Goal: Contribute content: Contribute content

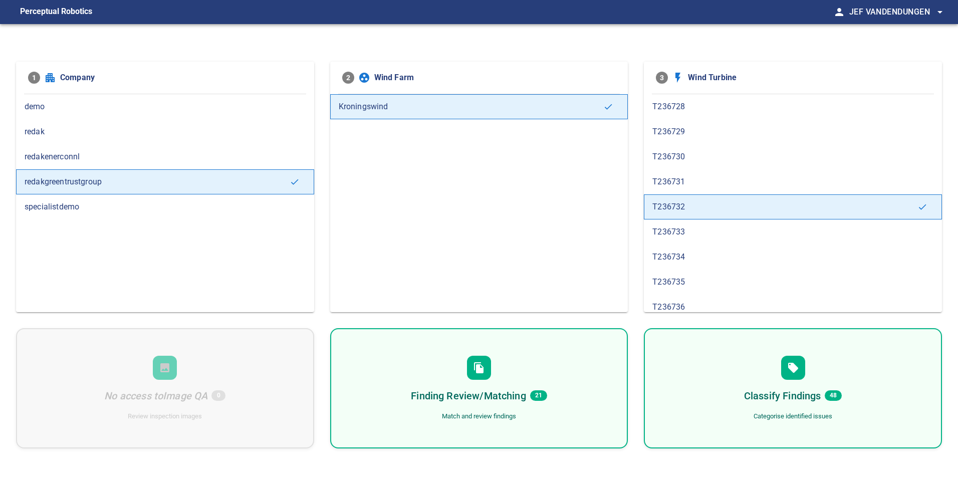
click at [690, 106] on span "T236728" at bounding box center [792, 107] width 281 height 12
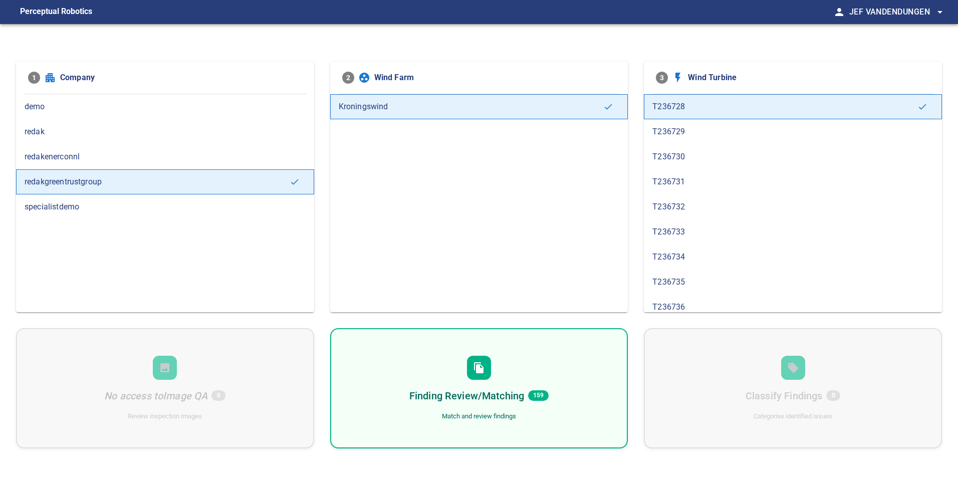
click at [677, 131] on span "T236729" at bounding box center [792, 132] width 281 height 12
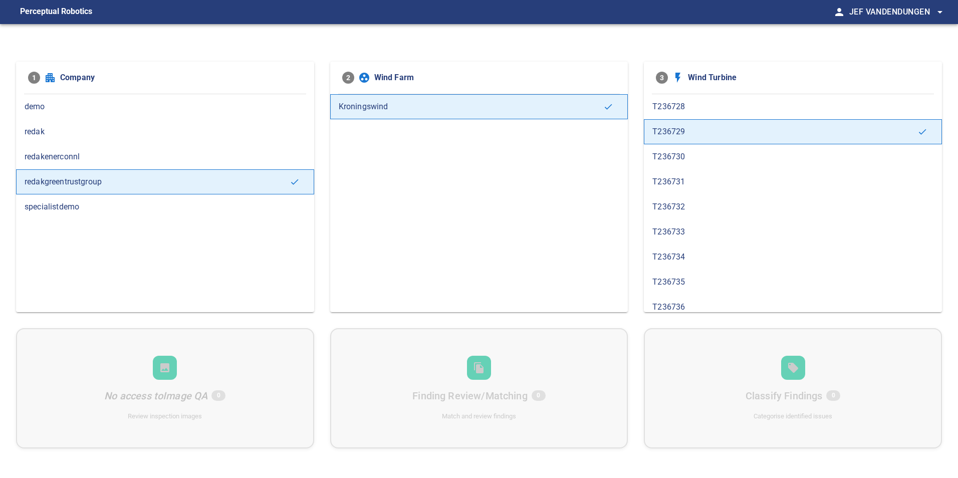
click at [668, 152] on span "T236730" at bounding box center [792, 157] width 281 height 12
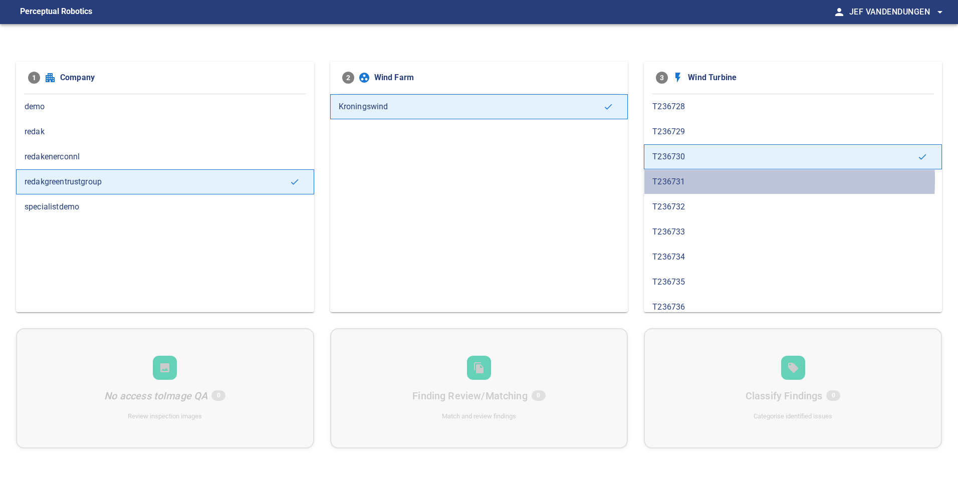
click at [676, 179] on span "T236731" at bounding box center [792, 182] width 281 height 12
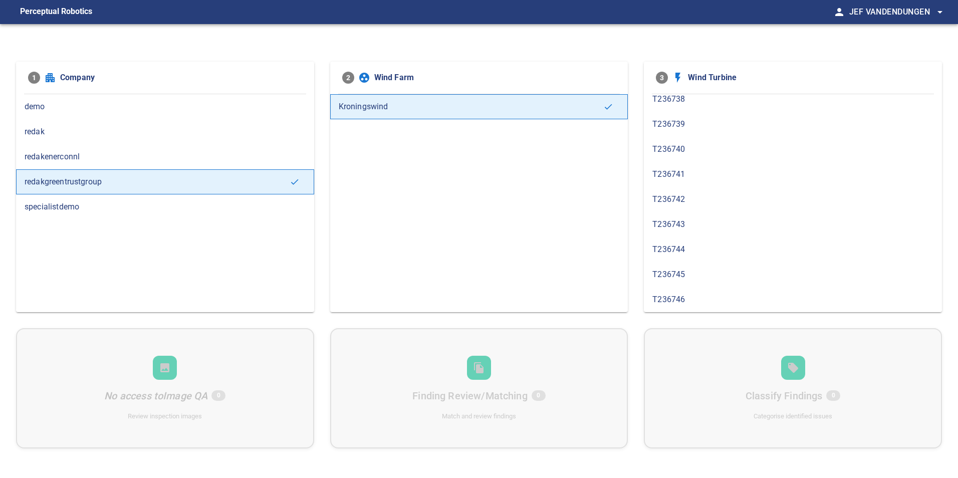
scroll to position [208, 0]
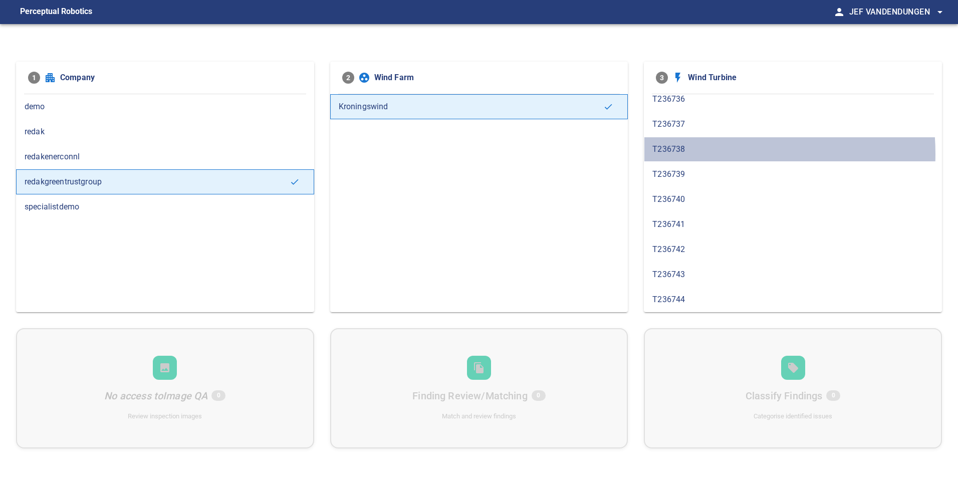
click at [685, 153] on span "T236738" at bounding box center [792, 149] width 281 height 12
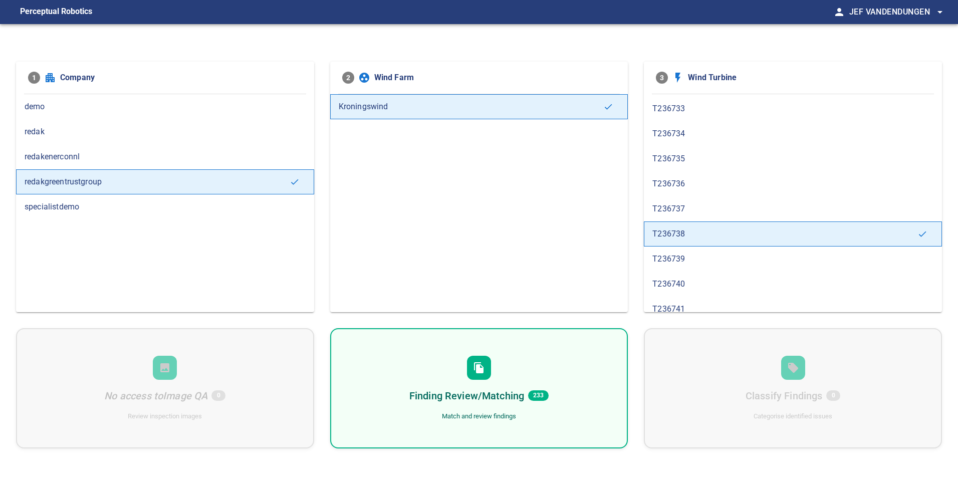
scroll to position [150, 0]
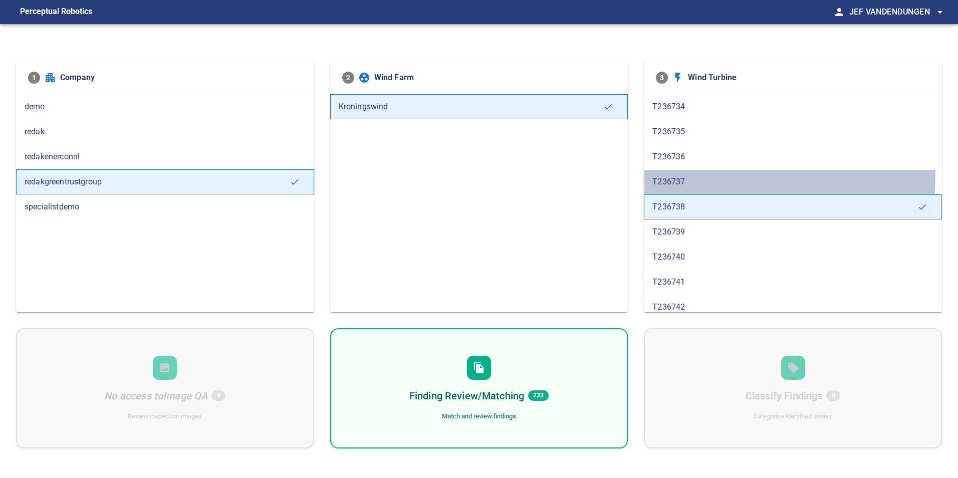
click at [682, 174] on div "T236737" at bounding box center [793, 181] width 298 height 25
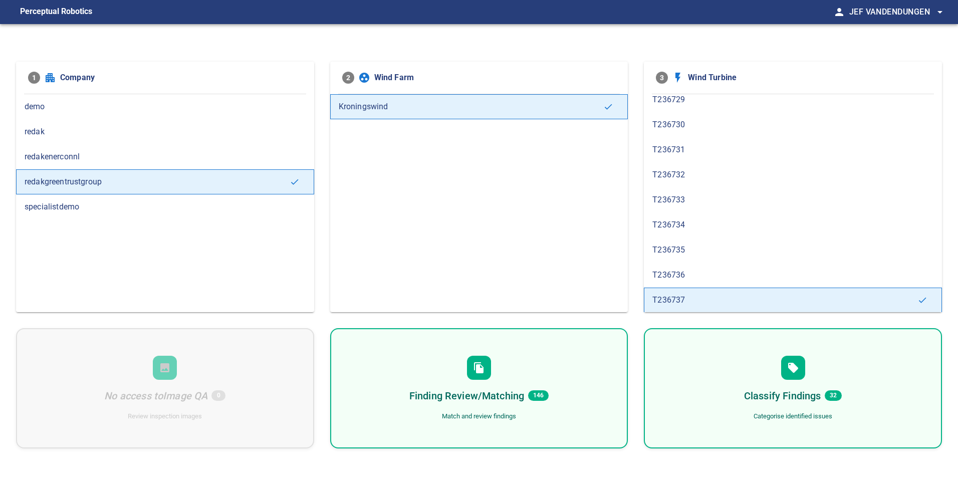
scroll to position [50, 0]
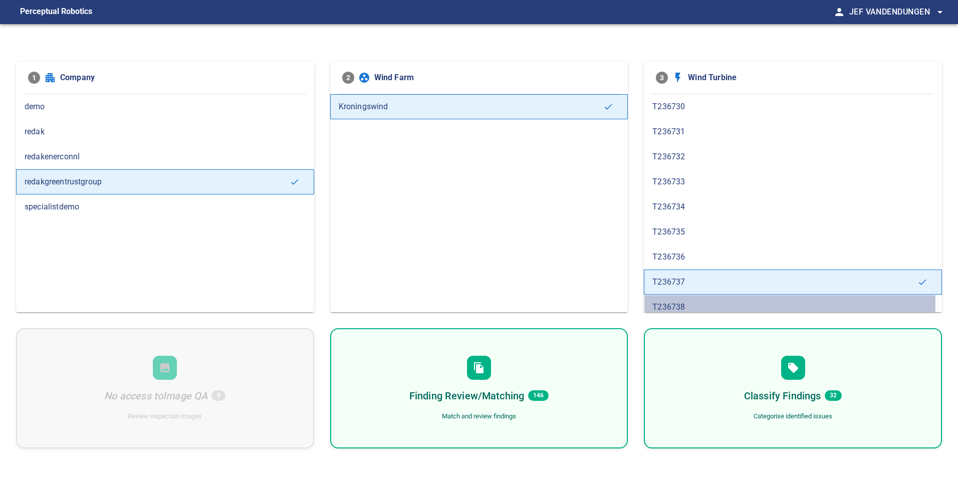
click at [677, 302] on span "T236738" at bounding box center [792, 307] width 281 height 12
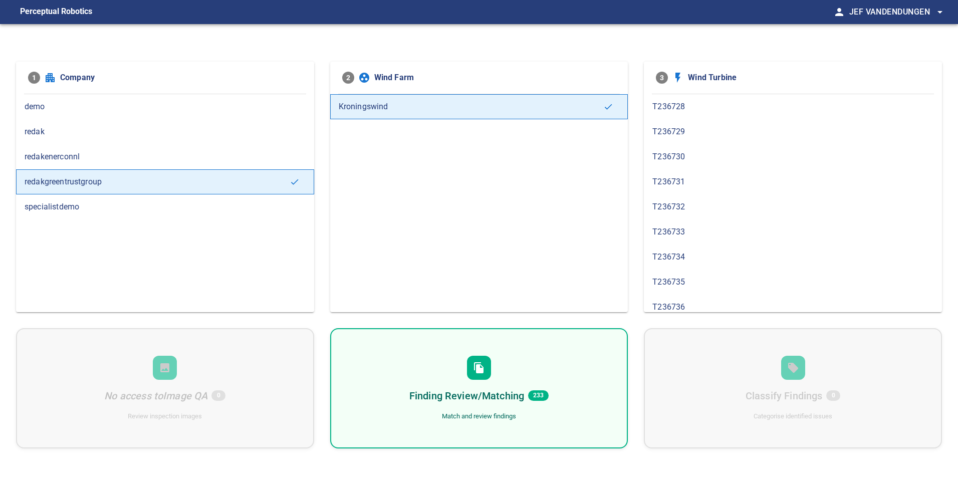
click at [535, 402] on div "Finding Review/Matching 233" at bounding box center [478, 396] width 139 height 16
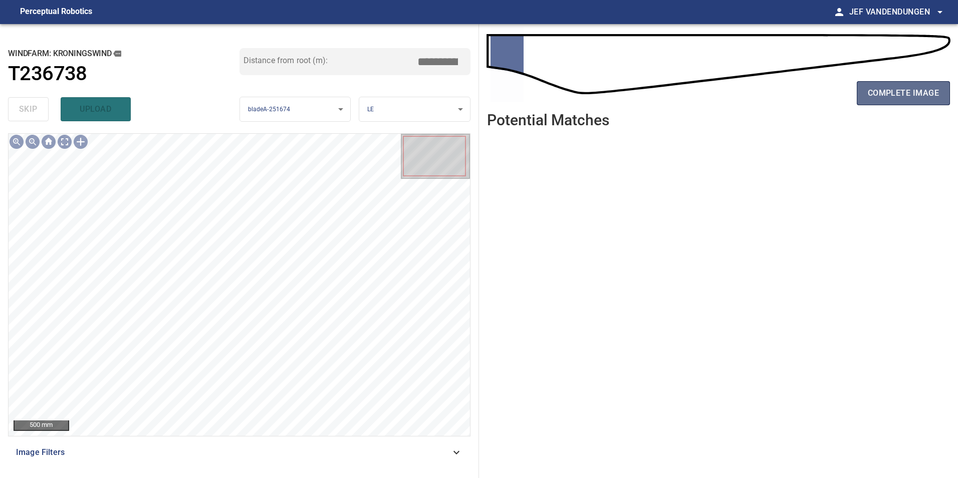
drag, startPoint x: 930, startPoint y: 97, endPoint x: 921, endPoint y: 99, distance: 9.1
click at [930, 97] on span "complete image" at bounding box center [902, 93] width 71 height 14
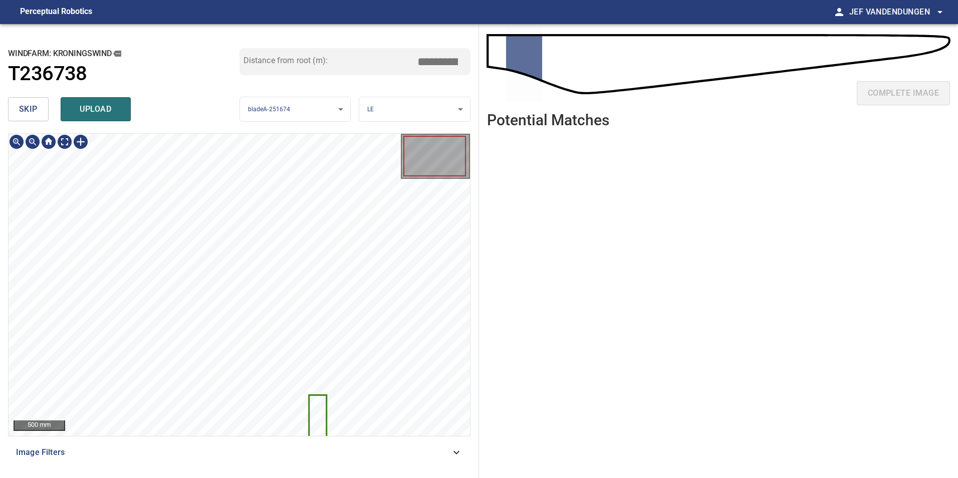
click at [319, 421] on icon at bounding box center [317, 416] width 16 height 40
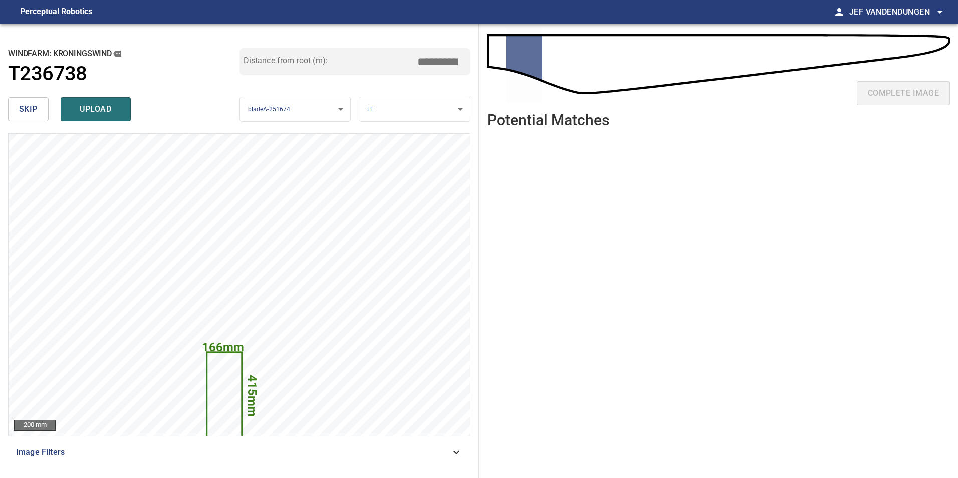
click at [29, 109] on span "skip" at bounding box center [28, 109] width 19 height 14
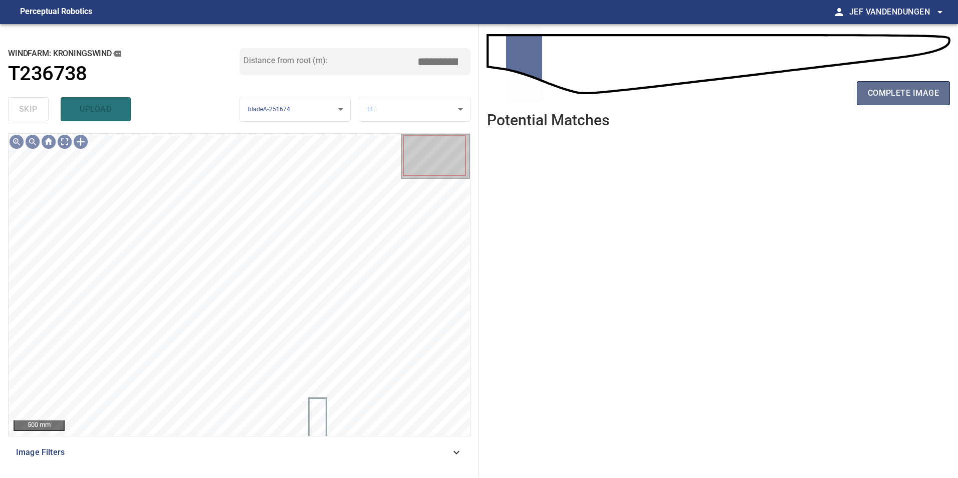
drag, startPoint x: 870, startPoint y: 93, endPoint x: 858, endPoint y: 97, distance: 12.5
click at [868, 95] on span "complete image" at bounding box center [902, 93] width 71 height 14
drag, startPoint x: 932, startPoint y: 92, endPoint x: 925, endPoint y: 95, distance: 7.8
click at [925, 95] on span "complete image" at bounding box center [902, 93] width 71 height 14
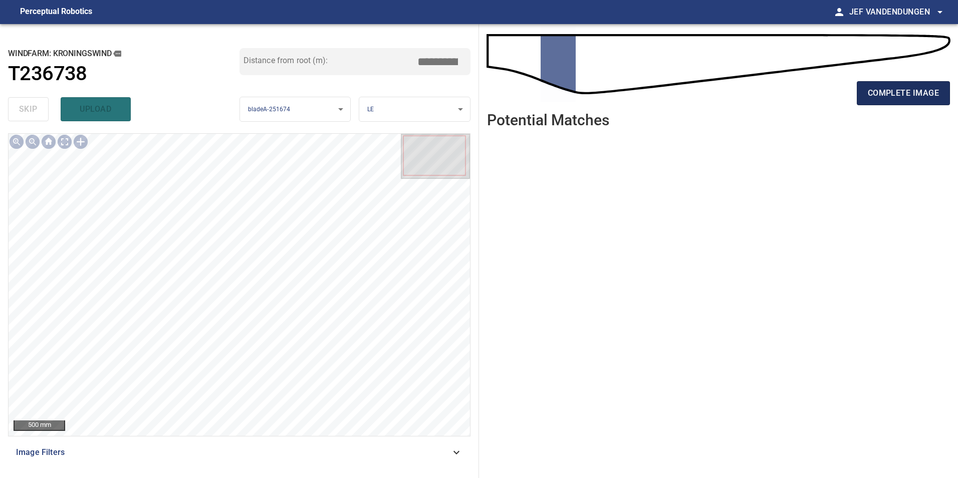
click at [892, 89] on span "complete image" at bounding box center [902, 93] width 71 height 14
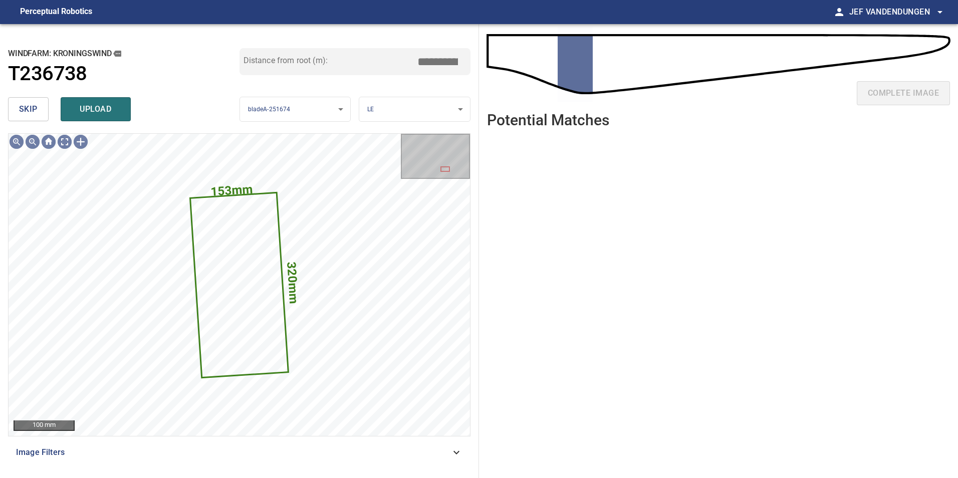
click at [36, 112] on span "skip" at bounding box center [28, 109] width 19 height 14
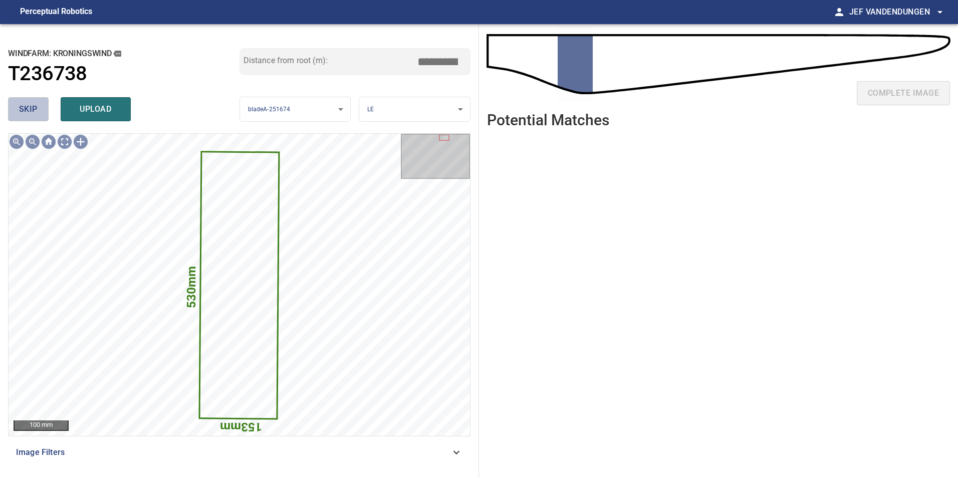
click at [31, 109] on span "skip" at bounding box center [28, 109] width 19 height 14
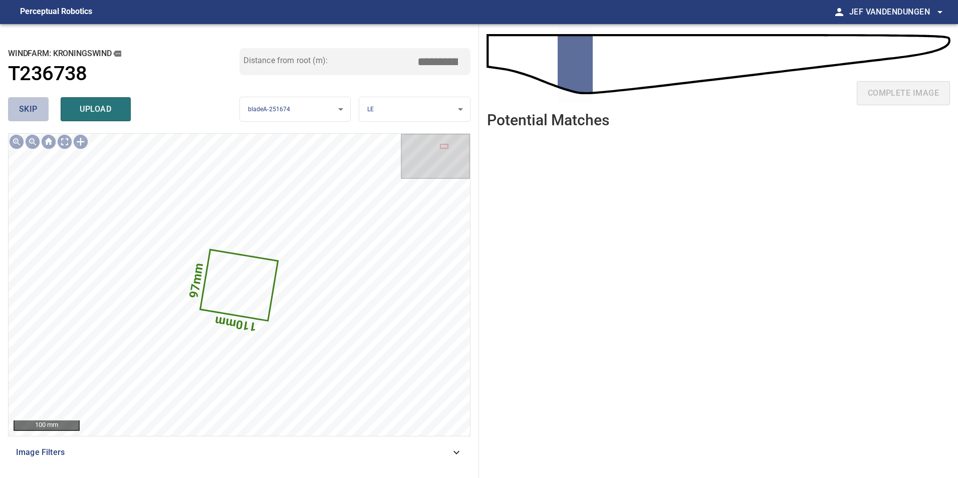
drag, startPoint x: 22, startPoint y: 109, endPoint x: 35, endPoint y: 109, distance: 12.5
click at [23, 109] on span "skip" at bounding box center [28, 109] width 19 height 14
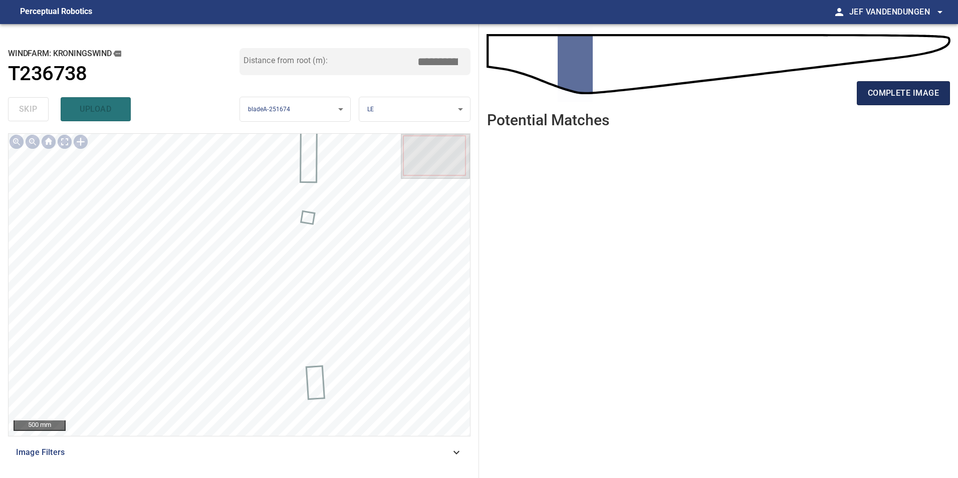
click at [882, 90] on span "complete image" at bounding box center [902, 93] width 71 height 14
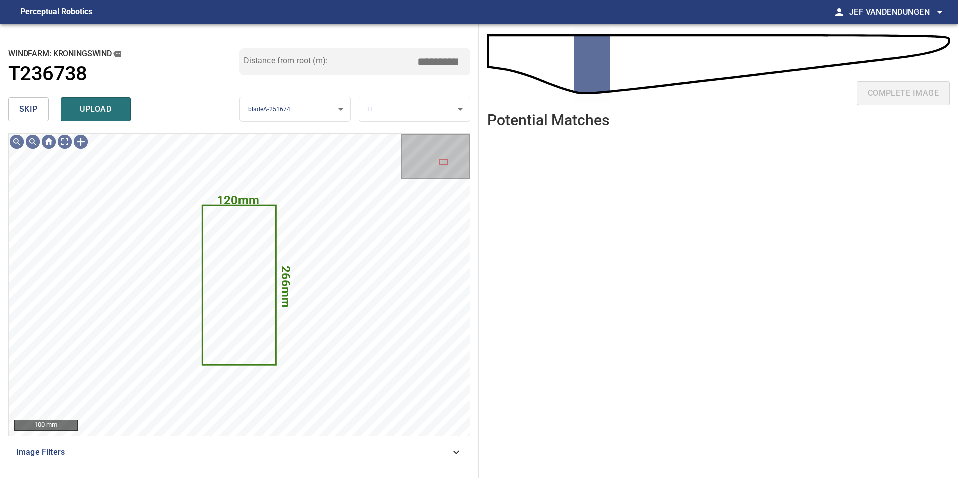
click at [19, 108] on button "skip" at bounding box center [28, 109] width 41 height 24
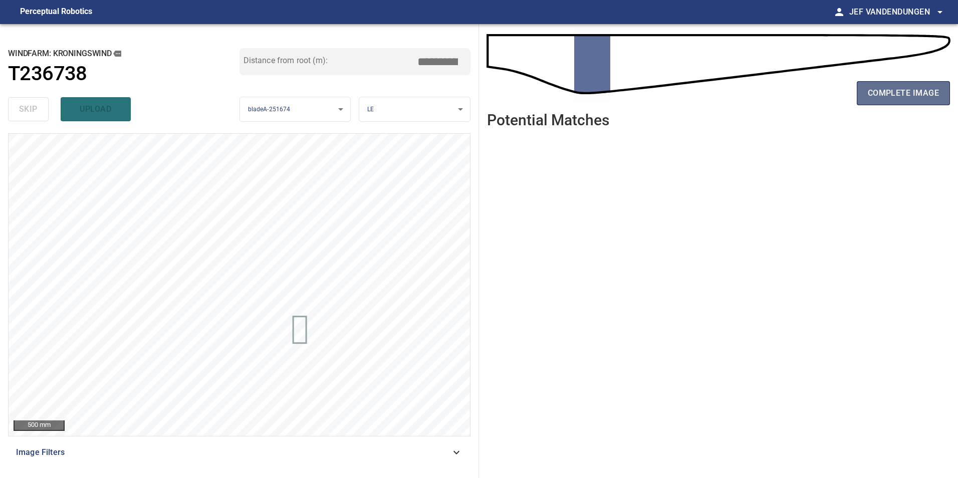
click at [907, 102] on button "complete image" at bounding box center [902, 93] width 93 height 24
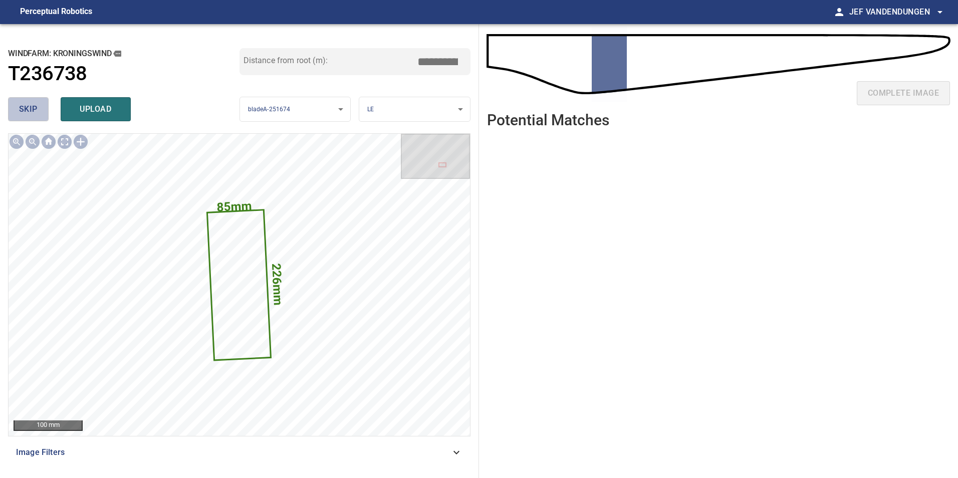
click at [35, 108] on span "skip" at bounding box center [28, 109] width 19 height 14
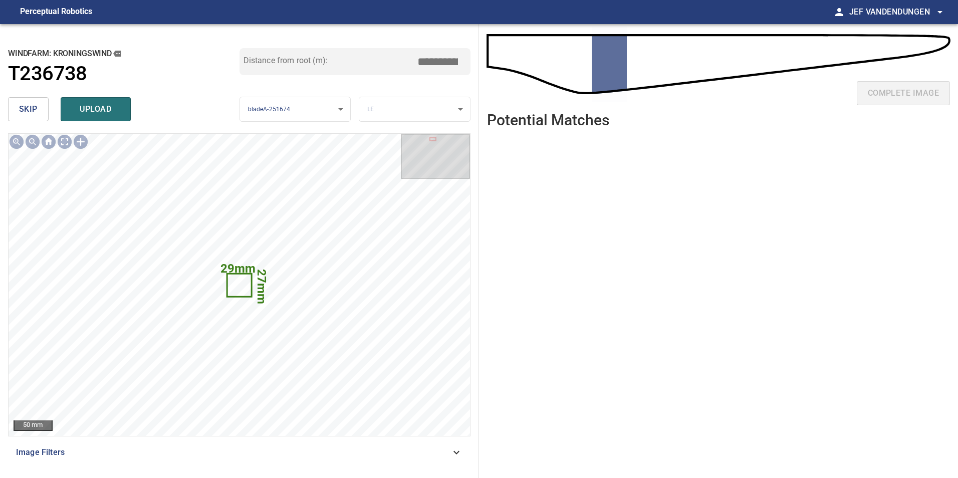
click at [30, 104] on span "skip" at bounding box center [28, 109] width 19 height 14
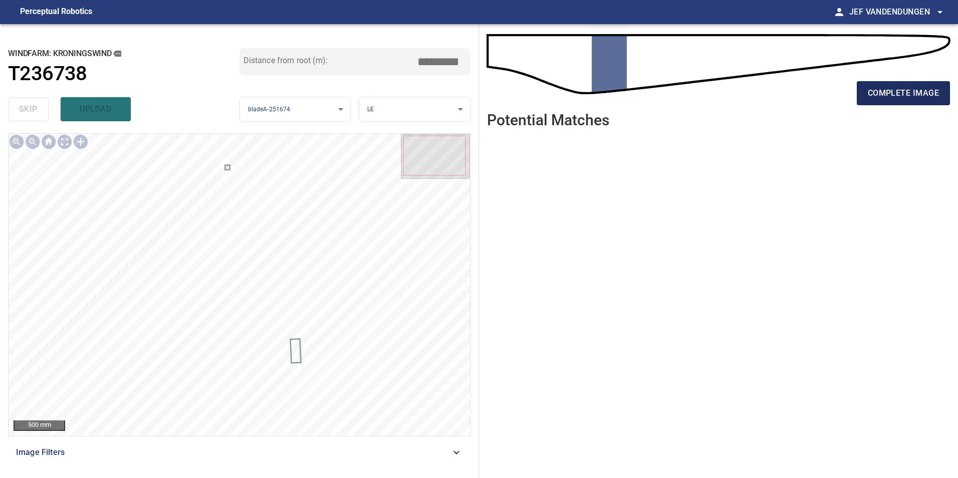
click at [897, 92] on span "complete image" at bounding box center [902, 93] width 71 height 14
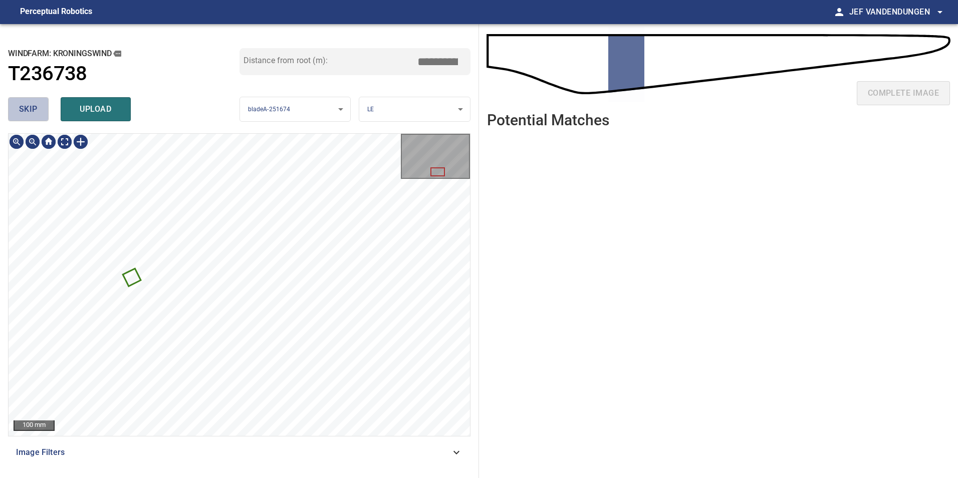
click at [21, 101] on button "skip" at bounding box center [28, 109] width 41 height 24
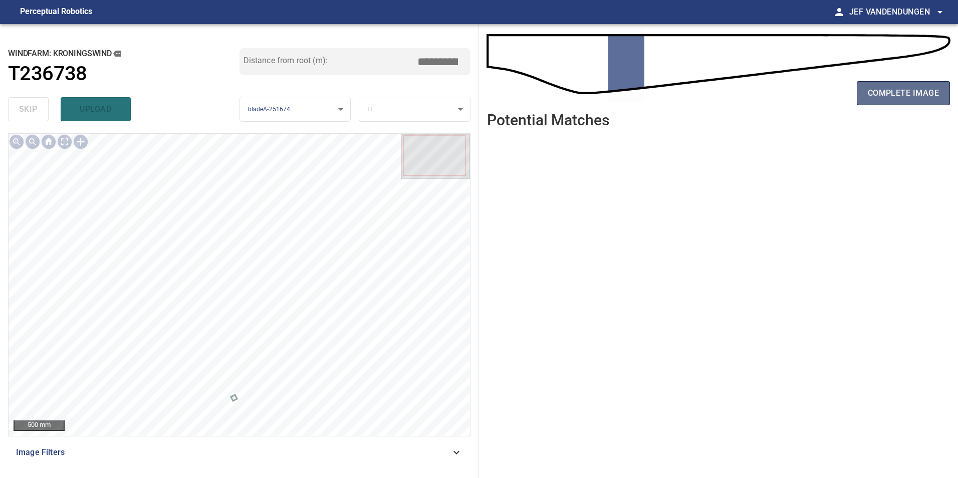
drag, startPoint x: 902, startPoint y: 101, endPoint x: 892, endPoint y: 101, distance: 9.5
click at [900, 102] on button "complete image" at bounding box center [902, 93] width 93 height 24
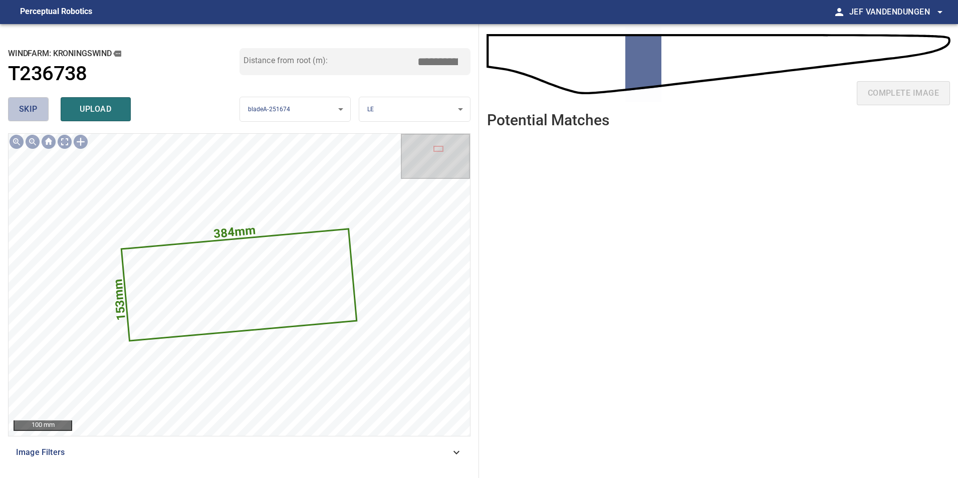
click at [35, 110] on span "skip" at bounding box center [28, 109] width 19 height 14
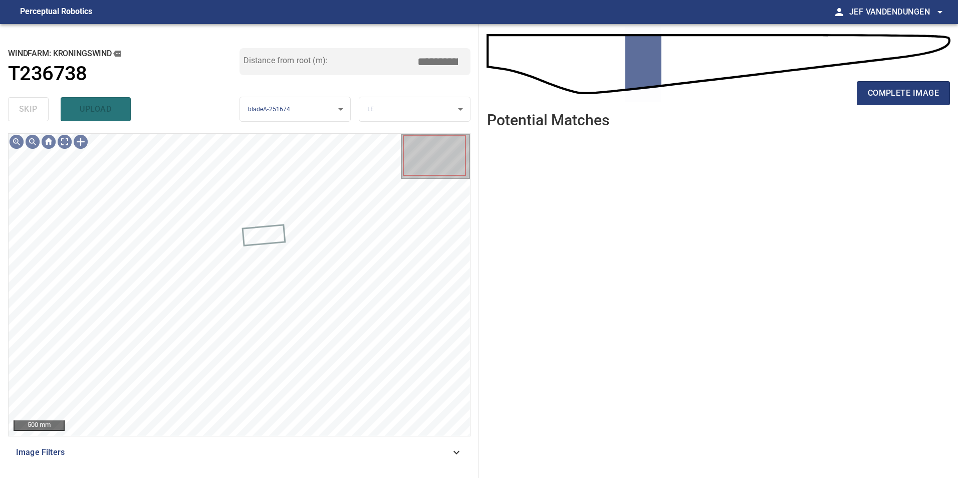
click at [873, 106] on div "complete image" at bounding box center [718, 97] width 463 height 40
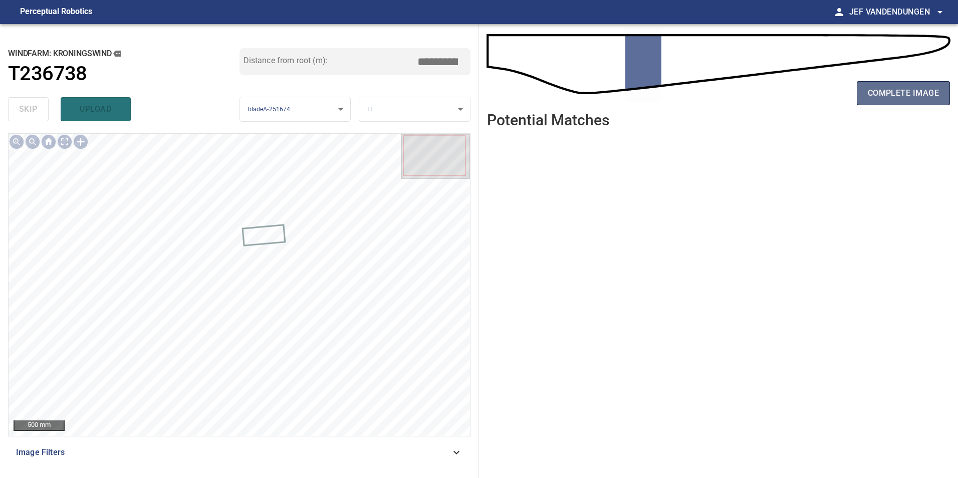
click at [878, 96] on span "complete image" at bounding box center [902, 93] width 71 height 14
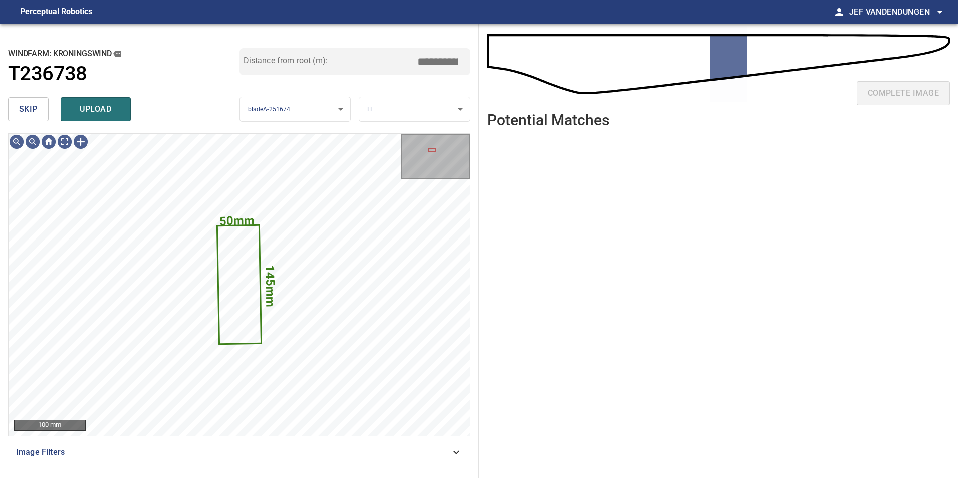
click at [19, 101] on button "skip" at bounding box center [28, 109] width 41 height 24
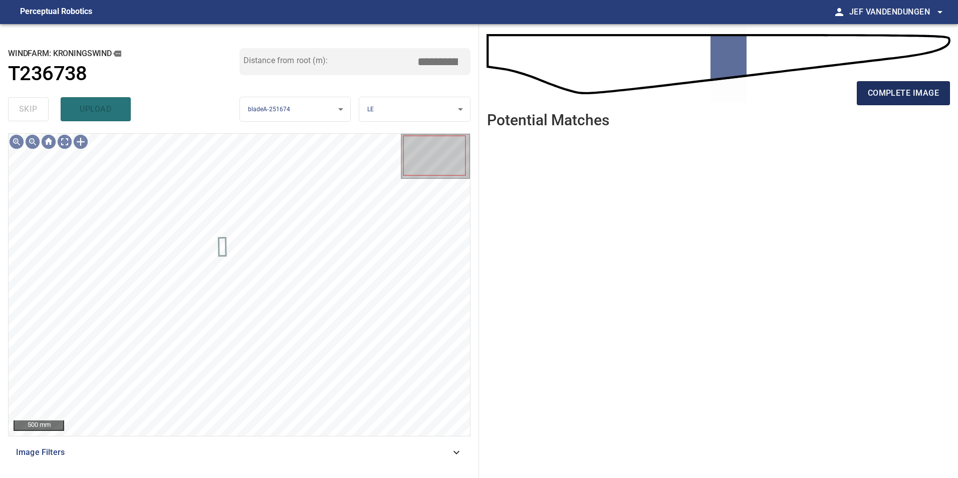
click at [866, 90] on button "complete image" at bounding box center [902, 93] width 93 height 24
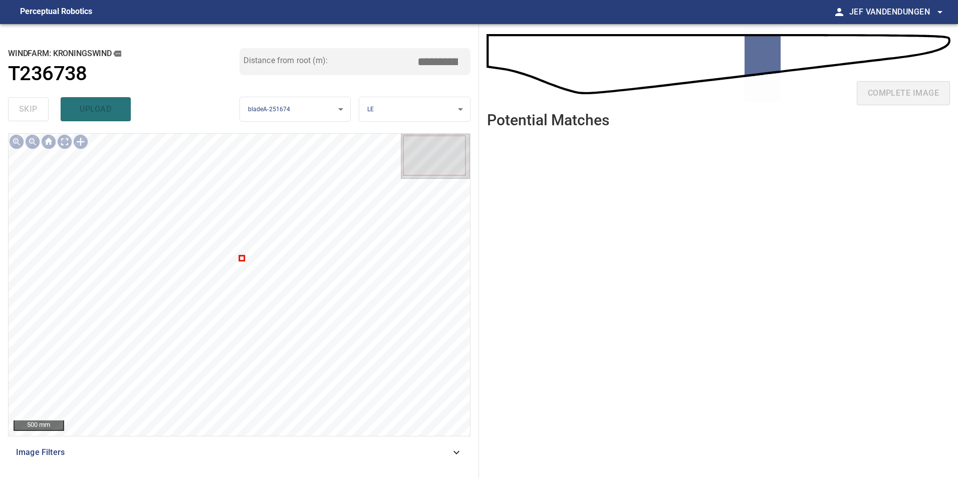
click at [242, 256] on div at bounding box center [239, 285] width 461 height 302
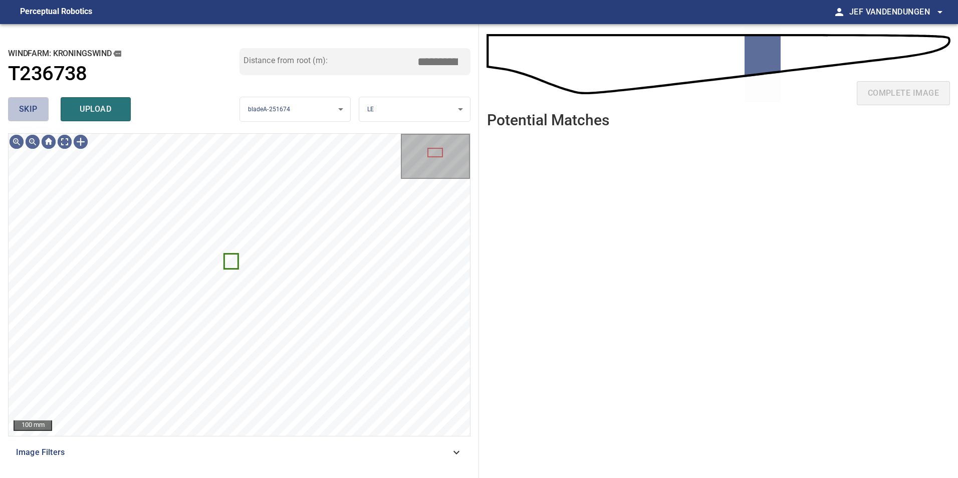
click at [15, 108] on button "skip" at bounding box center [28, 109] width 41 height 24
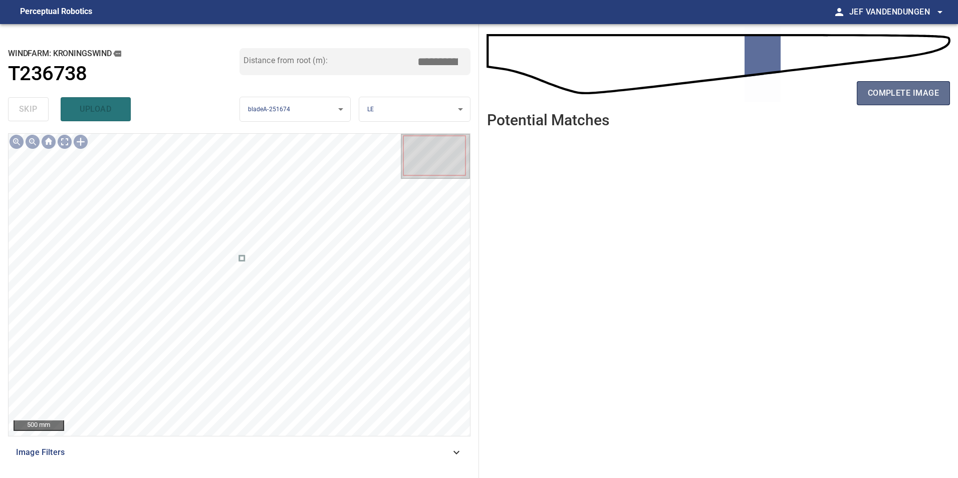
click at [934, 92] on span "complete image" at bounding box center [902, 93] width 71 height 14
click at [886, 94] on span "complete image" at bounding box center [902, 93] width 71 height 14
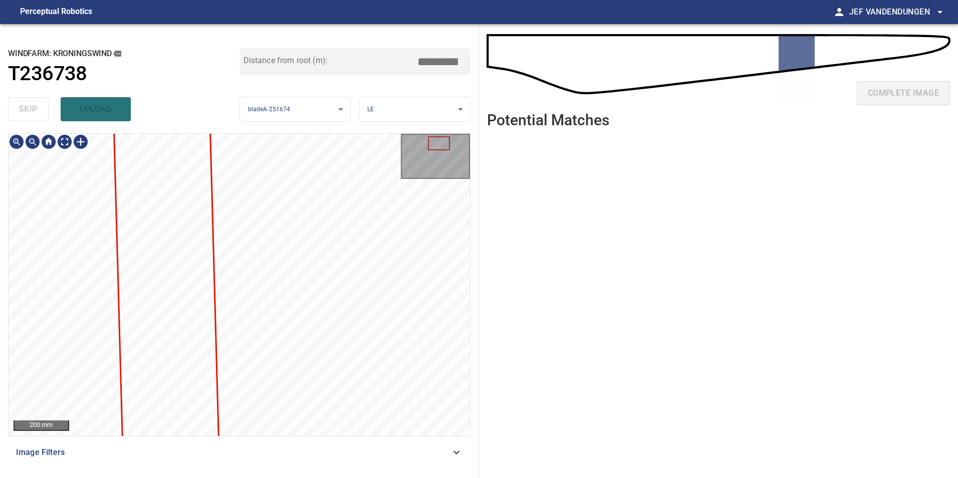
click at [298, 437] on div "200 mm Image Filters" at bounding box center [239, 301] width 462 height 337
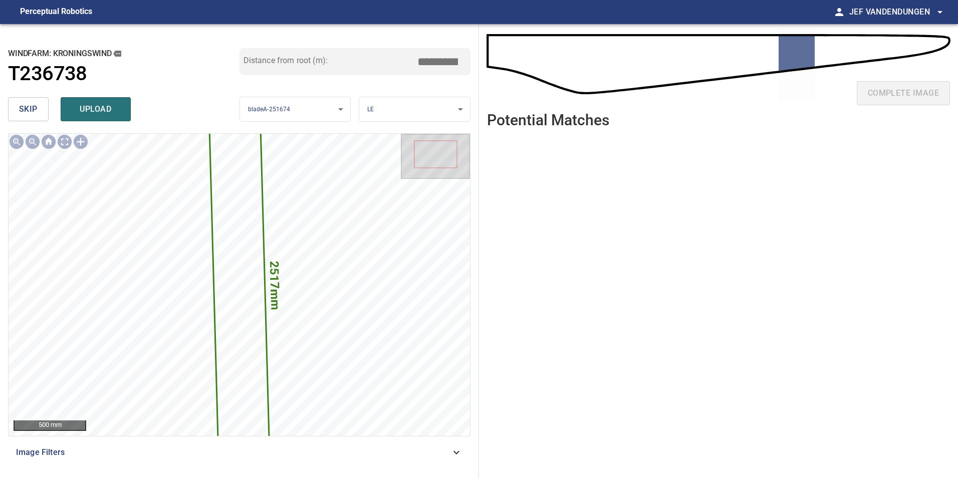
click at [28, 108] on span "skip" at bounding box center [28, 109] width 19 height 14
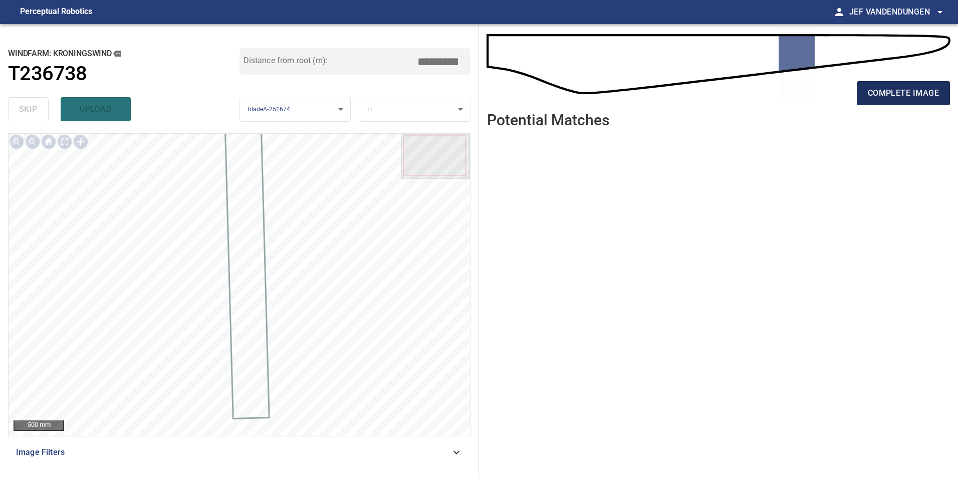
click at [892, 96] on span "complete image" at bounding box center [902, 93] width 71 height 14
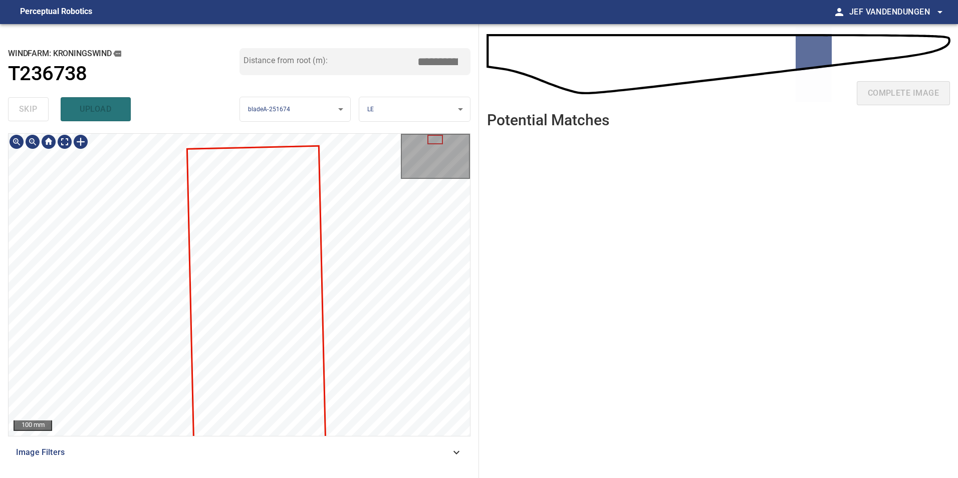
click at [126, 441] on div "100 mm Image Filters" at bounding box center [239, 301] width 462 height 337
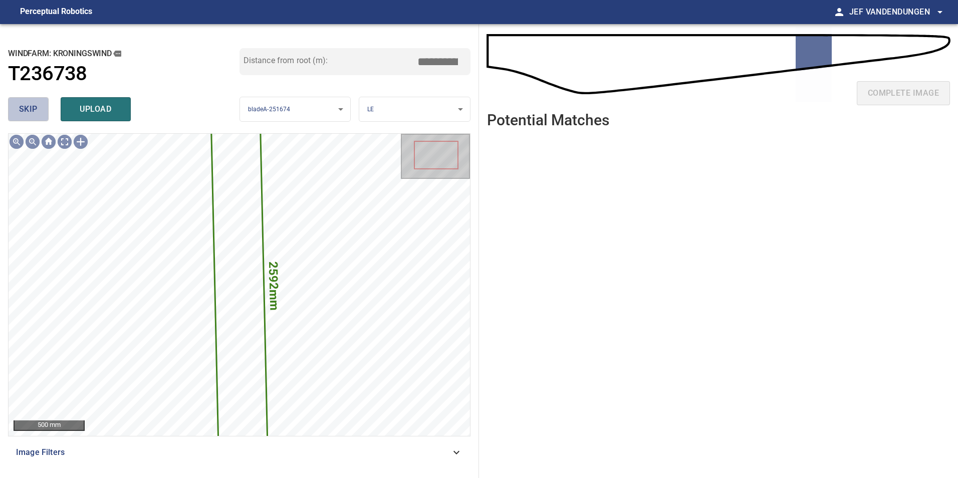
click at [38, 109] on button "skip" at bounding box center [28, 109] width 41 height 24
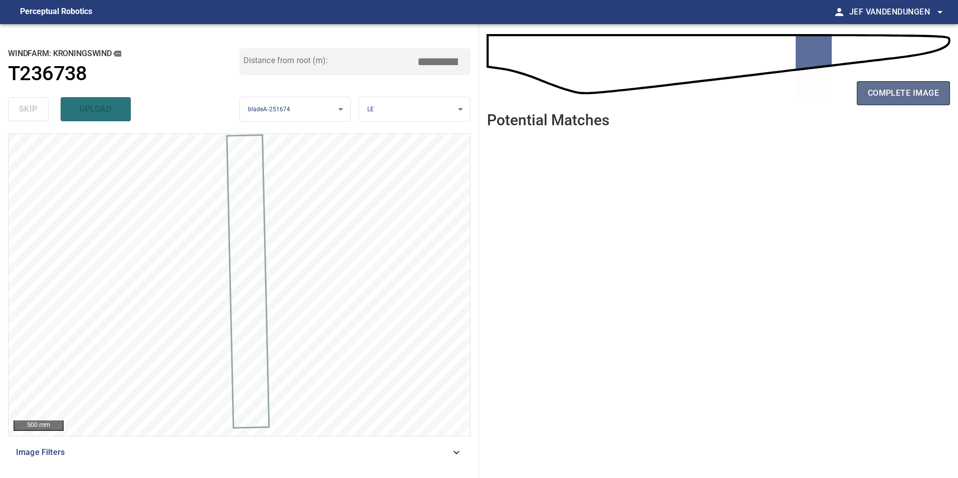
drag, startPoint x: 887, startPoint y: 92, endPoint x: 875, endPoint y: 96, distance: 12.7
click at [887, 92] on span "complete image" at bounding box center [902, 93] width 71 height 14
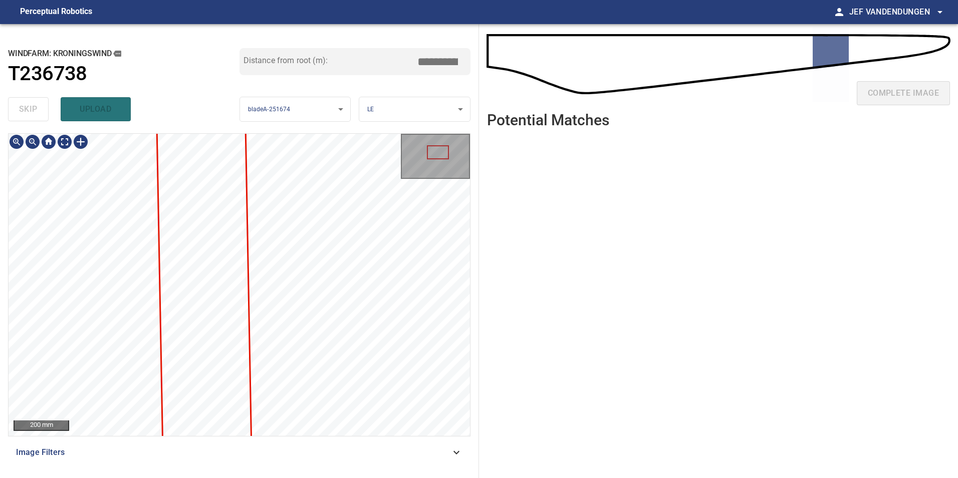
click at [278, 66] on div "**********" at bounding box center [239, 251] width 479 height 454
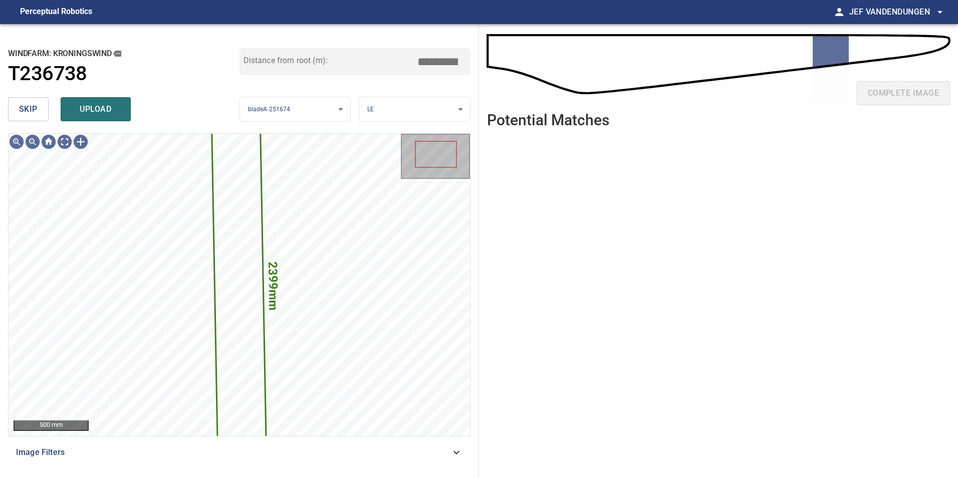
click at [23, 109] on span "skip" at bounding box center [28, 109] width 19 height 14
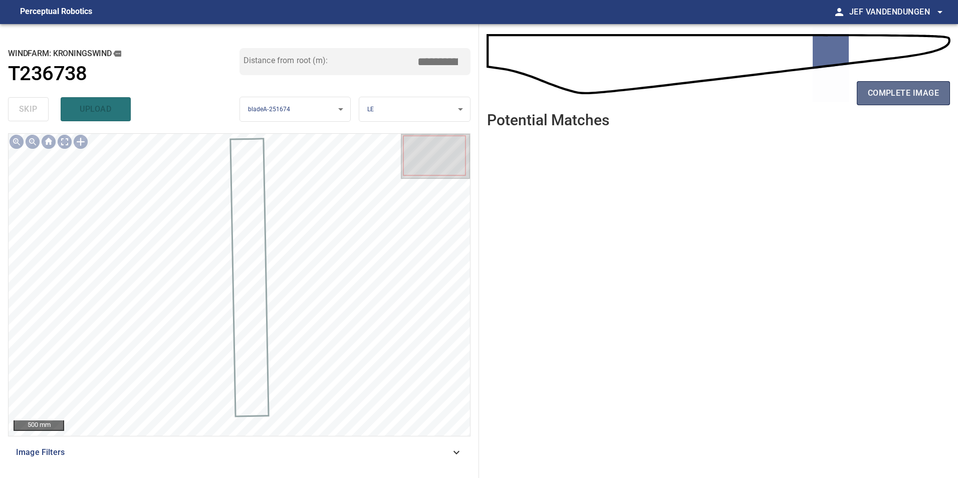
click at [918, 93] on span "complete image" at bounding box center [902, 93] width 71 height 14
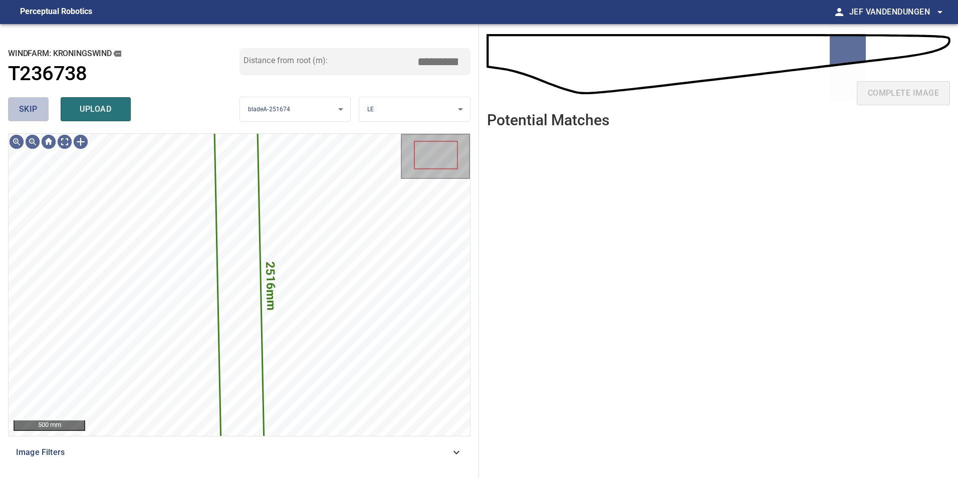
click at [14, 111] on button "skip" at bounding box center [28, 109] width 41 height 24
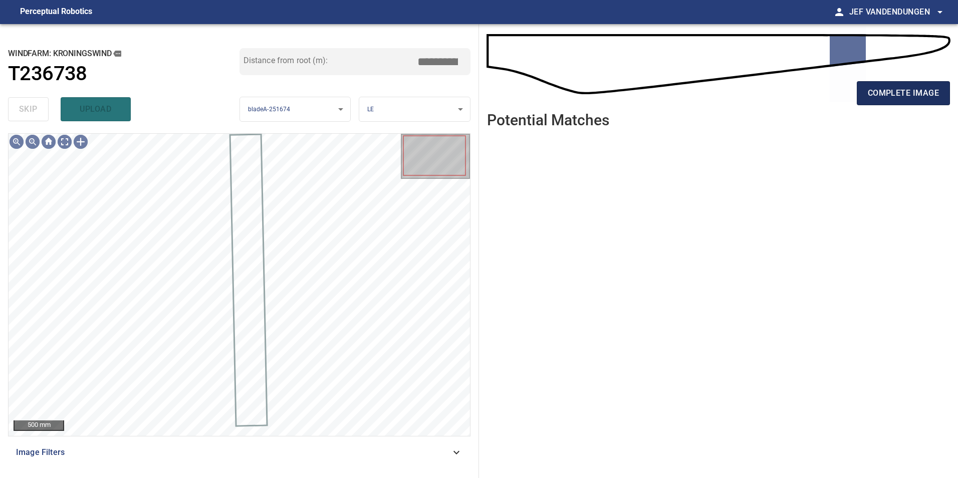
click at [925, 97] on span "complete image" at bounding box center [902, 93] width 71 height 14
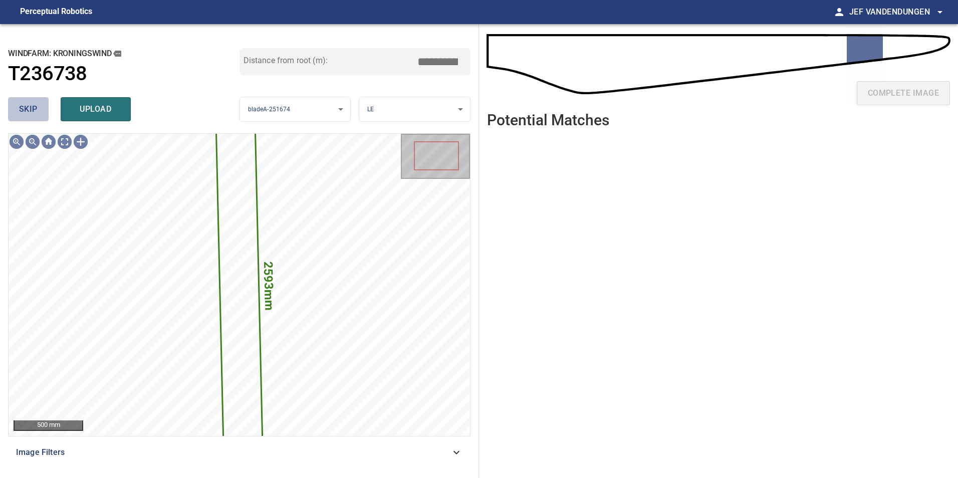
click at [33, 107] on span "skip" at bounding box center [28, 109] width 19 height 14
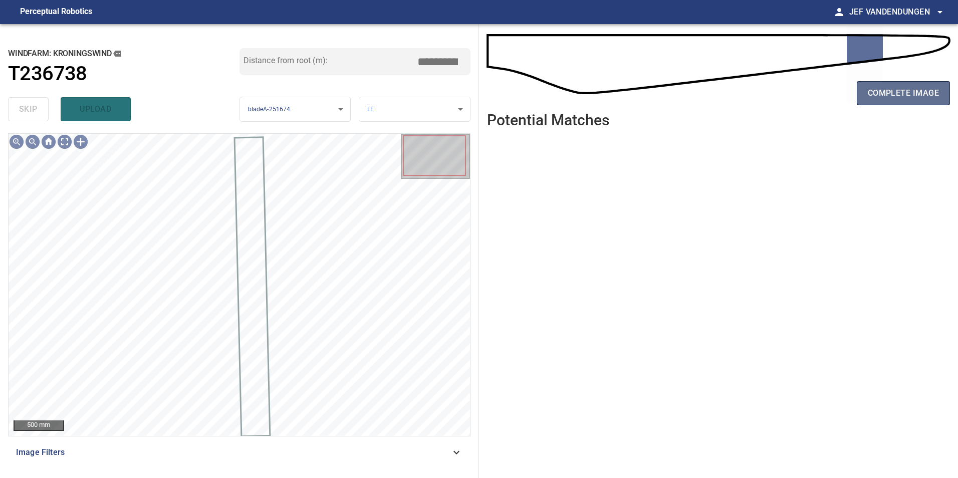
click at [913, 92] on span "complete image" at bounding box center [902, 93] width 71 height 14
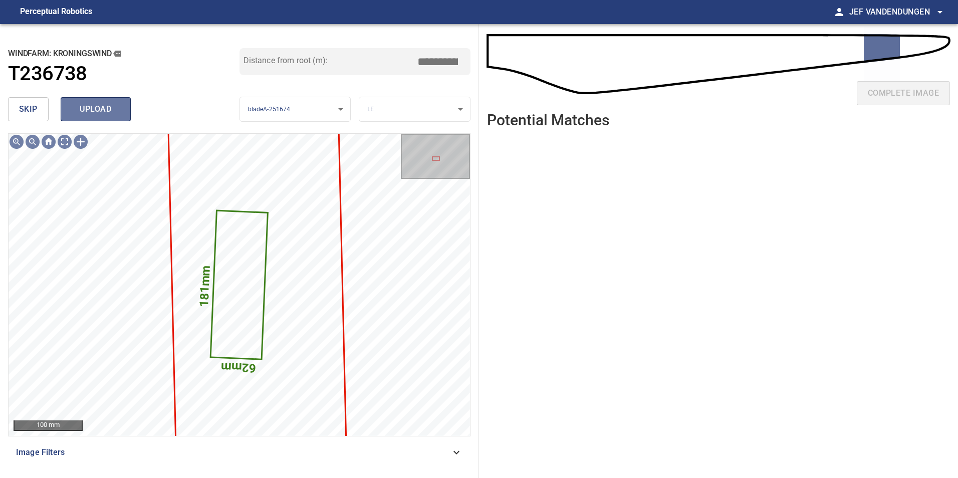
click at [106, 112] on span "upload" at bounding box center [96, 109] width 48 height 14
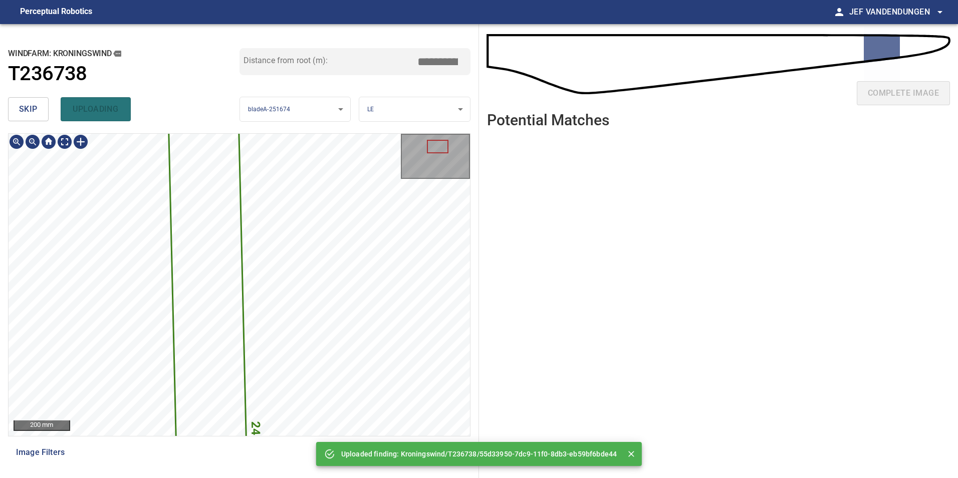
click at [323, 477] on html "**********" at bounding box center [479, 239] width 958 height 478
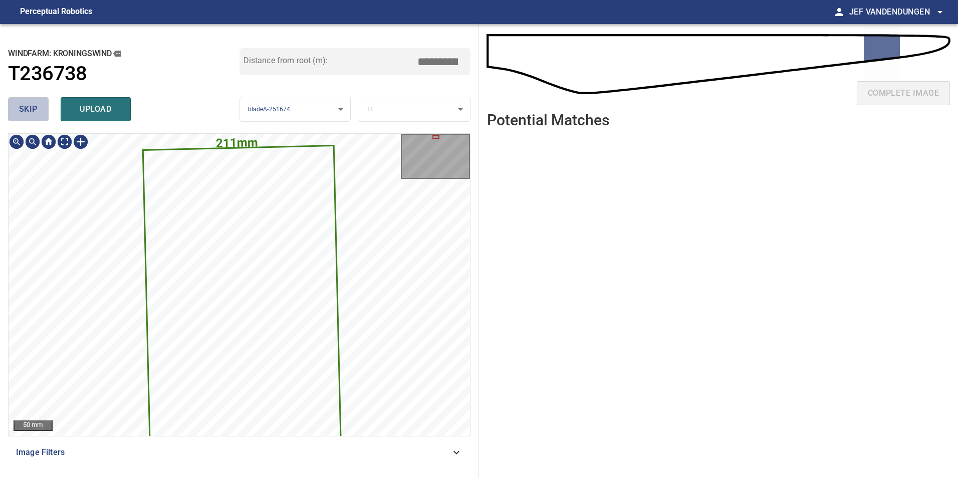
click at [29, 114] on span "skip" at bounding box center [28, 109] width 19 height 14
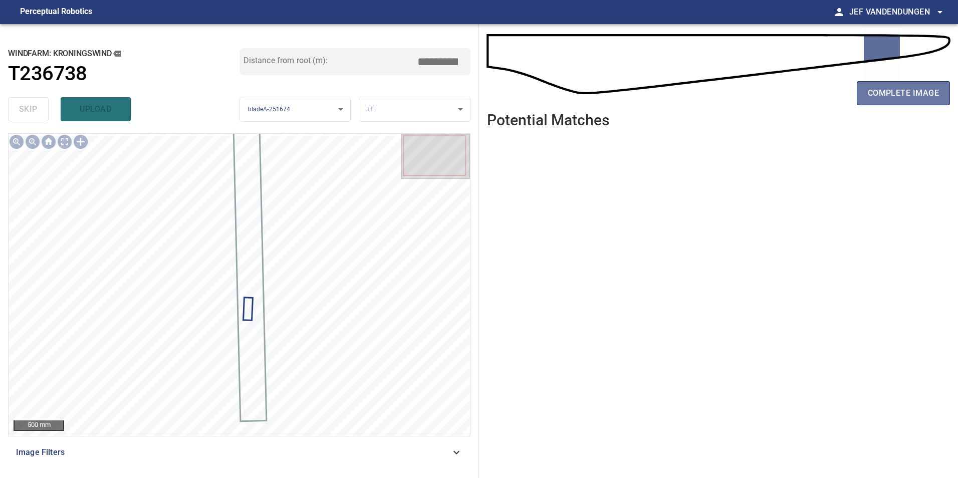
drag, startPoint x: 876, startPoint y: 90, endPoint x: 780, endPoint y: 98, distance: 96.9
click at [876, 91] on span "complete image" at bounding box center [902, 93] width 71 height 14
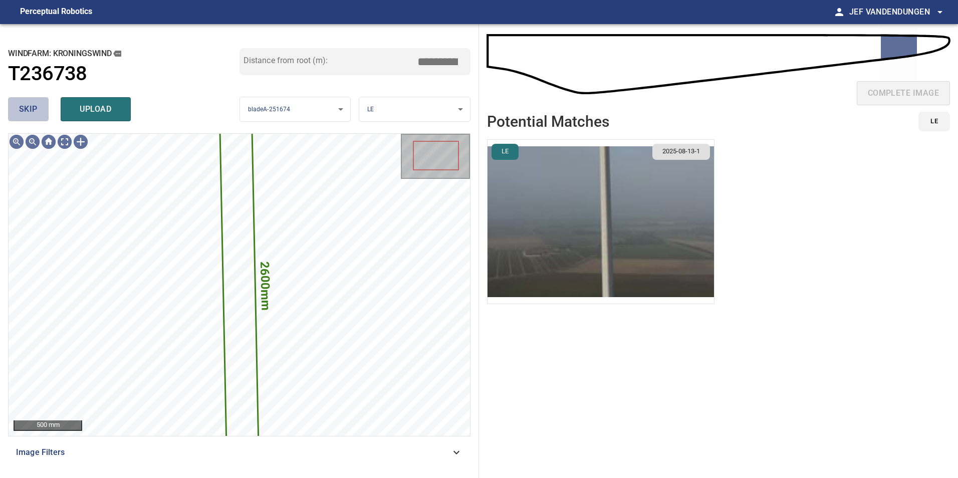
click at [38, 114] on button "skip" at bounding box center [28, 109] width 41 height 24
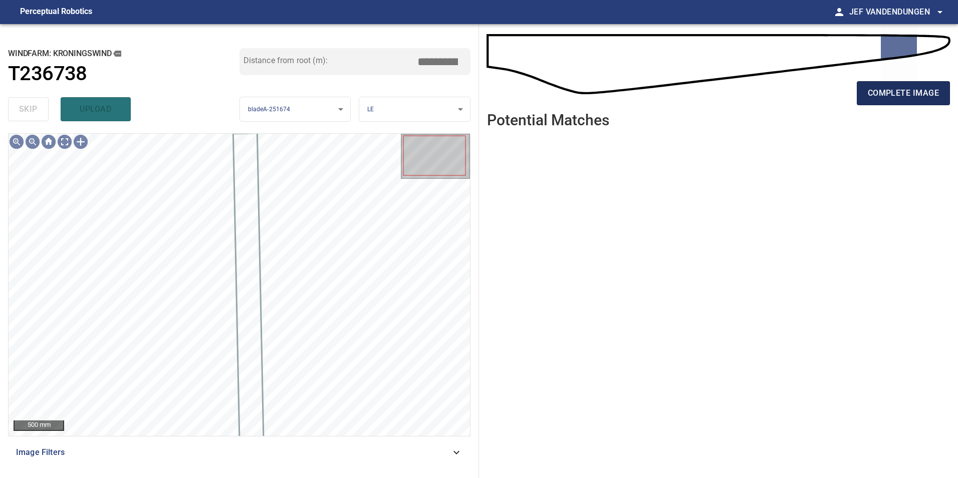
click at [921, 93] on span "complete image" at bounding box center [902, 93] width 71 height 14
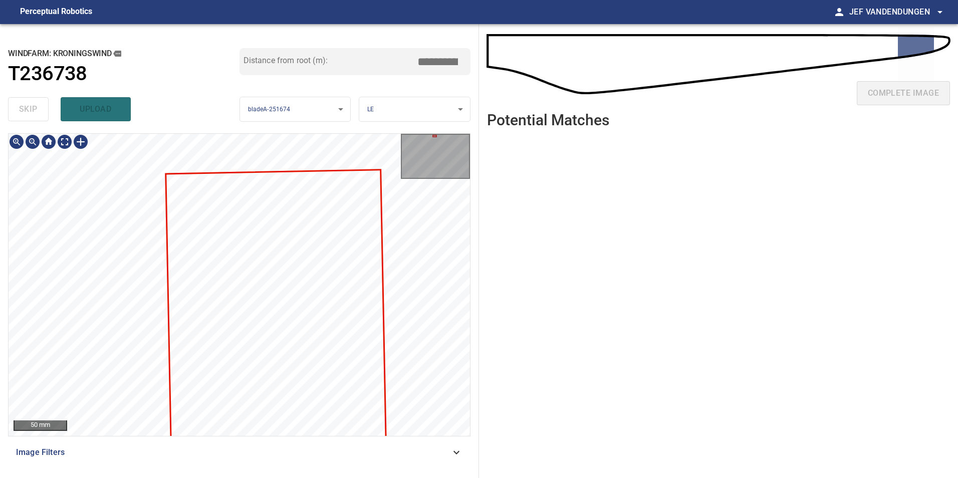
click at [101, 477] on html "**********" at bounding box center [479, 239] width 958 height 478
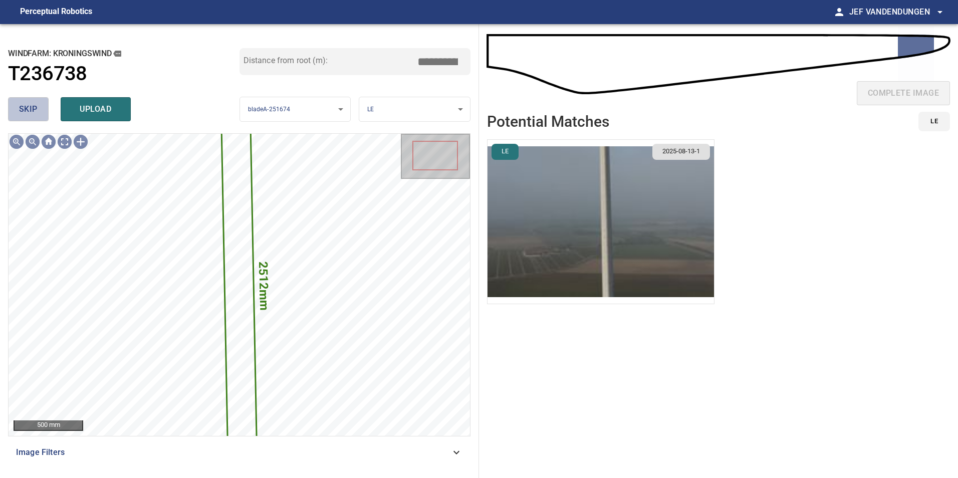
click at [23, 110] on span "skip" at bounding box center [28, 109] width 19 height 14
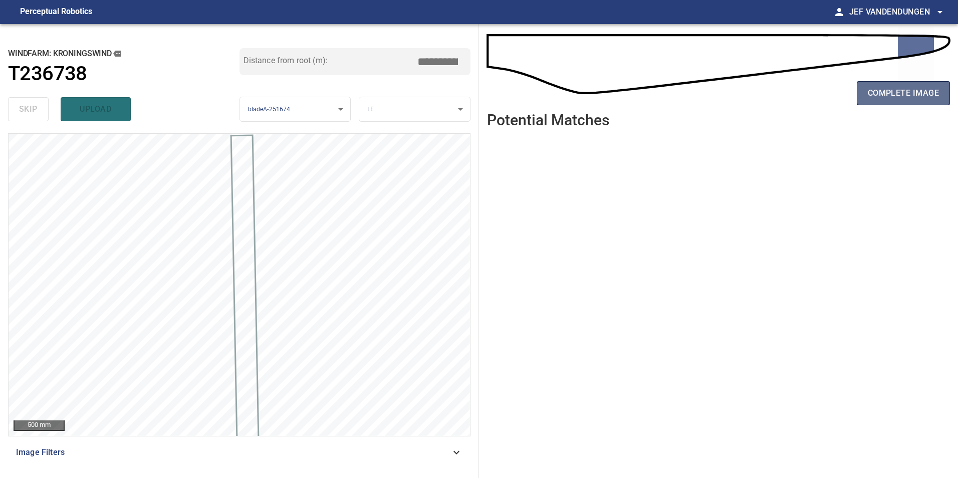
click at [885, 95] on span "complete image" at bounding box center [902, 93] width 71 height 14
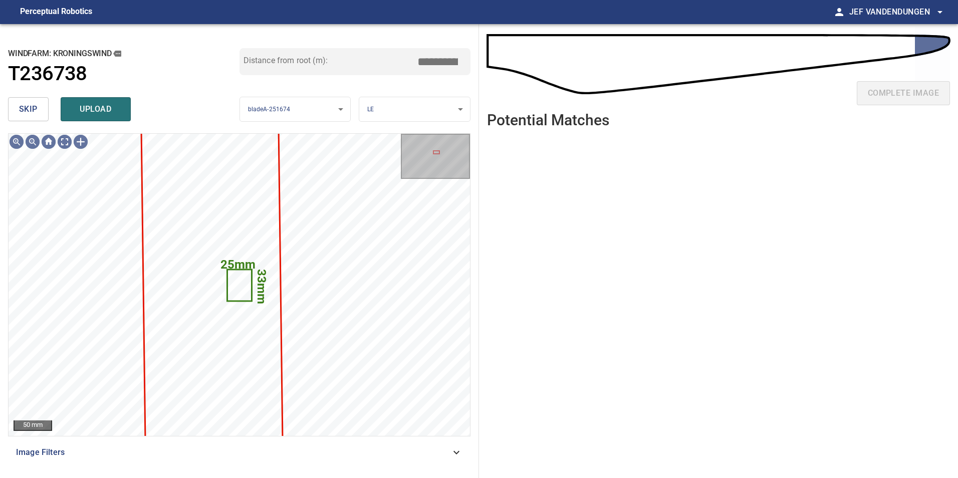
click at [26, 115] on span "skip" at bounding box center [28, 109] width 19 height 14
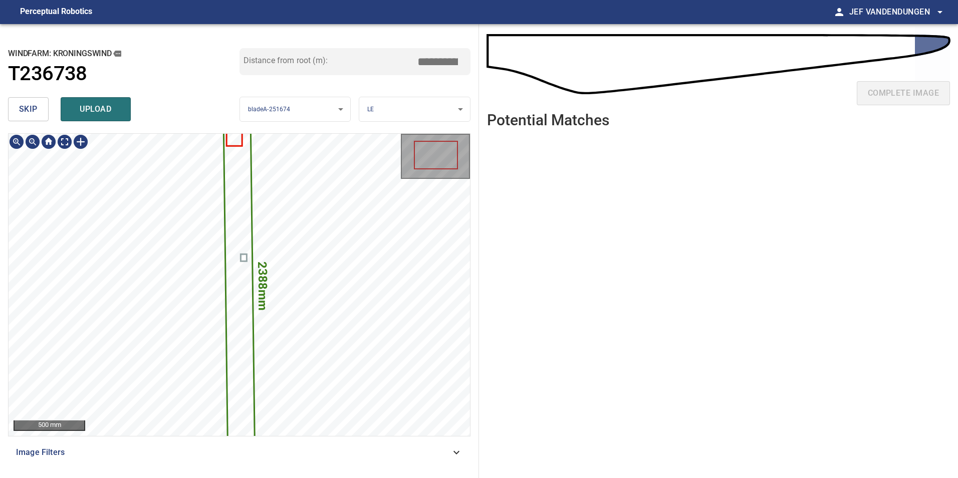
click at [235, 201] on icon at bounding box center [239, 285] width 31 height 410
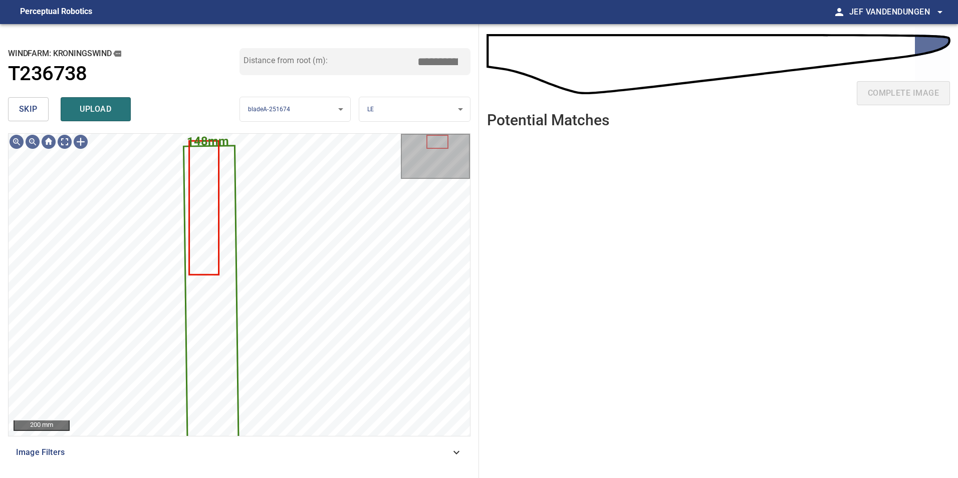
click at [29, 110] on span "skip" at bounding box center [28, 109] width 19 height 14
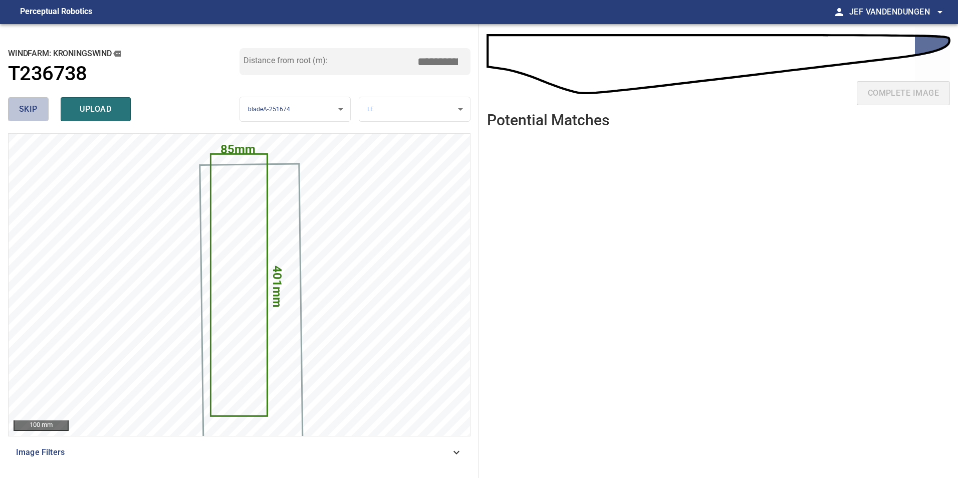
drag, startPoint x: 34, startPoint y: 109, endPoint x: 68, endPoint y: 106, distance: 34.6
click at [35, 109] on span "skip" at bounding box center [28, 109] width 19 height 14
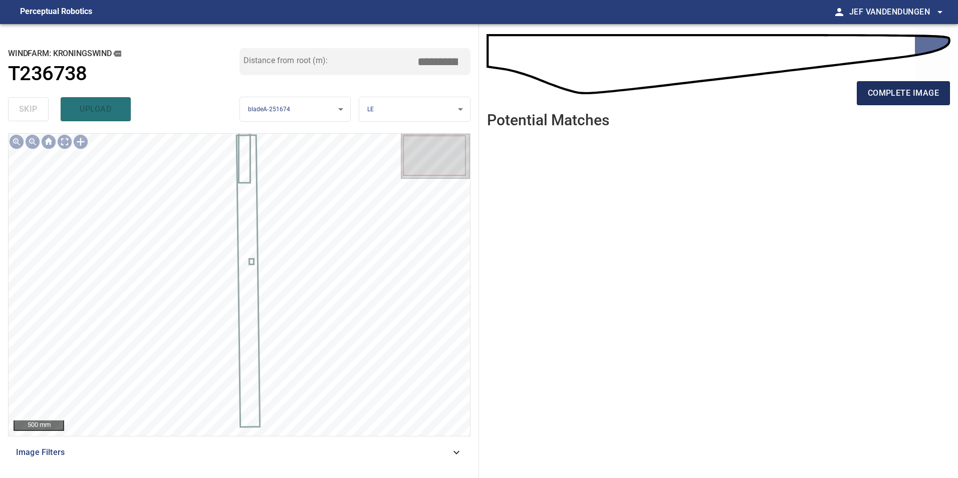
click at [923, 98] on span "complete image" at bounding box center [902, 93] width 71 height 14
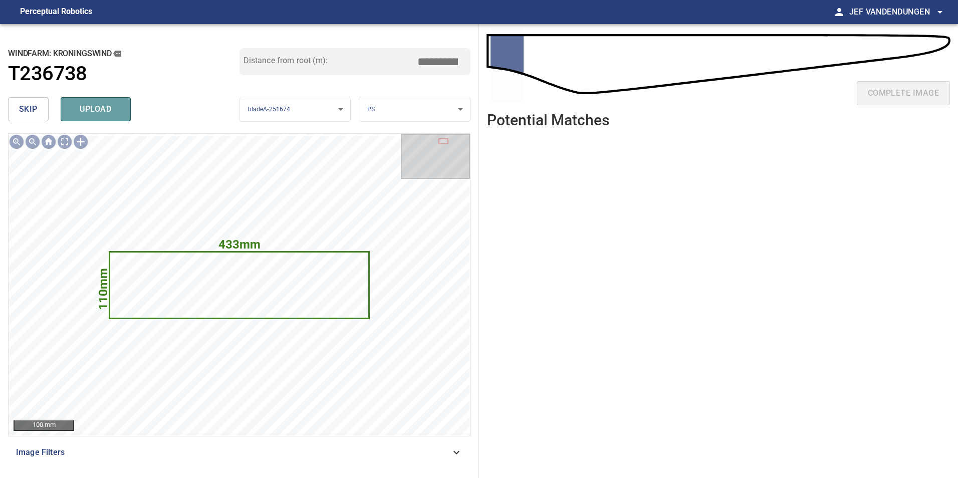
click at [92, 112] on span "upload" at bounding box center [96, 109] width 48 height 14
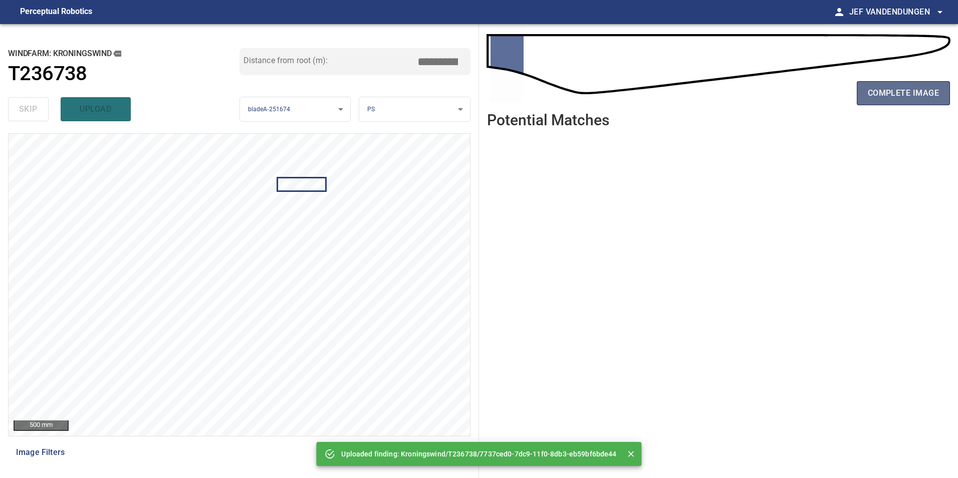
click at [889, 95] on span "complete image" at bounding box center [902, 93] width 71 height 14
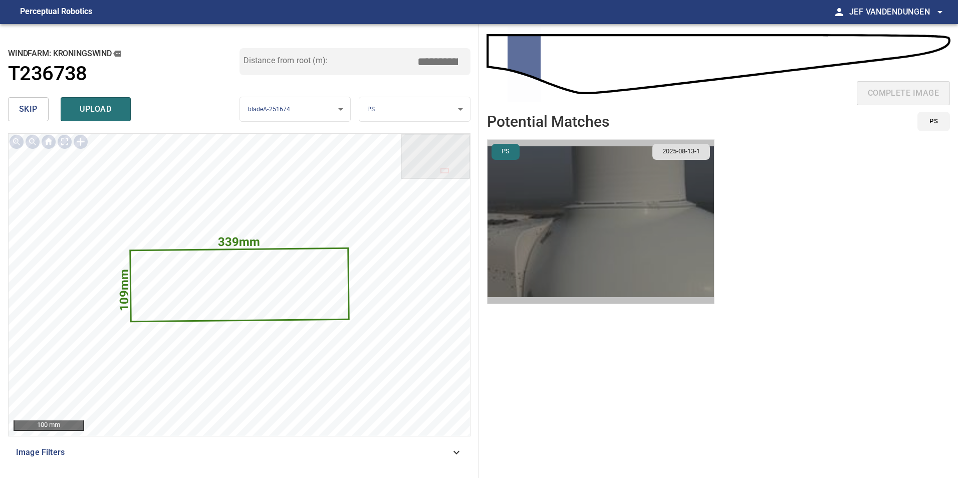
click at [587, 211] on img "button" at bounding box center [600, 222] width 226 height 164
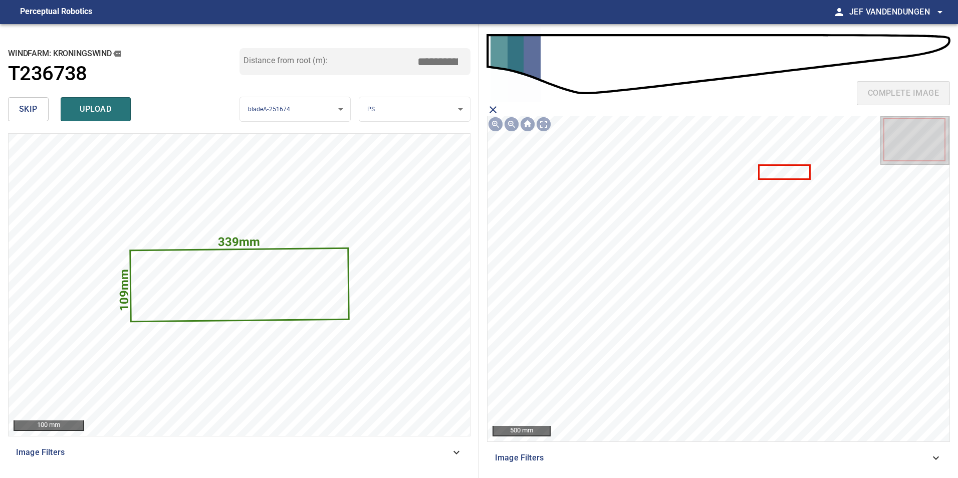
click at [778, 171] on icon at bounding box center [784, 172] width 50 height 13
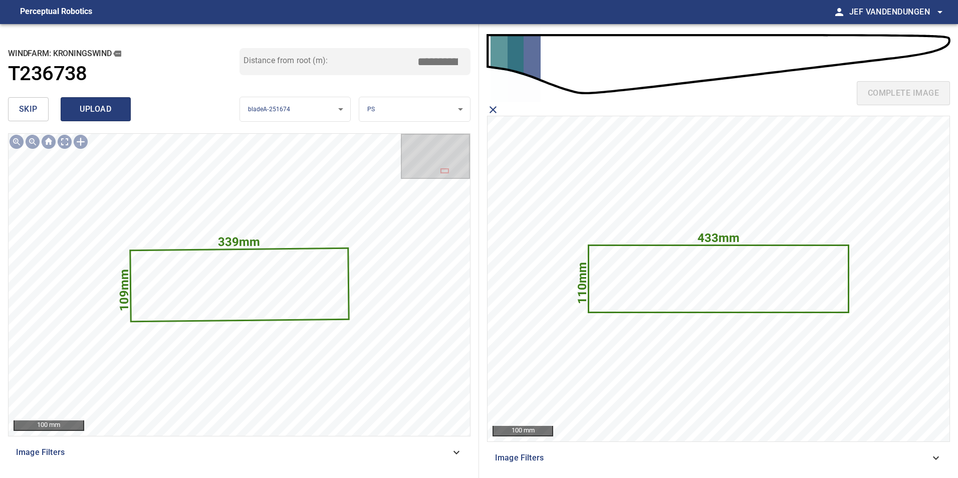
click at [105, 108] on span "upload" at bounding box center [96, 109] width 48 height 14
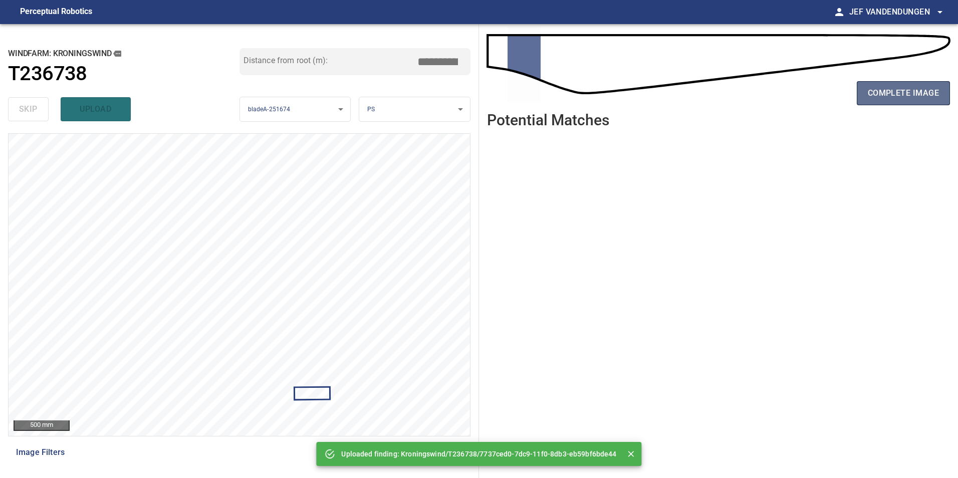
click at [907, 83] on button "complete image" at bounding box center [902, 93] width 93 height 24
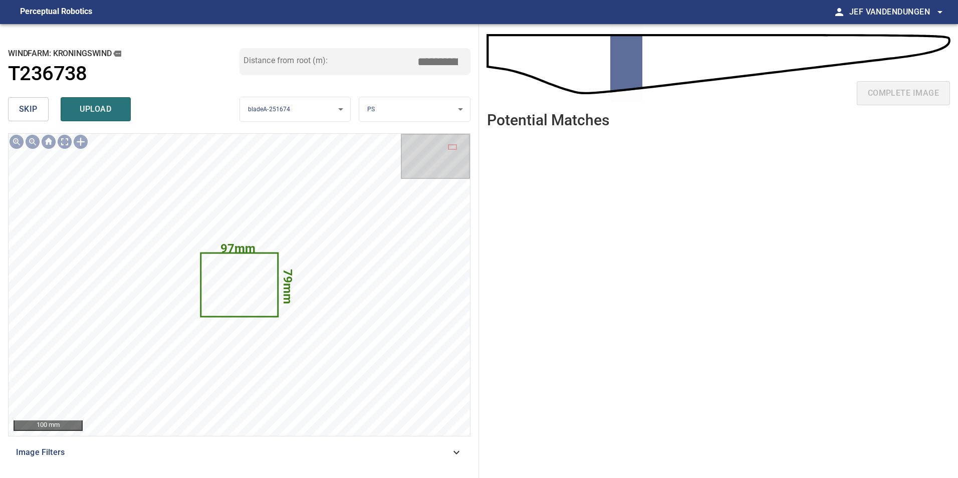
click at [23, 117] on button "skip" at bounding box center [28, 109] width 41 height 24
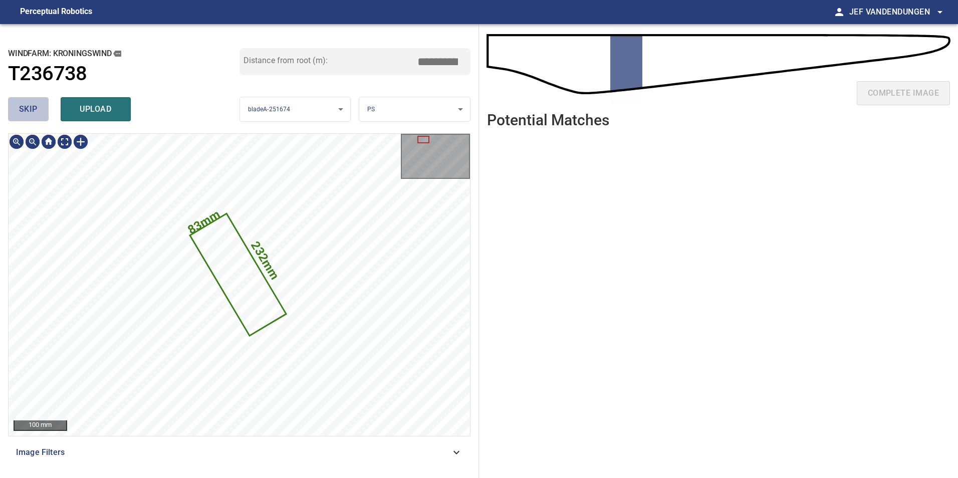
click at [33, 108] on span "skip" at bounding box center [28, 109] width 19 height 14
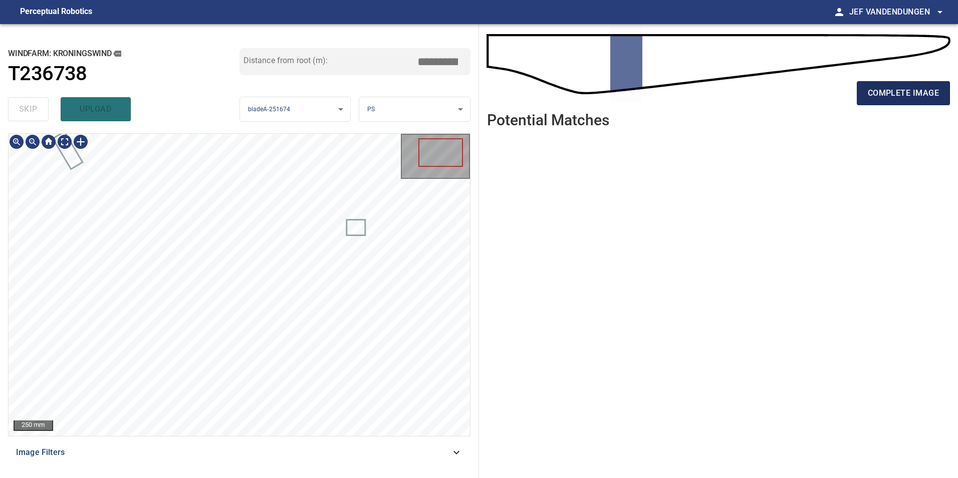
click at [902, 84] on button "complete image" at bounding box center [902, 93] width 93 height 24
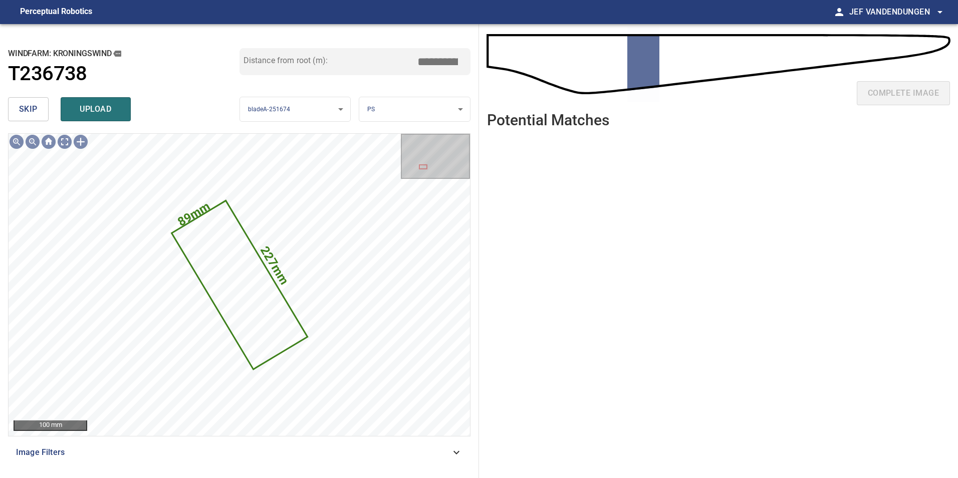
click at [16, 108] on button "skip" at bounding box center [28, 109] width 41 height 24
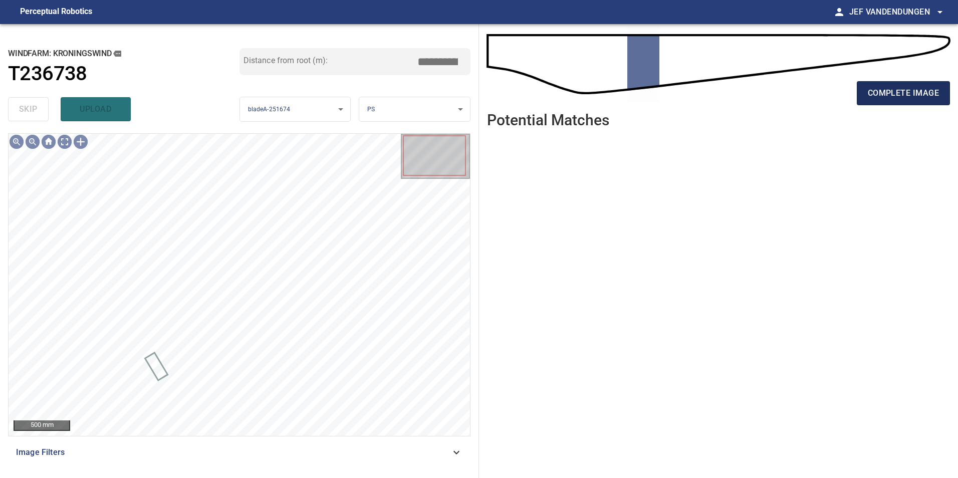
click at [893, 93] on span "complete image" at bounding box center [902, 93] width 71 height 14
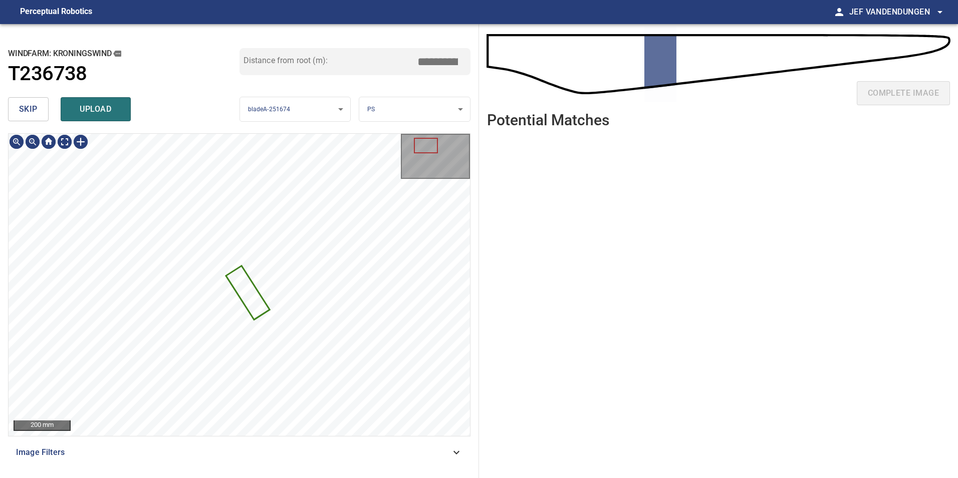
click at [27, 105] on span "skip" at bounding box center [28, 109] width 19 height 14
click at [240, 286] on icon at bounding box center [239, 284] width 18 height 23
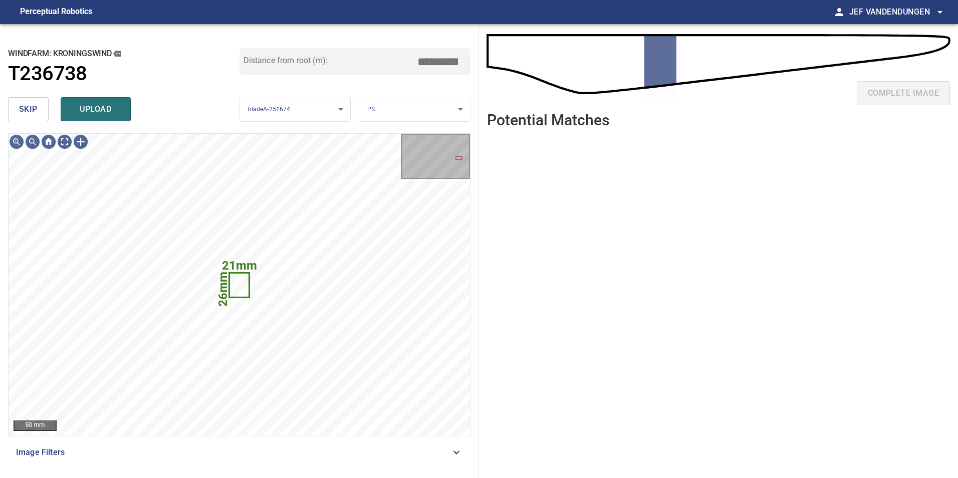
drag, startPoint x: 87, startPoint y: 108, endPoint x: 96, endPoint y: 107, distance: 9.5
click at [89, 107] on span "upload" at bounding box center [96, 109] width 48 height 14
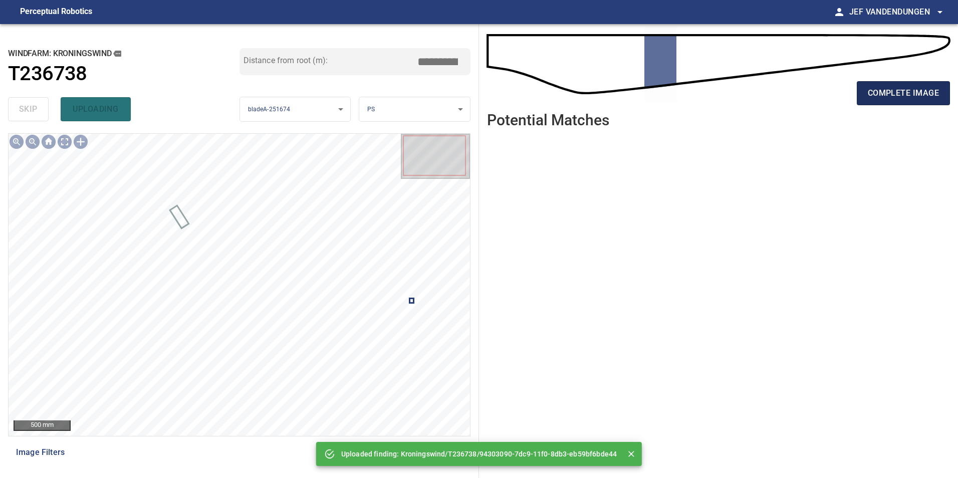
click at [901, 96] on span "complete image" at bounding box center [902, 93] width 71 height 14
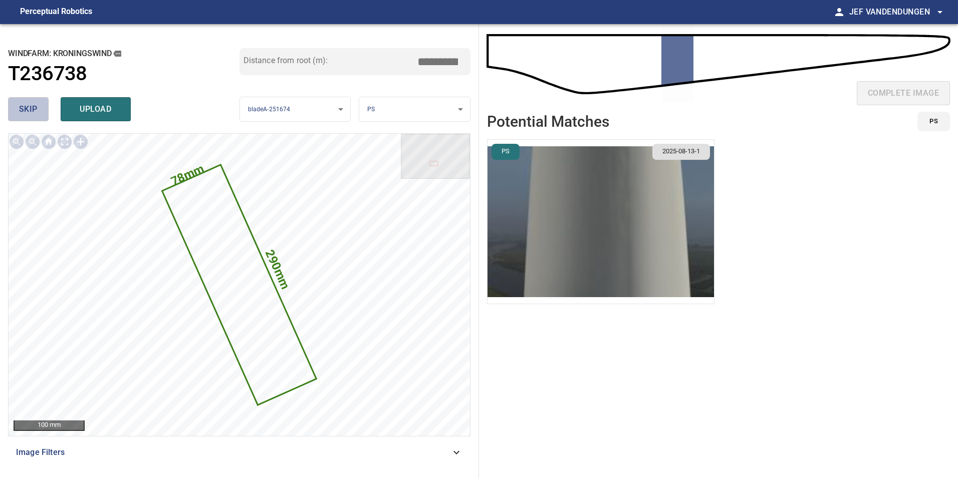
click at [17, 105] on button "skip" at bounding box center [28, 109] width 41 height 24
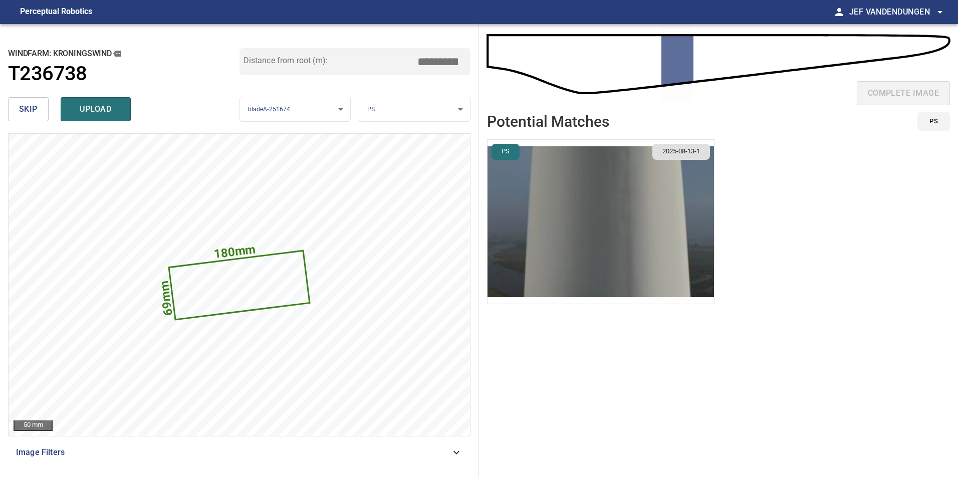
click at [615, 203] on img "button" at bounding box center [600, 222] width 226 height 164
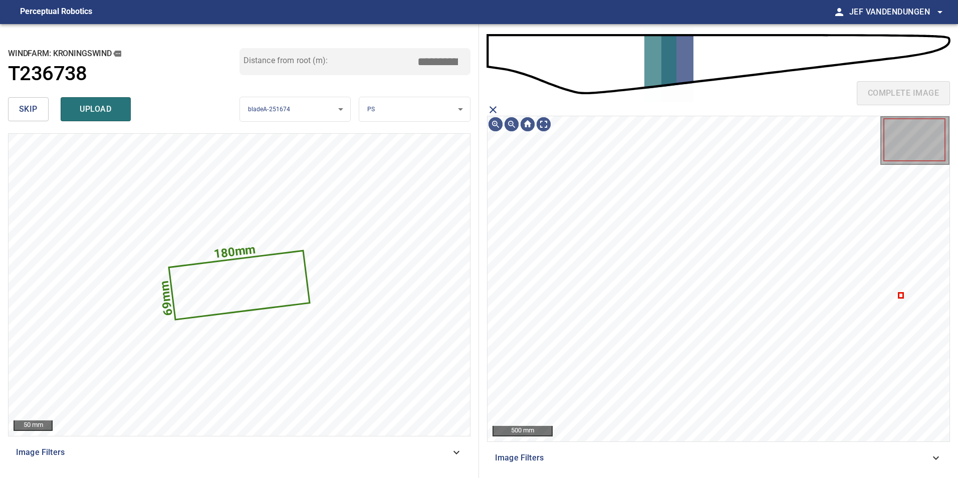
click at [490, 109] on icon "close matching imageResolution:" at bounding box center [493, 110] width 12 height 12
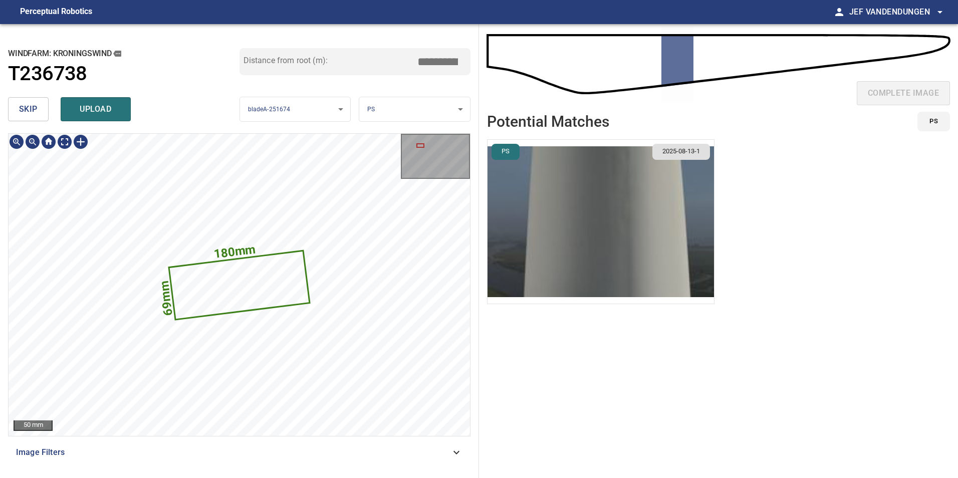
click at [229, 289] on icon at bounding box center [239, 284] width 139 height 67
click at [36, 106] on span "skip" at bounding box center [28, 109] width 19 height 14
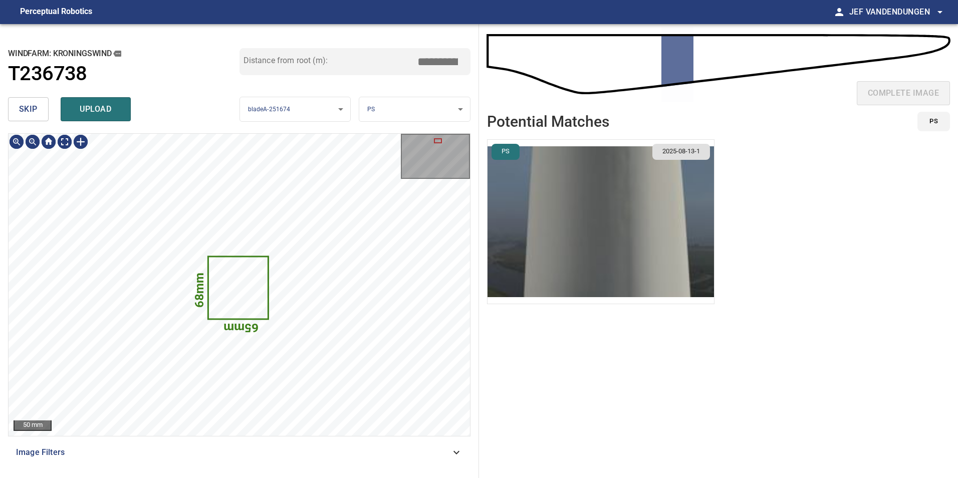
click at [28, 111] on span "skip" at bounding box center [28, 109] width 19 height 14
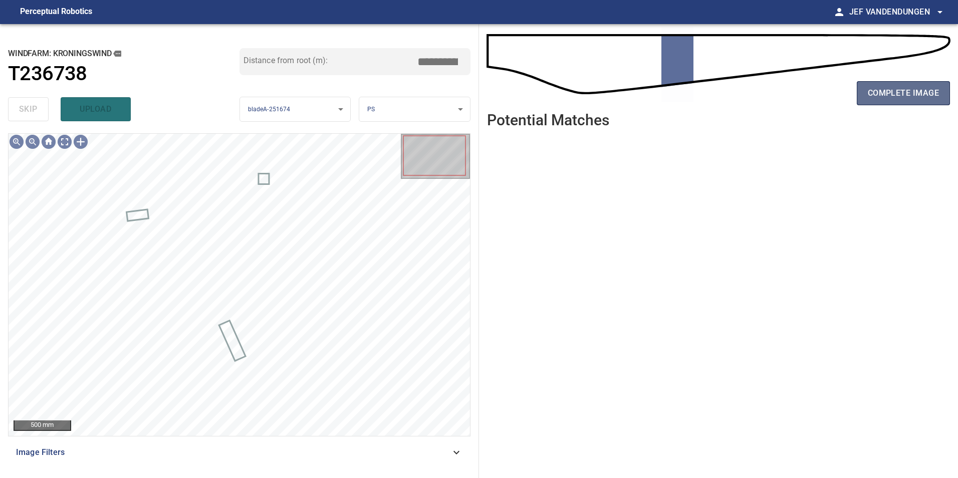
click at [900, 95] on span "complete image" at bounding box center [902, 93] width 71 height 14
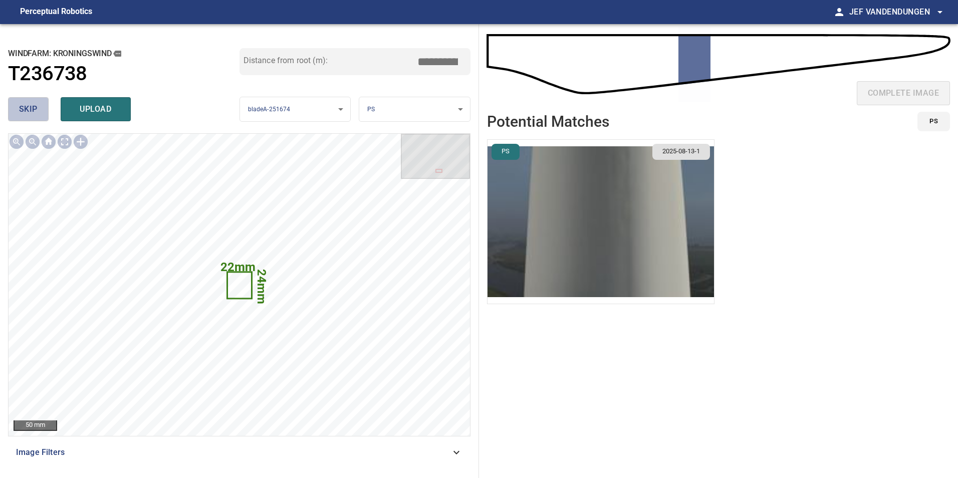
click at [32, 111] on span "skip" at bounding box center [28, 109] width 19 height 14
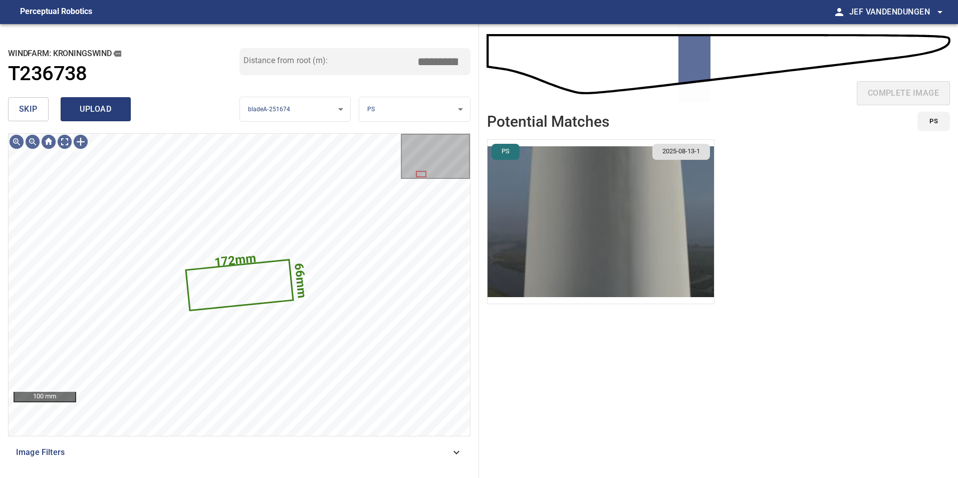
click at [93, 105] on span "upload" at bounding box center [96, 109] width 48 height 14
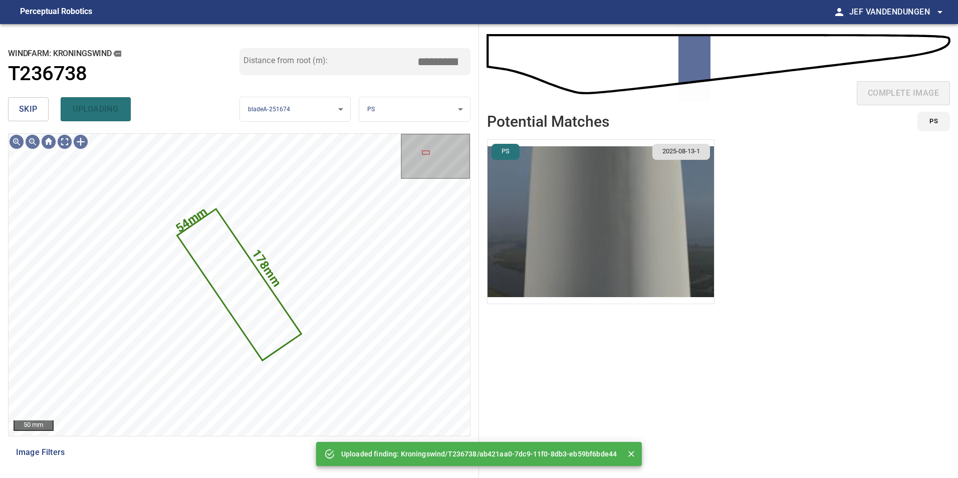
click at [29, 103] on span "skip" at bounding box center [28, 109] width 19 height 14
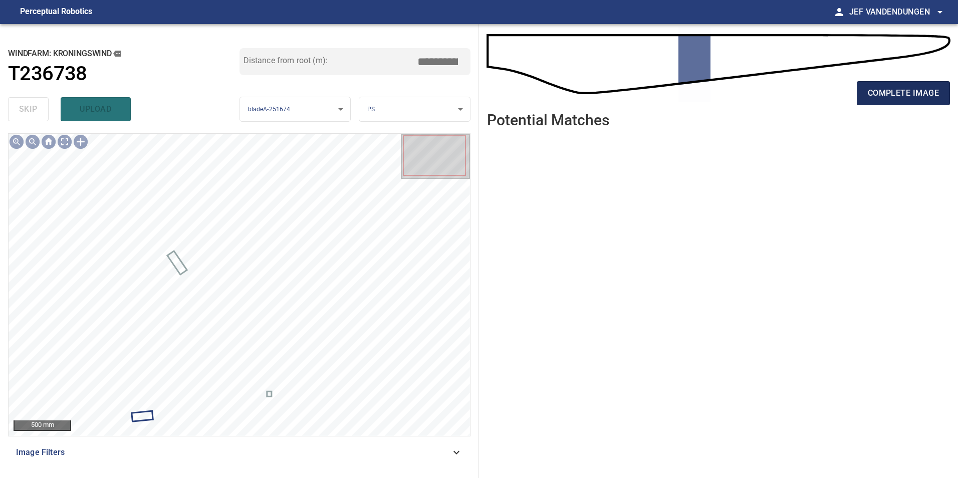
click at [908, 92] on span "complete image" at bounding box center [902, 93] width 71 height 14
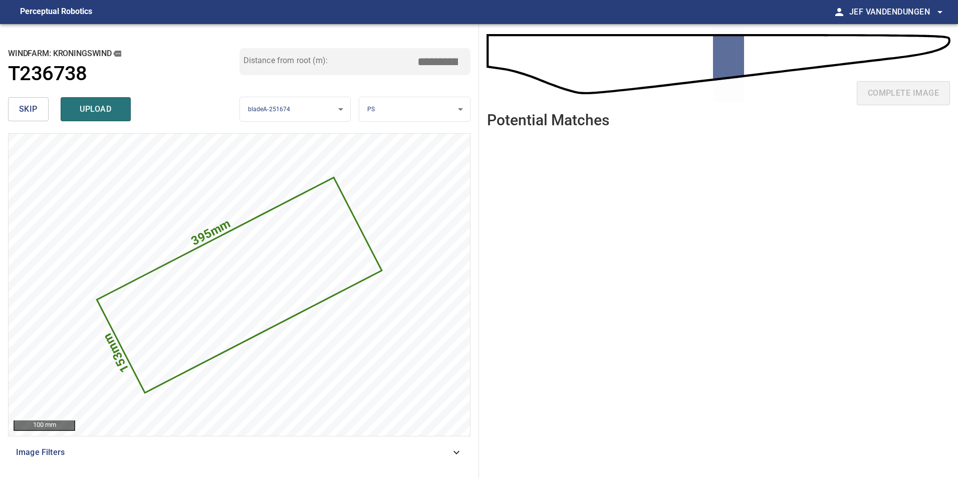
click at [25, 108] on span "skip" at bounding box center [28, 109] width 19 height 14
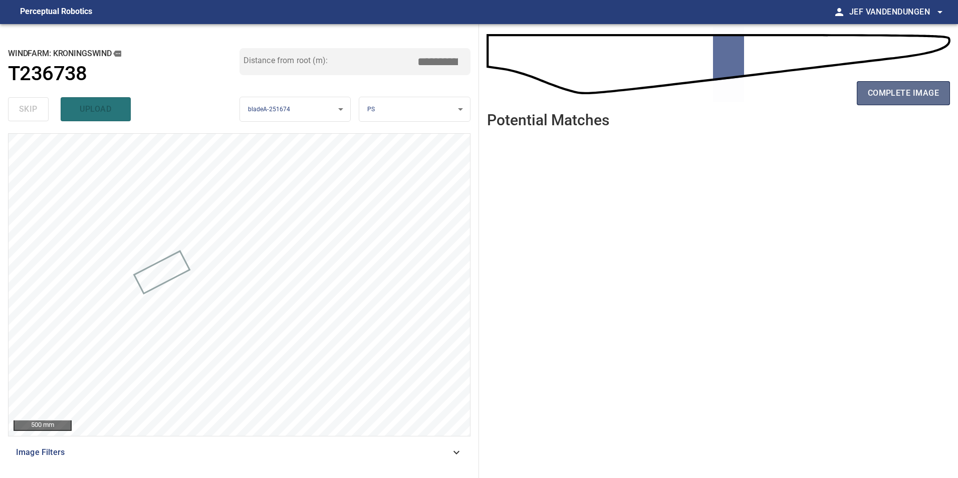
click at [895, 93] on span "complete image" at bounding box center [902, 93] width 71 height 14
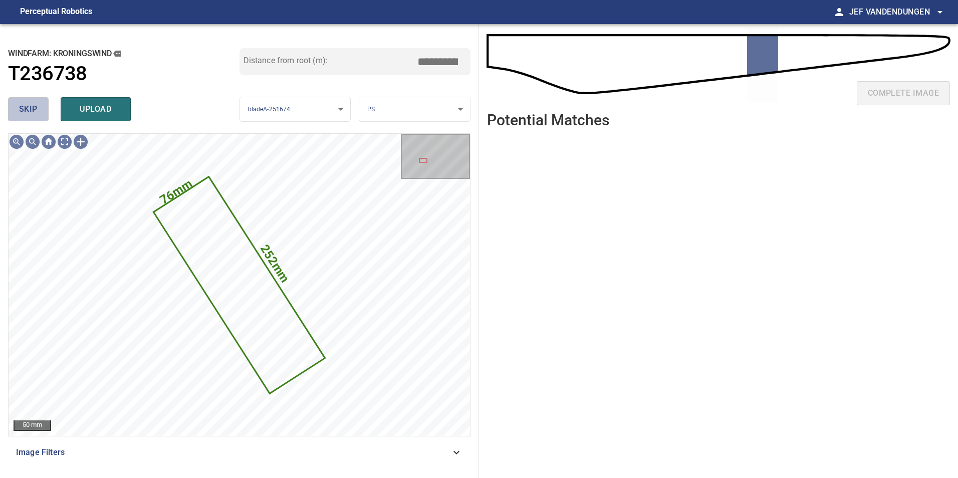
click at [24, 111] on span "skip" at bounding box center [28, 109] width 19 height 14
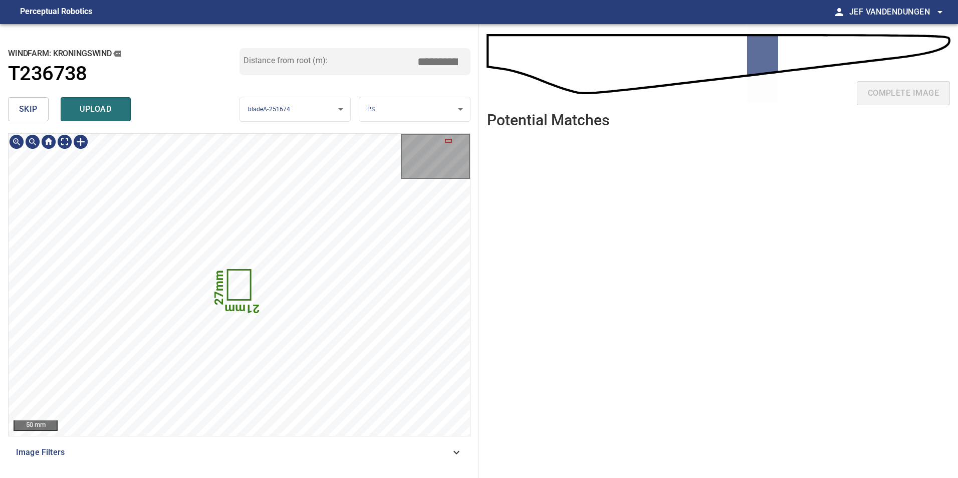
click at [235, 284] on icon at bounding box center [239, 284] width 22 height 29
click at [465, 107] on body "**********" at bounding box center [479, 239] width 958 height 478
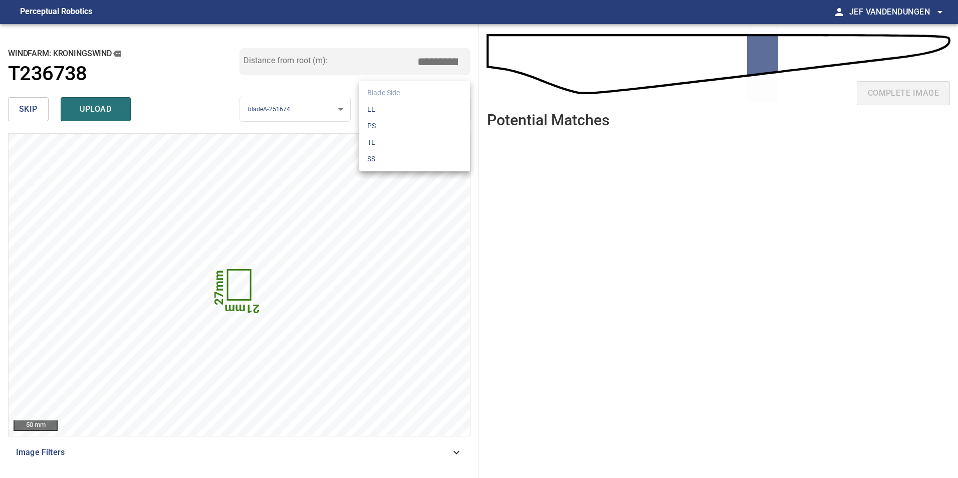
click at [425, 106] on li "LE" at bounding box center [414, 109] width 111 height 17
click at [435, 105] on body "**********" at bounding box center [479, 239] width 958 height 478
click at [423, 126] on li "PS" at bounding box center [414, 126] width 111 height 17
click at [438, 111] on body "**********" at bounding box center [479, 239] width 958 height 478
click at [428, 139] on li "TE" at bounding box center [414, 142] width 111 height 17
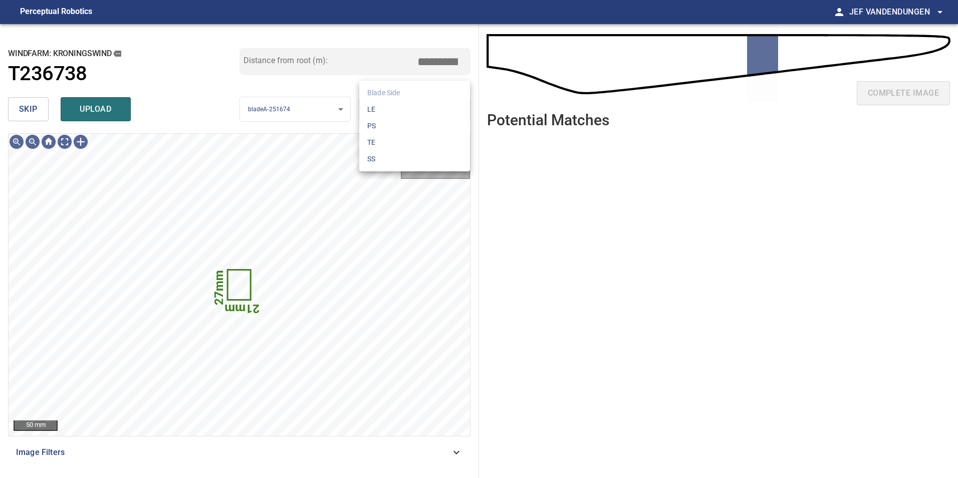
click at [427, 111] on body "**********" at bounding box center [479, 239] width 958 height 478
click at [382, 139] on li "TE" at bounding box center [414, 142] width 111 height 17
click at [438, 151] on div at bounding box center [435, 156] width 67 height 43
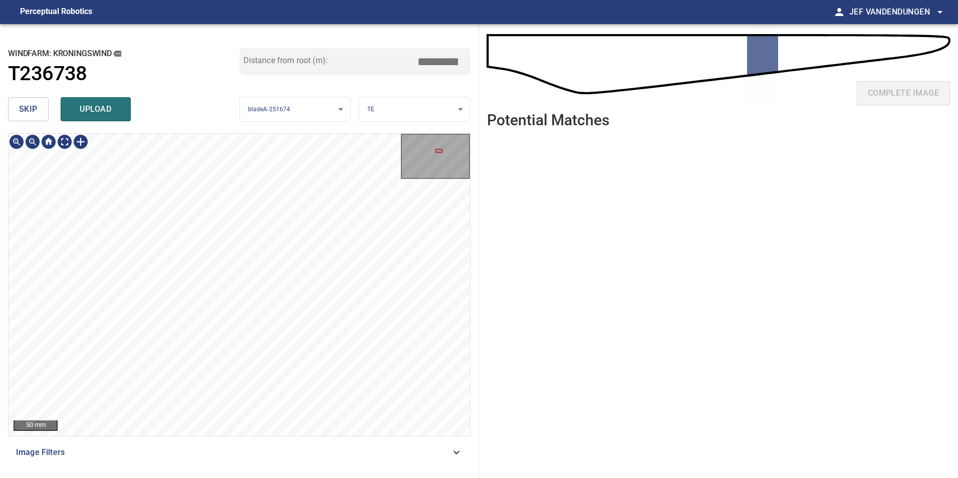
click at [433, 150] on div at bounding box center [435, 156] width 67 height 43
click at [433, 151] on div at bounding box center [433, 150] width 7 height 4
click at [445, 150] on div at bounding box center [435, 156] width 67 height 43
click at [454, 149] on div at bounding box center [435, 156] width 67 height 43
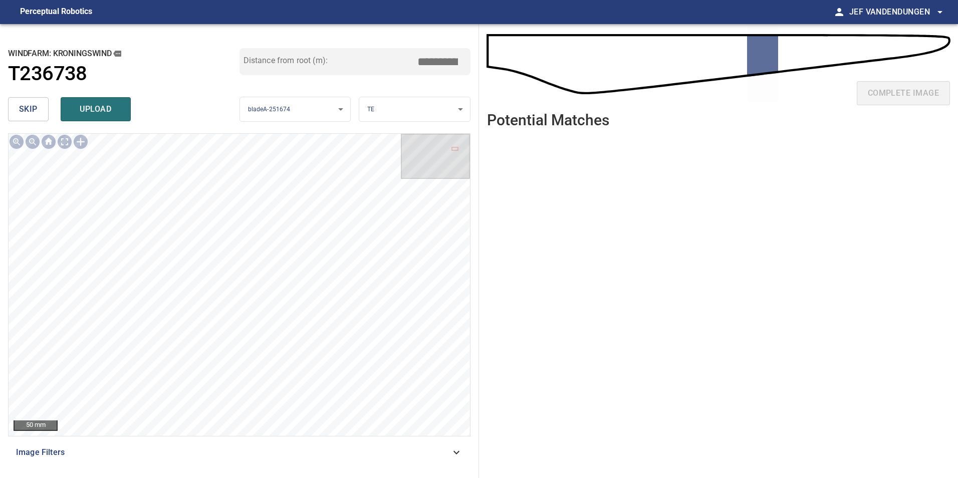
click at [13, 106] on button "skip" at bounding box center [28, 109] width 41 height 24
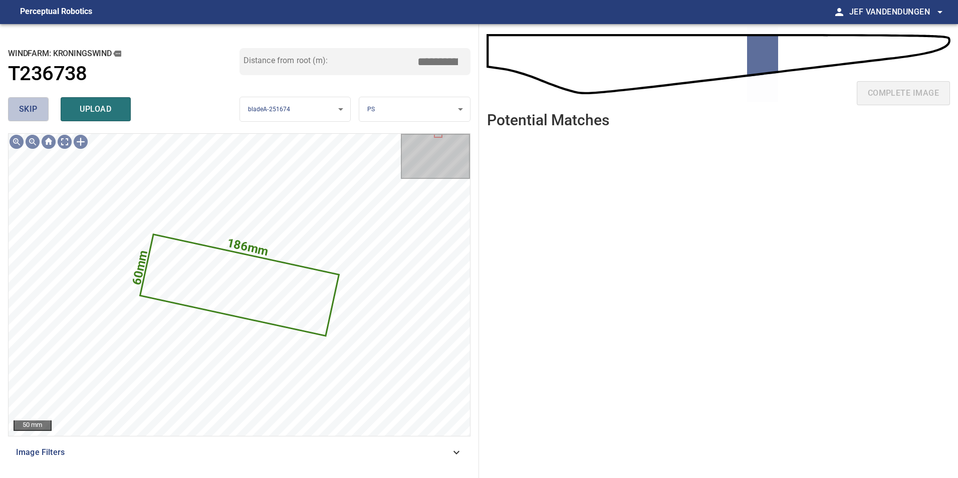
drag, startPoint x: 26, startPoint y: 107, endPoint x: 79, endPoint y: 106, distance: 53.1
click at [27, 107] on span "skip" at bounding box center [28, 109] width 19 height 14
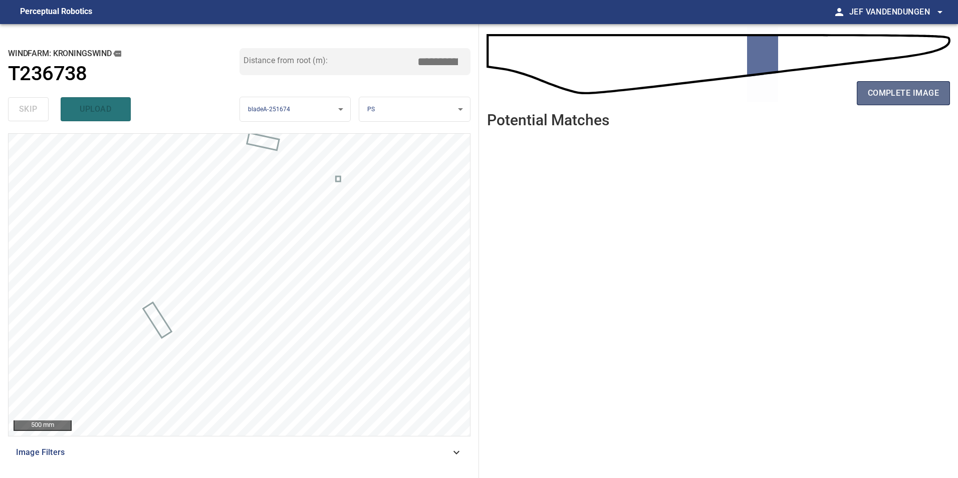
click at [894, 95] on span "complete image" at bounding box center [902, 93] width 71 height 14
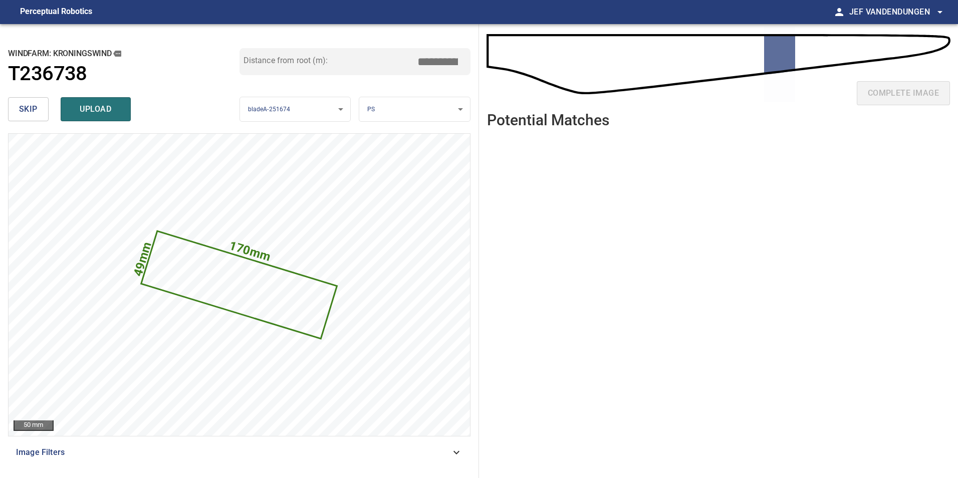
click at [34, 106] on span "skip" at bounding box center [28, 109] width 19 height 14
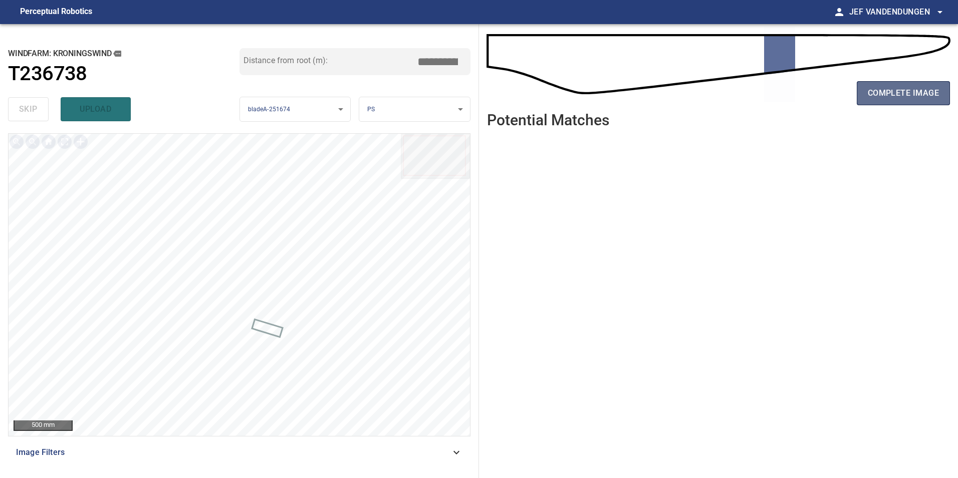
click at [887, 96] on span "complete image" at bounding box center [902, 93] width 71 height 14
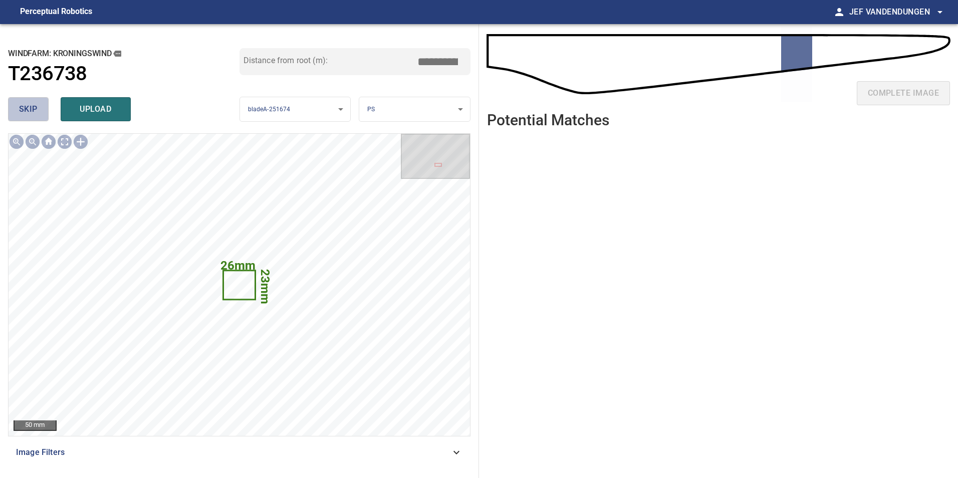
click at [32, 115] on span "skip" at bounding box center [28, 109] width 19 height 14
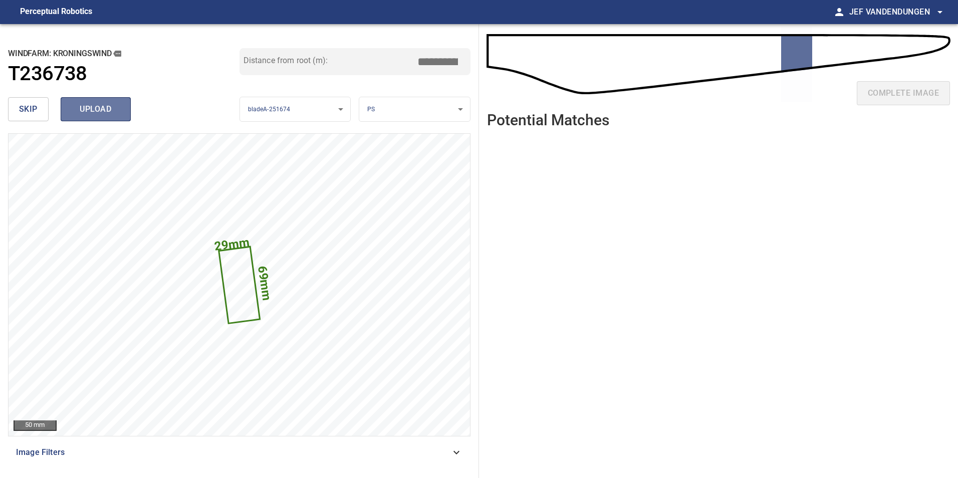
click at [115, 111] on span "upload" at bounding box center [96, 109] width 48 height 14
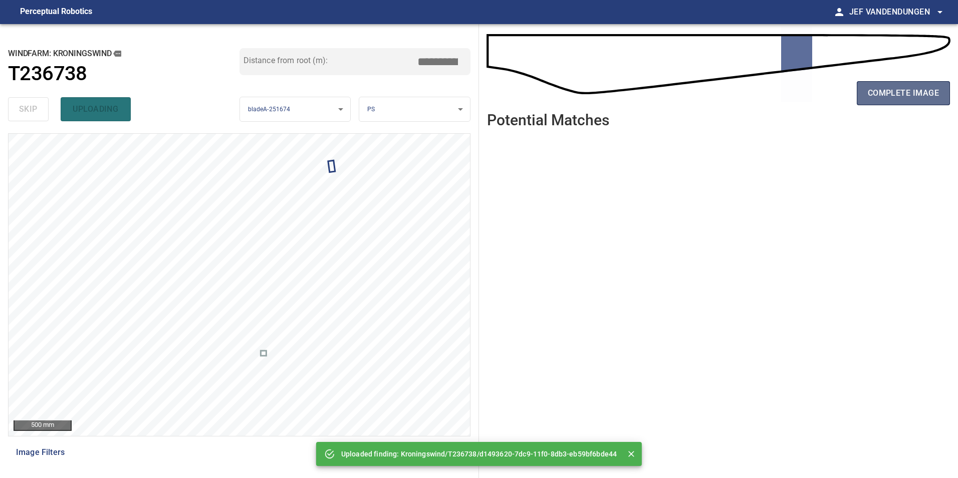
click at [899, 100] on button "complete image" at bounding box center [902, 93] width 93 height 24
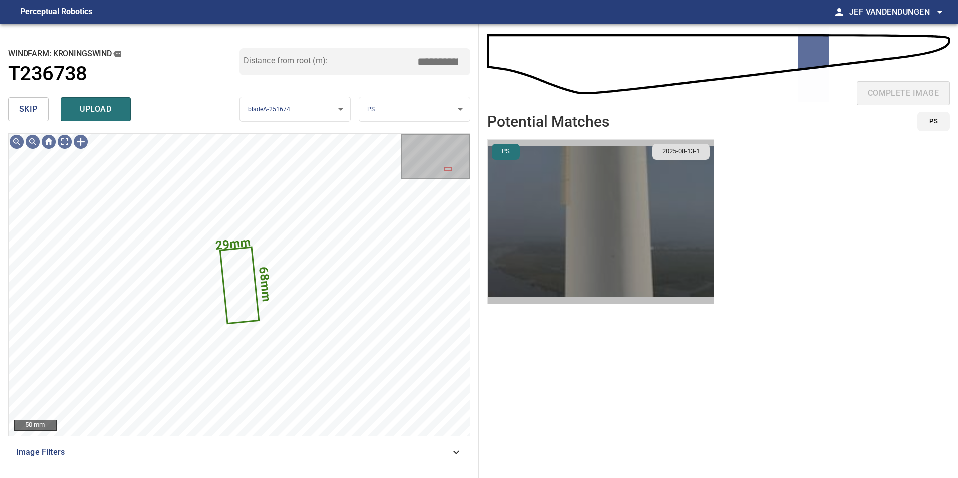
click at [622, 200] on img "button" at bounding box center [600, 222] width 226 height 164
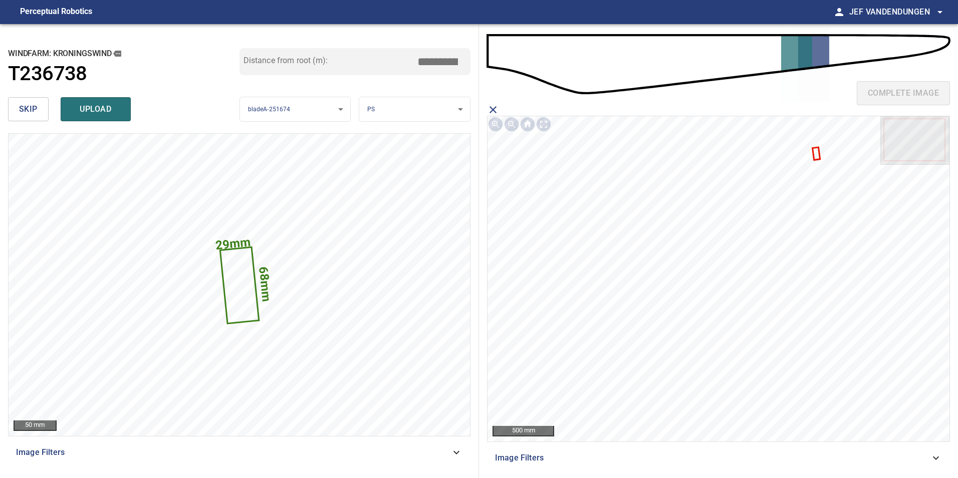
click at [818, 155] on icon at bounding box center [816, 153] width 6 height 11
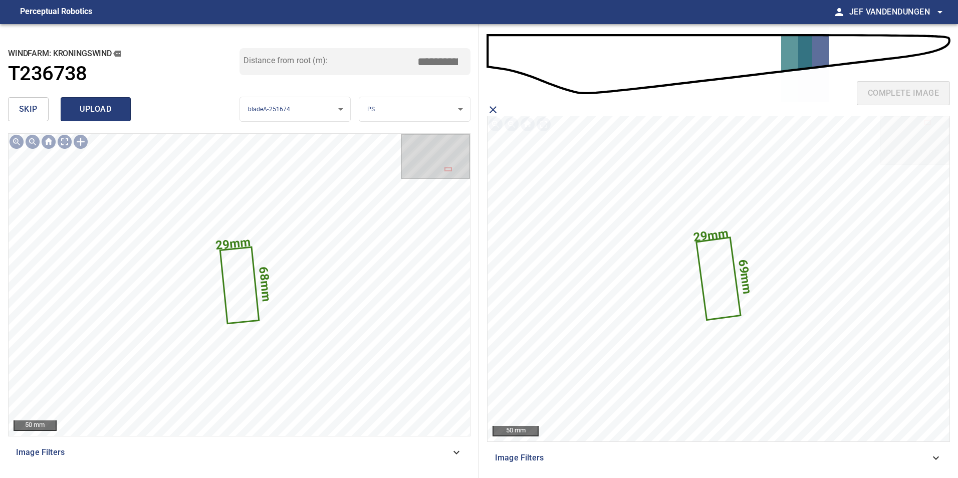
click at [93, 105] on span "upload" at bounding box center [96, 109] width 48 height 14
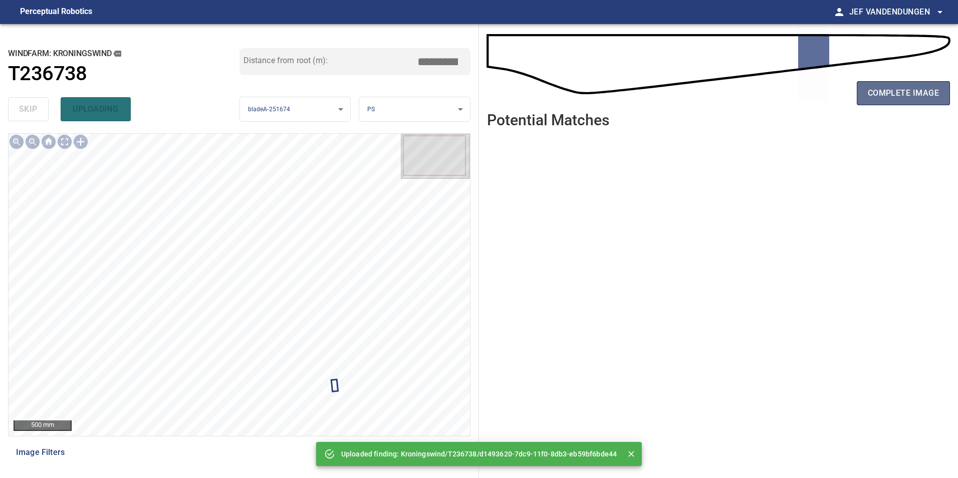
click at [902, 97] on span "complete image" at bounding box center [902, 93] width 71 height 14
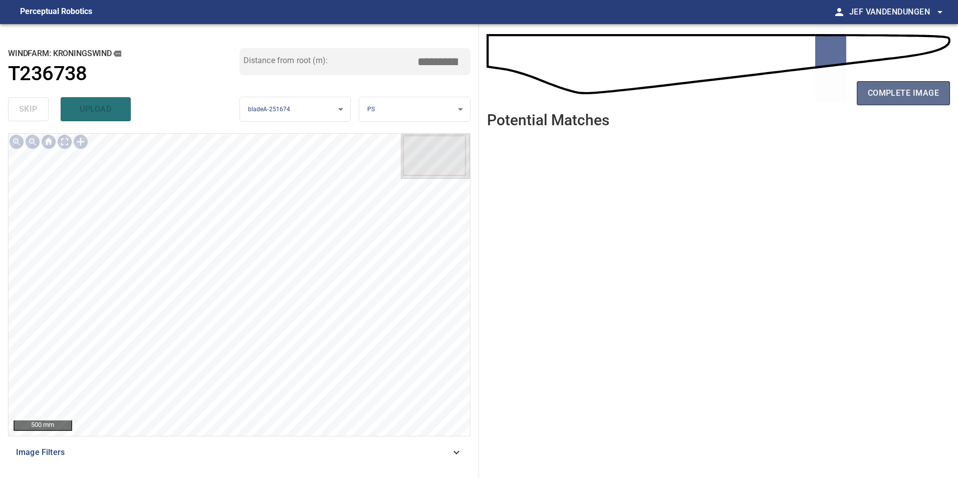
click at [907, 84] on button "complete image" at bounding box center [902, 93] width 93 height 24
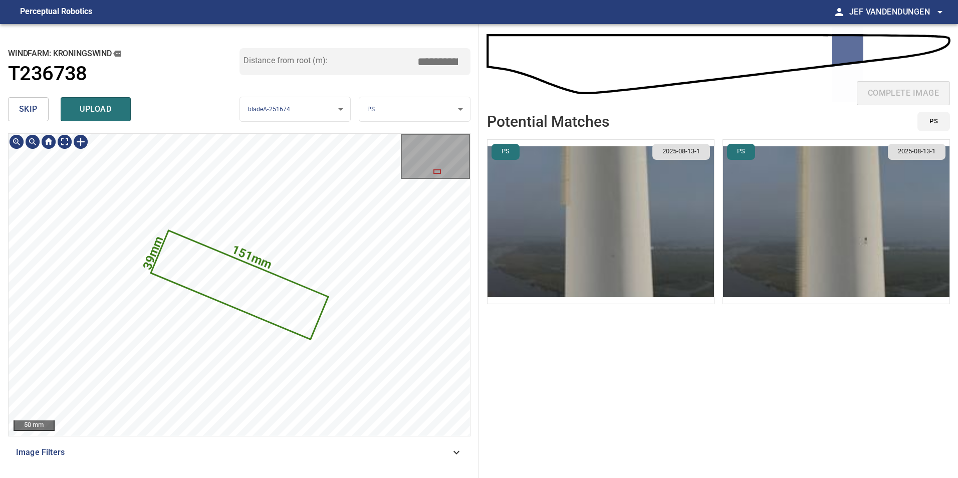
click at [247, 295] on icon at bounding box center [239, 284] width 175 height 107
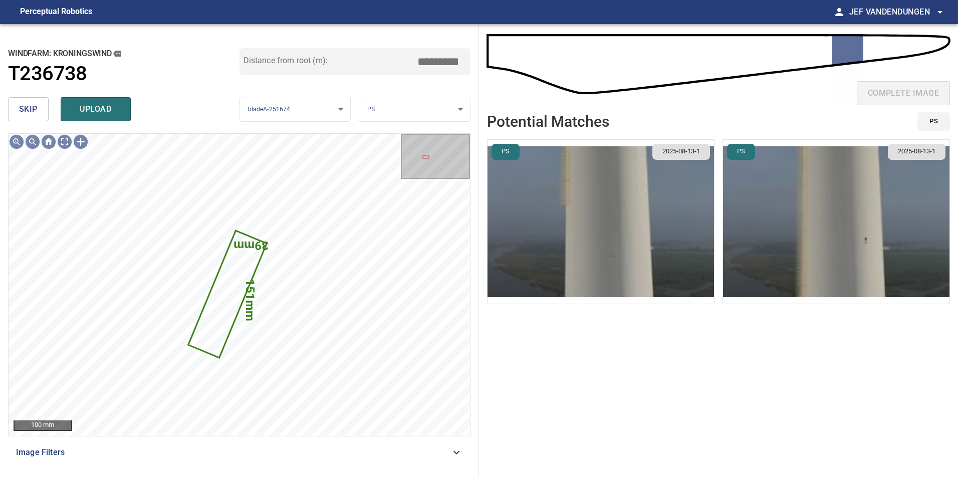
click at [647, 234] on img "button" at bounding box center [600, 222] width 226 height 164
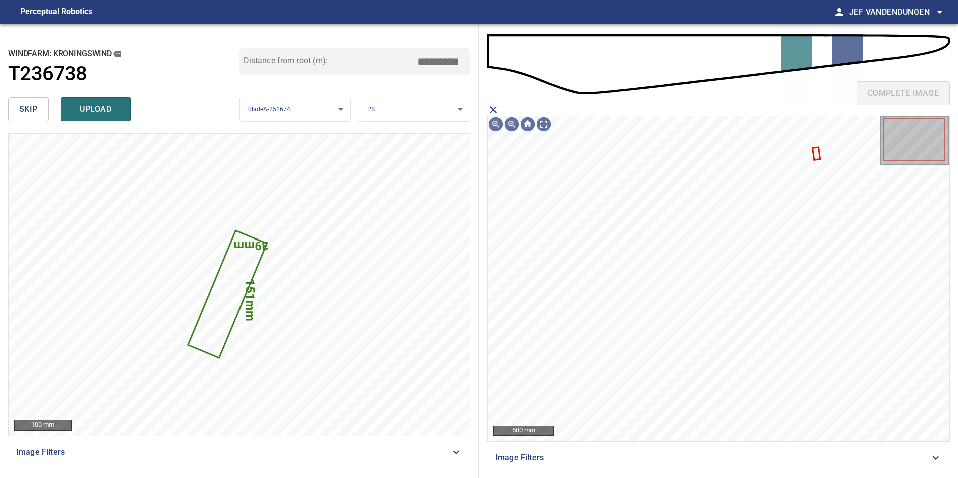
click at [494, 109] on icon "close matching imageResolution:" at bounding box center [493, 110] width 12 height 12
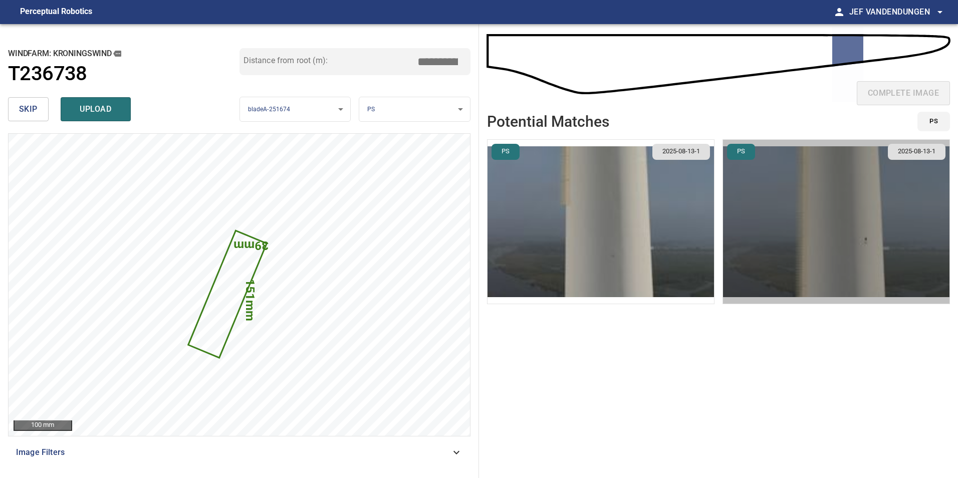
click at [817, 209] on img "button" at bounding box center [836, 222] width 226 height 164
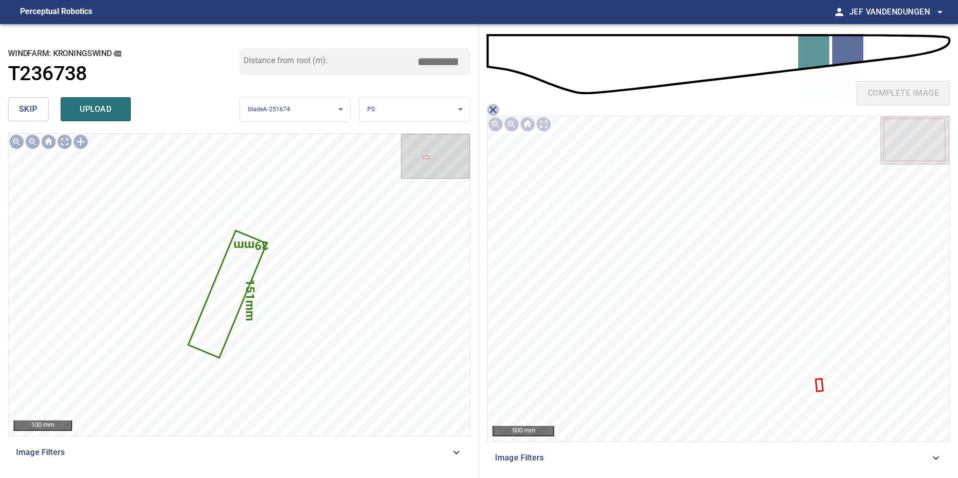
click at [489, 109] on icon "close matching imageResolution:" at bounding box center [493, 110] width 12 height 12
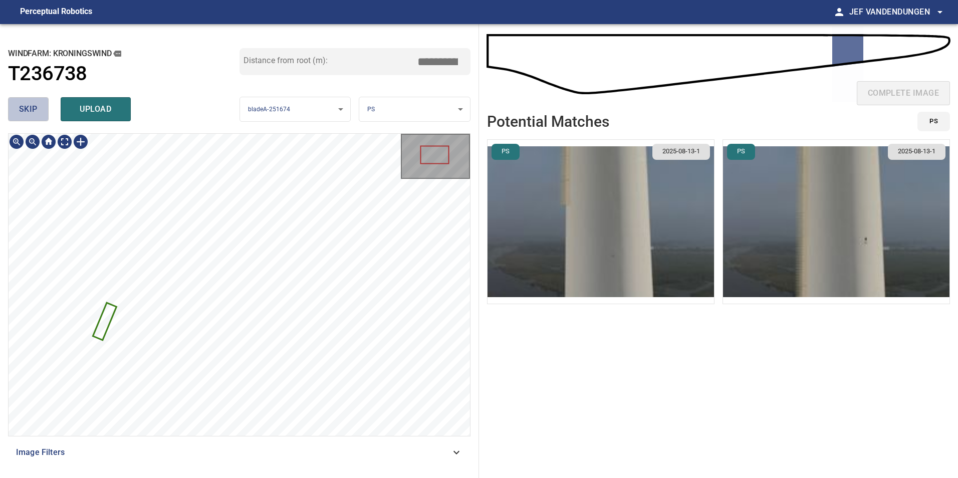
click at [16, 113] on button "skip" at bounding box center [28, 109] width 41 height 24
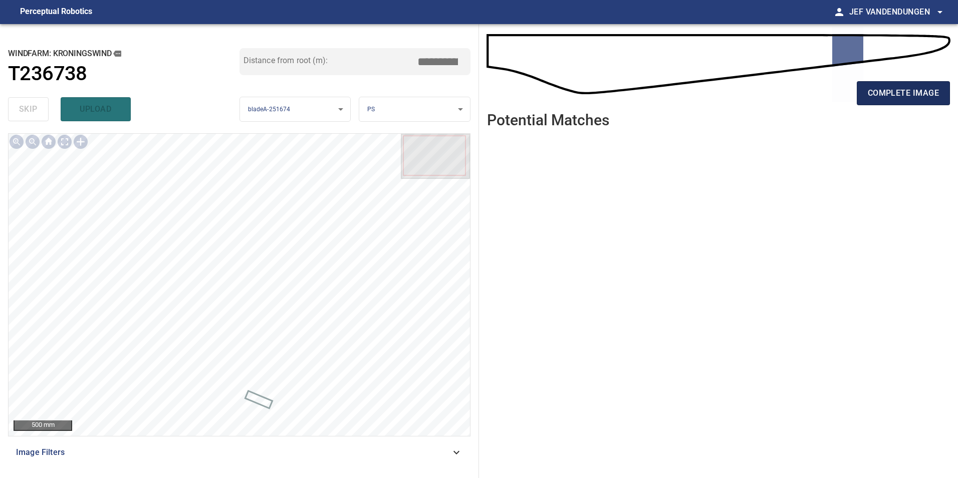
click at [881, 95] on span "complete image" at bounding box center [902, 93] width 71 height 14
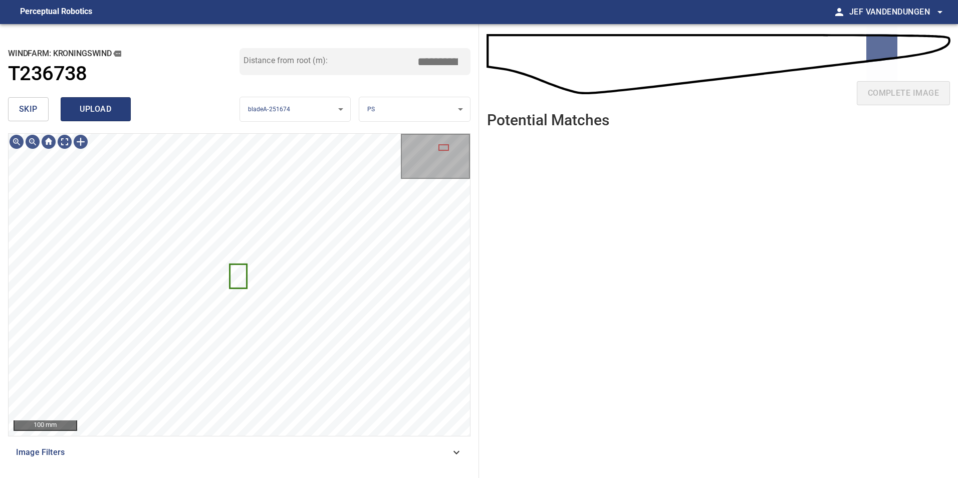
click at [103, 101] on button "upload" at bounding box center [96, 109] width 70 height 24
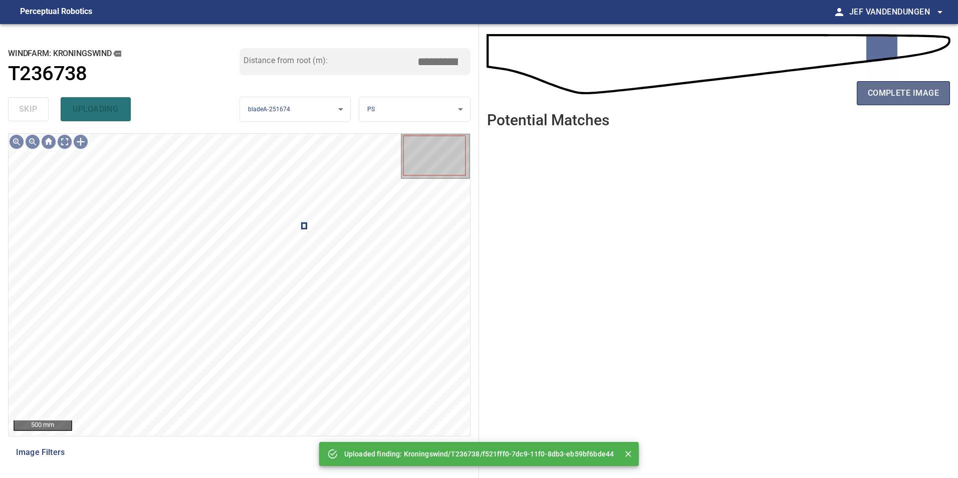
click at [896, 102] on button "complete image" at bounding box center [902, 93] width 93 height 24
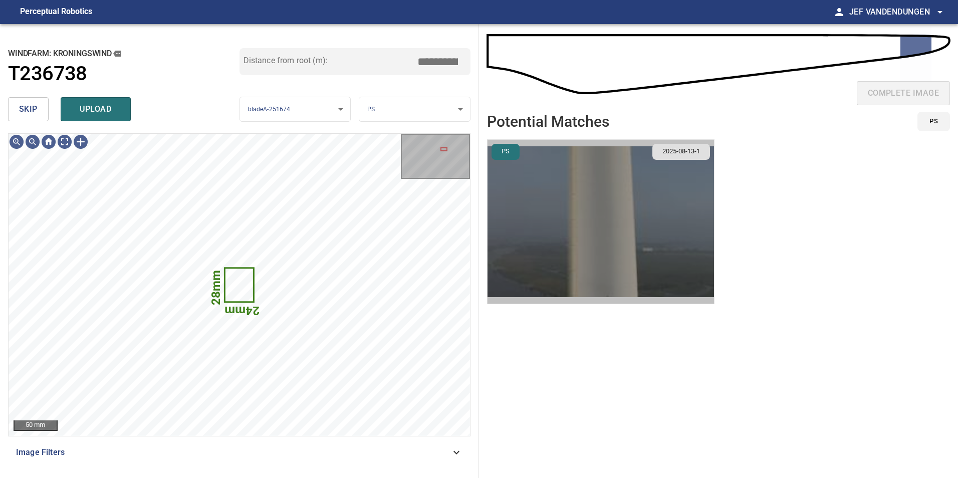
click at [566, 213] on img "button" at bounding box center [600, 222] width 226 height 164
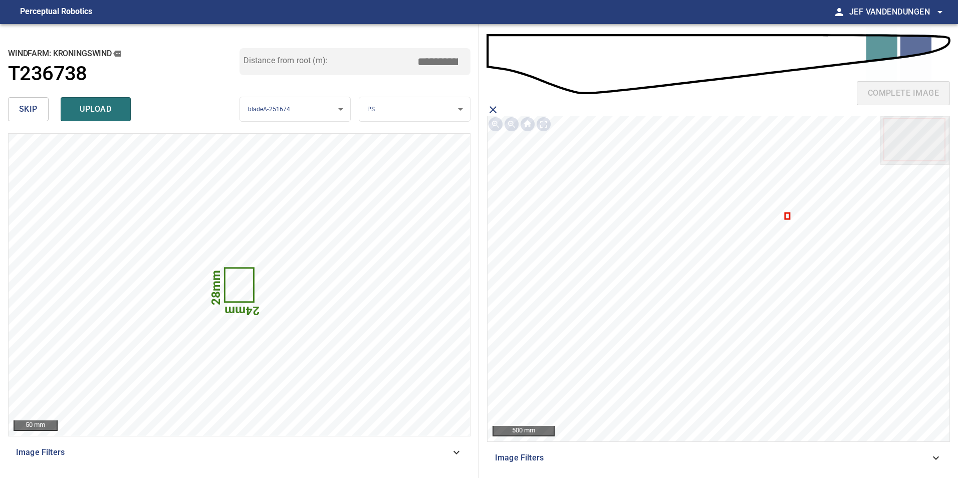
click at [785, 216] on icon at bounding box center [786, 216] width 3 height 5
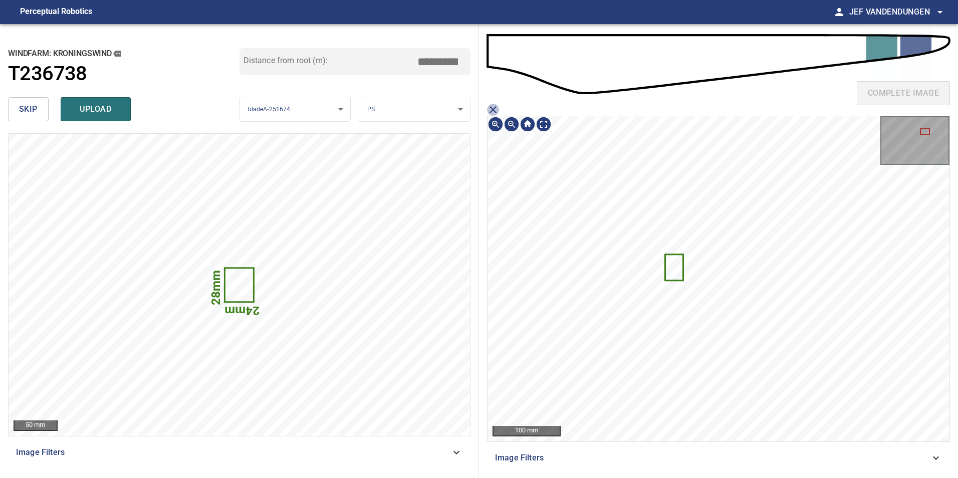
click at [492, 107] on icon "close matching imageResolution:" at bounding box center [493, 110] width 12 height 12
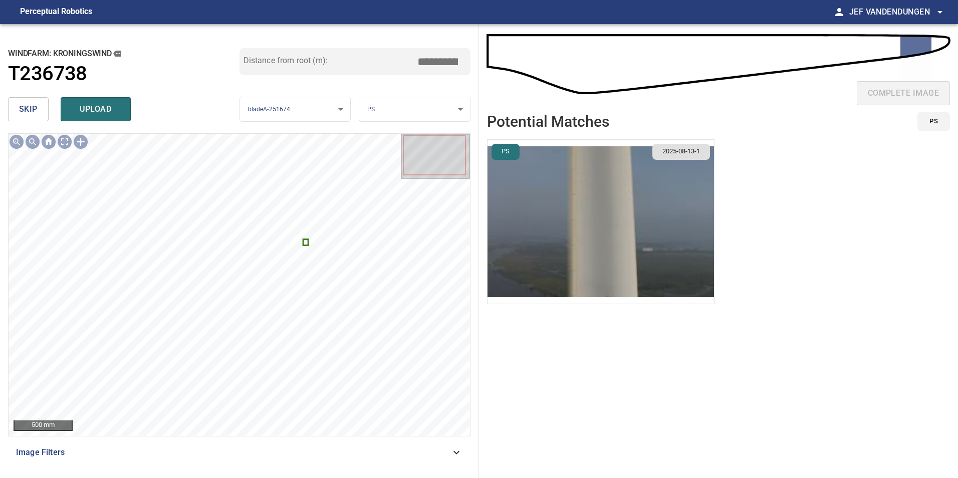
click at [602, 206] on img "button" at bounding box center [600, 222] width 226 height 164
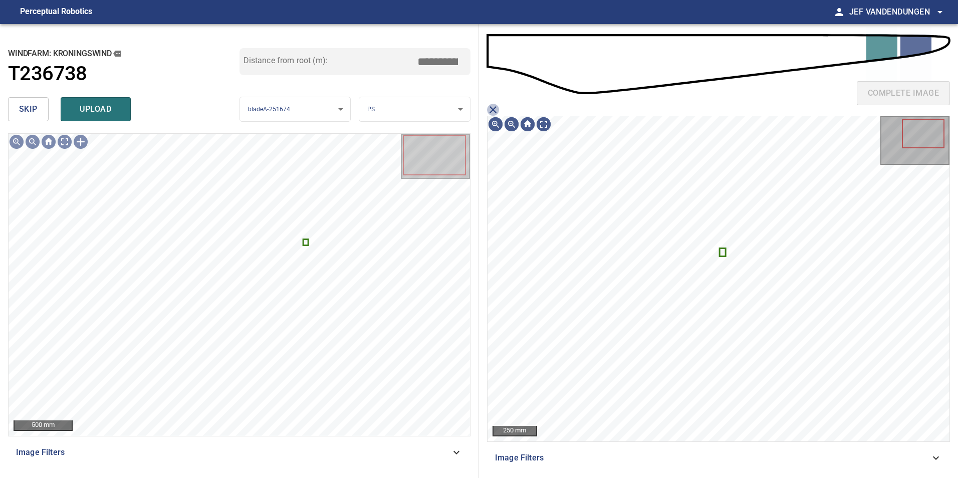
click at [490, 109] on icon "close matching imageResolution:" at bounding box center [493, 110] width 12 height 12
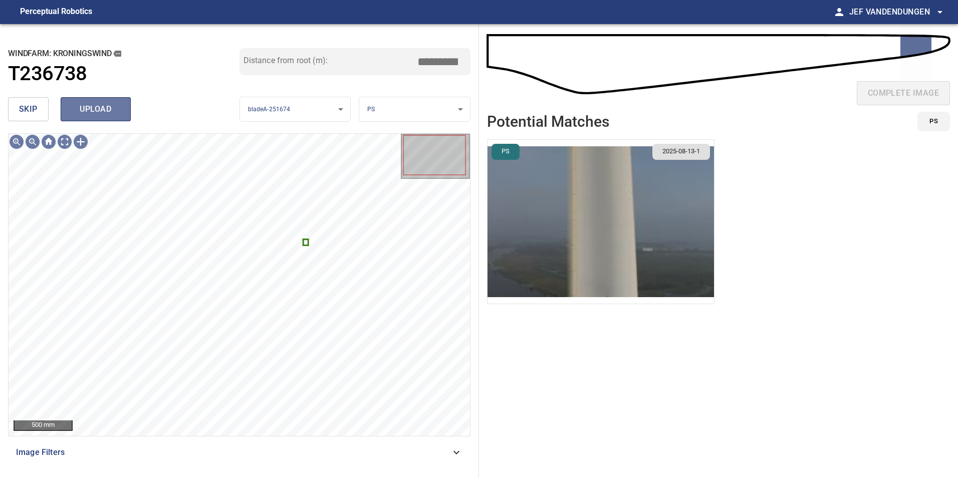
click at [80, 106] on span "upload" at bounding box center [96, 109] width 48 height 14
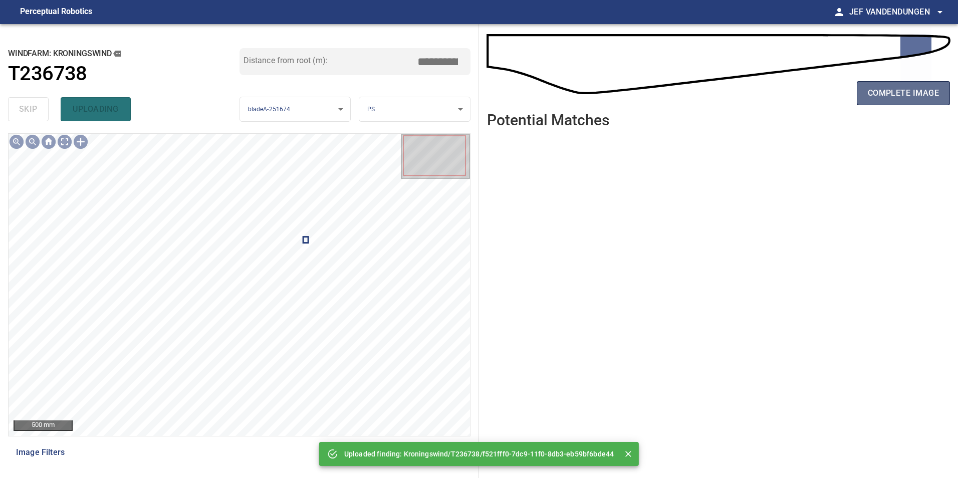
click at [926, 93] on span "complete image" at bounding box center [902, 93] width 71 height 14
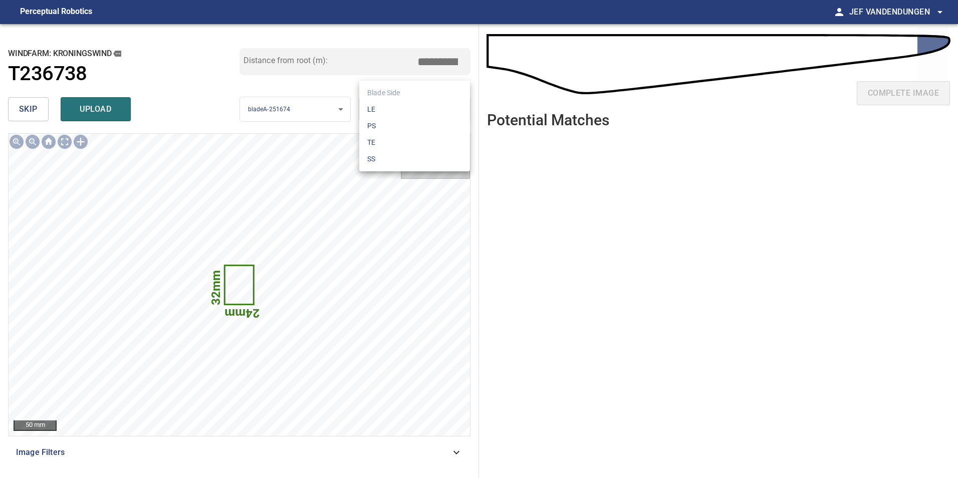
click at [416, 106] on body "**********" at bounding box center [479, 239] width 958 height 478
click at [414, 115] on li "LE" at bounding box center [414, 109] width 111 height 17
click at [411, 105] on body "**********" at bounding box center [479, 239] width 958 height 478
click at [406, 126] on li "PS" at bounding box center [414, 126] width 111 height 17
click at [413, 109] on body "**********" at bounding box center [479, 239] width 958 height 478
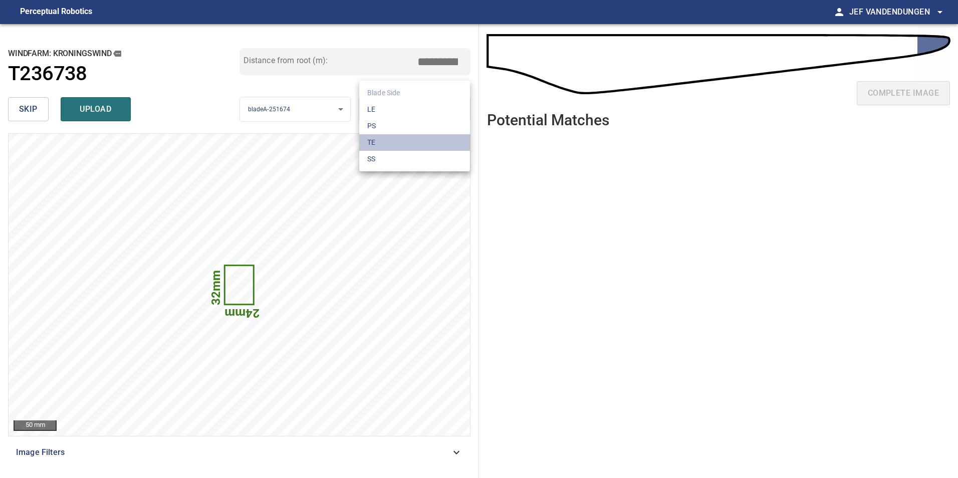
click at [407, 143] on li "TE" at bounding box center [414, 142] width 111 height 17
drag, startPoint x: 417, startPoint y: 108, endPoint x: 427, endPoint y: 140, distance: 33.1
click at [419, 109] on body "**********" at bounding box center [479, 239] width 958 height 478
click at [427, 151] on li "SS" at bounding box center [414, 159] width 111 height 17
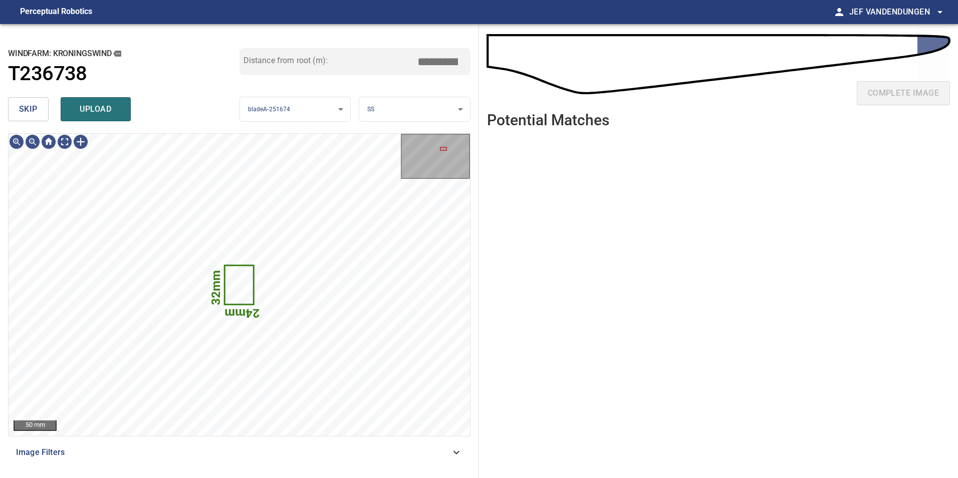
click at [424, 111] on body "**********" at bounding box center [479, 239] width 958 height 478
click at [421, 112] on li "LE" at bounding box center [414, 109] width 111 height 17
click at [410, 115] on body "**********" at bounding box center [479, 239] width 958 height 478
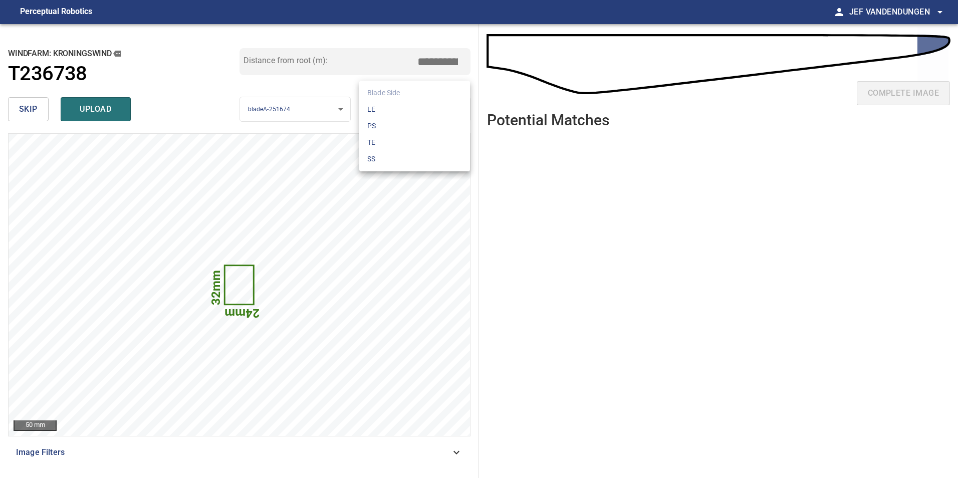
click at [406, 124] on li "PS" at bounding box center [414, 126] width 111 height 17
click at [407, 106] on body "**********" at bounding box center [479, 239] width 958 height 478
click at [187, 103] on div at bounding box center [479, 239] width 958 height 478
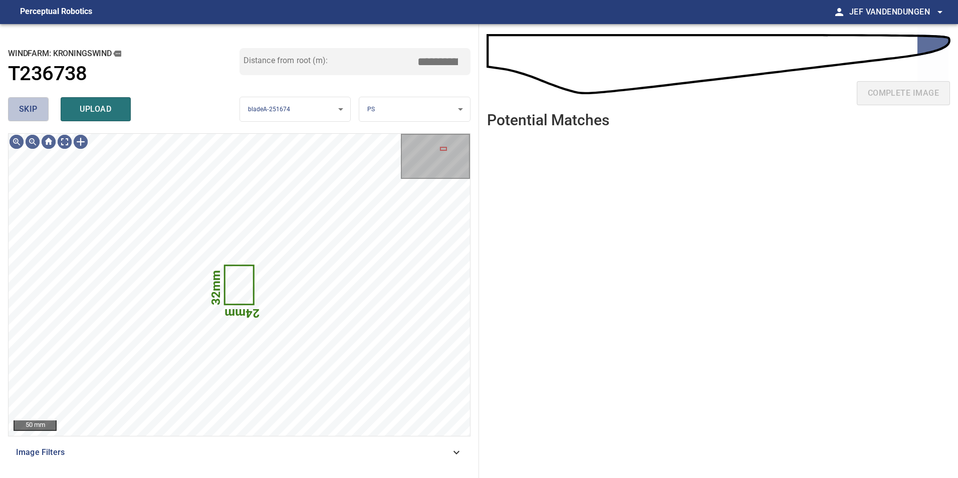
drag, startPoint x: 32, startPoint y: 108, endPoint x: 37, endPoint y: 108, distance: 5.0
click at [33, 108] on span "skip" at bounding box center [28, 109] width 19 height 14
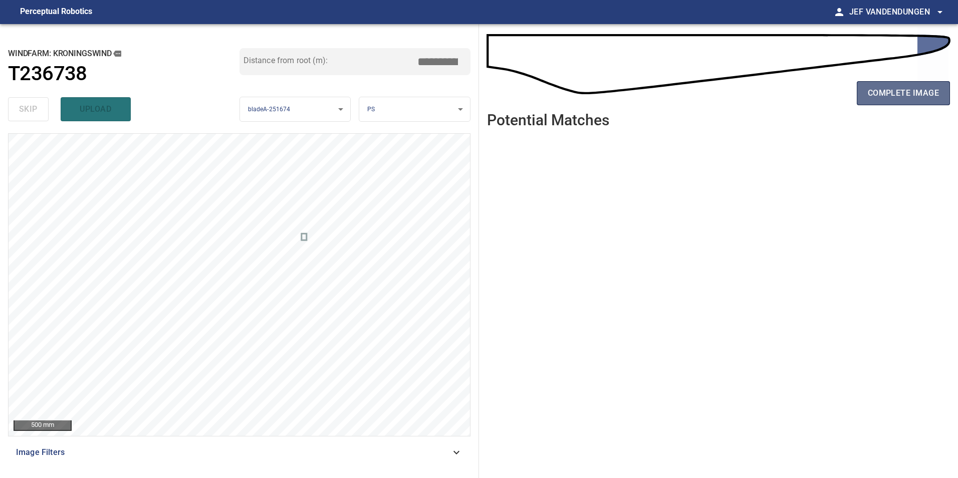
click at [920, 97] on span "complete image" at bounding box center [902, 93] width 71 height 14
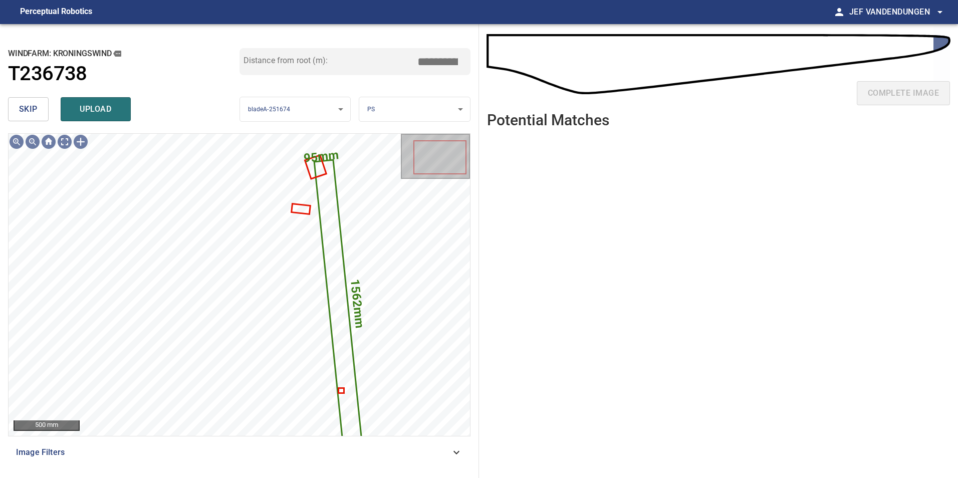
click at [39, 111] on button "skip" at bounding box center [28, 109] width 41 height 24
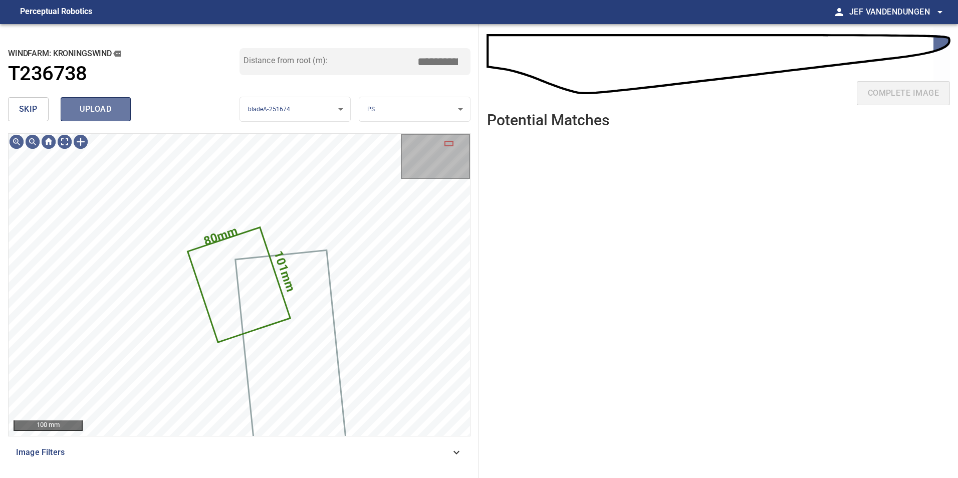
click at [102, 105] on span "upload" at bounding box center [96, 109] width 48 height 14
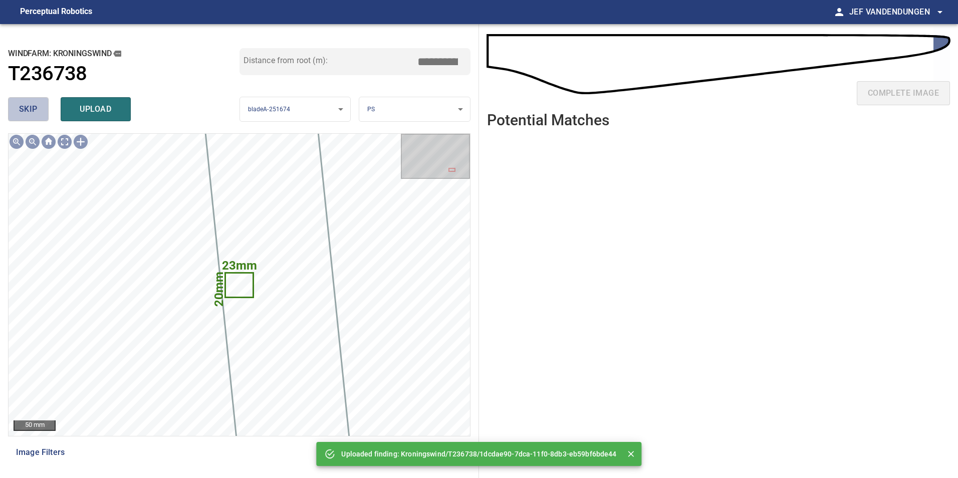
click at [28, 107] on span "skip" at bounding box center [28, 109] width 19 height 14
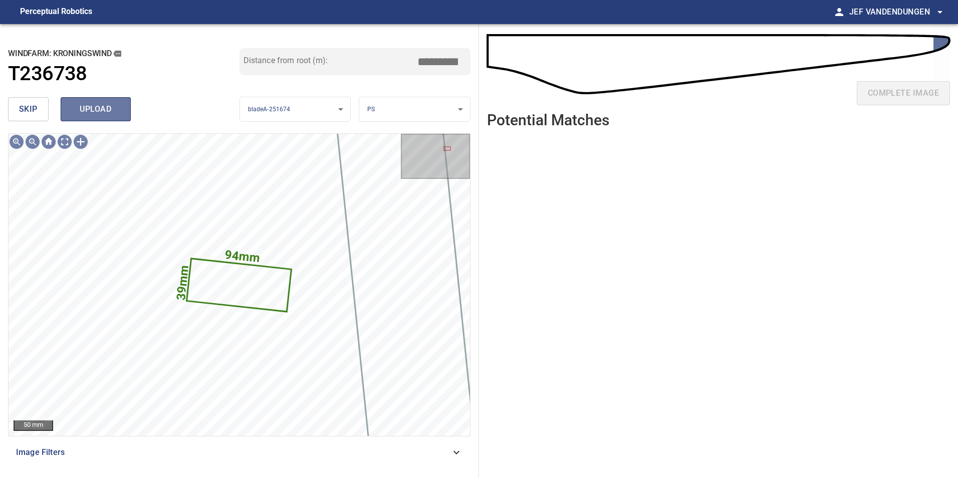
click at [107, 113] on span "upload" at bounding box center [96, 109] width 48 height 14
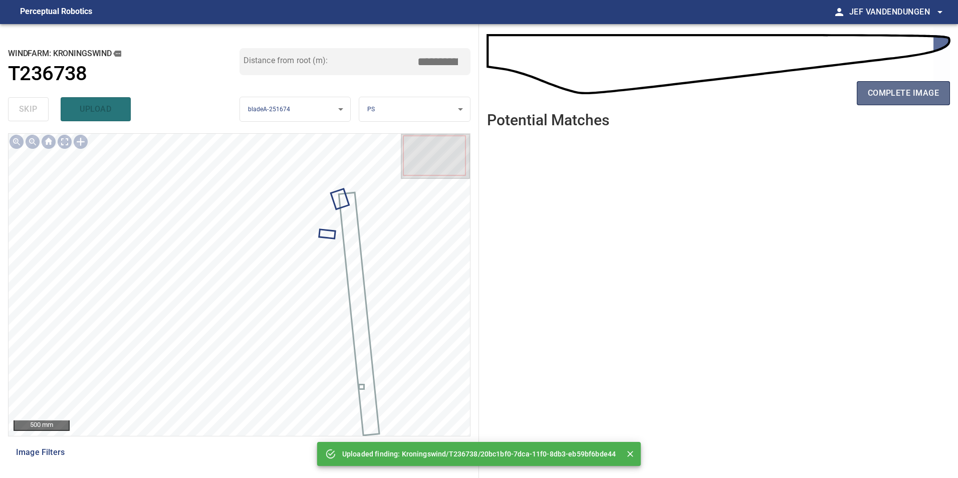
click at [898, 93] on span "complete image" at bounding box center [902, 93] width 71 height 14
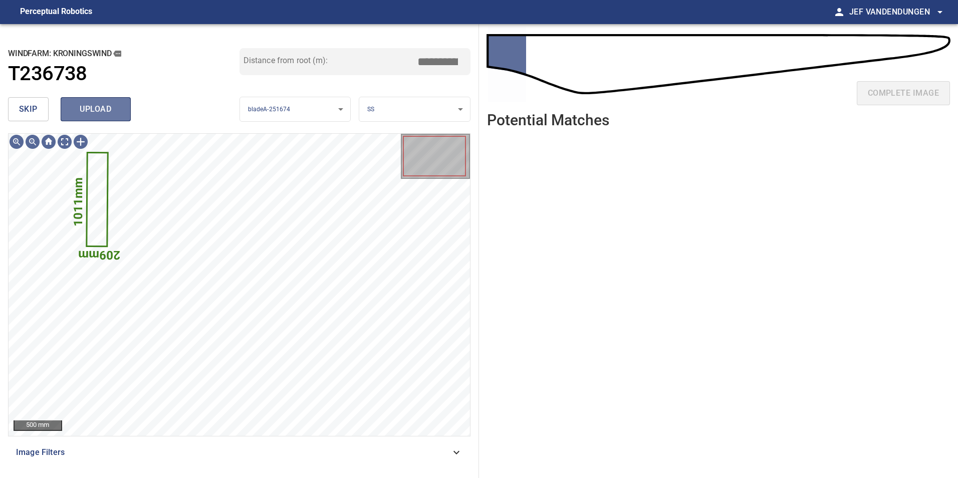
click at [84, 108] on span "upload" at bounding box center [96, 109] width 48 height 14
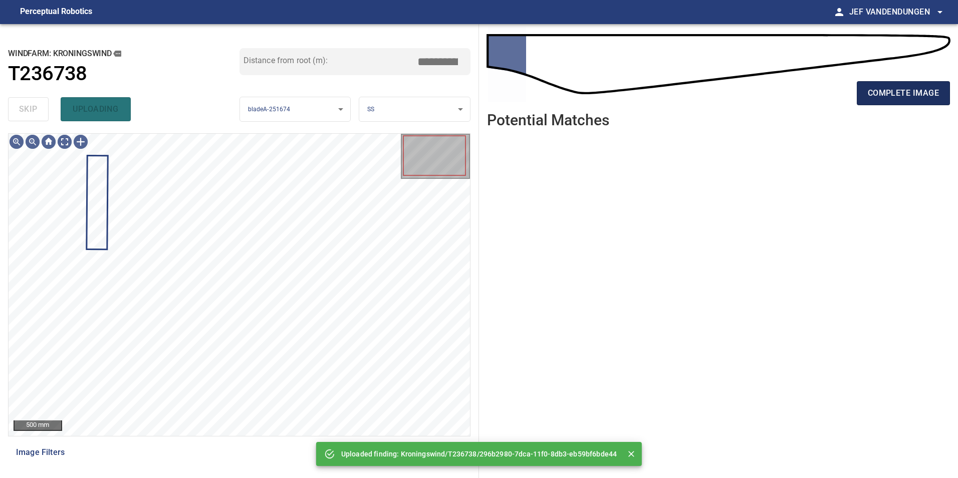
click at [896, 89] on span "complete image" at bounding box center [902, 93] width 71 height 14
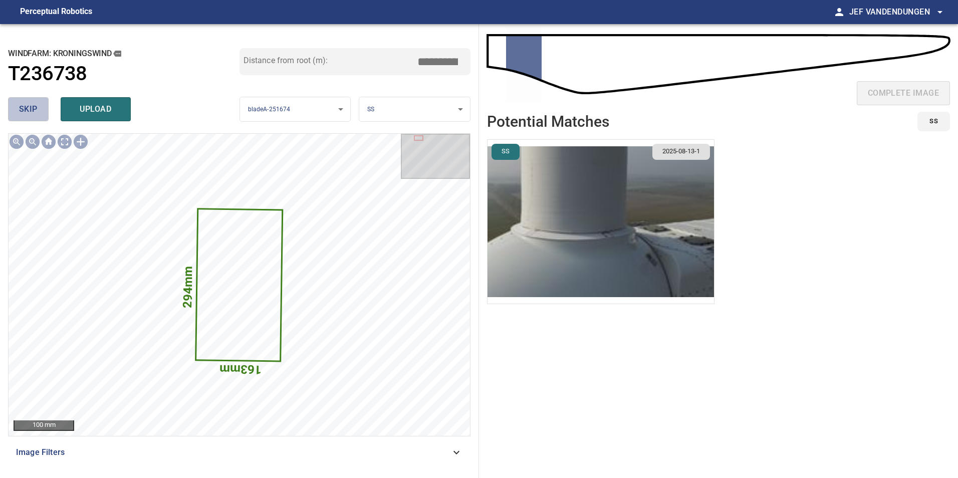
click at [23, 103] on span "skip" at bounding box center [28, 109] width 19 height 14
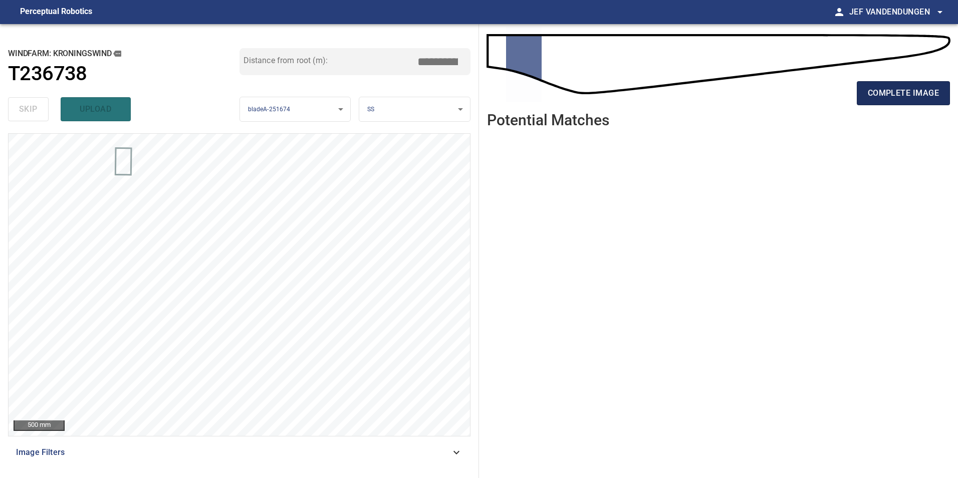
click at [873, 88] on span "complete image" at bounding box center [902, 93] width 71 height 14
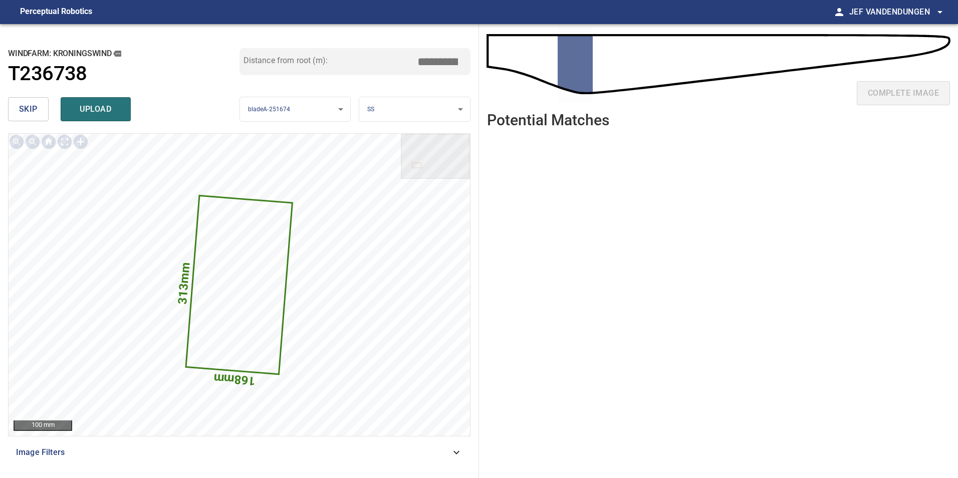
click at [27, 117] on button "skip" at bounding box center [28, 109] width 41 height 24
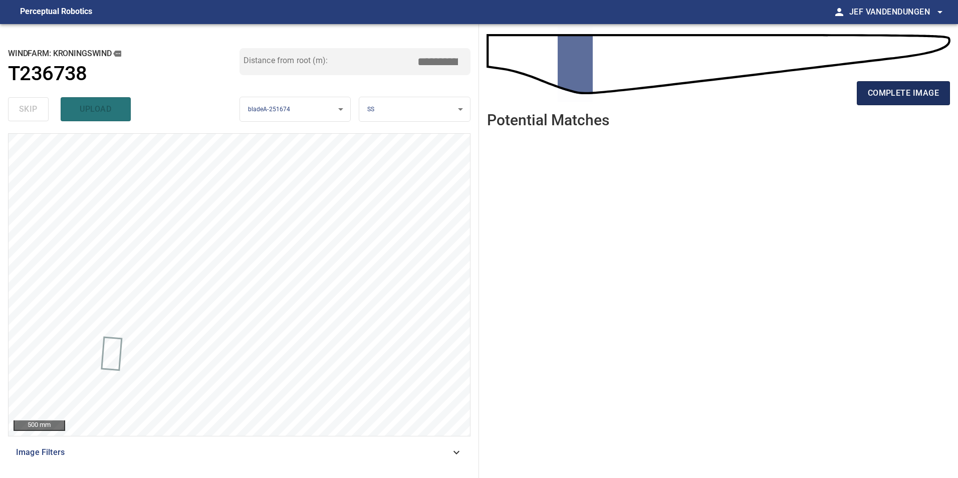
click at [897, 97] on span "complete image" at bounding box center [902, 93] width 71 height 14
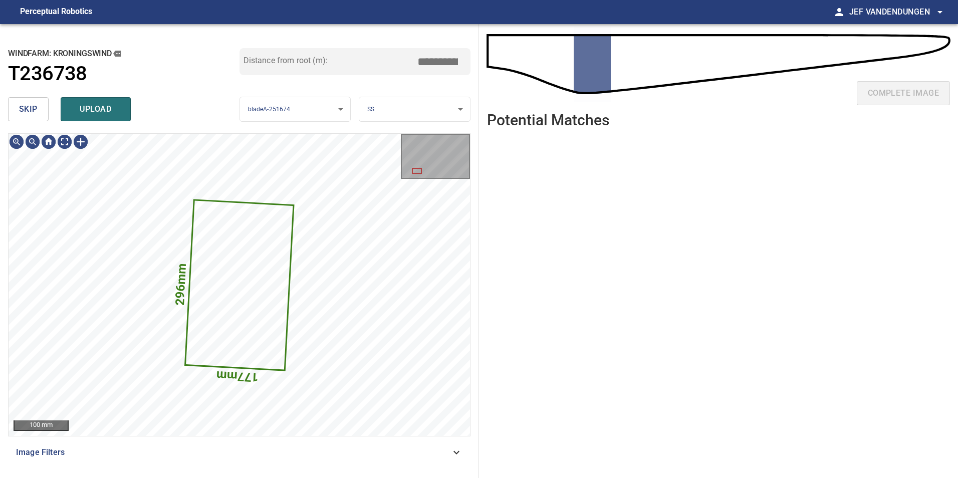
click at [11, 105] on button "skip" at bounding box center [28, 109] width 41 height 24
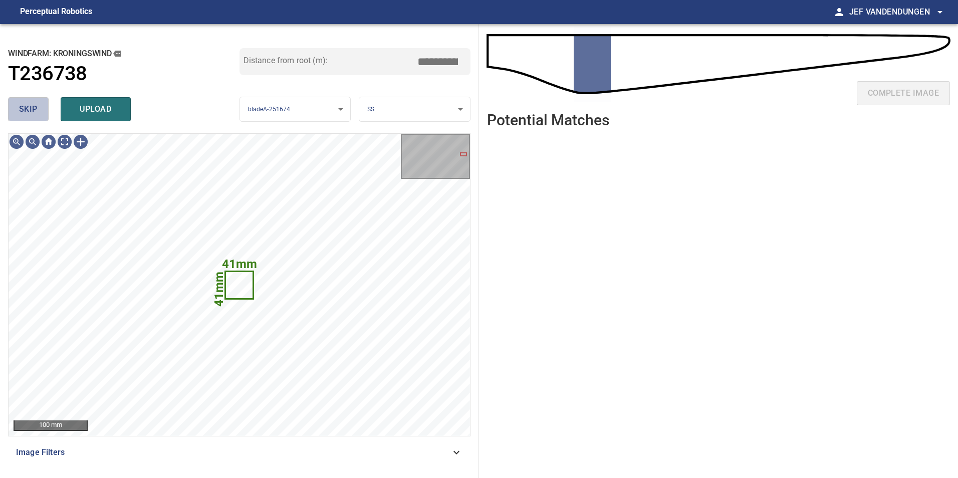
click at [28, 113] on span "skip" at bounding box center [28, 109] width 19 height 14
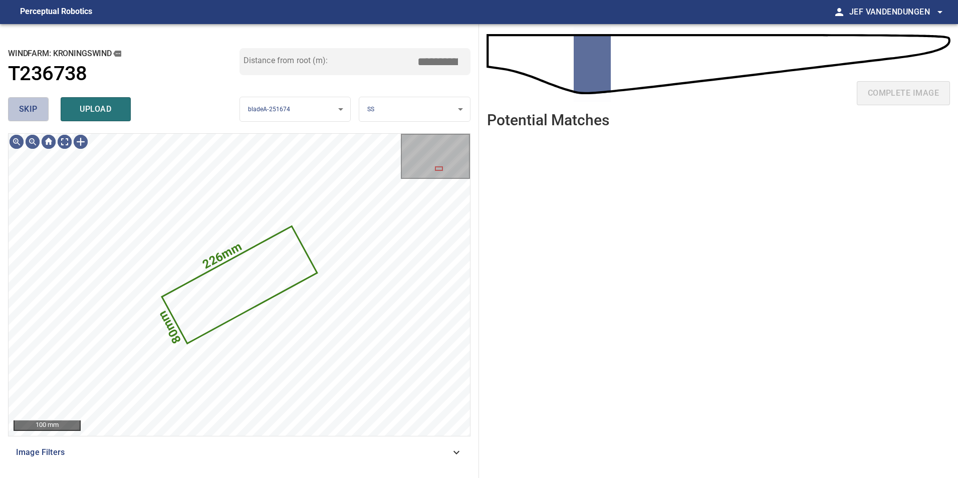
click at [29, 108] on span "skip" at bounding box center [28, 109] width 19 height 14
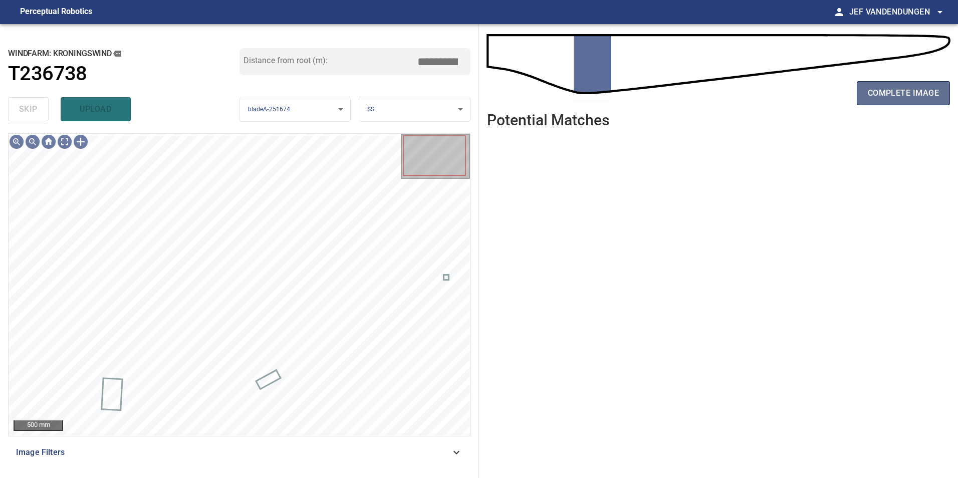
click at [907, 96] on span "complete image" at bounding box center [902, 93] width 71 height 14
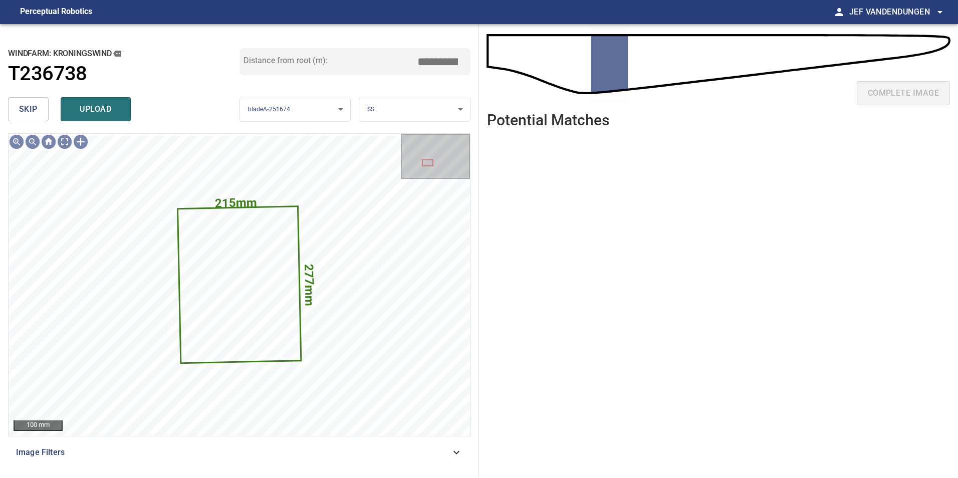
click at [22, 108] on span "skip" at bounding box center [28, 109] width 19 height 14
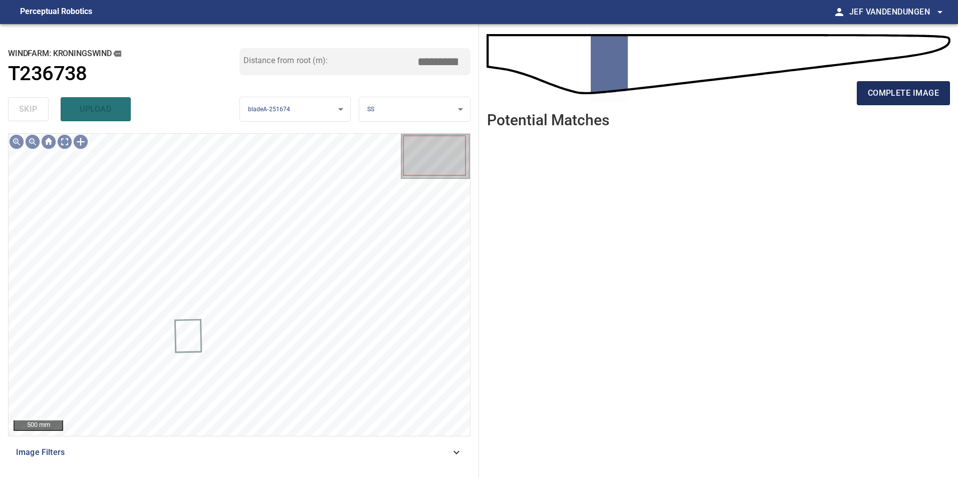
click at [924, 96] on span "complete image" at bounding box center [902, 93] width 71 height 14
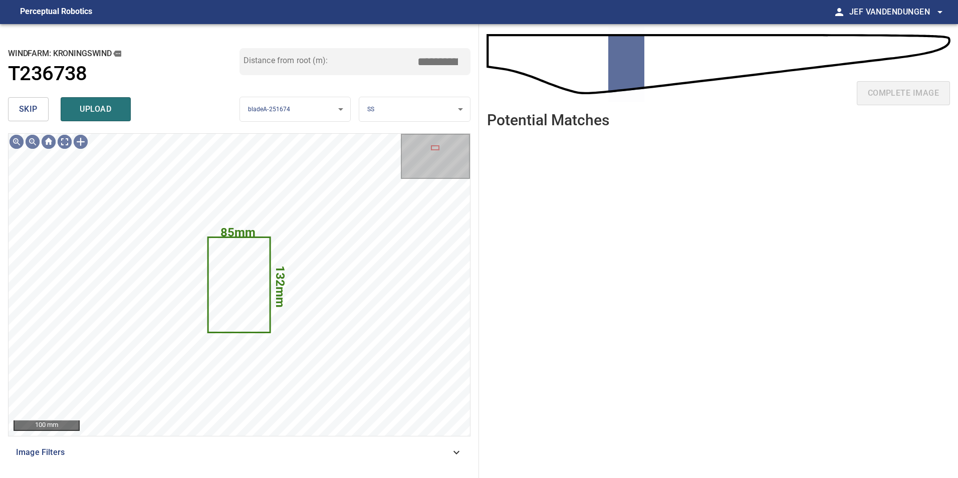
click at [29, 114] on span "skip" at bounding box center [28, 109] width 19 height 14
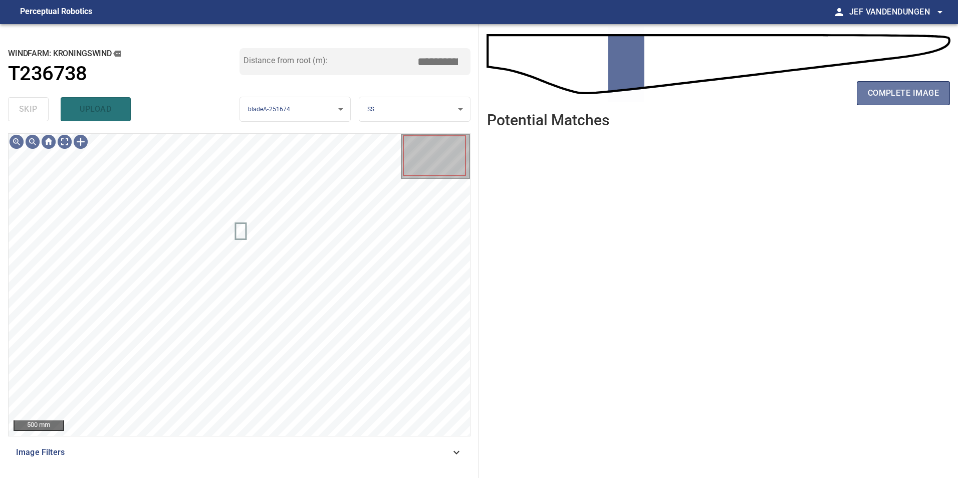
drag, startPoint x: 865, startPoint y: 96, endPoint x: 685, endPoint y: 111, distance: 180.4
click at [865, 97] on button "complete image" at bounding box center [902, 93] width 93 height 24
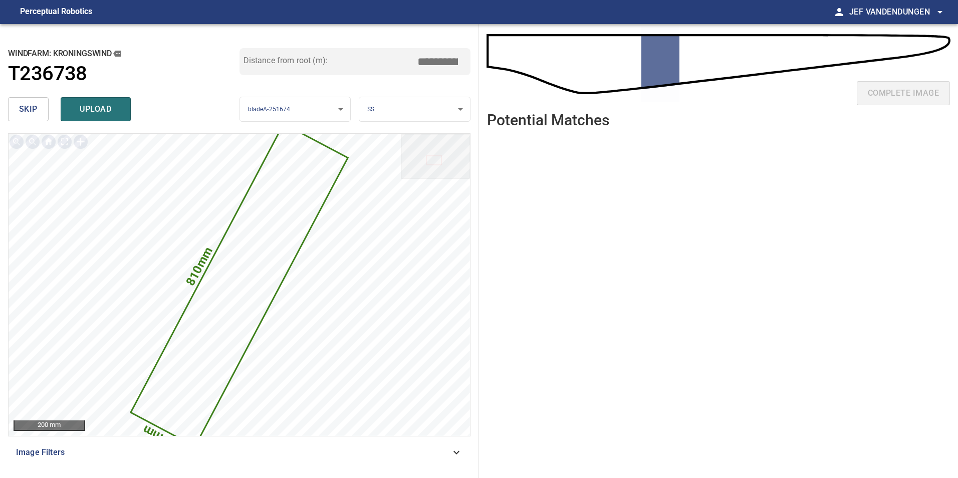
click at [17, 108] on button "skip" at bounding box center [28, 109] width 41 height 24
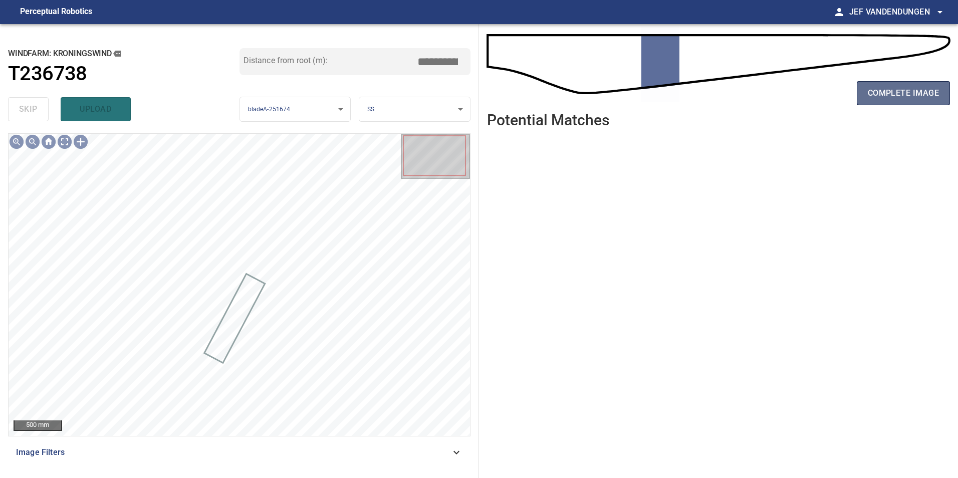
click at [923, 90] on span "complete image" at bounding box center [902, 93] width 71 height 14
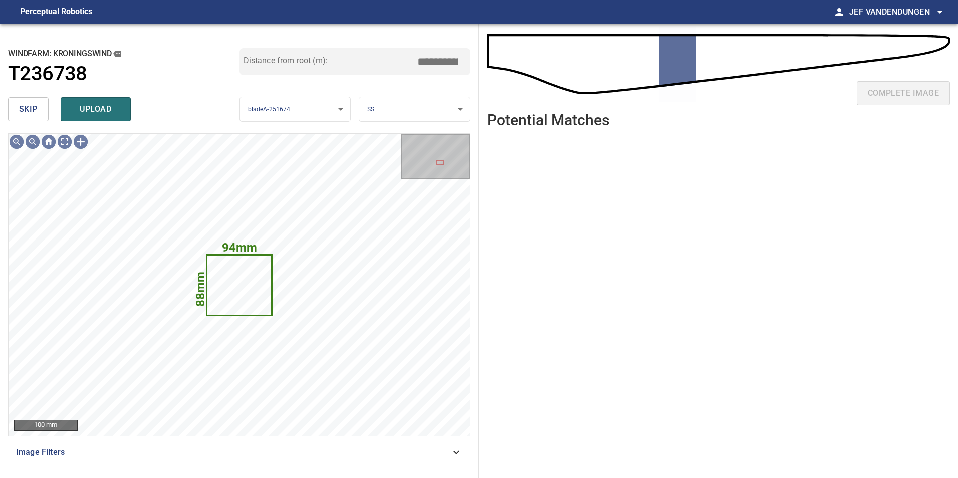
click at [21, 110] on span "skip" at bounding box center [28, 109] width 19 height 14
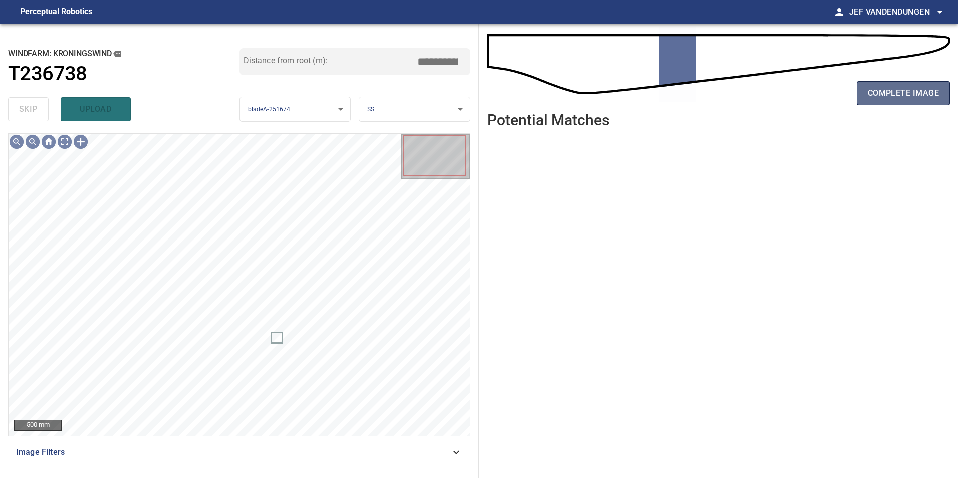
click at [894, 97] on span "complete image" at bounding box center [902, 93] width 71 height 14
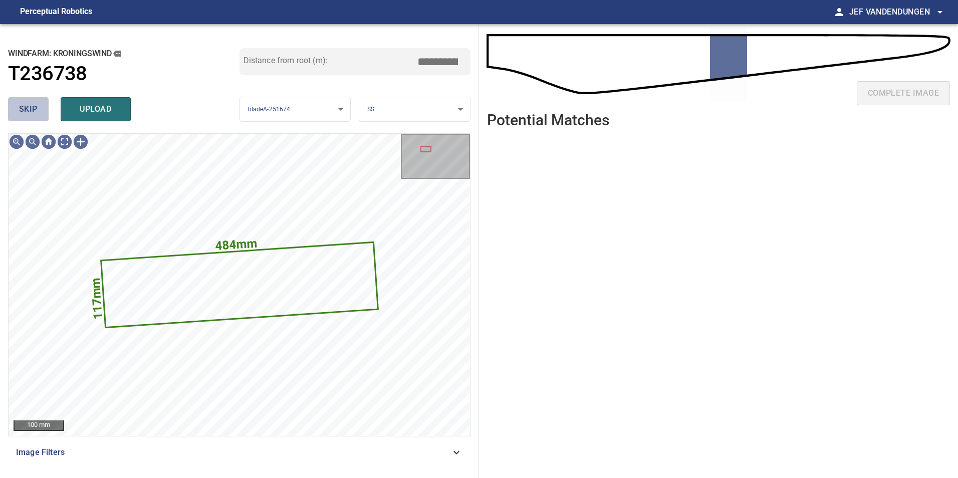
click at [25, 108] on span "skip" at bounding box center [28, 109] width 19 height 14
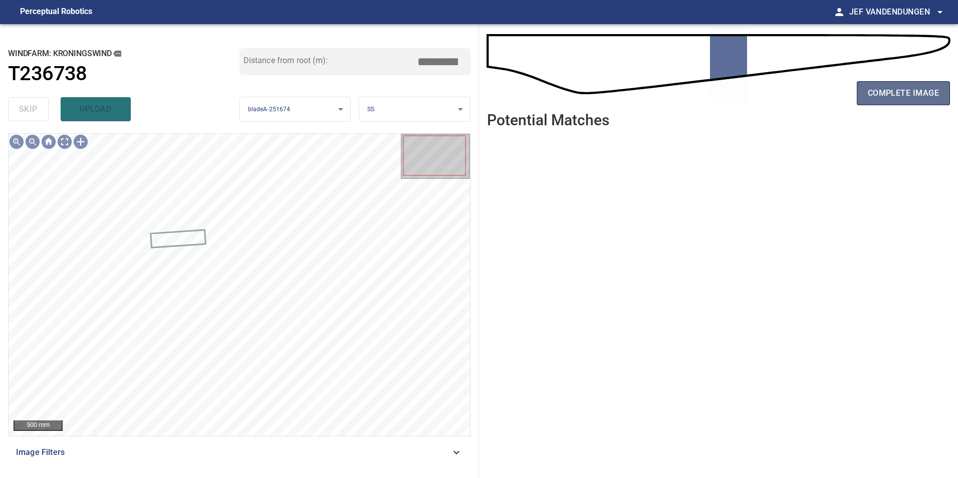
click at [929, 100] on span "complete image" at bounding box center [902, 93] width 71 height 14
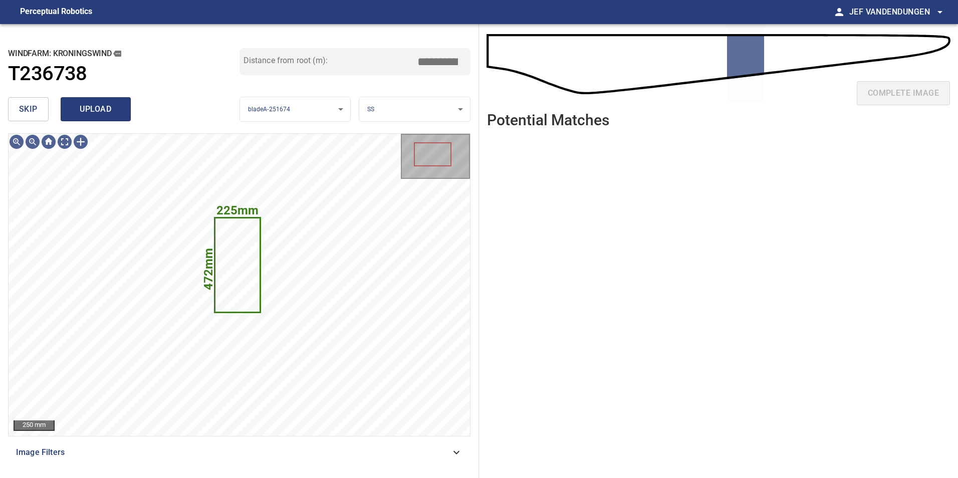
click at [83, 103] on span "upload" at bounding box center [96, 109] width 48 height 14
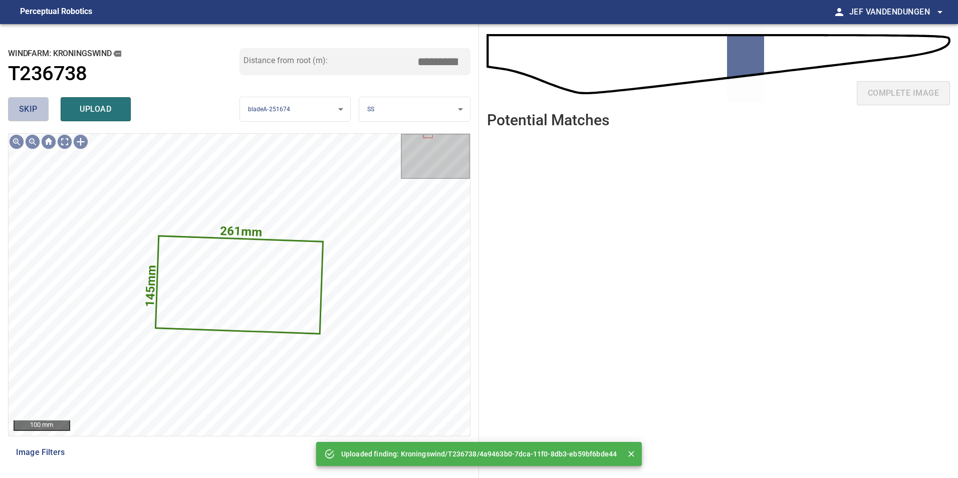
click at [34, 104] on span "skip" at bounding box center [28, 109] width 19 height 14
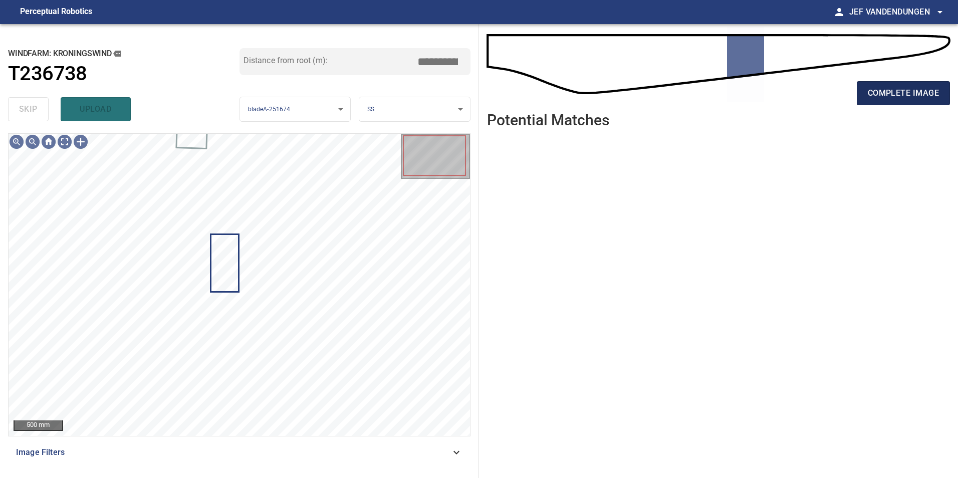
click at [885, 102] on button "complete image" at bounding box center [902, 93] width 93 height 24
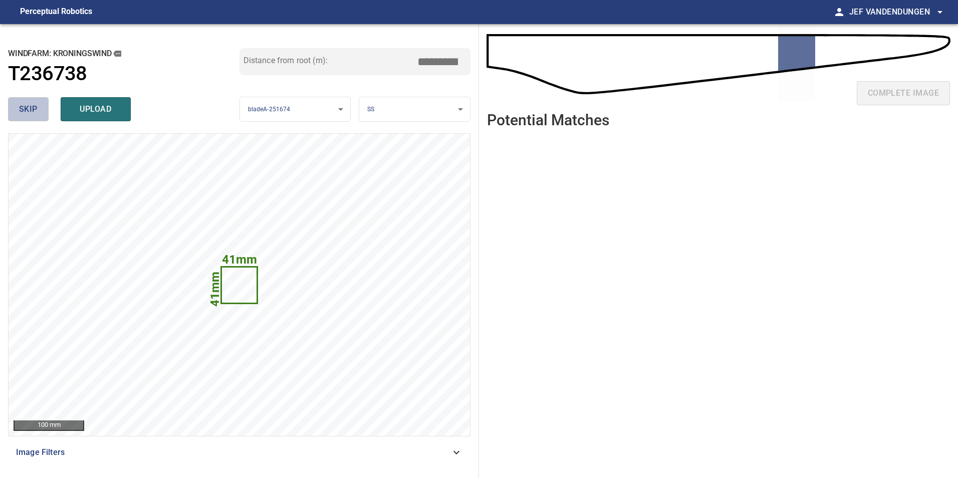
click at [16, 98] on button "skip" at bounding box center [28, 109] width 41 height 24
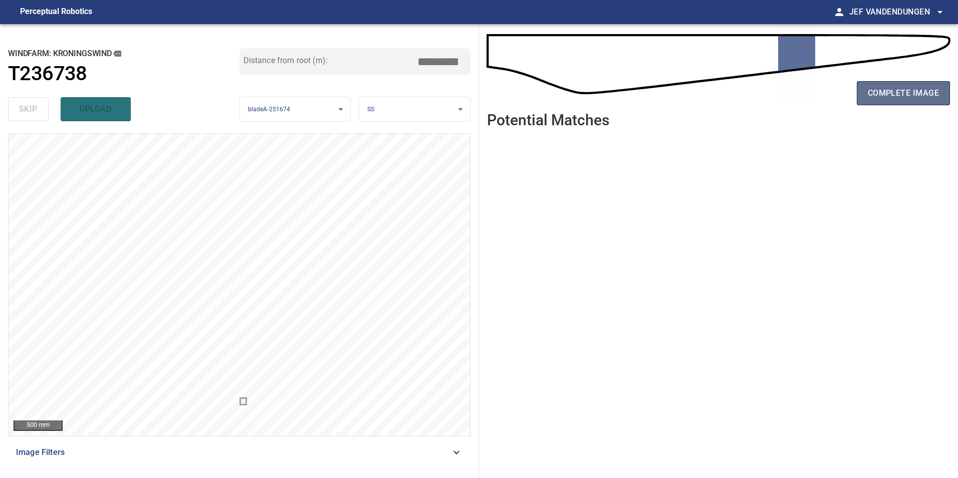
drag, startPoint x: 920, startPoint y: 95, endPoint x: 886, endPoint y: 94, distance: 33.6
click at [920, 95] on span "complete image" at bounding box center [902, 93] width 71 height 14
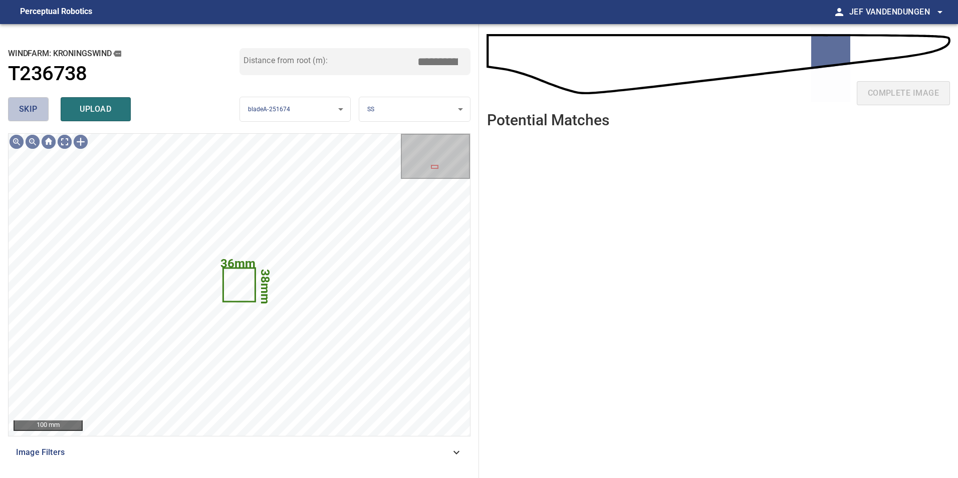
drag, startPoint x: 20, startPoint y: 103, endPoint x: 47, endPoint y: 123, distance: 33.8
click at [20, 104] on span "skip" at bounding box center [28, 109] width 19 height 14
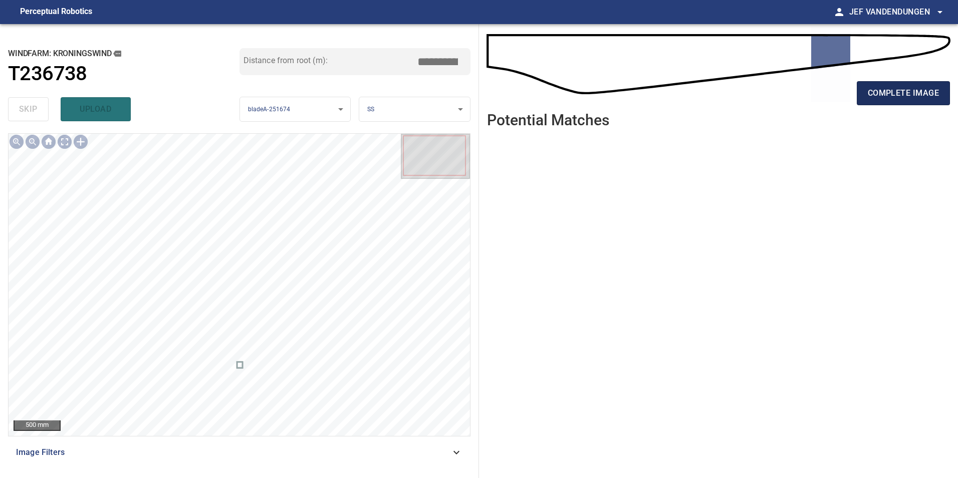
click at [928, 87] on span "complete image" at bounding box center [902, 93] width 71 height 14
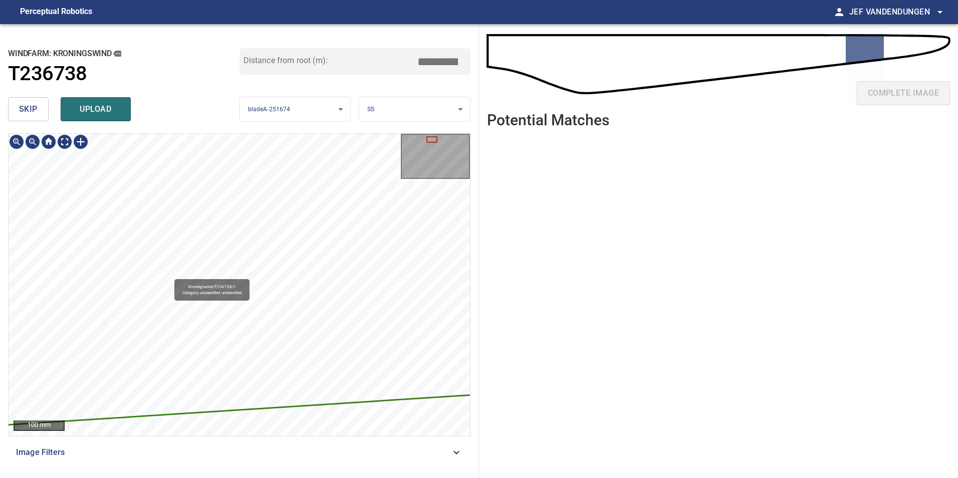
click at [153, 272] on icon at bounding box center [340, 250] width 728 height 350
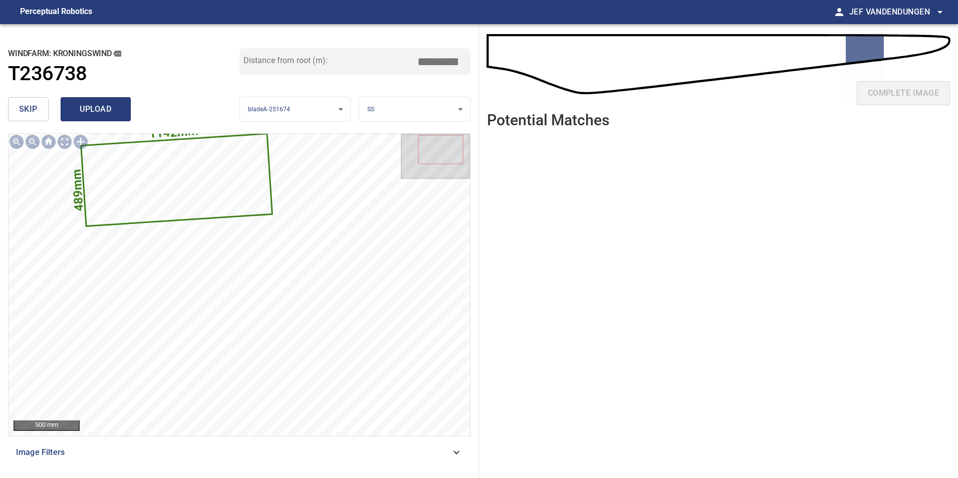
click at [81, 112] on span "upload" at bounding box center [96, 109] width 48 height 14
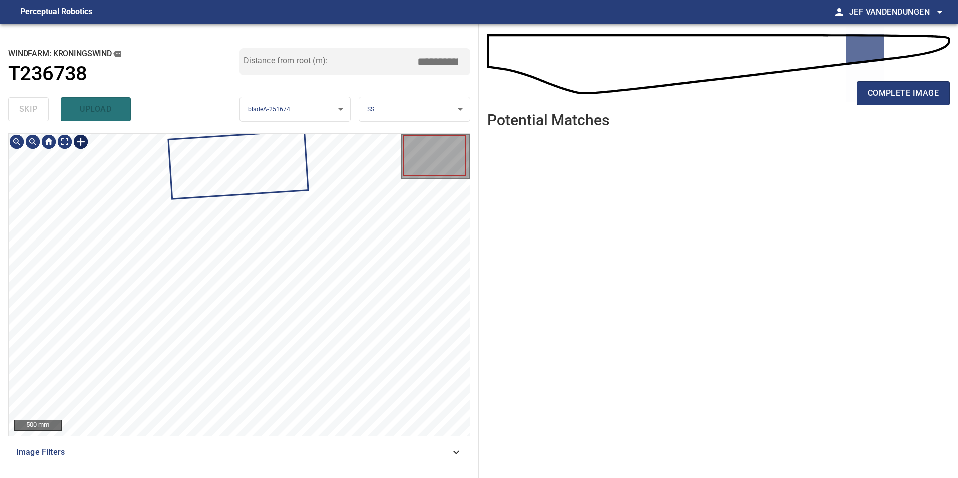
click at [83, 141] on div at bounding box center [81, 142] width 16 height 16
click at [156, 149] on div "Kroningswind/T236738/1 Category 1 unclassified" at bounding box center [239, 285] width 461 height 302
click at [154, 207] on div "Kroningswind/T236738/1 Category 1 unclassified" at bounding box center [239, 285] width 461 height 302
click at [185, 150] on div at bounding box center [189, 171] width 33 height 65
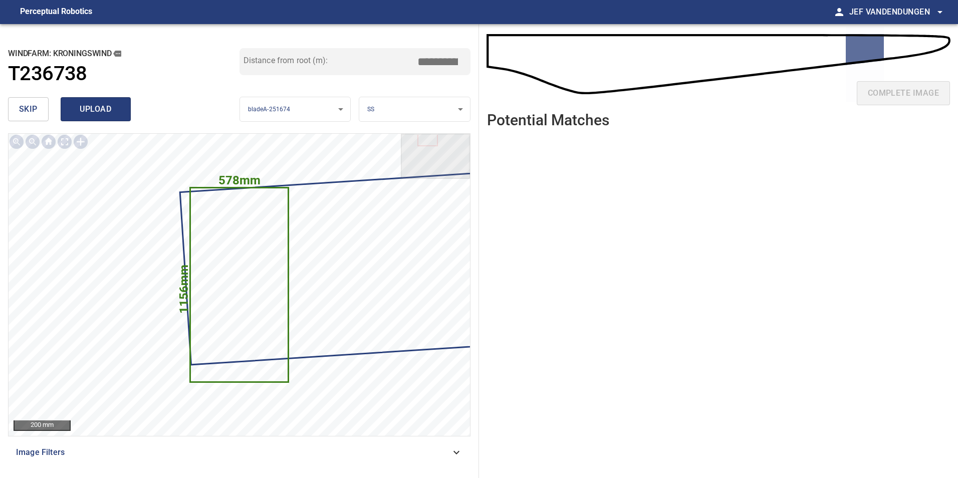
click at [101, 113] on span "upload" at bounding box center [96, 109] width 48 height 14
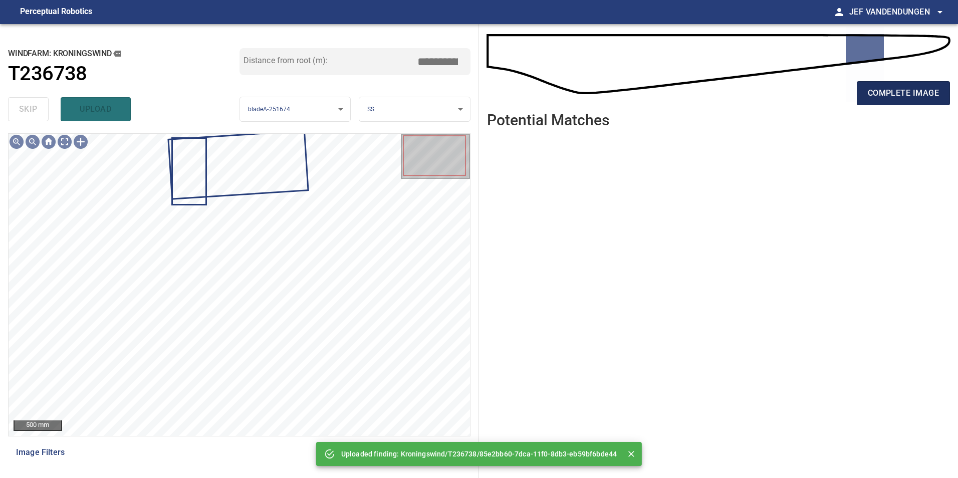
click at [908, 89] on span "complete image" at bounding box center [902, 93] width 71 height 14
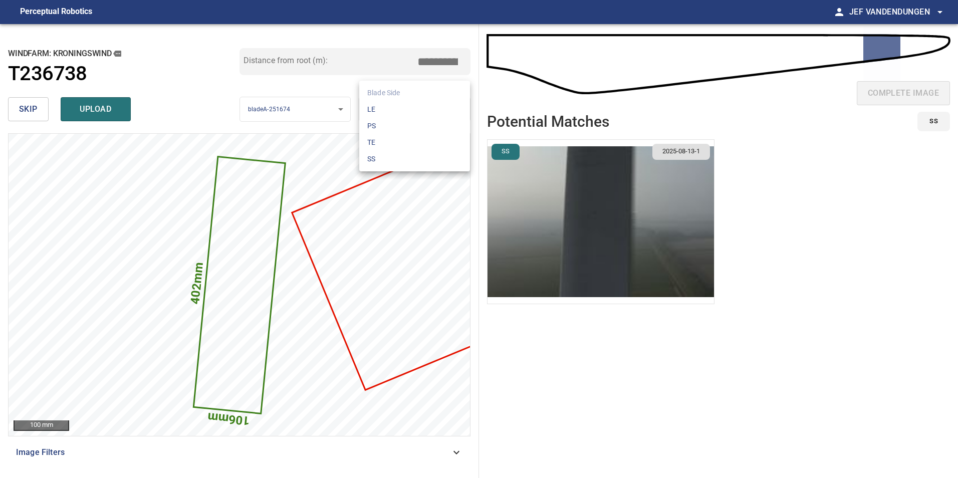
click at [425, 107] on body "**********" at bounding box center [479, 239] width 958 height 478
click at [399, 157] on li "SS" at bounding box center [414, 159] width 111 height 17
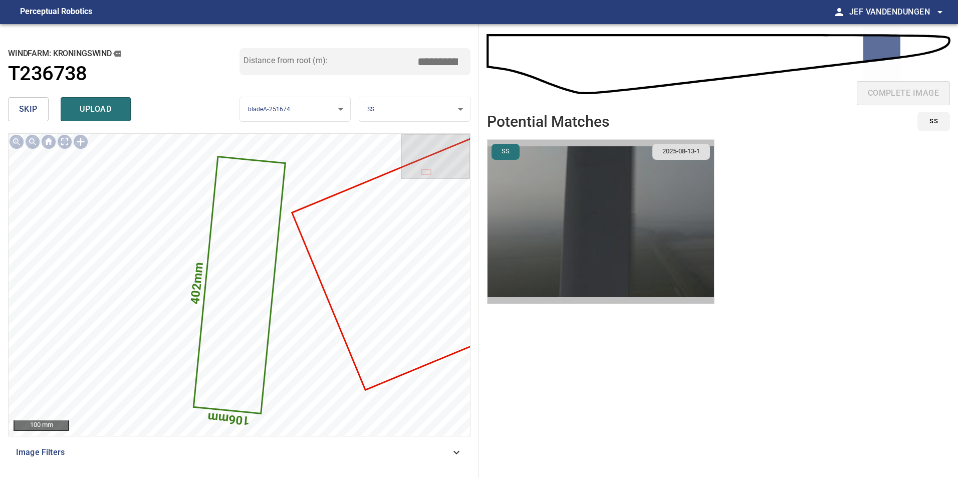
click at [581, 235] on img "button" at bounding box center [600, 222] width 226 height 164
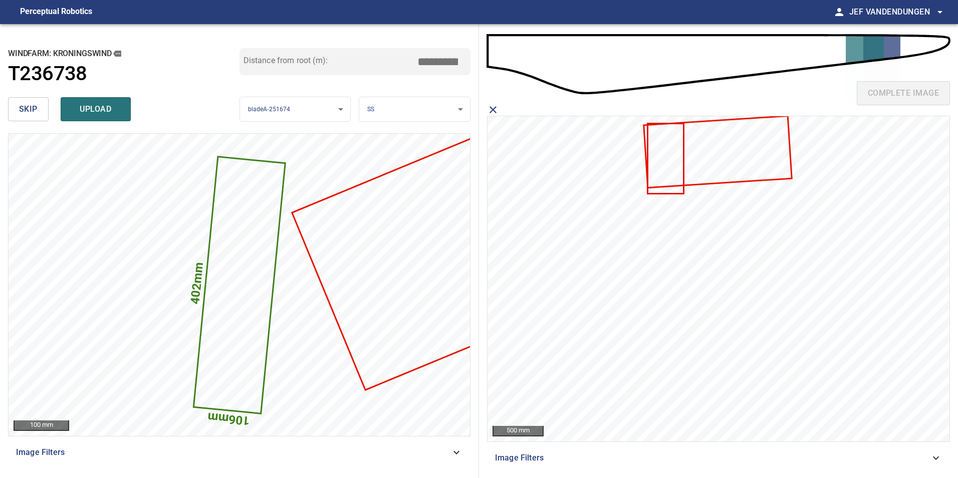
click at [661, 173] on icon at bounding box center [665, 158] width 35 height 69
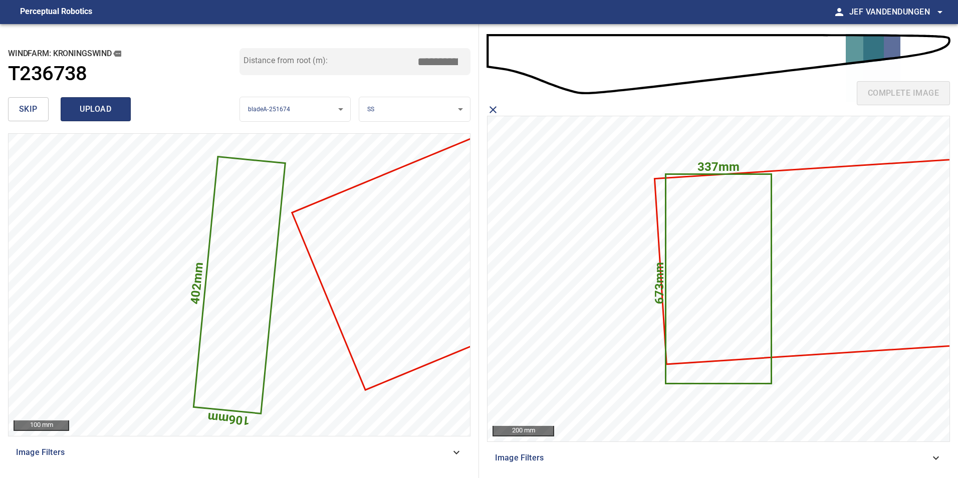
click at [94, 111] on span "upload" at bounding box center [96, 109] width 48 height 14
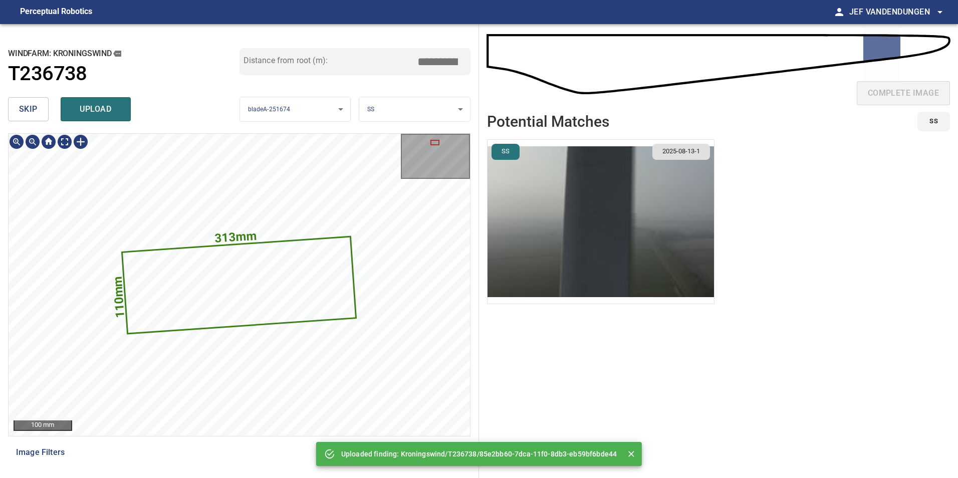
click at [271, 274] on icon at bounding box center [239, 285] width 232 height 96
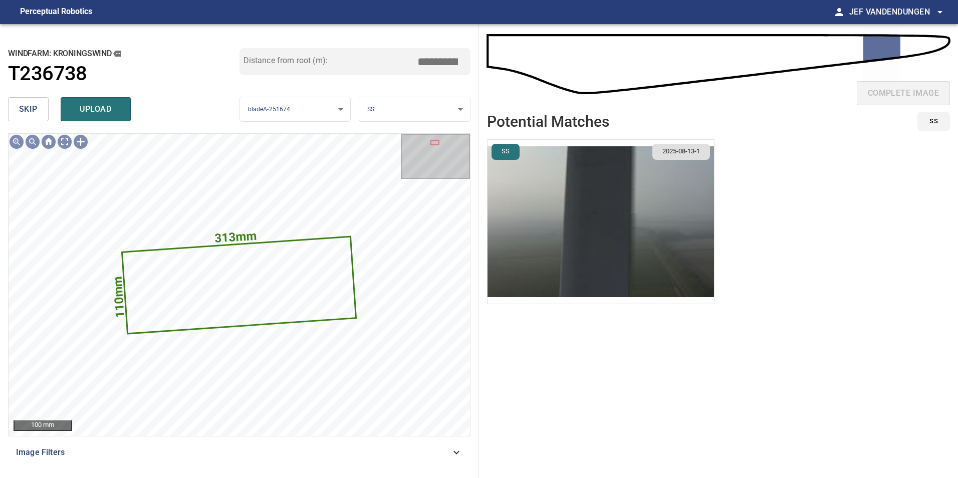
click at [50, 112] on div "skip upload" at bounding box center [123, 109] width 231 height 32
click at [35, 113] on span "skip" at bounding box center [28, 109] width 19 height 14
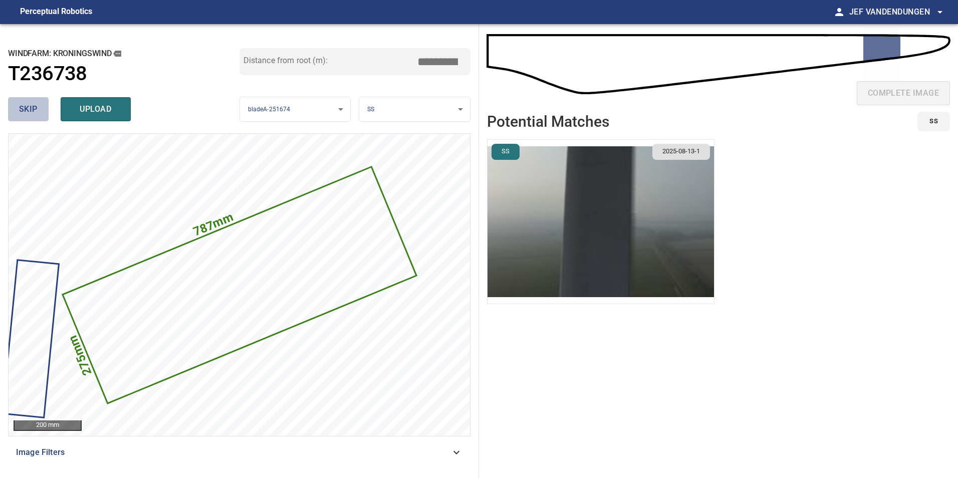
click at [36, 111] on span "skip" at bounding box center [28, 109] width 19 height 14
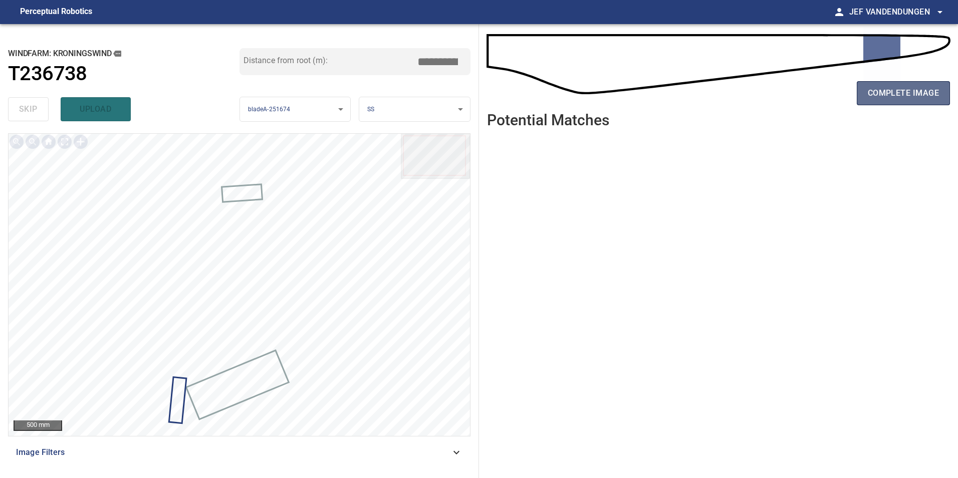
click at [913, 87] on span "complete image" at bounding box center [902, 93] width 71 height 14
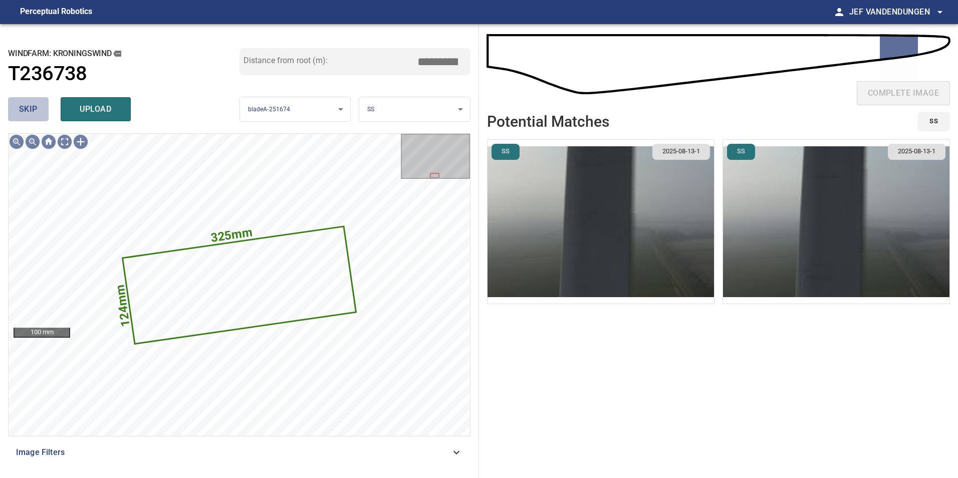
click at [36, 117] on button "skip" at bounding box center [28, 109] width 41 height 24
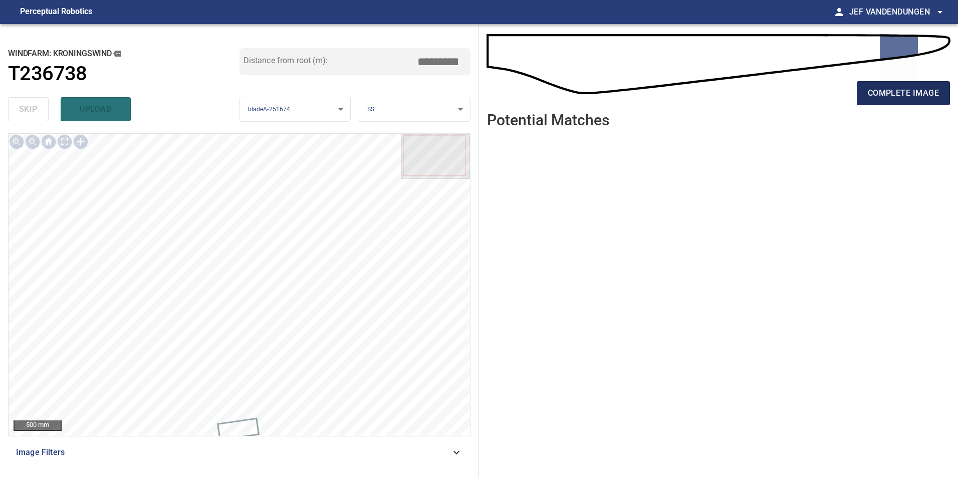
click at [914, 90] on span "complete image" at bounding box center [902, 93] width 71 height 14
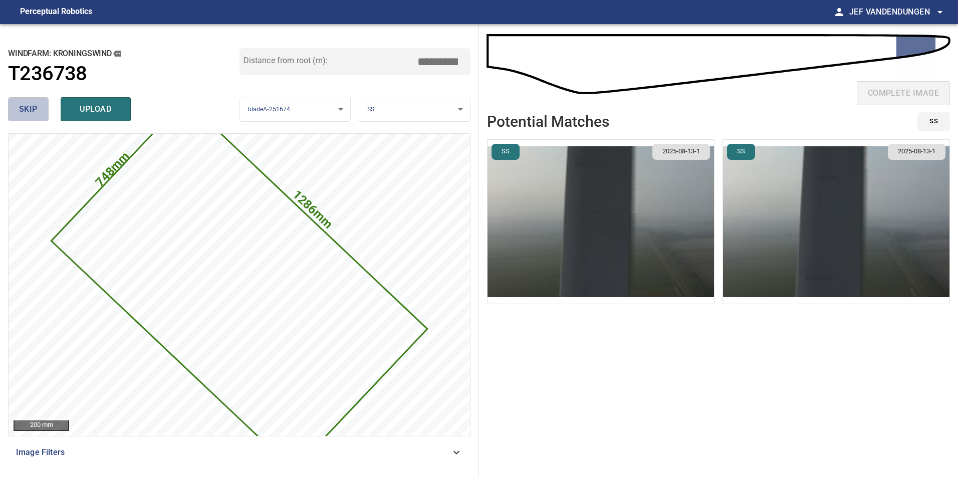
click at [20, 110] on span "skip" at bounding box center [28, 109] width 19 height 14
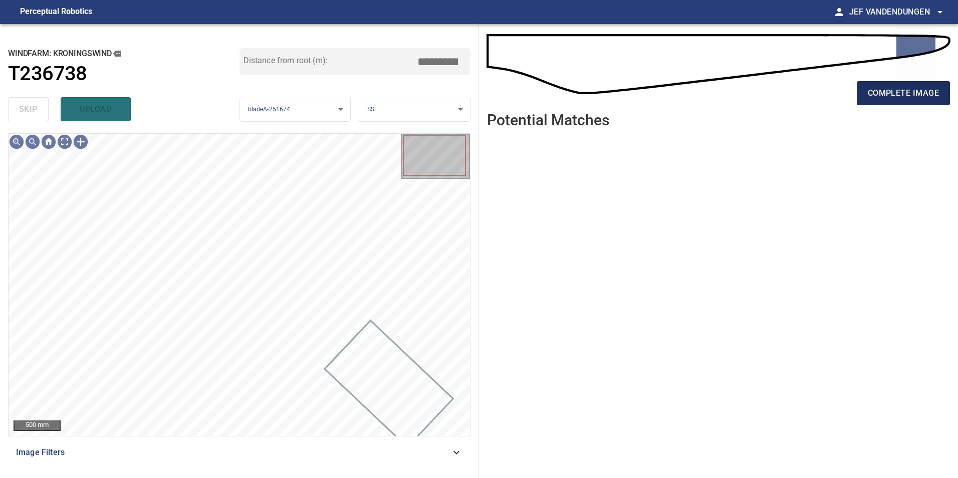
click at [921, 92] on span "complete image" at bounding box center [902, 93] width 71 height 14
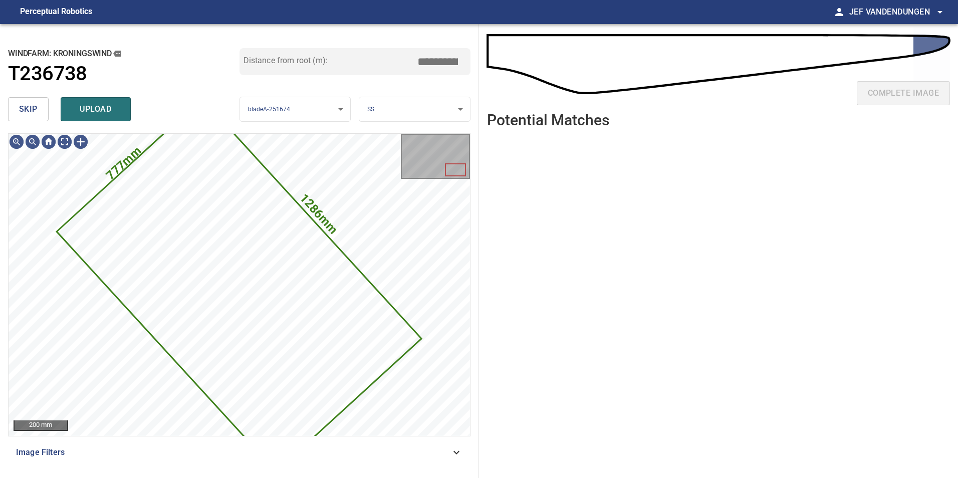
click at [34, 112] on span "skip" at bounding box center [28, 109] width 19 height 14
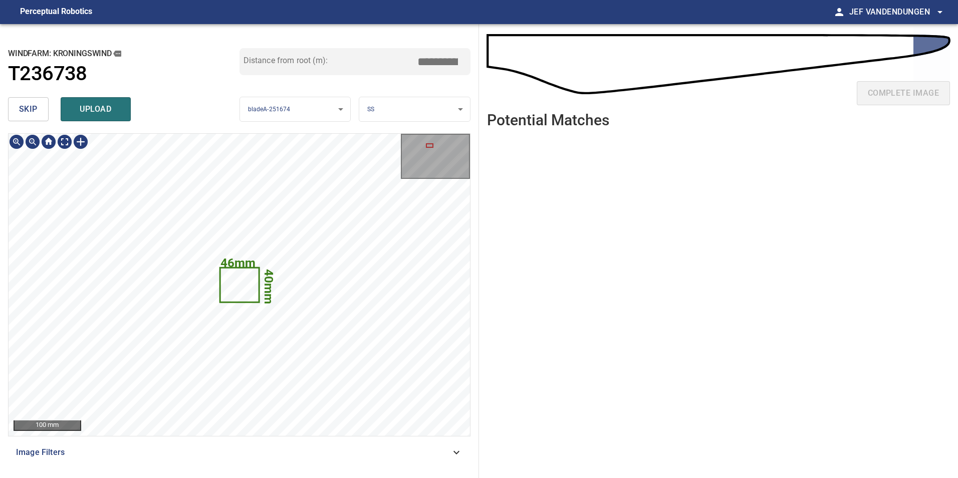
click at [230, 280] on icon at bounding box center [239, 284] width 38 height 33
click at [35, 111] on span "skip" at bounding box center [28, 109] width 19 height 14
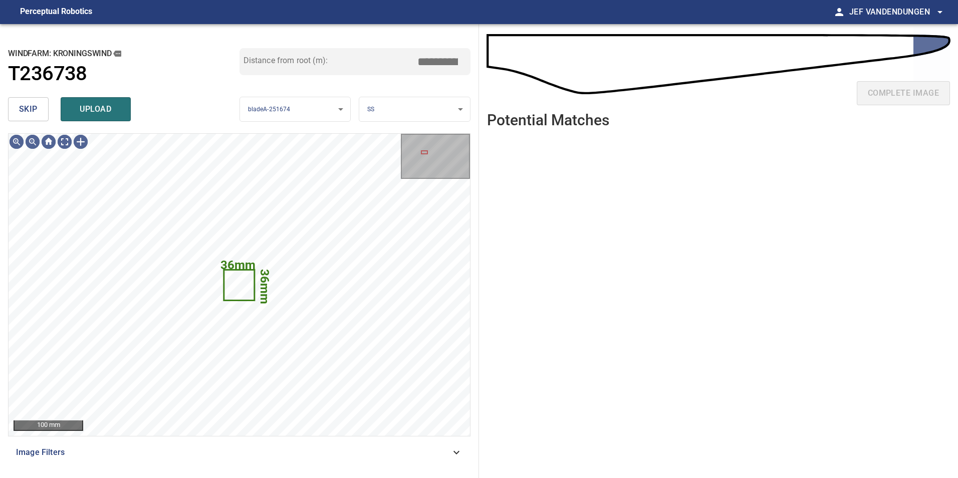
click at [25, 104] on span "skip" at bounding box center [28, 109] width 19 height 14
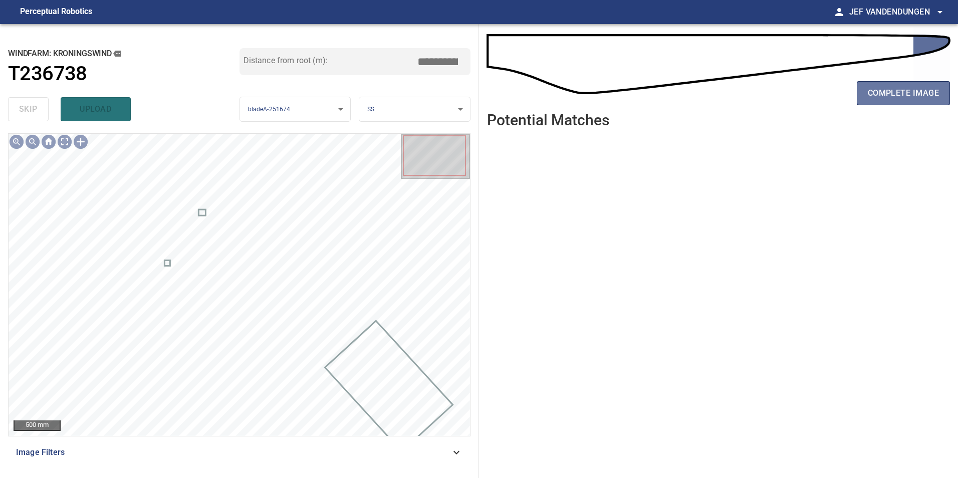
drag, startPoint x: 902, startPoint y: 98, endPoint x: 851, endPoint y: 112, distance: 53.6
click at [902, 98] on span "complete image" at bounding box center [902, 93] width 71 height 14
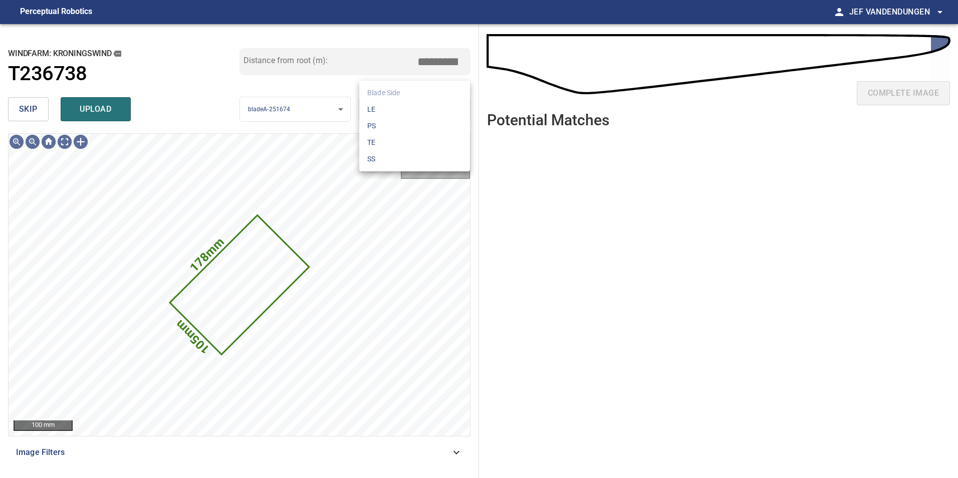
click at [410, 111] on body "**********" at bounding box center [479, 239] width 958 height 478
click at [417, 110] on li "LE" at bounding box center [414, 109] width 111 height 17
click at [417, 110] on body "**********" at bounding box center [479, 239] width 958 height 478
click at [409, 128] on li "PS" at bounding box center [414, 126] width 111 height 17
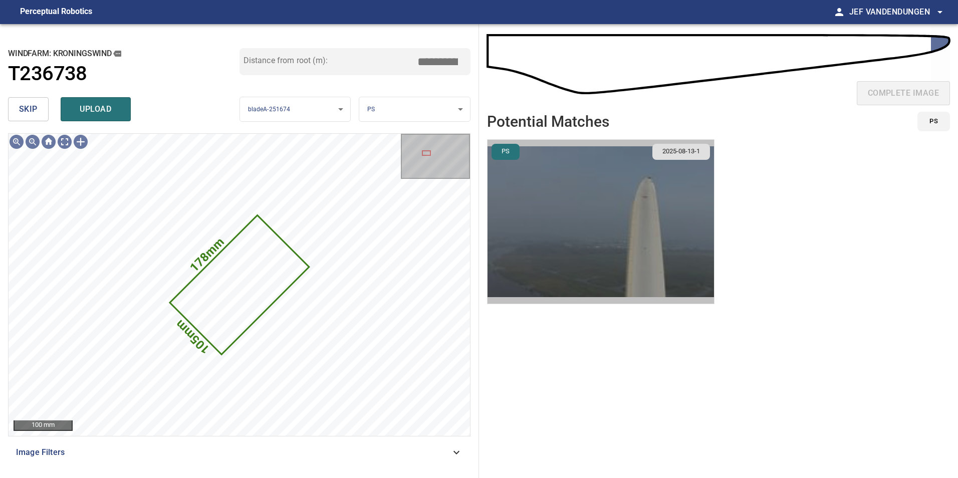
click at [643, 196] on img "button" at bounding box center [600, 222] width 226 height 164
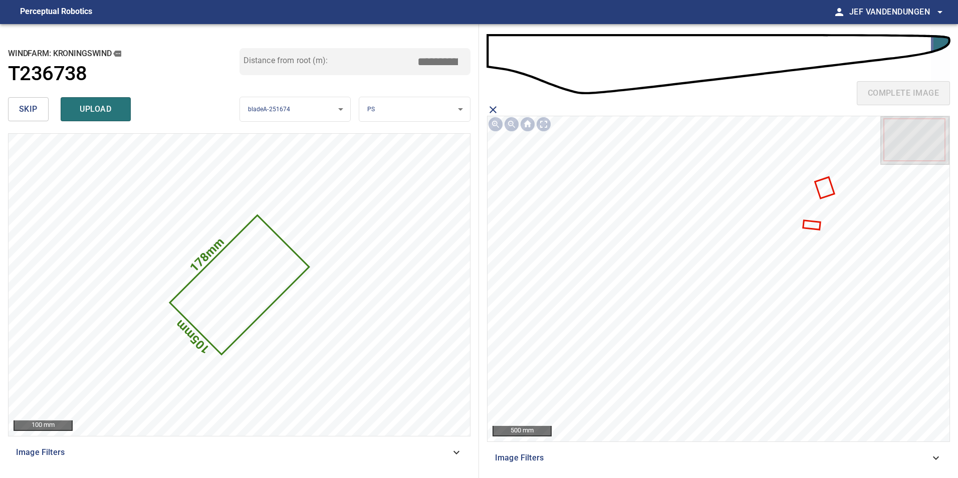
click at [824, 187] on icon at bounding box center [824, 188] width 17 height 20
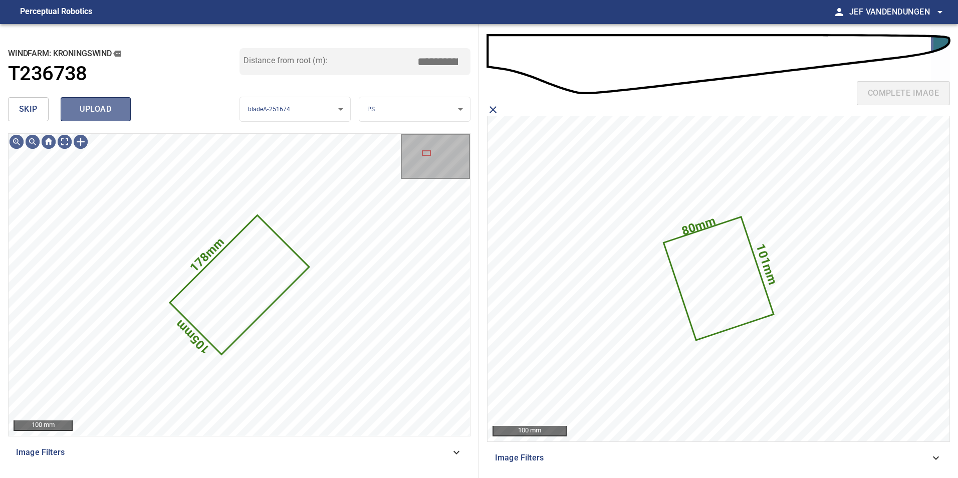
click at [92, 105] on span "upload" at bounding box center [96, 109] width 48 height 14
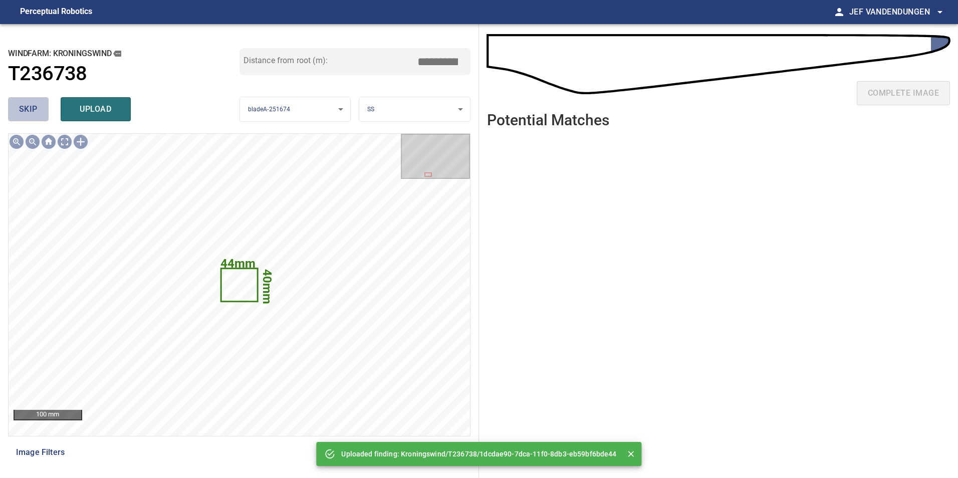
click at [20, 106] on span "skip" at bounding box center [28, 109] width 19 height 14
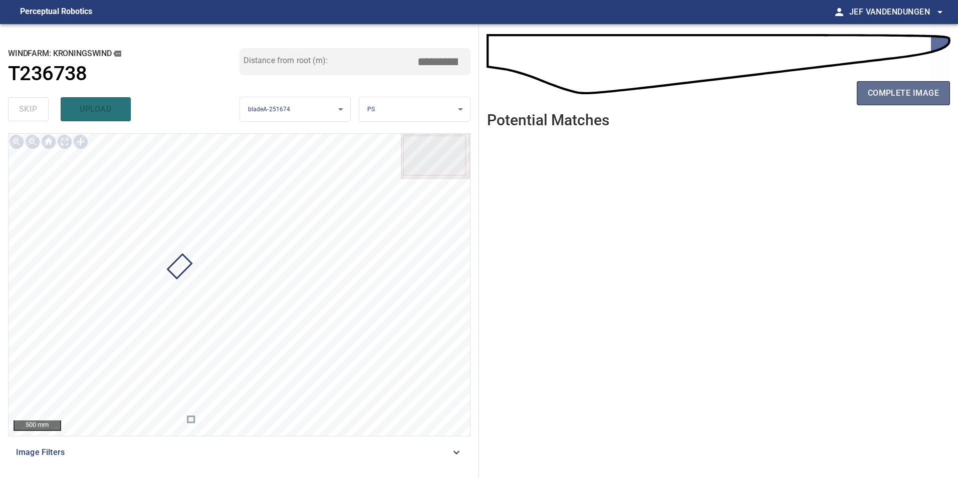
click at [904, 92] on span "complete image" at bounding box center [902, 93] width 71 height 14
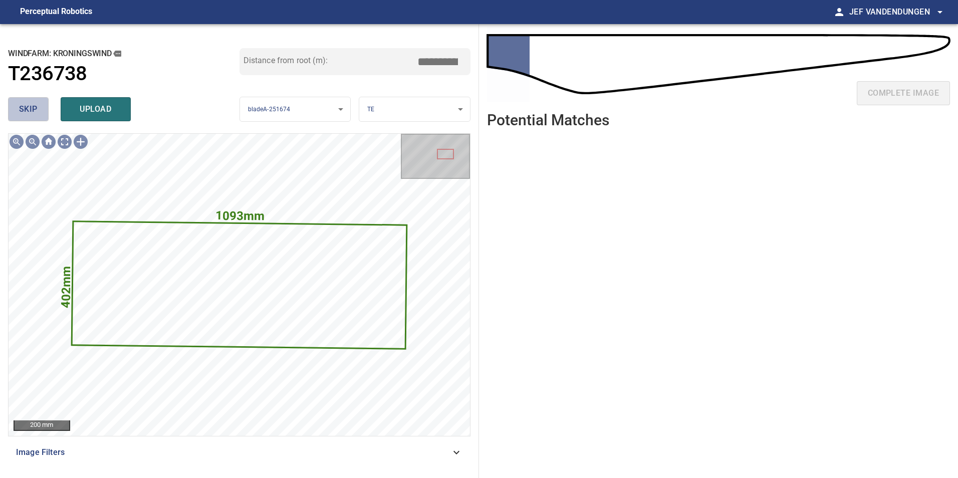
click at [41, 107] on button "skip" at bounding box center [28, 109] width 41 height 24
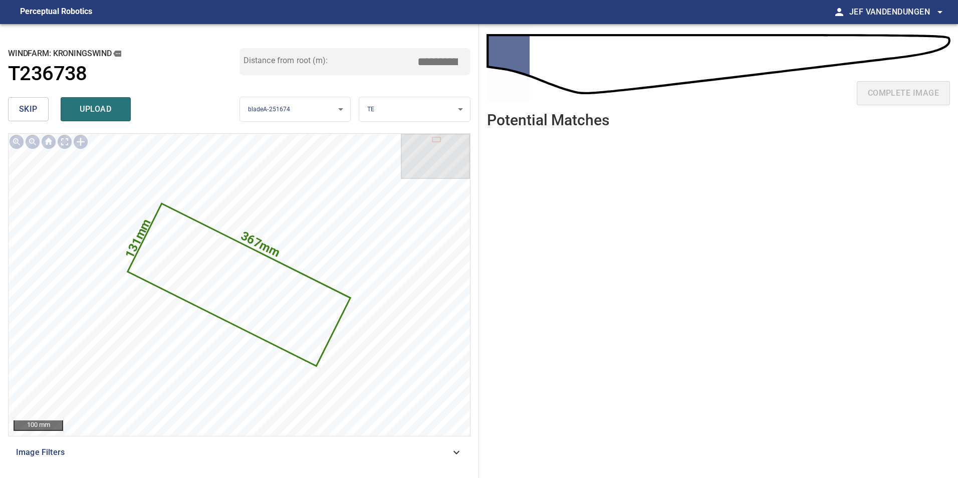
click at [32, 110] on span "skip" at bounding box center [28, 109] width 19 height 14
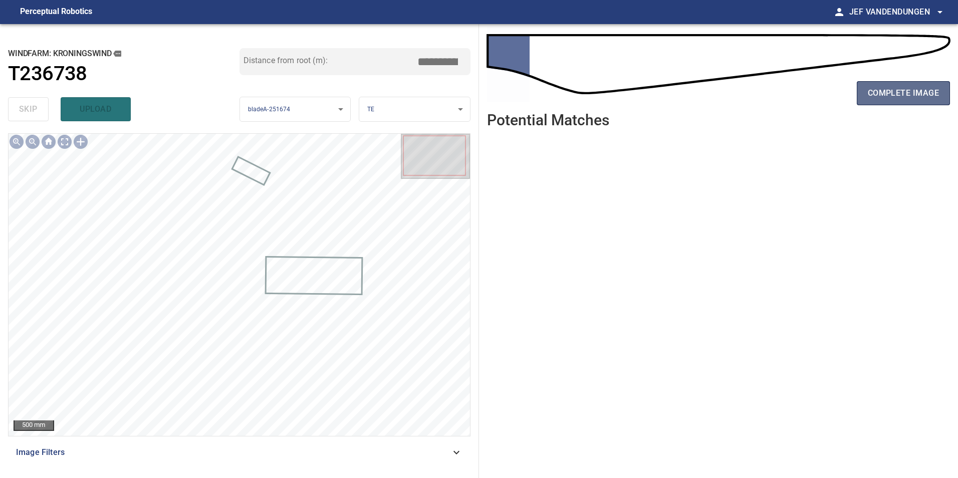
click at [889, 94] on span "complete image" at bounding box center [902, 93] width 71 height 14
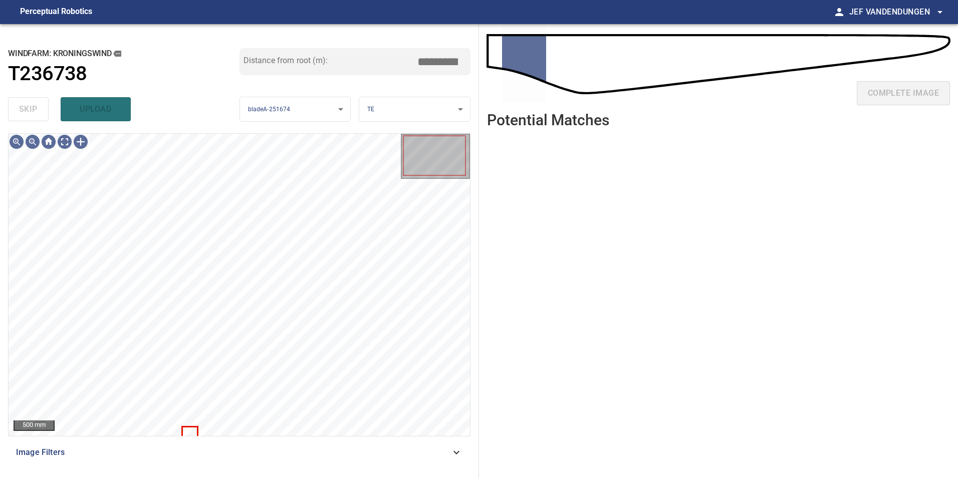
click at [919, 95] on div "complete image" at bounding box center [718, 97] width 463 height 40
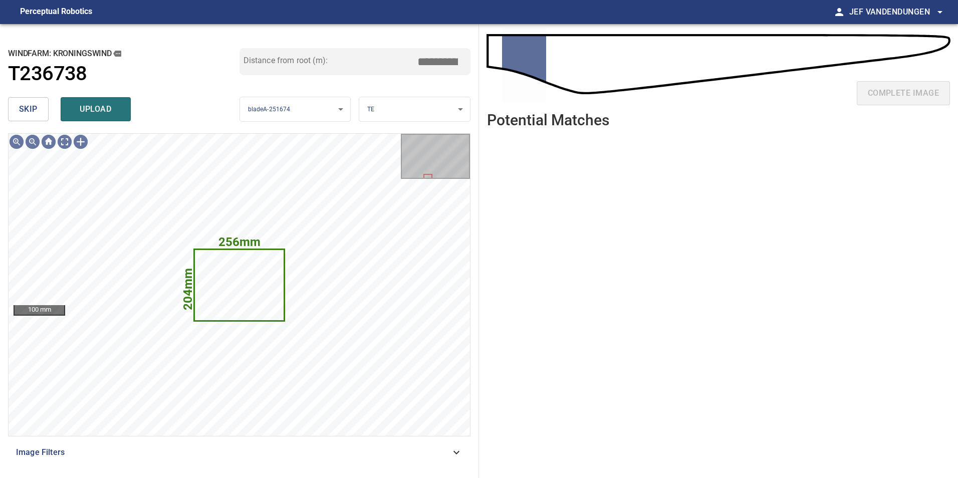
click at [27, 112] on span "skip" at bounding box center [28, 109] width 19 height 14
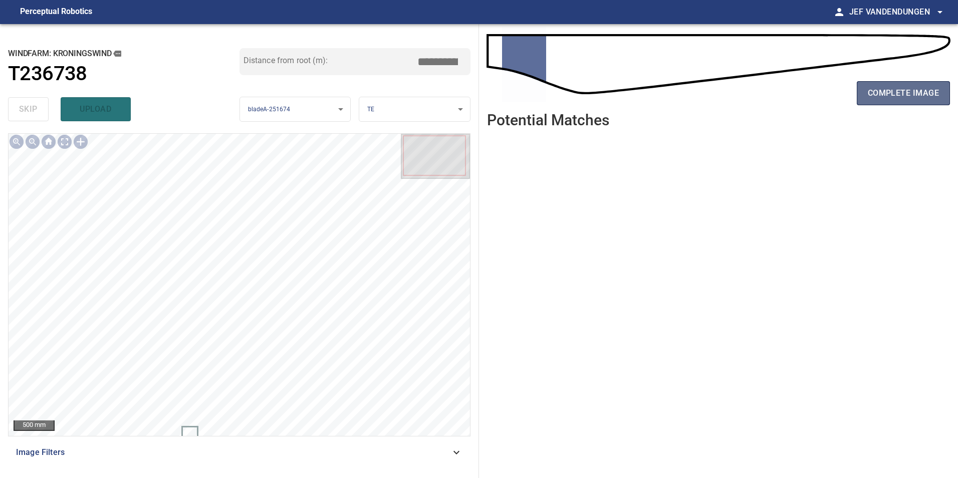
click at [904, 93] on span "complete image" at bounding box center [902, 93] width 71 height 14
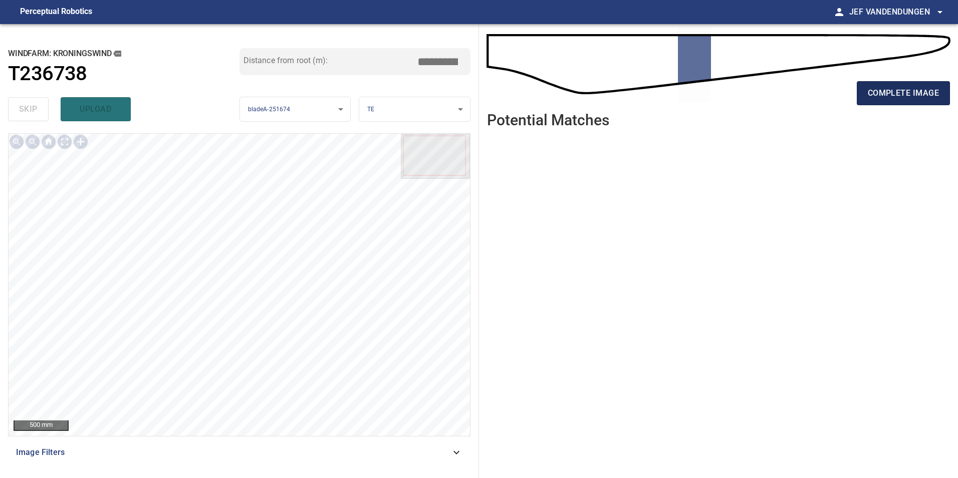
click at [908, 89] on span "complete image" at bounding box center [902, 93] width 71 height 14
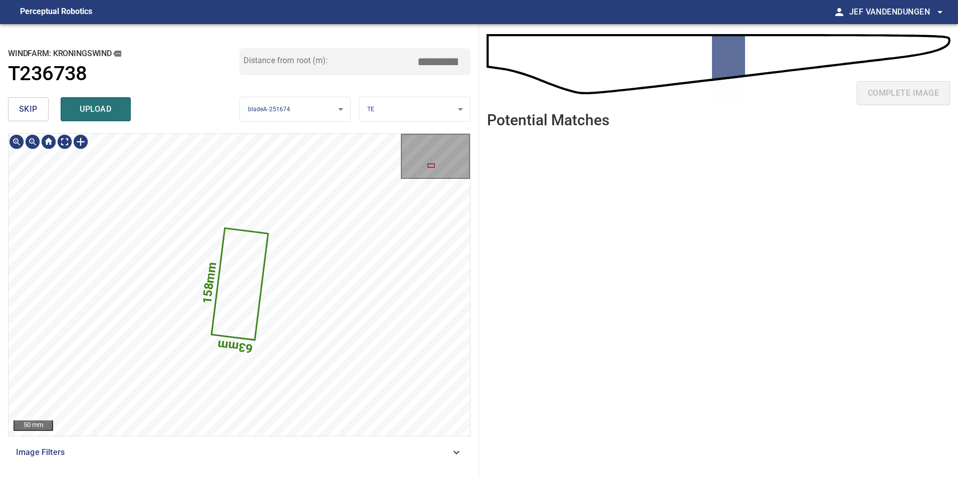
click at [39, 108] on button "skip" at bounding box center [28, 109] width 41 height 24
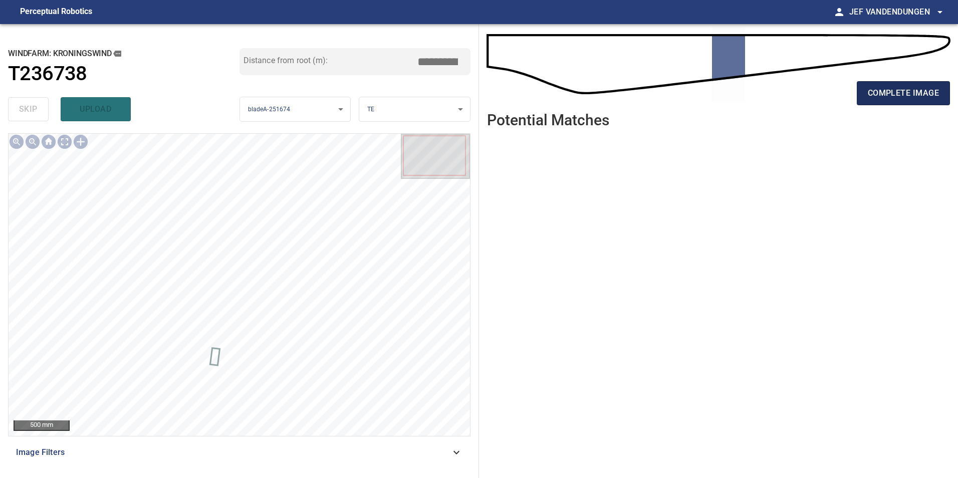
click at [905, 90] on span "complete image" at bounding box center [902, 93] width 71 height 14
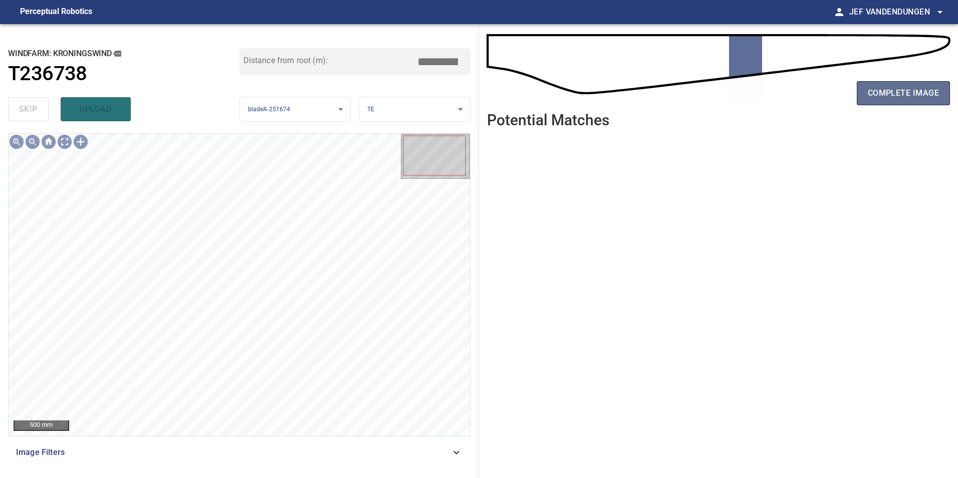
click at [927, 94] on span "complete image" at bounding box center [902, 93] width 71 height 14
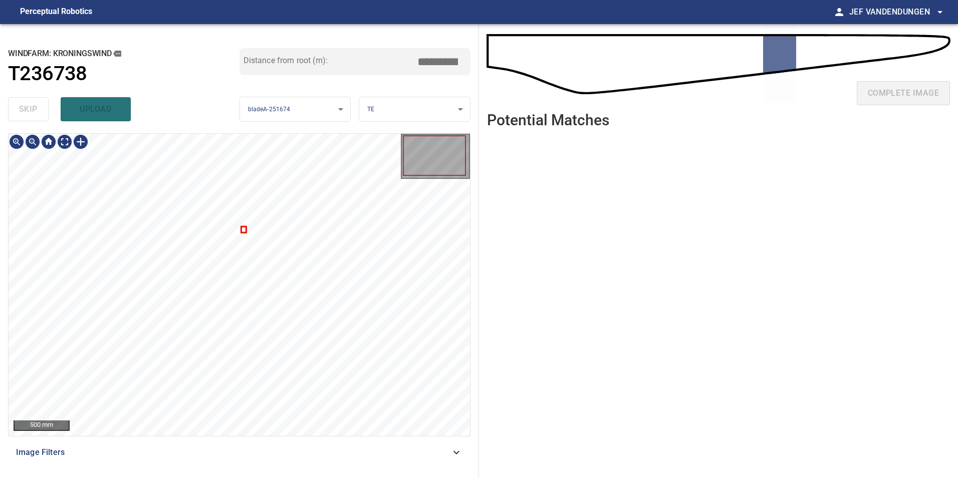
click at [243, 227] on div at bounding box center [239, 285] width 461 height 302
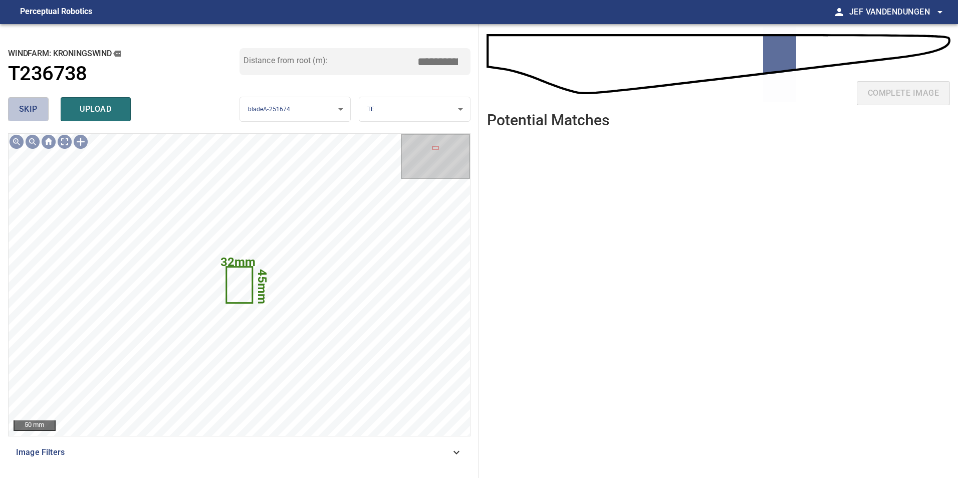
click at [25, 111] on span "skip" at bounding box center [28, 109] width 19 height 14
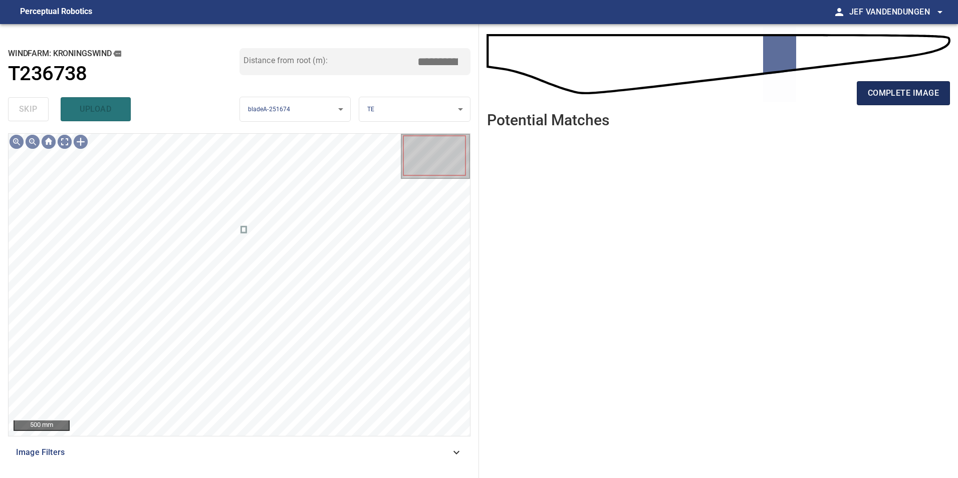
click at [891, 87] on span "complete image" at bounding box center [902, 93] width 71 height 14
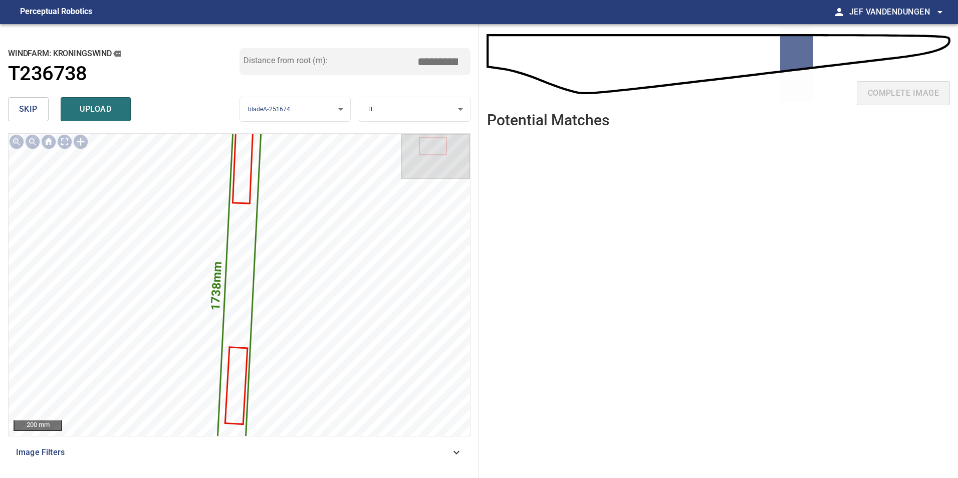
click at [31, 110] on span "skip" at bounding box center [28, 109] width 19 height 14
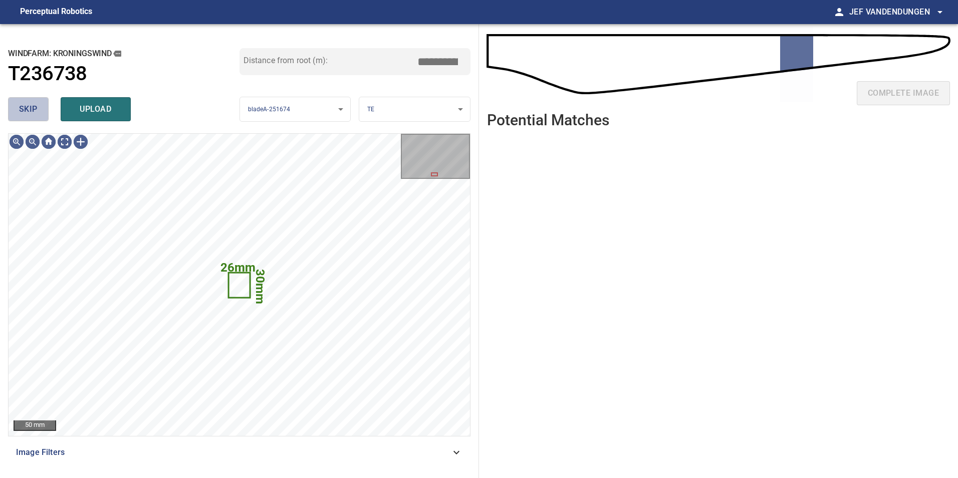
click at [17, 105] on button "skip" at bounding box center [28, 109] width 41 height 24
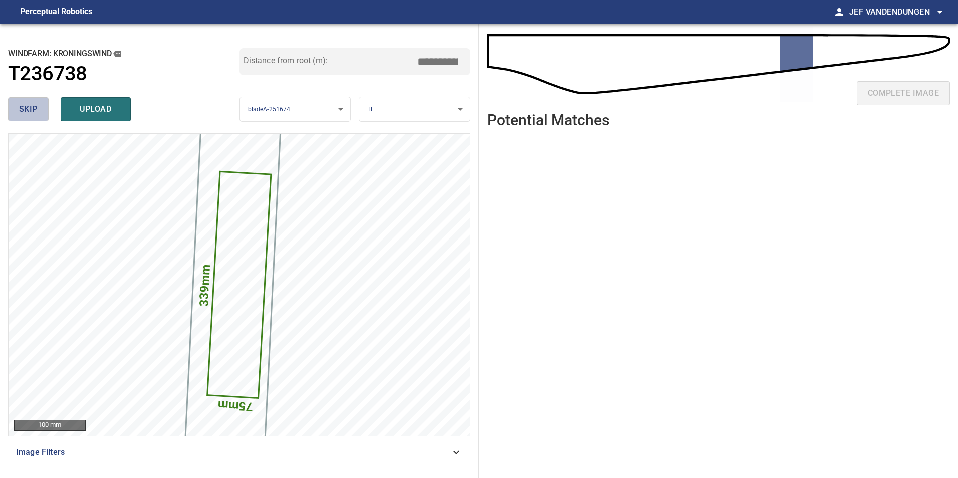
click at [24, 110] on span "skip" at bounding box center [28, 109] width 19 height 14
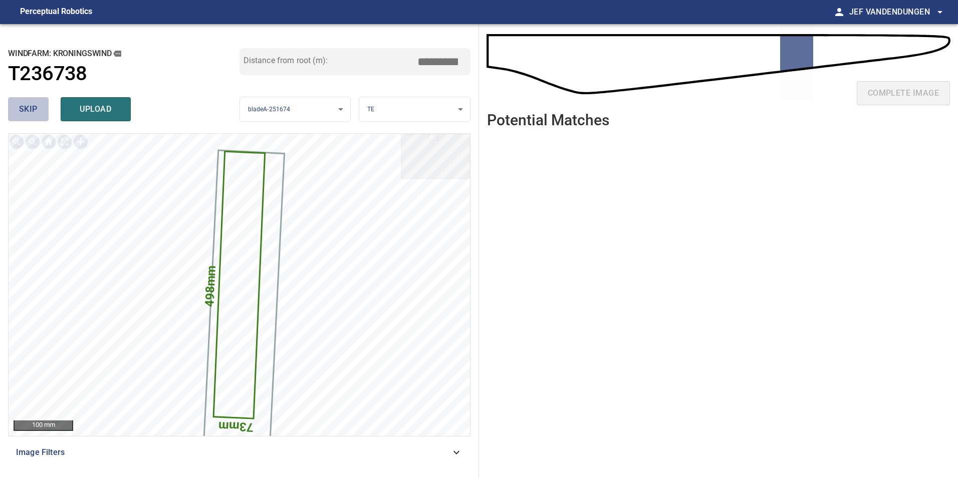
click at [24, 109] on span "skip" at bounding box center [28, 109] width 19 height 14
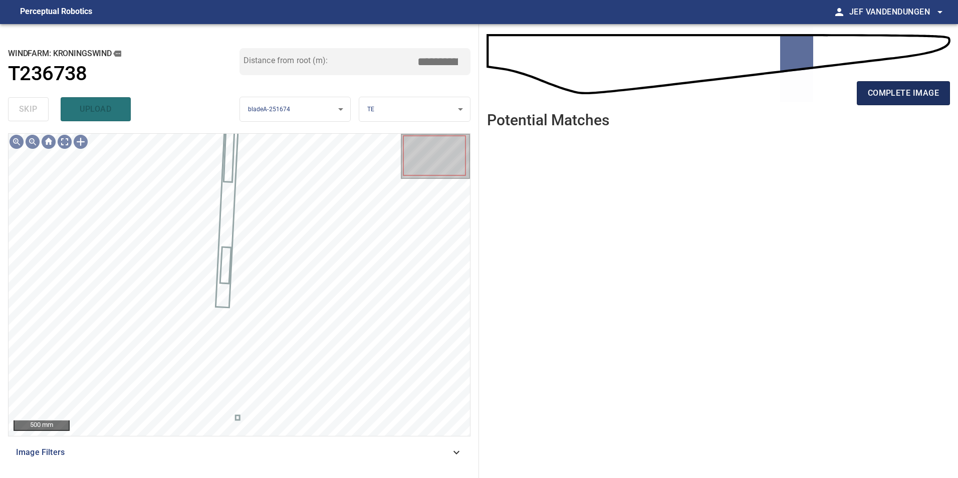
click at [886, 94] on span "complete image" at bounding box center [902, 93] width 71 height 14
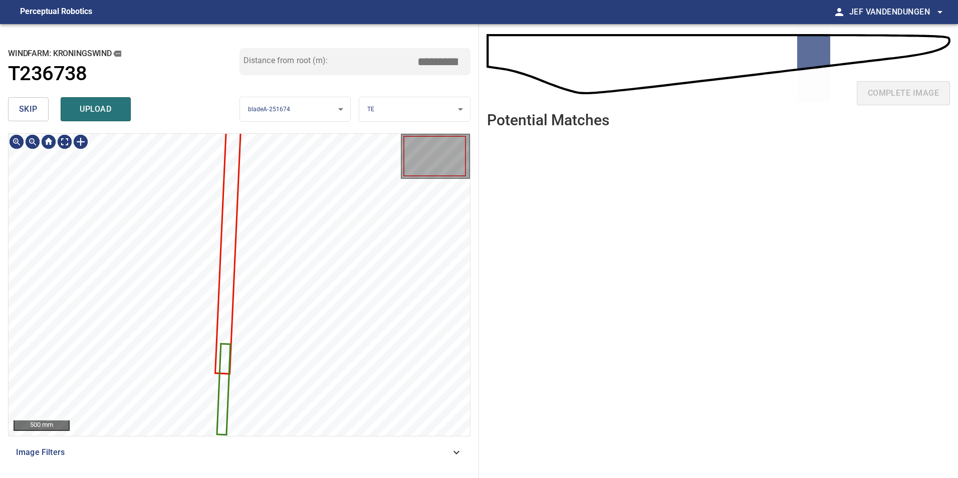
click at [35, 106] on span "skip" at bounding box center [28, 109] width 19 height 14
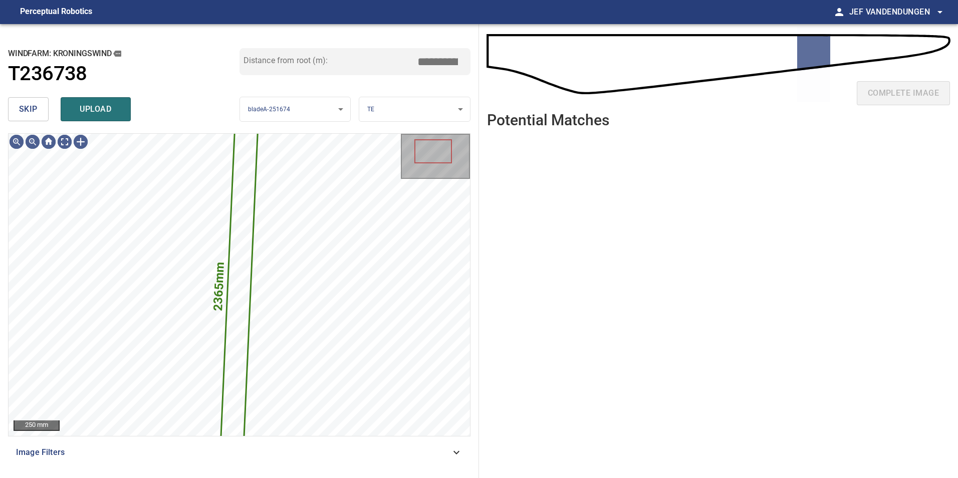
click at [32, 106] on span "skip" at bounding box center [28, 109] width 19 height 14
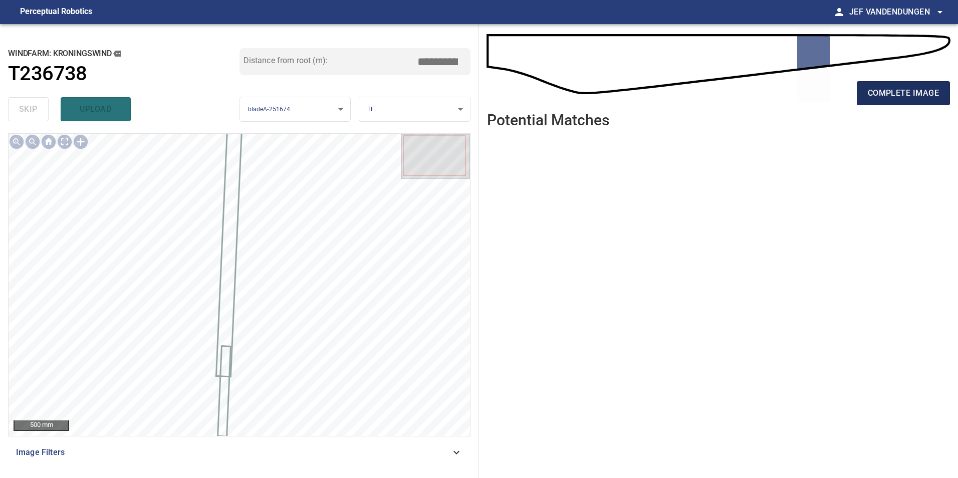
click at [917, 96] on span "complete image" at bounding box center [902, 93] width 71 height 14
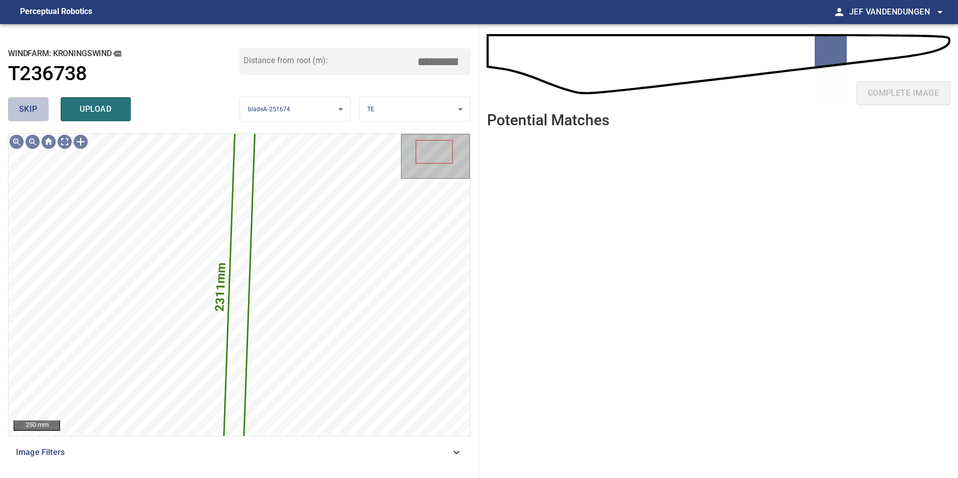
click at [33, 103] on span "skip" at bounding box center [28, 109] width 19 height 14
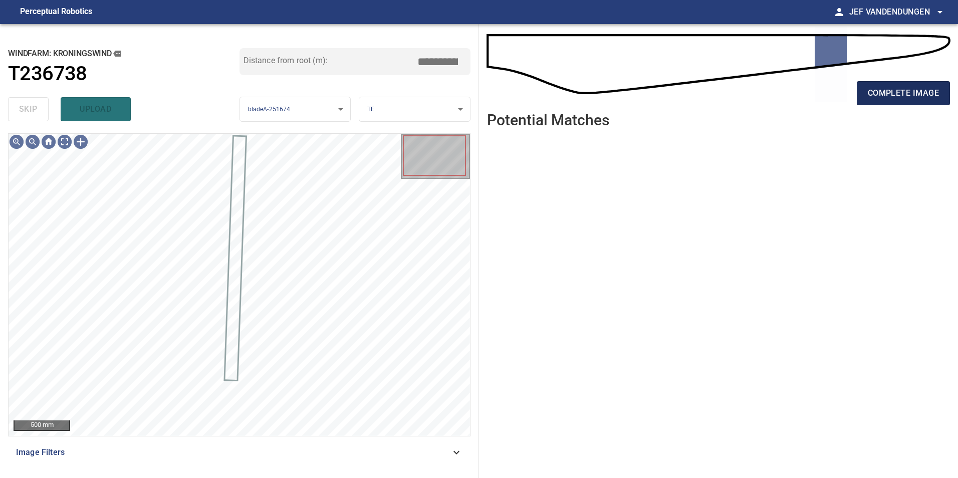
click at [909, 96] on span "complete image" at bounding box center [902, 93] width 71 height 14
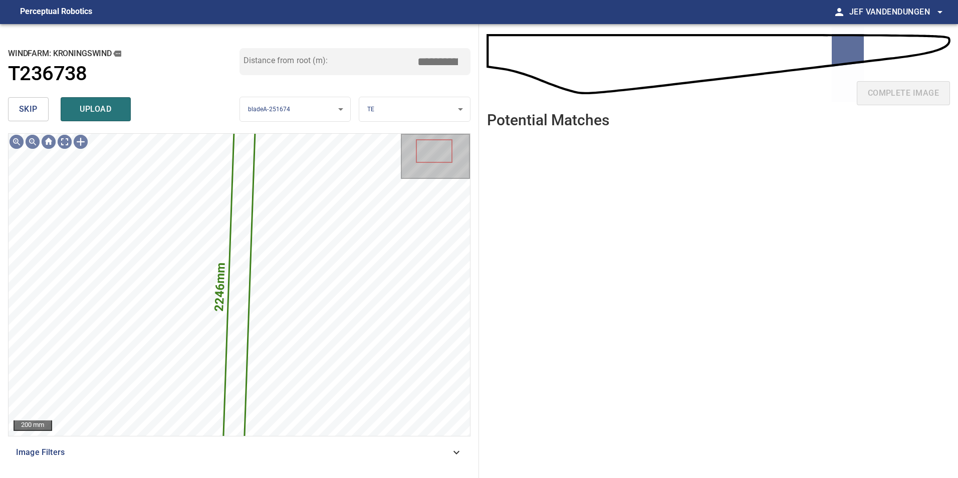
click at [7, 103] on div "**********" at bounding box center [239, 251] width 479 height 454
click at [30, 109] on span "skip" at bounding box center [28, 109] width 19 height 14
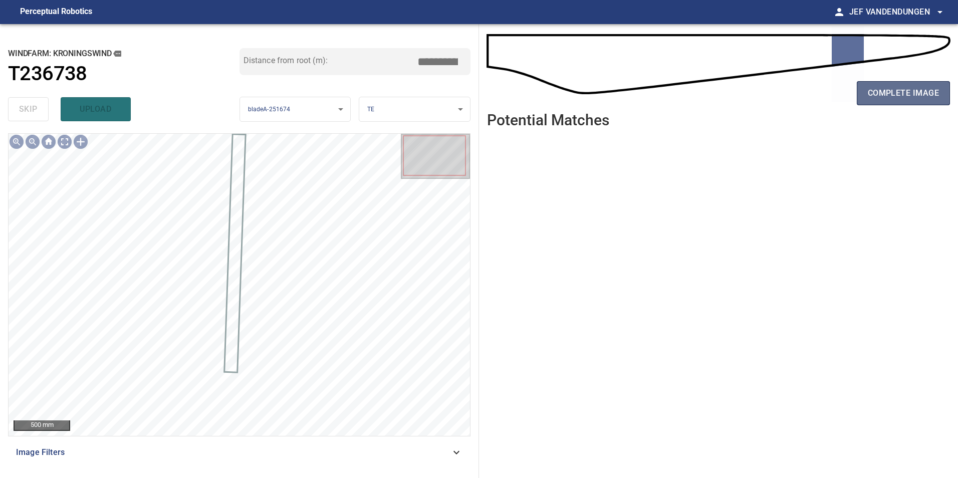
click at [886, 100] on button "complete image" at bounding box center [902, 93] width 93 height 24
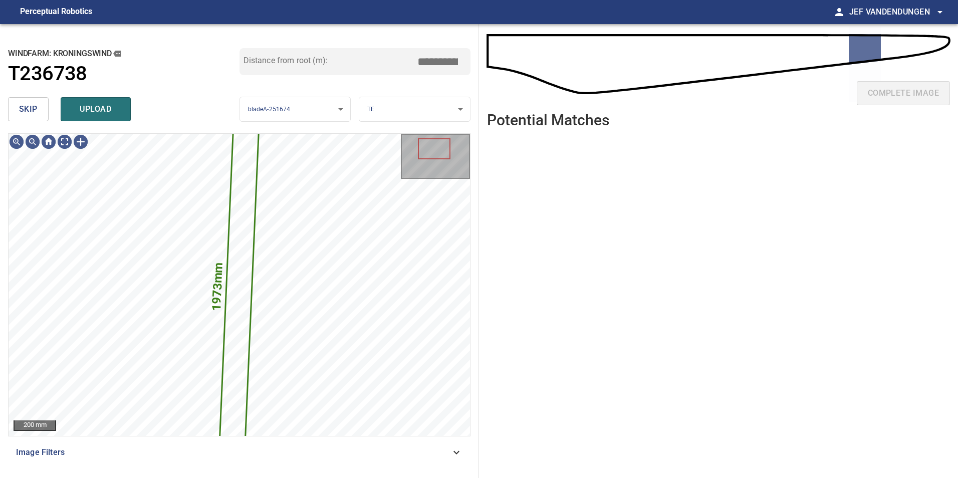
click at [41, 102] on button "skip" at bounding box center [28, 109] width 41 height 24
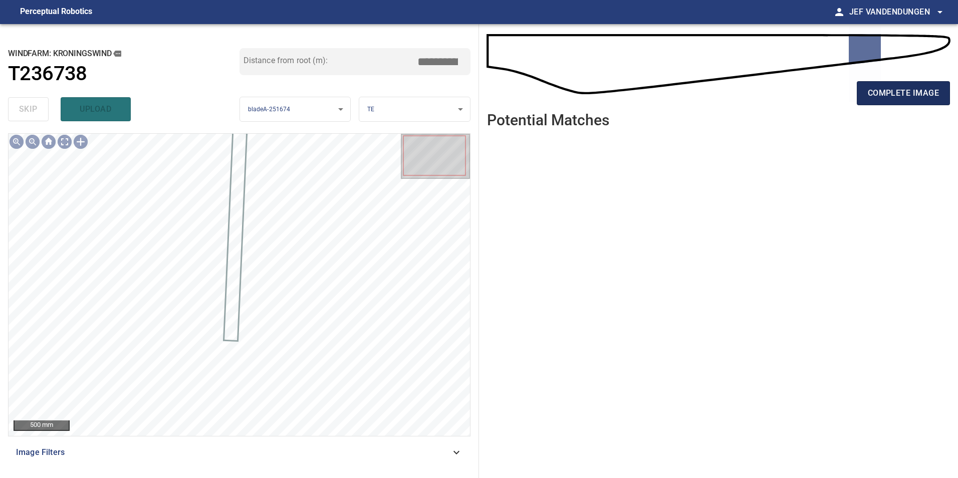
click at [890, 91] on span "complete image" at bounding box center [902, 93] width 71 height 14
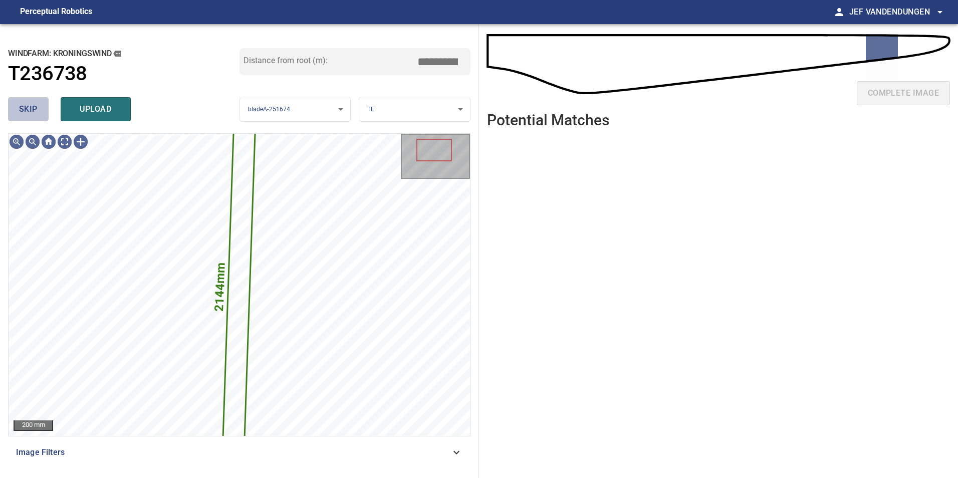
click at [20, 102] on button "skip" at bounding box center [28, 109] width 41 height 24
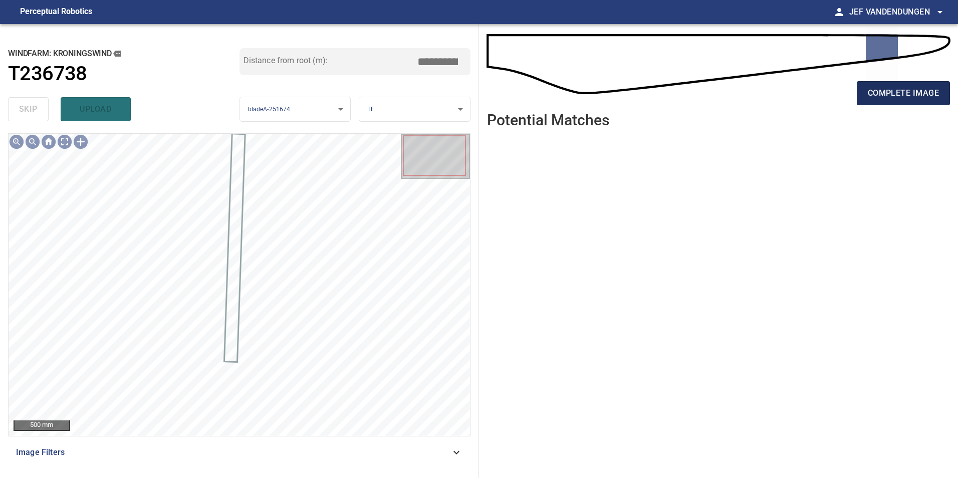
click at [923, 85] on button "complete image" at bounding box center [902, 93] width 93 height 24
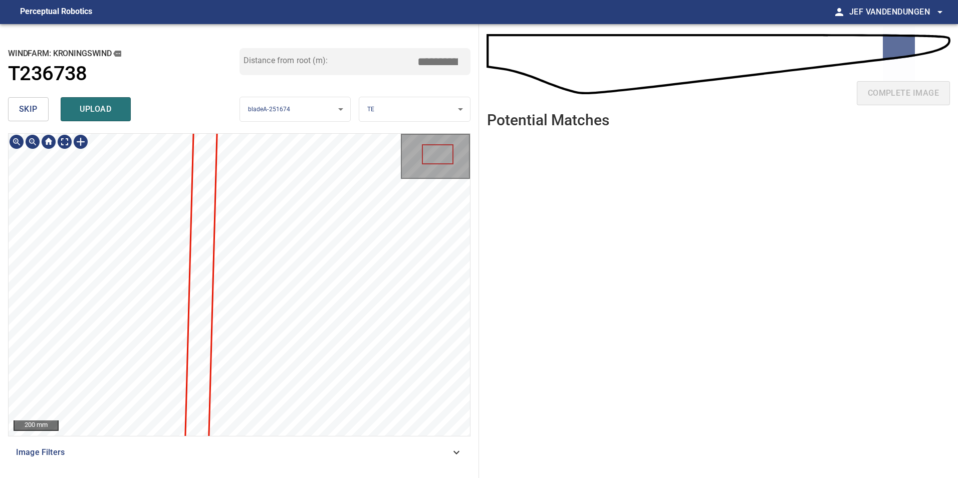
click at [8, 103] on div "**********" at bounding box center [239, 251] width 479 height 454
click at [18, 106] on button "skip" at bounding box center [28, 109] width 41 height 24
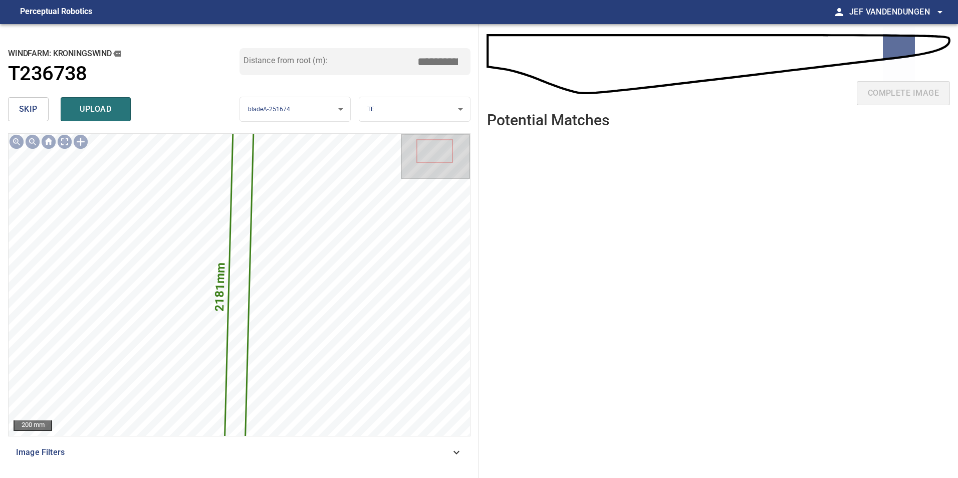
click at [17, 107] on button "skip" at bounding box center [28, 109] width 41 height 24
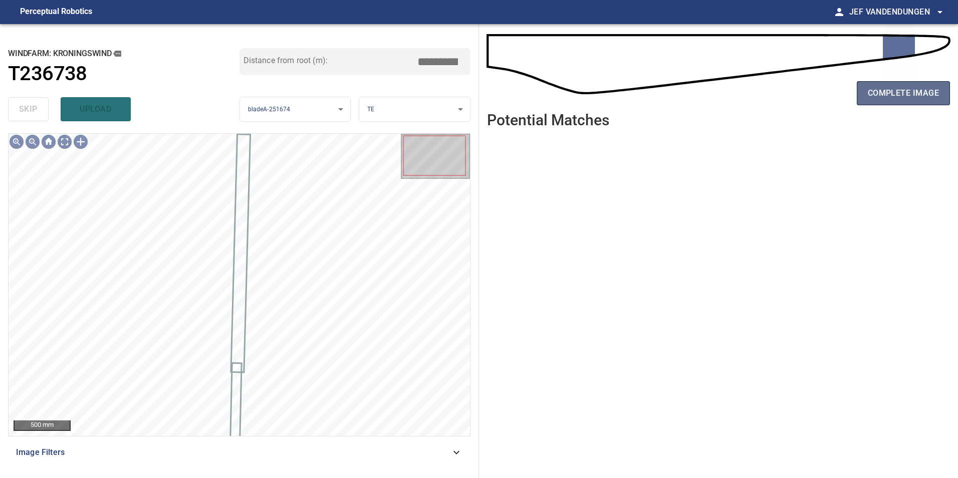
click at [913, 90] on span "complete image" at bounding box center [902, 93] width 71 height 14
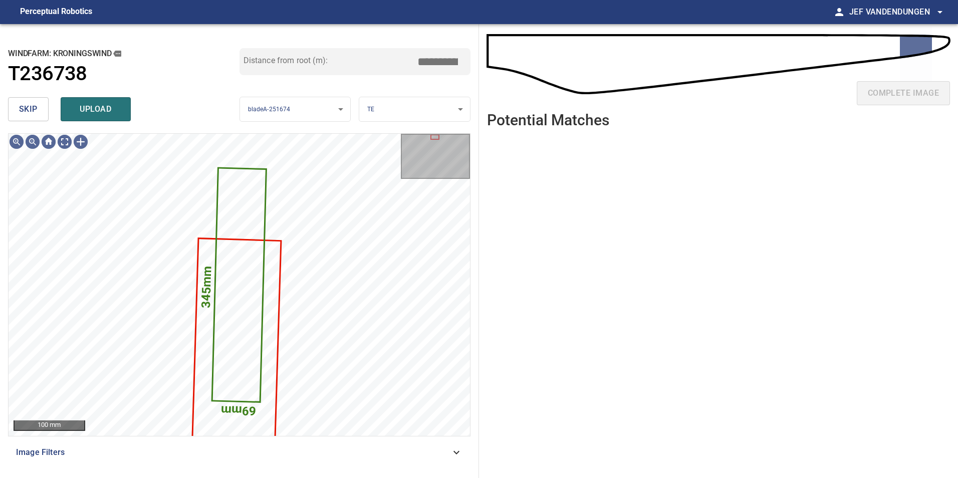
click at [24, 110] on span "skip" at bounding box center [28, 109] width 19 height 14
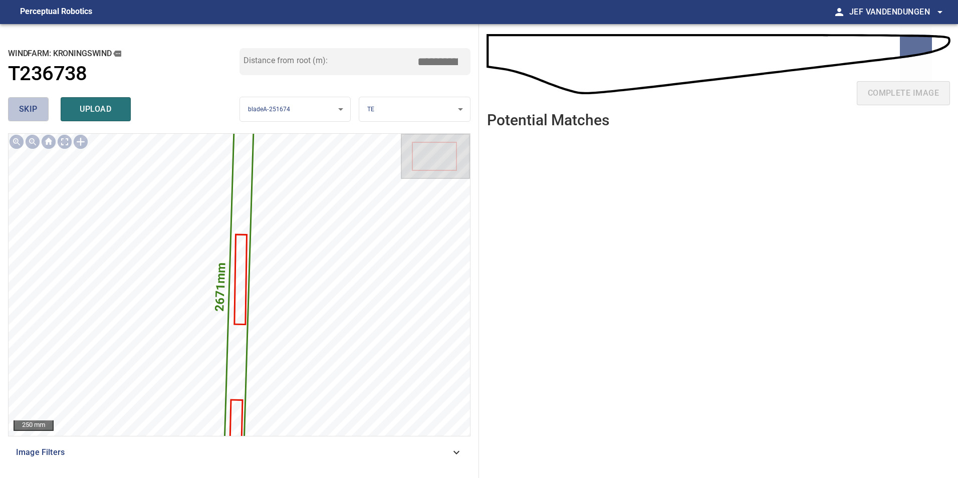
click at [20, 114] on span "skip" at bounding box center [28, 109] width 19 height 14
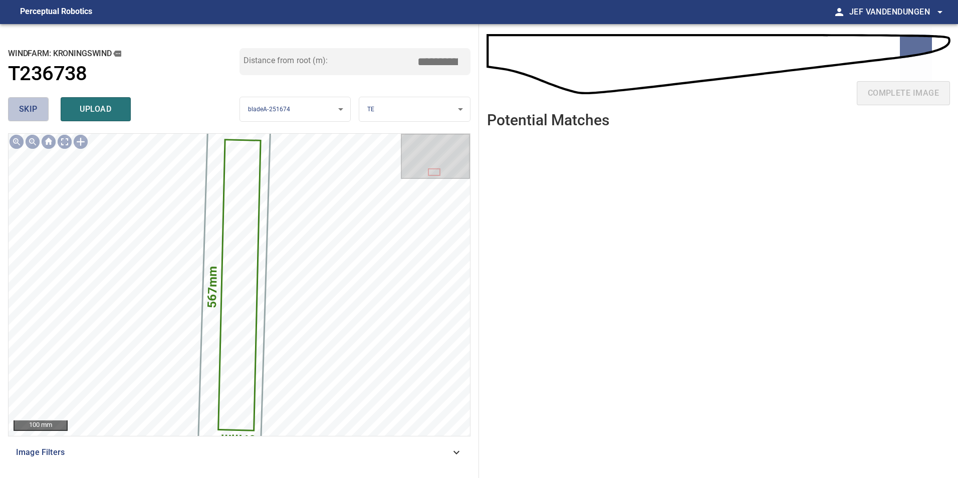
click at [20, 114] on span "skip" at bounding box center [28, 109] width 19 height 14
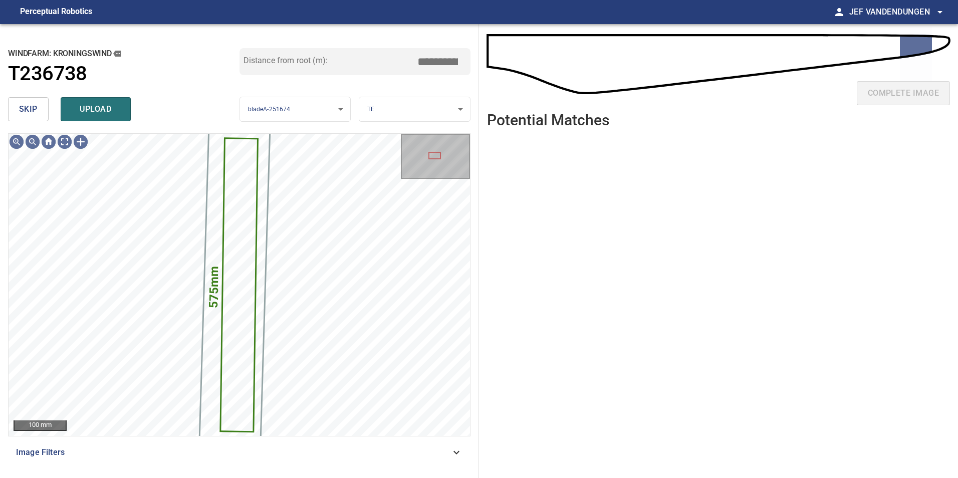
click at [20, 114] on span "skip" at bounding box center [28, 109] width 19 height 14
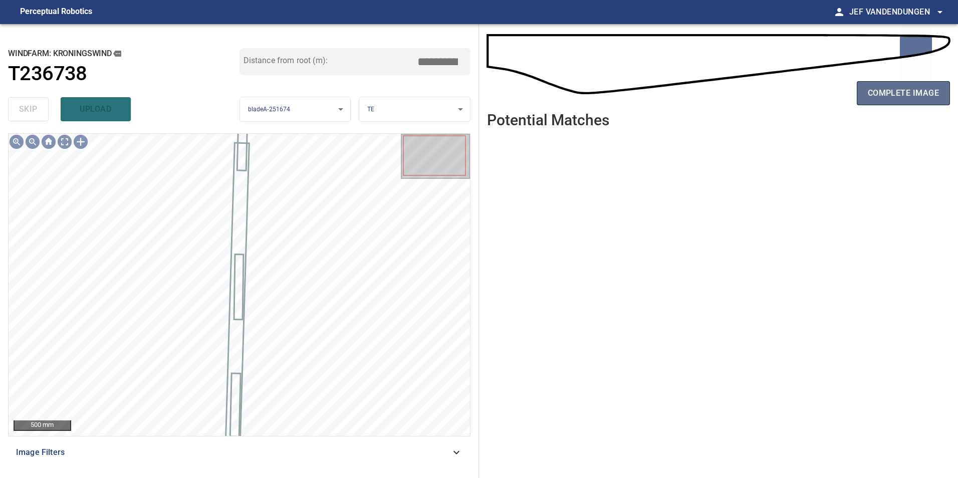
click at [918, 93] on span "complete image" at bounding box center [902, 93] width 71 height 14
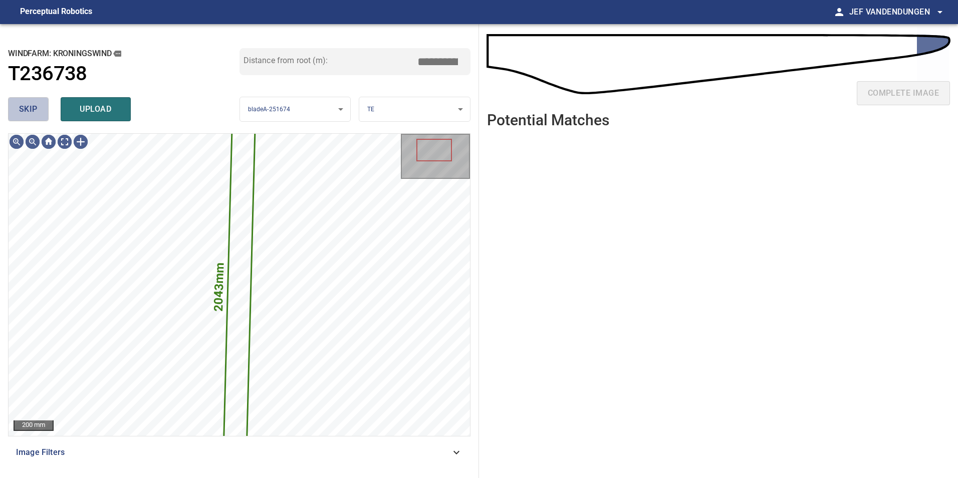
click at [22, 99] on button "skip" at bounding box center [28, 109] width 41 height 24
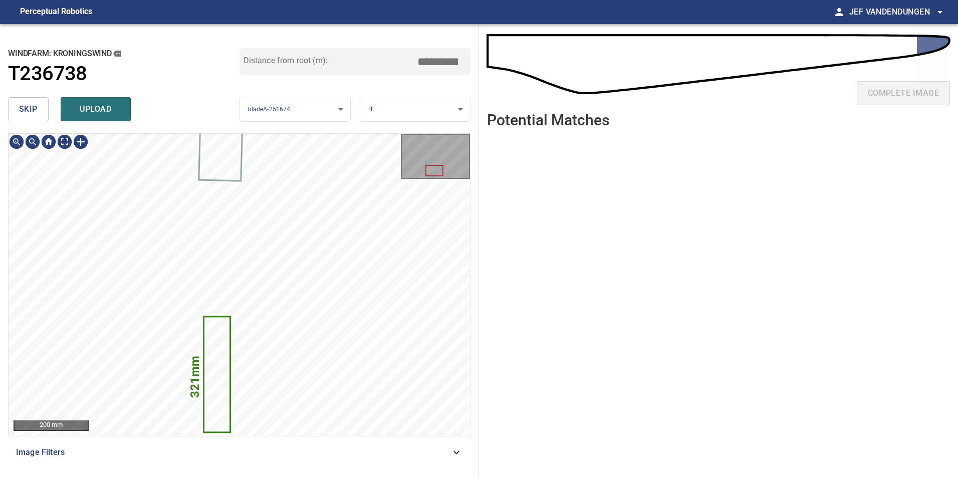
click at [16, 103] on button "skip" at bounding box center [28, 109] width 41 height 24
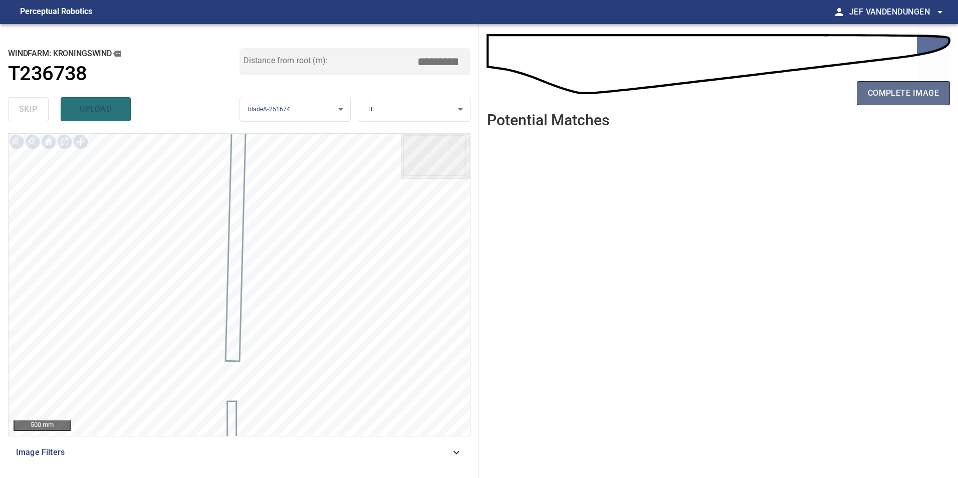
click at [866, 97] on button "complete image" at bounding box center [902, 93] width 93 height 24
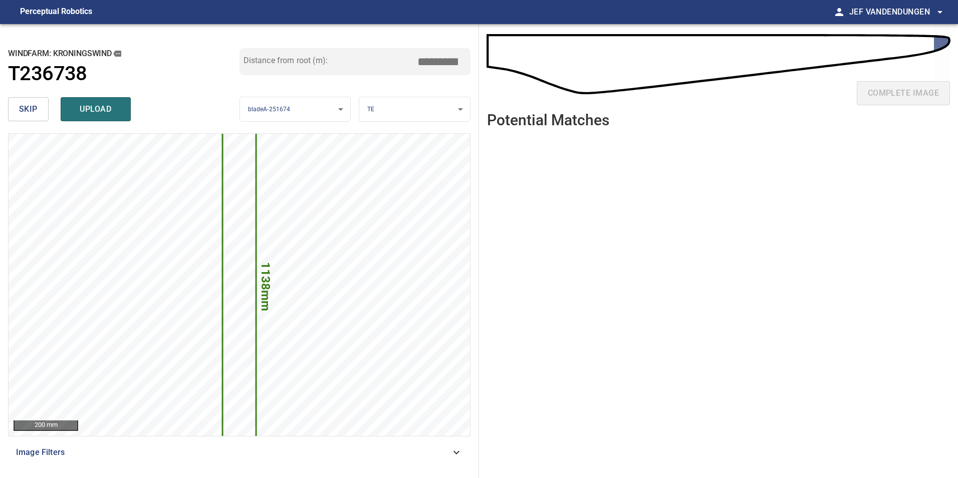
click at [25, 111] on span "skip" at bounding box center [28, 109] width 19 height 14
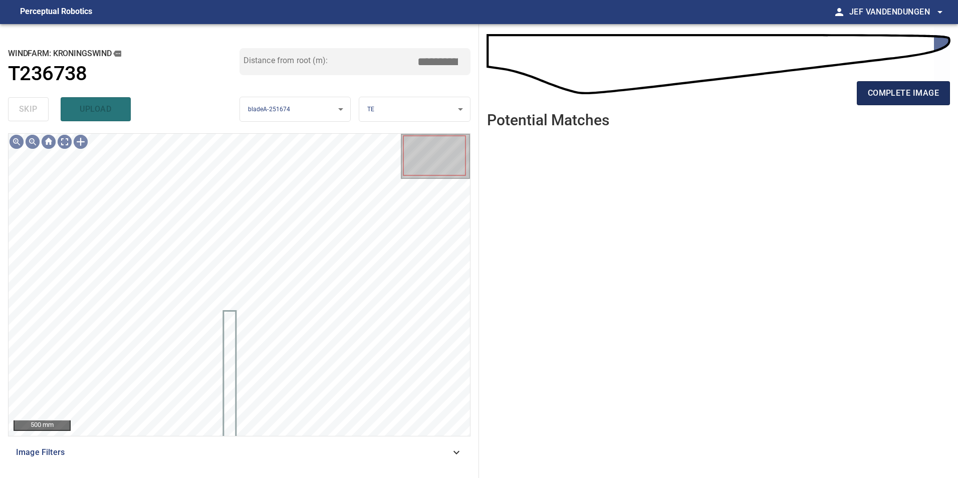
click at [867, 88] on span "complete image" at bounding box center [902, 93] width 71 height 14
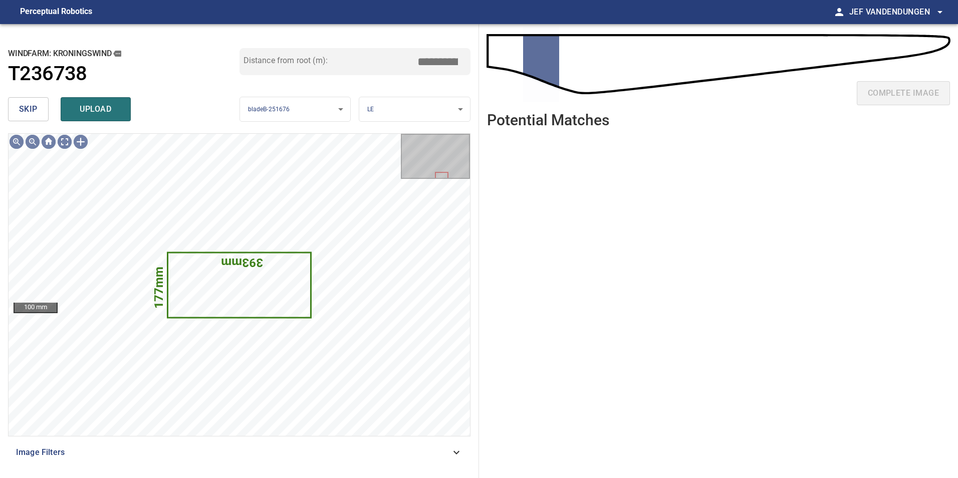
click at [29, 106] on span "skip" at bounding box center [28, 109] width 19 height 14
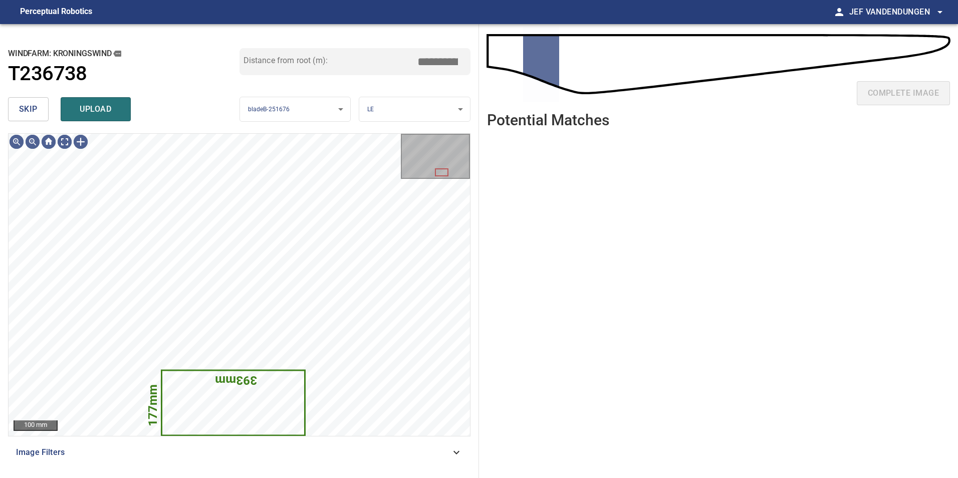
click at [31, 110] on span "skip" at bounding box center [28, 109] width 19 height 14
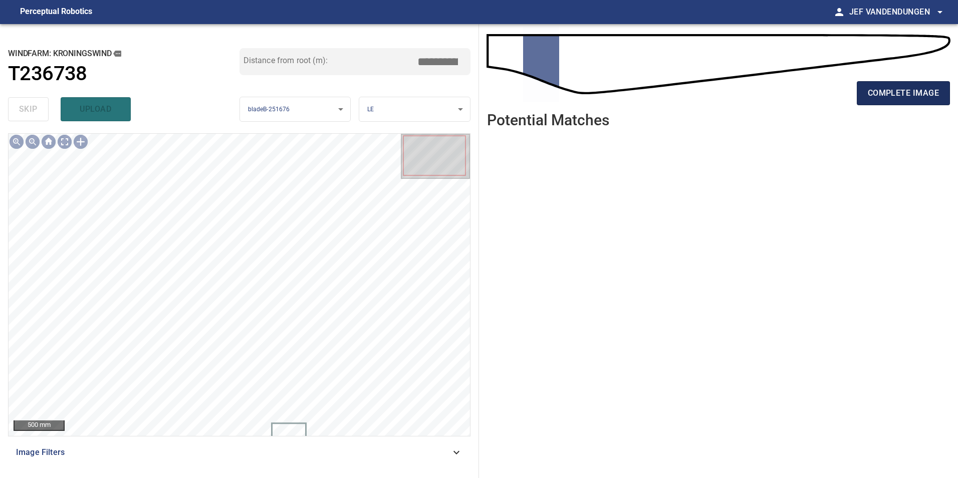
click at [893, 95] on span "complete image" at bounding box center [902, 93] width 71 height 14
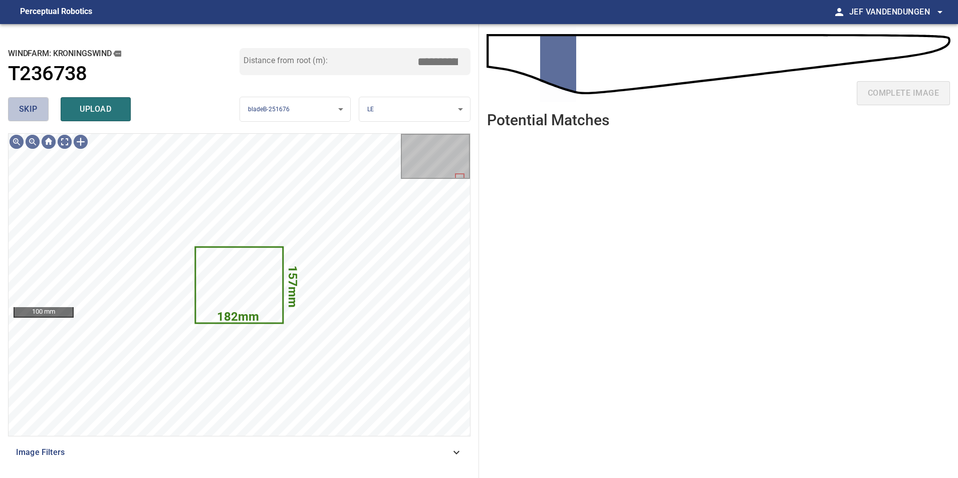
click at [20, 109] on span "skip" at bounding box center [28, 109] width 19 height 14
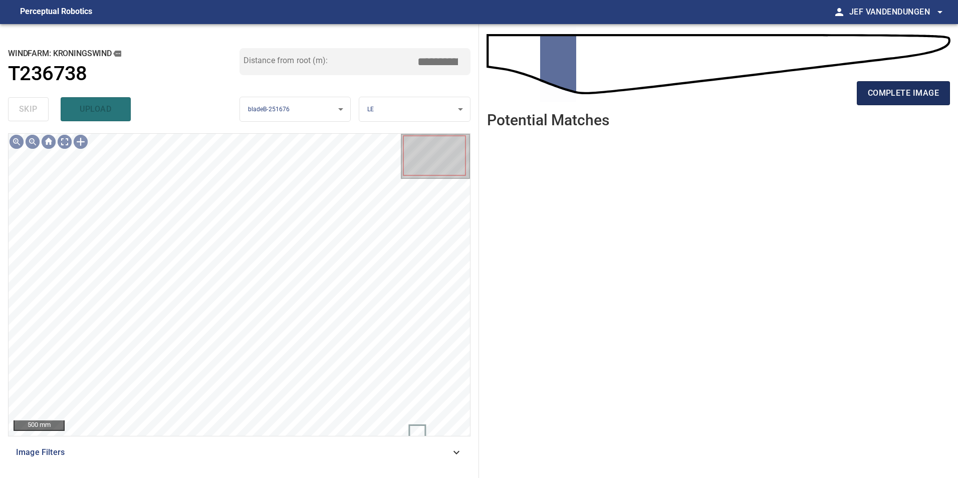
click at [889, 94] on span "complete image" at bounding box center [902, 93] width 71 height 14
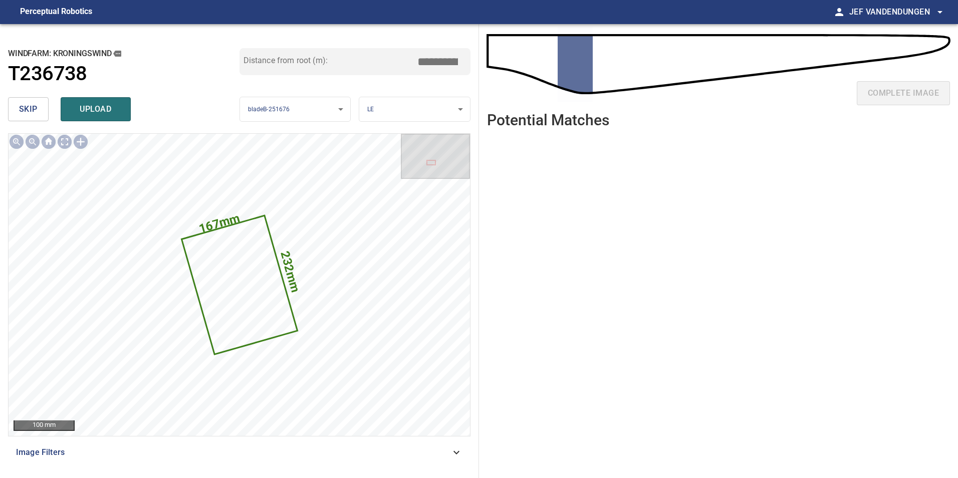
click at [28, 100] on button "skip" at bounding box center [28, 109] width 41 height 24
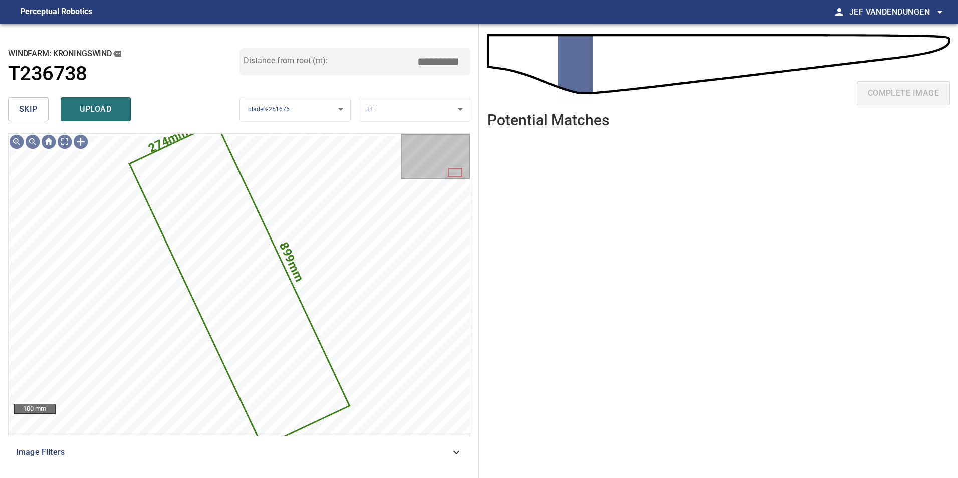
click at [16, 112] on button "skip" at bounding box center [28, 109] width 41 height 24
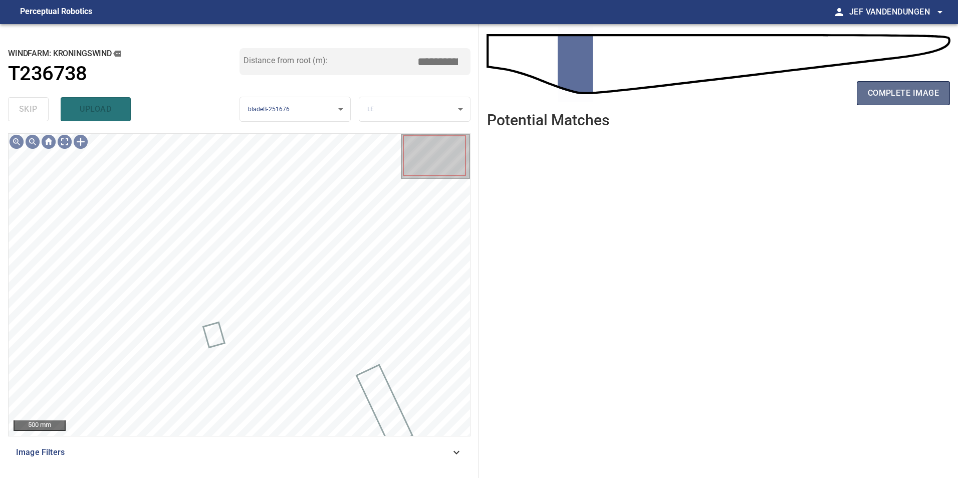
click at [892, 91] on span "complete image" at bounding box center [902, 93] width 71 height 14
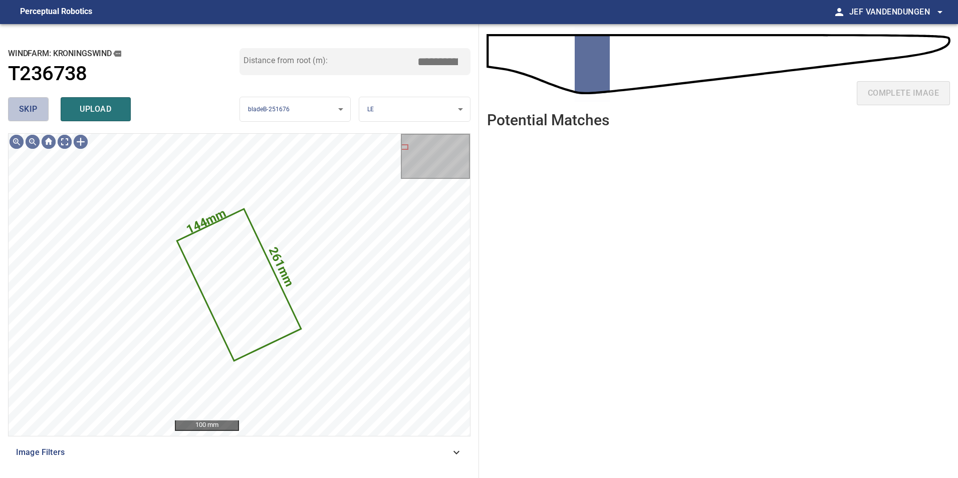
click at [28, 105] on span "skip" at bounding box center [28, 109] width 19 height 14
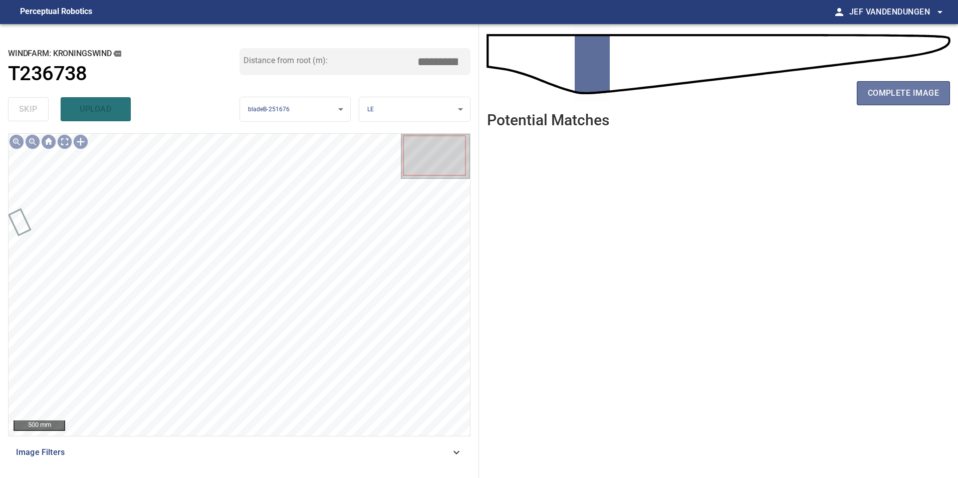
drag, startPoint x: 892, startPoint y: 94, endPoint x: 790, endPoint y: 99, distance: 102.8
click at [892, 94] on span "complete image" at bounding box center [902, 93] width 71 height 14
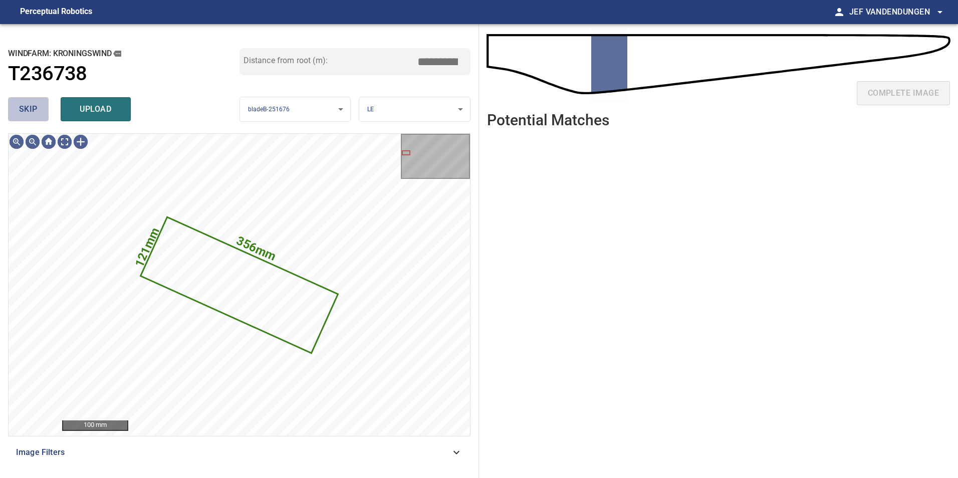
click at [33, 101] on button "skip" at bounding box center [28, 109] width 41 height 24
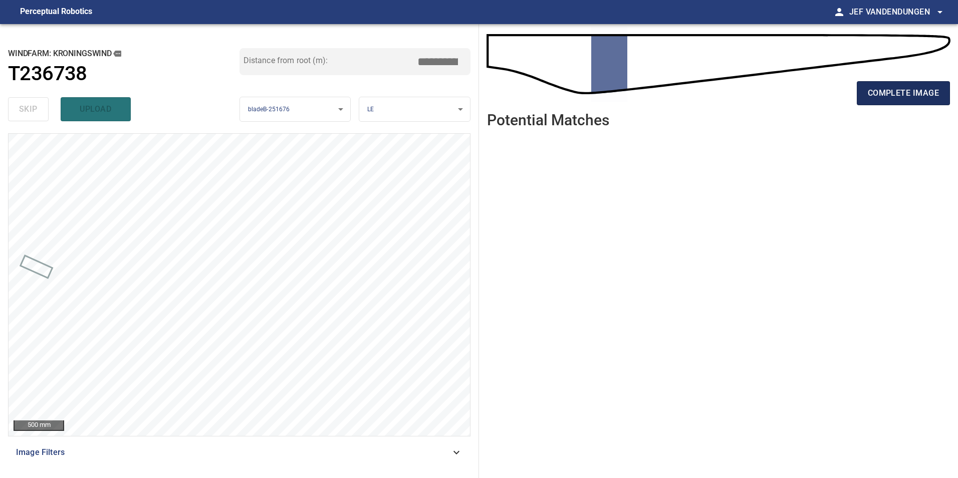
click at [872, 95] on span "complete image" at bounding box center [902, 93] width 71 height 14
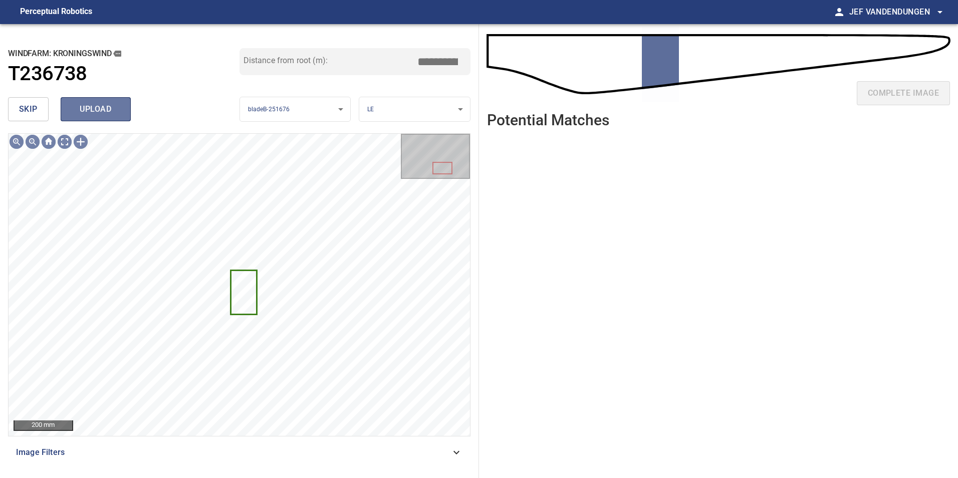
click at [78, 105] on span "upload" at bounding box center [96, 109] width 48 height 14
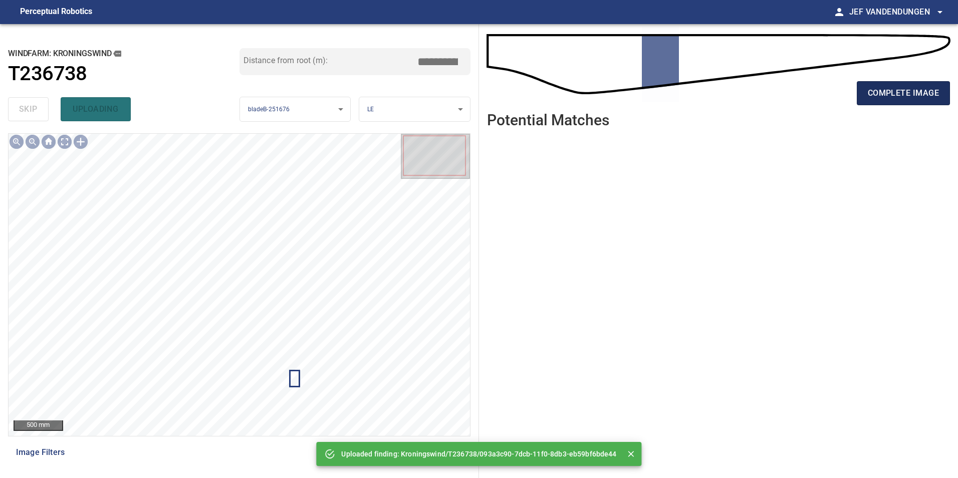
click at [921, 96] on span "complete image" at bounding box center [902, 93] width 71 height 14
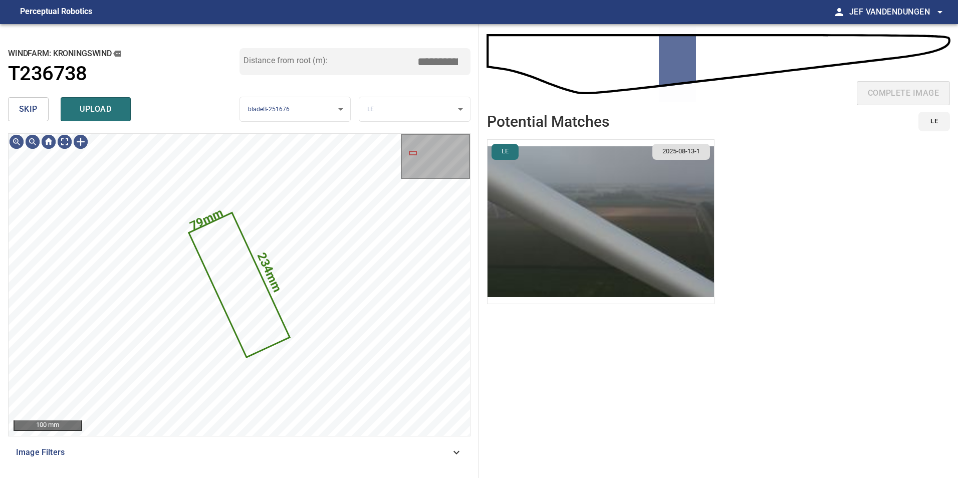
click at [45, 105] on button "skip" at bounding box center [28, 109] width 41 height 24
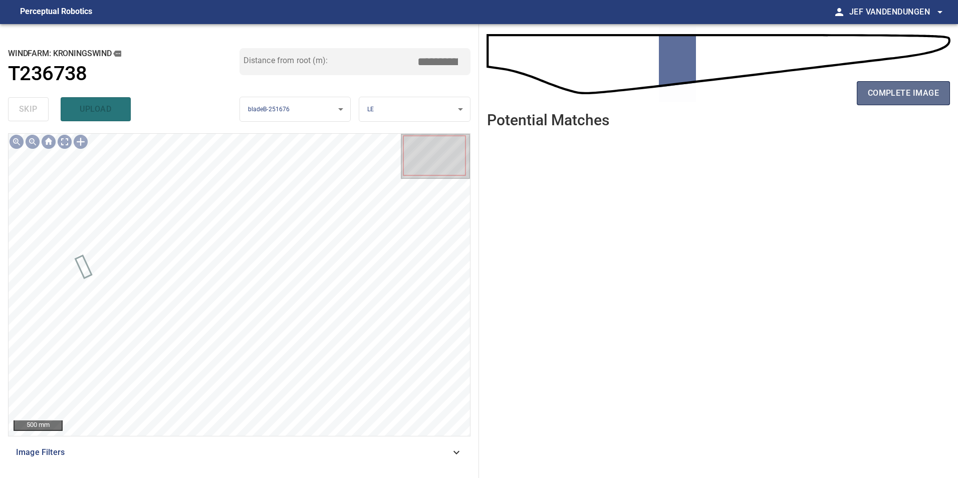
click at [903, 87] on span "complete image" at bounding box center [902, 93] width 71 height 14
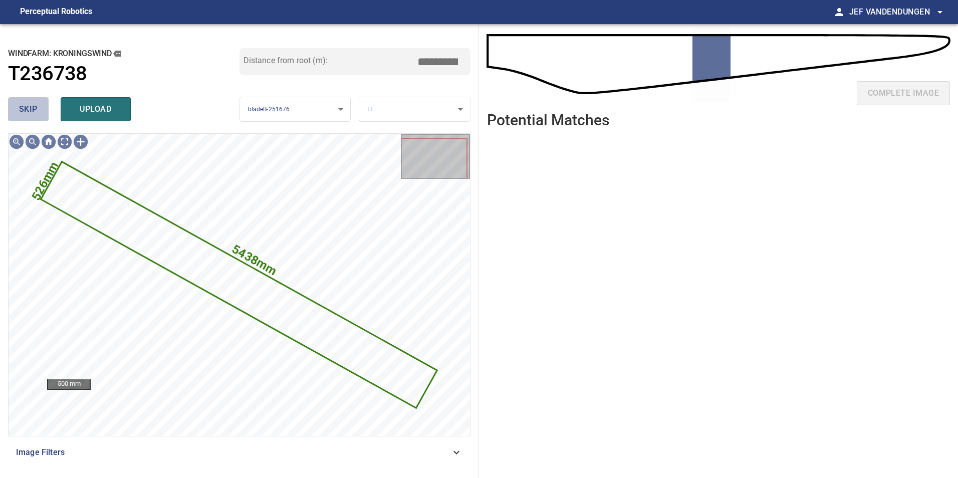
click at [33, 116] on span "skip" at bounding box center [28, 109] width 19 height 14
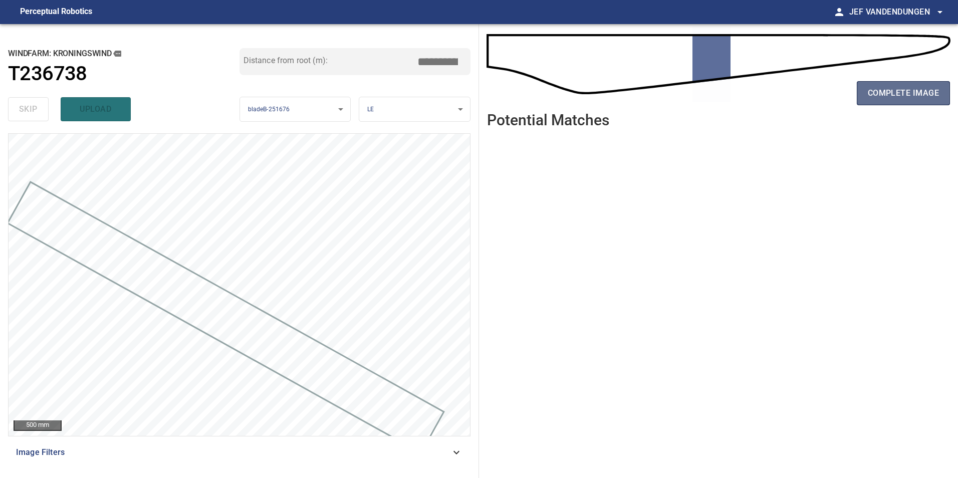
click at [889, 87] on span "complete image" at bounding box center [902, 93] width 71 height 14
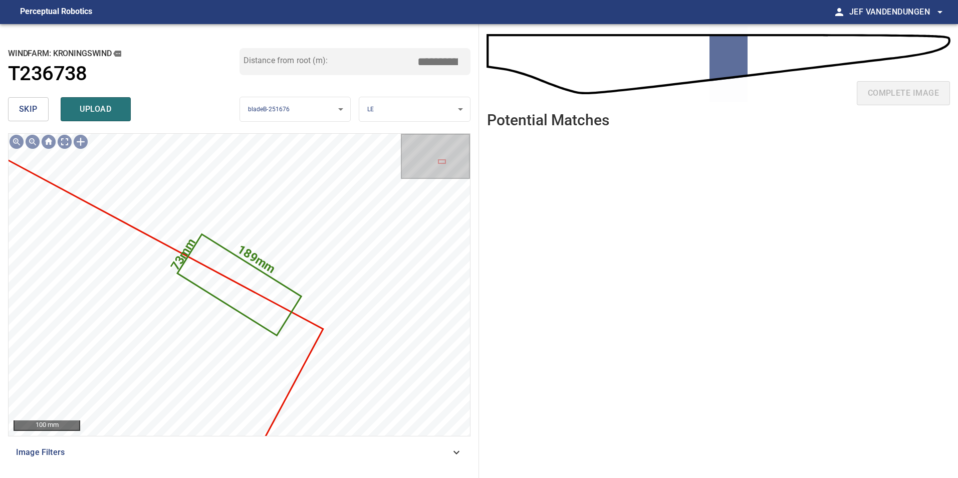
click at [45, 109] on button "skip" at bounding box center [28, 109] width 41 height 24
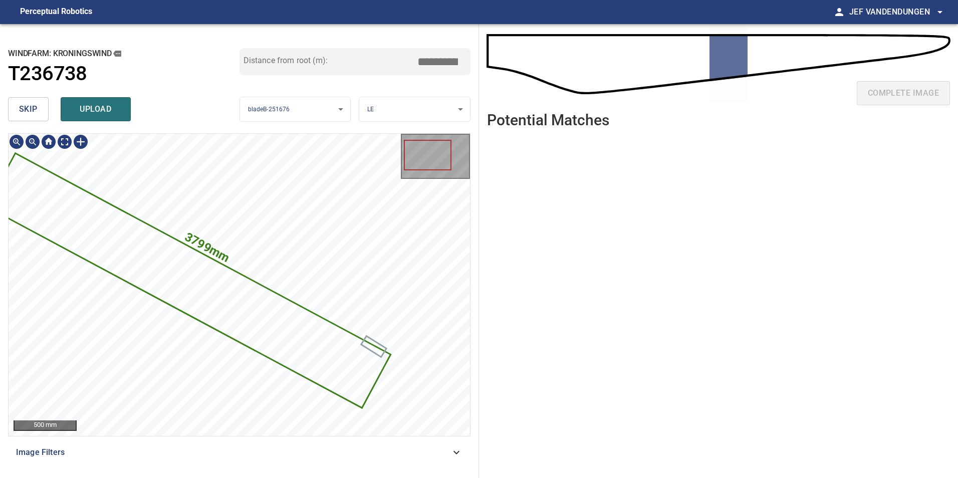
click at [111, 232] on icon at bounding box center [188, 280] width 402 height 252
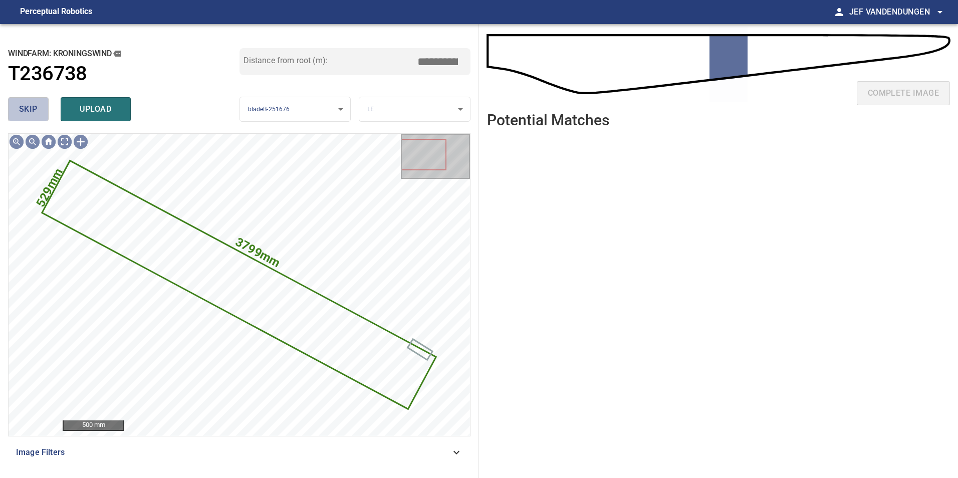
drag, startPoint x: 27, startPoint y: 115, endPoint x: 184, endPoint y: 131, distance: 158.1
click at [28, 115] on span "skip" at bounding box center [28, 109] width 19 height 14
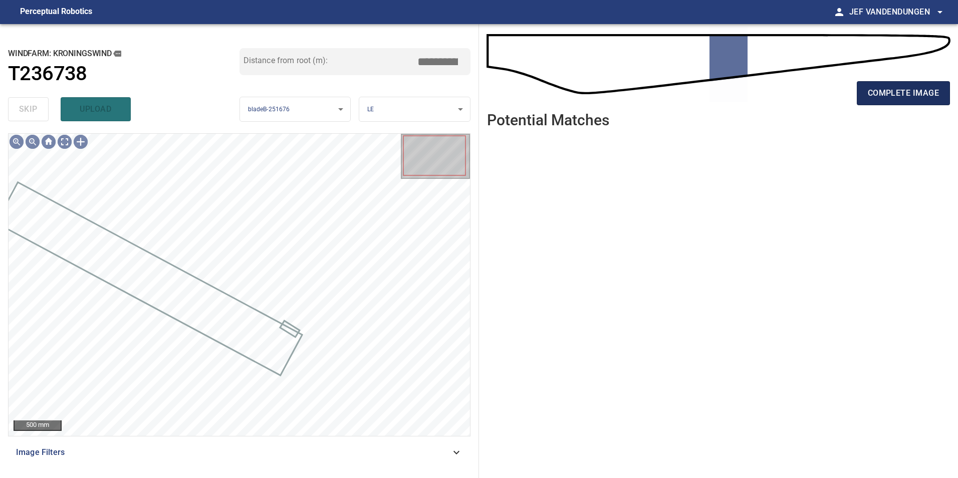
click at [901, 86] on span "complete image" at bounding box center [902, 93] width 71 height 14
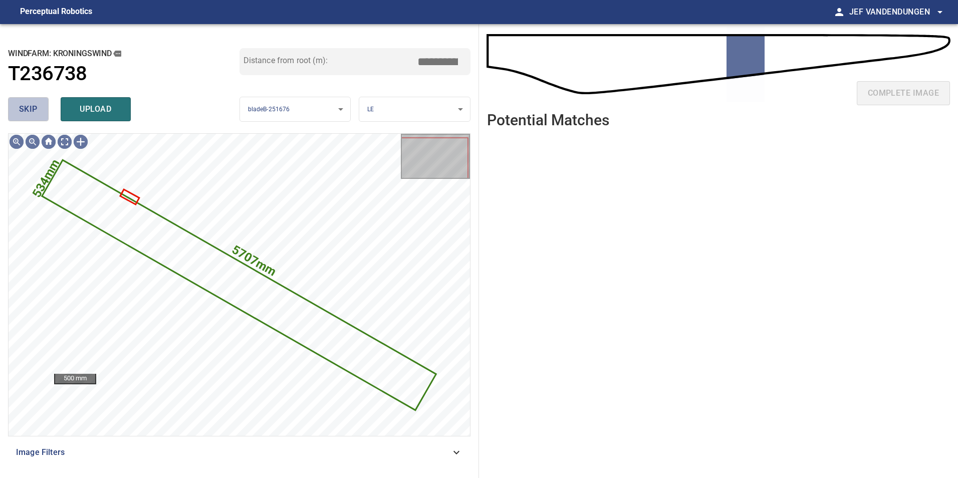
click at [22, 111] on span "skip" at bounding box center [28, 109] width 19 height 14
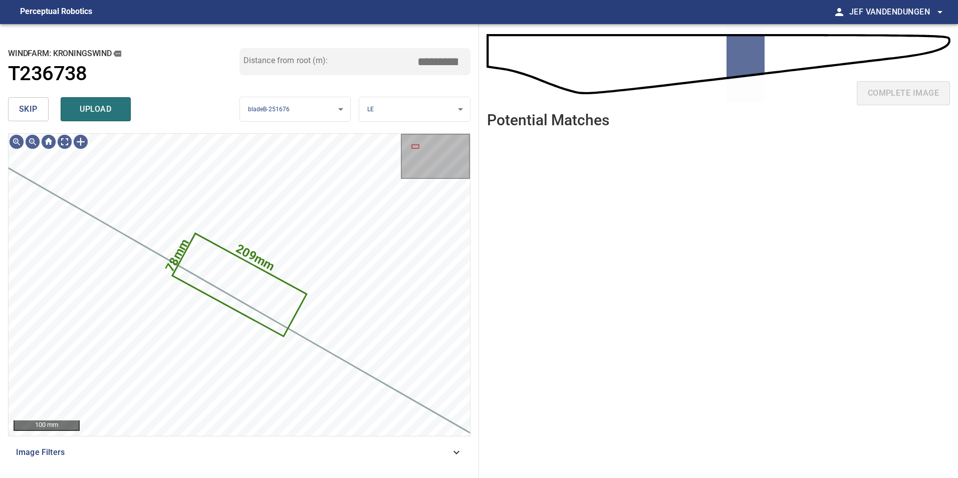
drag, startPoint x: 30, startPoint y: 102, endPoint x: 38, endPoint y: 102, distance: 8.5
click at [31, 102] on span "skip" at bounding box center [28, 109] width 19 height 14
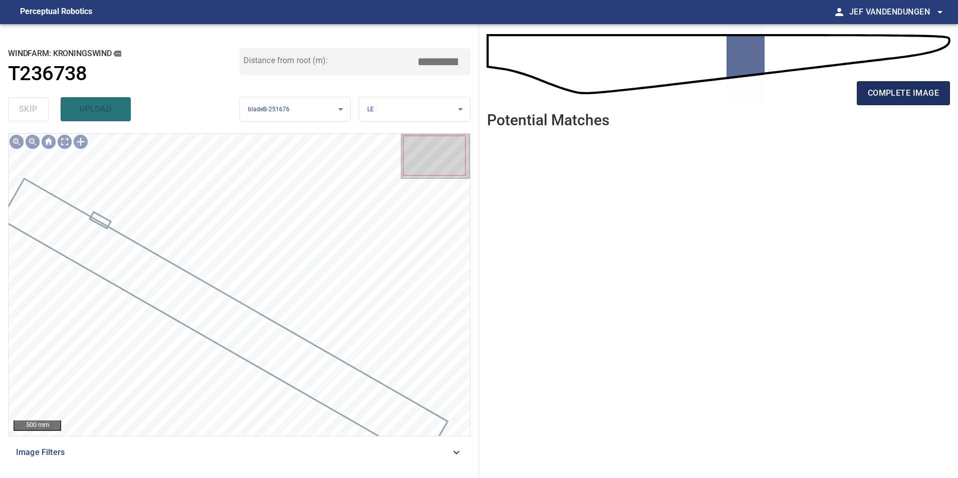
click at [862, 92] on button "complete image" at bounding box center [902, 93] width 93 height 24
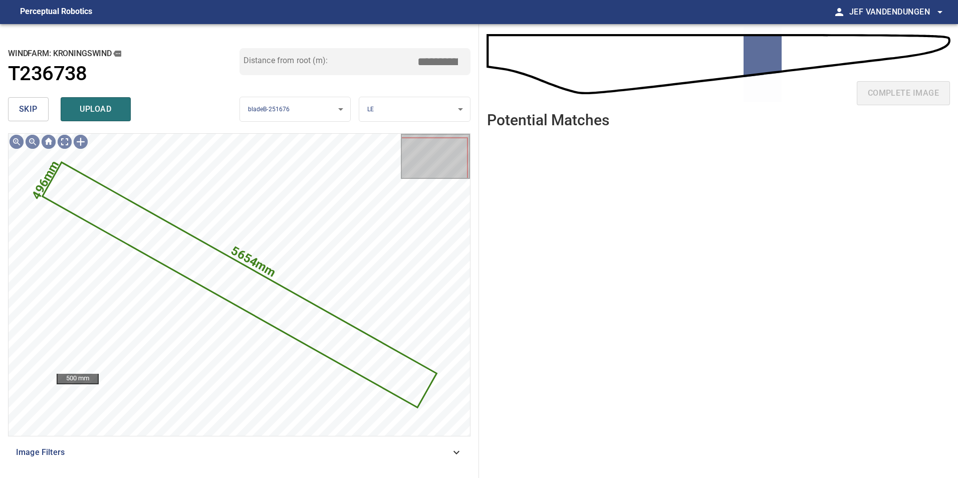
drag, startPoint x: 20, startPoint y: 100, endPoint x: 32, endPoint y: 101, distance: 12.6
click at [20, 100] on button "skip" at bounding box center [28, 109] width 41 height 24
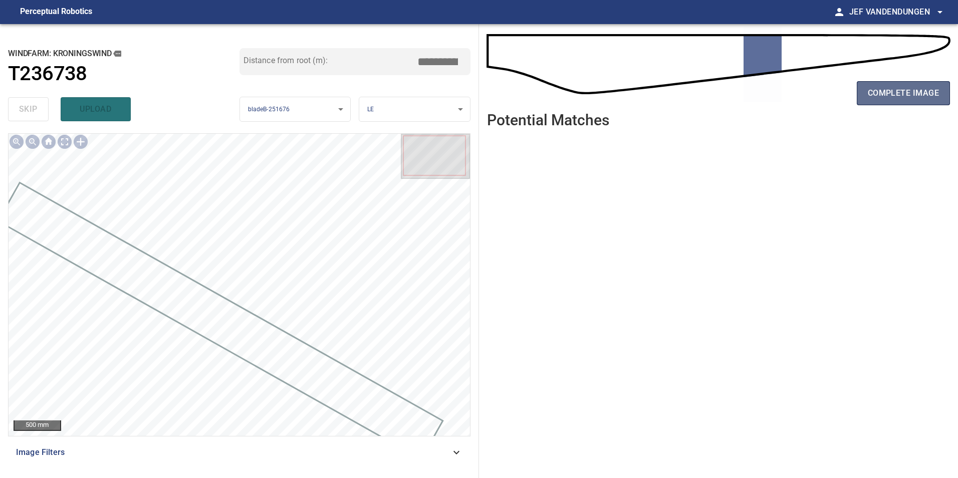
click at [910, 89] on span "complete image" at bounding box center [902, 93] width 71 height 14
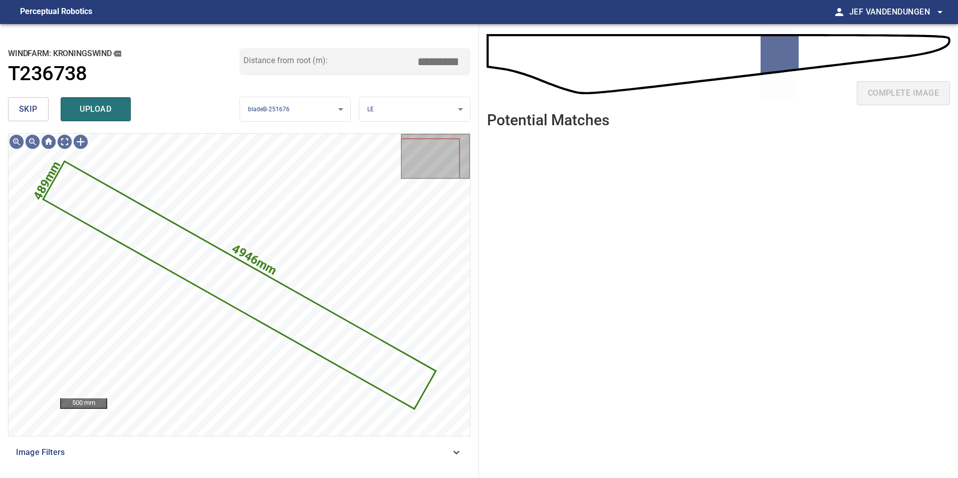
click at [19, 109] on span "skip" at bounding box center [28, 109] width 19 height 14
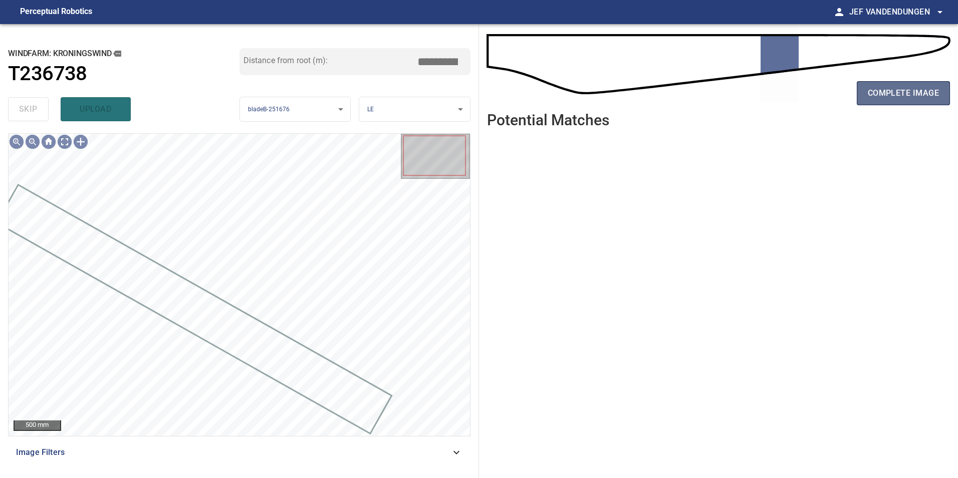
click at [922, 102] on button "complete image" at bounding box center [902, 93] width 93 height 24
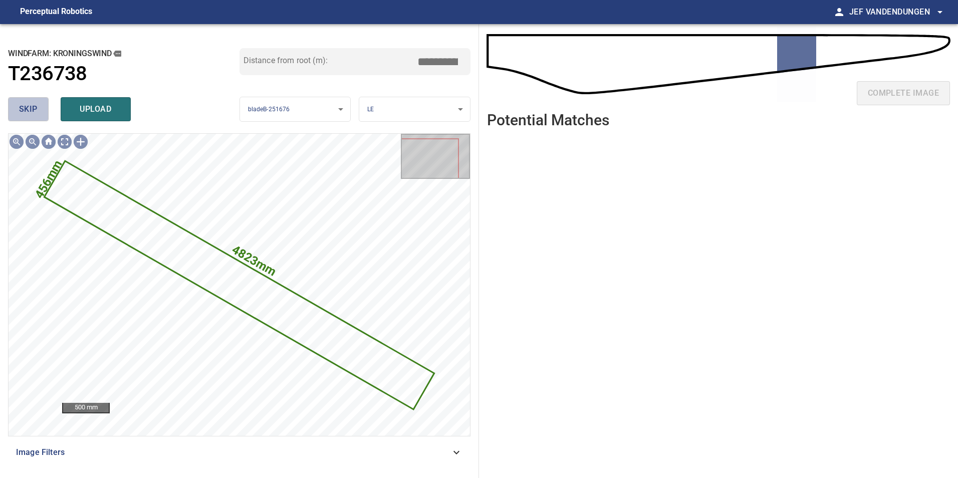
drag, startPoint x: 30, startPoint y: 109, endPoint x: 174, endPoint y: 113, distance: 144.3
click at [30, 109] on span "skip" at bounding box center [28, 109] width 19 height 14
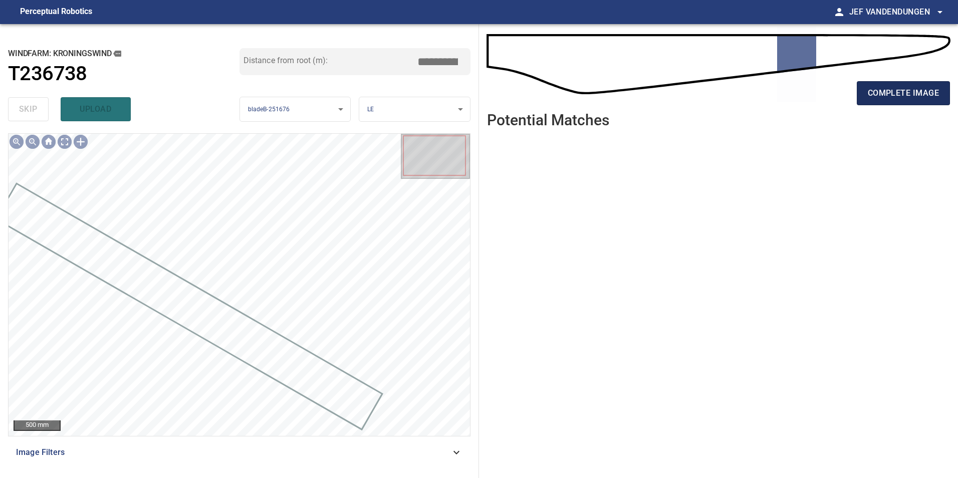
drag, startPoint x: 881, startPoint y: 86, endPoint x: 869, endPoint y: 88, distance: 12.2
click at [881, 87] on span "complete image" at bounding box center [902, 93] width 71 height 14
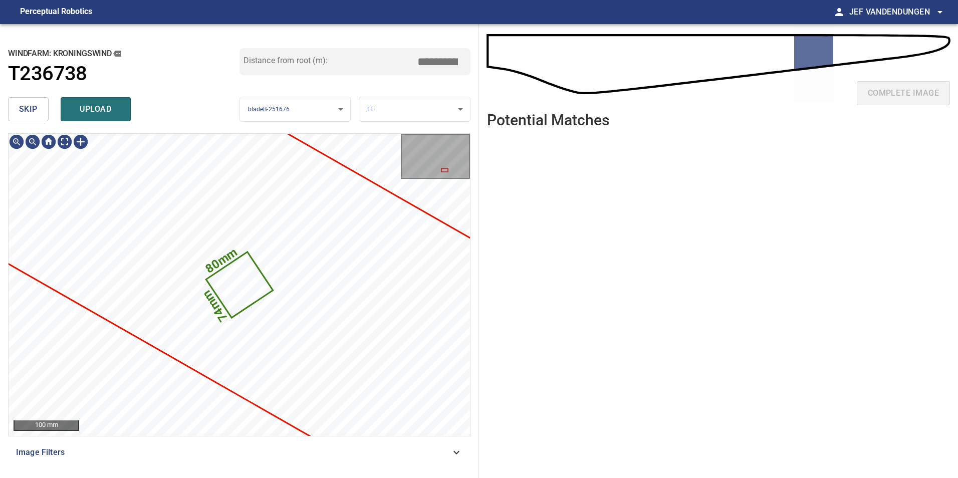
click at [30, 103] on span "skip" at bounding box center [28, 109] width 19 height 14
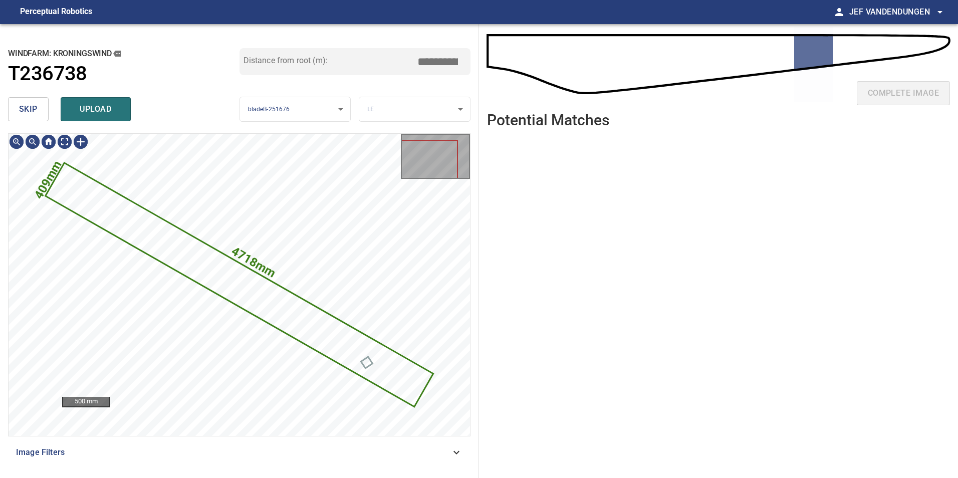
click at [17, 97] on div "skip upload" at bounding box center [123, 109] width 231 height 32
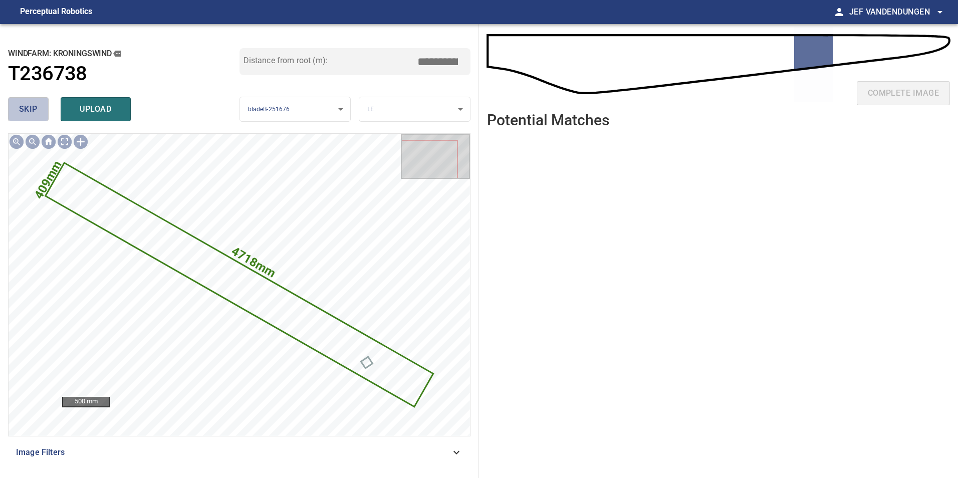
click at [28, 106] on span "skip" at bounding box center [28, 109] width 19 height 14
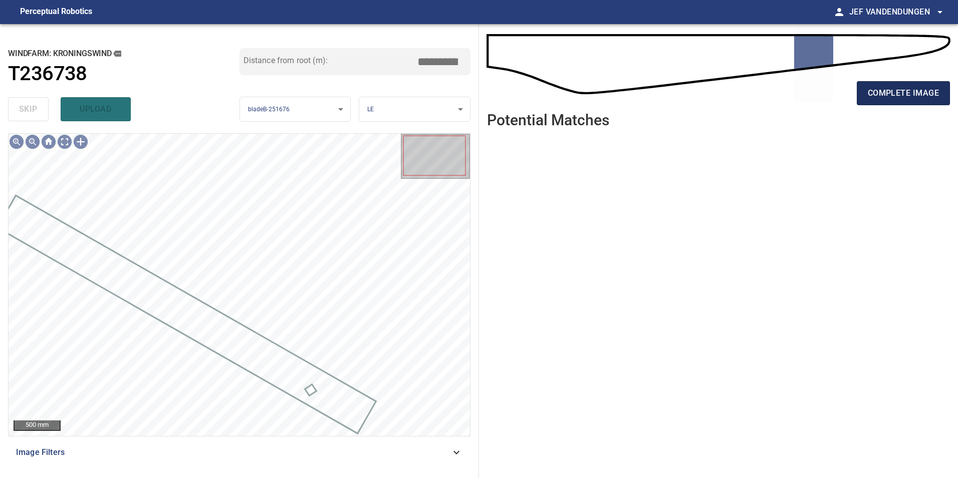
click at [896, 100] on button "complete image" at bounding box center [902, 93] width 93 height 24
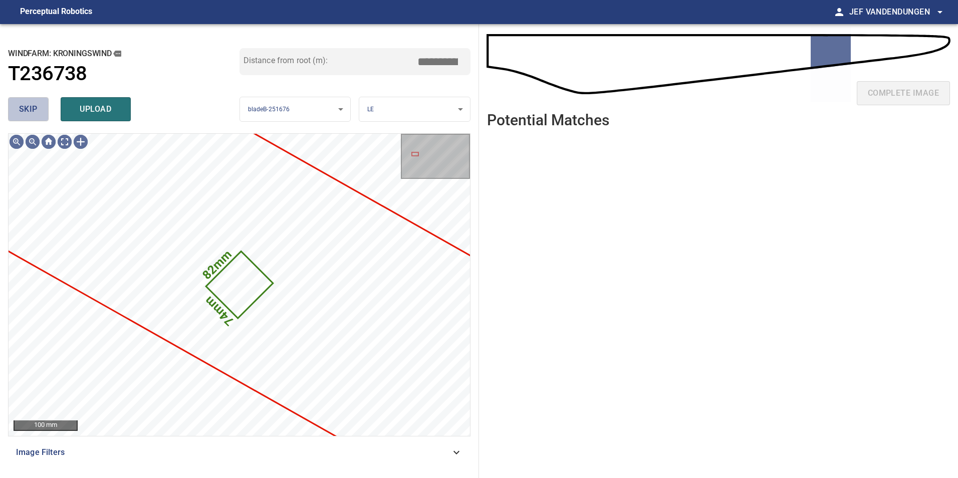
click at [36, 111] on span "skip" at bounding box center [28, 109] width 19 height 14
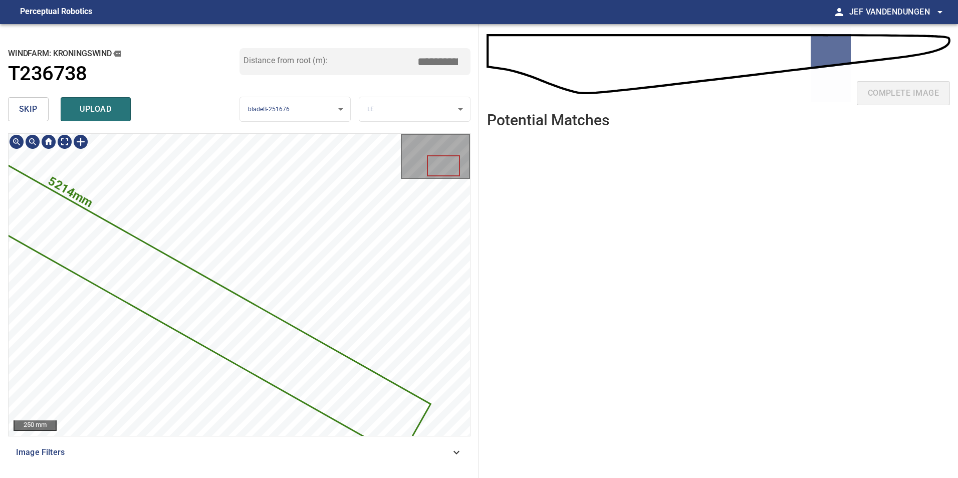
click at [357, 404] on icon at bounding box center [51, 224] width 757 height 463
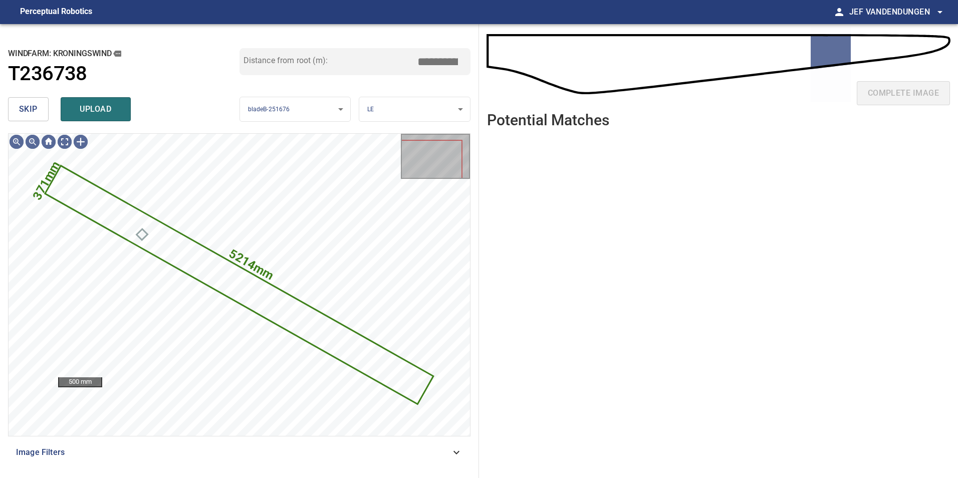
click at [33, 116] on span "skip" at bounding box center [28, 109] width 19 height 14
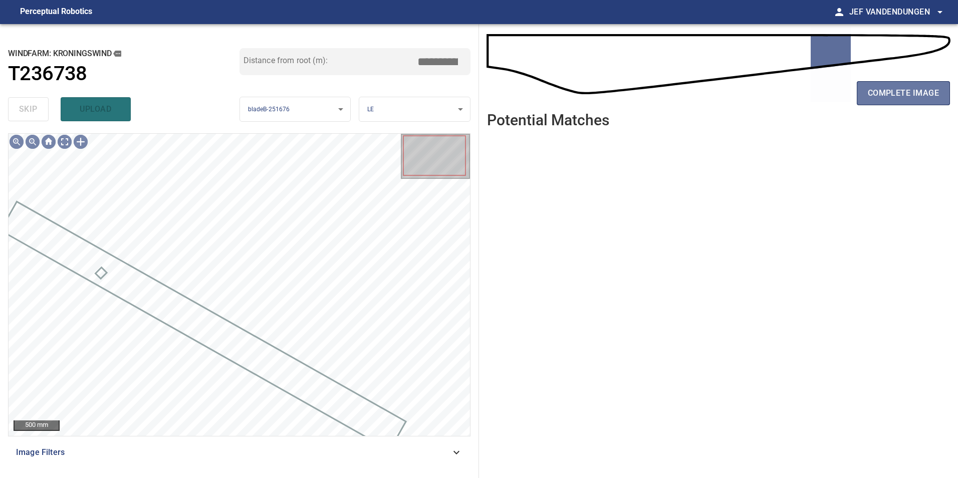
drag, startPoint x: 908, startPoint y: 91, endPoint x: 844, endPoint y: 102, distance: 65.5
click at [908, 92] on span "complete image" at bounding box center [902, 93] width 71 height 14
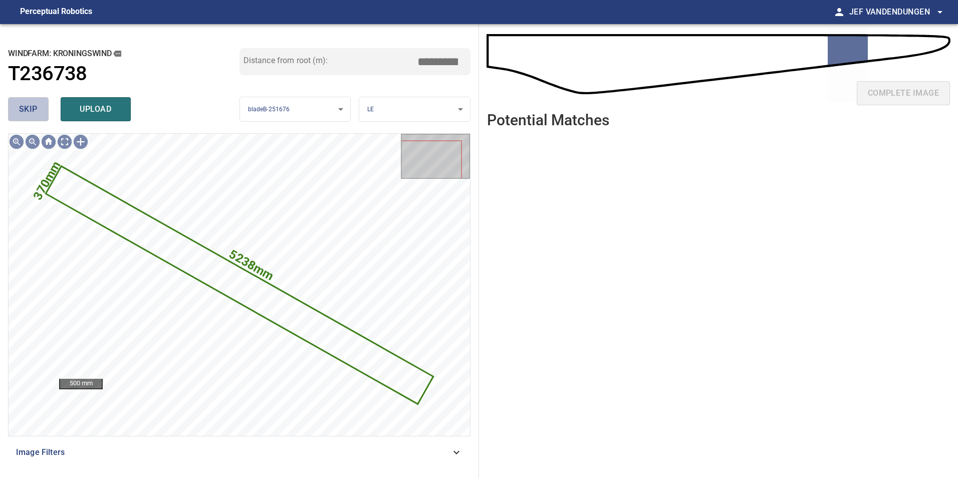
click at [22, 111] on span "skip" at bounding box center [28, 109] width 19 height 14
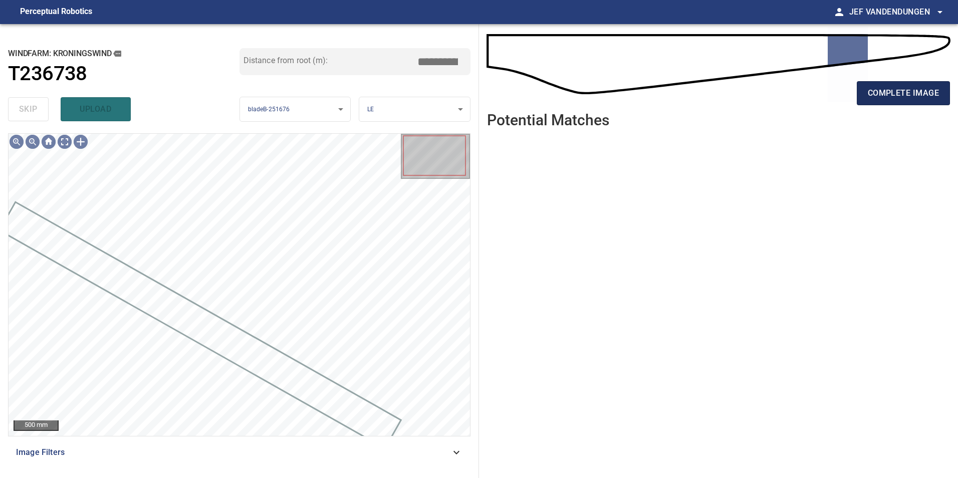
click at [900, 99] on span "complete image" at bounding box center [902, 93] width 71 height 14
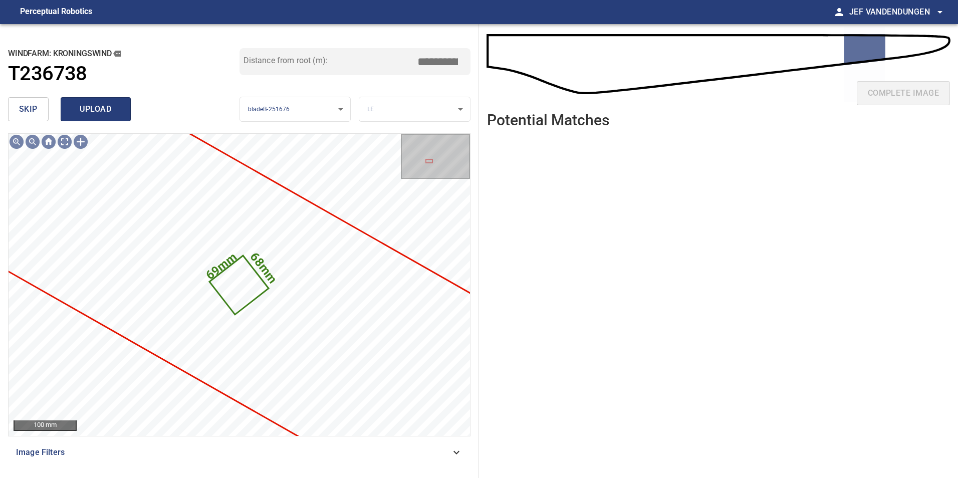
click at [90, 104] on span "upload" at bounding box center [96, 109] width 48 height 14
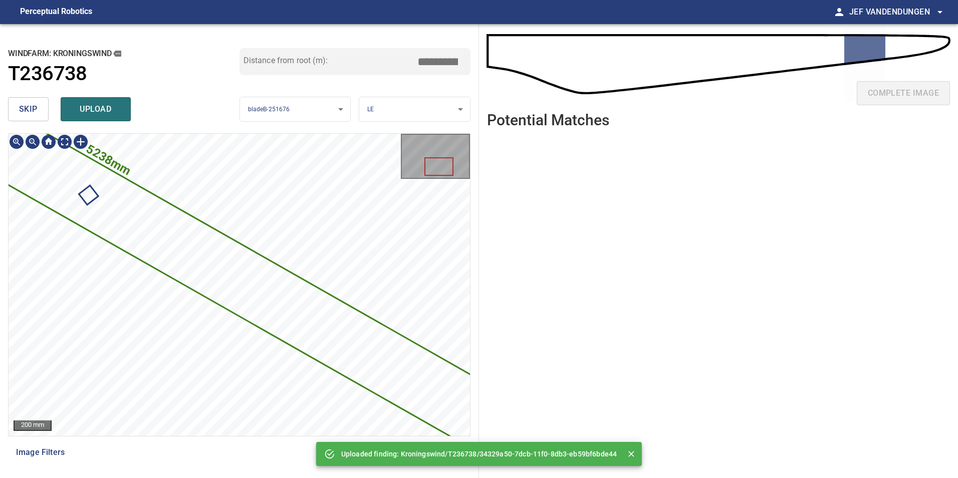
click at [371, 350] on icon at bounding box center [88, 193] width 837 height 512
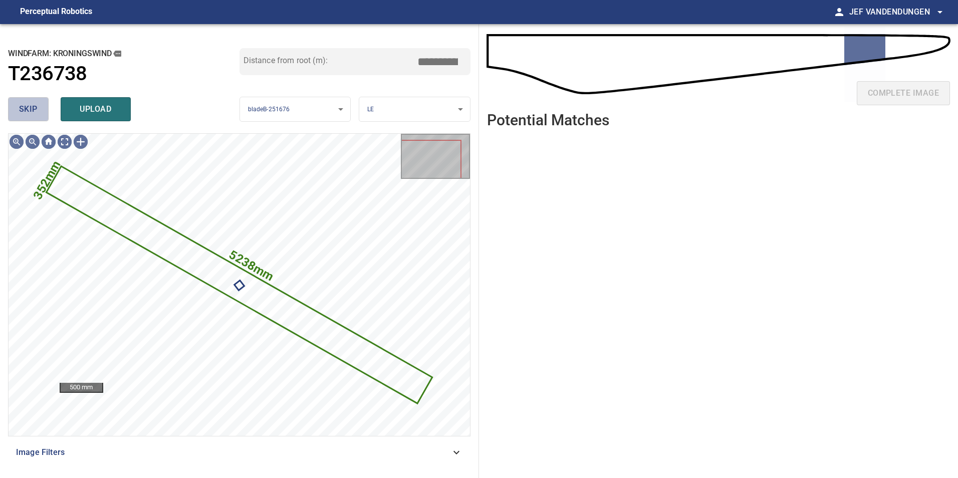
drag, startPoint x: 33, startPoint y: 103, endPoint x: 39, endPoint y: 103, distance: 6.5
click at [34, 103] on span "skip" at bounding box center [28, 109] width 19 height 14
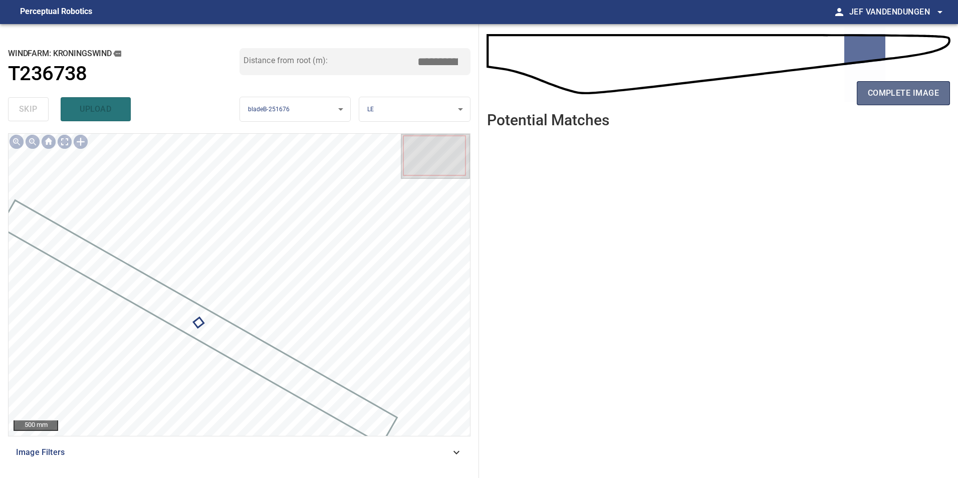
click at [907, 87] on span "complete image" at bounding box center [902, 93] width 71 height 14
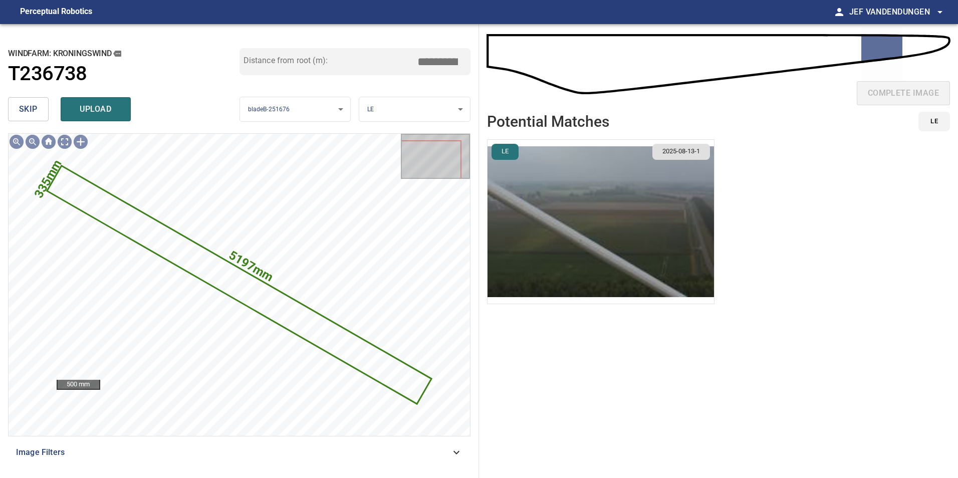
click at [31, 105] on span "skip" at bounding box center [28, 109] width 19 height 14
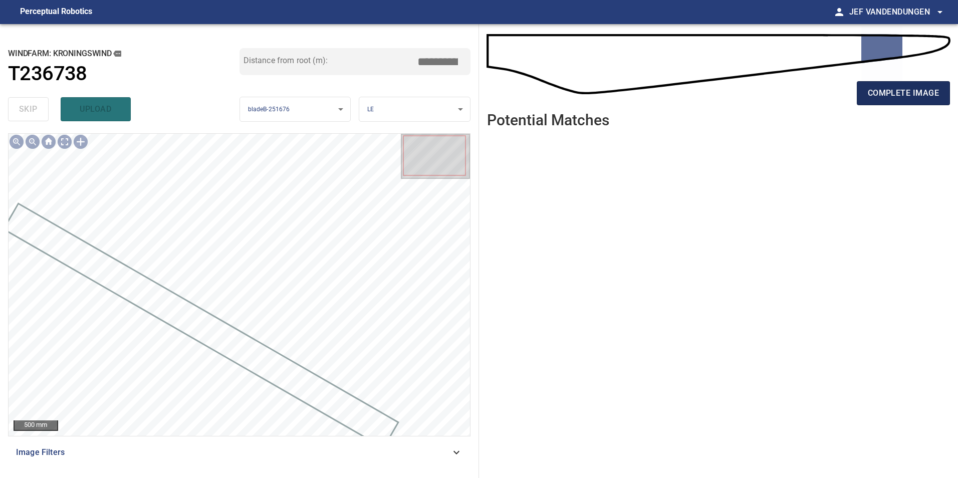
click at [893, 90] on span "complete image" at bounding box center [902, 93] width 71 height 14
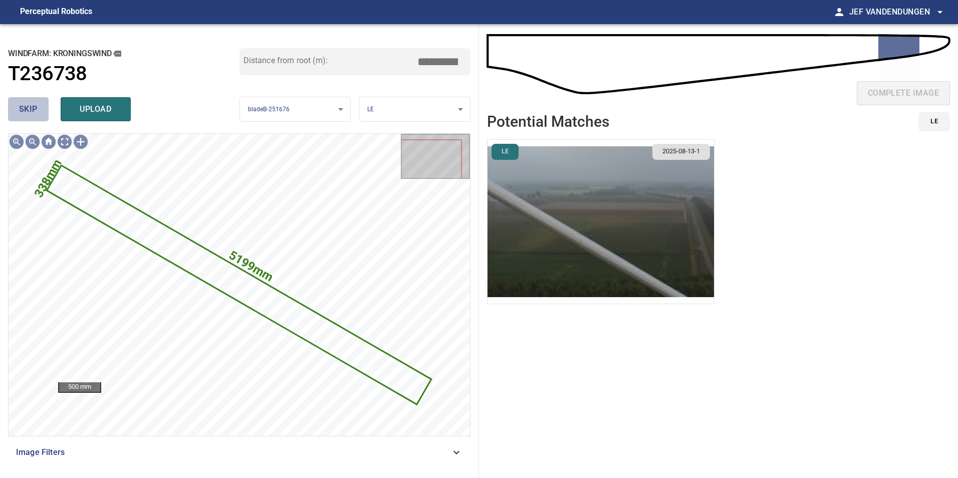
click at [18, 98] on button "skip" at bounding box center [28, 109] width 41 height 24
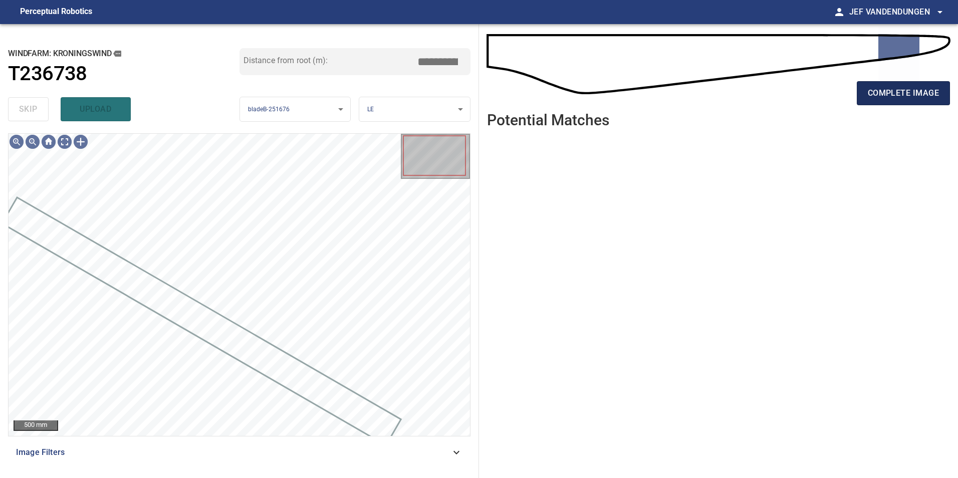
click at [878, 95] on span "complete image" at bounding box center [902, 93] width 71 height 14
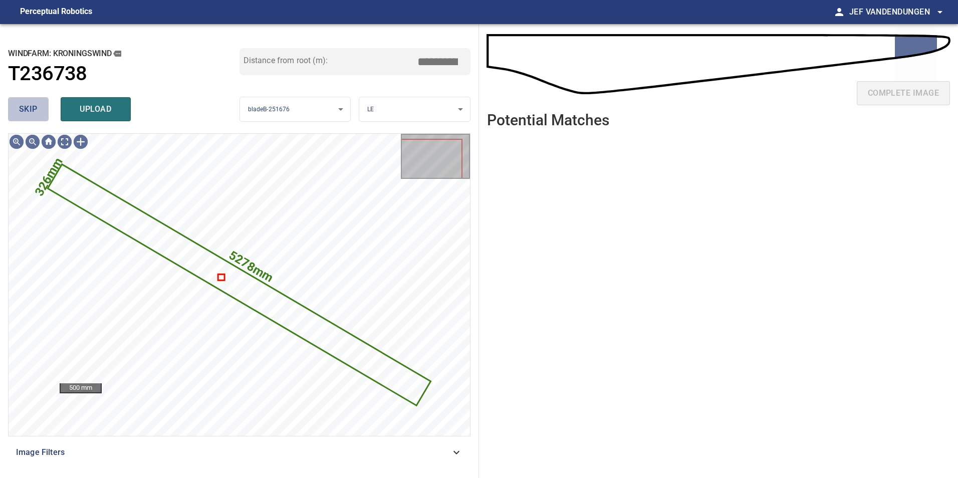
click at [38, 111] on button "skip" at bounding box center [28, 109] width 41 height 24
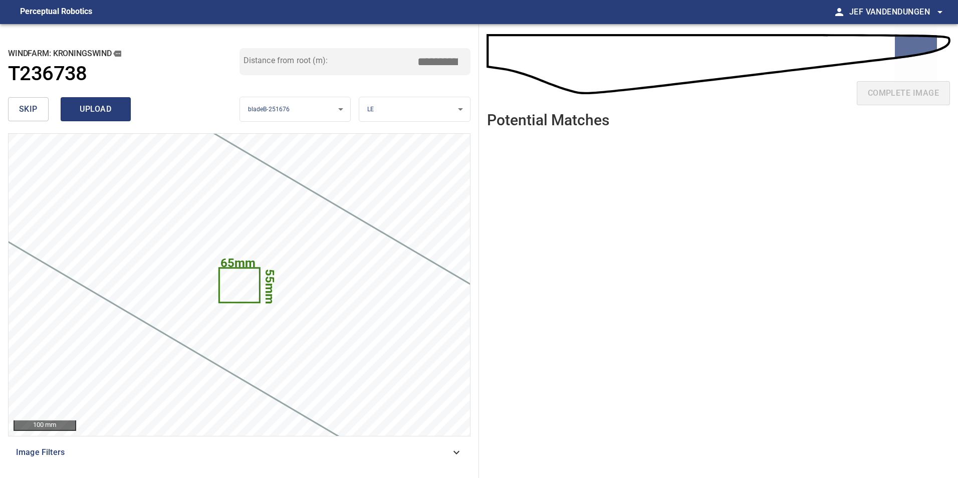
drag, startPoint x: 35, startPoint y: 110, endPoint x: 94, endPoint y: 109, distance: 59.6
click at [94, 109] on div "skip upload" at bounding box center [123, 109] width 231 height 32
click at [94, 109] on span "upload" at bounding box center [96, 109] width 48 height 14
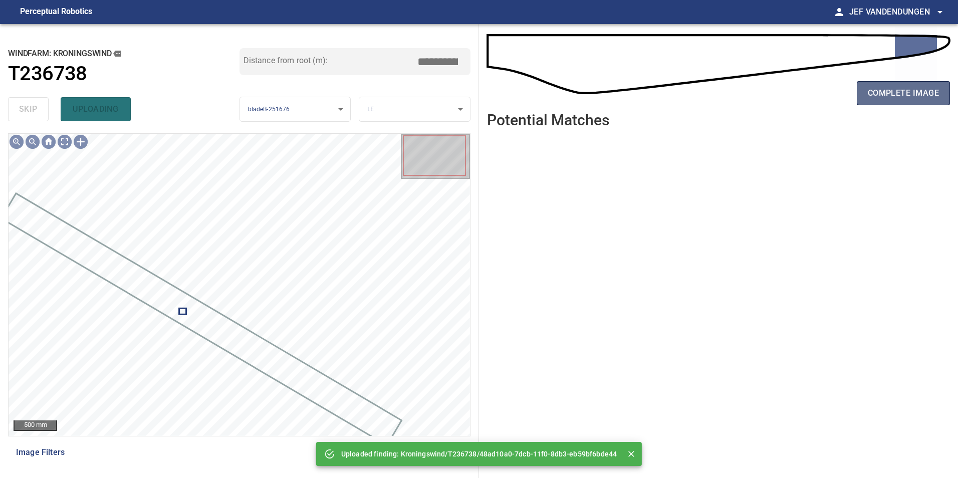
click at [915, 92] on span "complete image" at bounding box center [902, 93] width 71 height 14
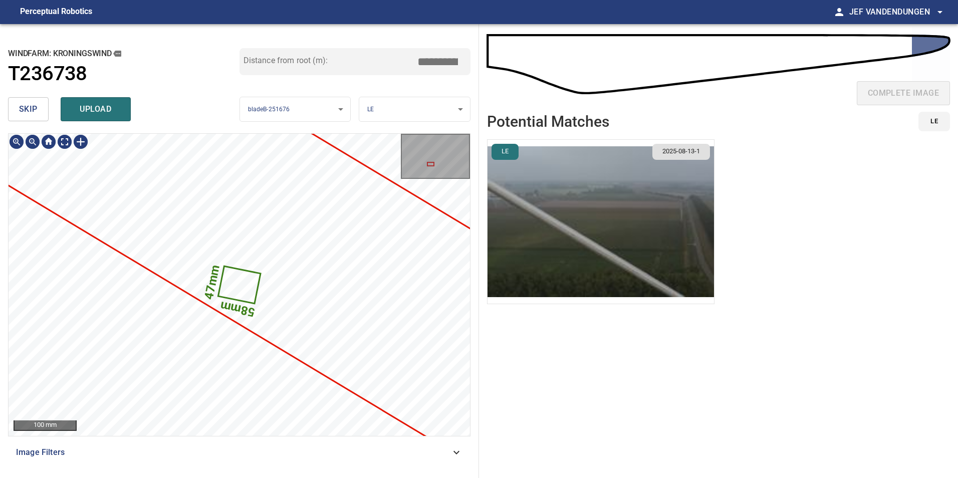
click at [235, 288] on icon at bounding box center [239, 285] width 41 height 36
click at [20, 97] on div "skip upload" at bounding box center [123, 109] width 231 height 32
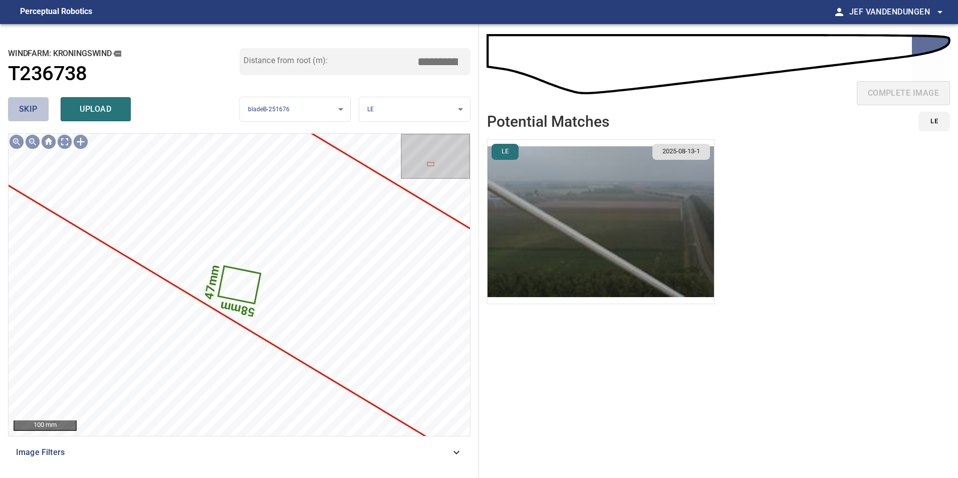
click at [29, 105] on span "skip" at bounding box center [28, 109] width 19 height 14
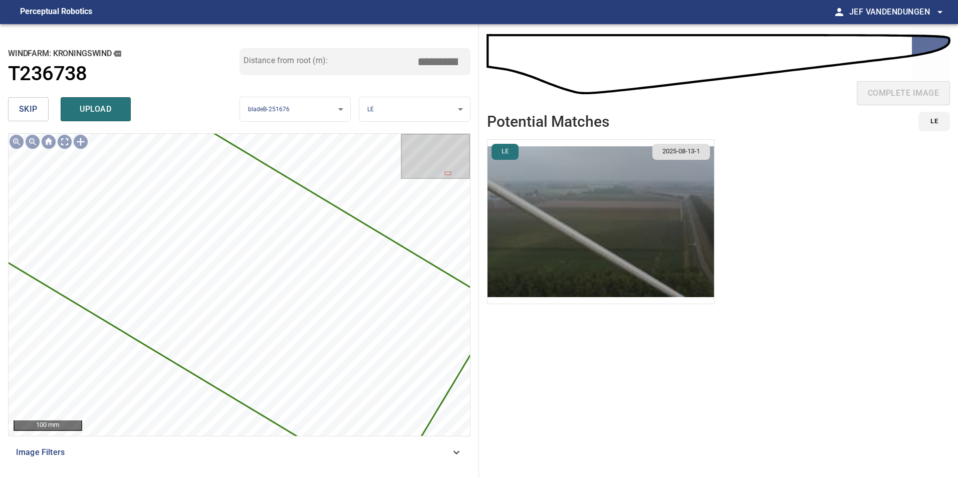
click at [28, 107] on span "skip" at bounding box center [28, 109] width 19 height 14
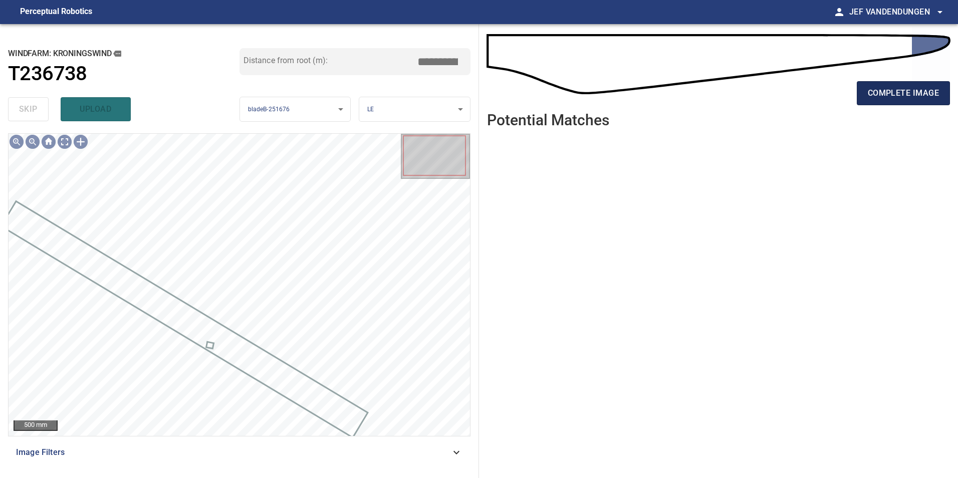
click at [880, 92] on span "complete image" at bounding box center [902, 93] width 71 height 14
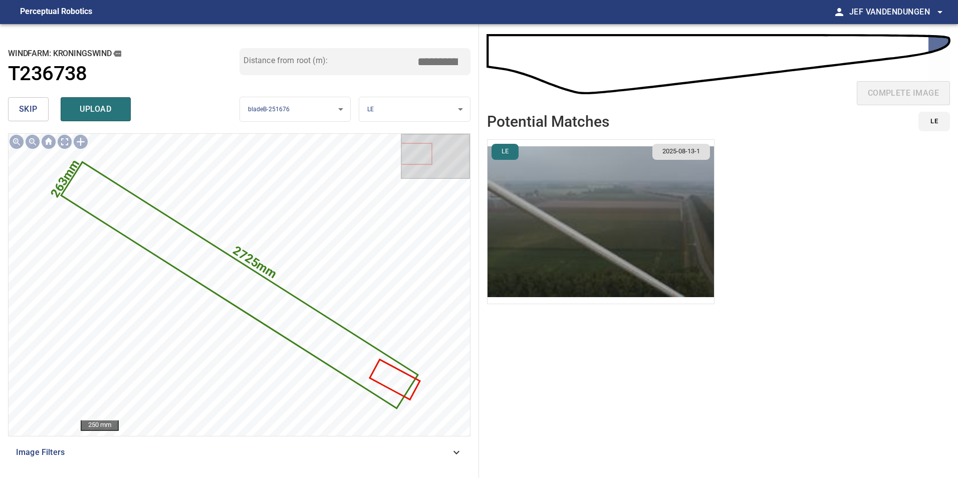
click at [28, 110] on span "skip" at bounding box center [28, 109] width 19 height 14
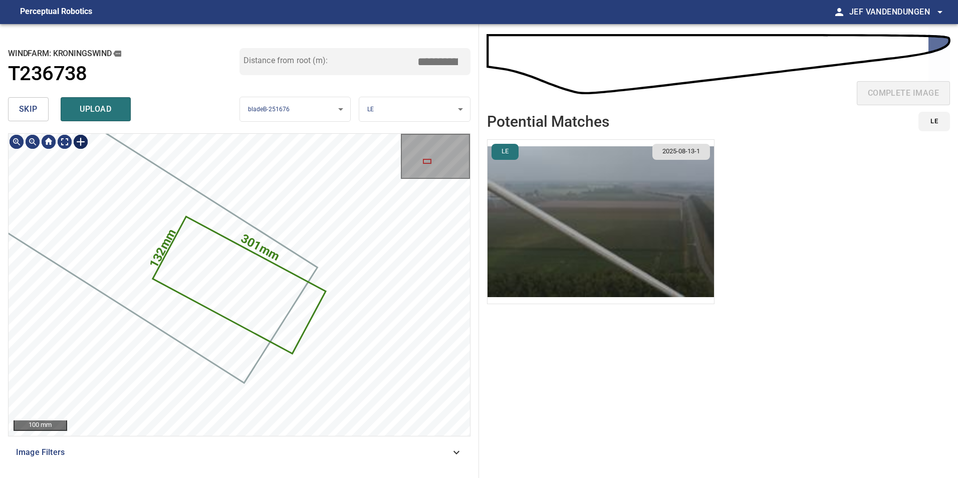
click at [80, 138] on div at bounding box center [81, 142] width 16 height 16
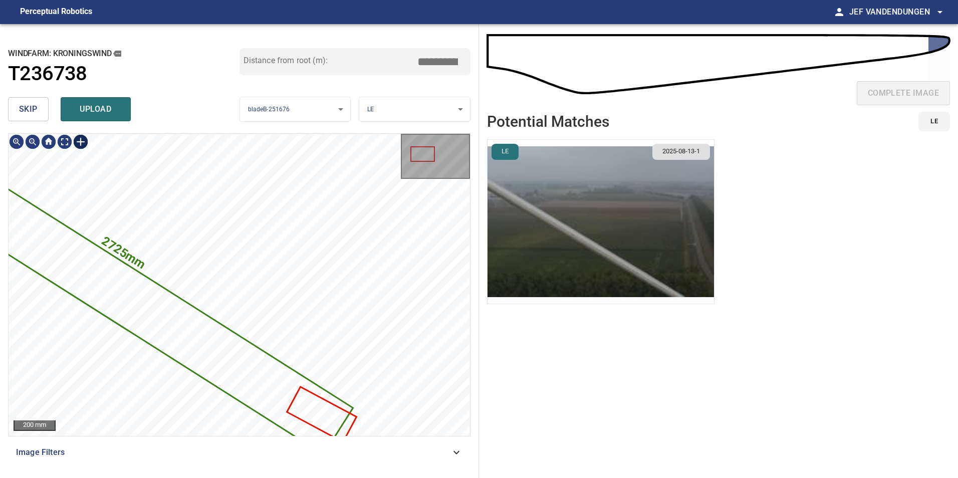
click at [78, 137] on div at bounding box center [81, 142] width 16 height 16
click at [79, 141] on img at bounding box center [81, 142] width 16 height 16
click at [79, 140] on div at bounding box center [81, 142] width 16 height 16
click at [347, 351] on div "2725mm 263mm" at bounding box center [239, 285] width 461 height 302
click at [348, 353] on div "2725mm 263mm" at bounding box center [239, 285] width 461 height 302
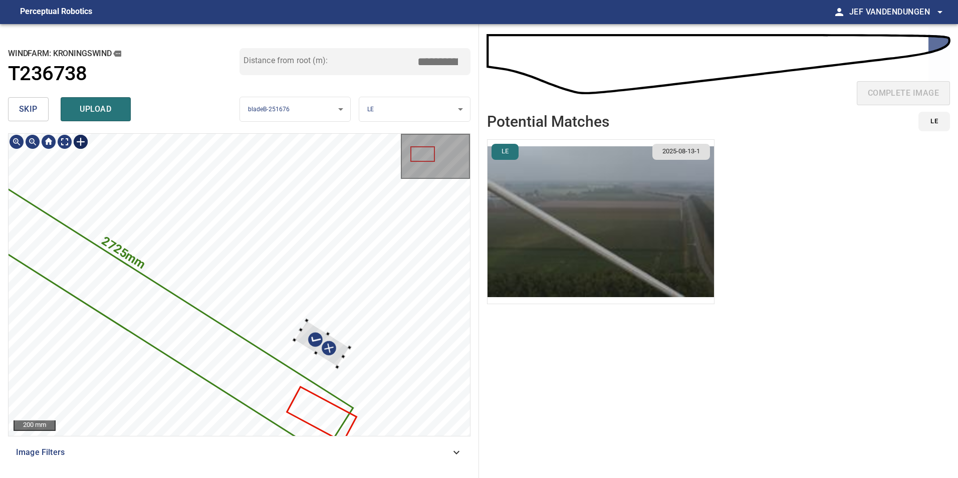
click at [309, 322] on div "2725mm 263mm" at bounding box center [239, 285] width 461 height 302
click at [274, 392] on div at bounding box center [296, 401] width 55 height 47
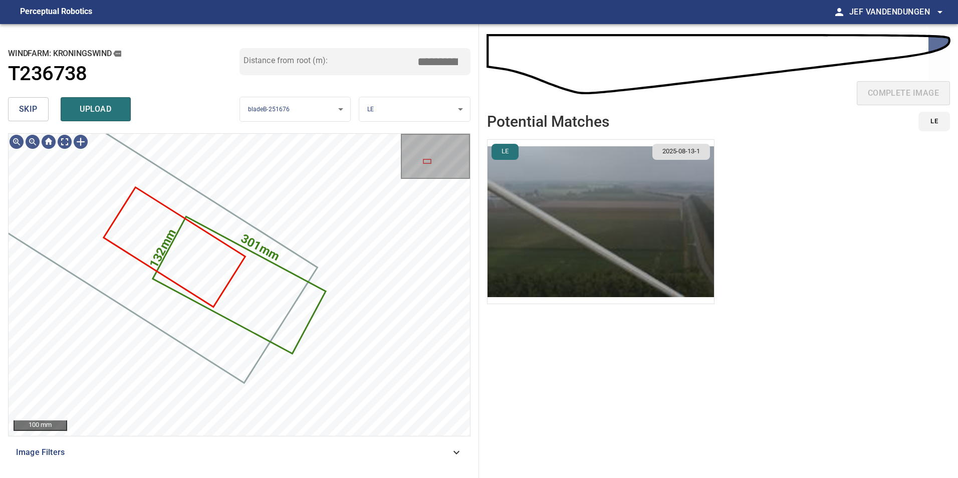
click at [554, 203] on img "button" at bounding box center [600, 222] width 226 height 164
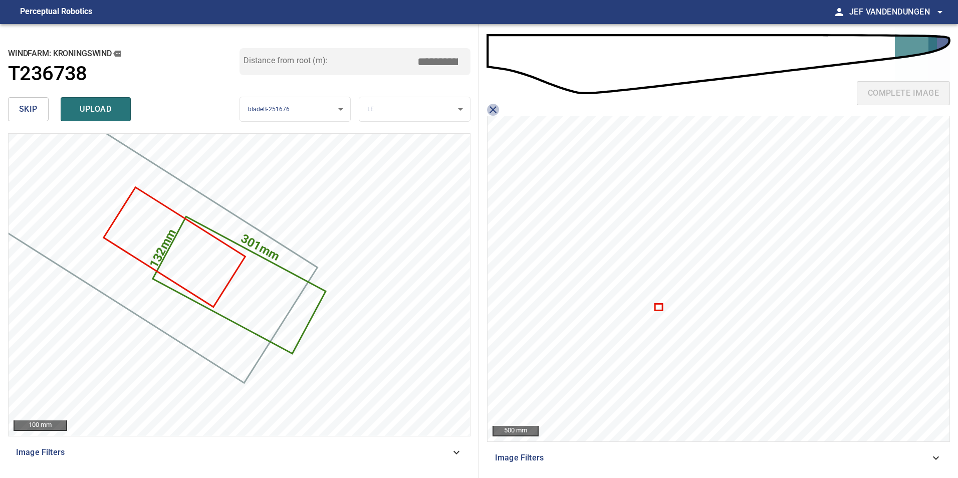
click at [494, 107] on icon "close matching imageResolution:" at bounding box center [493, 110] width 12 height 12
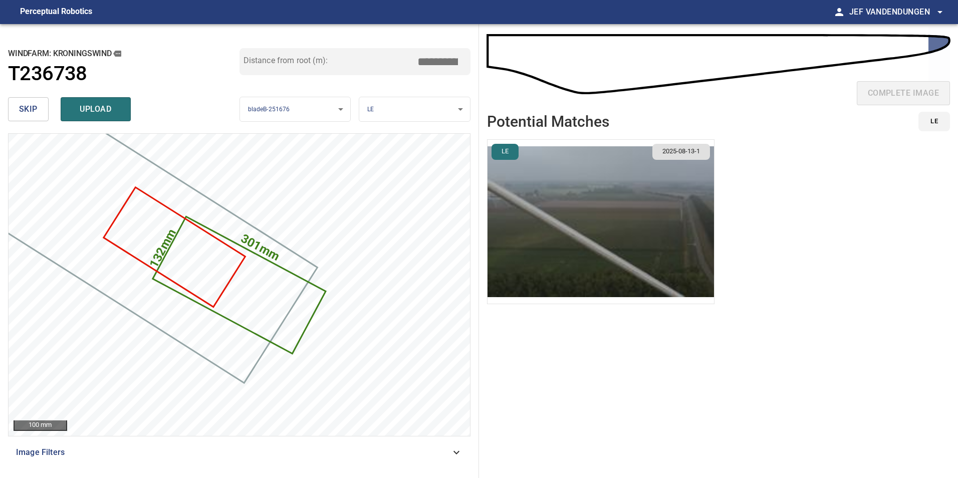
click at [462, 110] on body "**********" at bounding box center [479, 239] width 958 height 478
click at [400, 129] on li "PS" at bounding box center [414, 126] width 111 height 17
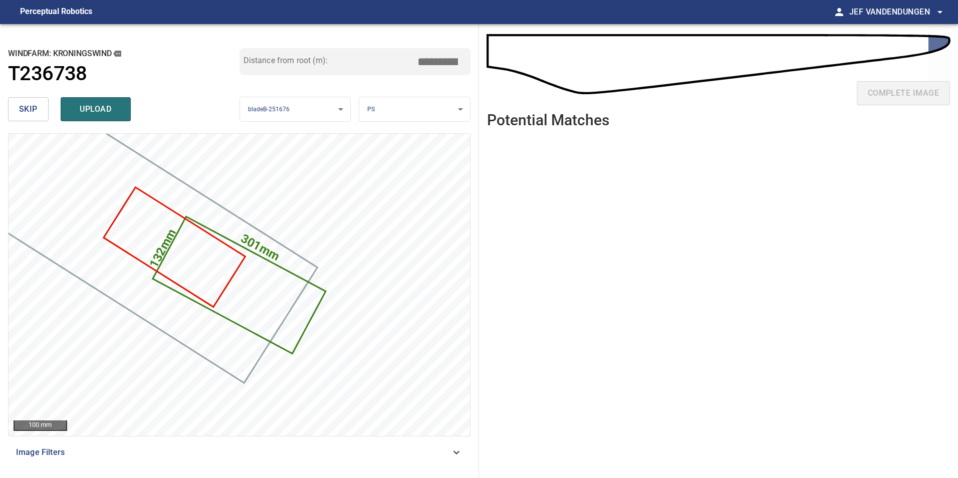
click at [408, 109] on body "**********" at bounding box center [479, 239] width 958 height 478
click at [397, 141] on li "TE" at bounding box center [414, 142] width 111 height 17
click at [410, 109] on body "**********" at bounding box center [479, 239] width 958 height 478
click at [394, 153] on li "SS" at bounding box center [414, 159] width 111 height 17
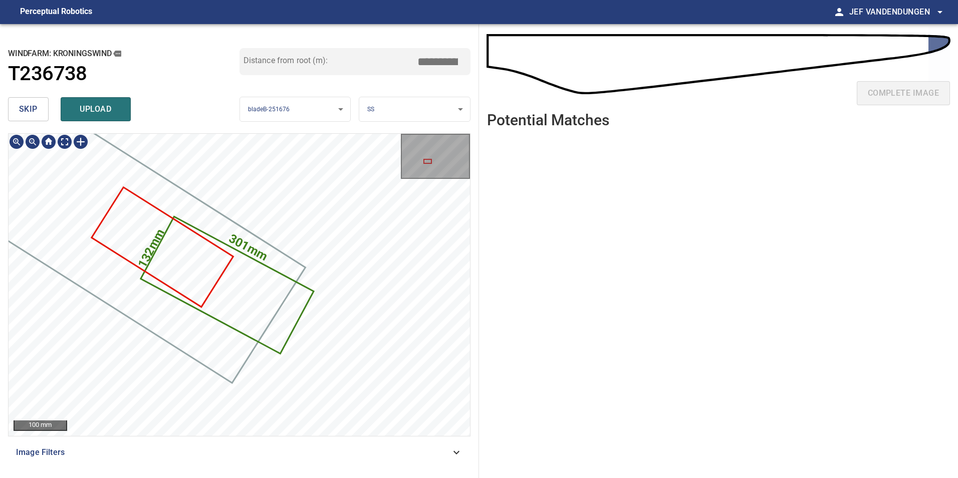
click at [422, 156] on div at bounding box center [435, 156] width 67 height 43
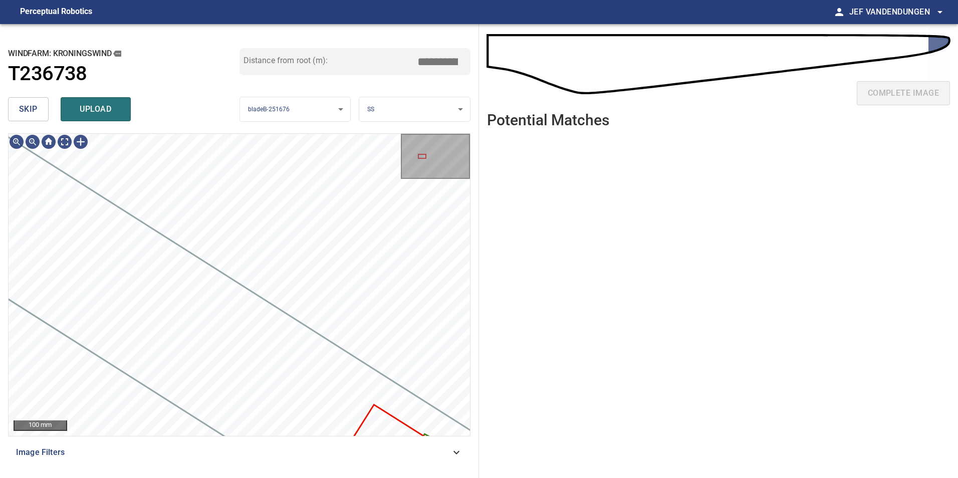
click at [403, 113] on body "**********" at bounding box center [479, 239] width 958 height 478
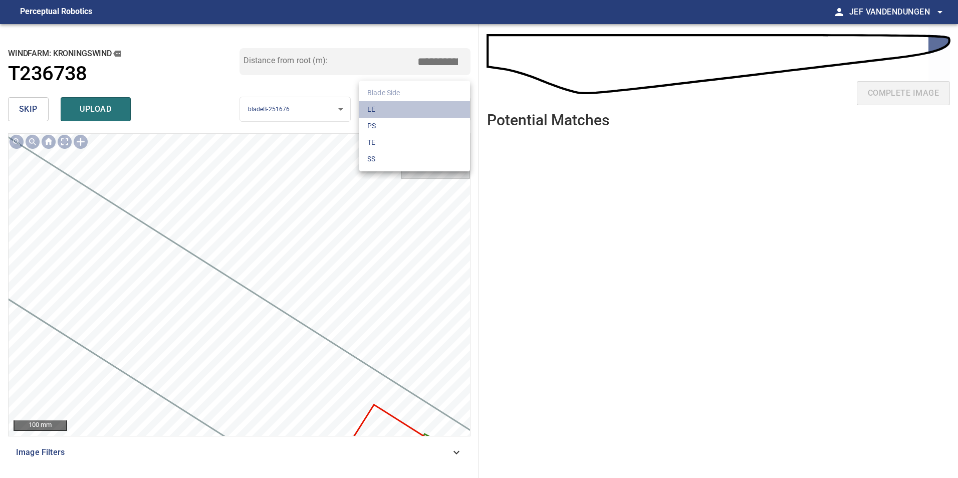
click at [403, 112] on li "LE" at bounding box center [414, 109] width 111 height 17
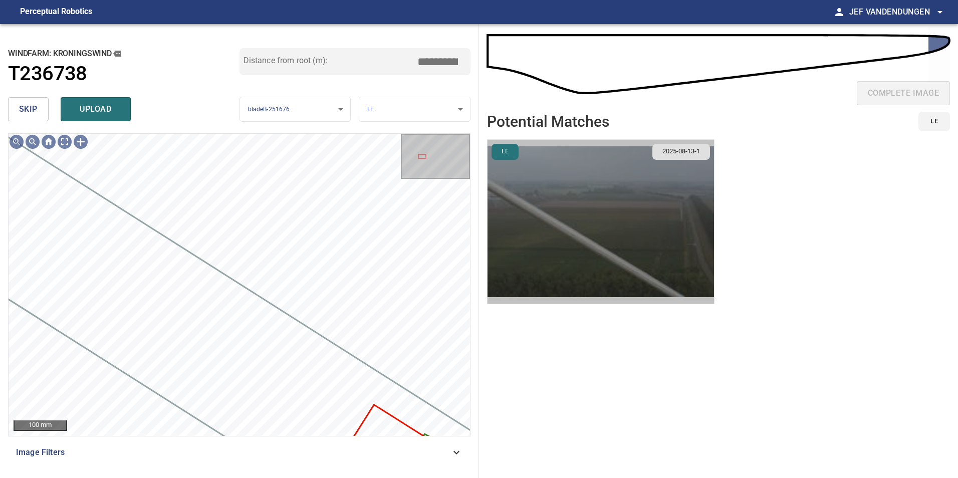
click at [665, 248] on img "button" at bounding box center [600, 222] width 226 height 164
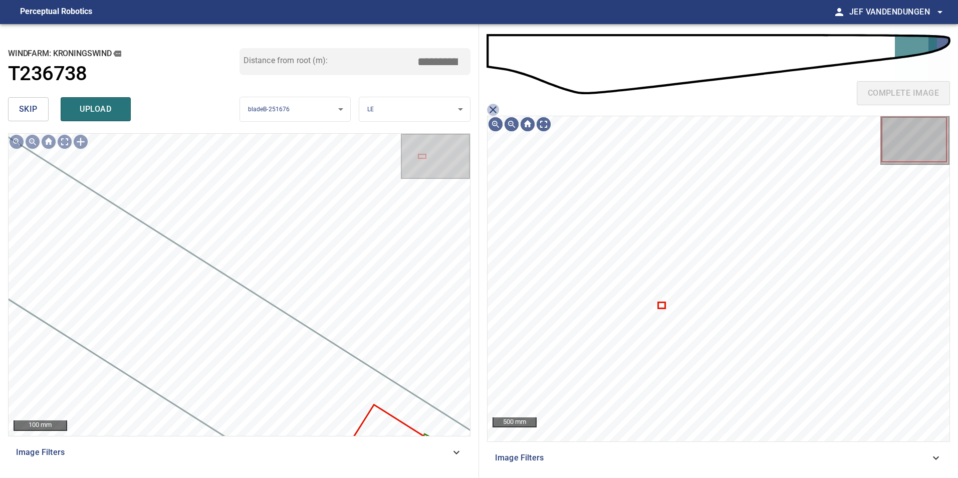
click at [489, 108] on icon "close matching imageResolution:" at bounding box center [493, 110] width 12 height 12
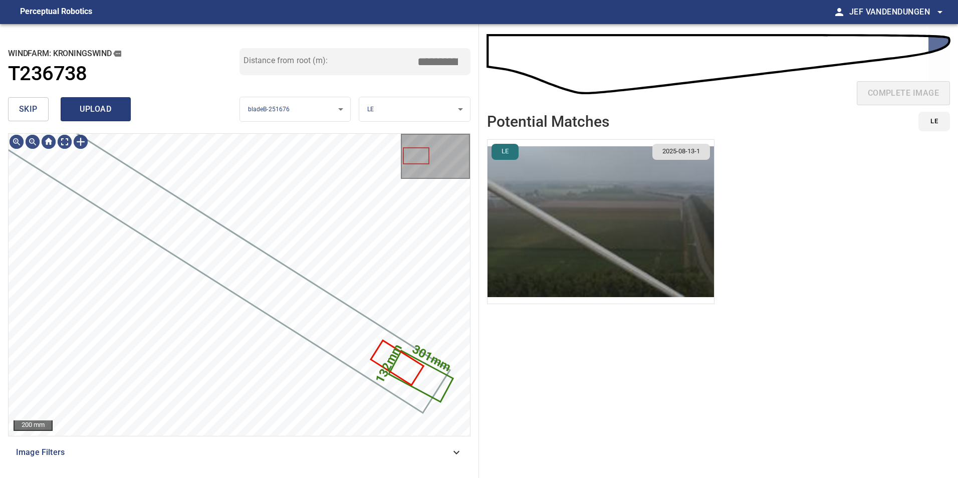
click at [82, 106] on span "upload" at bounding box center [96, 109] width 48 height 14
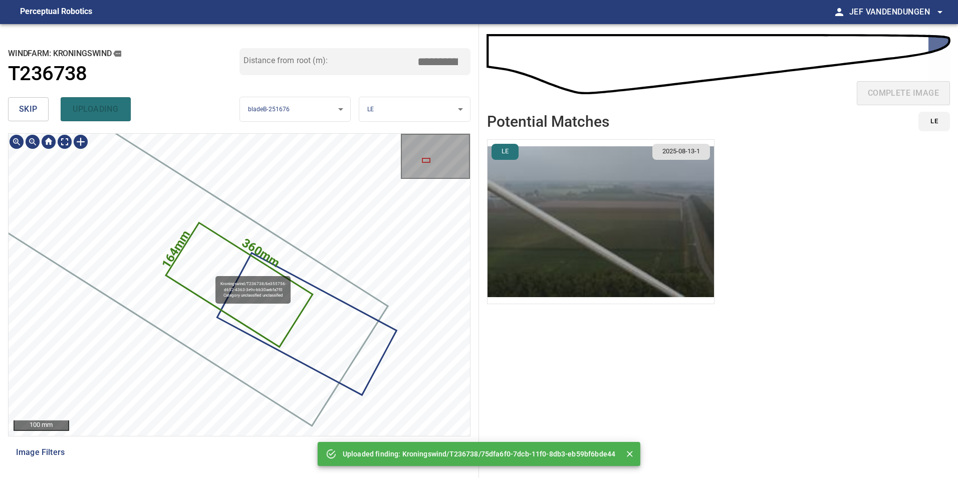
click at [211, 271] on icon at bounding box center [239, 285] width 144 height 122
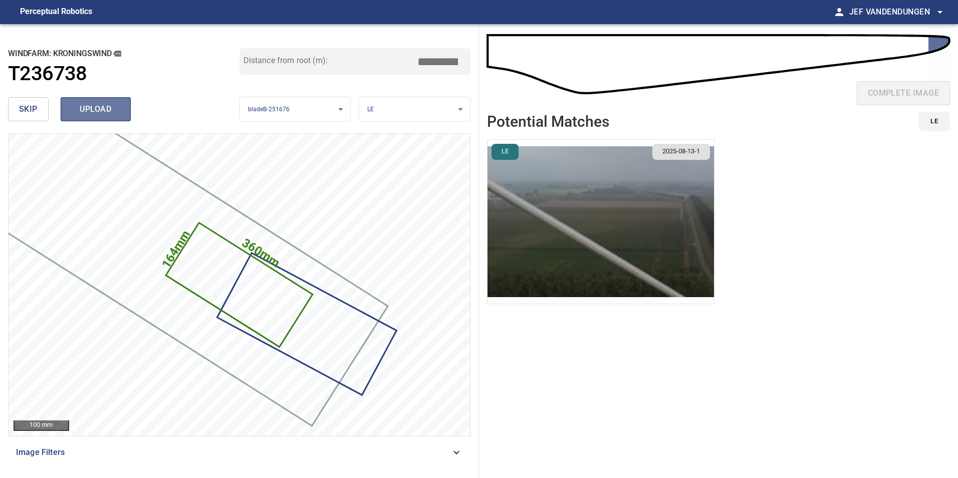
click at [90, 112] on span "upload" at bounding box center [96, 109] width 48 height 14
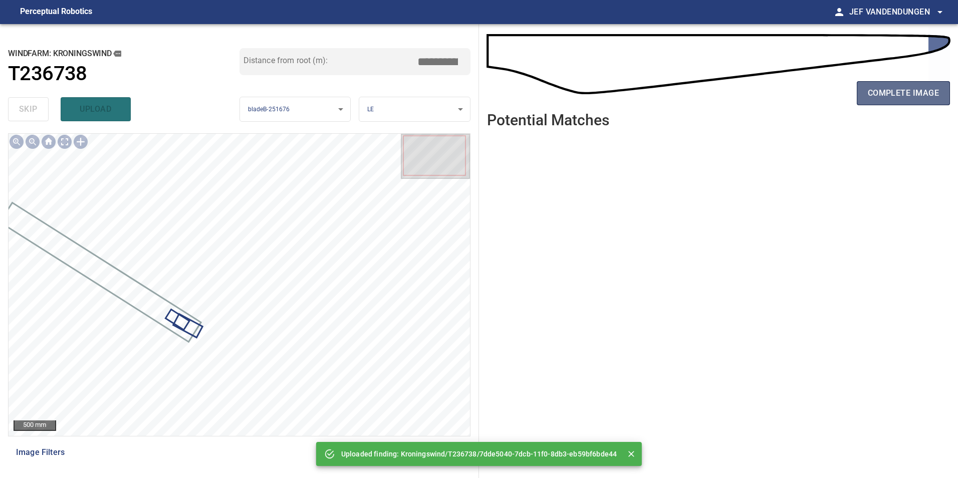
click at [910, 98] on span "complete image" at bounding box center [902, 93] width 71 height 14
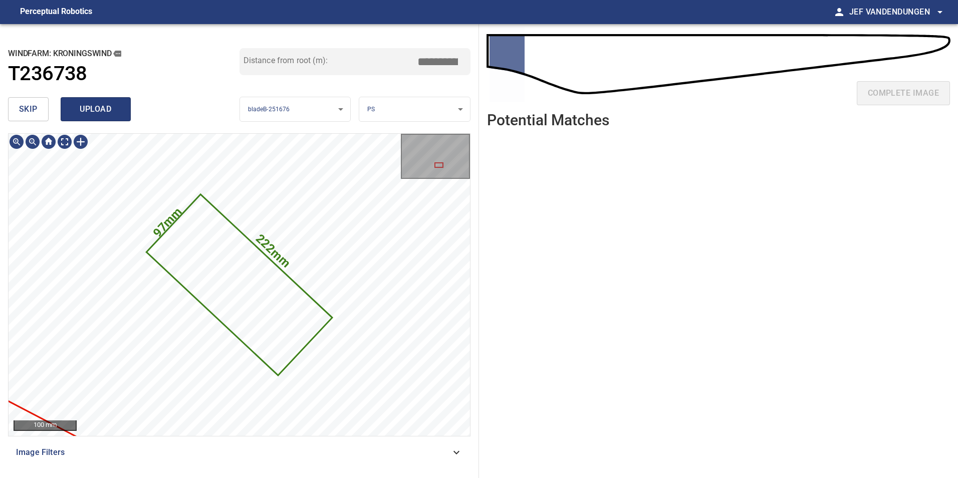
click at [111, 110] on span "upload" at bounding box center [96, 109] width 48 height 14
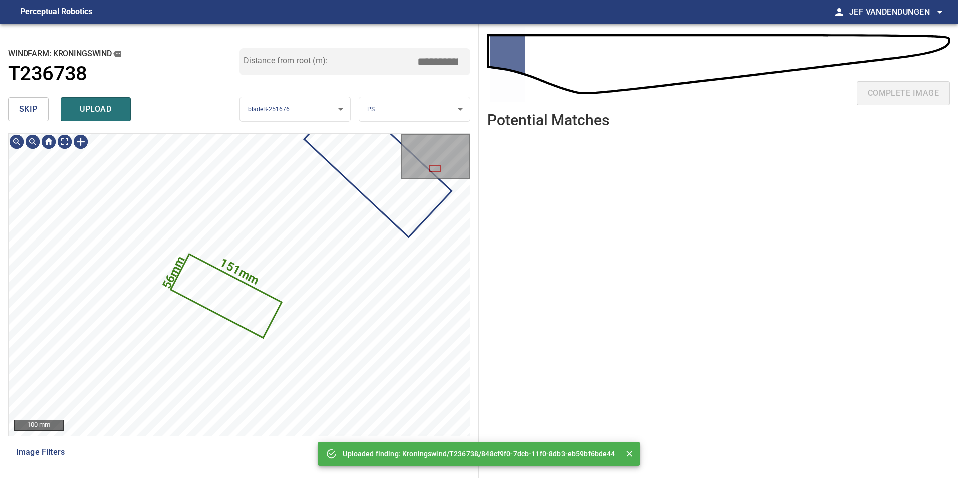
click at [37, 101] on button "skip" at bounding box center [28, 109] width 41 height 24
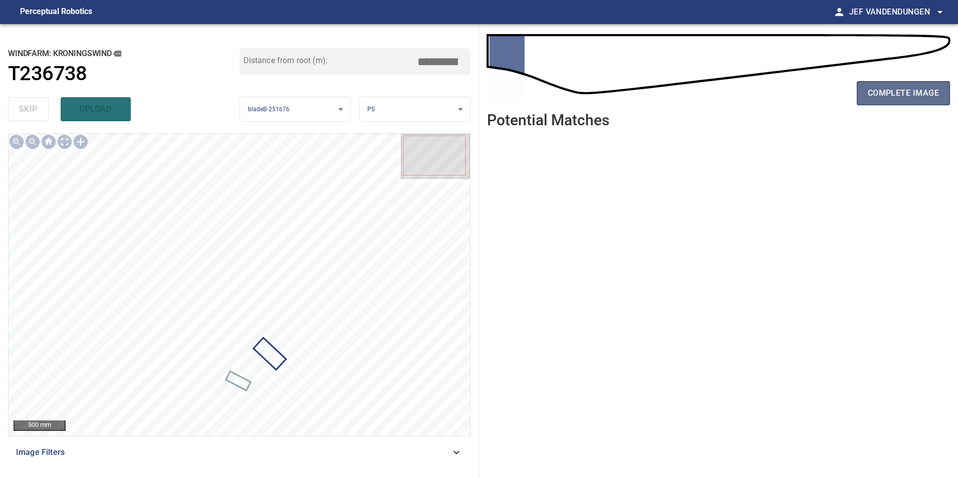
click at [902, 94] on span "complete image" at bounding box center [902, 93] width 71 height 14
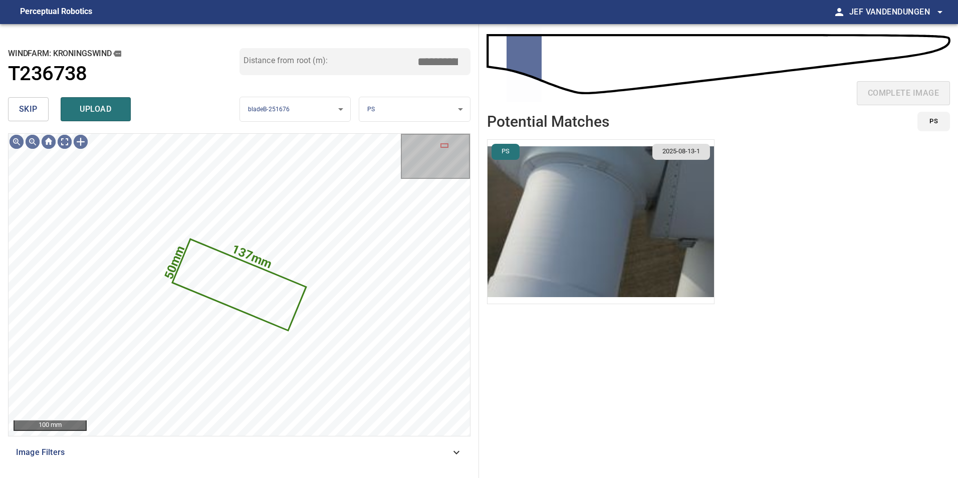
click at [38, 113] on button "skip" at bounding box center [28, 109] width 41 height 24
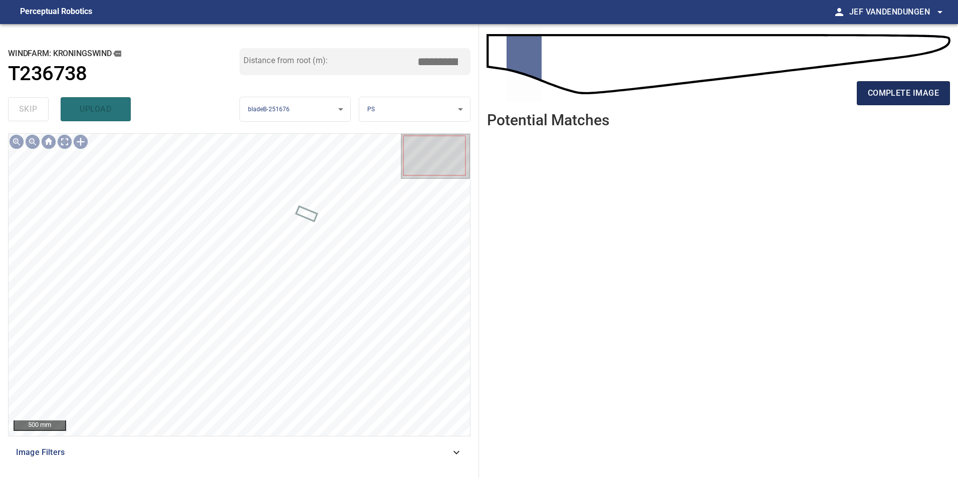
click at [901, 95] on span "complete image" at bounding box center [902, 93] width 71 height 14
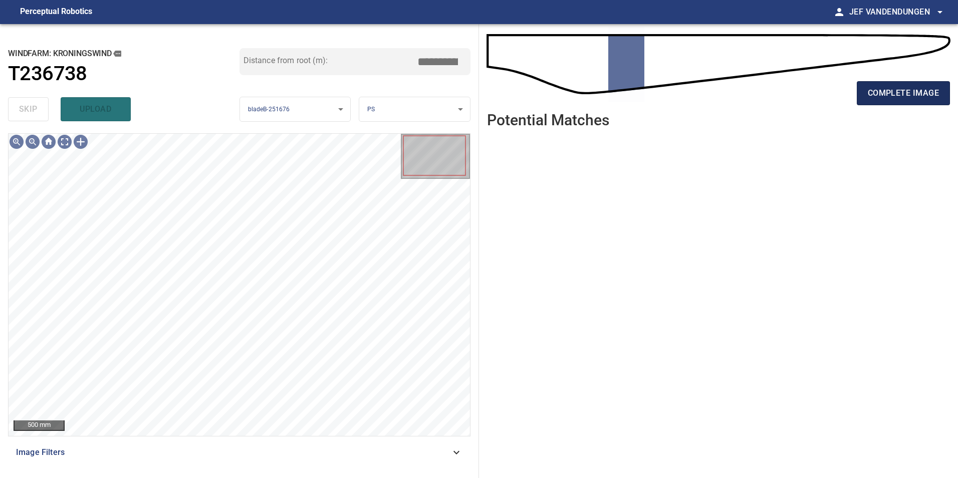
click at [908, 94] on span "complete image" at bounding box center [902, 93] width 71 height 14
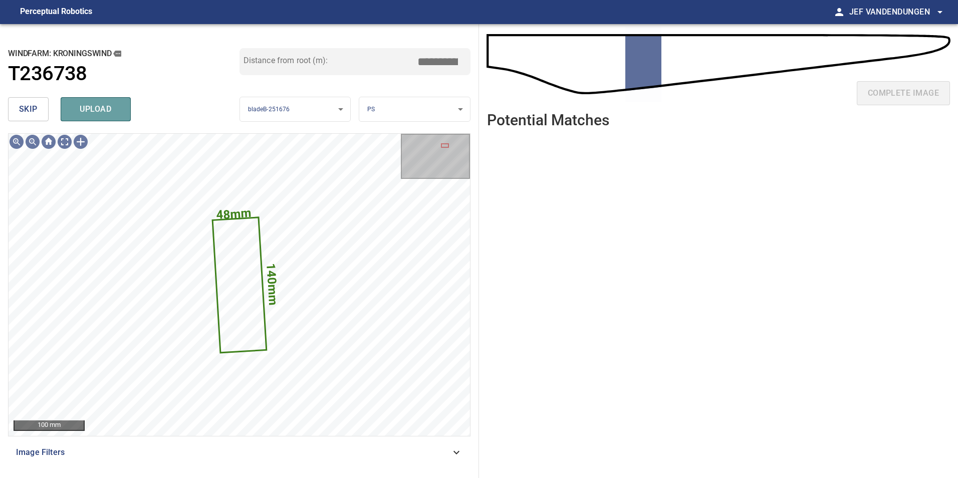
drag, startPoint x: 101, startPoint y: 111, endPoint x: 129, endPoint y: 113, distance: 27.6
click at [102, 111] on span "upload" at bounding box center [96, 109] width 48 height 14
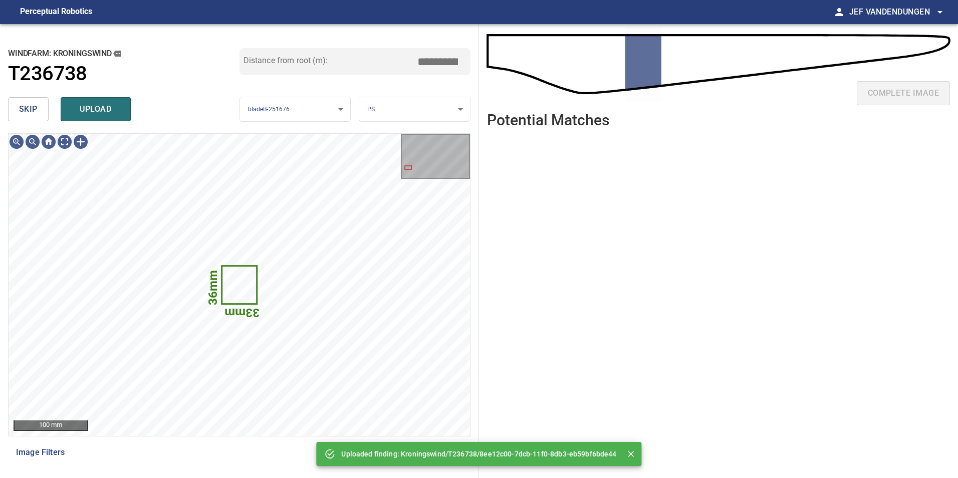
click at [38, 106] on button "skip" at bounding box center [28, 109] width 41 height 24
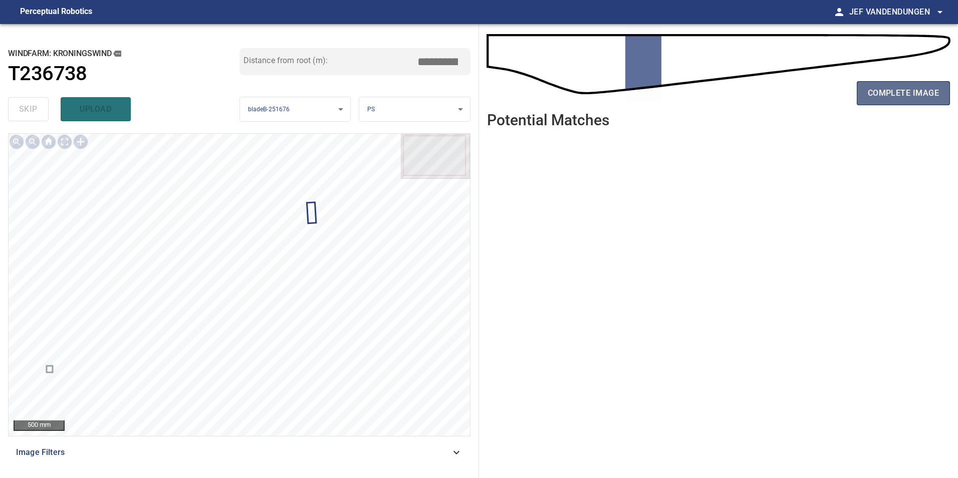
click at [894, 95] on span "complete image" at bounding box center [902, 93] width 71 height 14
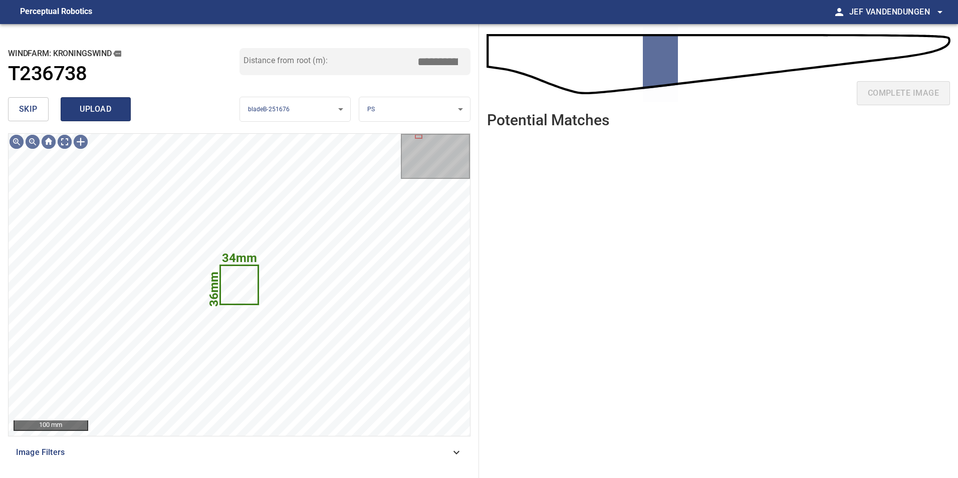
click at [34, 107] on span "skip" at bounding box center [28, 109] width 19 height 14
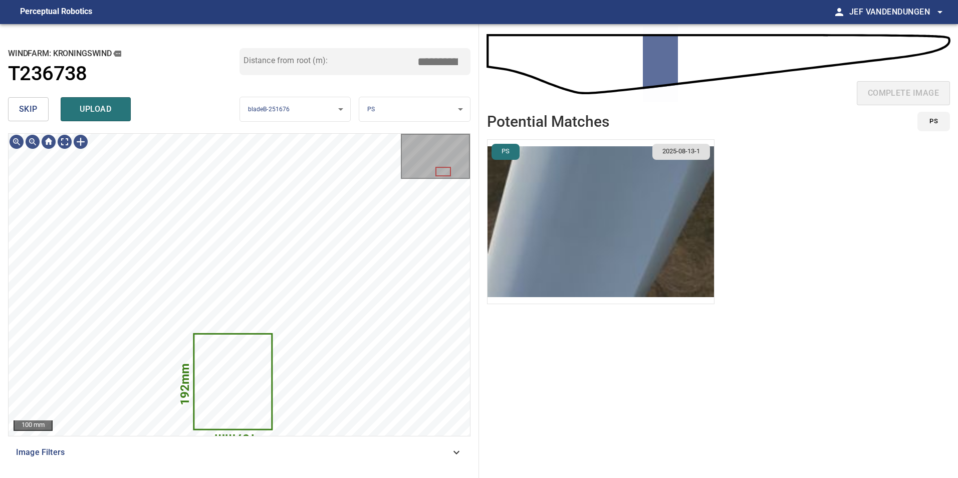
click at [36, 105] on span "skip" at bounding box center [28, 109] width 19 height 14
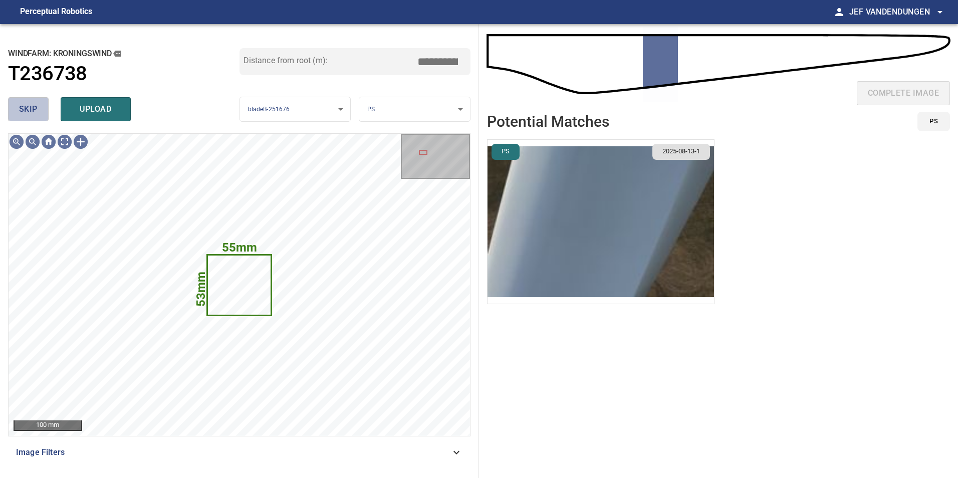
click at [43, 111] on button "skip" at bounding box center [28, 109] width 41 height 24
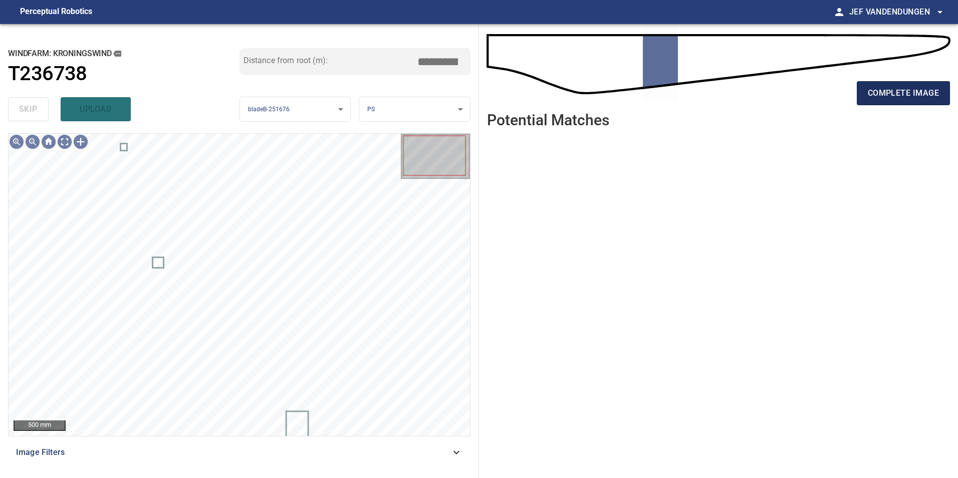
click at [905, 91] on span "complete image" at bounding box center [902, 93] width 71 height 14
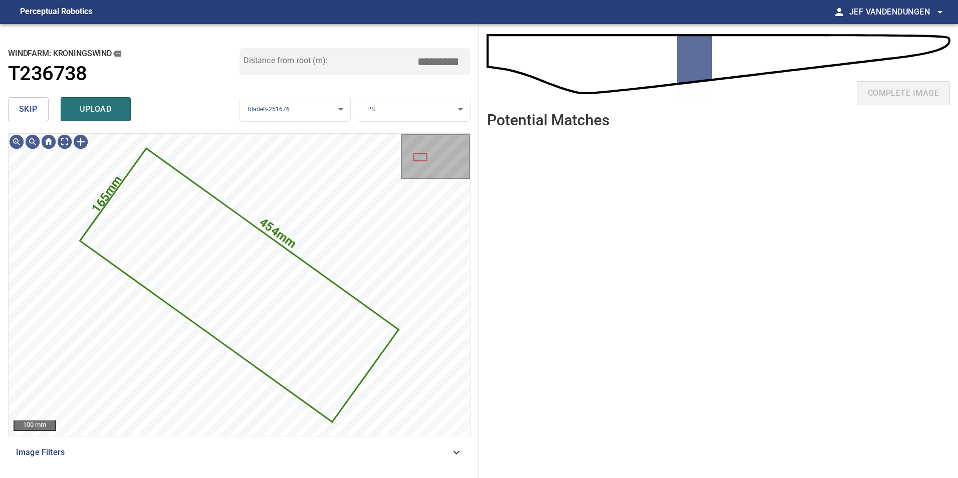
click at [25, 112] on span "skip" at bounding box center [28, 109] width 19 height 14
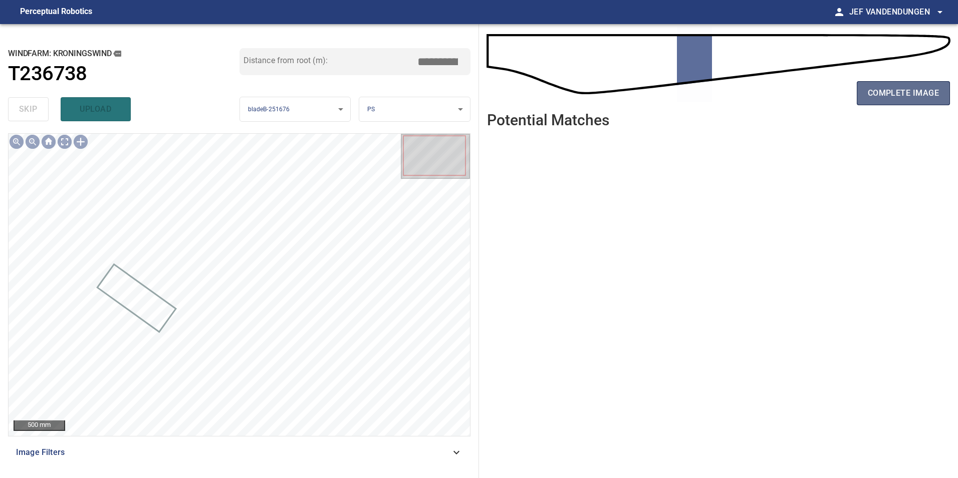
click at [920, 95] on span "complete image" at bounding box center [902, 93] width 71 height 14
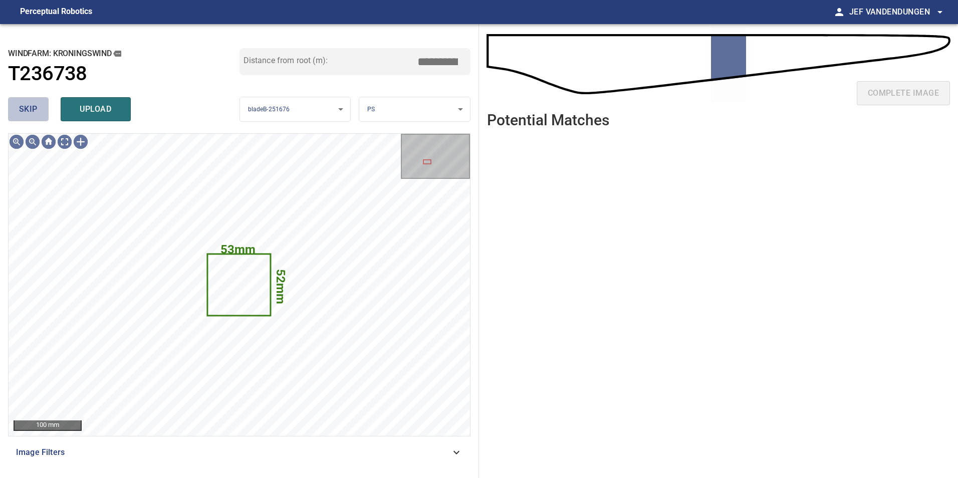
drag, startPoint x: 23, startPoint y: 109, endPoint x: 48, endPoint y: 114, distance: 25.9
click at [24, 110] on span "skip" at bounding box center [28, 109] width 19 height 14
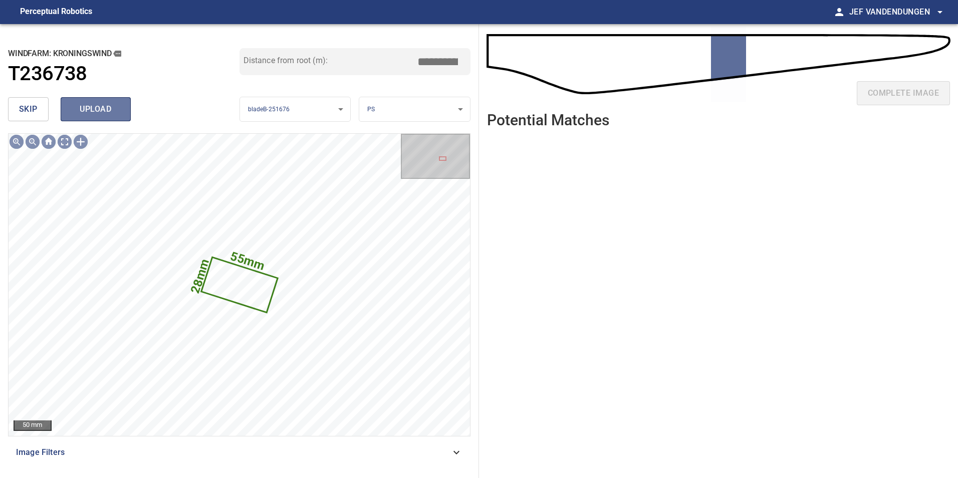
click at [93, 118] on button "upload" at bounding box center [96, 109] width 70 height 24
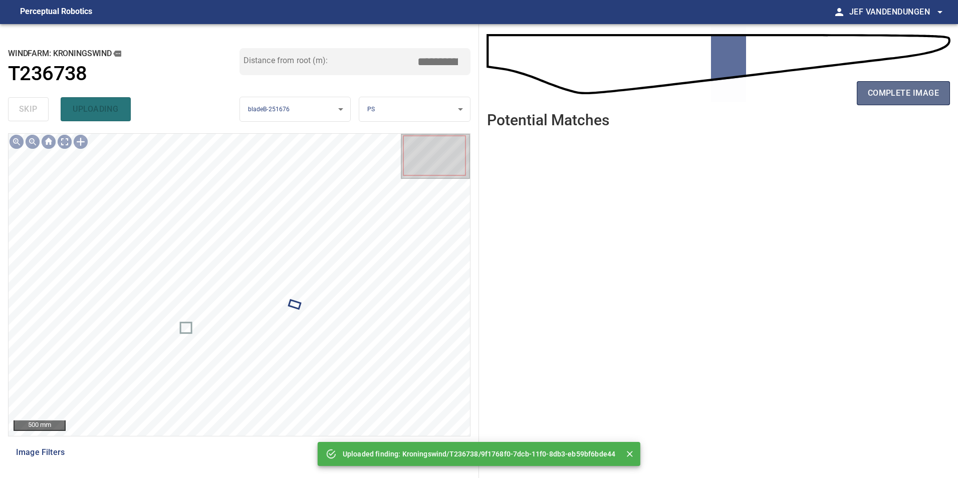
drag, startPoint x: 893, startPoint y: 92, endPoint x: 874, endPoint y: 98, distance: 20.0
click at [893, 93] on span "complete image" at bounding box center [902, 93] width 71 height 14
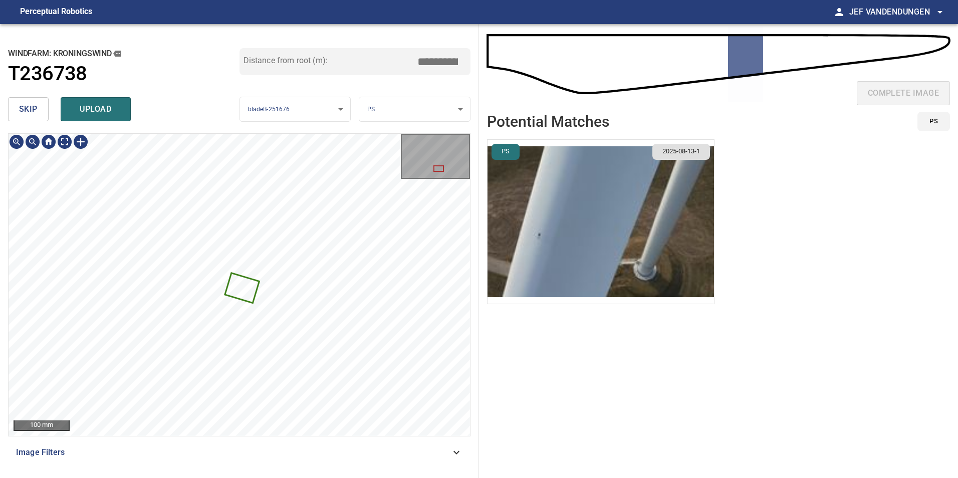
click at [605, 190] on img "button" at bounding box center [600, 222] width 226 height 164
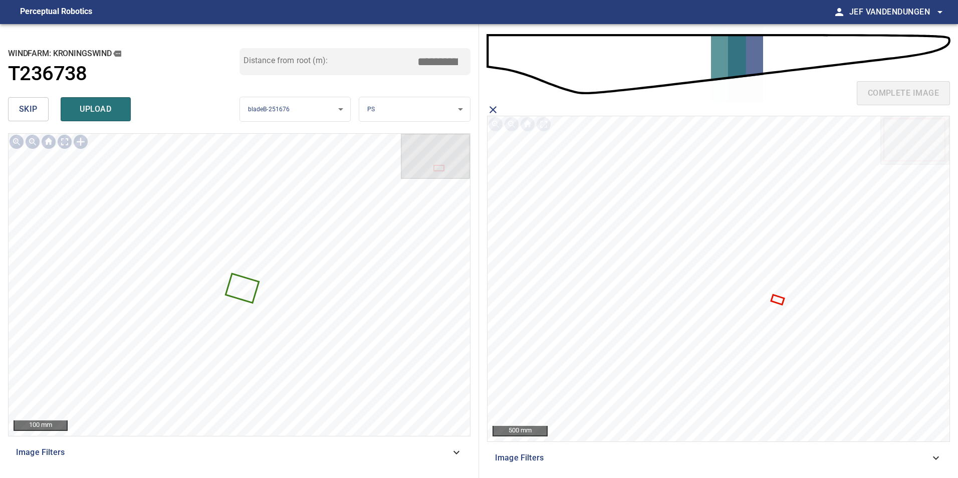
click at [779, 298] on icon at bounding box center [777, 299] width 11 height 8
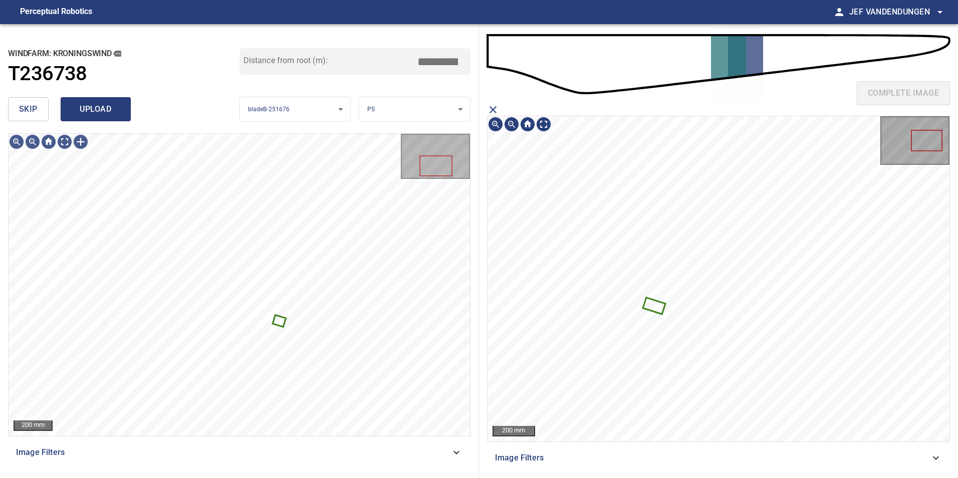
click at [95, 113] on span "upload" at bounding box center [96, 109] width 48 height 14
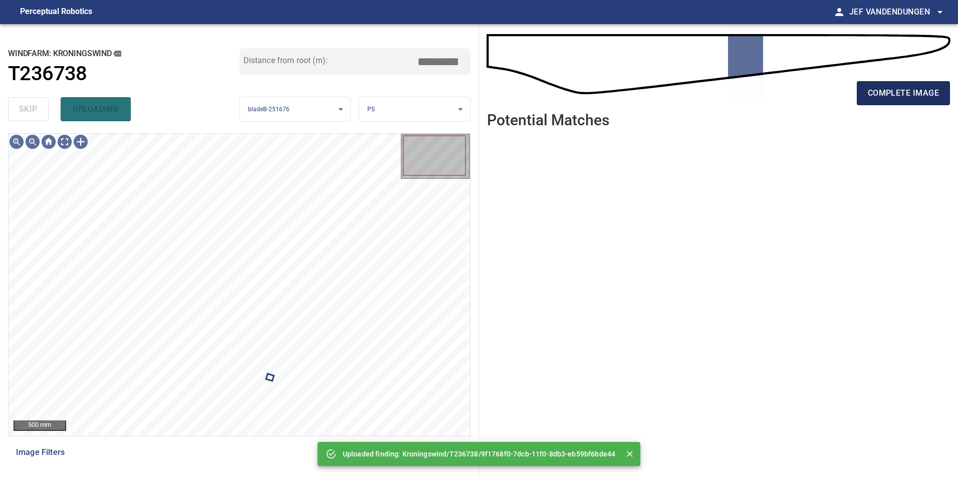
click at [891, 98] on span "complete image" at bounding box center [902, 93] width 71 height 14
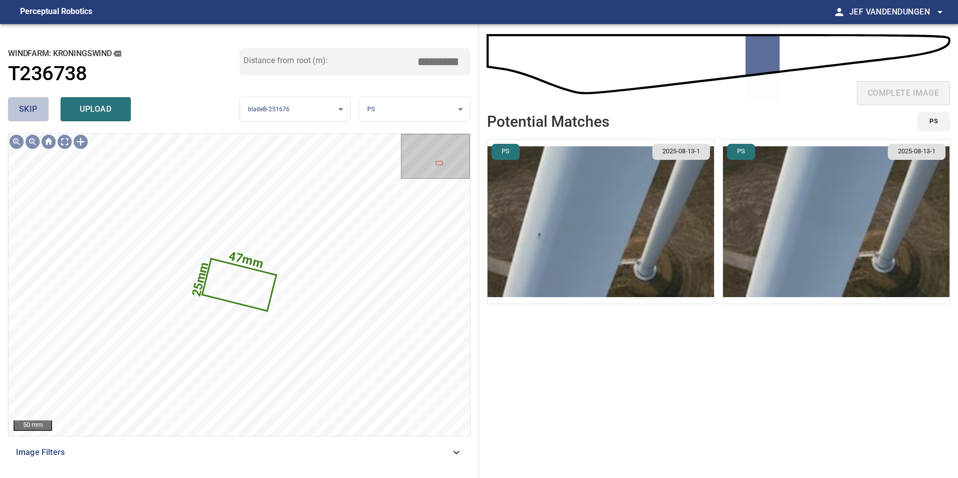
click at [29, 110] on span "skip" at bounding box center [28, 109] width 19 height 14
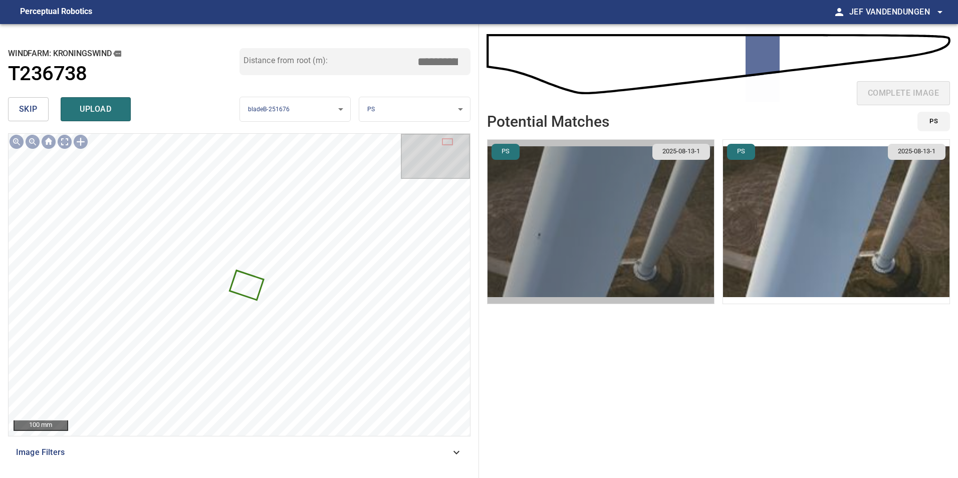
click at [646, 235] on img "button" at bounding box center [600, 222] width 226 height 164
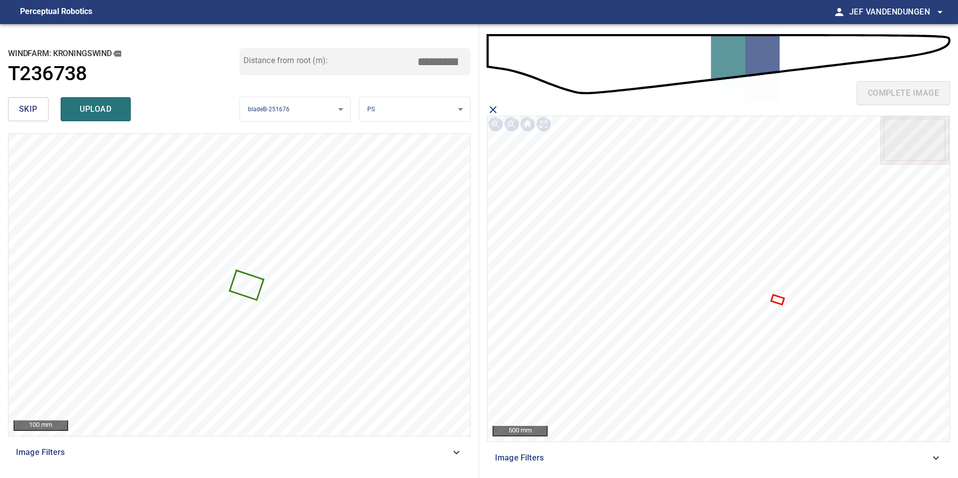
click at [777, 299] on icon at bounding box center [777, 299] width 11 height 8
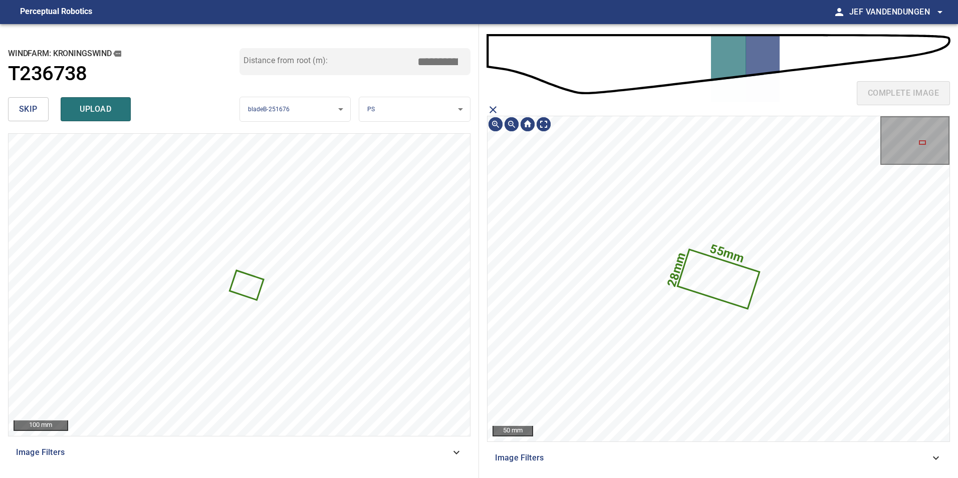
click at [491, 105] on icon "close matching imageResolution:" at bounding box center [493, 110] width 12 height 12
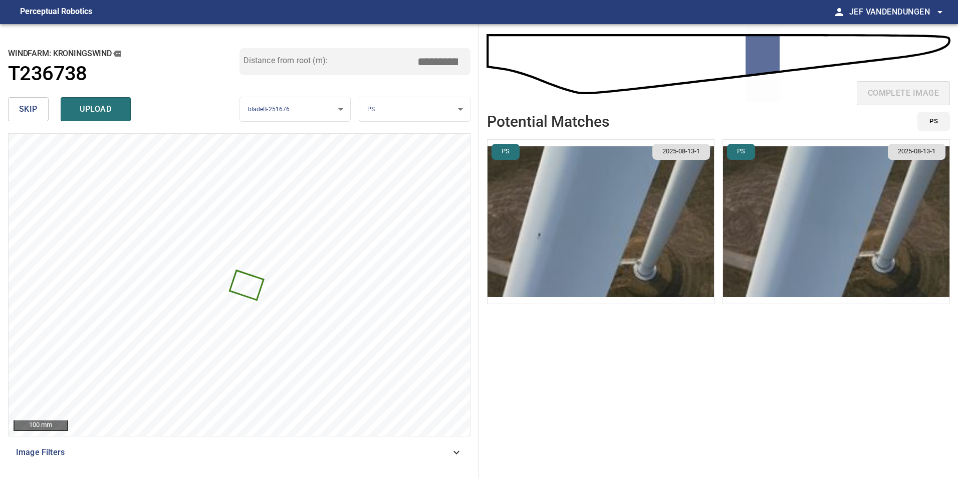
click at [777, 193] on img "button" at bounding box center [836, 222] width 226 height 164
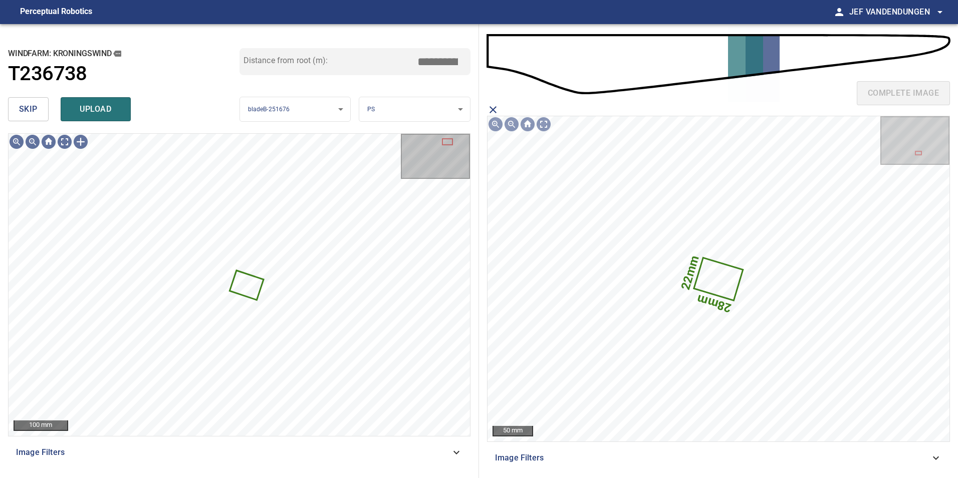
click at [113, 102] on span "upload" at bounding box center [96, 109] width 48 height 14
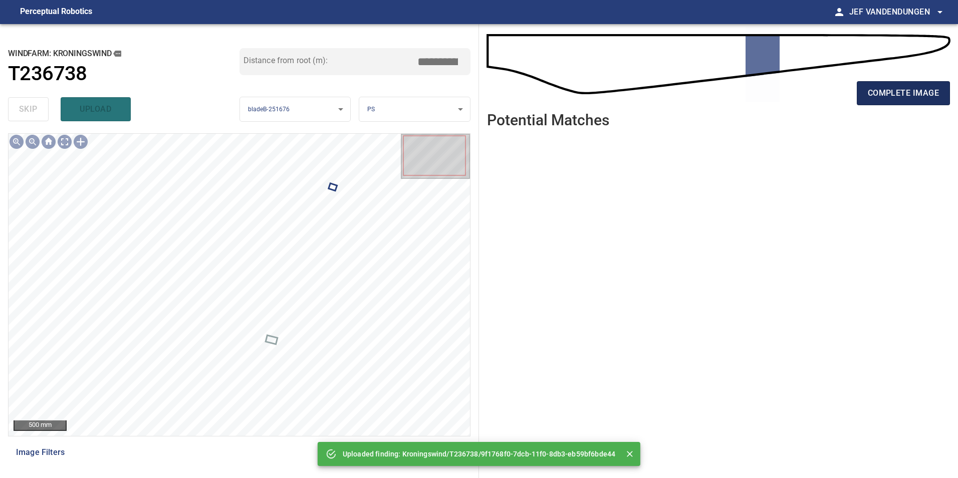
click at [893, 98] on span "complete image" at bounding box center [902, 93] width 71 height 14
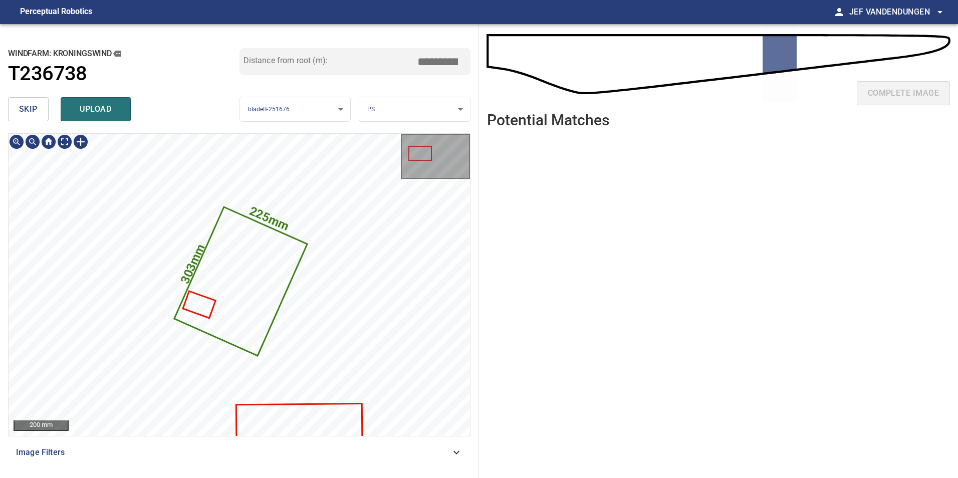
click at [44, 121] on div "skip upload" at bounding box center [123, 109] width 231 height 32
click at [42, 115] on button "skip" at bounding box center [28, 109] width 41 height 24
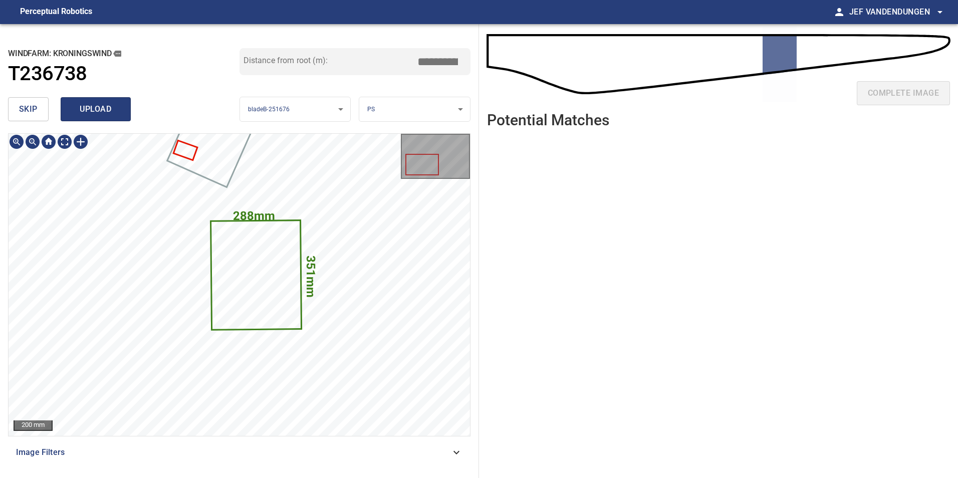
click at [110, 118] on button "upload" at bounding box center [96, 109] width 70 height 24
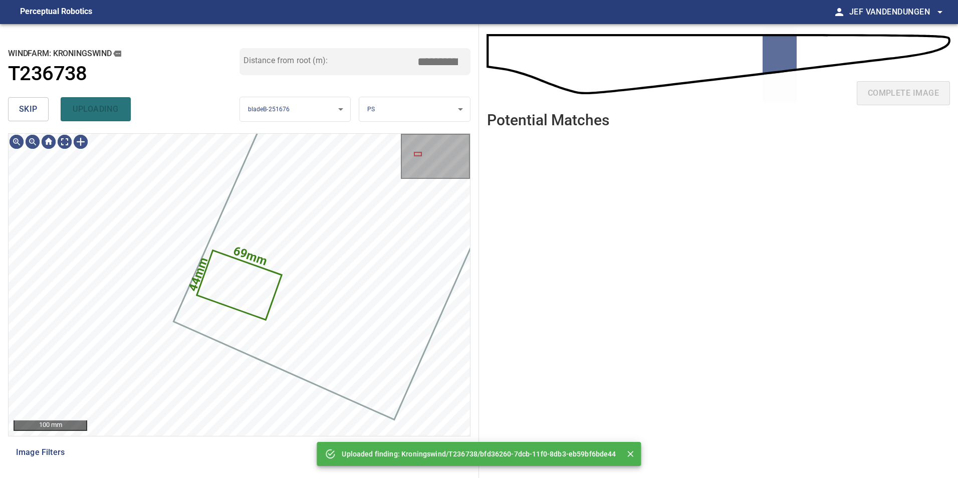
click at [35, 113] on span "skip" at bounding box center [28, 109] width 19 height 14
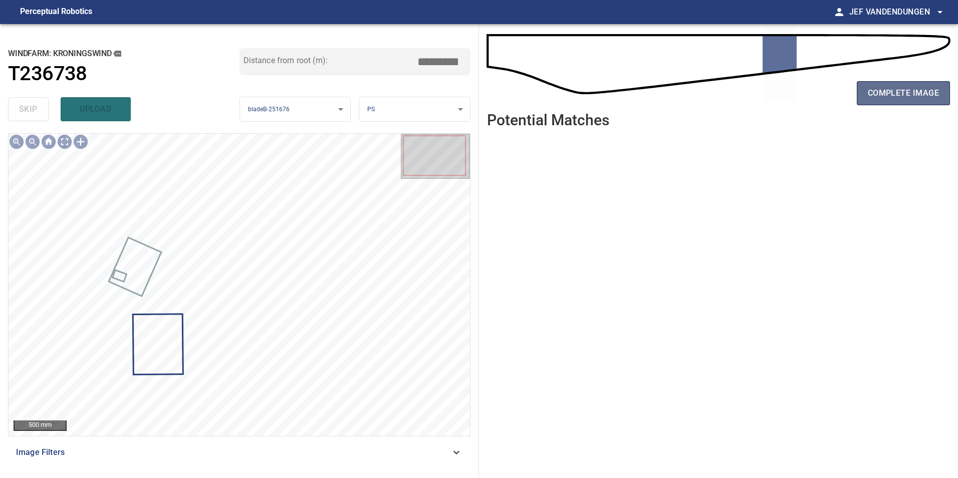
click at [926, 94] on span "complete image" at bounding box center [902, 93] width 71 height 14
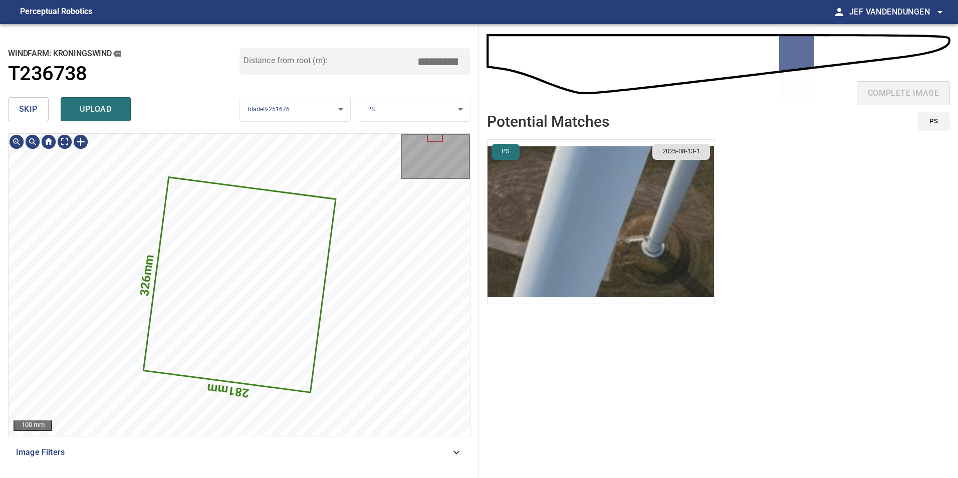
click at [635, 198] on img "button" at bounding box center [600, 222] width 226 height 164
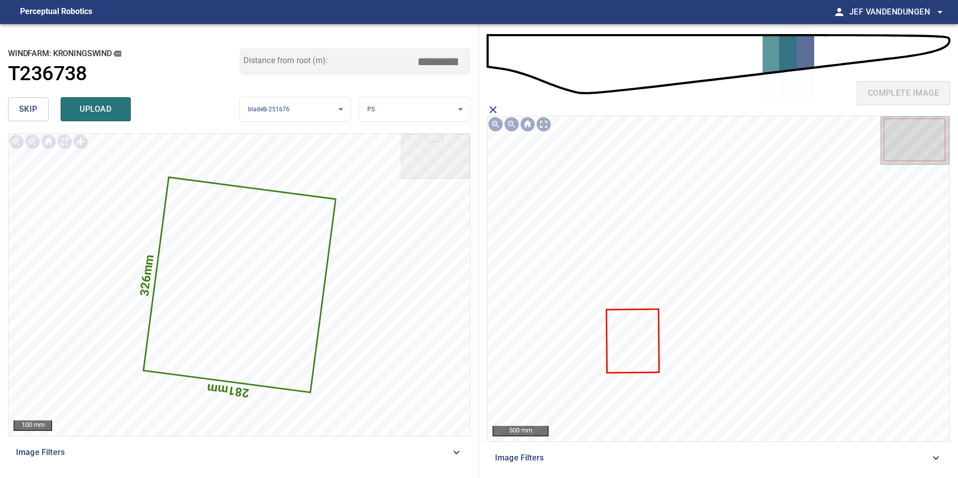
click at [638, 356] on icon at bounding box center [632, 341] width 52 height 62
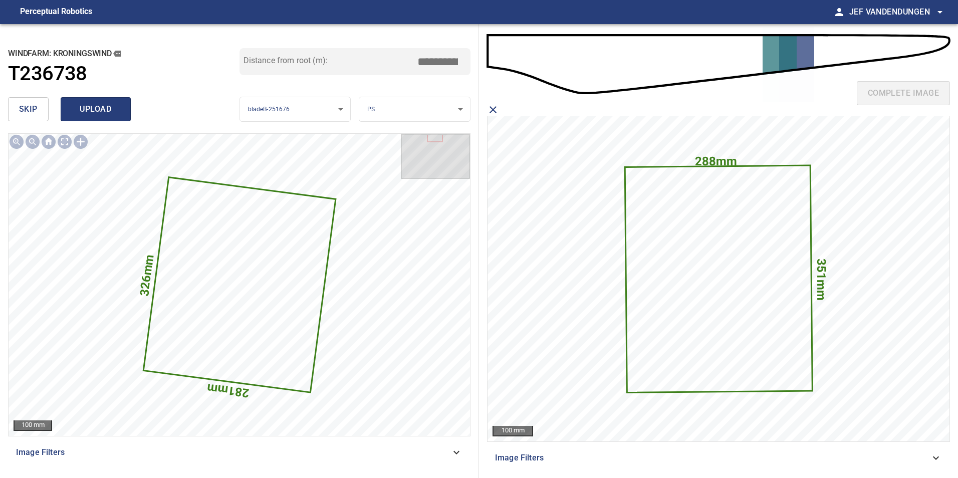
click at [88, 111] on span "upload" at bounding box center [96, 109] width 48 height 14
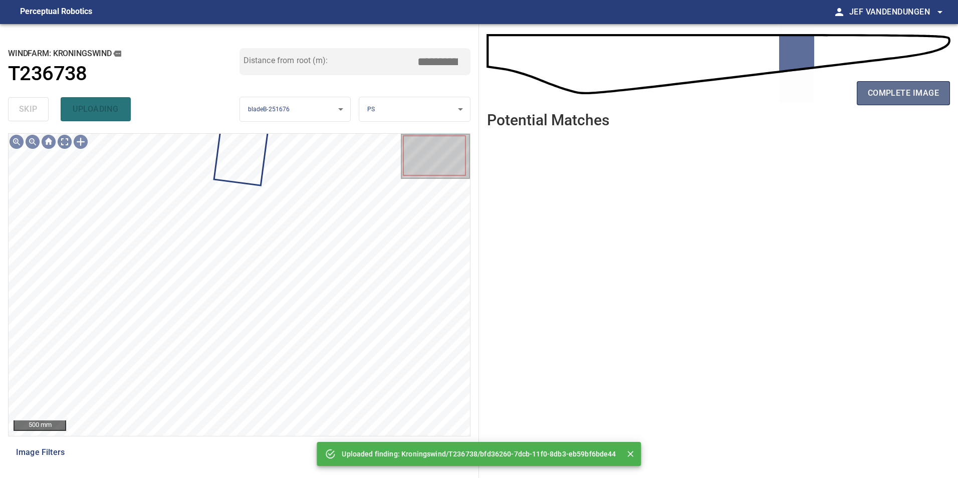
click at [892, 101] on button "complete image" at bounding box center [902, 93] width 93 height 24
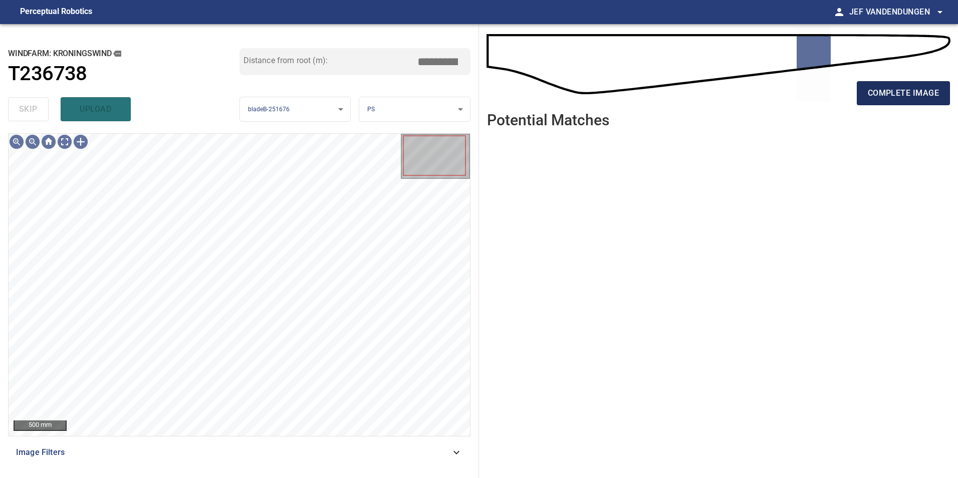
click at [911, 95] on span "complete image" at bounding box center [902, 93] width 71 height 14
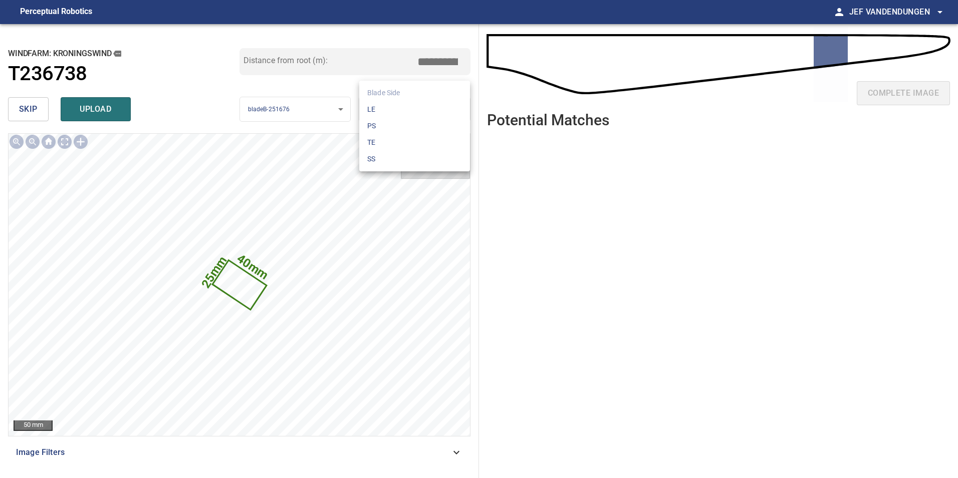
click at [429, 108] on body "**********" at bounding box center [479, 239] width 958 height 478
click at [405, 111] on li "LE" at bounding box center [414, 109] width 111 height 17
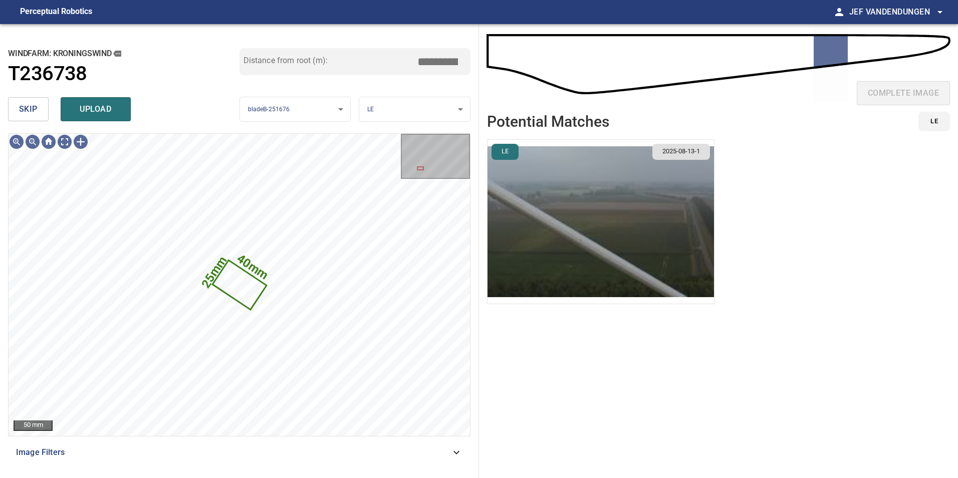
click at [558, 210] on img "button" at bounding box center [600, 222] width 226 height 164
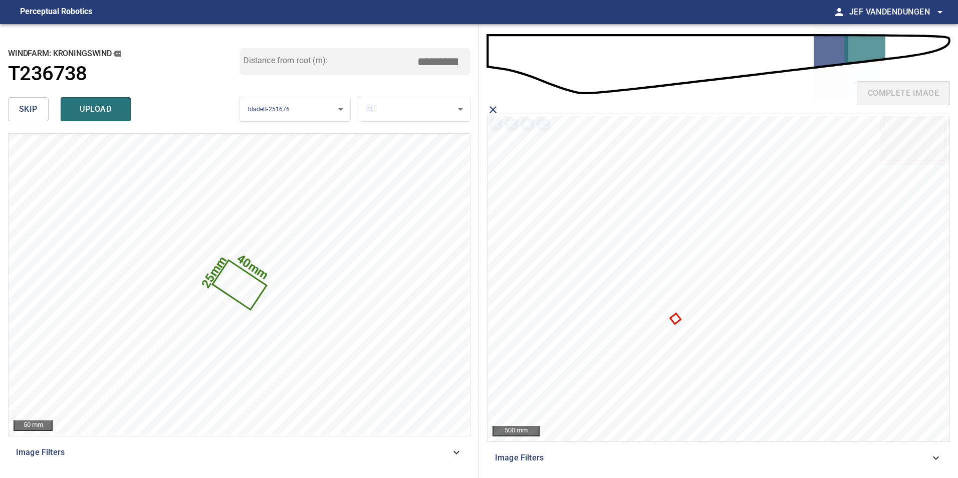
click at [678, 320] on icon at bounding box center [675, 319] width 9 height 9
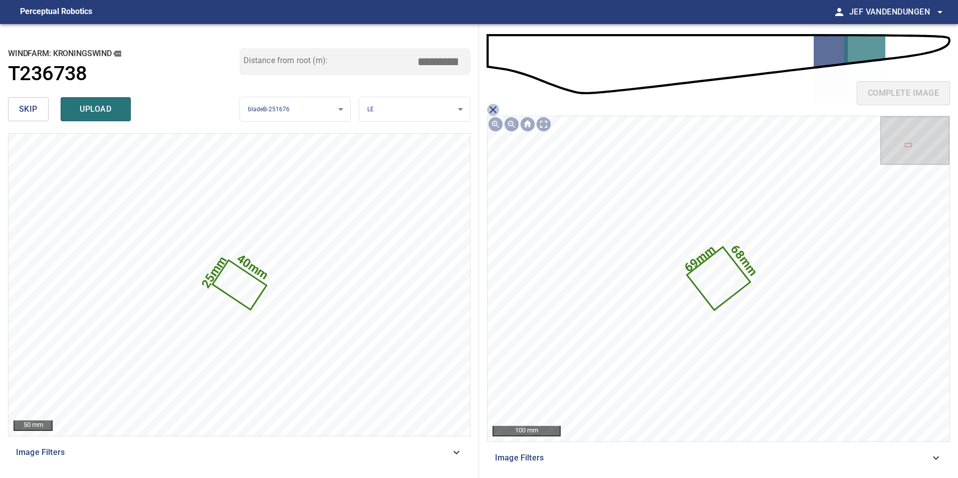
click at [493, 107] on icon "close matching imageResolution:" at bounding box center [493, 110] width 12 height 12
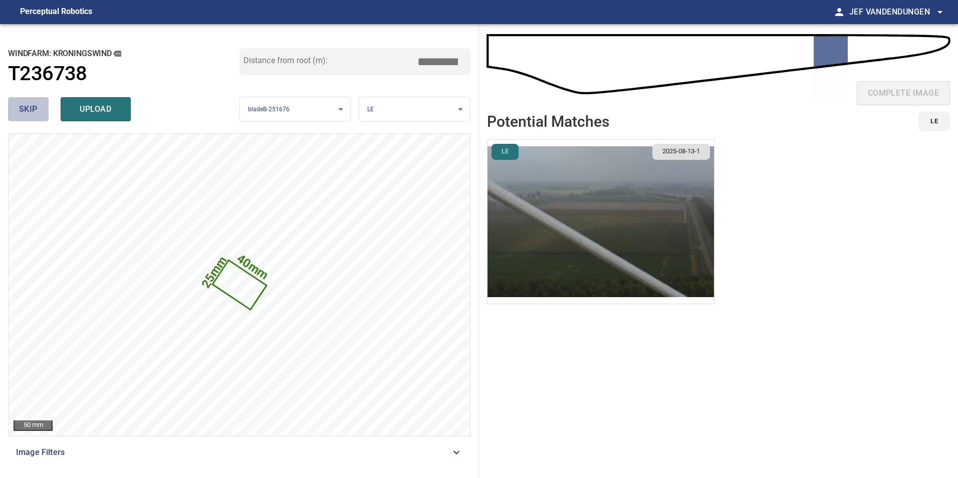
click at [27, 109] on span "skip" at bounding box center [28, 109] width 19 height 14
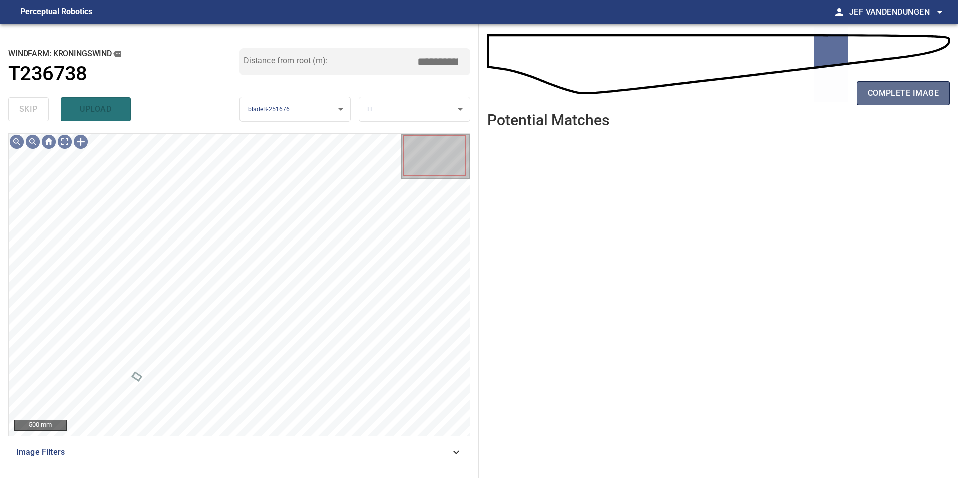
click at [901, 92] on span "complete image" at bounding box center [902, 93] width 71 height 14
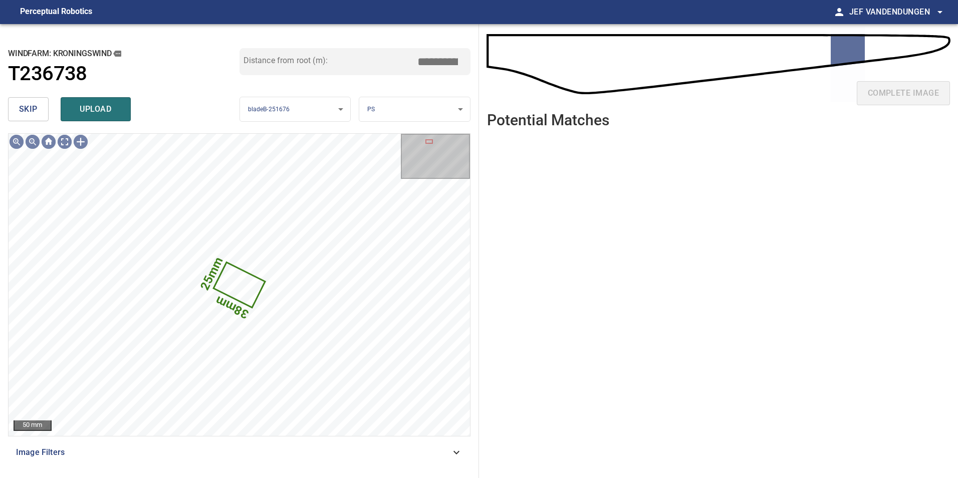
click at [20, 113] on span "skip" at bounding box center [28, 109] width 19 height 14
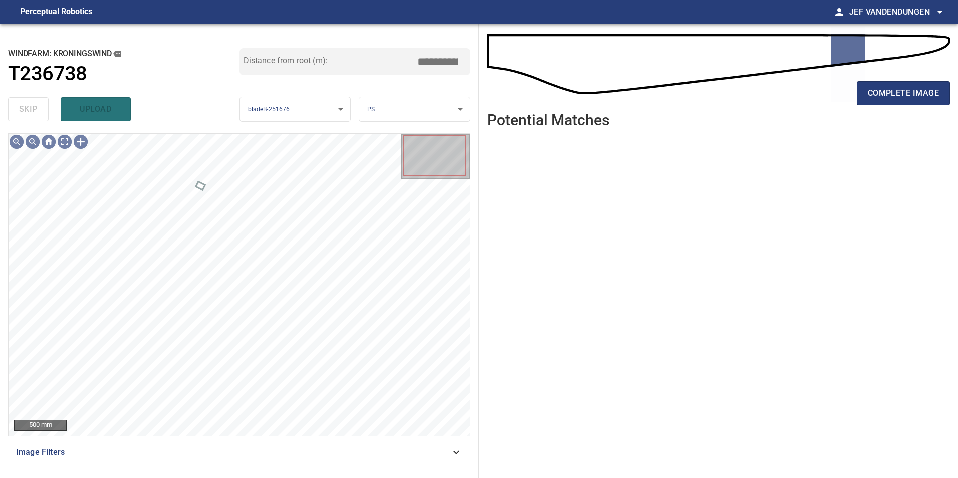
click at [910, 105] on div "complete image" at bounding box center [718, 97] width 463 height 40
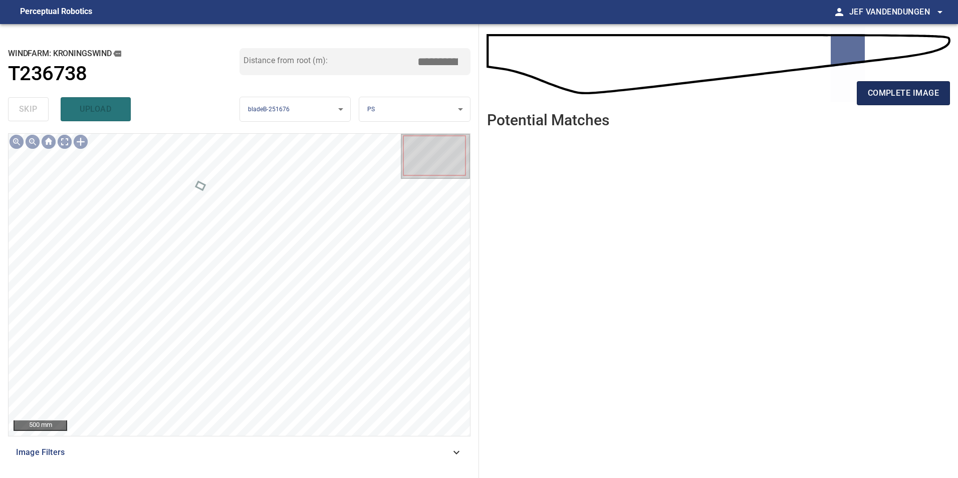
click at [908, 97] on span "complete image" at bounding box center [902, 93] width 71 height 14
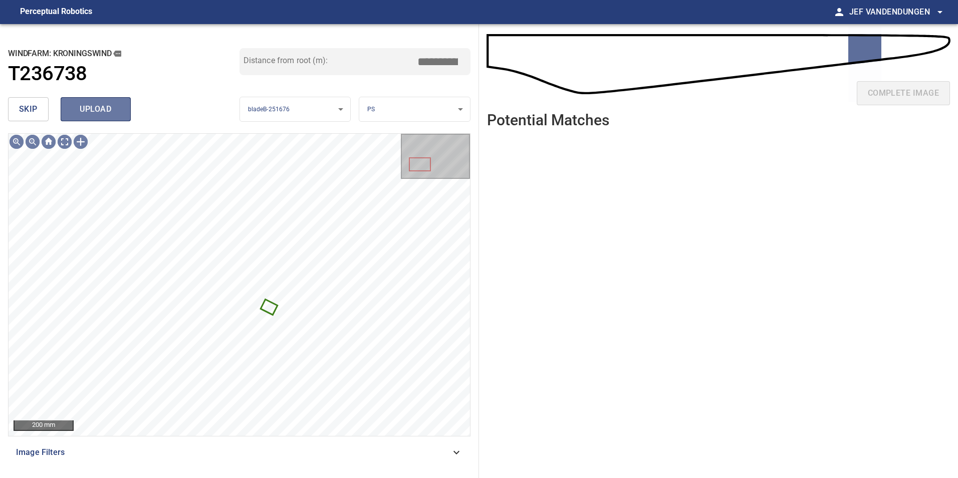
click at [92, 110] on span "upload" at bounding box center [96, 109] width 48 height 14
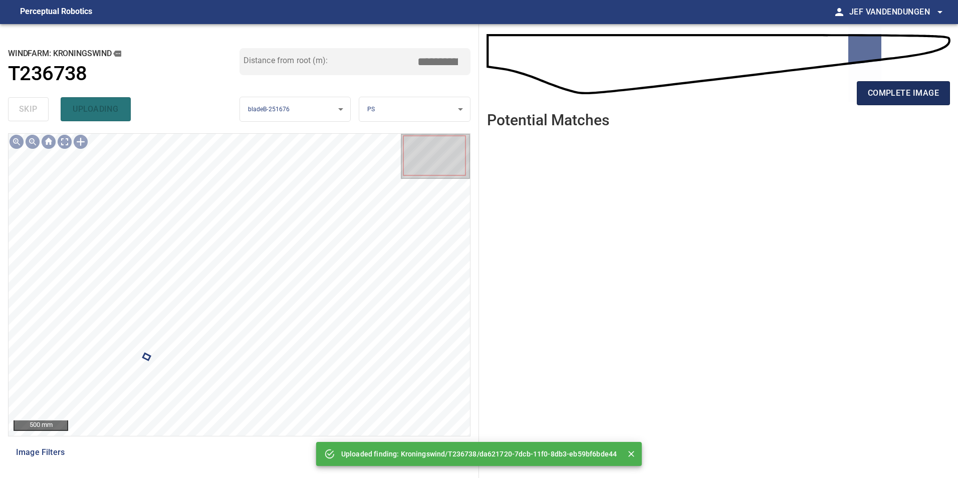
click at [886, 97] on span "complete image" at bounding box center [902, 93] width 71 height 14
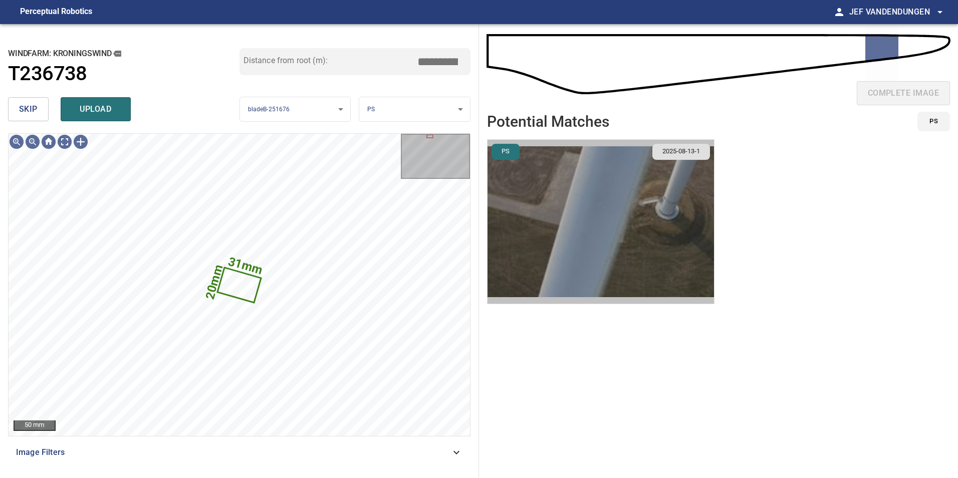
click at [551, 201] on img "button" at bounding box center [600, 222] width 226 height 164
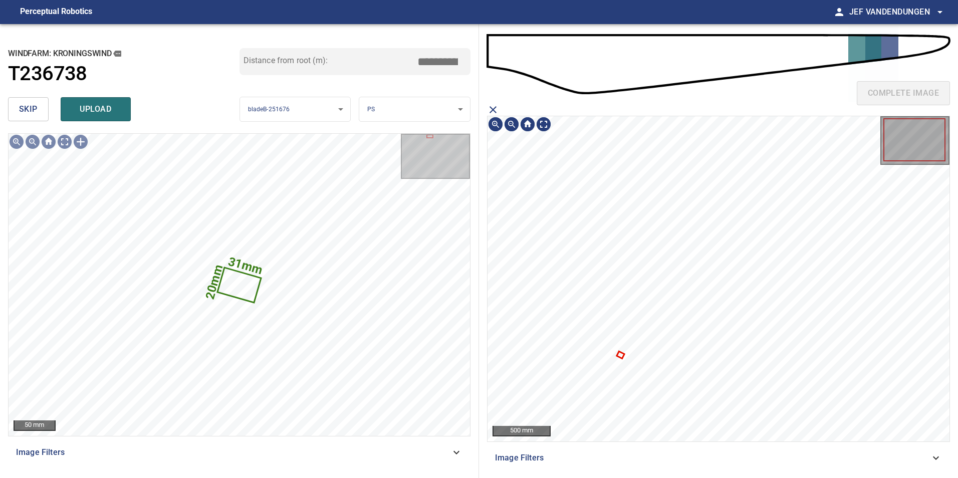
click at [621, 355] on icon at bounding box center [620, 354] width 6 height 5
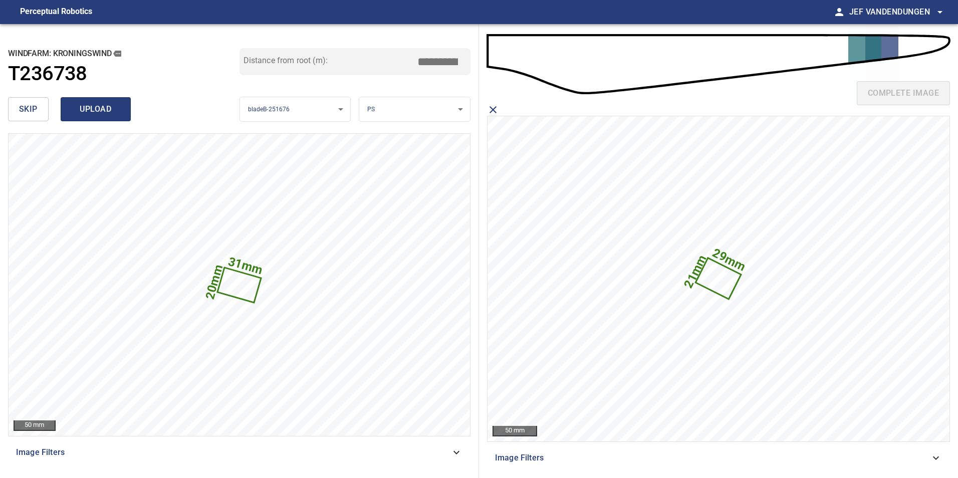
click at [109, 109] on span "upload" at bounding box center [96, 109] width 48 height 14
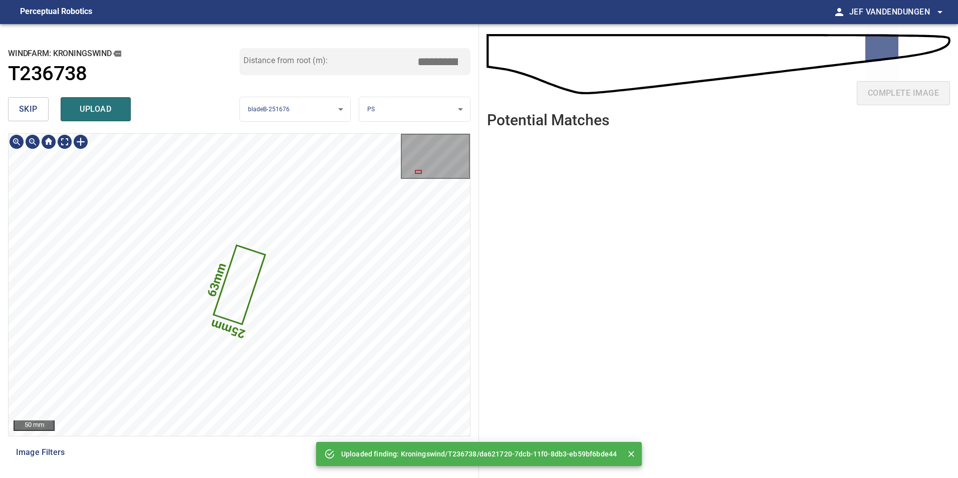
click at [239, 292] on icon at bounding box center [239, 284] width 50 height 77
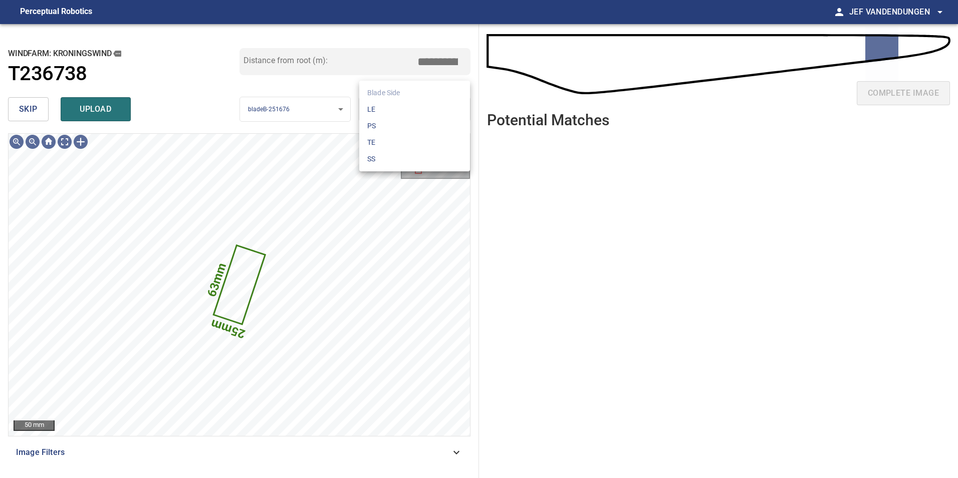
click at [410, 104] on body "**********" at bounding box center [479, 239] width 958 height 478
click at [408, 108] on li "LE" at bounding box center [414, 109] width 111 height 17
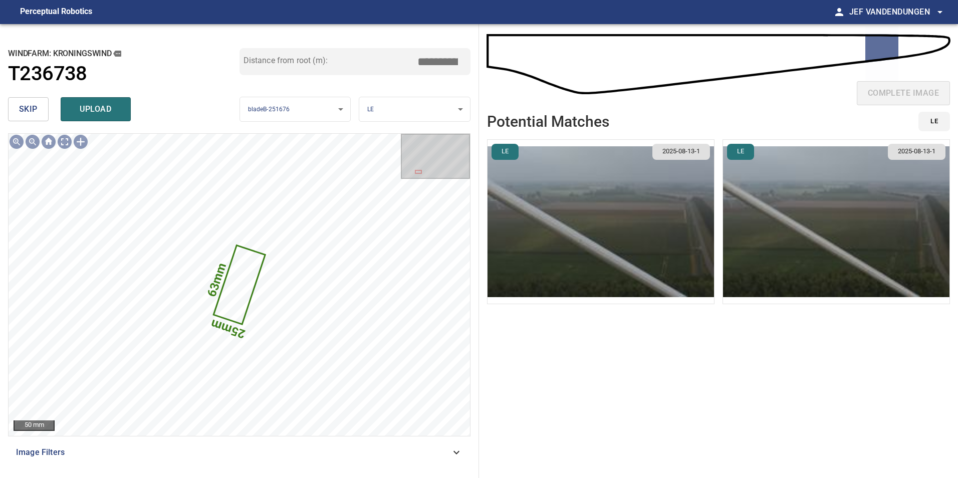
click at [594, 241] on img "button" at bounding box center [600, 222] width 226 height 164
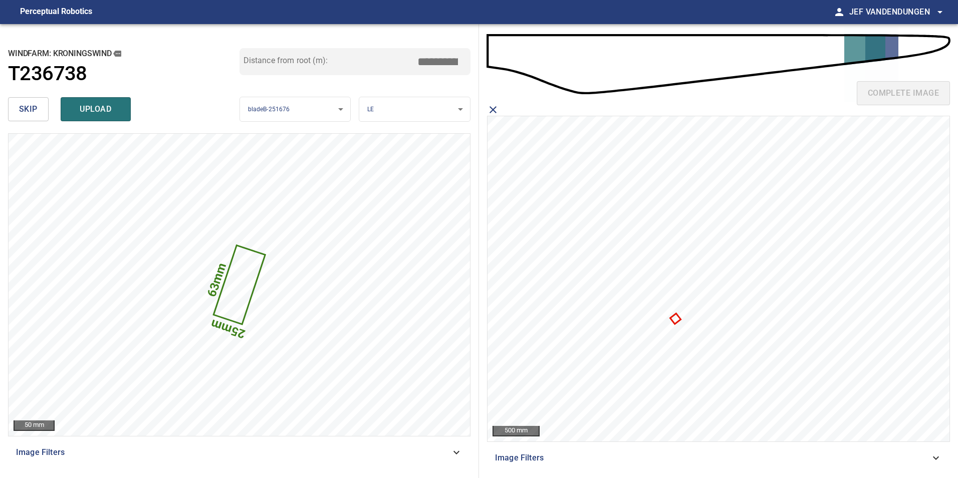
click at [671, 318] on icon at bounding box center [675, 319] width 9 height 9
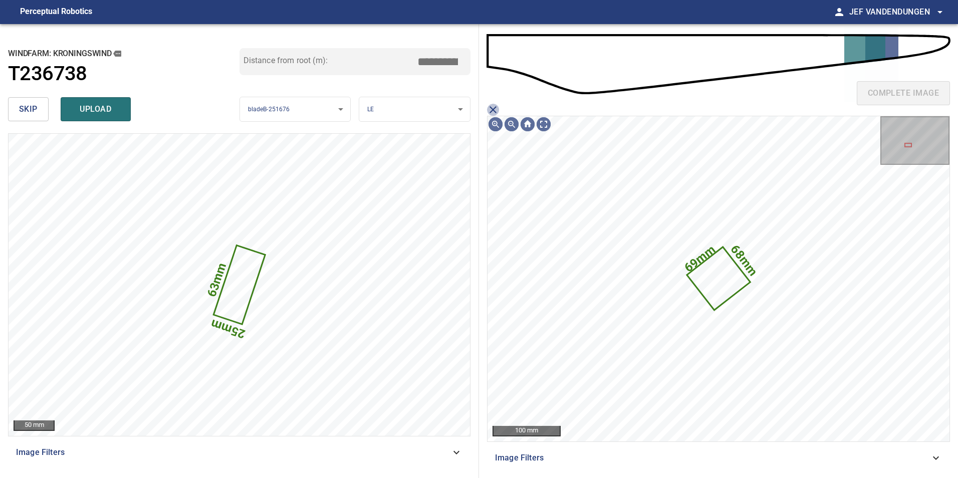
click at [490, 107] on icon "close matching imageResolution:" at bounding box center [492, 109] width 7 height 7
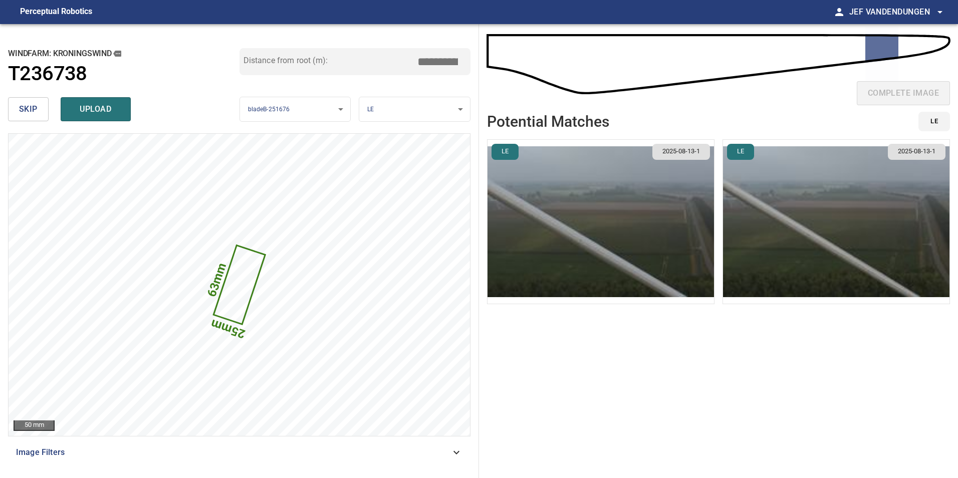
click at [832, 224] on img "button" at bounding box center [836, 222] width 226 height 164
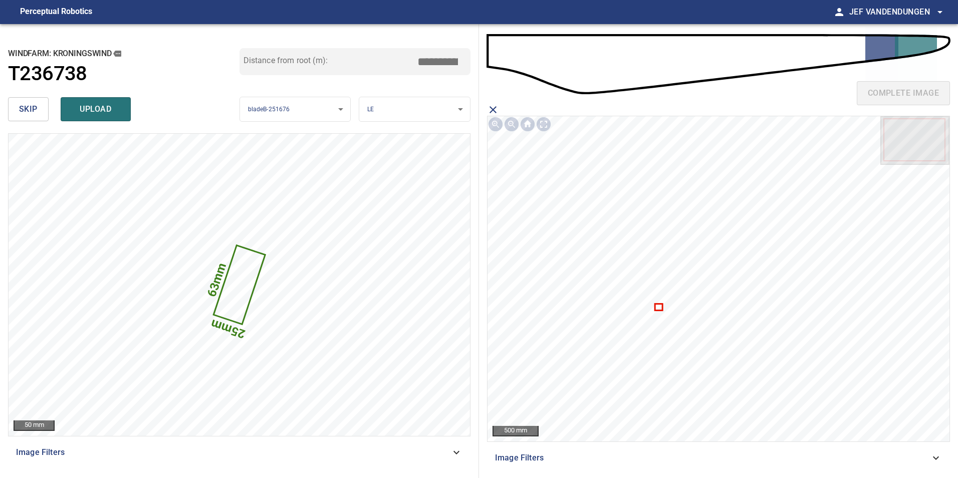
click at [660, 307] on icon at bounding box center [659, 306] width 6 height 5
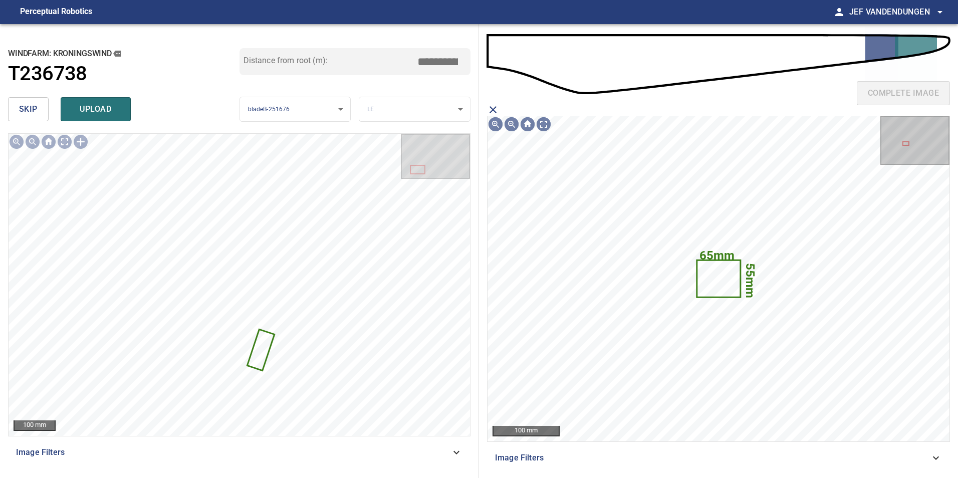
click at [499, 109] on div "complete image" at bounding box center [718, 97] width 463 height 40
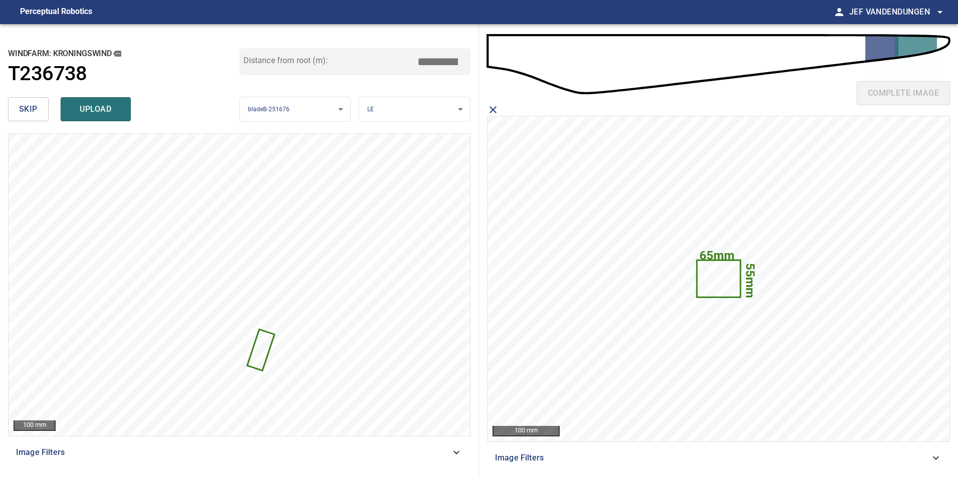
click at [493, 108] on icon "close matching imageResolution:" at bounding box center [493, 110] width 12 height 12
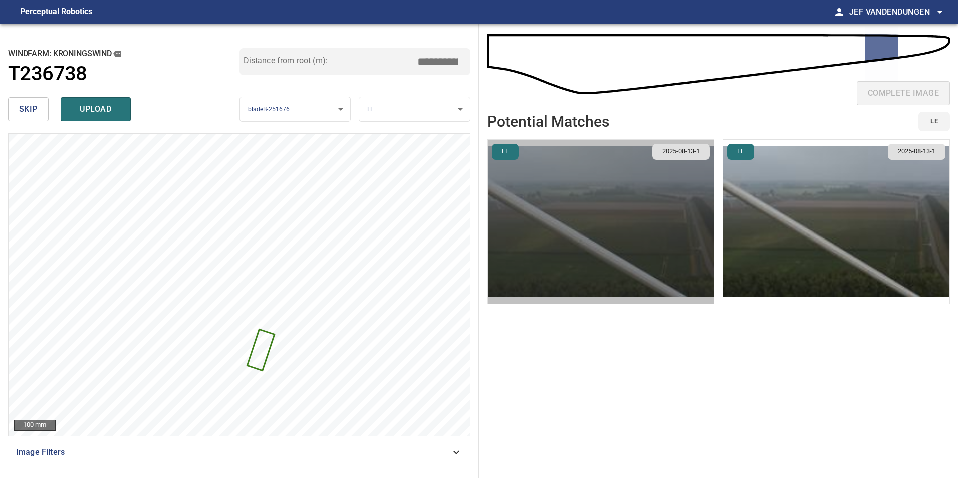
click at [531, 175] on img "button" at bounding box center [600, 222] width 226 height 164
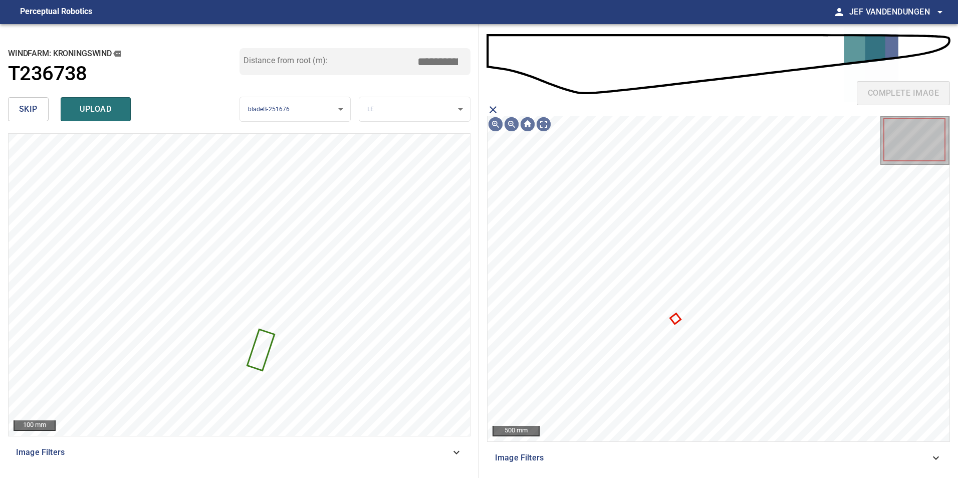
click at [494, 109] on icon "close matching imageResolution:" at bounding box center [492, 109] width 7 height 7
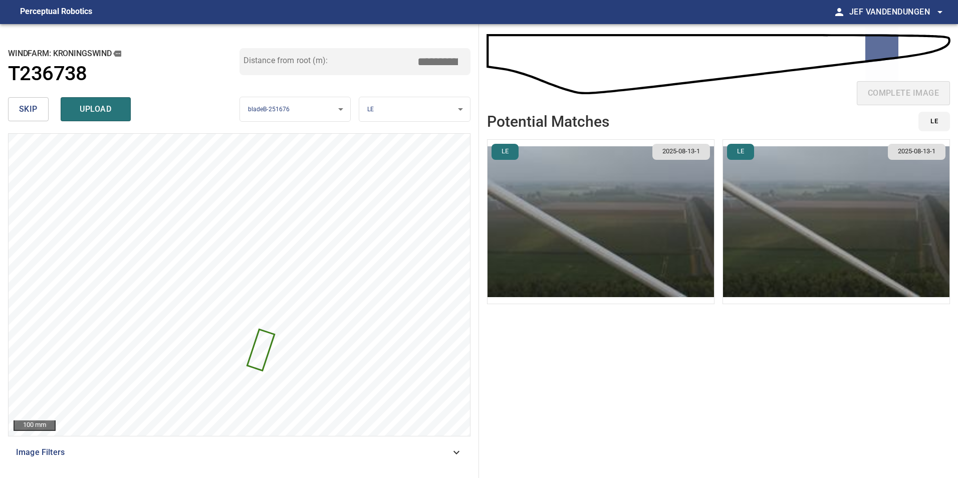
click at [581, 201] on img "button" at bounding box center [600, 222] width 226 height 164
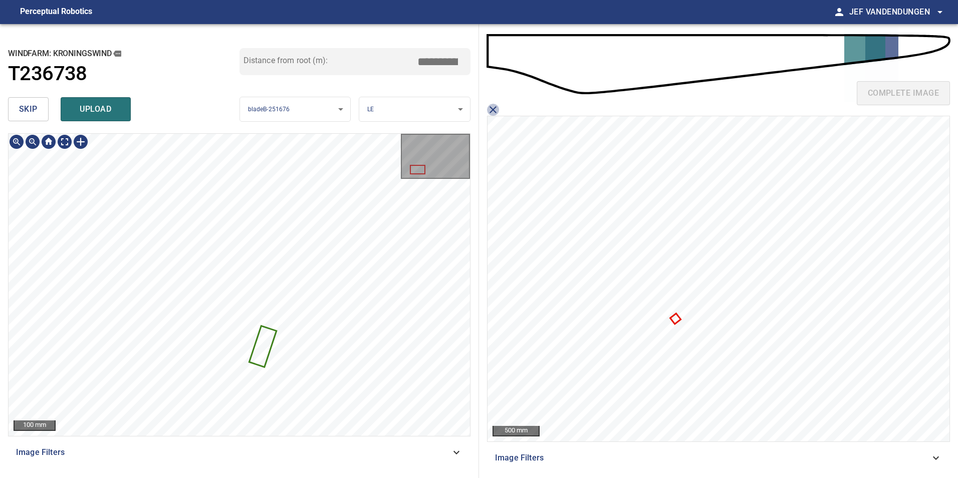
drag, startPoint x: 492, startPoint y: 109, endPoint x: 424, endPoint y: 113, distance: 68.3
click at [492, 109] on icon "close matching imageResolution:" at bounding box center [492, 109] width 7 height 7
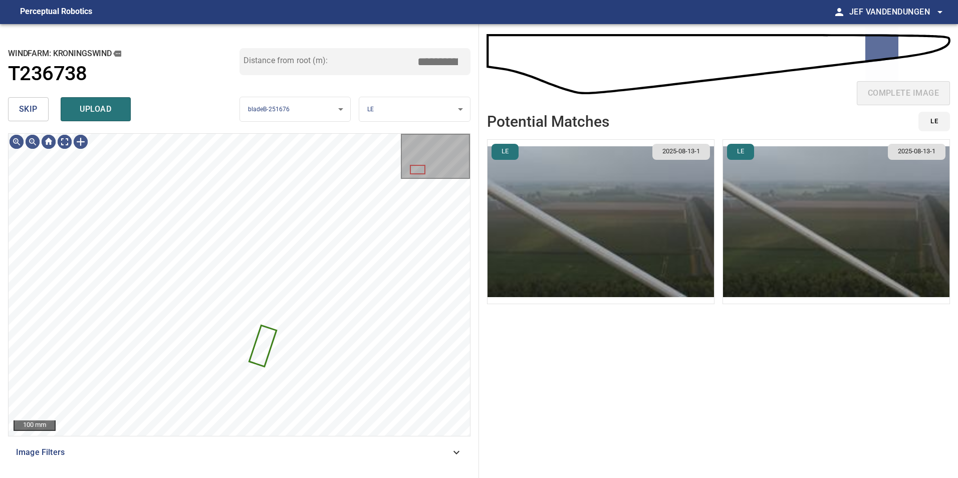
click at [31, 101] on button "skip" at bounding box center [28, 109] width 41 height 24
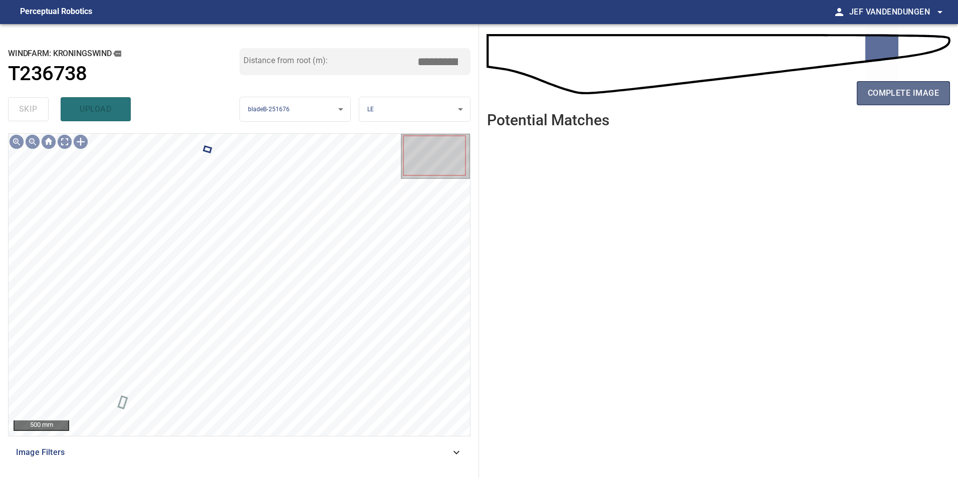
click at [882, 100] on button "complete image" at bounding box center [902, 93] width 93 height 24
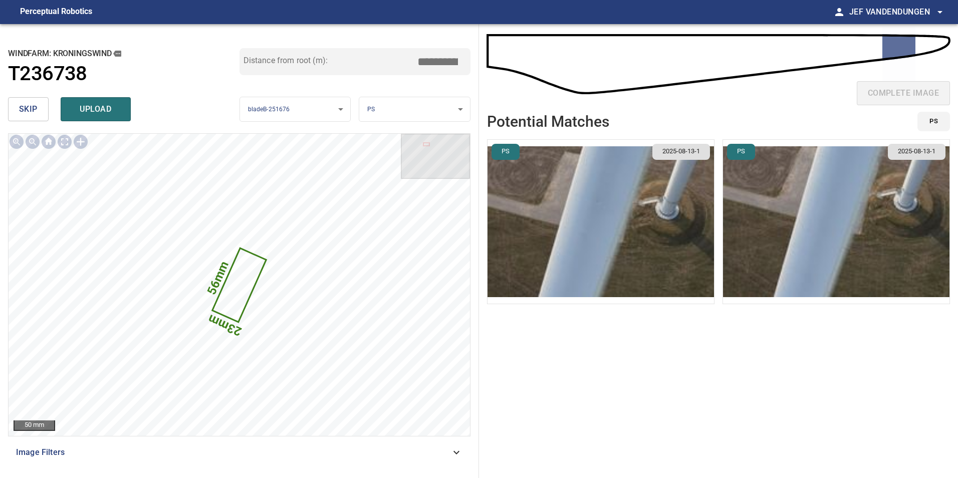
click at [621, 244] on img "button" at bounding box center [600, 222] width 226 height 164
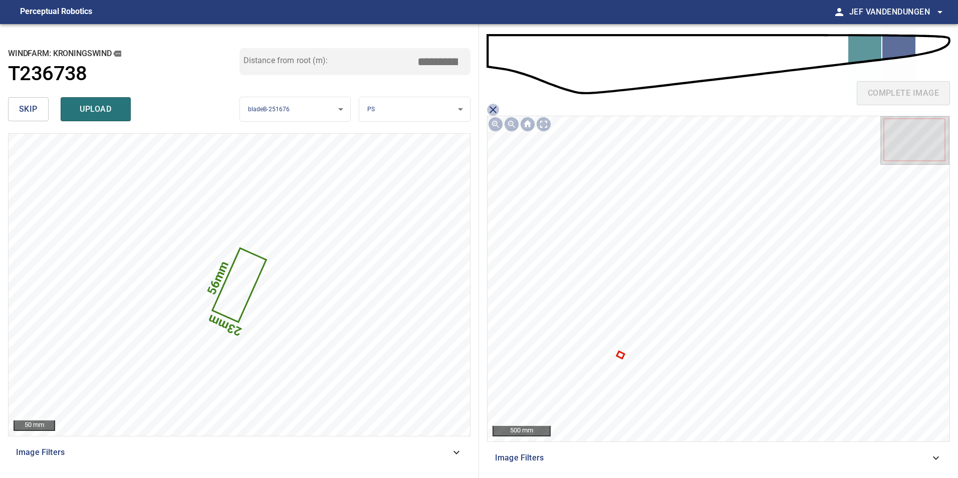
click at [492, 110] on icon "close matching imageResolution:" at bounding box center [492, 109] width 7 height 7
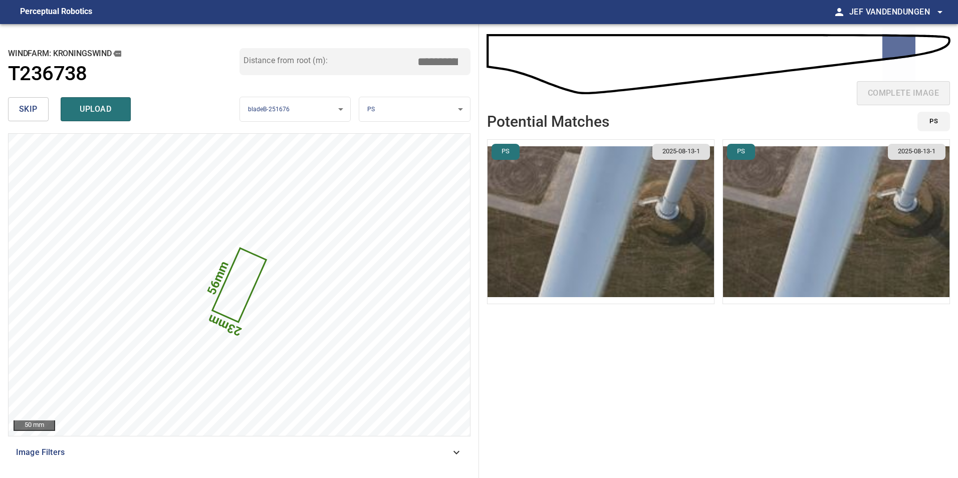
click at [783, 211] on img "button" at bounding box center [836, 222] width 226 height 164
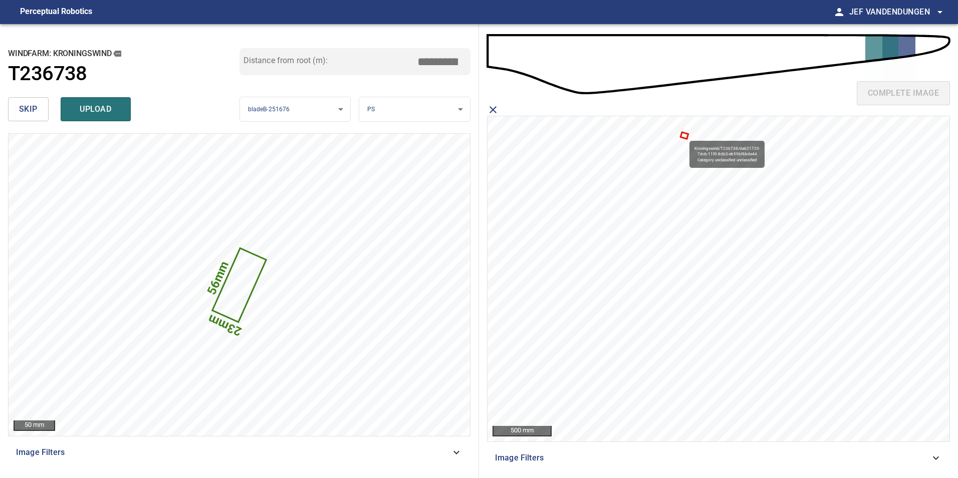
click at [685, 136] on icon at bounding box center [684, 135] width 6 height 5
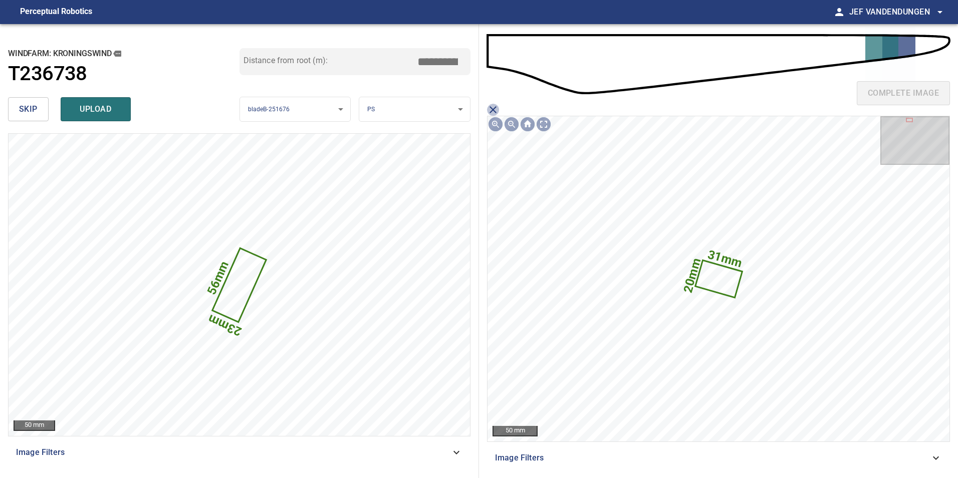
click at [494, 111] on icon "close matching imageResolution:" at bounding box center [492, 109] width 7 height 7
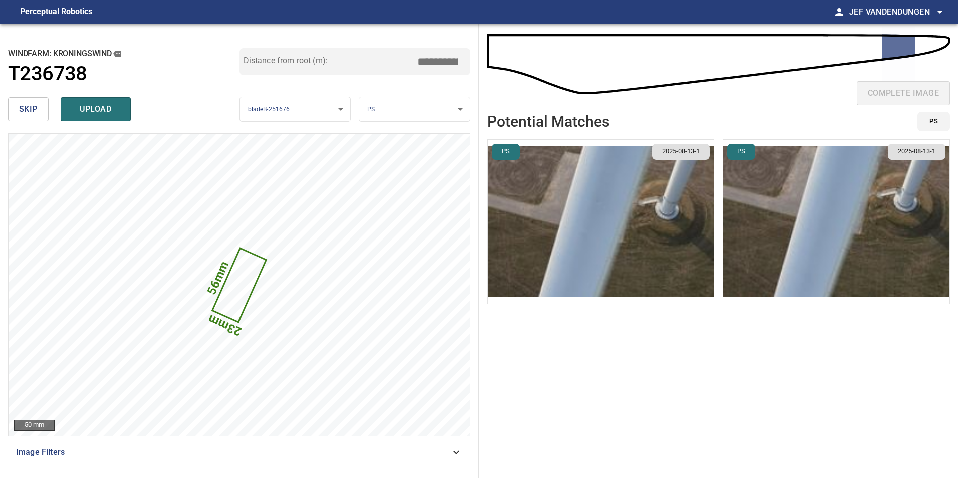
click at [22, 107] on span "skip" at bounding box center [28, 109] width 19 height 14
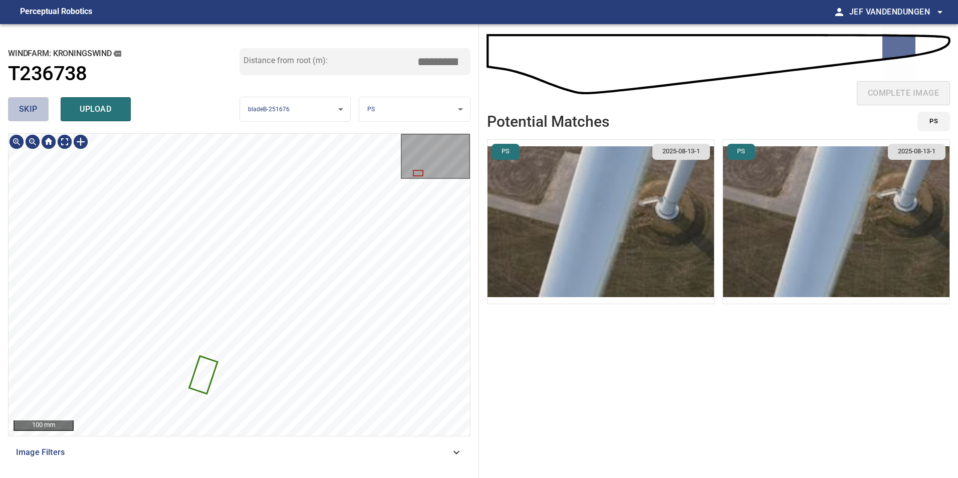
click at [35, 109] on span "skip" at bounding box center [28, 109] width 19 height 14
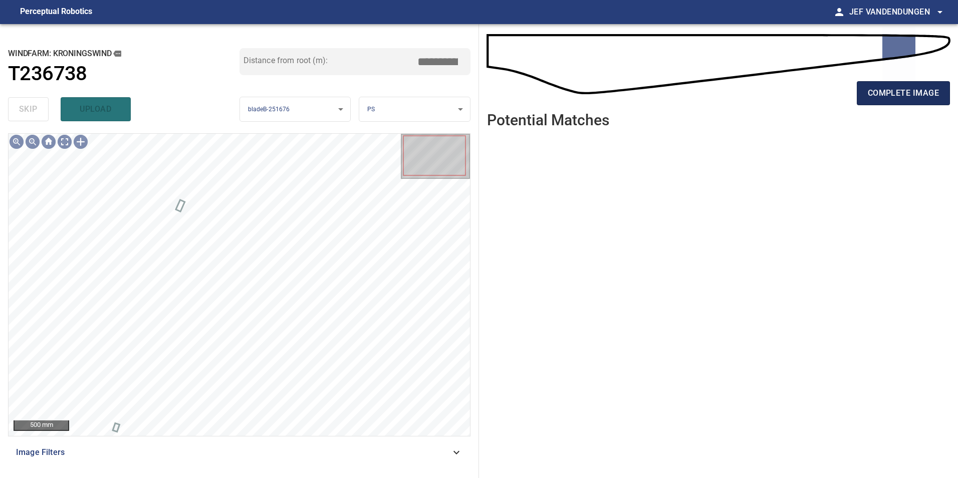
click at [884, 86] on button "complete image" at bounding box center [902, 93] width 93 height 24
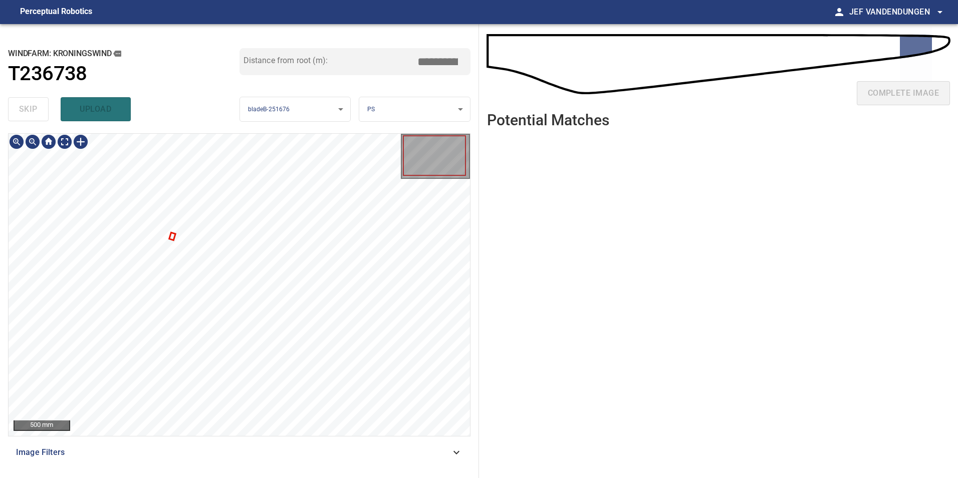
click at [170, 236] on div at bounding box center [239, 285] width 461 height 302
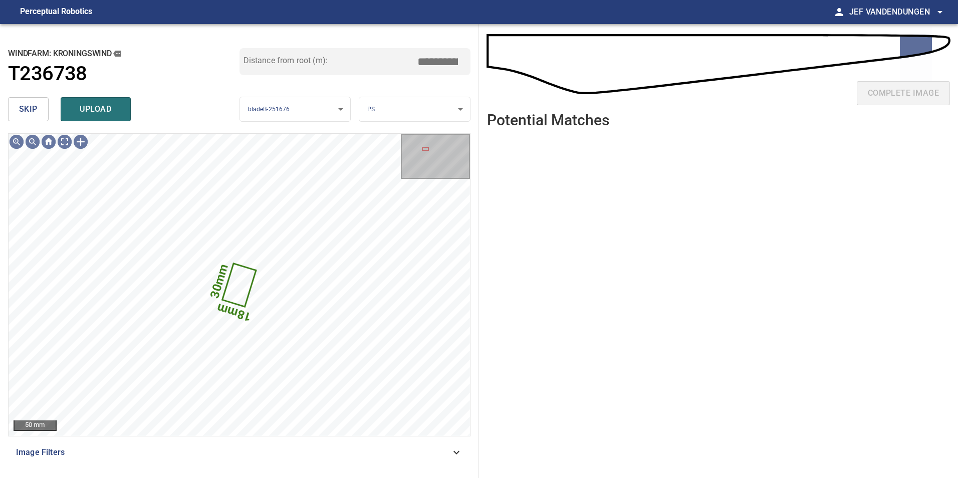
click at [22, 111] on span "skip" at bounding box center [28, 109] width 19 height 14
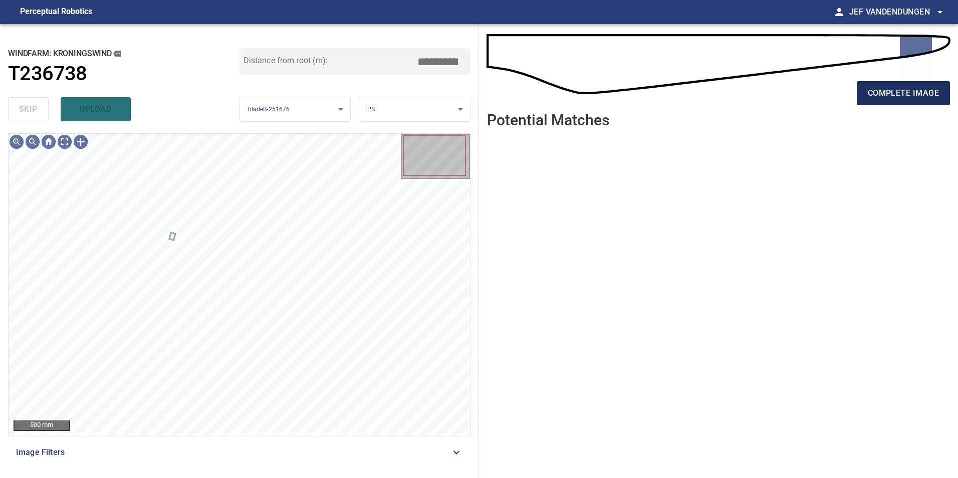
click at [909, 97] on span "complete image" at bounding box center [902, 93] width 71 height 14
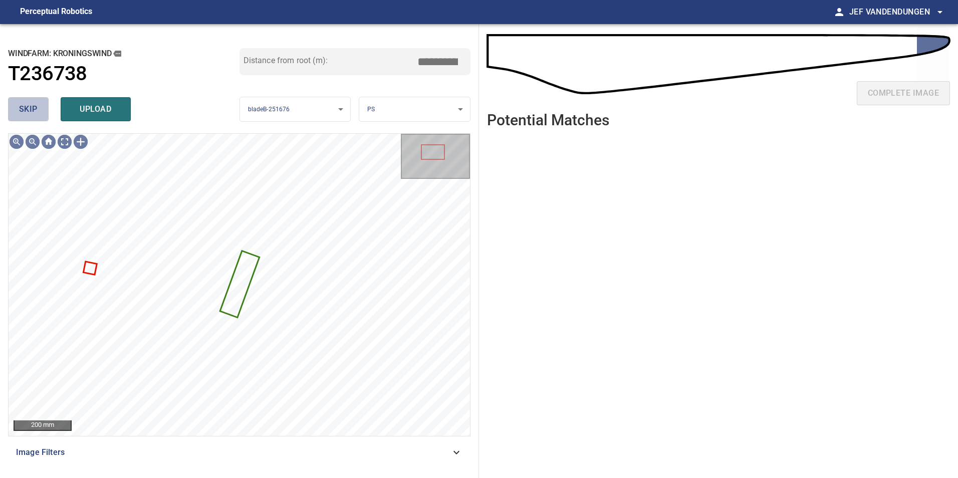
click at [30, 110] on span "skip" at bounding box center [28, 109] width 19 height 14
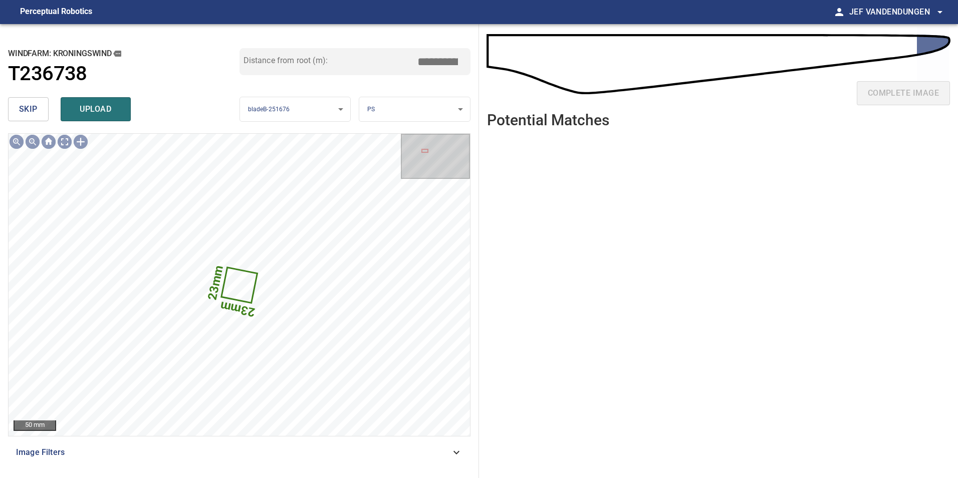
click at [29, 109] on span "skip" at bounding box center [28, 109] width 19 height 14
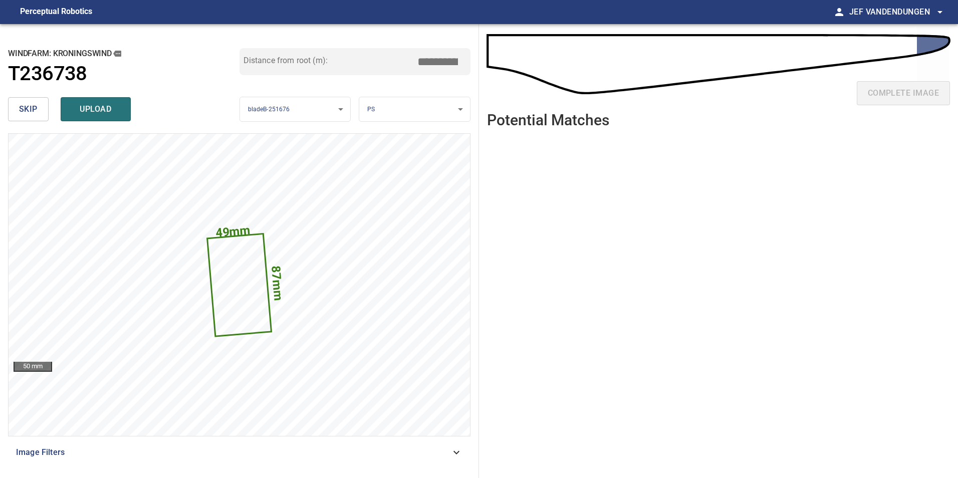
drag, startPoint x: 82, startPoint y: 110, endPoint x: 176, endPoint y: 114, distance: 94.7
click at [176, 114] on div "skip upload" at bounding box center [123, 109] width 231 height 32
click at [422, 103] on body "**********" at bounding box center [479, 239] width 958 height 478
drag, startPoint x: 243, startPoint y: 263, endPoint x: 252, endPoint y: 254, distance: 13.1
click at [243, 262] on div at bounding box center [479, 239] width 958 height 478
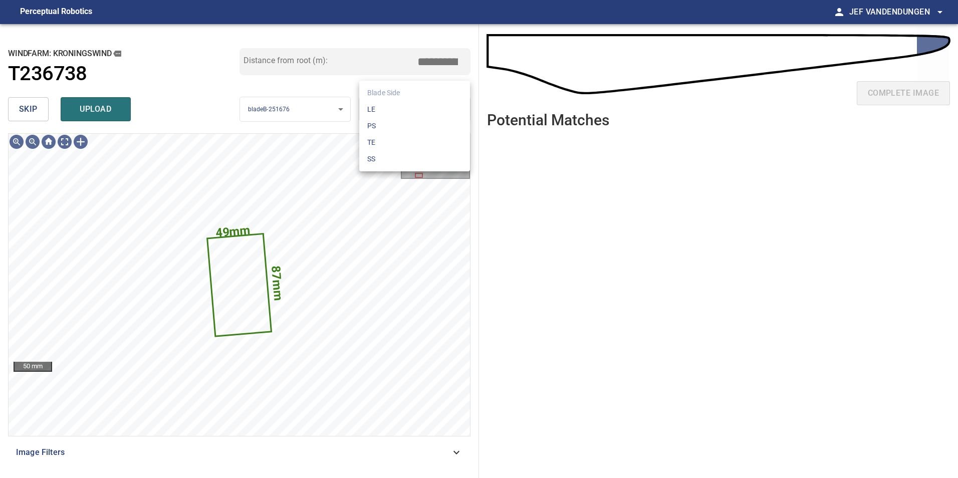
click at [409, 109] on body "**********" at bounding box center [479, 239] width 958 height 478
click at [404, 110] on li "LE" at bounding box center [414, 109] width 111 height 17
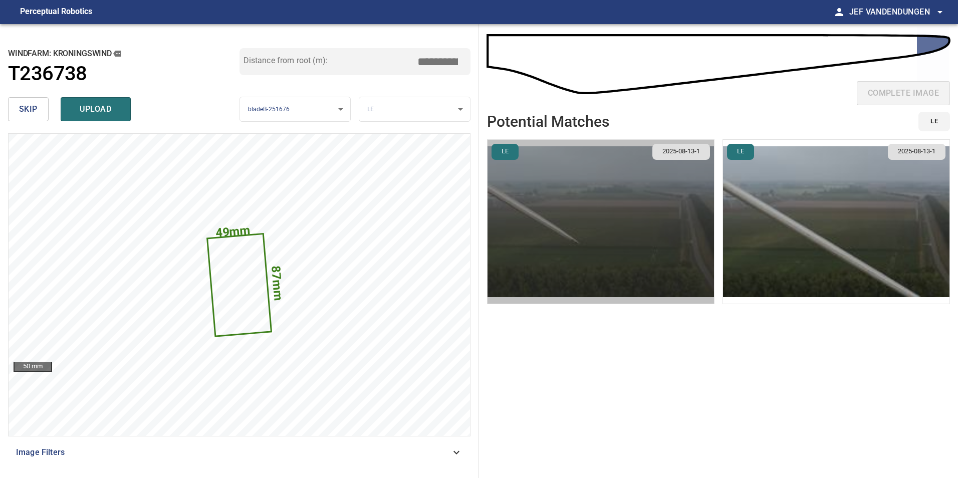
click at [598, 253] on img "button" at bounding box center [600, 222] width 226 height 164
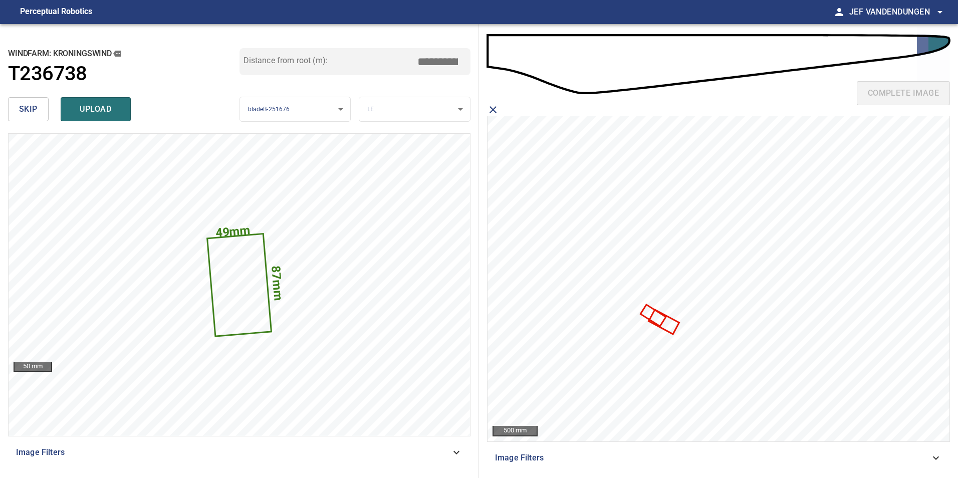
click at [644, 314] on icon at bounding box center [653, 315] width 24 height 20
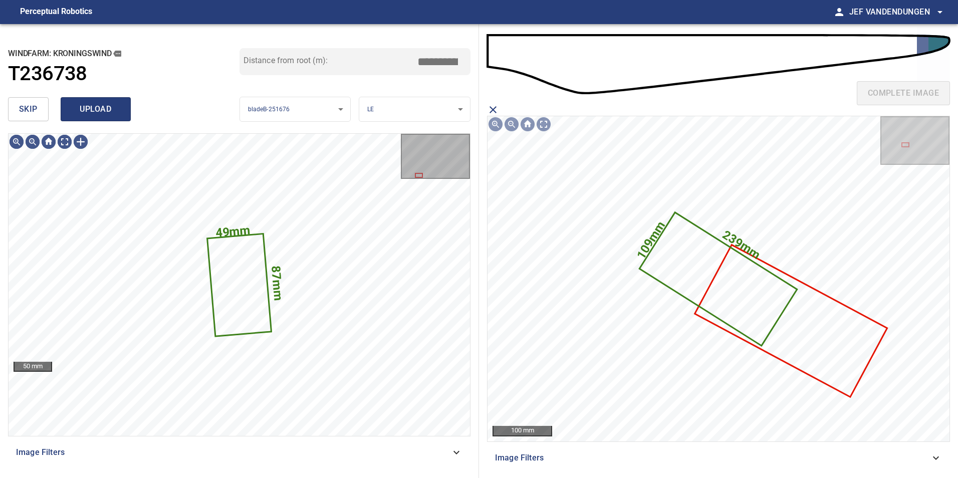
click at [70, 107] on button "upload" at bounding box center [96, 109] width 70 height 24
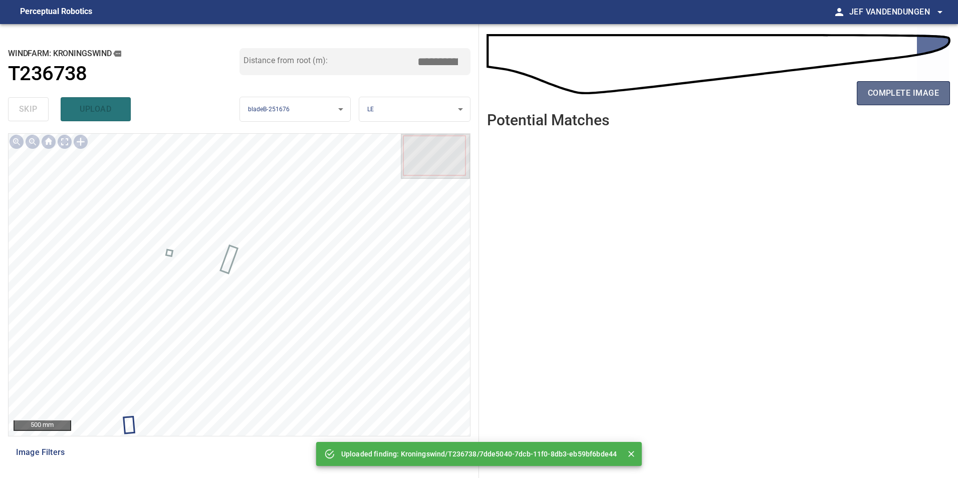
click at [890, 95] on span "complete image" at bounding box center [902, 93] width 71 height 14
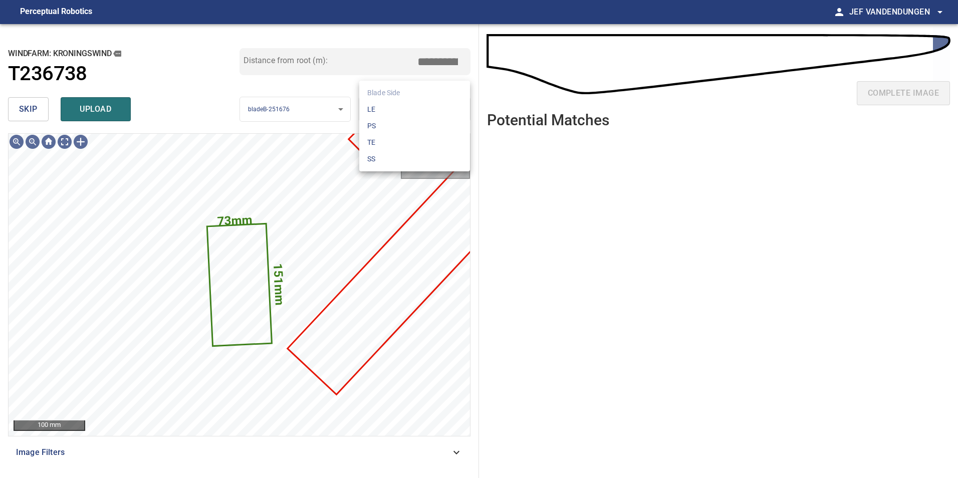
click at [404, 113] on body "**********" at bounding box center [479, 239] width 958 height 478
click at [399, 109] on li "LE" at bounding box center [414, 109] width 111 height 17
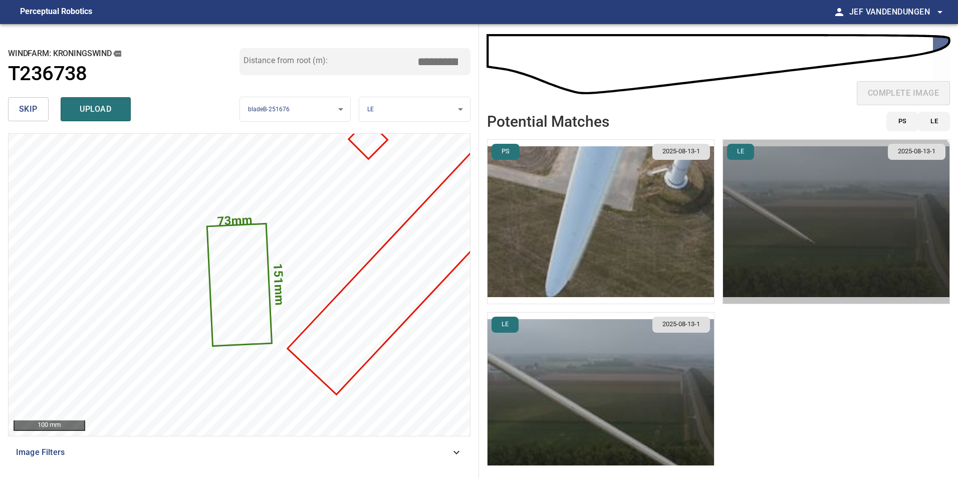
click at [788, 241] on img "button" at bounding box center [836, 222] width 226 height 164
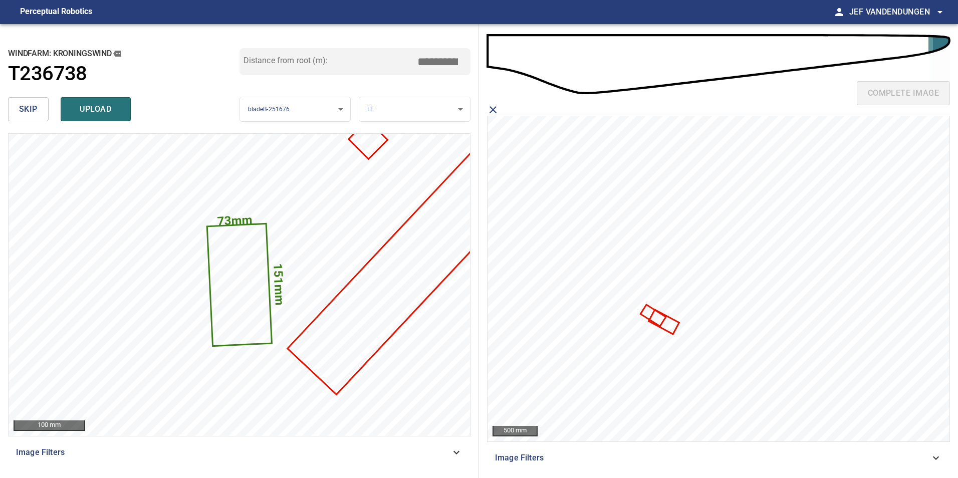
click at [641, 314] on icon at bounding box center [653, 315] width 24 height 20
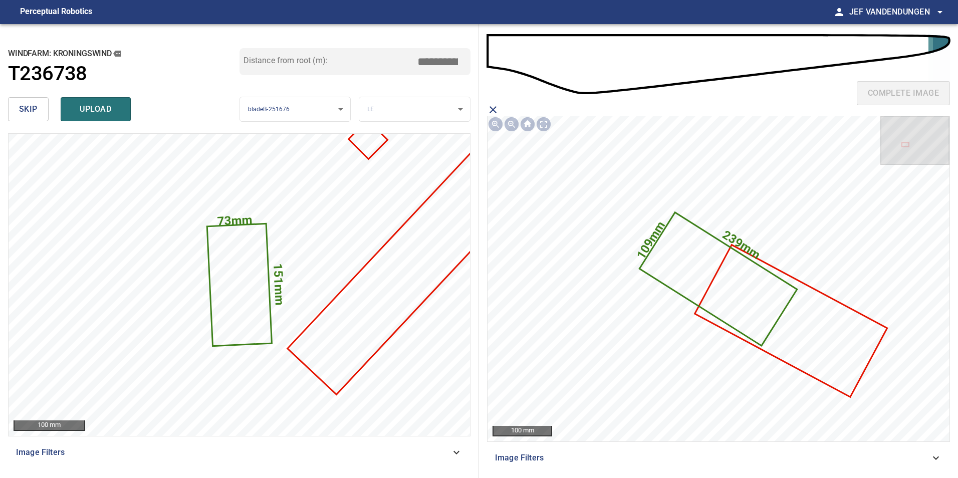
click at [78, 107] on span "upload" at bounding box center [96, 109] width 48 height 14
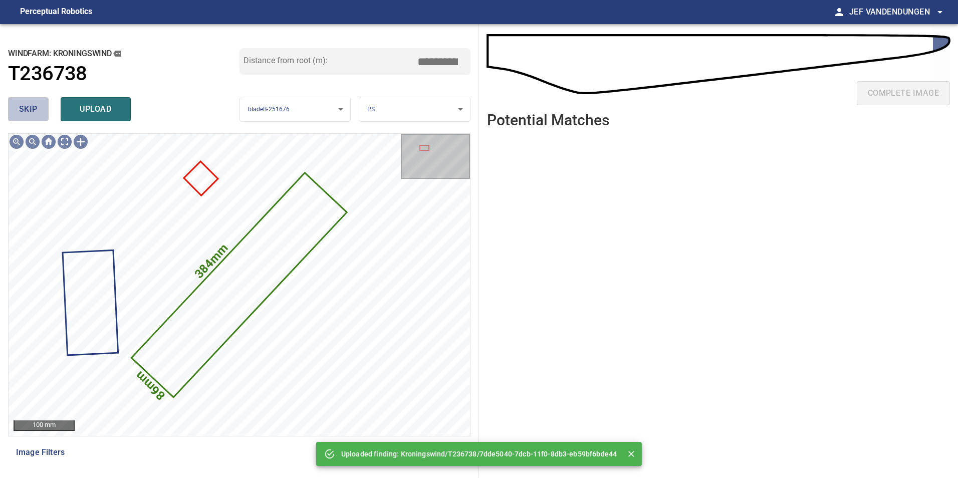
click at [33, 113] on span "skip" at bounding box center [28, 109] width 19 height 14
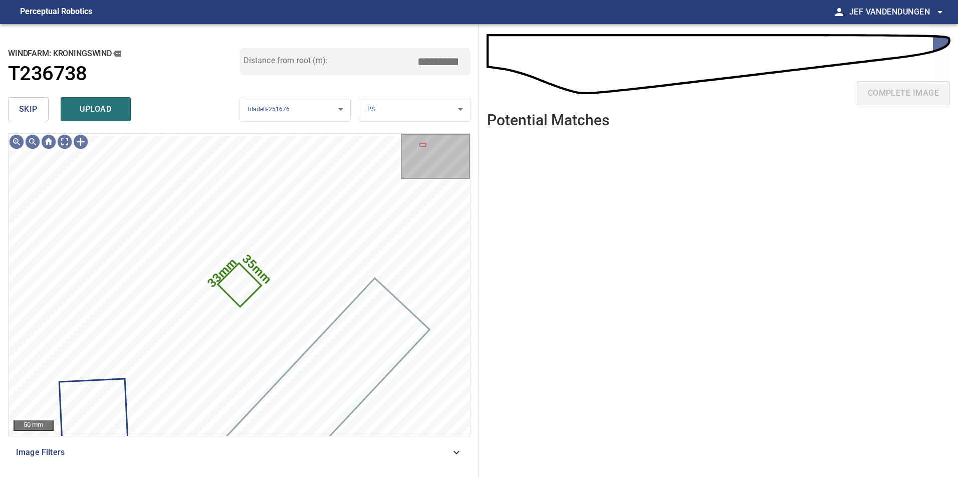
click at [24, 113] on span "skip" at bounding box center [28, 109] width 19 height 14
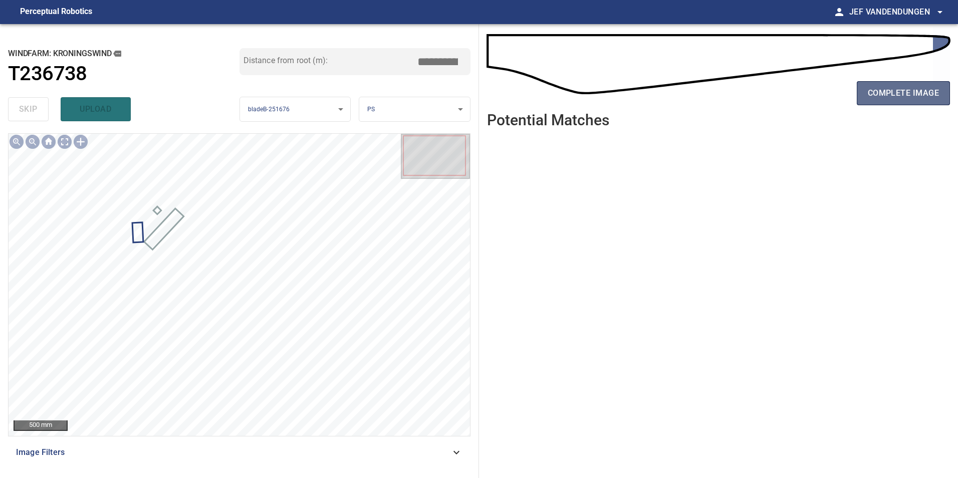
drag, startPoint x: 915, startPoint y: 96, endPoint x: 899, endPoint y: 96, distance: 16.5
click at [914, 96] on span "complete image" at bounding box center [902, 93] width 71 height 14
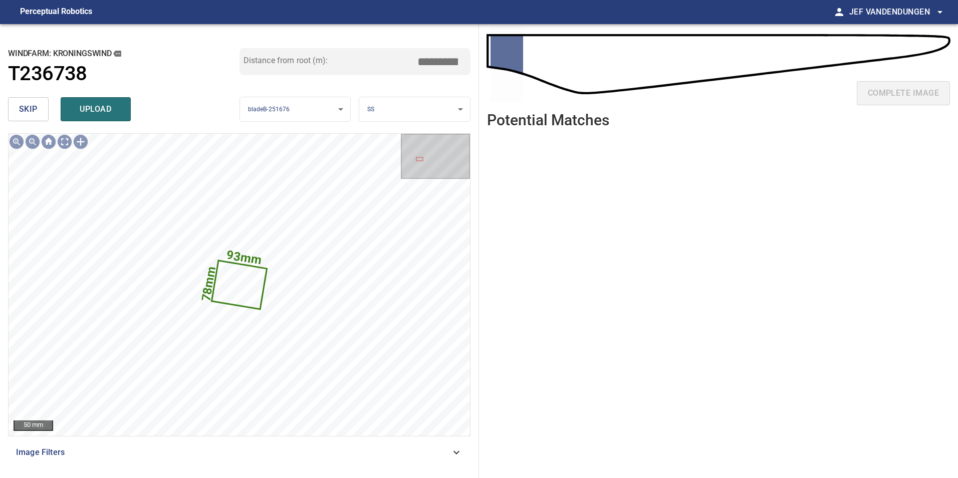
click at [32, 111] on span "skip" at bounding box center [28, 109] width 19 height 14
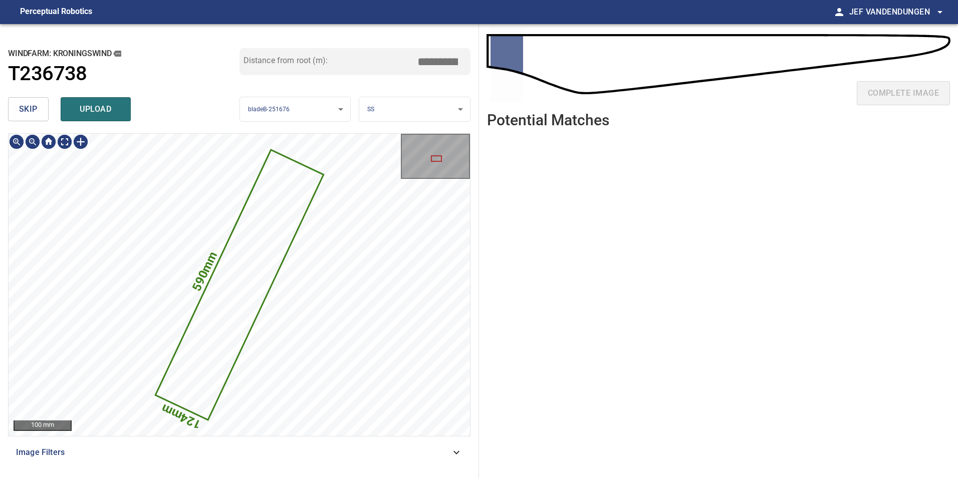
click at [252, 250] on icon at bounding box center [239, 285] width 166 height 268
click at [30, 108] on span "skip" at bounding box center [28, 109] width 19 height 14
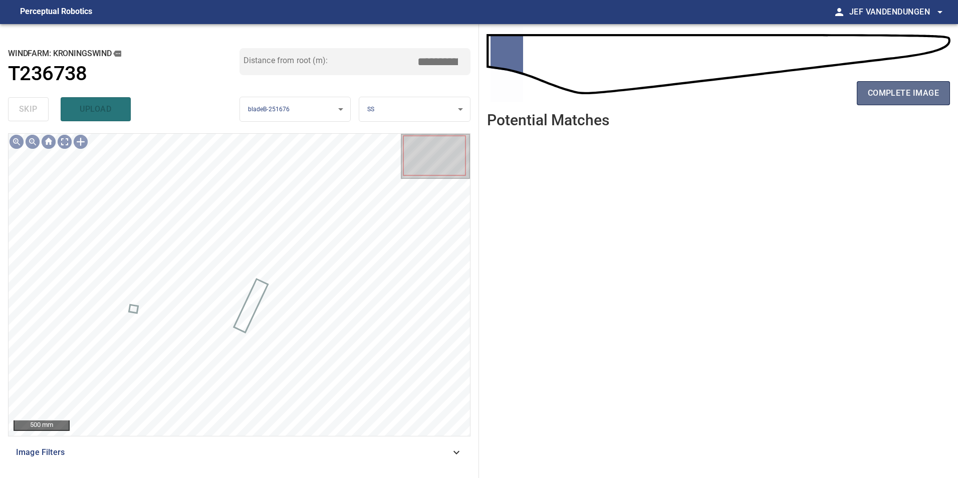
click at [888, 89] on span "complete image" at bounding box center [902, 93] width 71 height 14
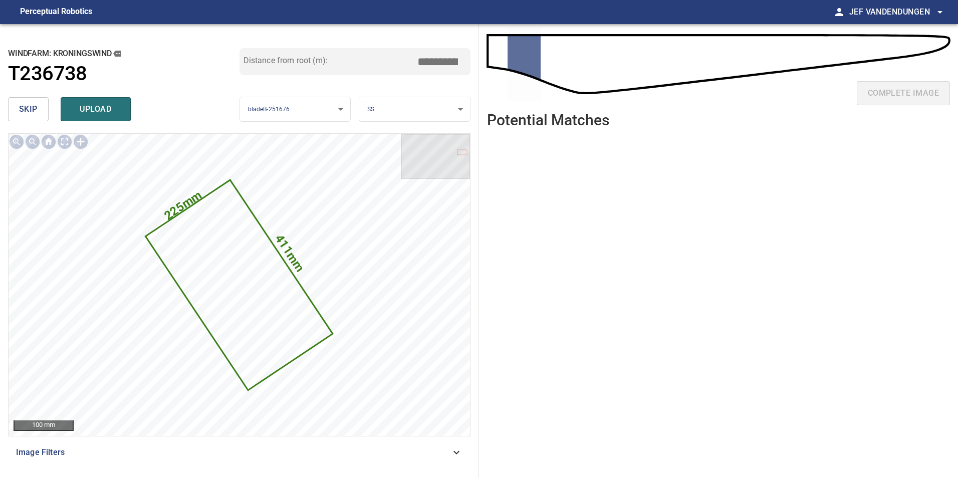
click at [17, 103] on button "skip" at bounding box center [28, 109] width 41 height 24
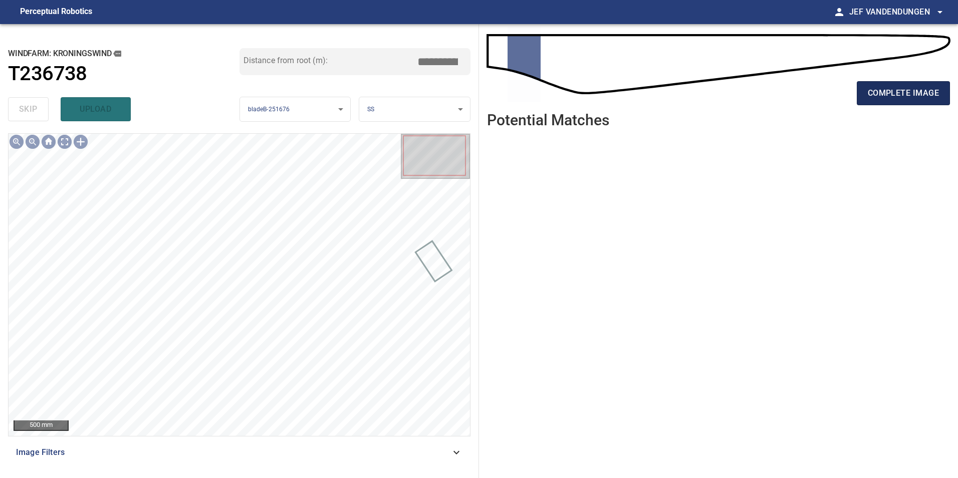
click at [897, 100] on span "complete image" at bounding box center [902, 93] width 71 height 14
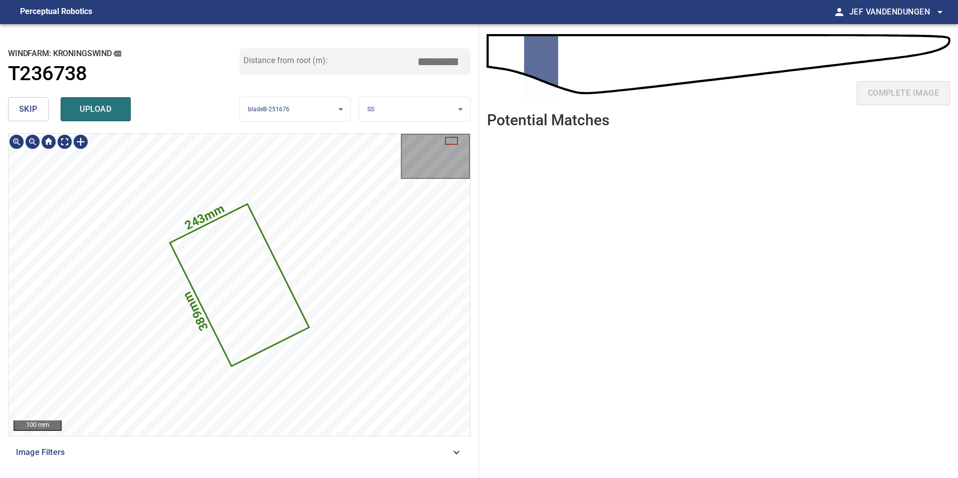
click at [21, 113] on button "skip" at bounding box center [28, 109] width 41 height 24
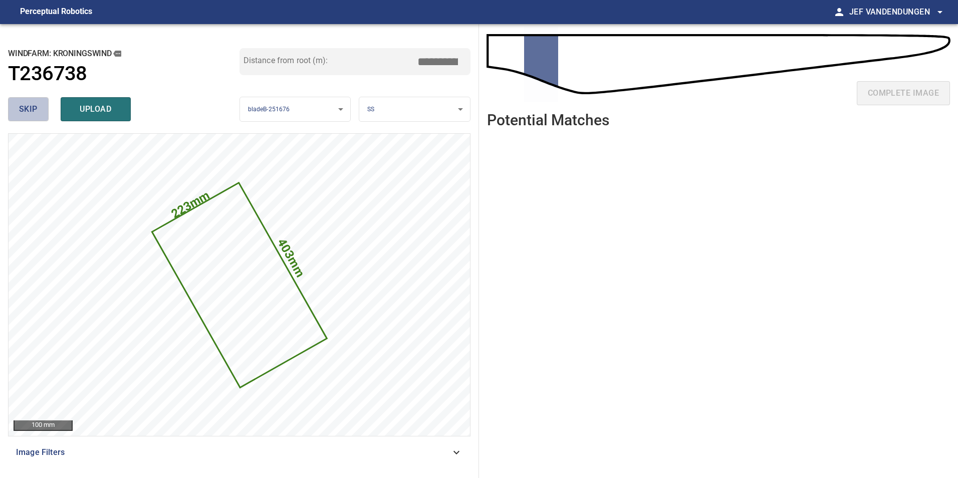
click at [16, 112] on button "skip" at bounding box center [28, 109] width 41 height 24
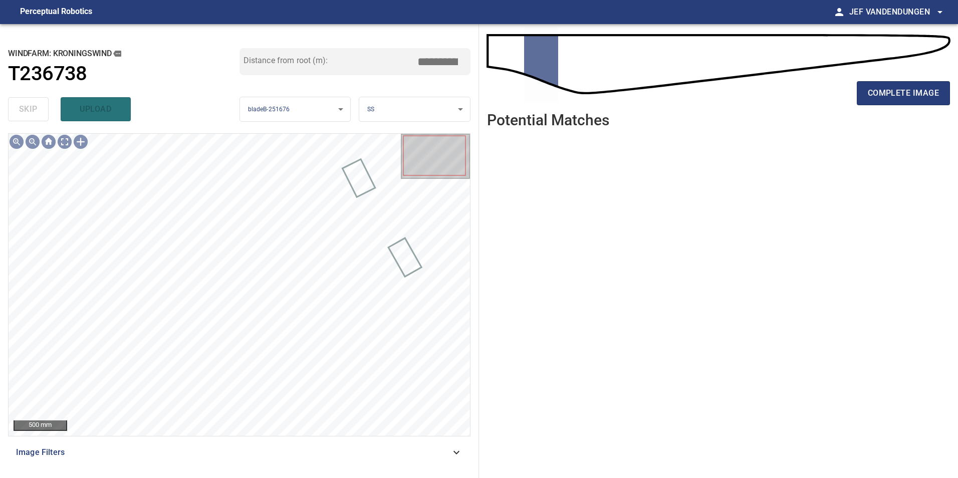
click at [908, 109] on div "complete image" at bounding box center [718, 97] width 463 height 40
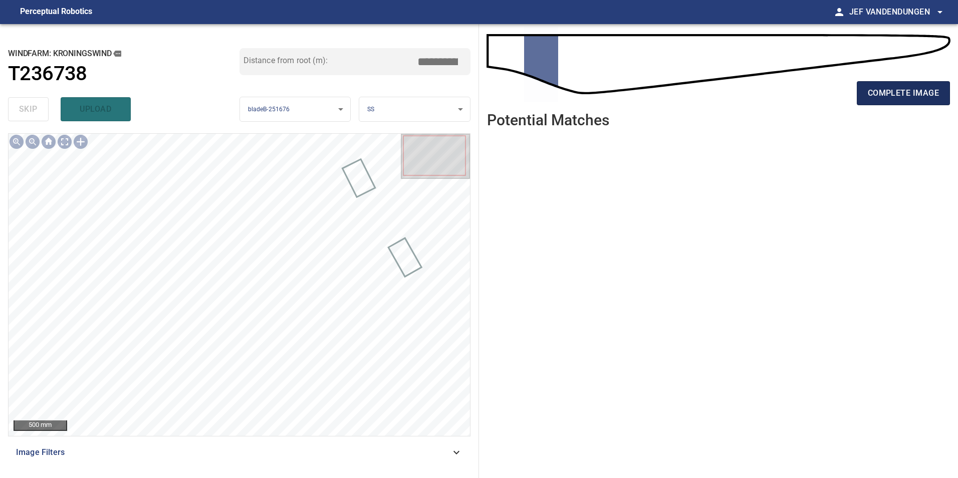
click at [917, 97] on span "complete image" at bounding box center [902, 93] width 71 height 14
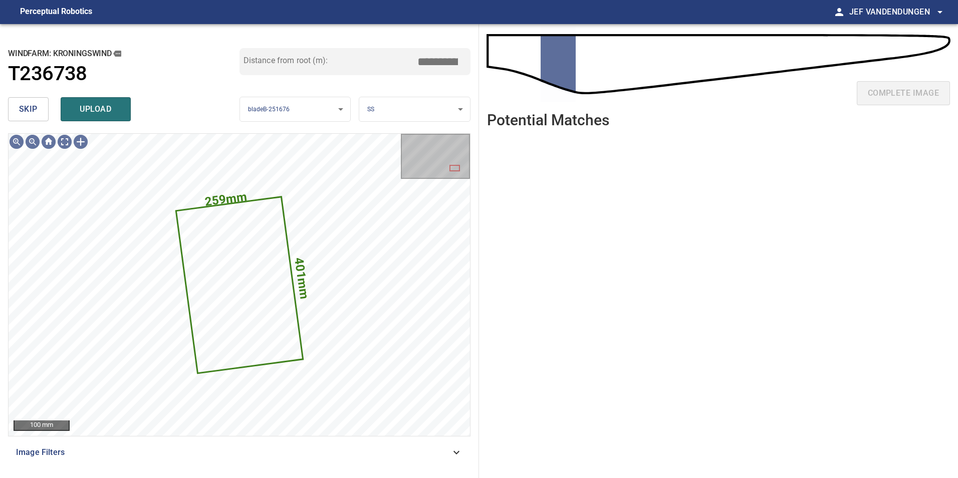
click at [25, 117] on button "skip" at bounding box center [28, 109] width 41 height 24
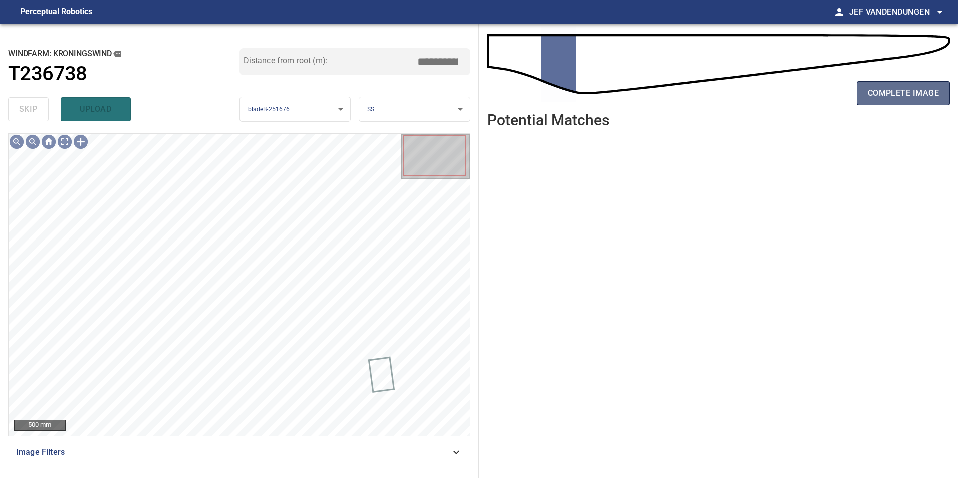
click at [904, 98] on span "complete image" at bounding box center [902, 93] width 71 height 14
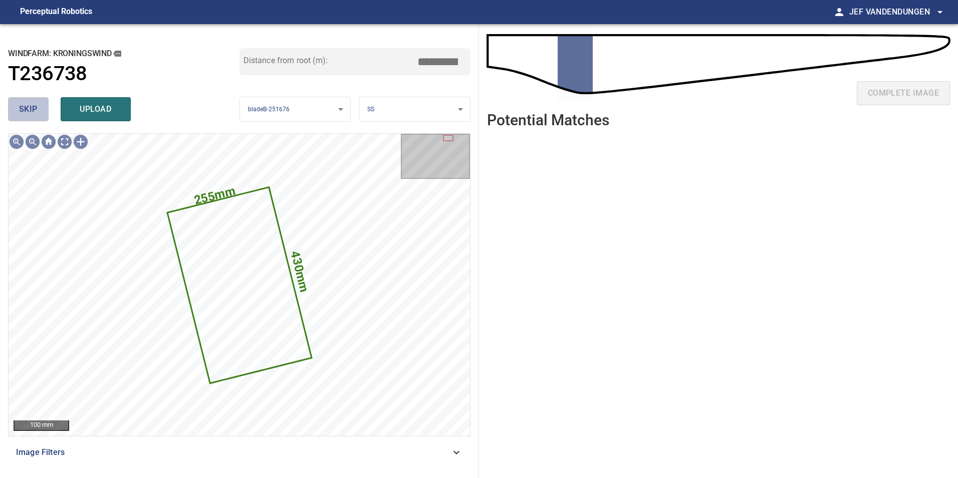
click at [36, 110] on span "skip" at bounding box center [28, 109] width 19 height 14
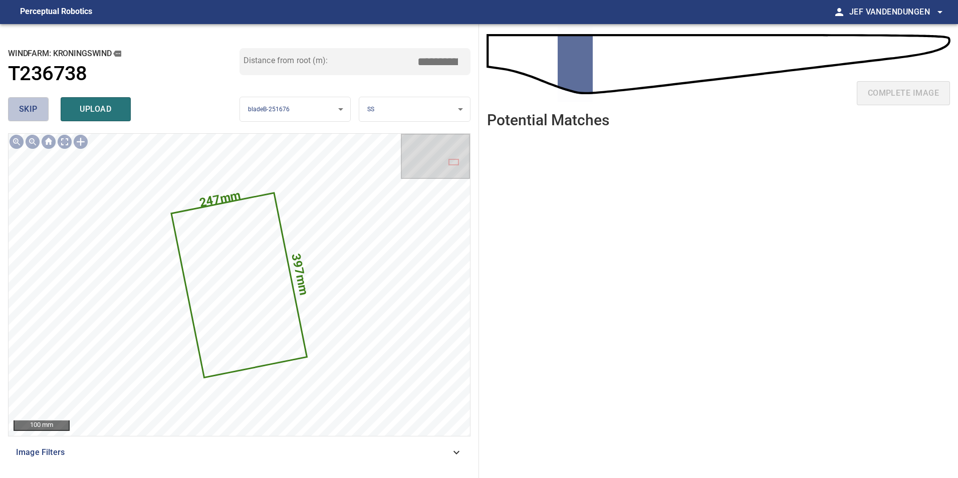
click at [35, 109] on span "skip" at bounding box center [28, 109] width 19 height 14
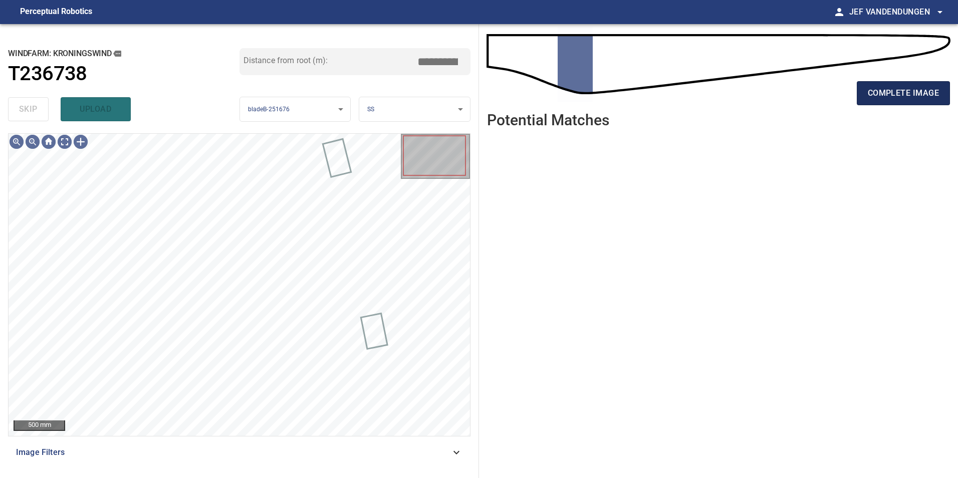
click at [909, 92] on span "complete image" at bounding box center [902, 93] width 71 height 14
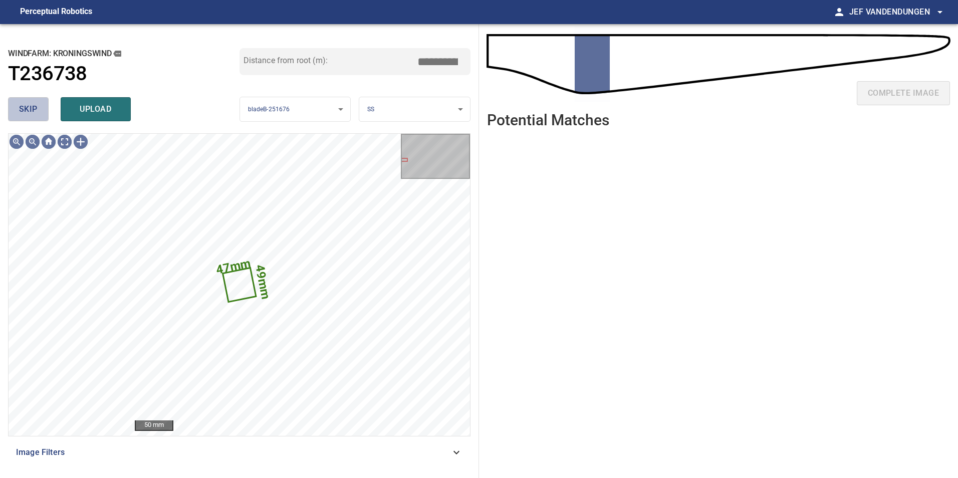
click at [28, 109] on span "skip" at bounding box center [28, 109] width 19 height 14
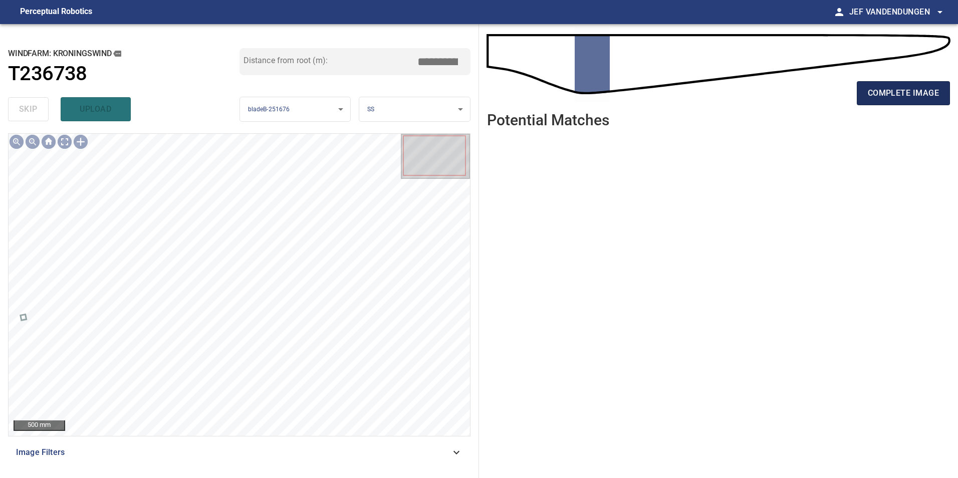
drag, startPoint x: 909, startPoint y: 96, endPoint x: 905, endPoint y: 99, distance: 5.3
click at [908, 97] on span "complete image" at bounding box center [902, 93] width 71 height 14
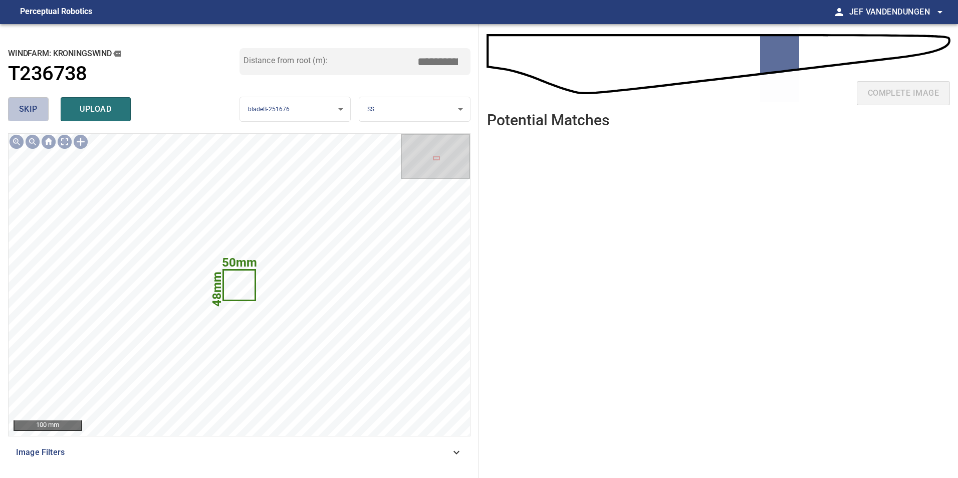
click at [23, 107] on span "skip" at bounding box center [28, 109] width 19 height 14
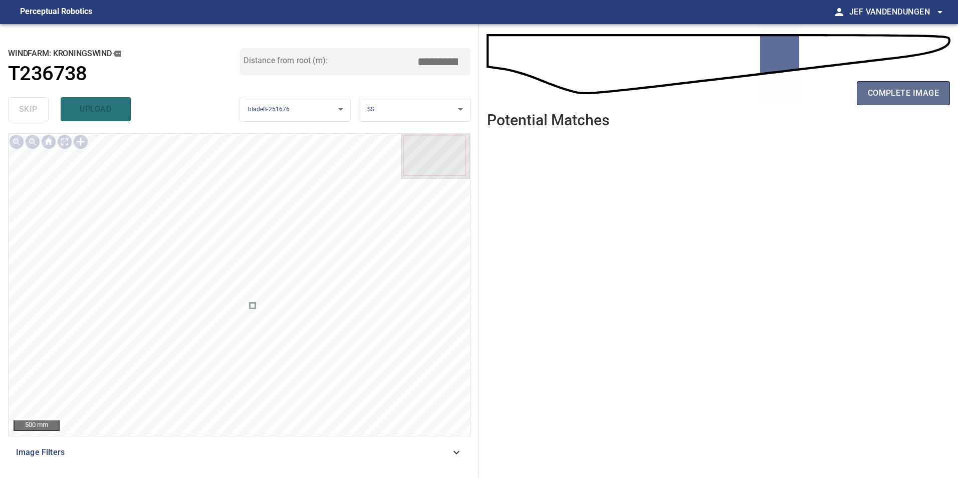
click at [885, 101] on button "complete image" at bounding box center [902, 93] width 93 height 24
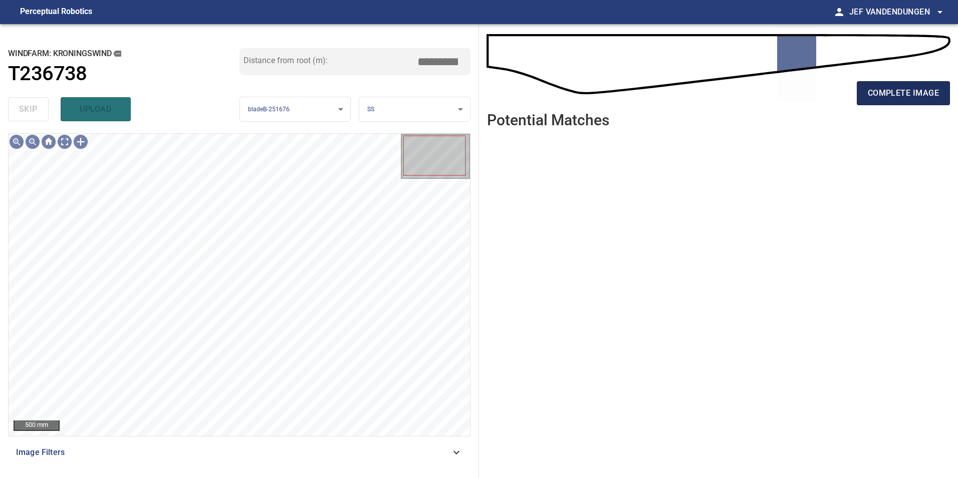
click at [873, 91] on span "complete image" at bounding box center [902, 93] width 71 height 14
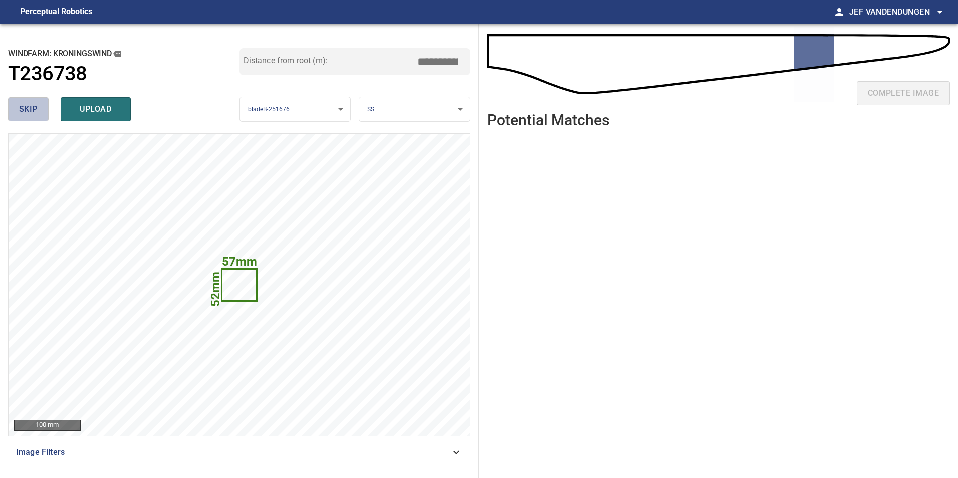
drag, startPoint x: 21, startPoint y: 110, endPoint x: 50, endPoint y: 111, distance: 29.1
click at [23, 110] on span "skip" at bounding box center [28, 109] width 19 height 14
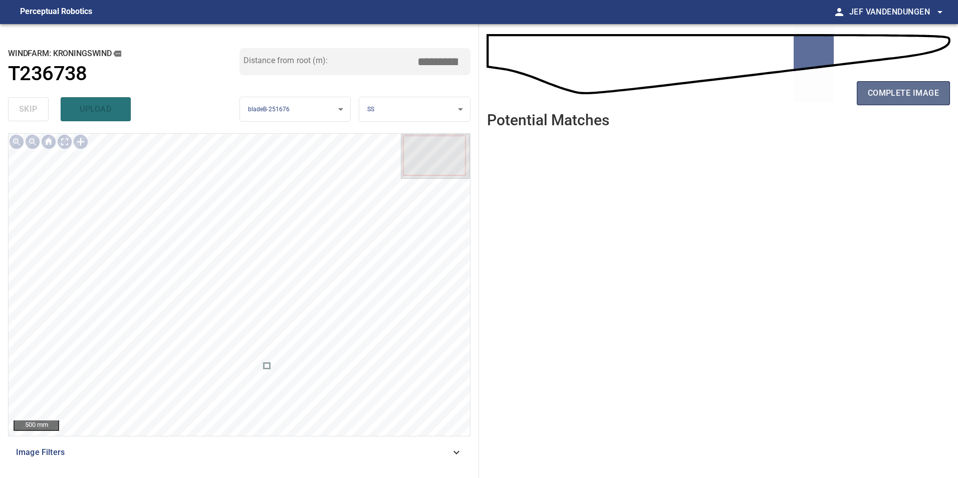
click at [912, 99] on span "complete image" at bounding box center [902, 93] width 71 height 14
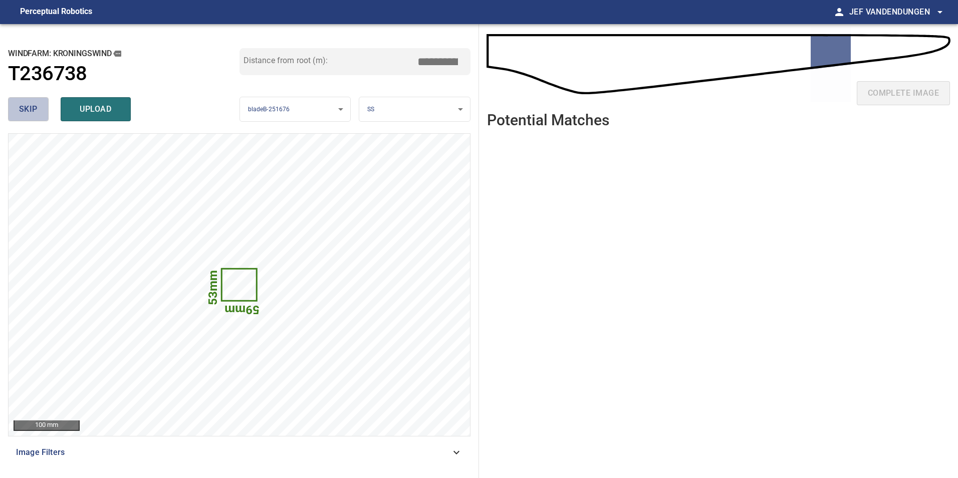
click at [25, 106] on span "skip" at bounding box center [28, 109] width 19 height 14
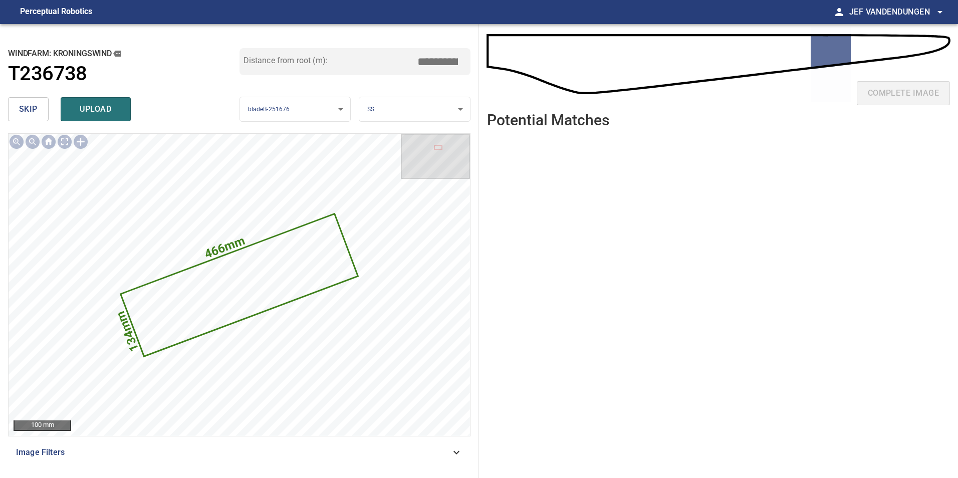
click at [96, 111] on span "upload" at bounding box center [96, 109] width 48 height 14
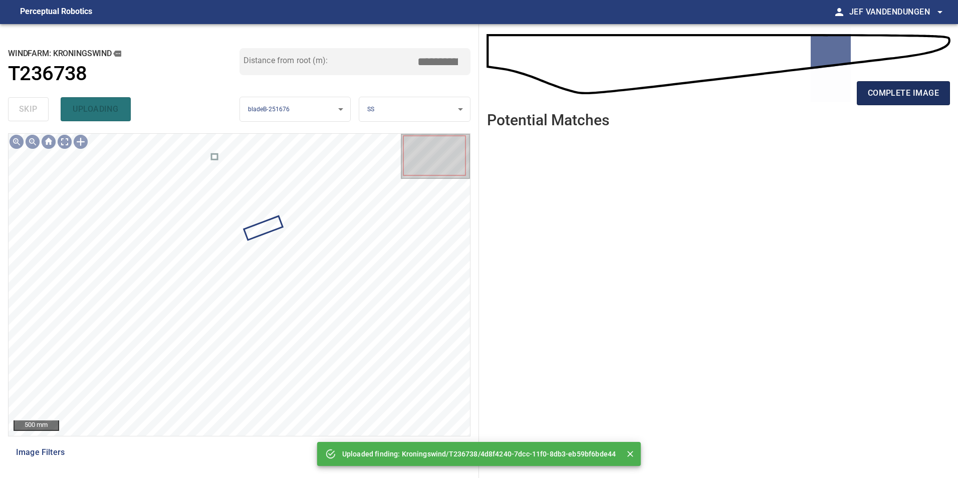
click at [907, 89] on span "complete image" at bounding box center [902, 93] width 71 height 14
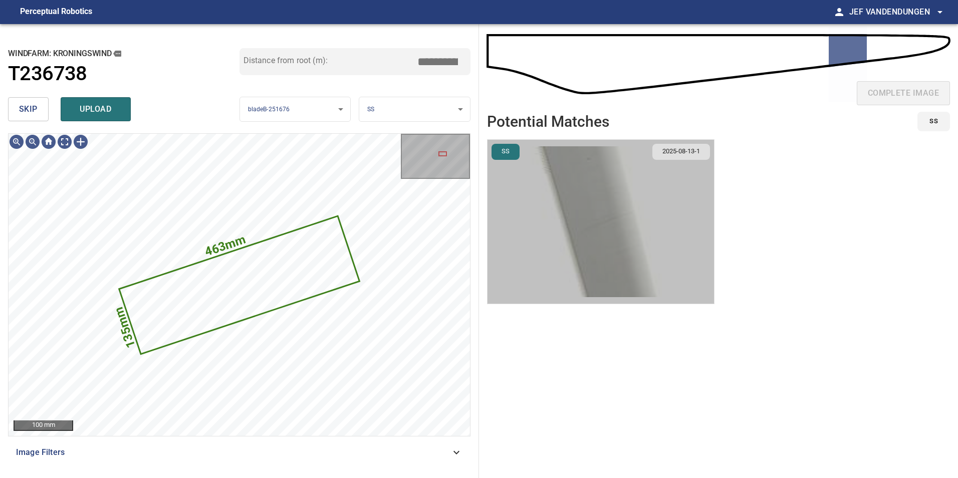
click at [547, 229] on img "button" at bounding box center [600, 222] width 226 height 164
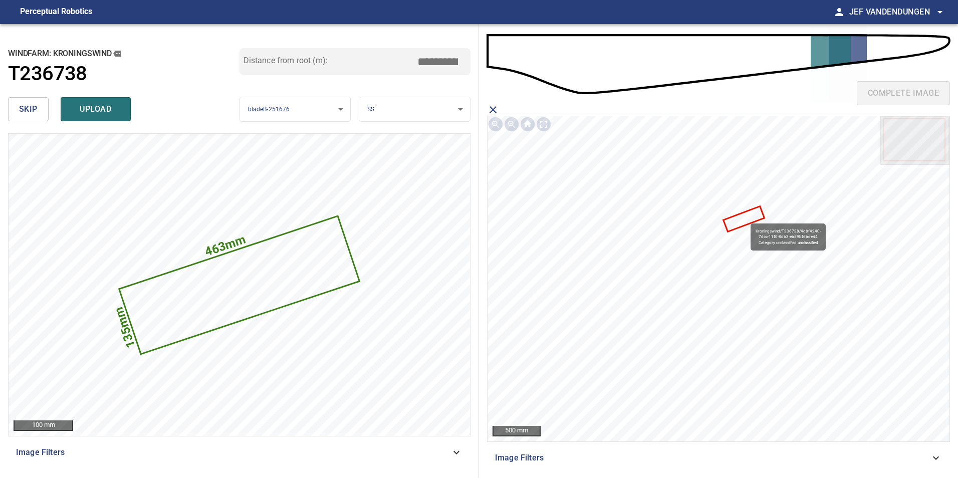
click at [746, 219] on icon at bounding box center [743, 219] width 39 height 24
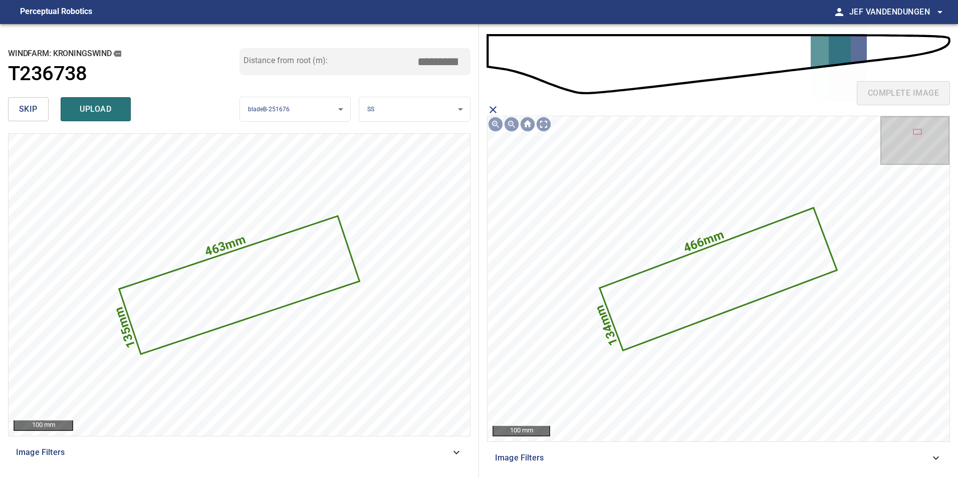
click at [491, 109] on icon "close matching imageResolution:" at bounding box center [492, 109] width 7 height 7
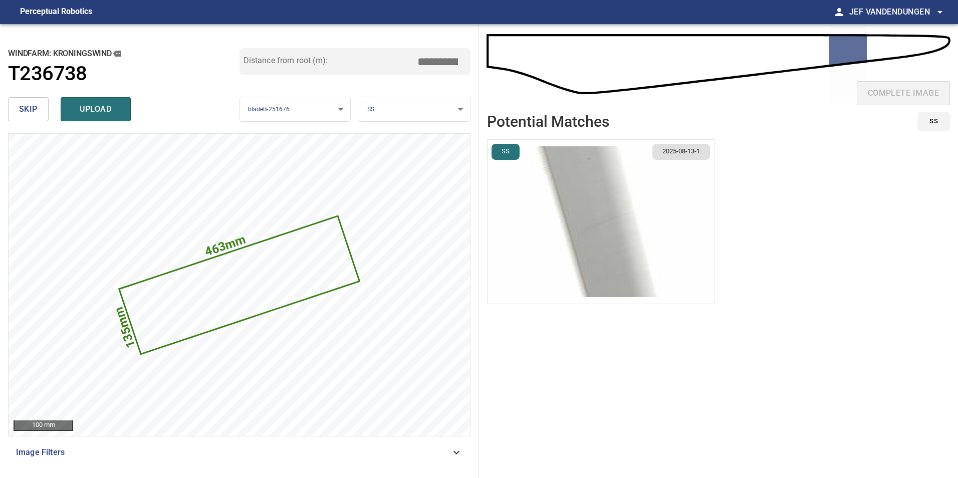
click at [6, 102] on div "**********" at bounding box center [239, 251] width 479 height 454
click at [20, 102] on button "skip" at bounding box center [28, 109] width 41 height 24
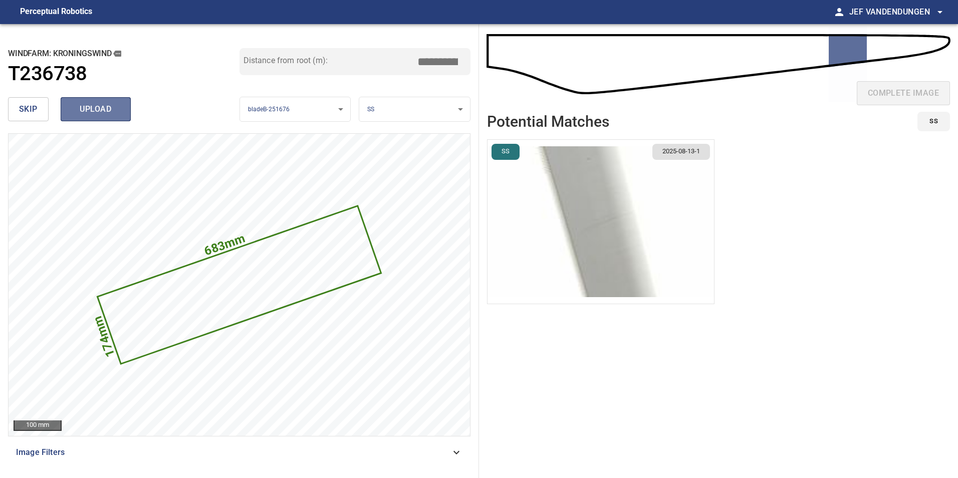
click at [80, 103] on span "upload" at bounding box center [96, 109] width 48 height 14
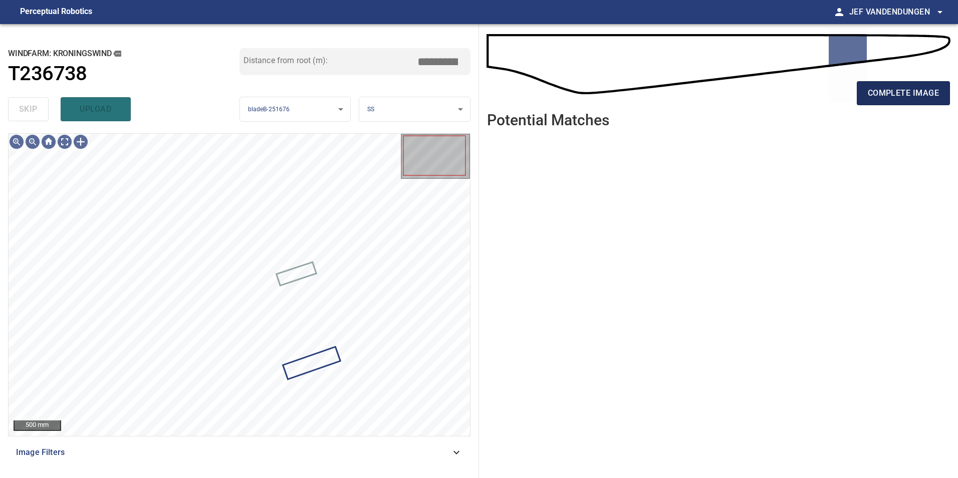
click at [902, 87] on span "complete image" at bounding box center [902, 93] width 71 height 14
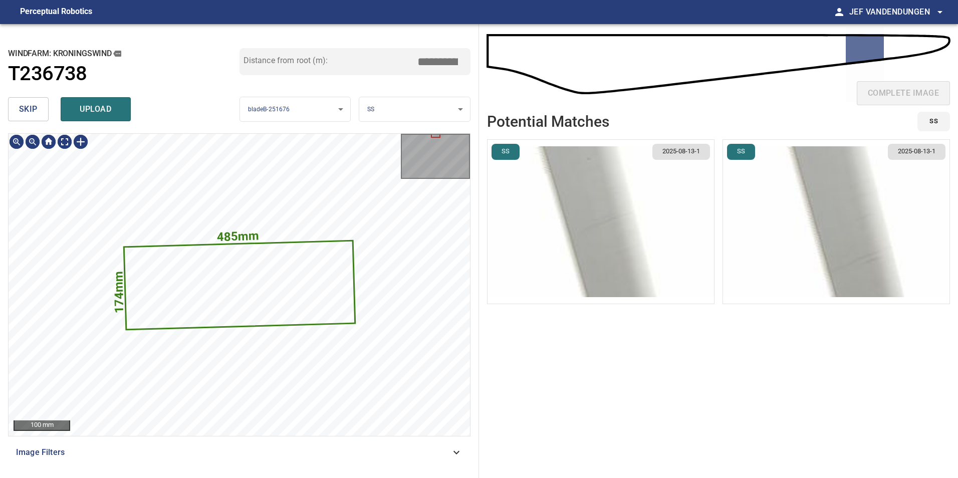
click at [163, 185] on div "**********" at bounding box center [239, 251] width 479 height 454
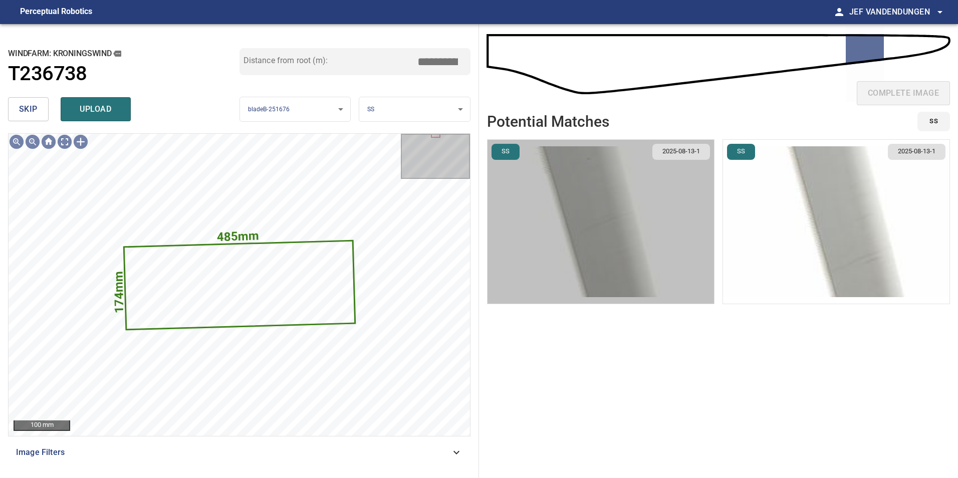
click at [565, 236] on img "button" at bounding box center [600, 222] width 226 height 164
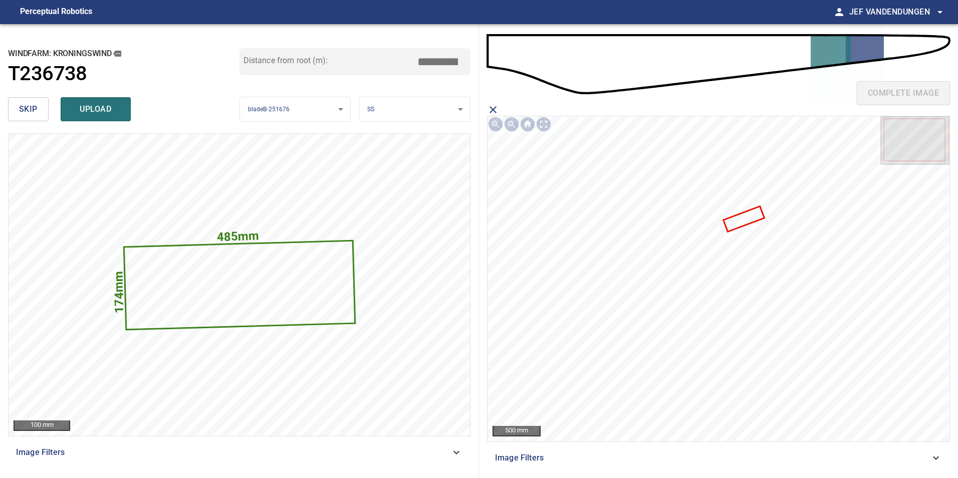
click at [744, 217] on icon at bounding box center [743, 219] width 39 height 24
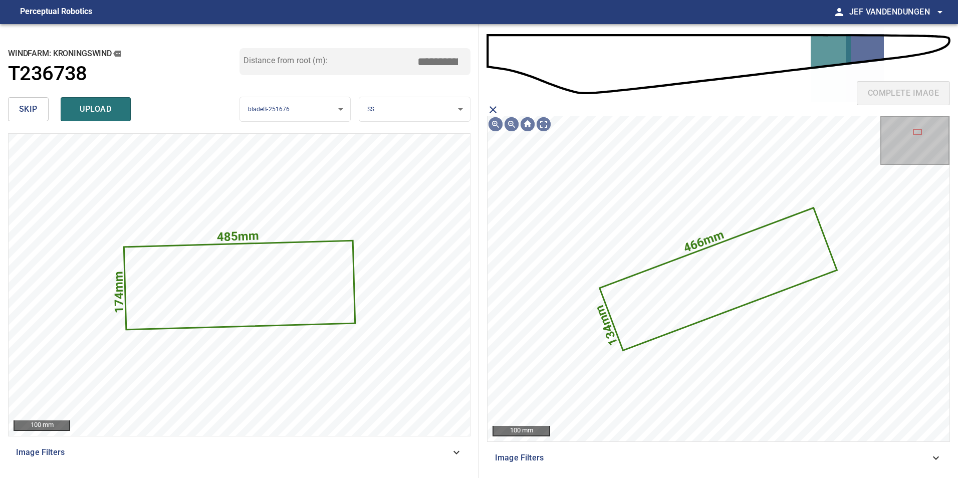
click at [491, 108] on icon "close matching imageResolution:" at bounding box center [492, 109] width 7 height 7
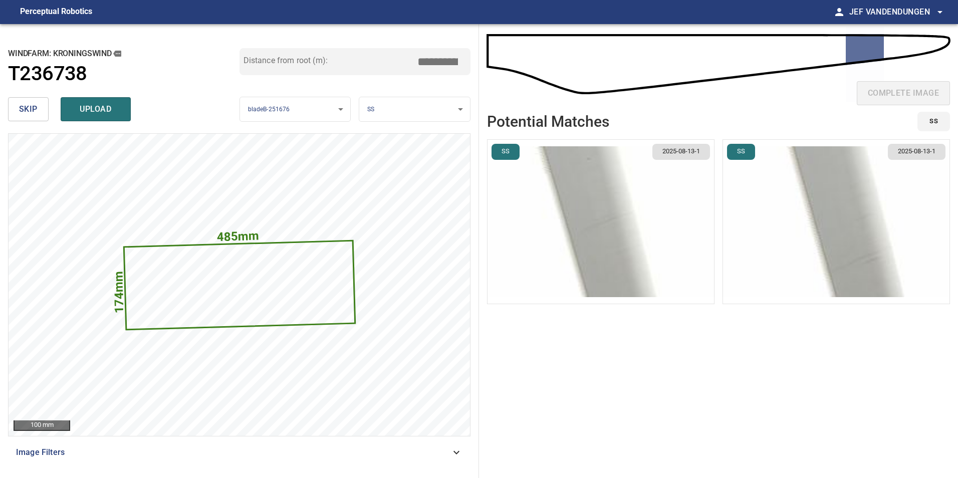
click at [794, 238] on img "button" at bounding box center [836, 222] width 226 height 164
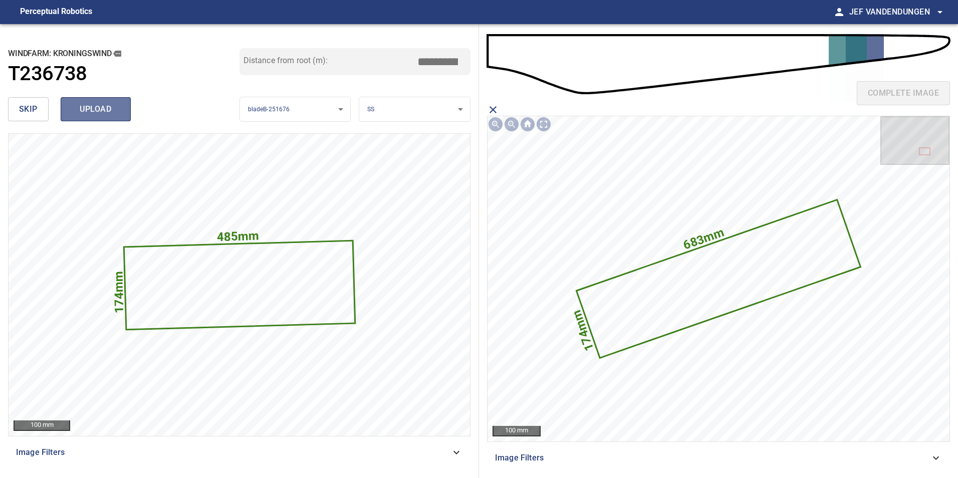
click at [94, 110] on span "upload" at bounding box center [96, 109] width 48 height 14
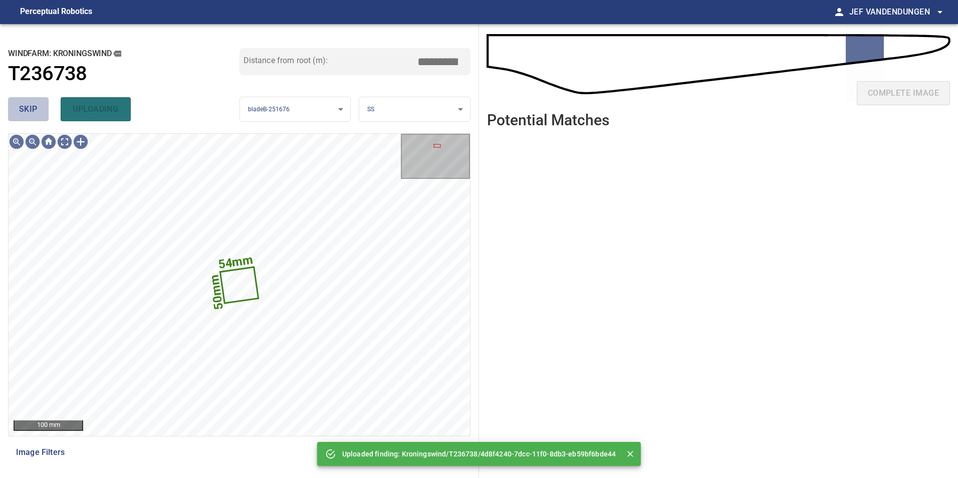
click at [29, 113] on span "skip" at bounding box center [28, 109] width 19 height 14
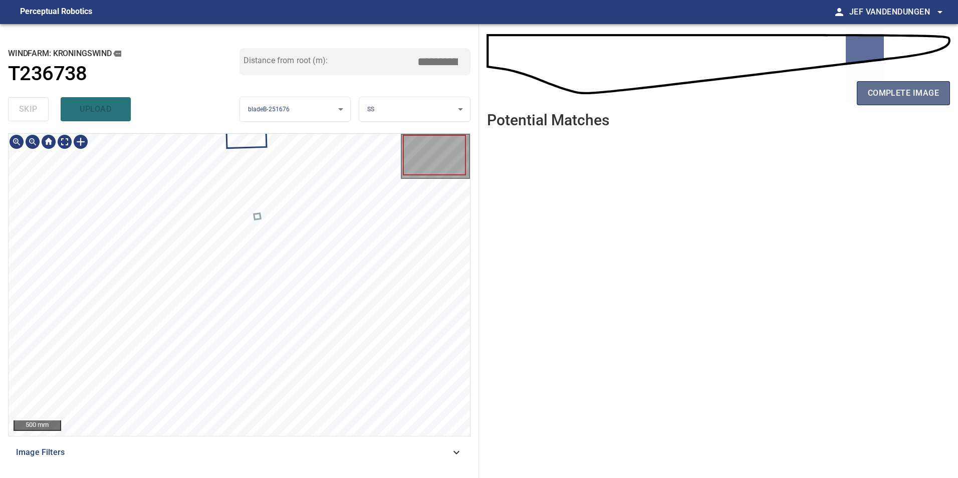
click at [887, 94] on span "complete image" at bounding box center [902, 93] width 71 height 14
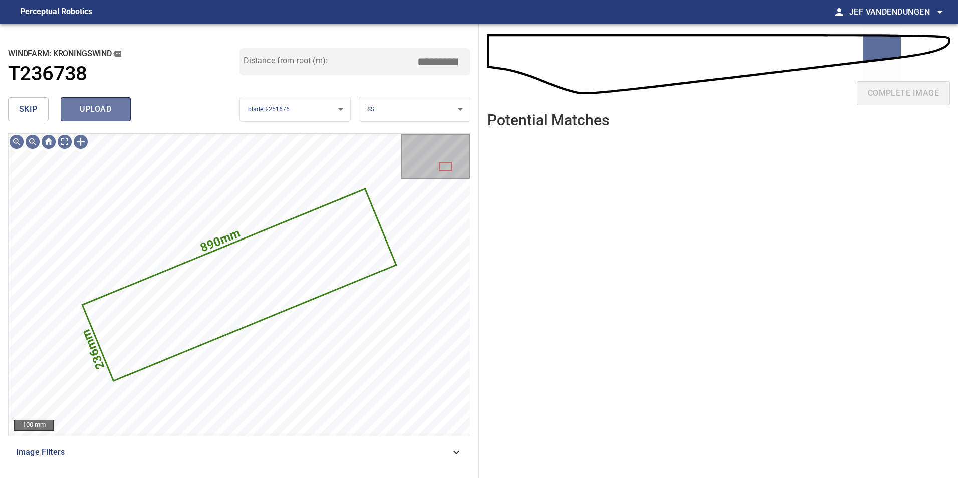
click at [102, 110] on span "upload" at bounding box center [96, 109] width 48 height 14
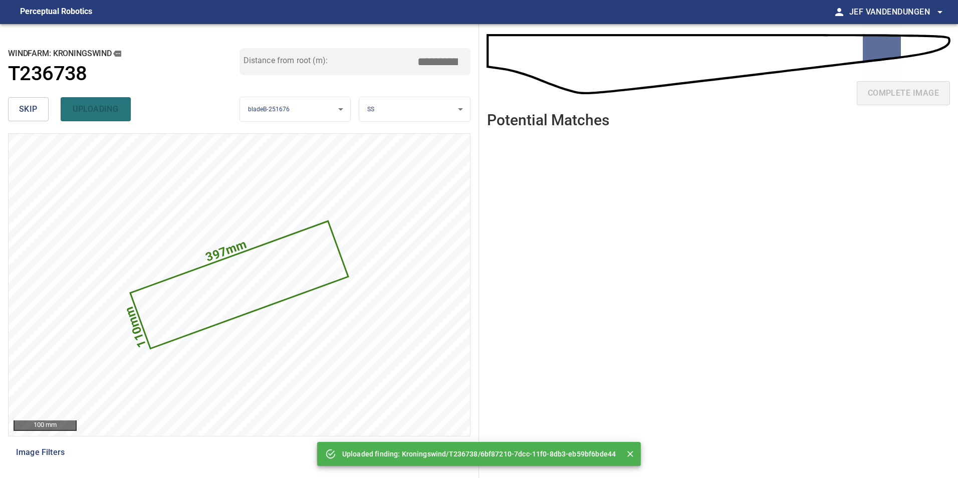
click at [100, 111] on div "skip uploading" at bounding box center [123, 109] width 231 height 32
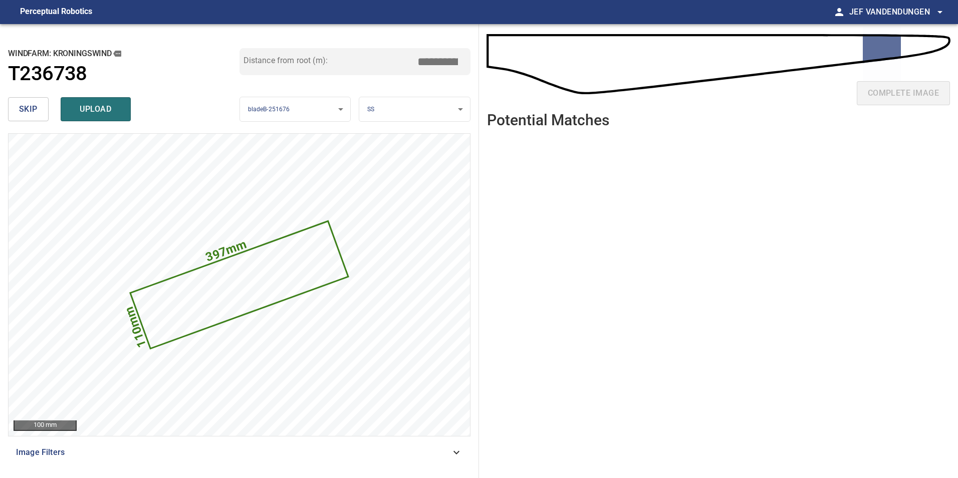
click at [91, 111] on span "upload" at bounding box center [96, 109] width 48 height 14
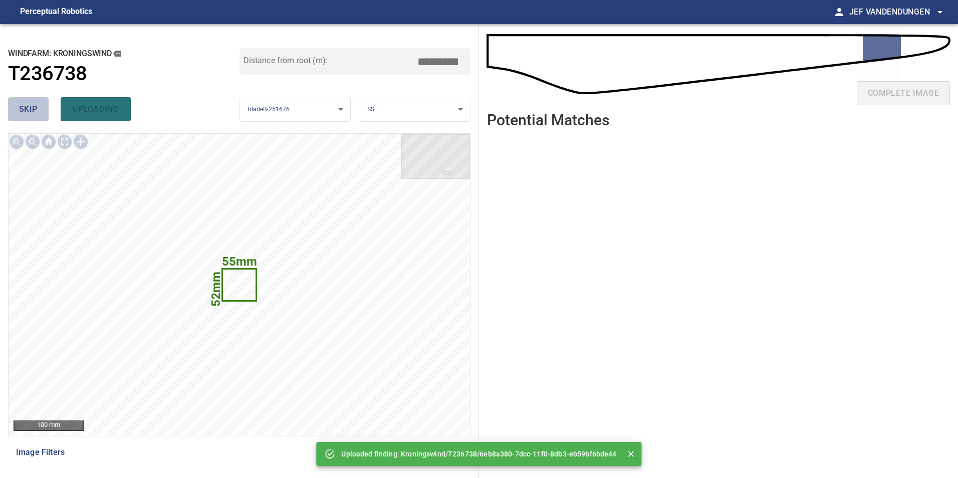
click at [22, 105] on span "skip" at bounding box center [28, 109] width 19 height 14
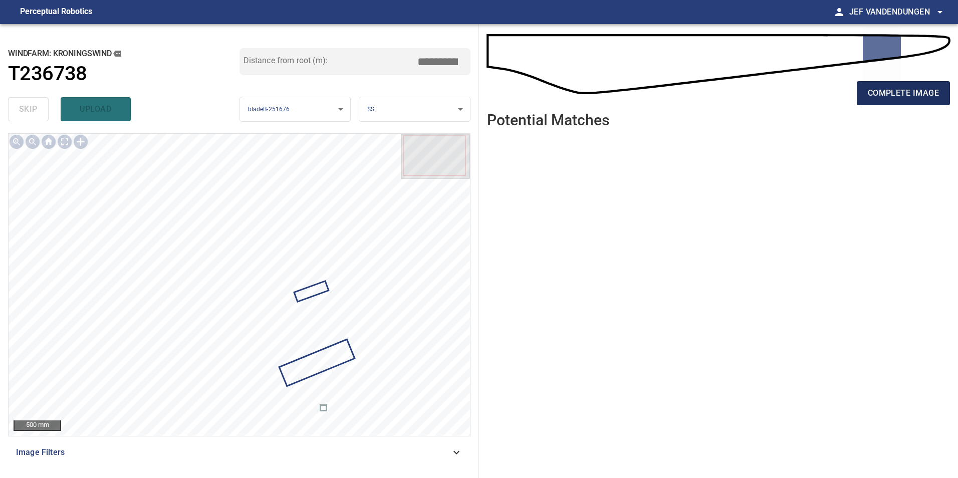
click at [885, 94] on span "complete image" at bounding box center [902, 93] width 71 height 14
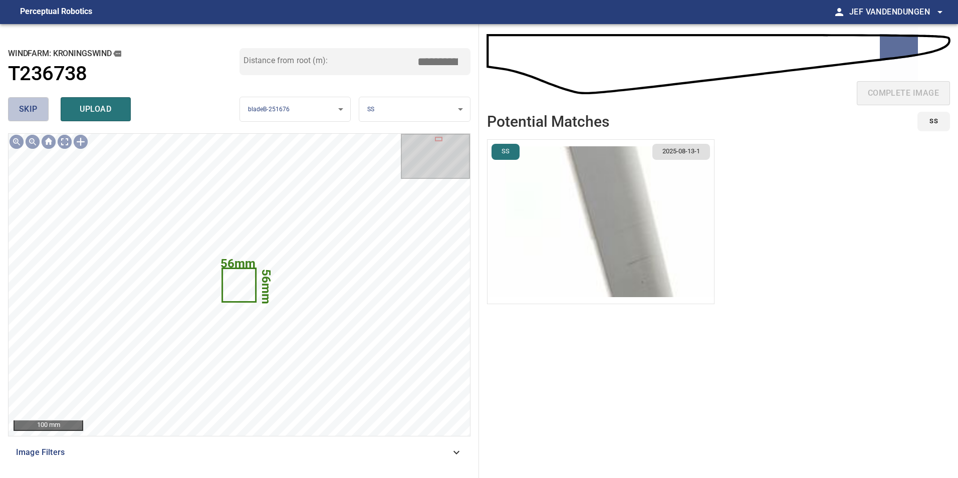
click at [23, 103] on span "skip" at bounding box center [28, 109] width 19 height 14
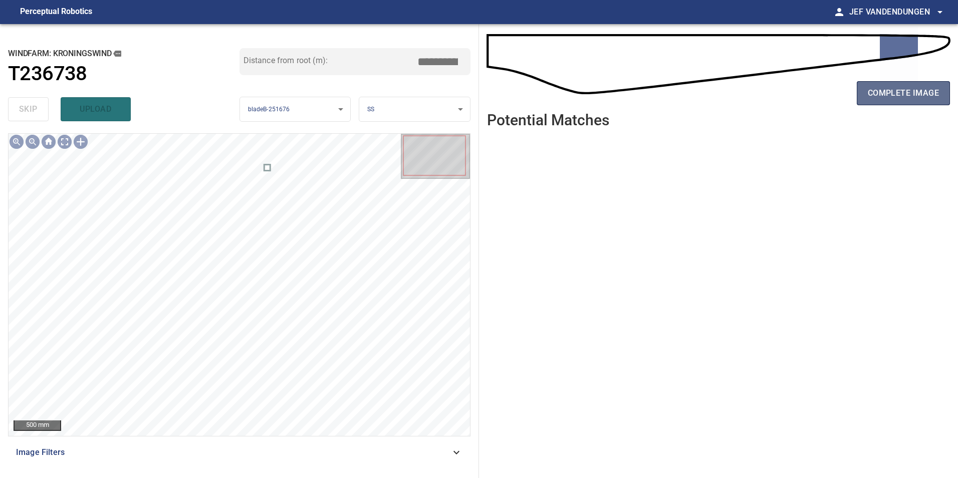
click at [907, 89] on span "complete image" at bounding box center [902, 93] width 71 height 14
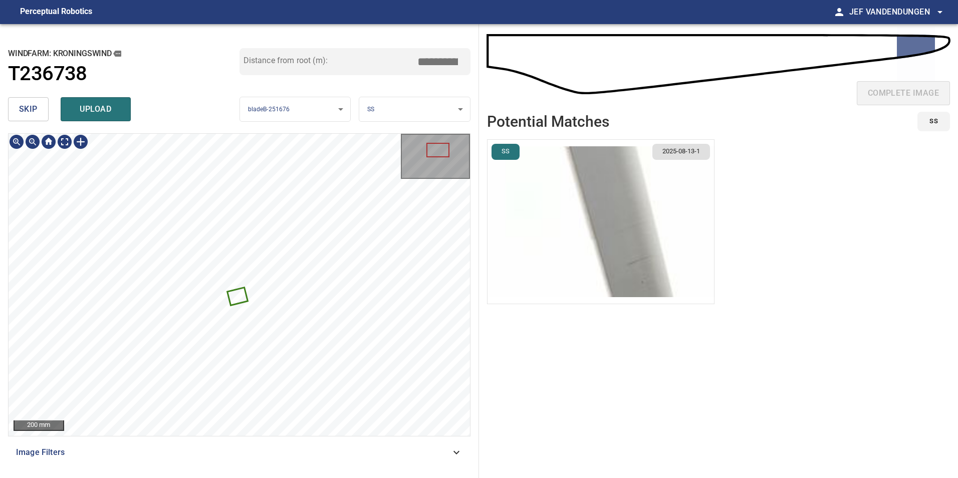
click at [631, 243] on img "button" at bounding box center [600, 222] width 226 height 164
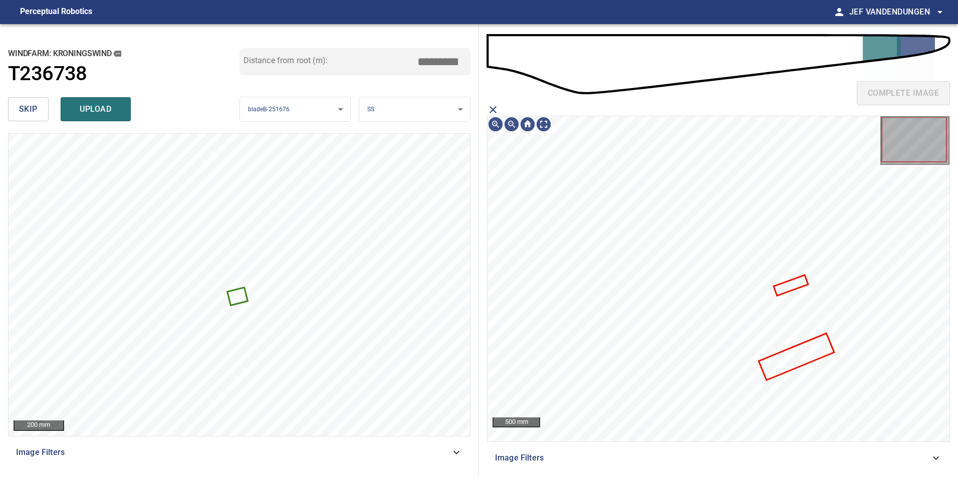
click at [491, 107] on icon "close matching imageResolution:" at bounding box center [492, 109] width 7 height 7
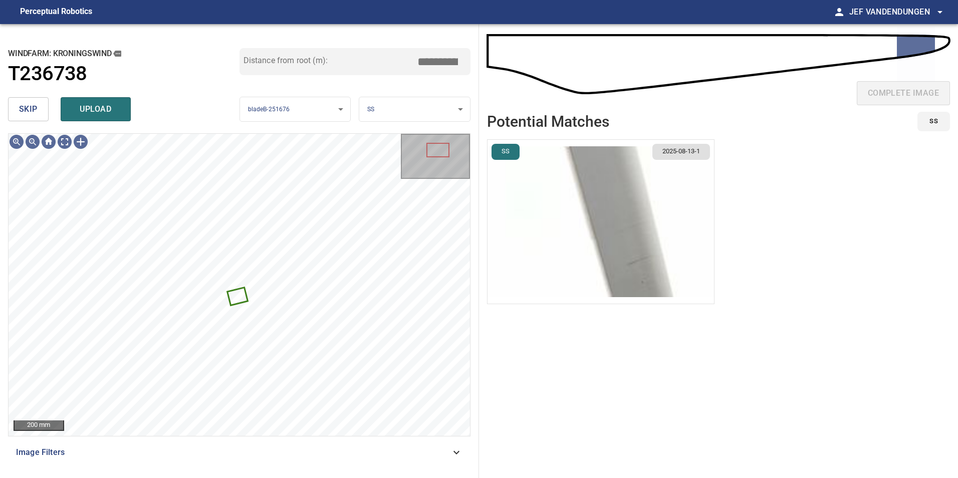
click at [375, 112] on body "**********" at bounding box center [479, 239] width 958 height 478
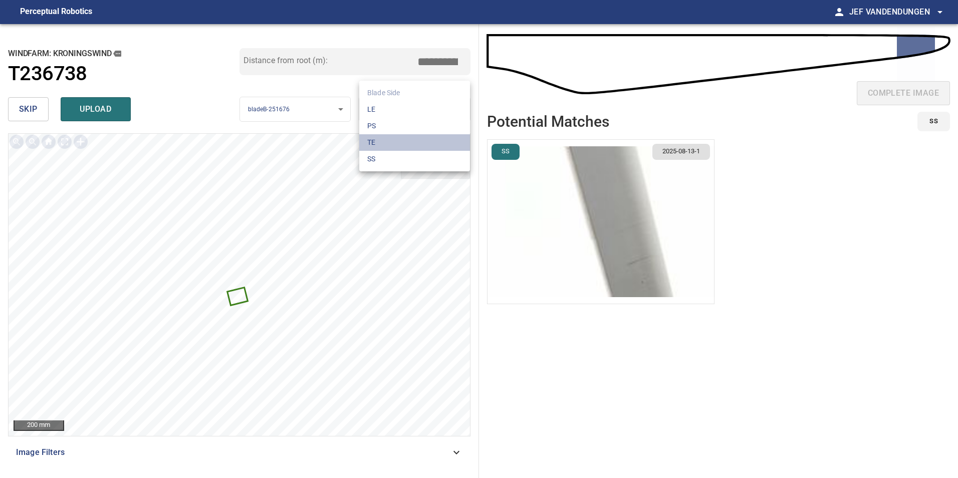
click at [379, 142] on li "TE" at bounding box center [414, 142] width 111 height 17
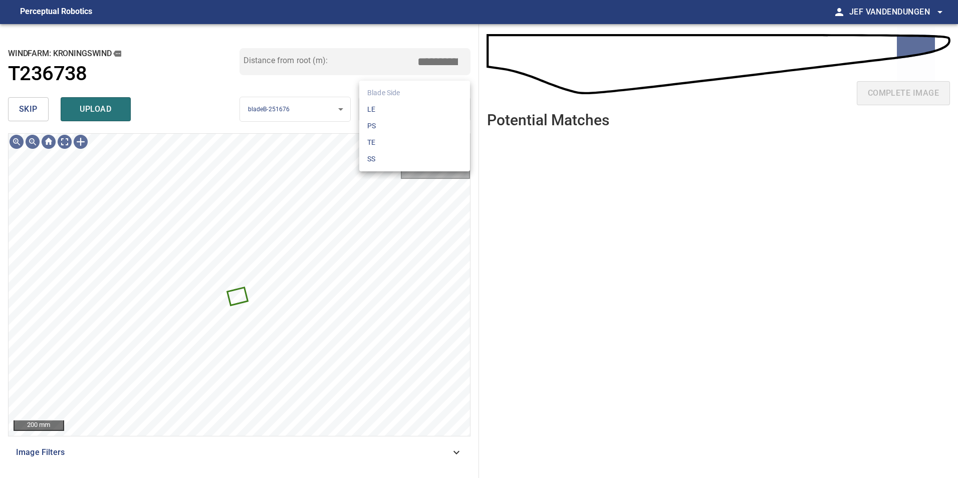
click at [451, 109] on body "**********" at bounding box center [479, 239] width 958 height 478
click at [434, 109] on li "LE" at bounding box center [414, 109] width 111 height 17
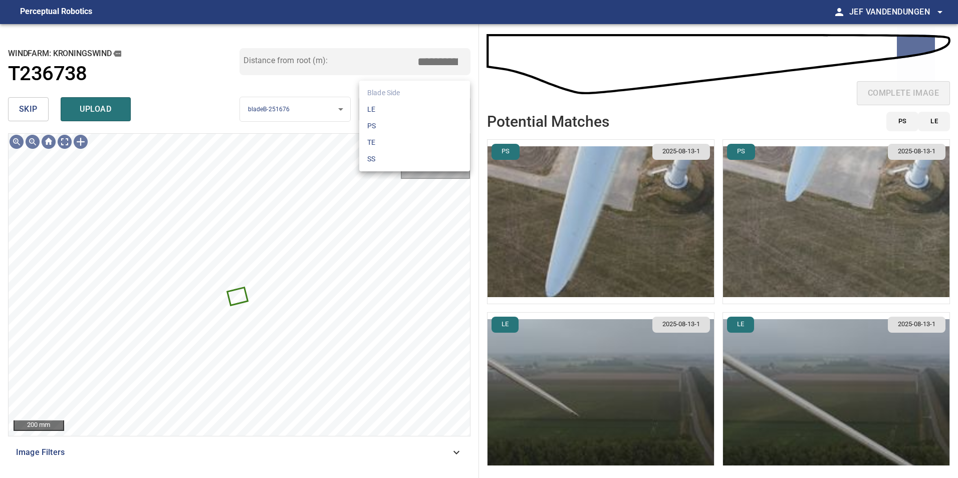
click at [403, 112] on body "**********" at bounding box center [479, 239] width 958 height 478
click at [389, 153] on li "SS" at bounding box center [414, 159] width 111 height 17
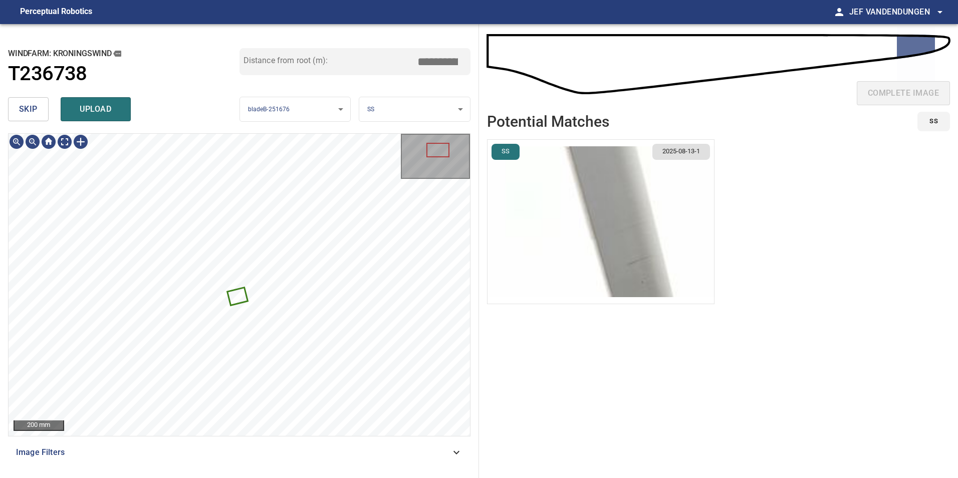
click at [593, 225] on img "button" at bounding box center [600, 222] width 226 height 164
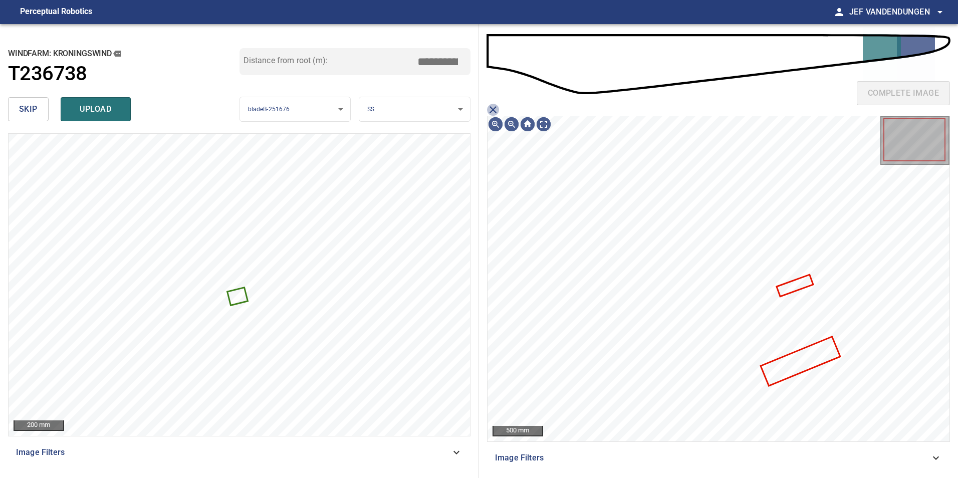
click at [490, 111] on icon "close matching imageResolution:" at bounding box center [493, 110] width 12 height 12
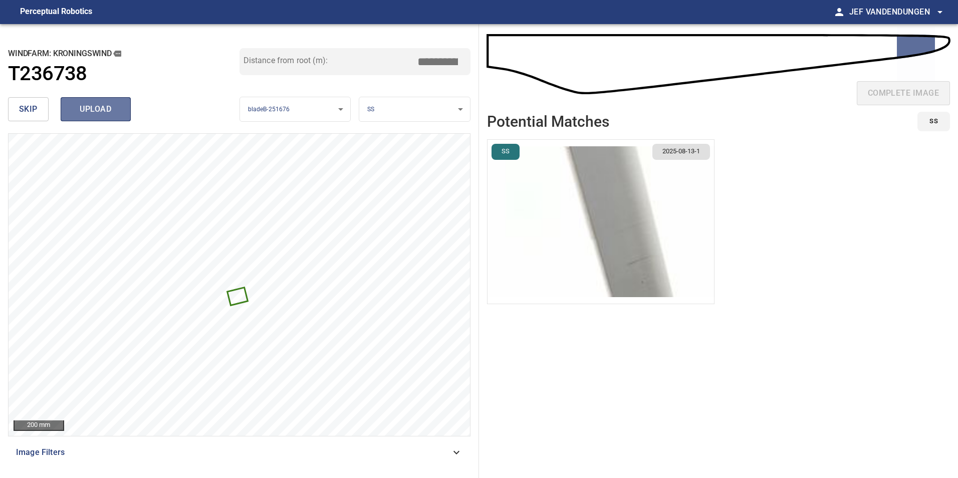
click at [85, 101] on button "upload" at bounding box center [96, 109] width 70 height 24
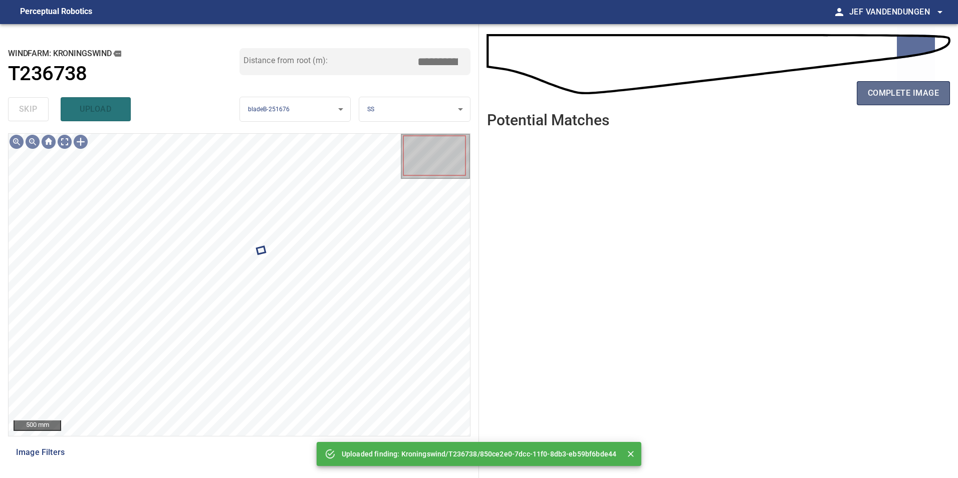
click at [933, 91] on span "complete image" at bounding box center [902, 93] width 71 height 14
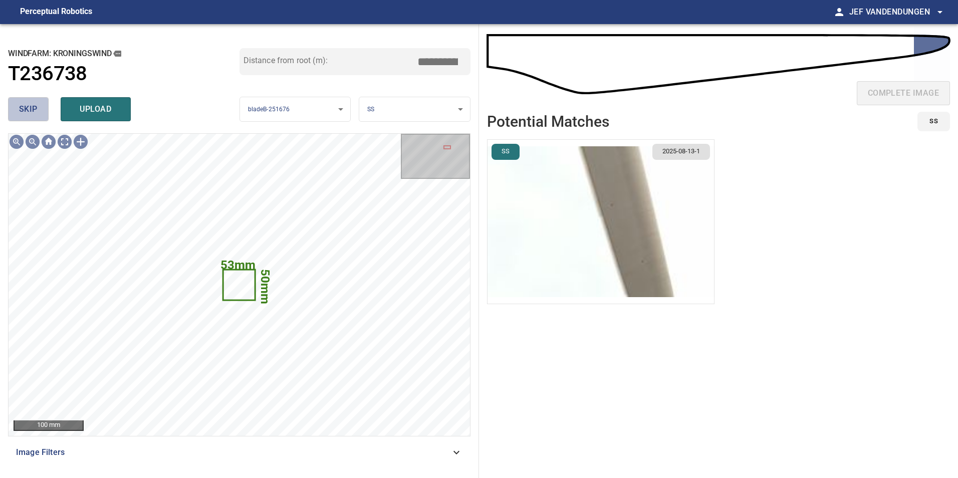
click at [35, 107] on span "skip" at bounding box center [28, 109] width 19 height 14
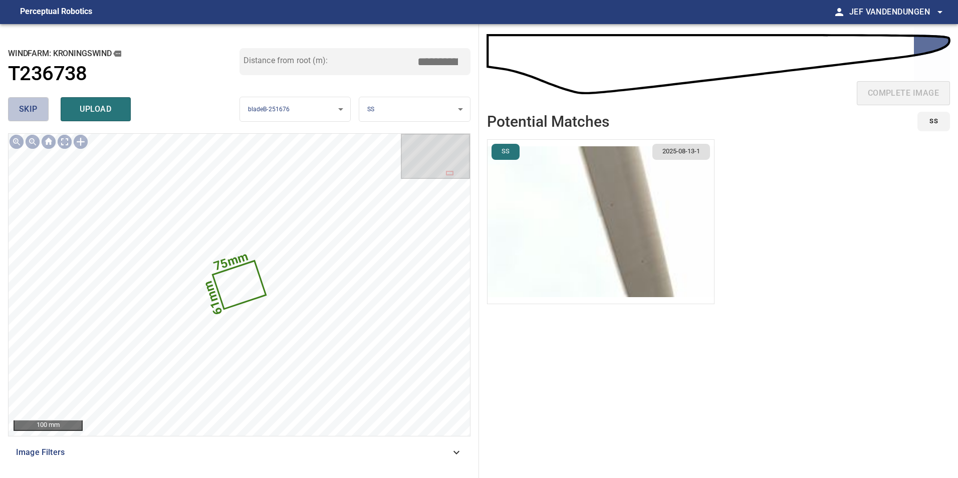
click at [18, 109] on button "skip" at bounding box center [28, 109] width 41 height 24
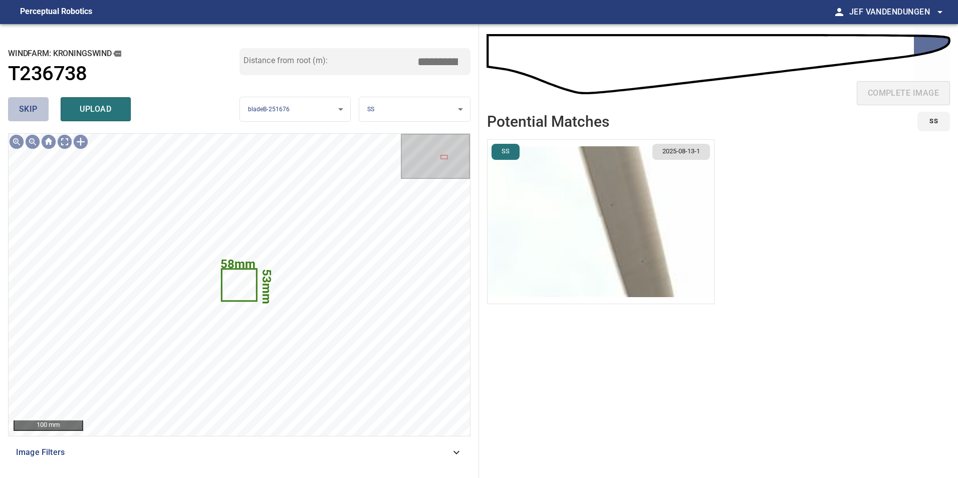
click at [18, 108] on button "skip" at bounding box center [28, 109] width 41 height 24
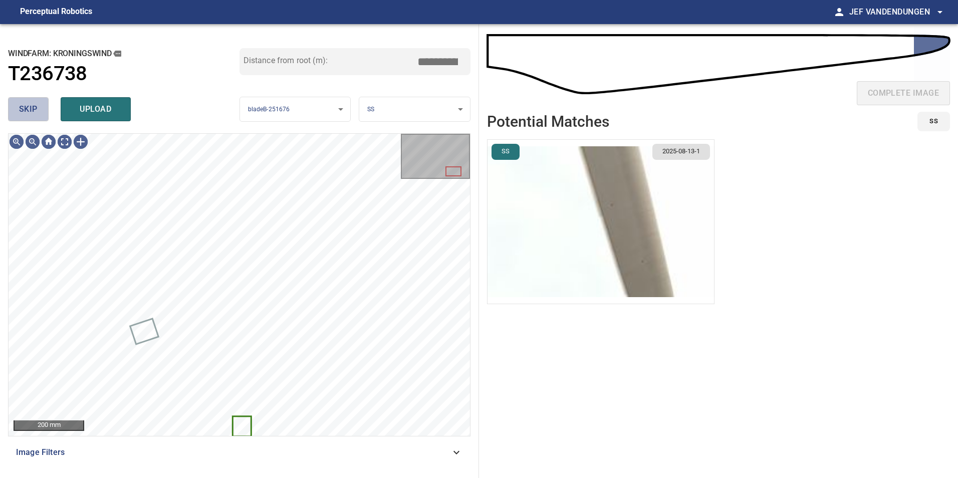
click at [30, 114] on span "skip" at bounding box center [28, 109] width 19 height 14
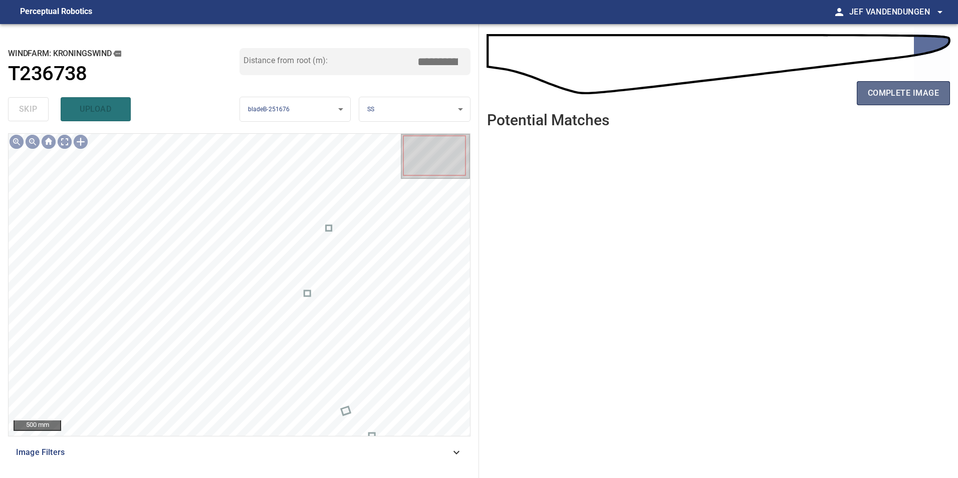
click at [903, 96] on span "complete image" at bounding box center [902, 93] width 71 height 14
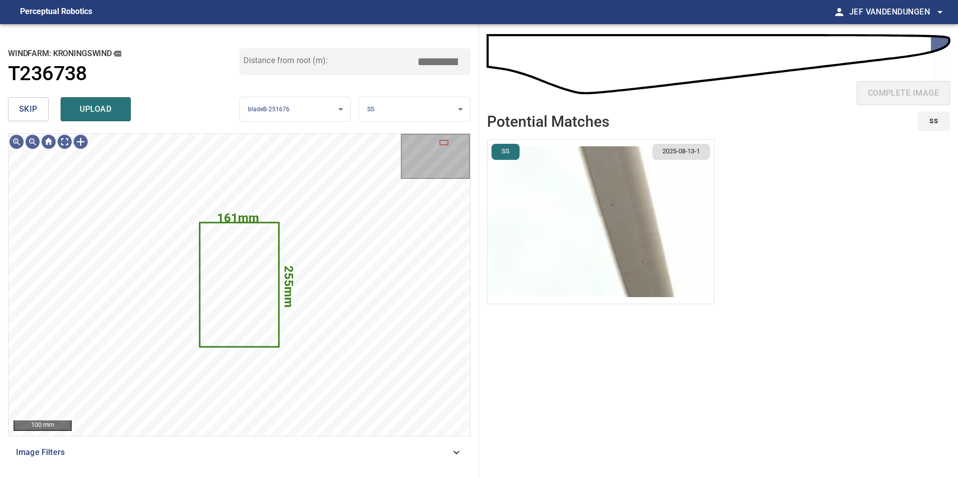
click at [398, 108] on body "**********" at bounding box center [479, 239] width 958 height 478
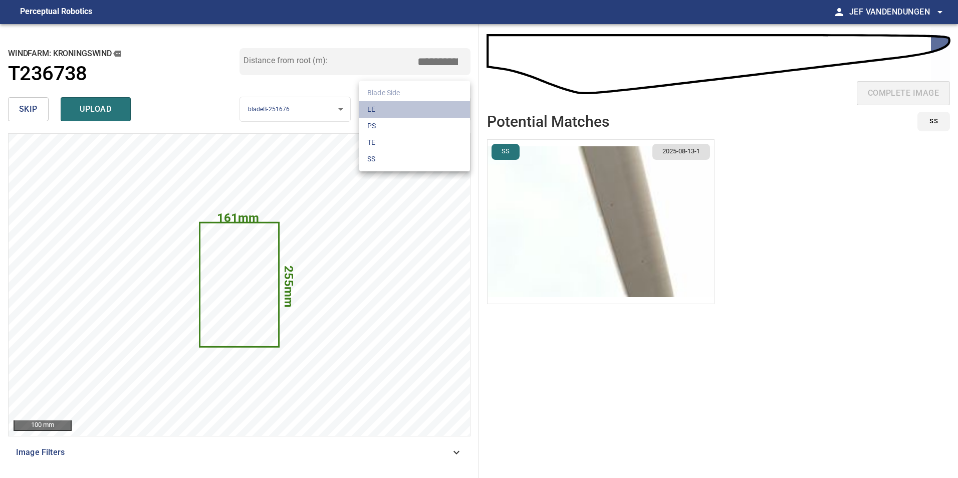
click at [397, 110] on li "LE" at bounding box center [414, 109] width 111 height 17
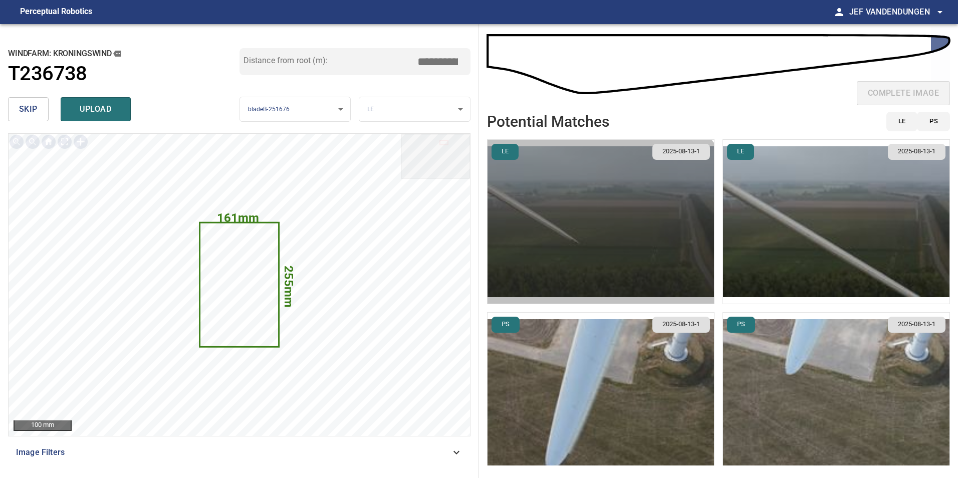
click at [580, 249] on img "button" at bounding box center [600, 222] width 226 height 164
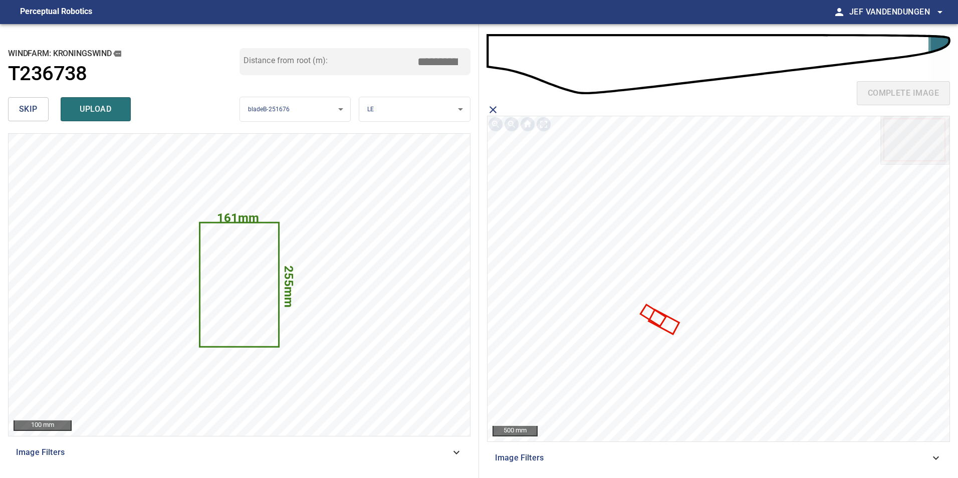
click at [646, 313] on icon at bounding box center [653, 315] width 24 height 20
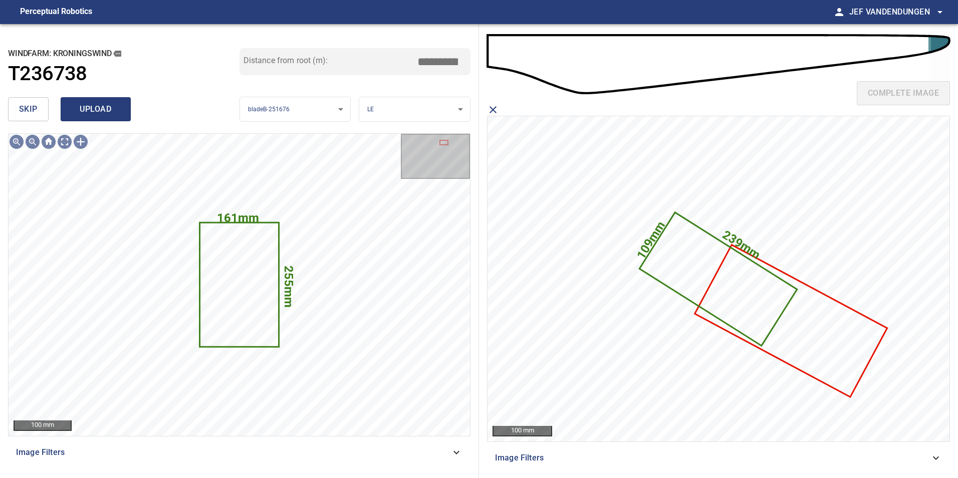
click at [108, 108] on span "upload" at bounding box center [96, 109] width 48 height 14
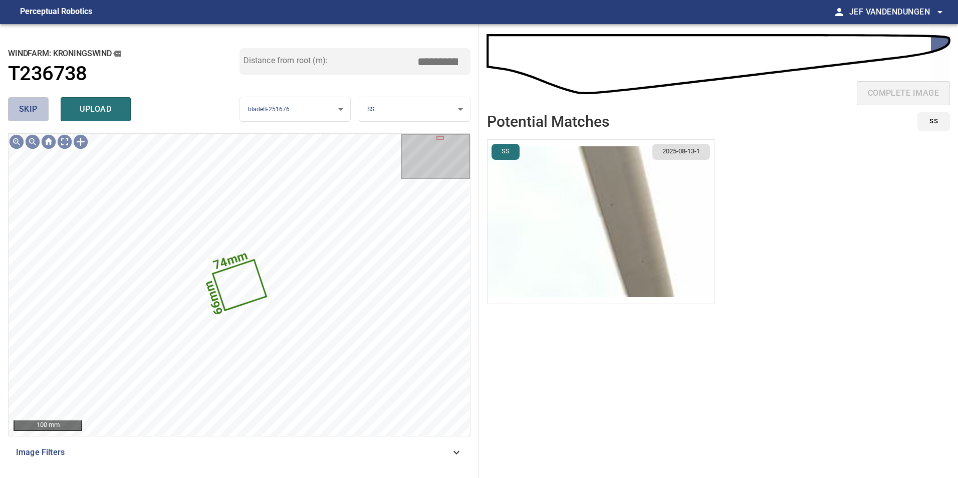
click at [33, 113] on span "skip" at bounding box center [28, 109] width 19 height 14
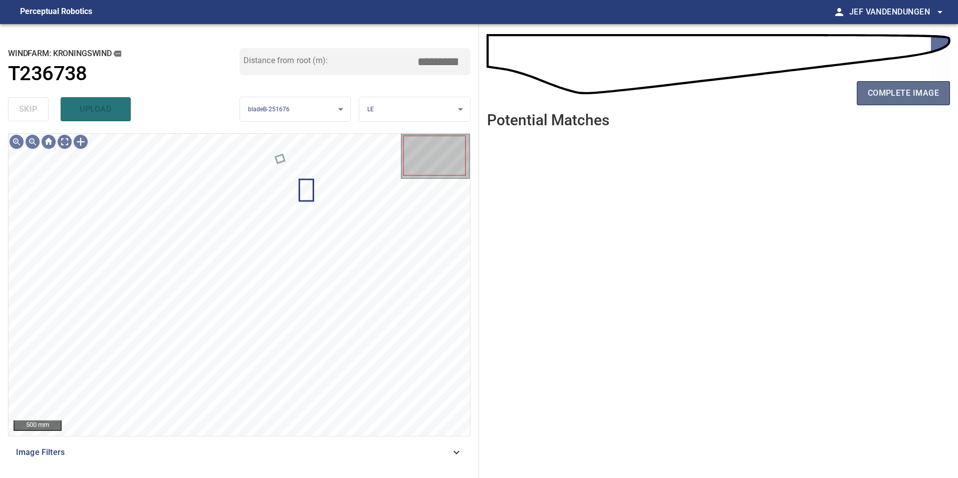
click at [897, 89] on span "complete image" at bounding box center [902, 93] width 71 height 14
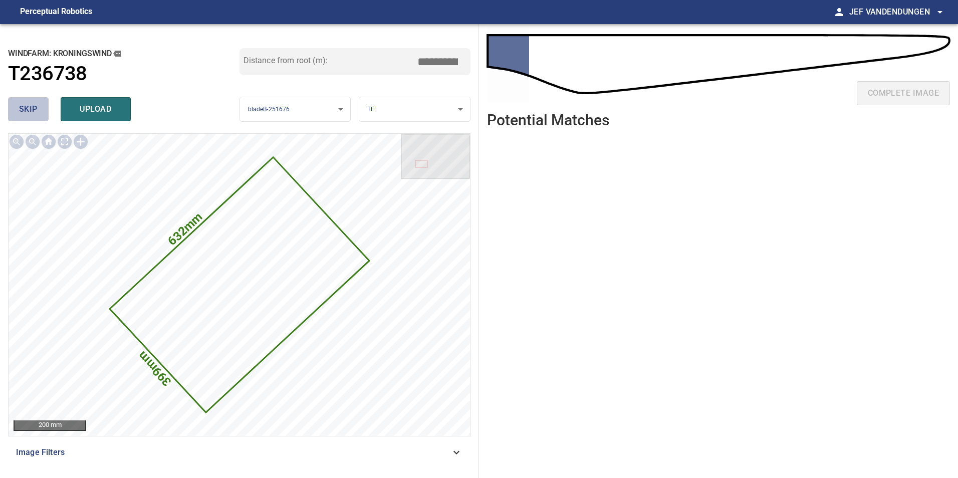
click at [21, 110] on span "skip" at bounding box center [28, 109] width 19 height 14
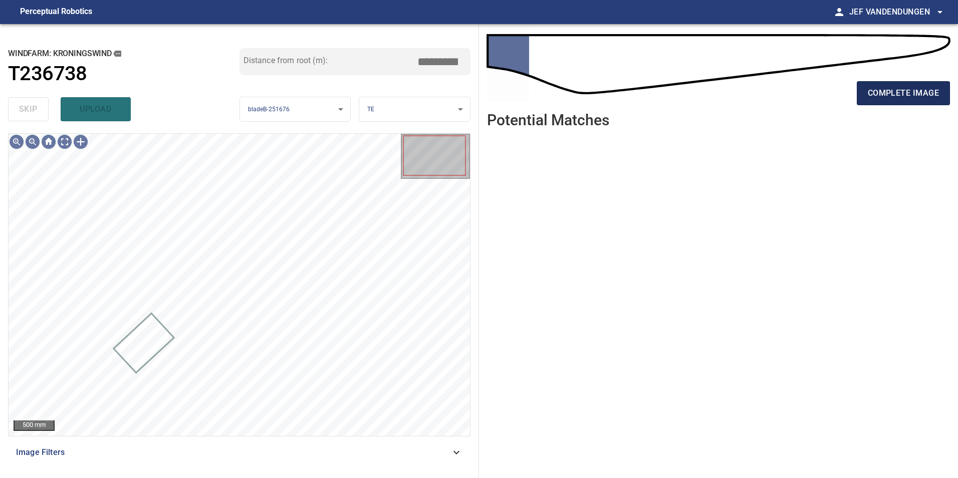
click at [878, 92] on span "complete image" at bounding box center [902, 93] width 71 height 14
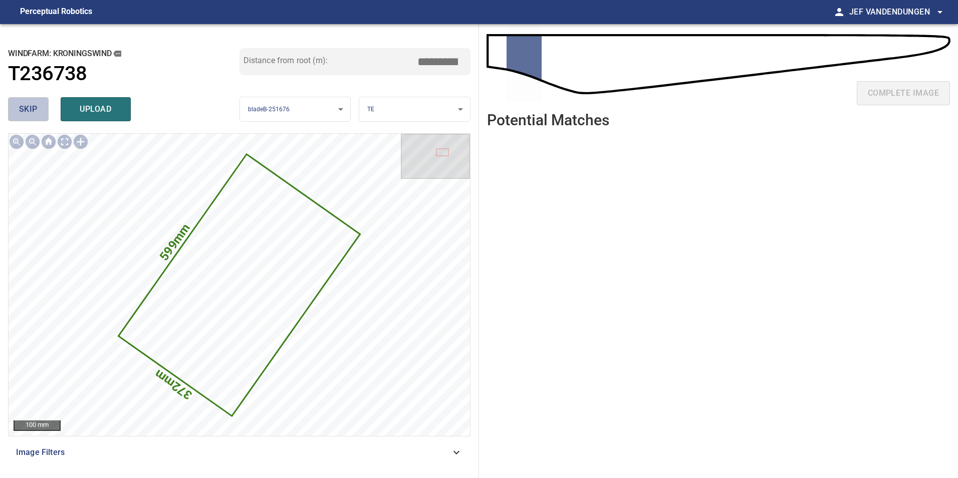
drag, startPoint x: 32, startPoint y: 108, endPoint x: 49, endPoint y: 107, distance: 17.0
click at [33, 108] on span "skip" at bounding box center [28, 109] width 19 height 14
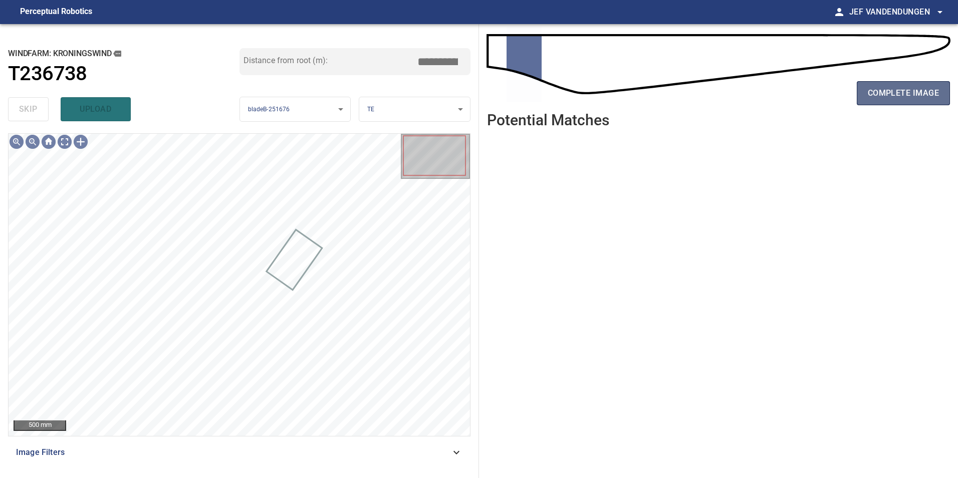
click at [892, 91] on span "complete image" at bounding box center [902, 93] width 71 height 14
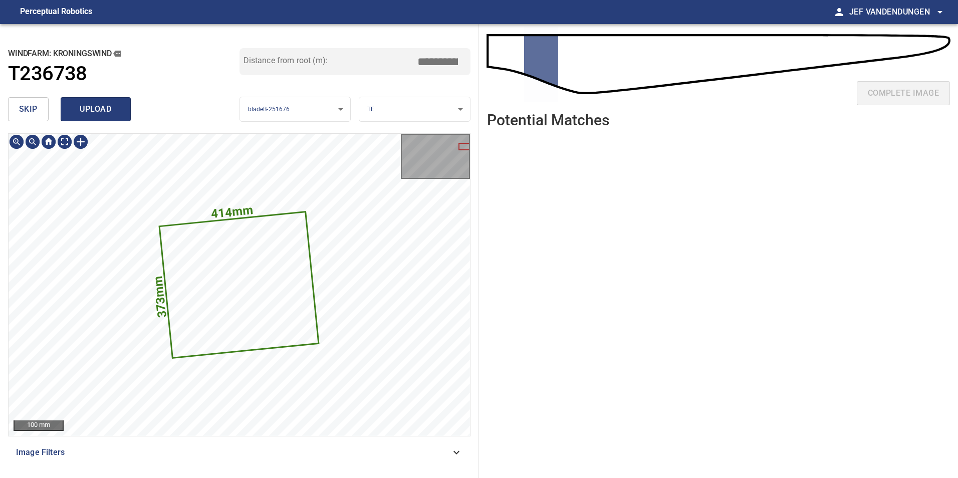
click at [23, 100] on button "skip" at bounding box center [28, 109] width 41 height 24
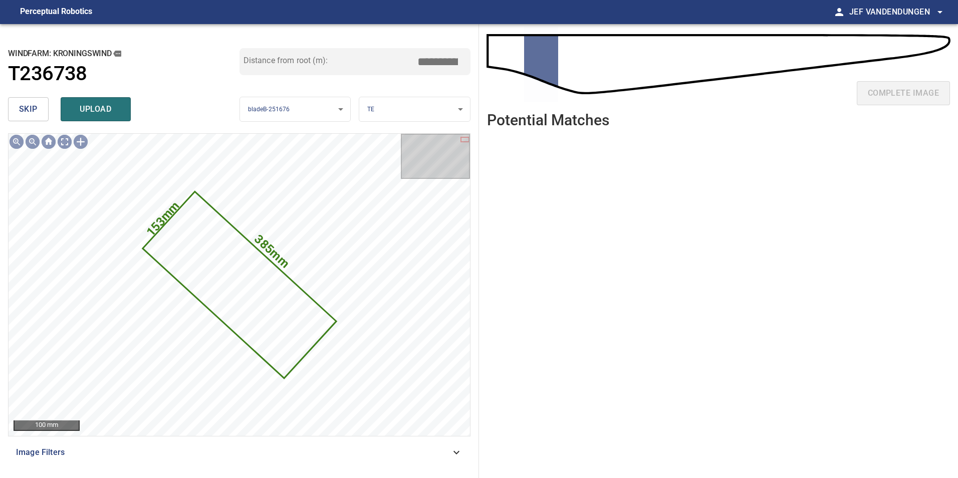
drag, startPoint x: 24, startPoint y: 113, endPoint x: 66, endPoint y: 114, distance: 41.6
click at [25, 114] on span "skip" at bounding box center [28, 109] width 19 height 14
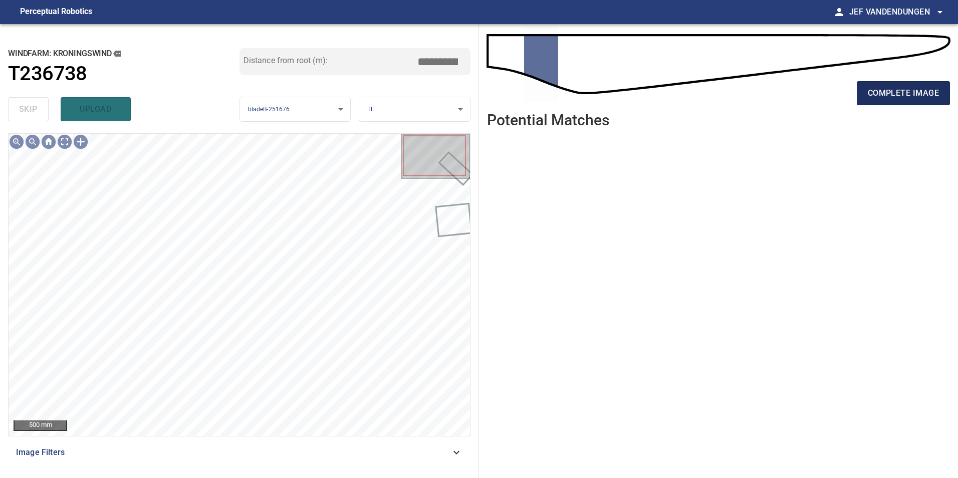
click at [919, 94] on span "complete image" at bounding box center [902, 93] width 71 height 14
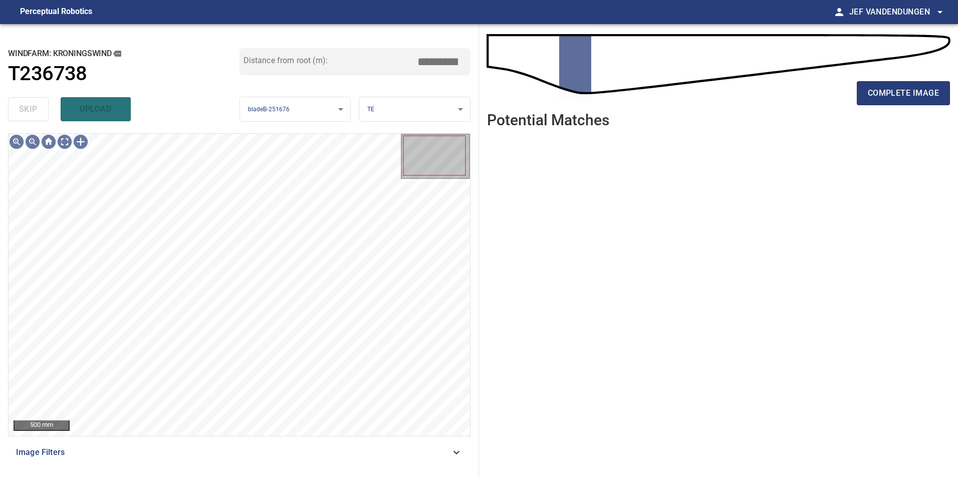
click at [909, 107] on div "complete image" at bounding box center [718, 97] width 463 height 40
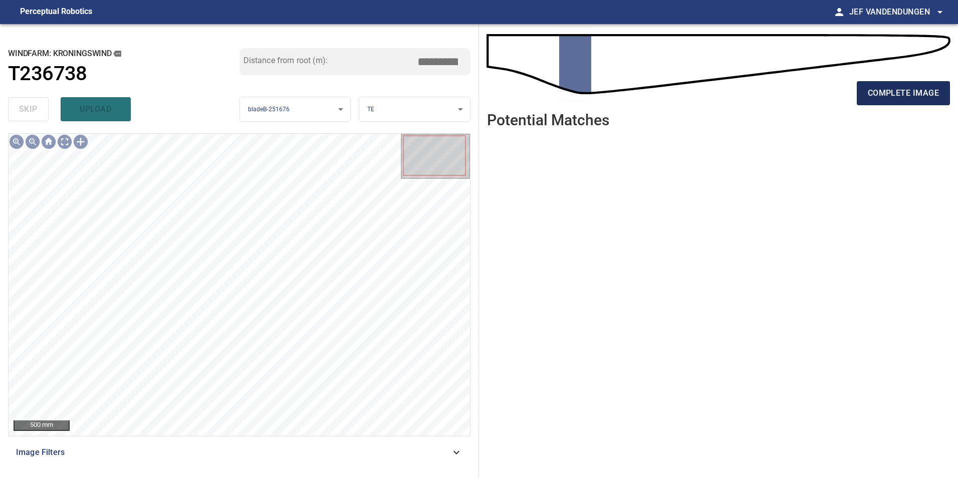
click at [911, 99] on span "complete image" at bounding box center [902, 93] width 71 height 14
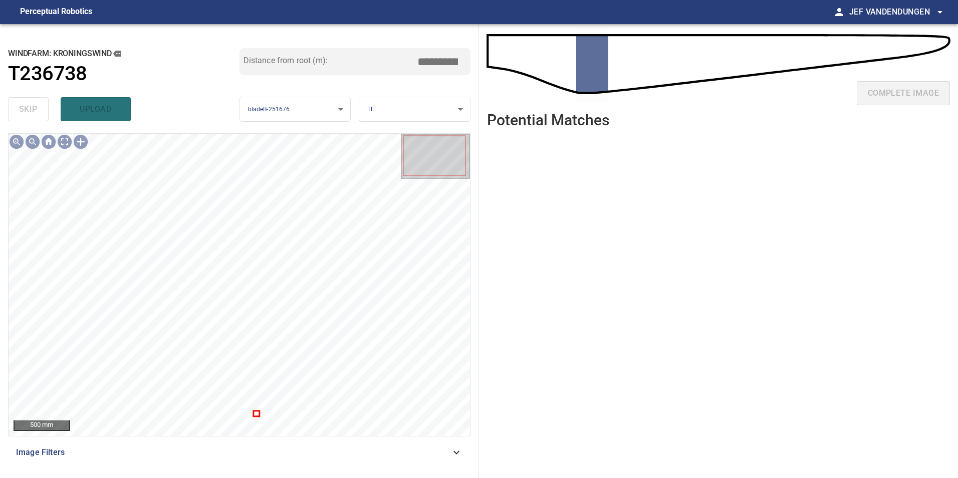
click at [911, 99] on div "complete image" at bounding box center [718, 97] width 463 height 40
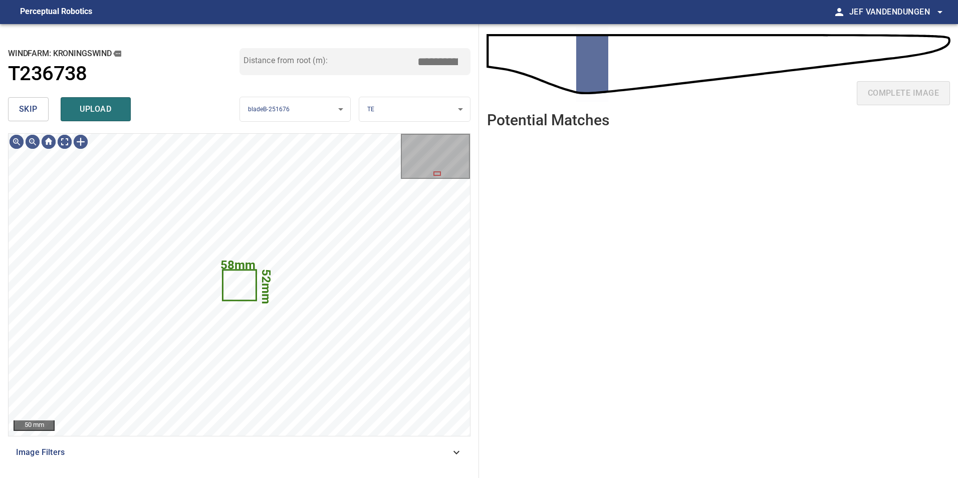
click at [42, 108] on button "skip" at bounding box center [28, 109] width 41 height 24
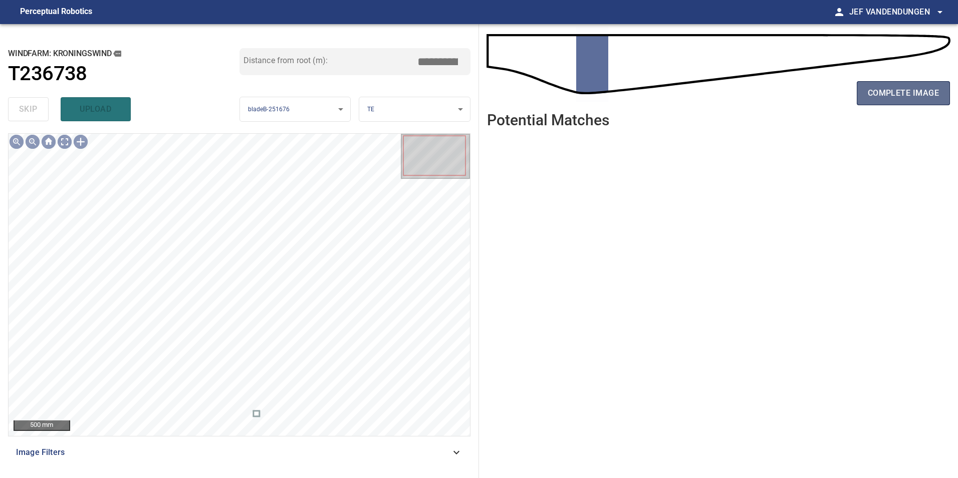
click at [881, 87] on span "complete image" at bounding box center [902, 93] width 71 height 14
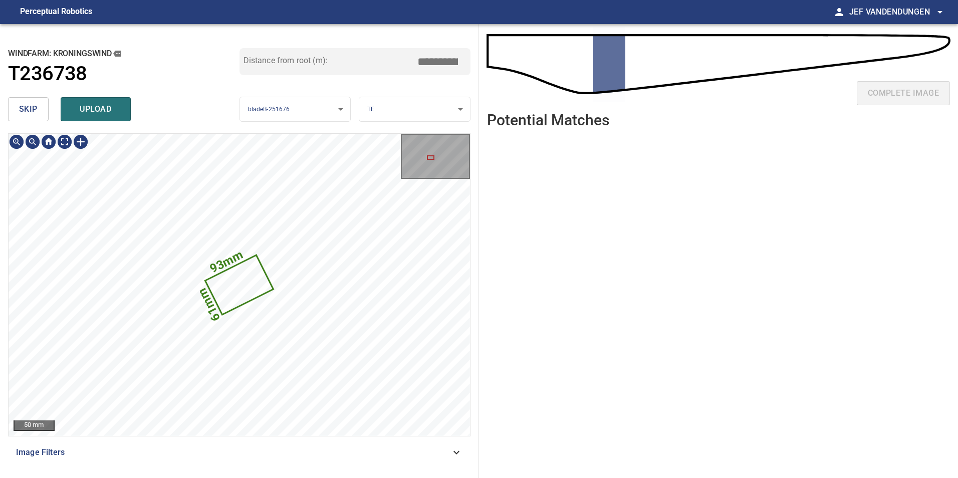
click at [32, 97] on button "skip" at bounding box center [28, 109] width 41 height 24
click at [31, 105] on span "skip" at bounding box center [28, 109] width 19 height 14
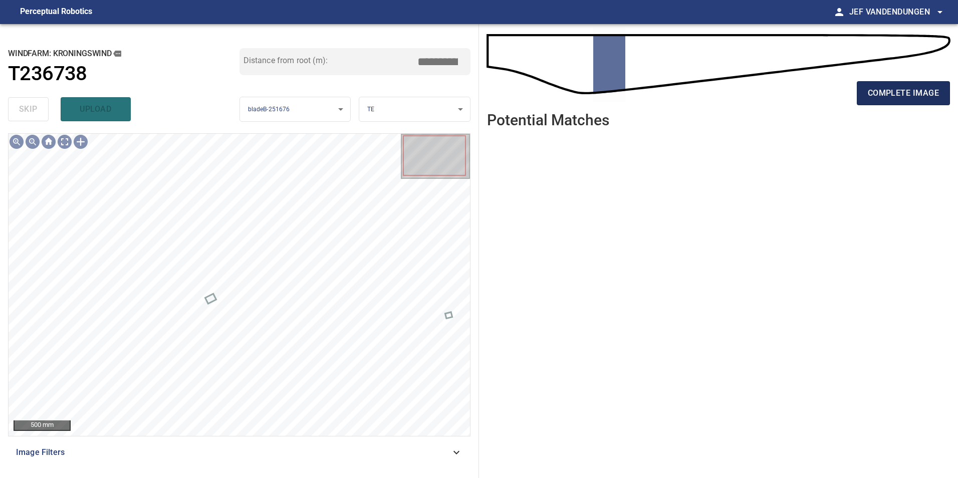
click at [916, 95] on span "complete image" at bounding box center [902, 93] width 71 height 14
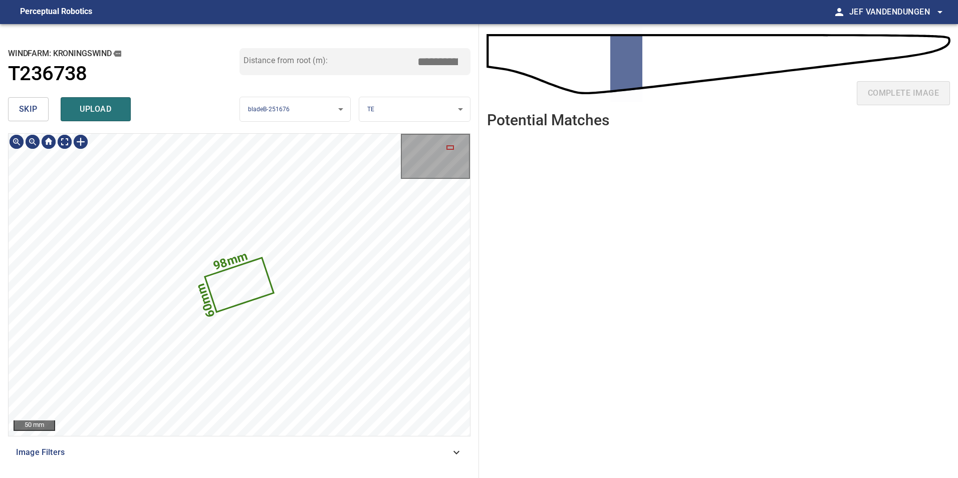
click at [34, 111] on span "skip" at bounding box center [28, 109] width 19 height 14
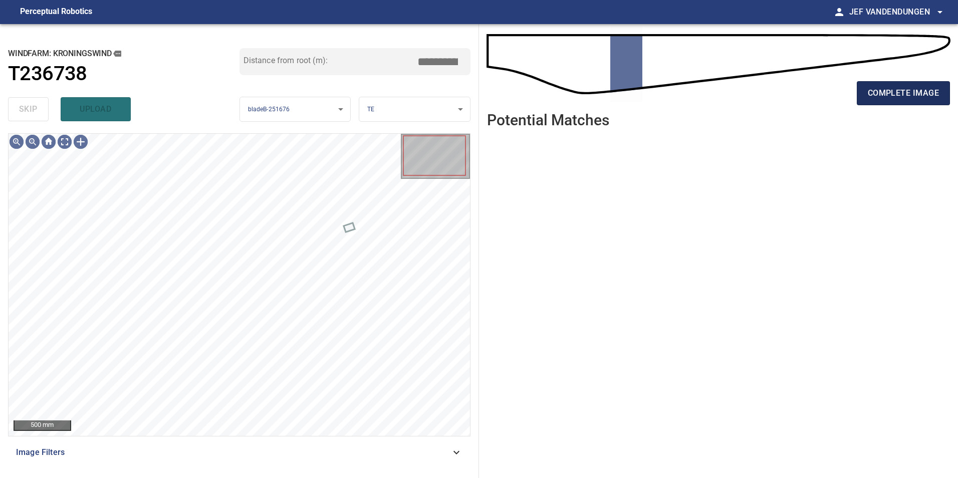
drag, startPoint x: 900, startPoint y: 94, endPoint x: 870, endPoint y: 96, distance: 30.1
click at [900, 95] on span "complete image" at bounding box center [902, 93] width 71 height 14
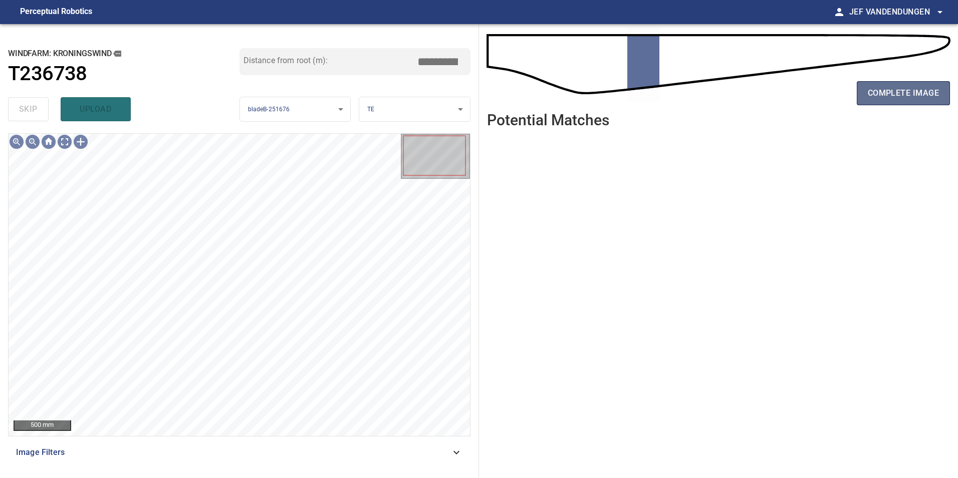
click at [881, 96] on span "complete image" at bounding box center [902, 93] width 71 height 14
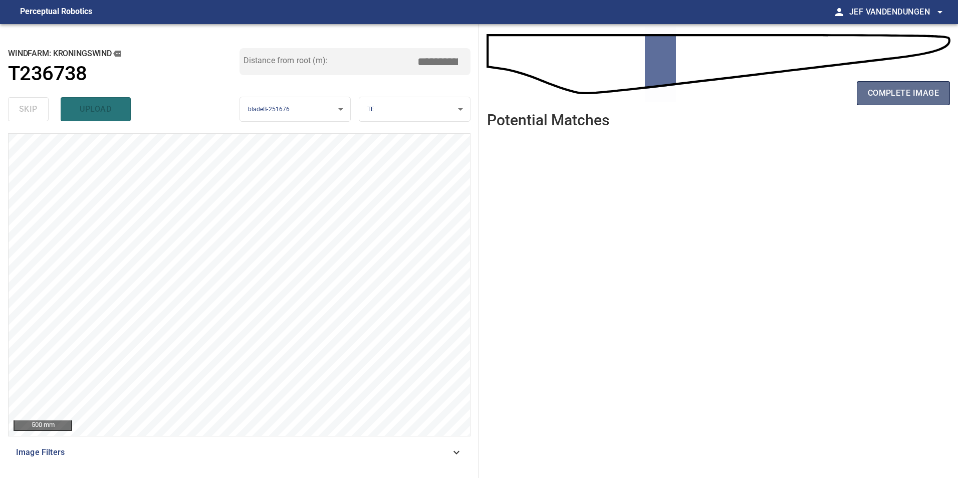
click at [894, 94] on span "complete image" at bounding box center [902, 93] width 71 height 14
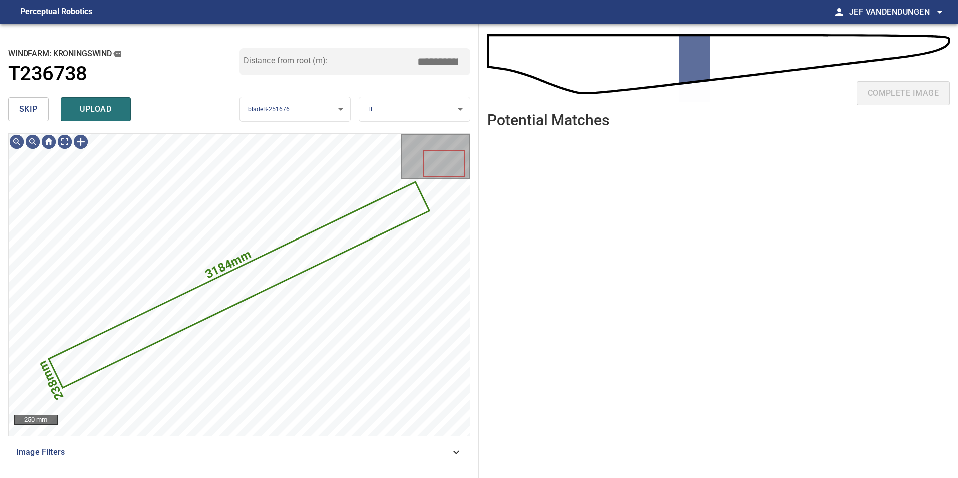
click at [29, 117] on button "skip" at bounding box center [28, 109] width 41 height 24
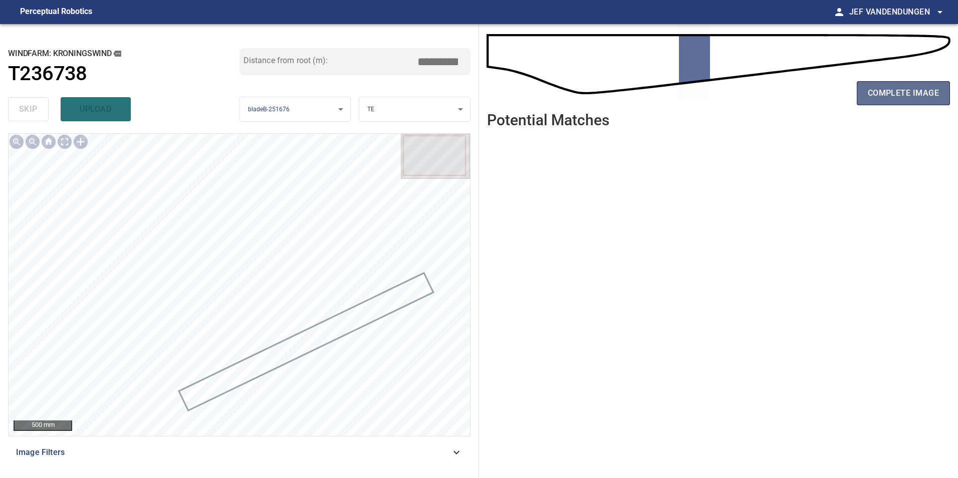
click at [906, 98] on span "complete image" at bounding box center [902, 93] width 71 height 14
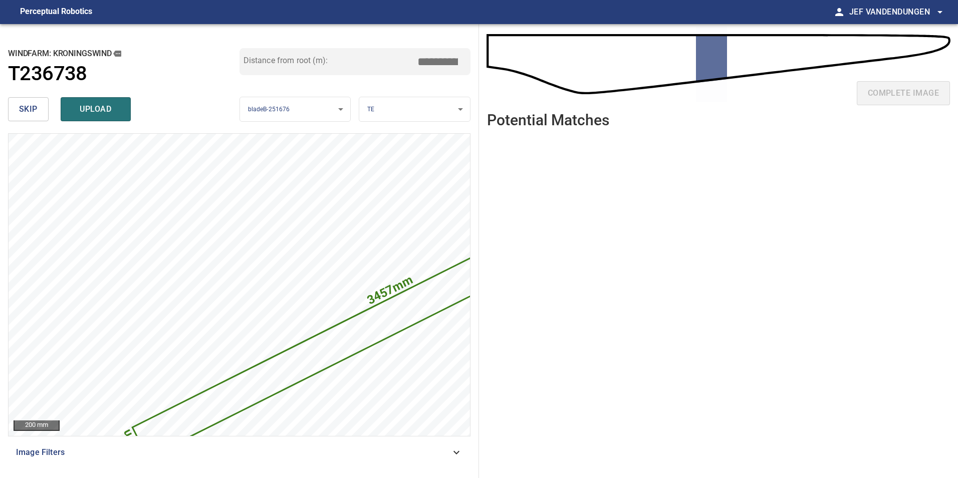
click at [584, 331] on ul at bounding box center [718, 299] width 463 height 326
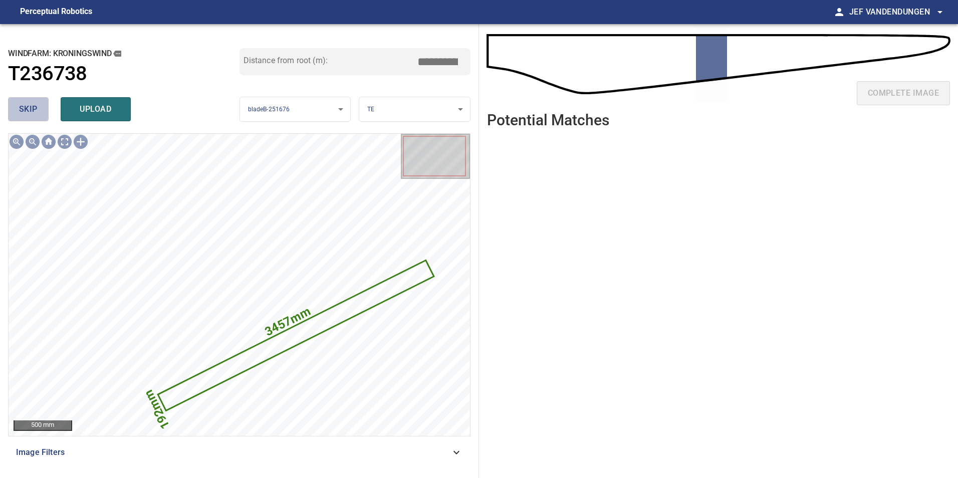
click at [29, 102] on button "skip" at bounding box center [28, 109] width 41 height 24
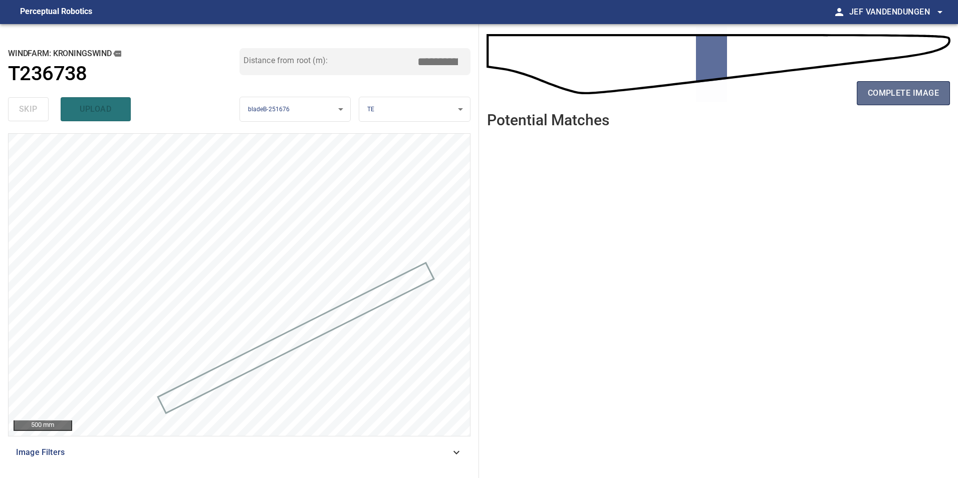
click at [897, 90] on span "complete image" at bounding box center [902, 93] width 71 height 14
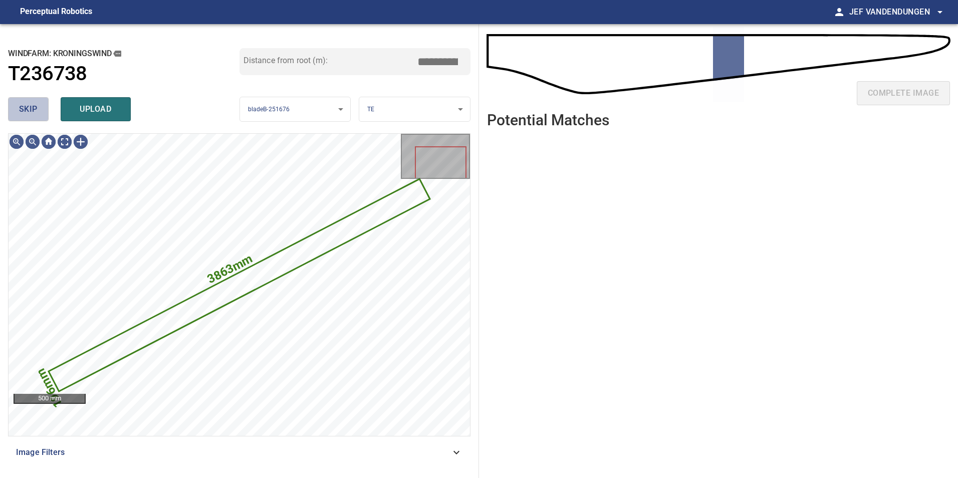
click at [17, 101] on button "skip" at bounding box center [28, 109] width 41 height 24
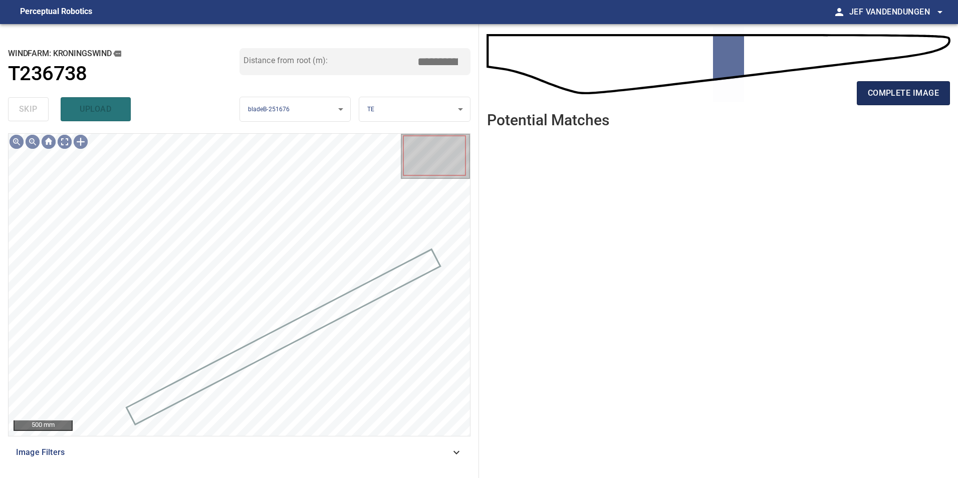
click at [903, 88] on span "complete image" at bounding box center [902, 93] width 71 height 14
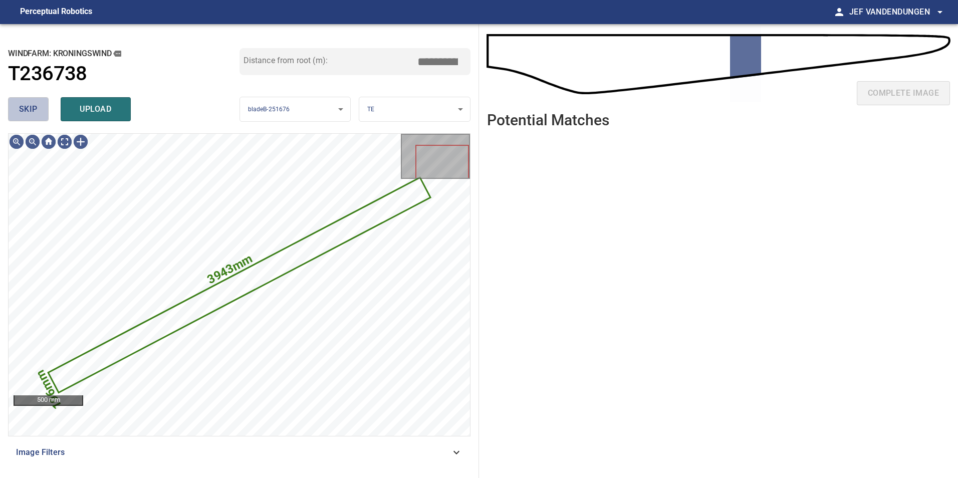
drag, startPoint x: 25, startPoint y: 106, endPoint x: 61, endPoint y: 105, distance: 35.6
click at [25, 105] on span "skip" at bounding box center [28, 109] width 19 height 14
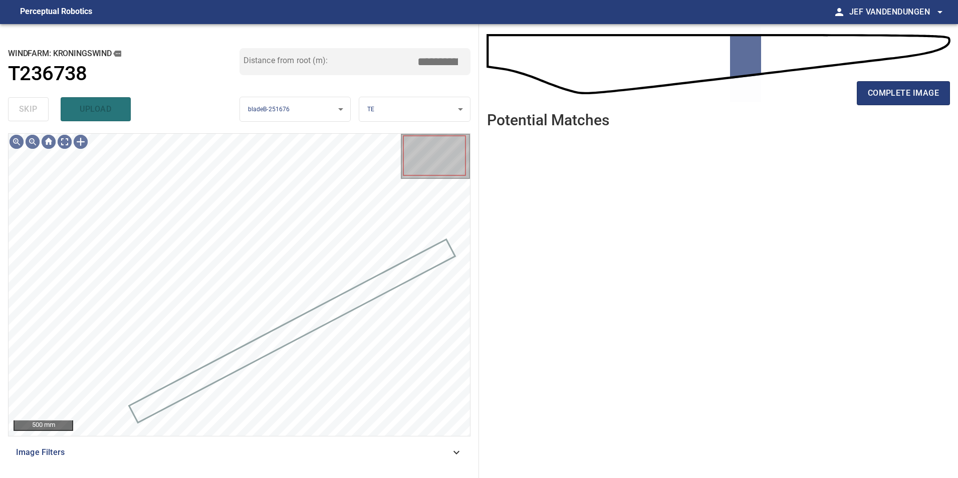
click at [922, 105] on div "complete image" at bounding box center [718, 97] width 463 height 40
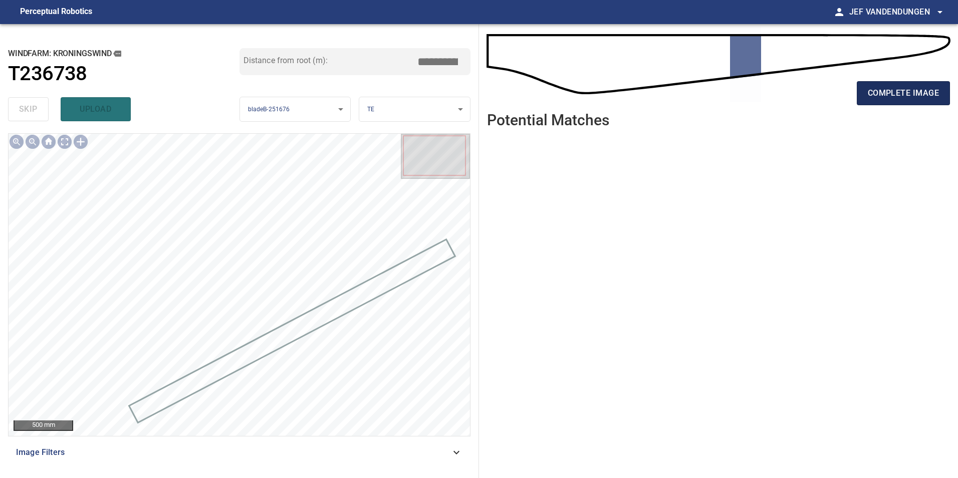
click at [921, 97] on span "complete image" at bounding box center [902, 93] width 71 height 14
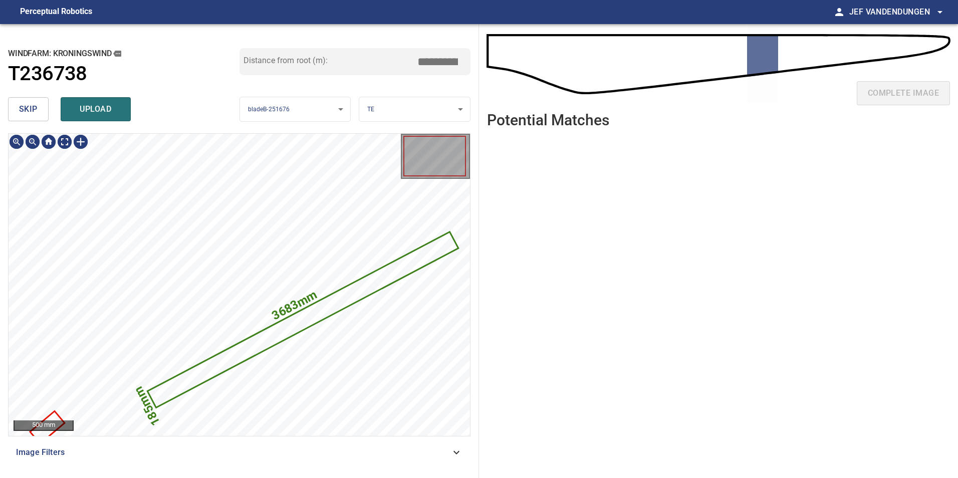
click at [38, 96] on div "skip upload" at bounding box center [123, 109] width 231 height 32
click at [29, 111] on span "skip" at bounding box center [28, 109] width 19 height 14
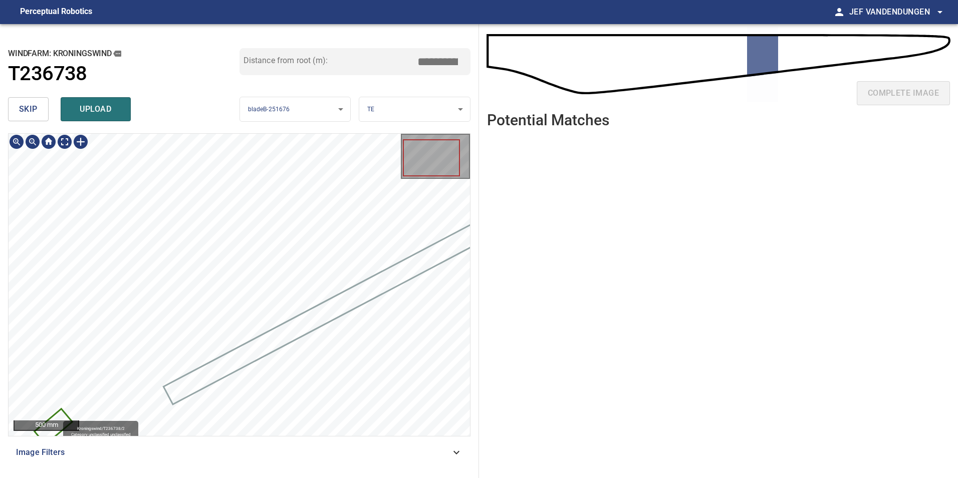
click at [59, 416] on icon at bounding box center [54, 427] width 36 height 34
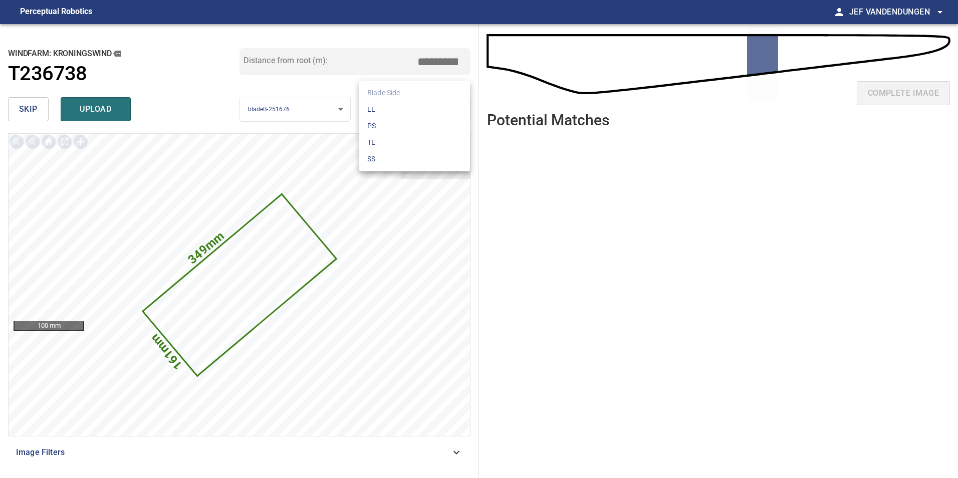
click at [406, 108] on body "**********" at bounding box center [479, 239] width 958 height 478
click at [390, 125] on li "PS" at bounding box center [414, 126] width 111 height 17
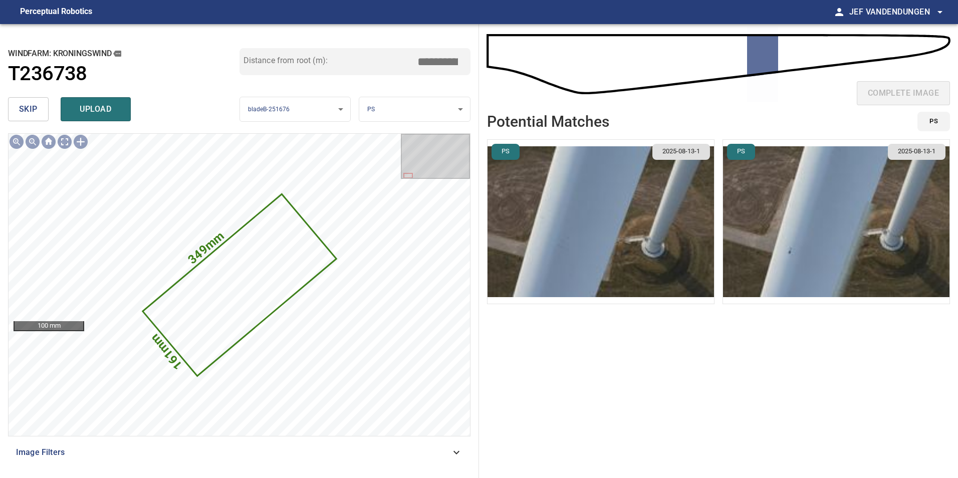
click at [570, 211] on img "button" at bounding box center [600, 222] width 226 height 164
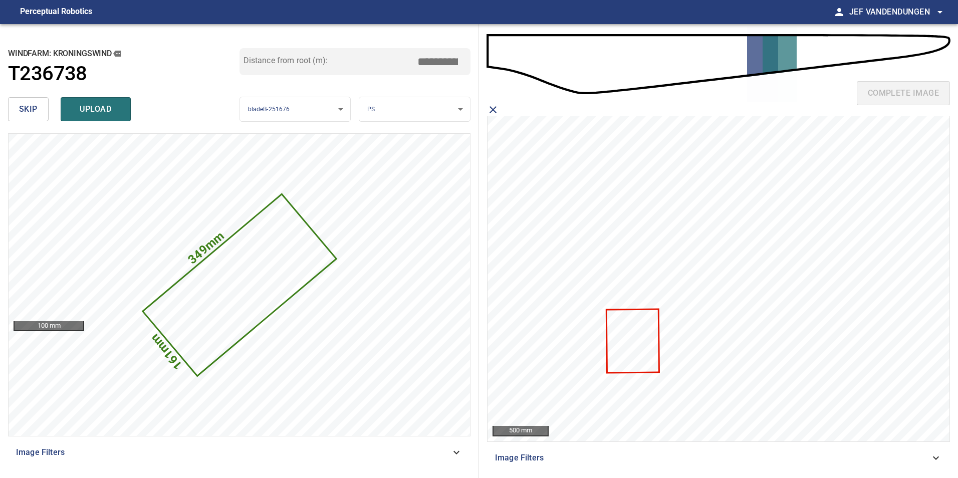
click at [629, 352] on icon at bounding box center [632, 341] width 52 height 62
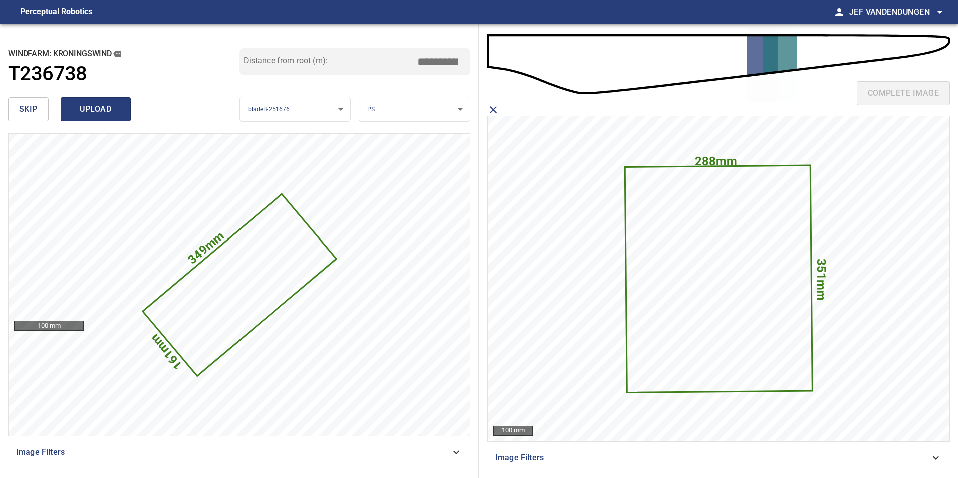
click at [82, 111] on span "upload" at bounding box center [96, 109] width 48 height 14
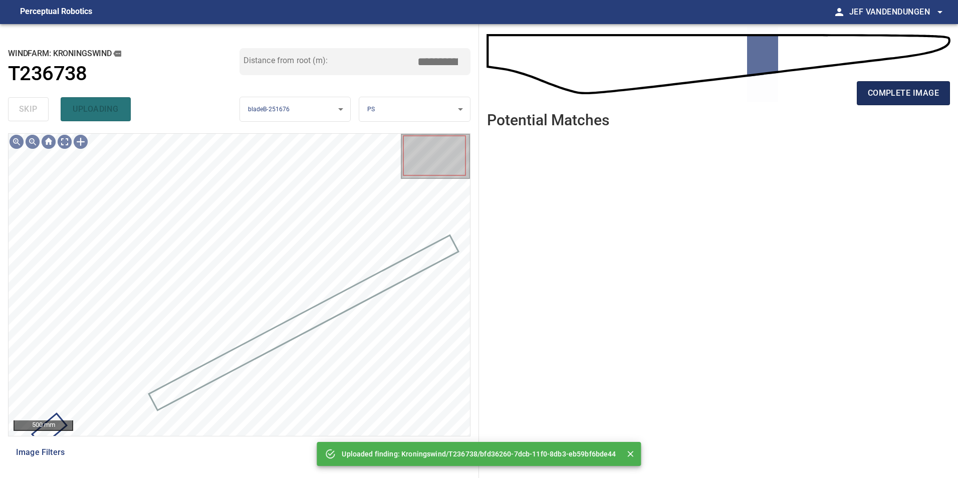
click at [911, 104] on button "complete image" at bounding box center [902, 93] width 93 height 24
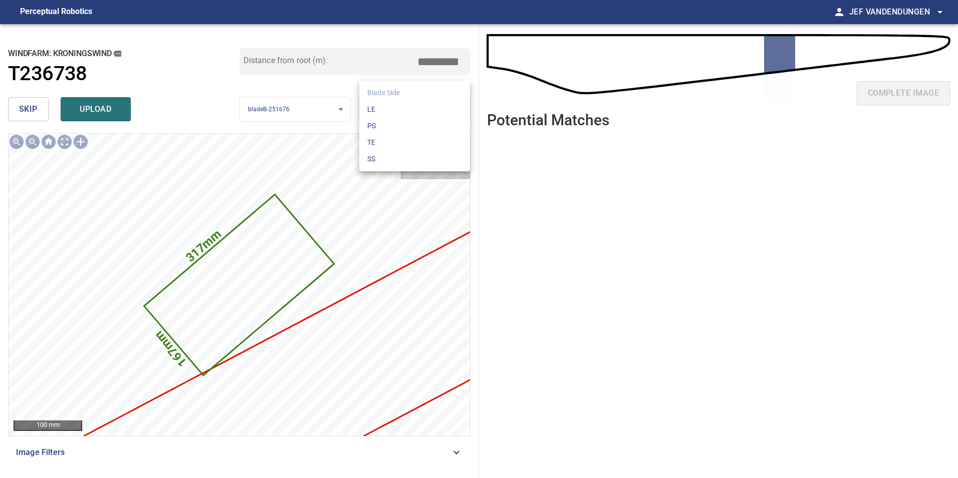
click at [403, 105] on body "**********" at bounding box center [479, 239] width 958 height 478
click at [396, 131] on li "PS" at bounding box center [414, 126] width 111 height 17
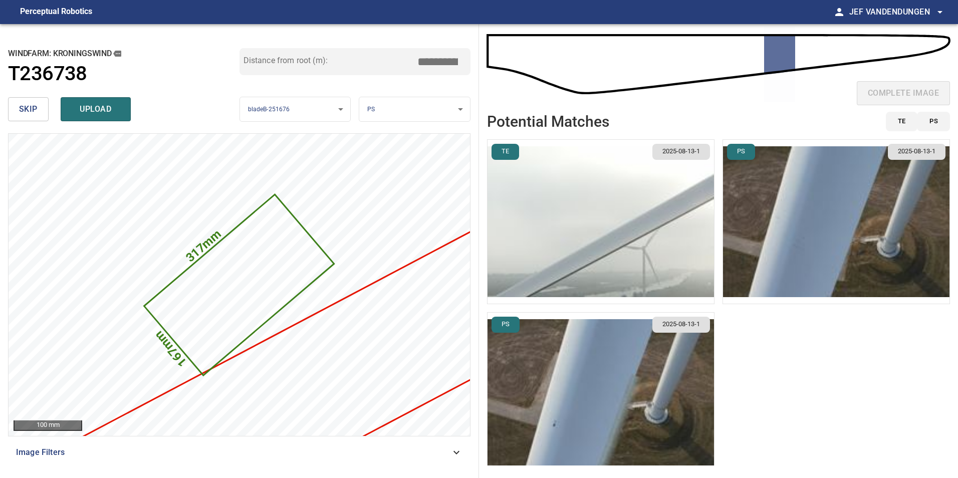
click at [783, 229] on img "button" at bounding box center [836, 222] width 226 height 164
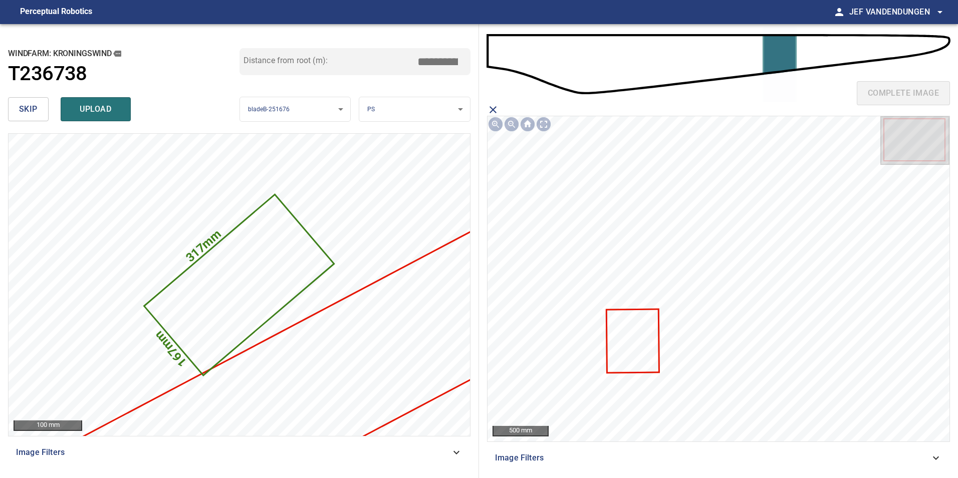
click at [636, 338] on icon at bounding box center [632, 341] width 52 height 62
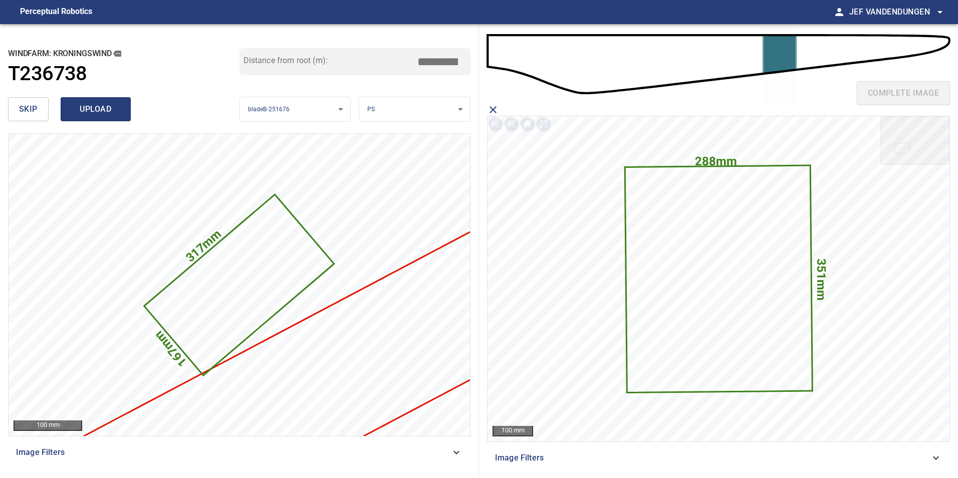
click at [110, 111] on span "upload" at bounding box center [96, 109] width 48 height 14
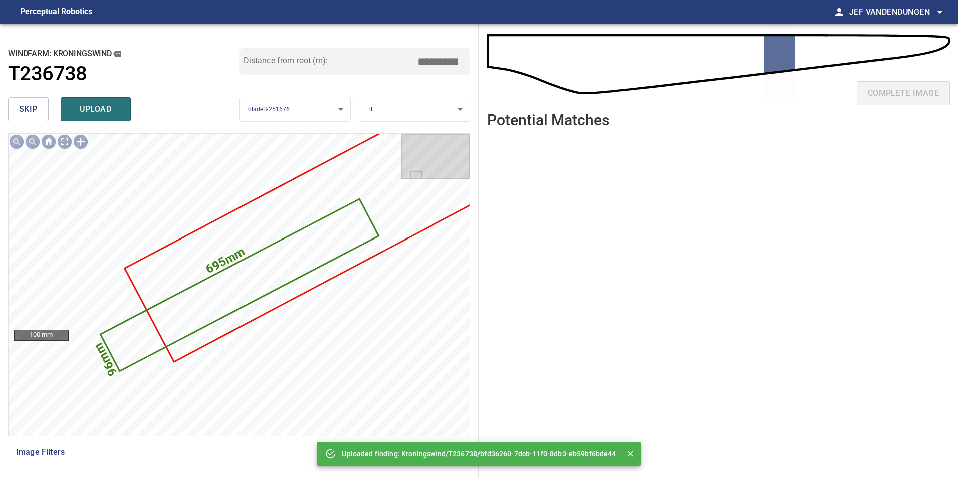
click at [36, 106] on span "skip" at bounding box center [28, 109] width 19 height 14
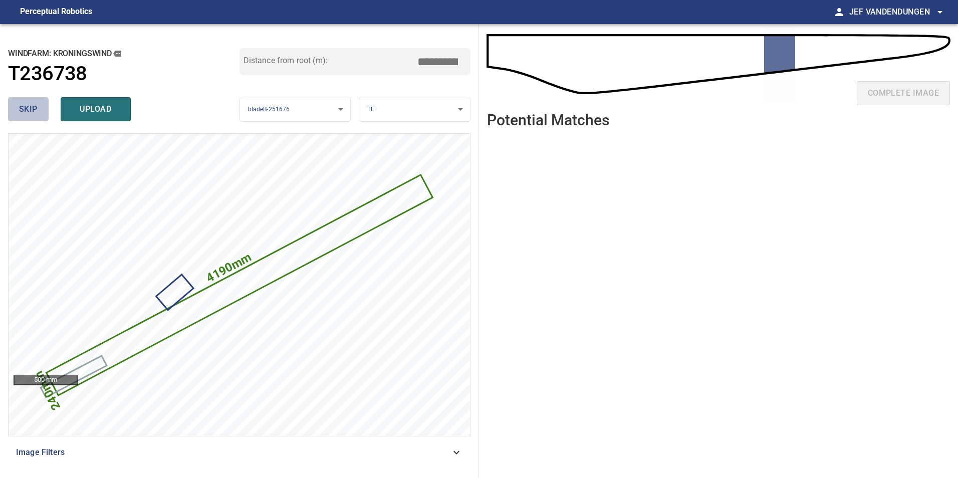
click at [27, 107] on span "skip" at bounding box center [28, 109] width 19 height 14
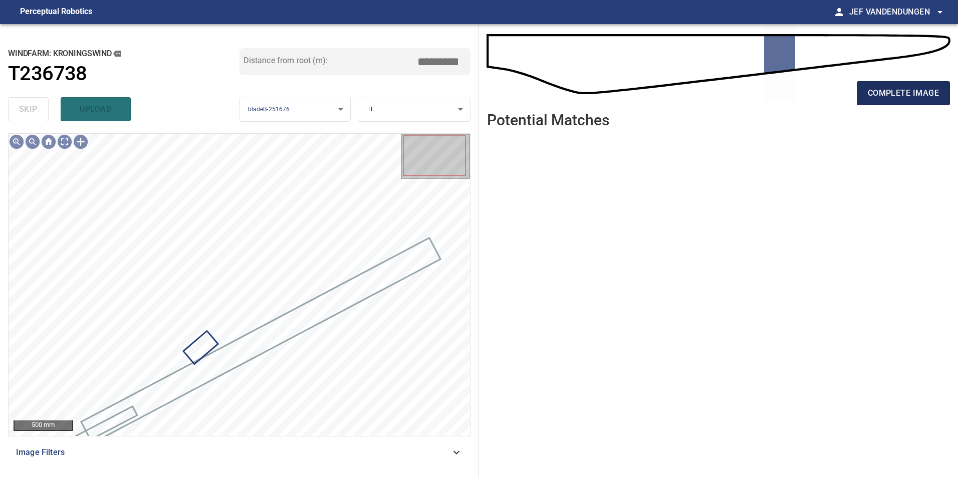
drag, startPoint x: 879, startPoint y: 97, endPoint x: 860, endPoint y: 97, distance: 19.0
click at [879, 97] on span "complete image" at bounding box center [902, 93] width 71 height 14
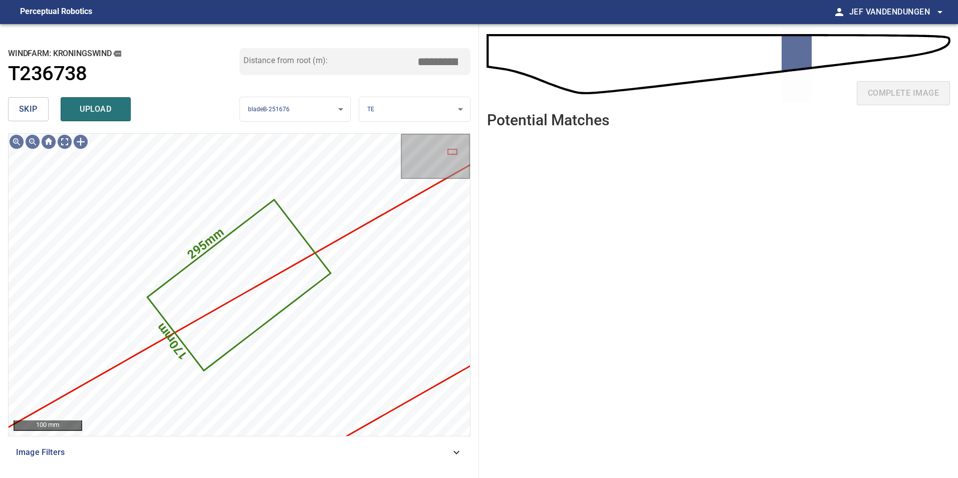
click at [400, 106] on body "**********" at bounding box center [479, 239] width 958 height 478
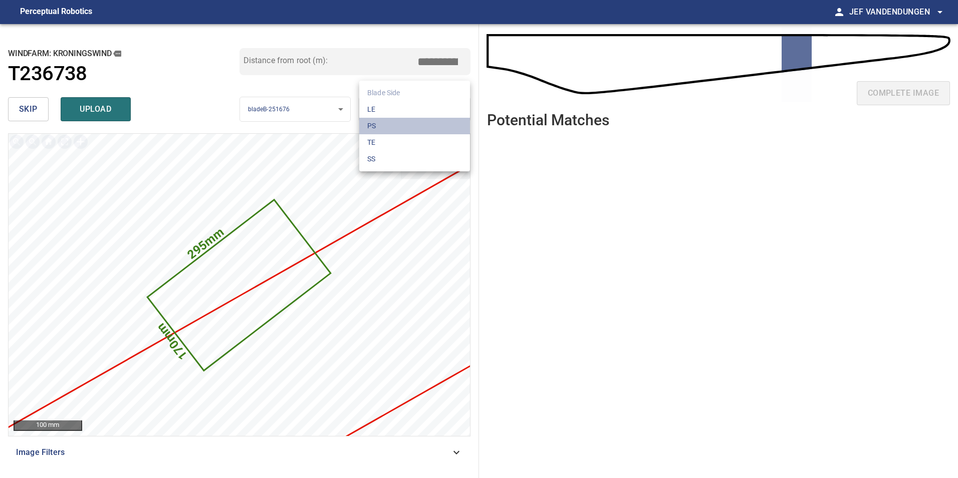
click at [399, 120] on li "PS" at bounding box center [414, 126] width 111 height 17
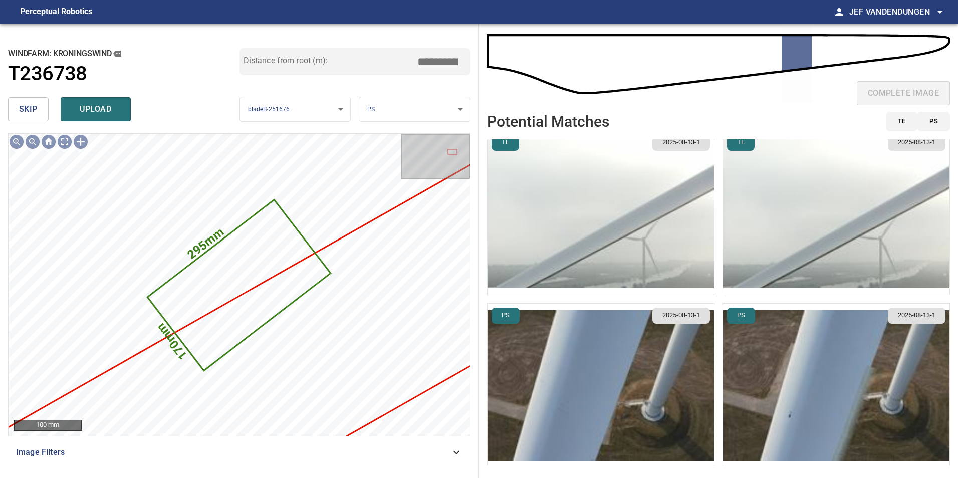
scroll to position [12, 0]
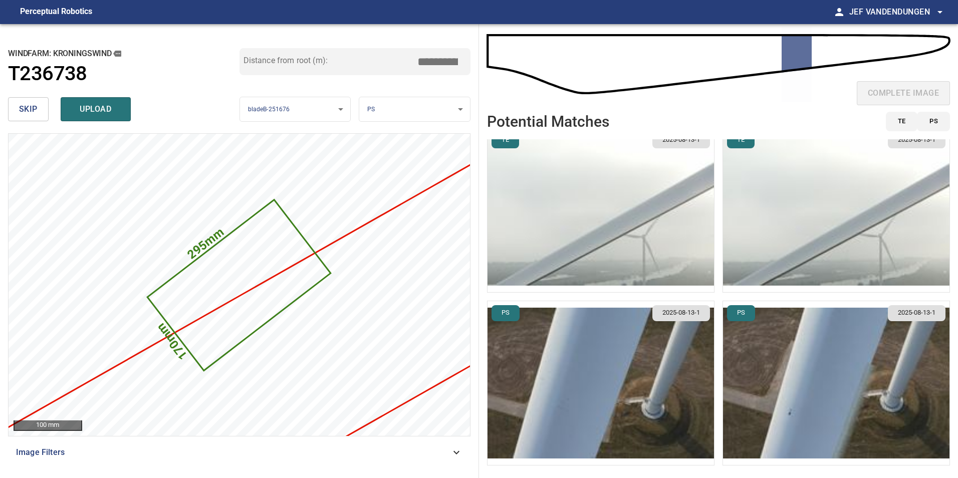
click at [796, 365] on img "button" at bounding box center [836, 383] width 226 height 164
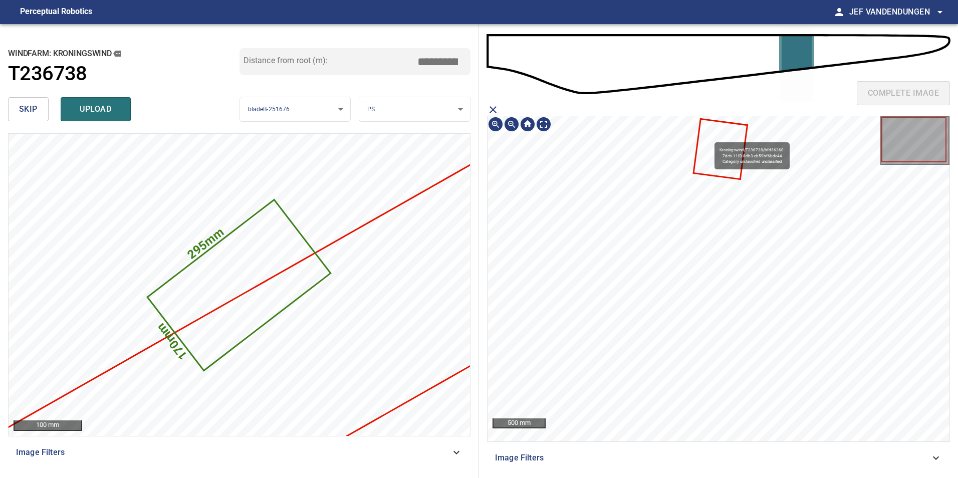
click at [710, 138] on icon at bounding box center [720, 149] width 52 height 59
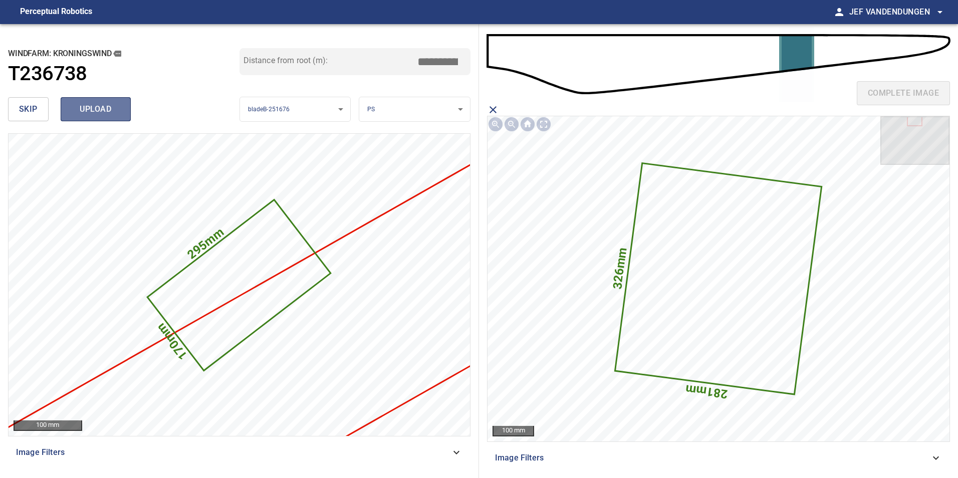
click at [111, 105] on span "upload" at bounding box center [96, 109] width 48 height 14
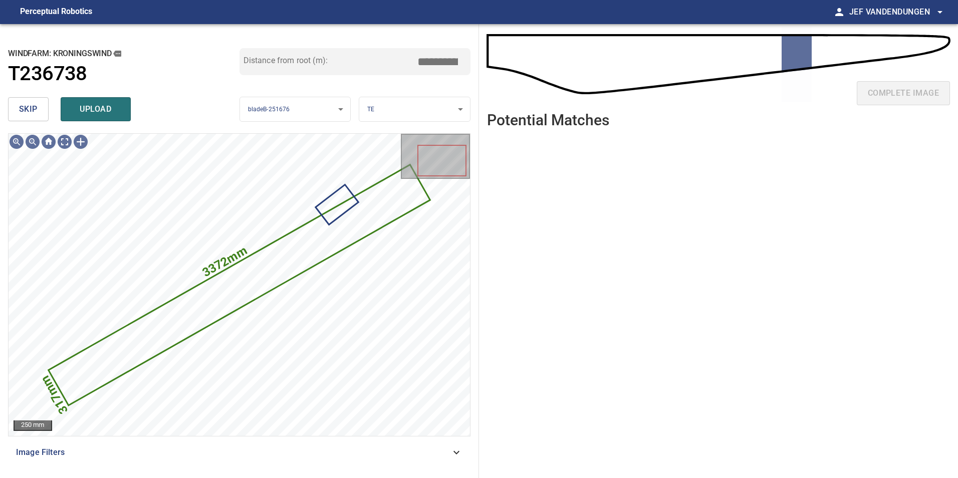
click at [418, 108] on body "**********" at bounding box center [479, 239] width 958 height 478
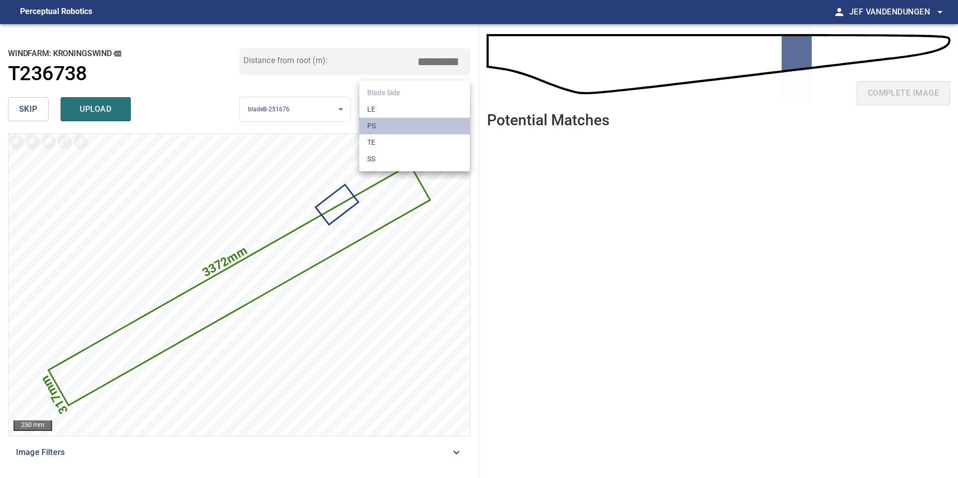
click at [413, 127] on li "PS" at bounding box center [414, 126] width 111 height 17
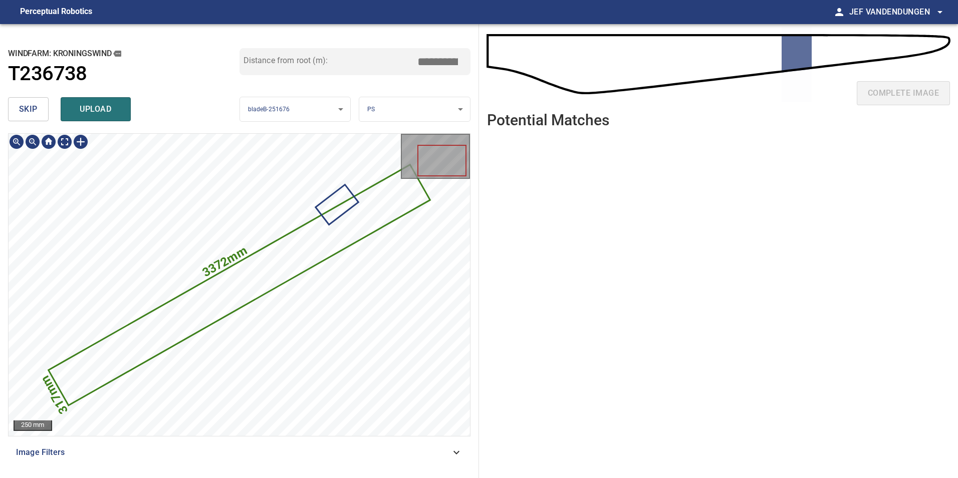
click at [375, 208] on icon at bounding box center [239, 285] width 379 height 238
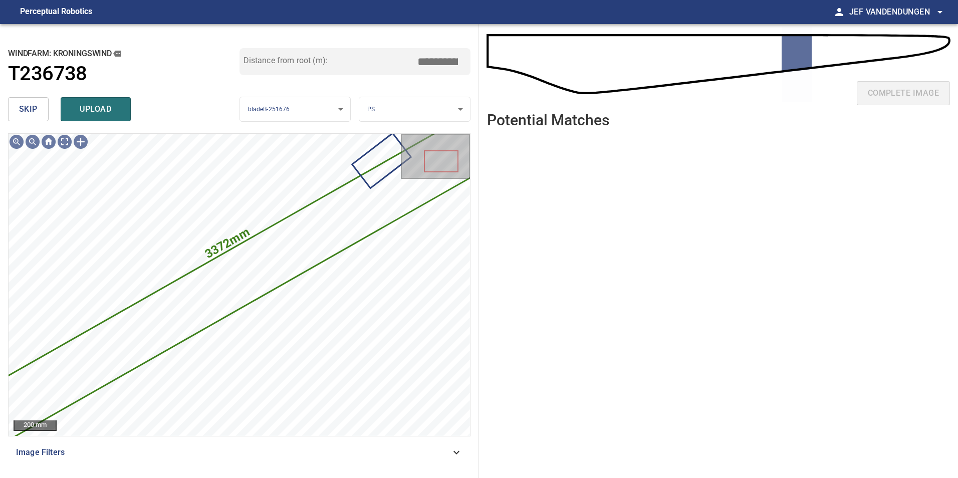
click at [32, 114] on span "skip" at bounding box center [28, 109] width 19 height 14
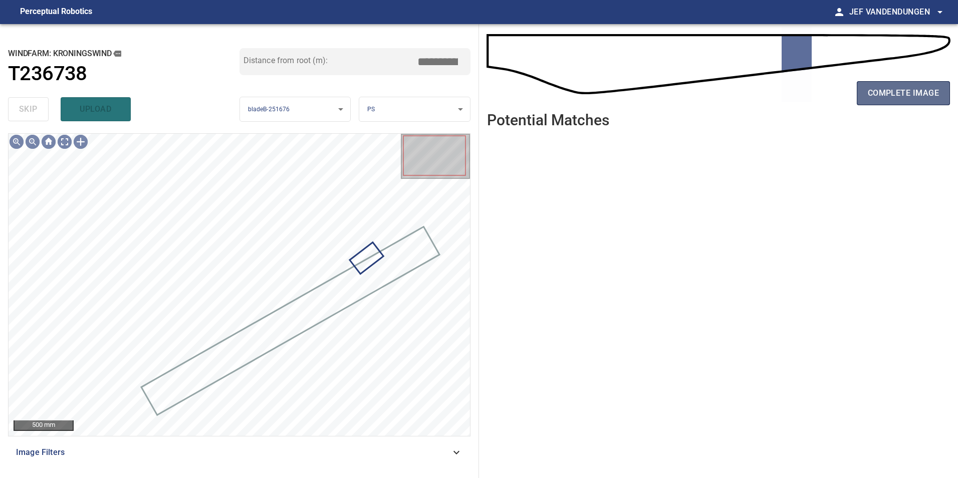
click at [885, 86] on span "complete image" at bounding box center [902, 93] width 71 height 14
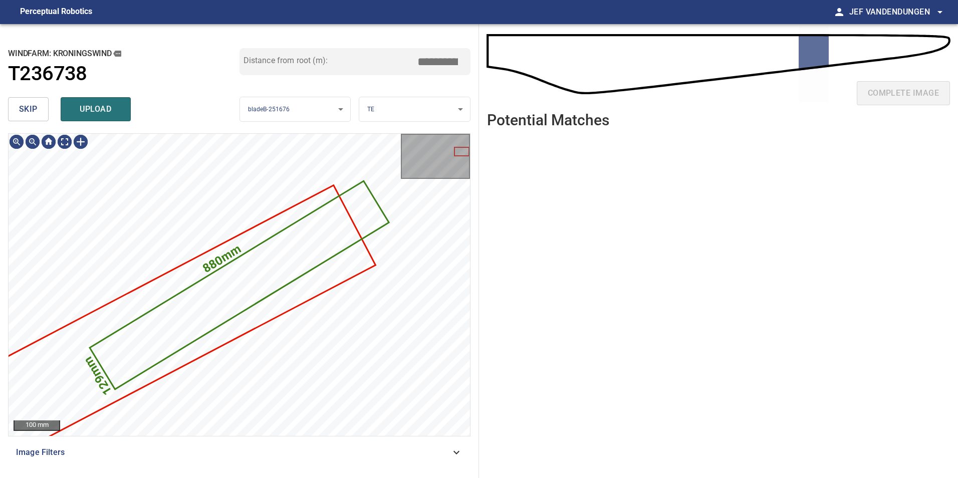
click at [26, 108] on span "skip" at bounding box center [28, 109] width 19 height 14
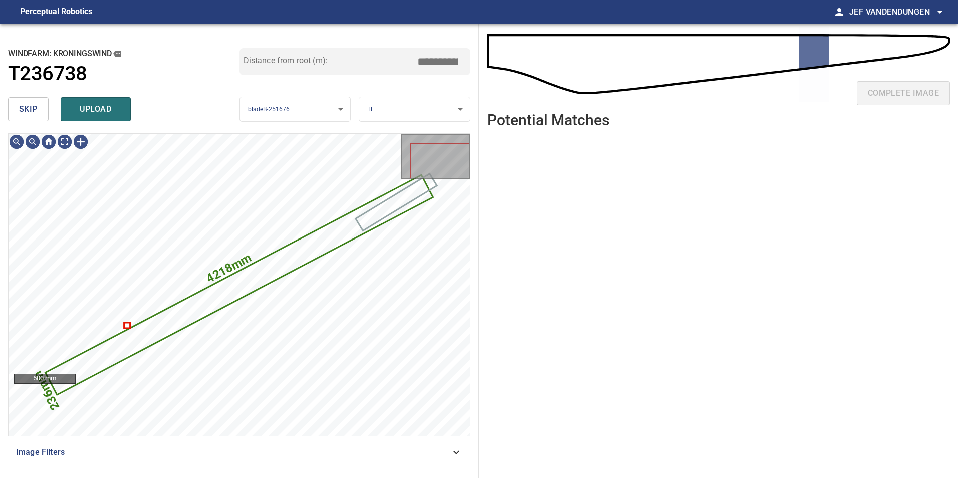
click at [41, 109] on button "skip" at bounding box center [28, 109] width 41 height 24
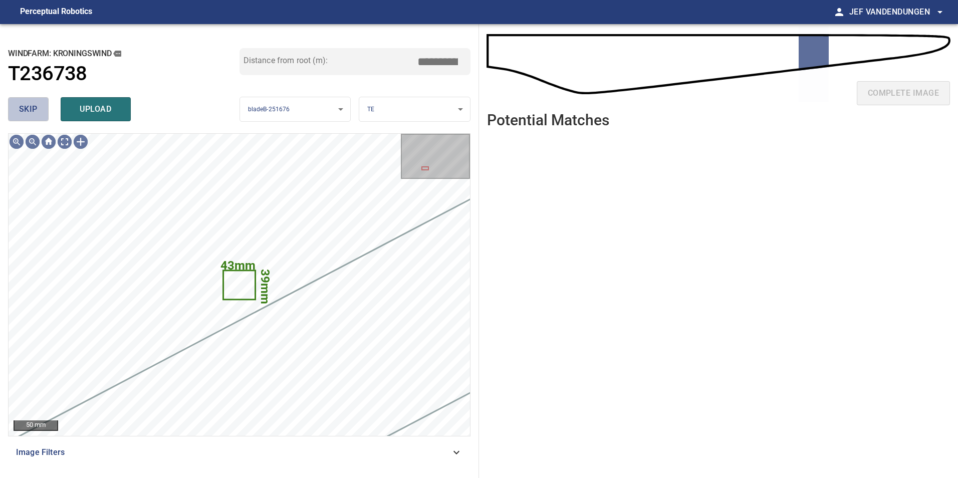
click at [38, 106] on button "skip" at bounding box center [28, 109] width 41 height 24
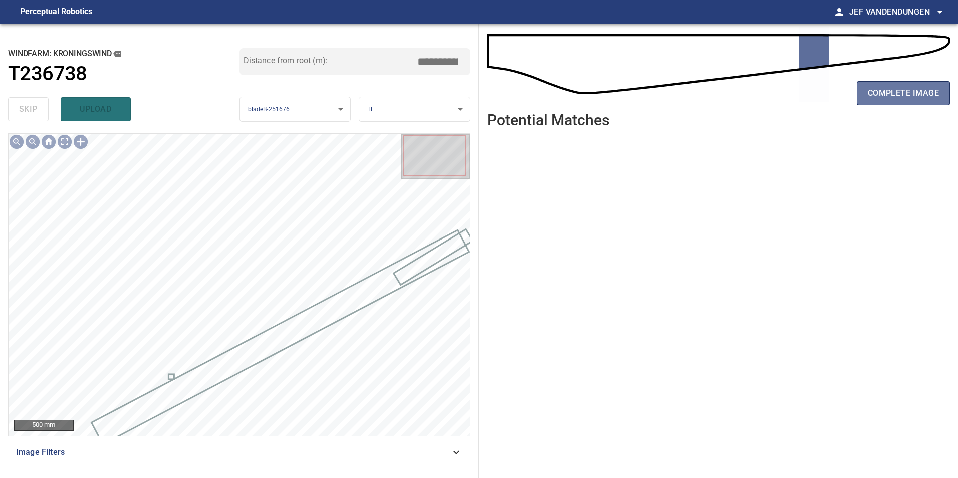
drag, startPoint x: 889, startPoint y: 100, endPoint x: 878, endPoint y: 105, distance: 12.1
click at [889, 100] on button "complete image" at bounding box center [902, 93] width 93 height 24
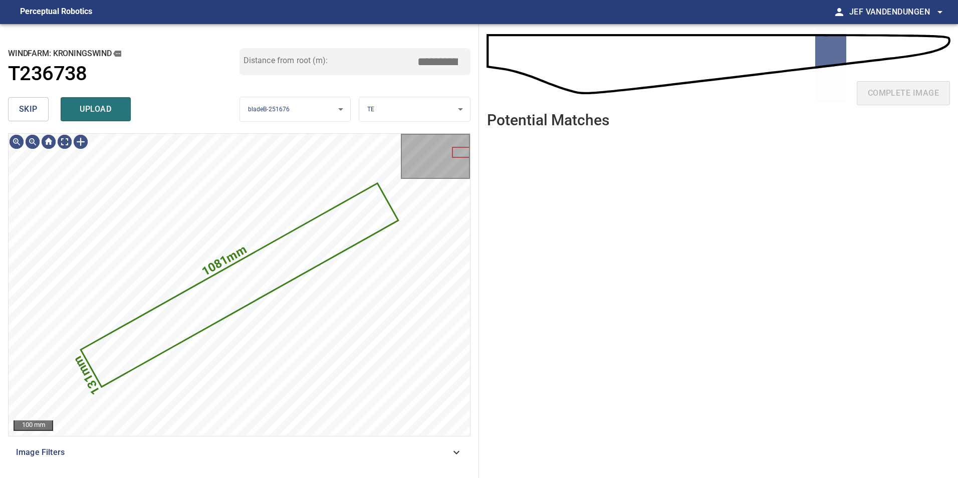
click at [16, 109] on button "skip" at bounding box center [28, 109] width 41 height 24
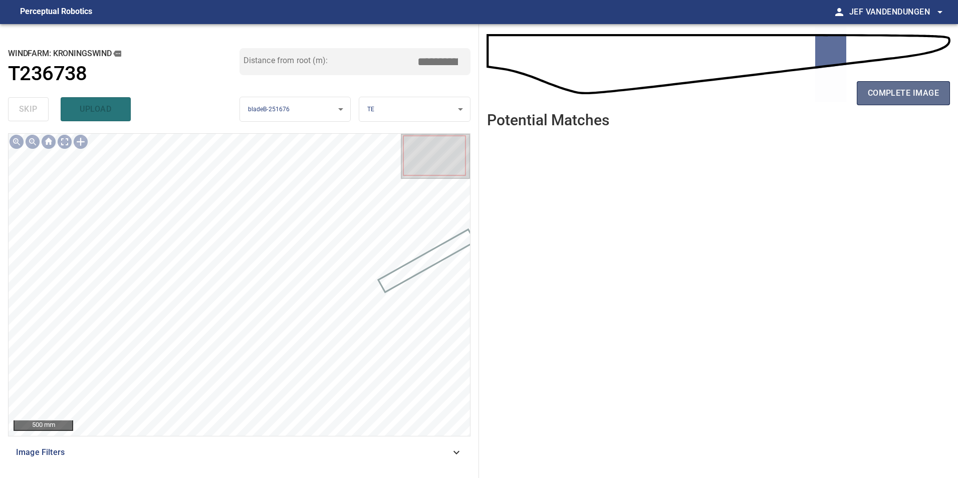
click at [893, 82] on button "complete image" at bounding box center [902, 93] width 93 height 24
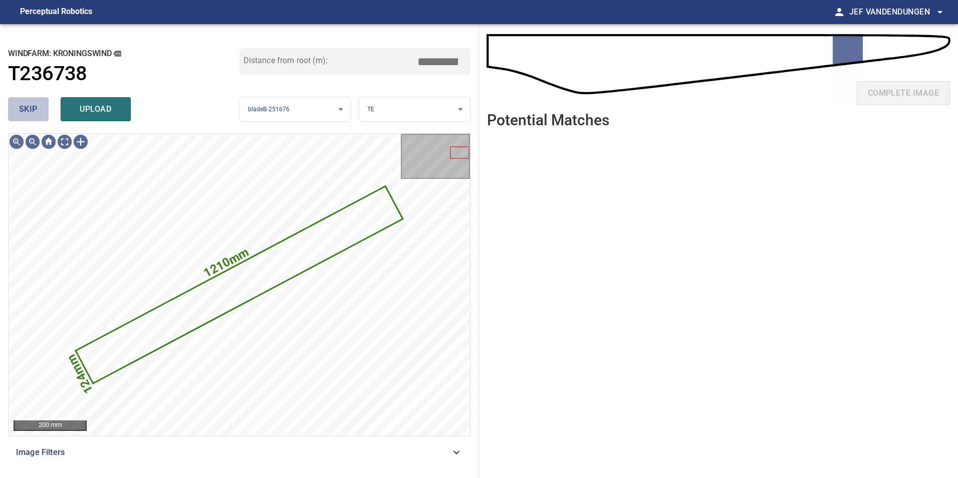
click at [26, 108] on span "skip" at bounding box center [28, 109] width 19 height 14
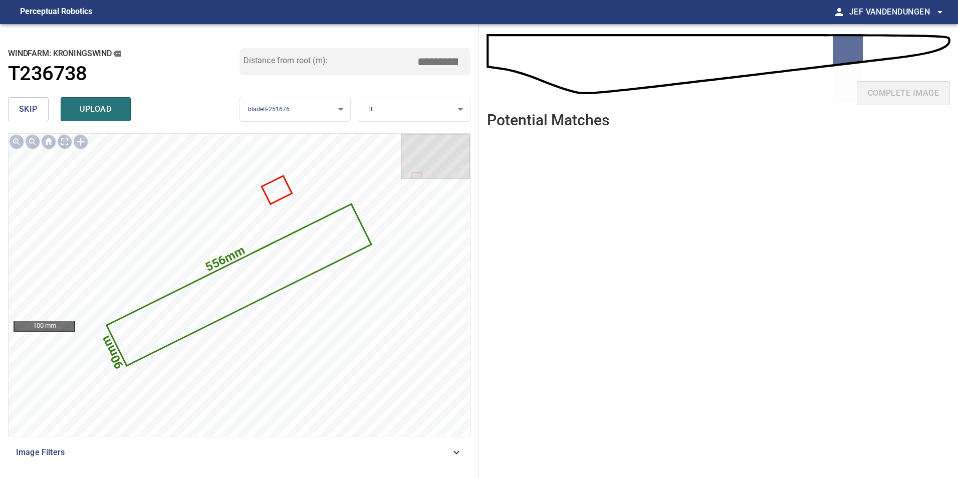
drag, startPoint x: 43, startPoint y: 123, endPoint x: 38, endPoint y: 119, distance: 6.4
click at [41, 121] on div "skip upload" at bounding box center [123, 109] width 231 height 32
click at [31, 109] on span "skip" at bounding box center [28, 109] width 19 height 14
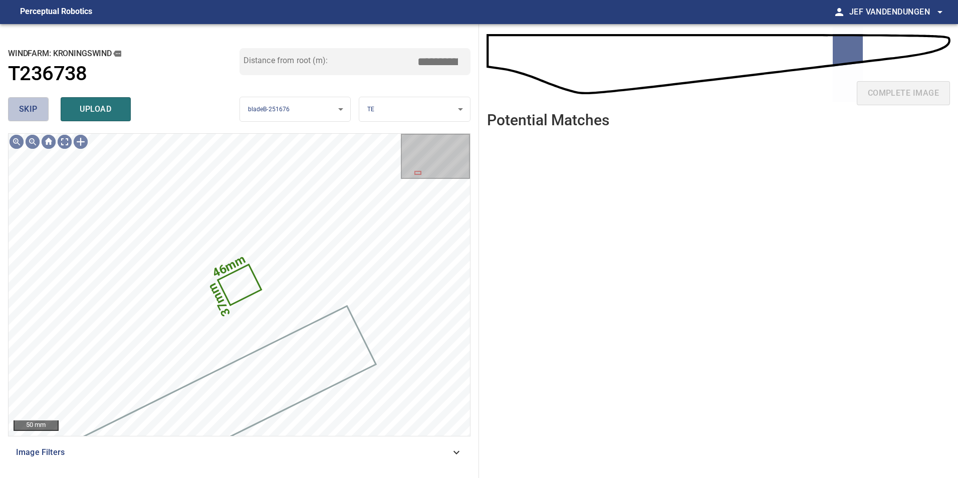
click at [31, 109] on span "skip" at bounding box center [28, 109] width 19 height 14
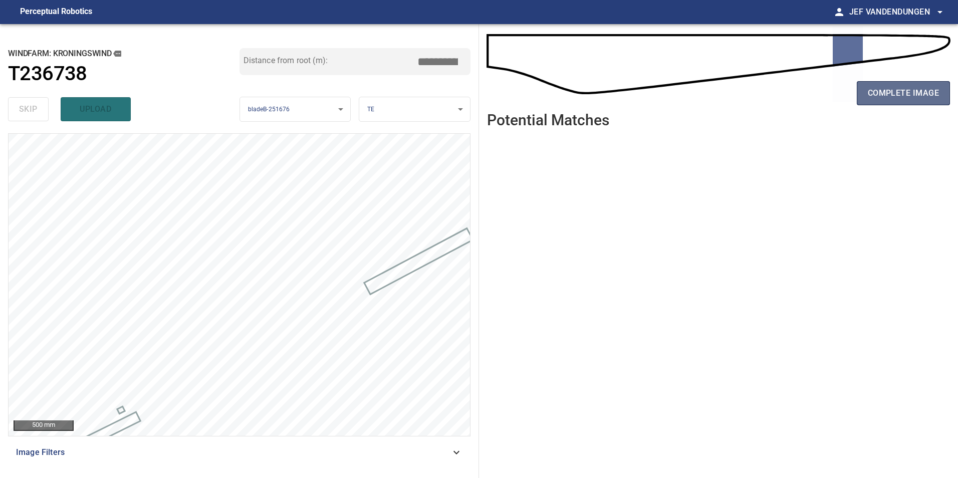
click at [884, 94] on span "complete image" at bounding box center [902, 93] width 71 height 14
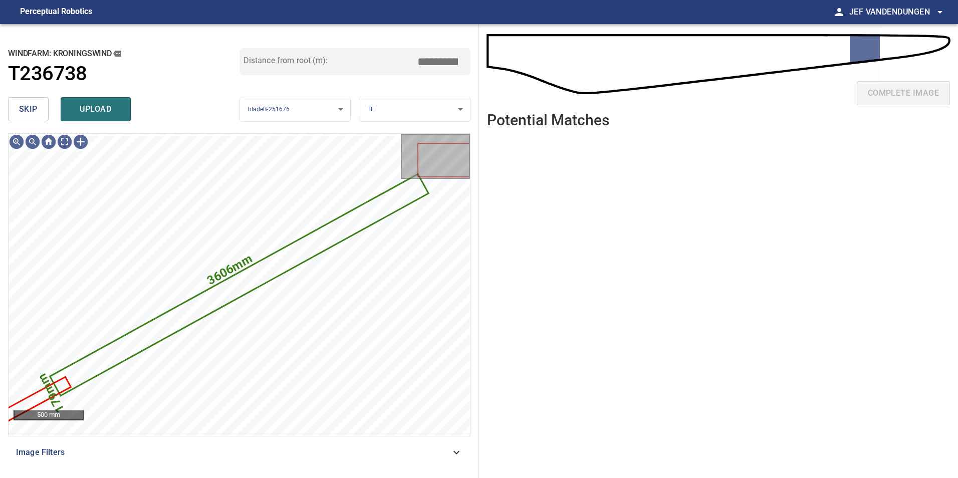
click at [27, 109] on span "skip" at bounding box center [28, 109] width 19 height 14
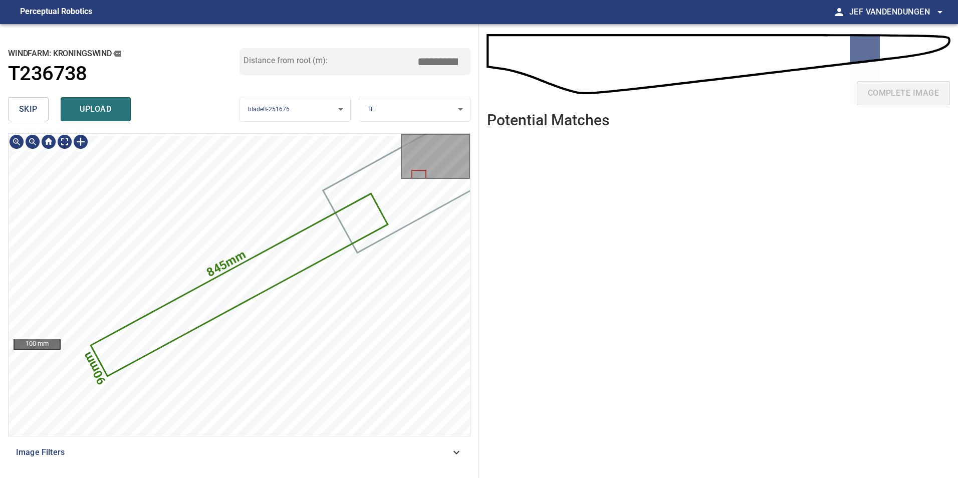
click at [221, 300] on icon at bounding box center [239, 284] width 295 height 181
click at [19, 106] on span "skip" at bounding box center [28, 109] width 19 height 14
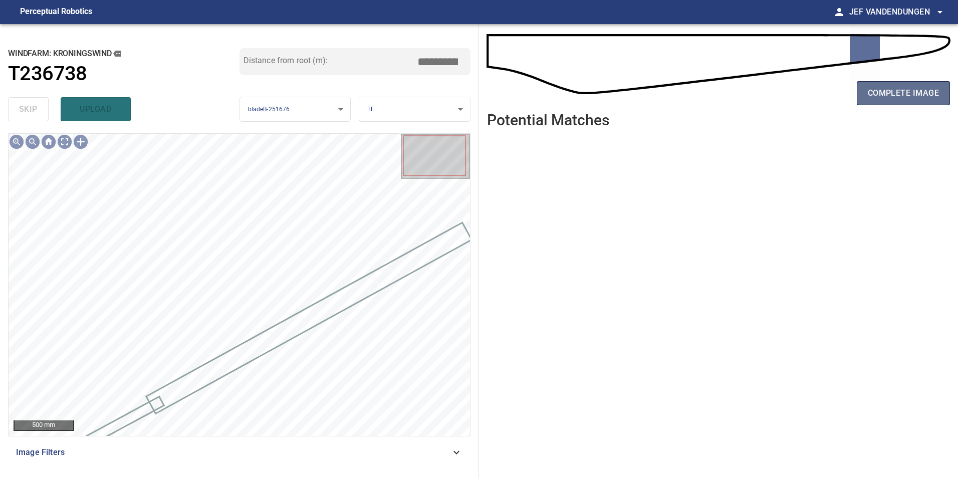
click at [909, 97] on span "complete image" at bounding box center [902, 93] width 71 height 14
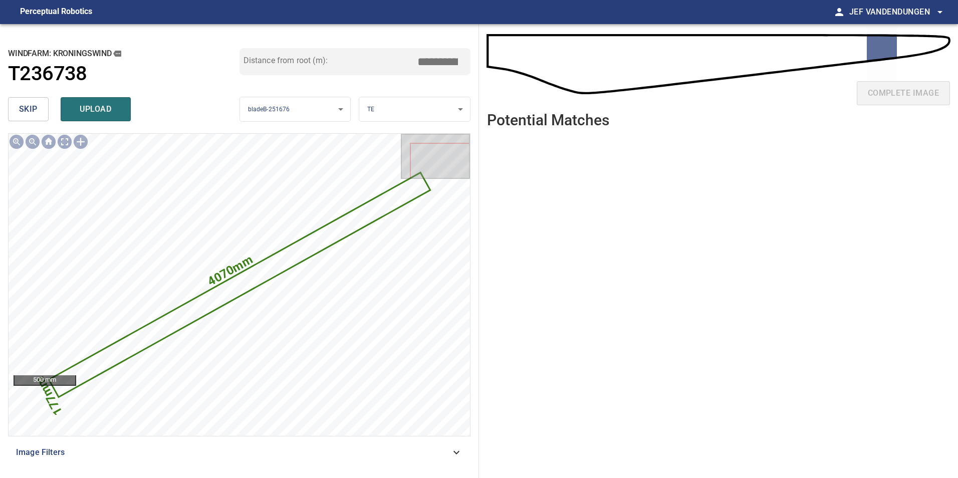
click at [44, 116] on button "skip" at bounding box center [28, 109] width 41 height 24
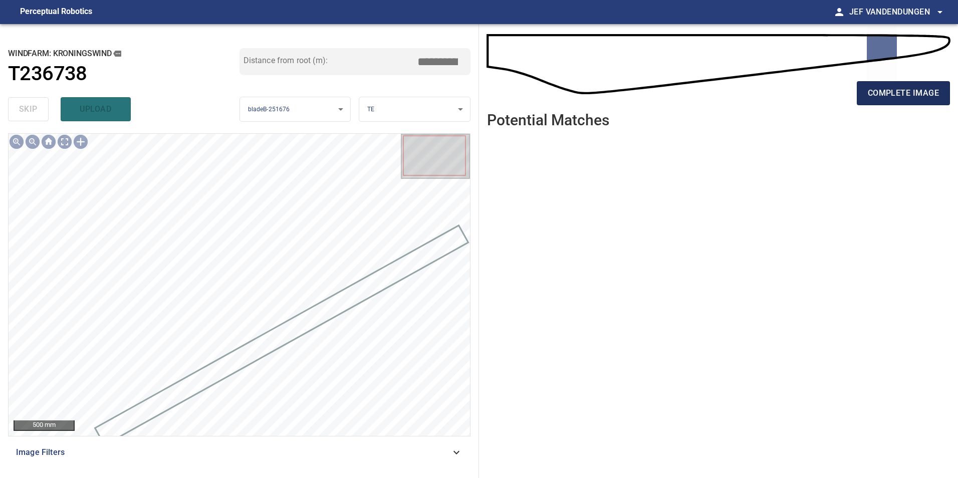
click at [877, 87] on span "complete image" at bounding box center [902, 93] width 71 height 14
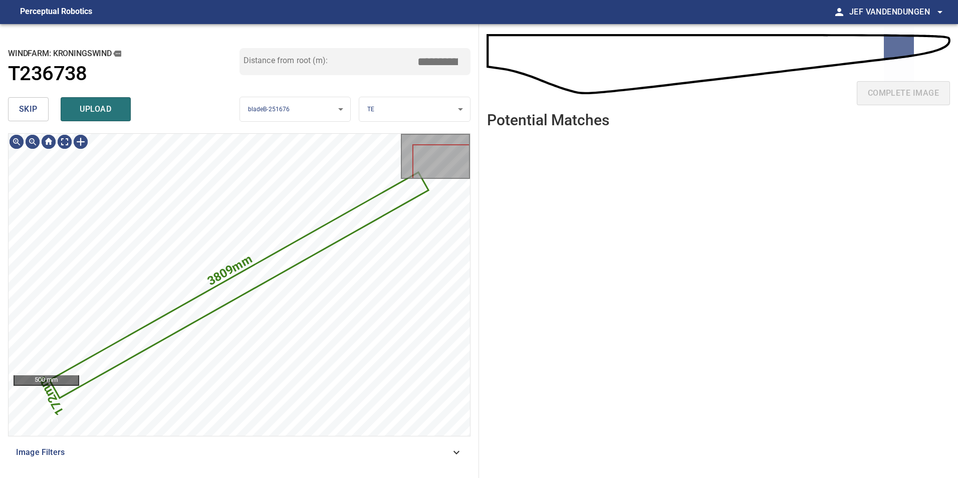
click at [33, 102] on span "skip" at bounding box center [28, 109] width 19 height 14
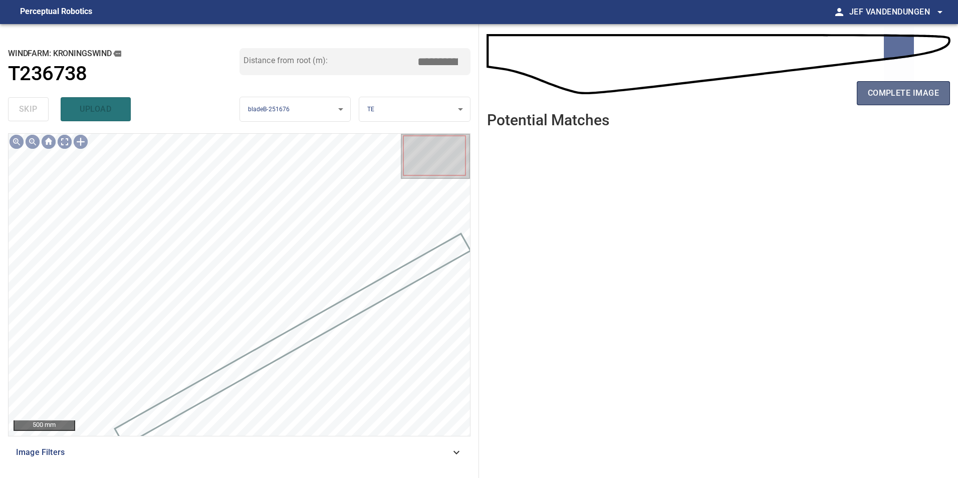
drag, startPoint x: 883, startPoint y: 88, endPoint x: 878, endPoint y: 88, distance: 5.0
click at [883, 88] on span "complete image" at bounding box center [902, 93] width 71 height 14
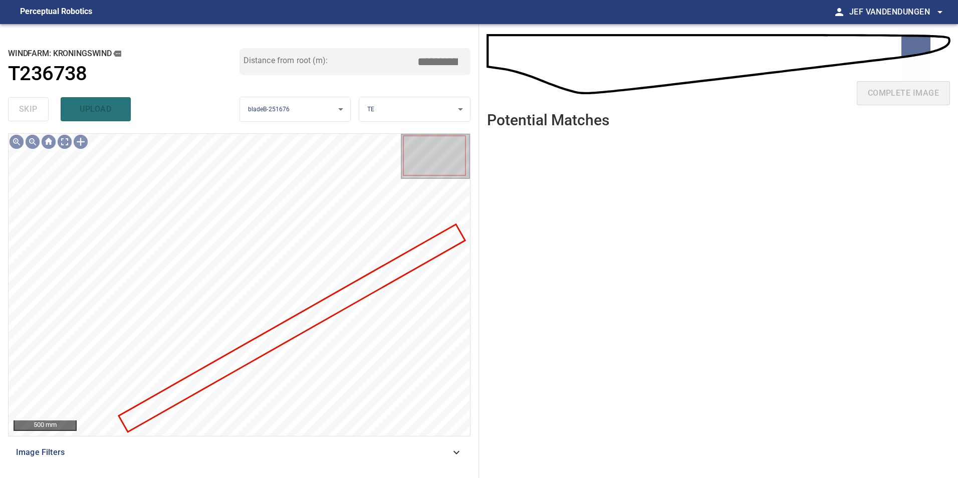
click at [252, 341] on div at bounding box center [239, 285] width 461 height 302
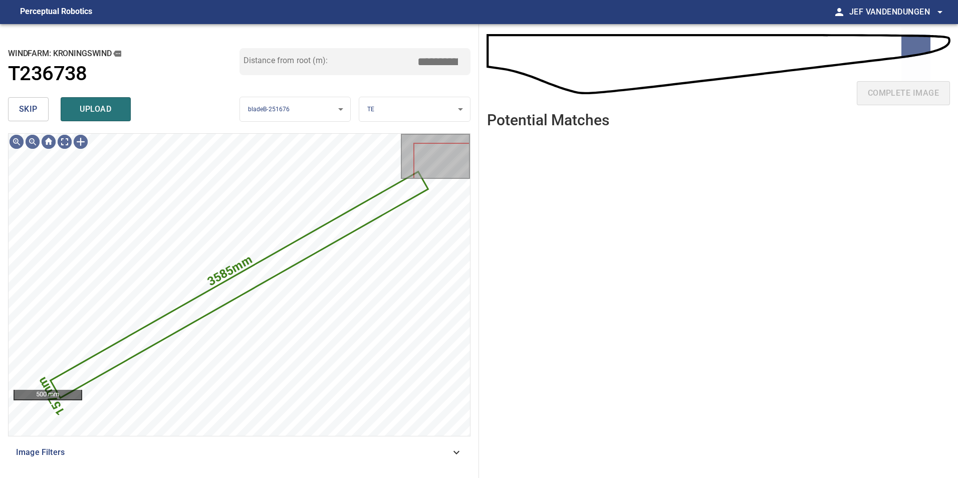
click at [29, 98] on div "skip upload" at bounding box center [123, 109] width 231 height 32
click at [33, 108] on span "skip" at bounding box center [28, 109] width 19 height 14
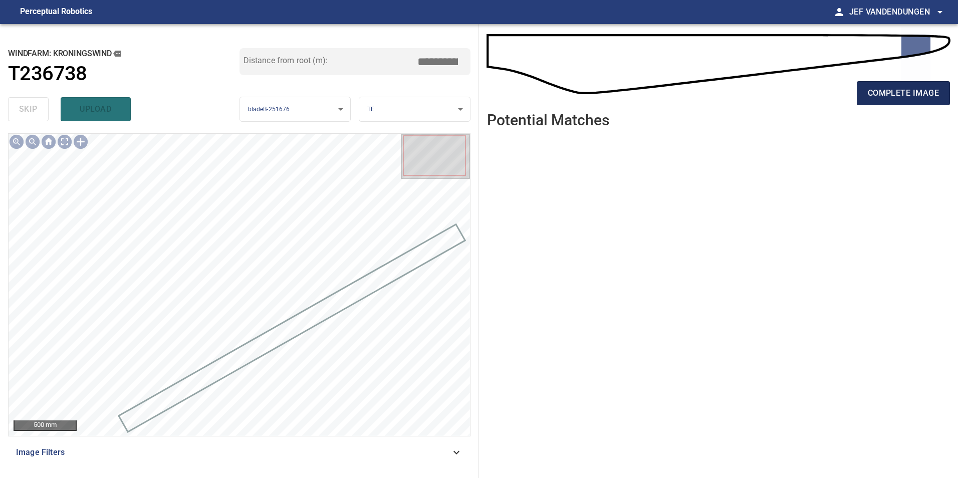
click at [912, 93] on span "complete image" at bounding box center [902, 93] width 71 height 14
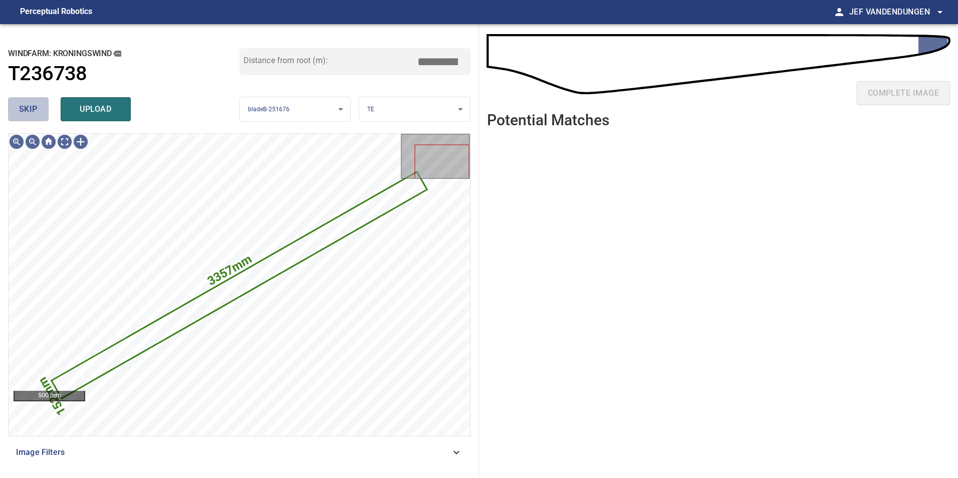
click at [35, 113] on span "skip" at bounding box center [28, 109] width 19 height 14
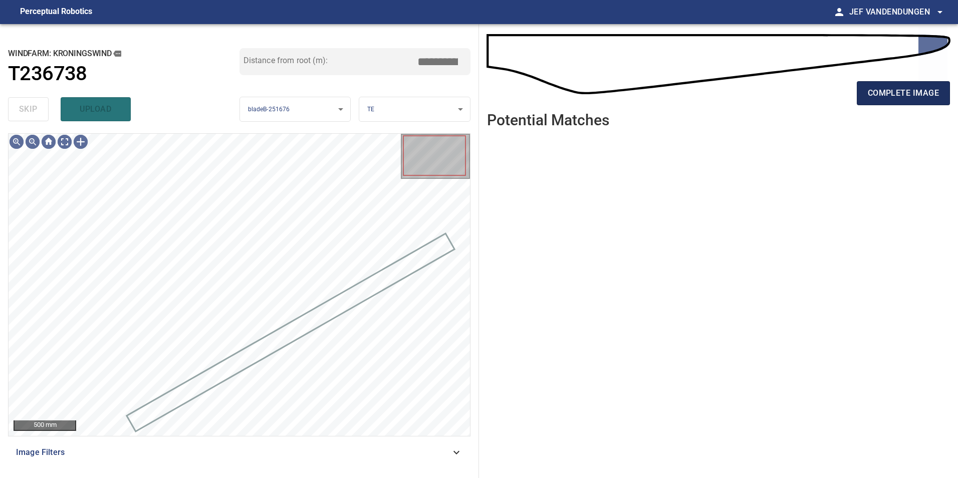
click at [919, 81] on button "complete image" at bounding box center [902, 93] width 93 height 24
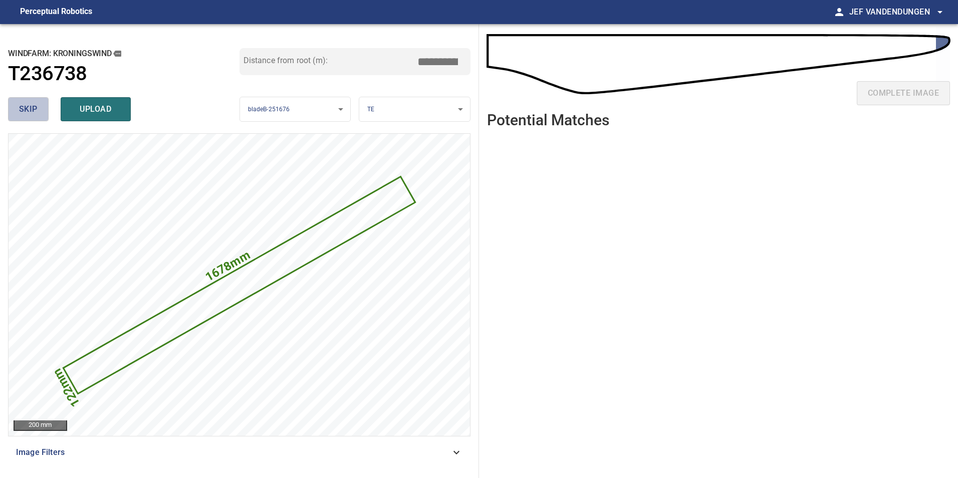
click at [22, 111] on span "skip" at bounding box center [28, 109] width 19 height 14
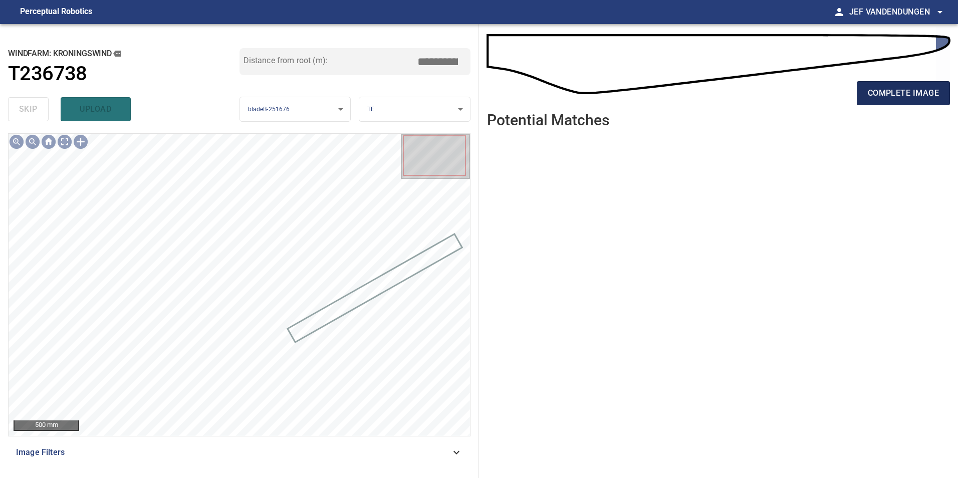
click at [910, 89] on span "complete image" at bounding box center [902, 93] width 71 height 14
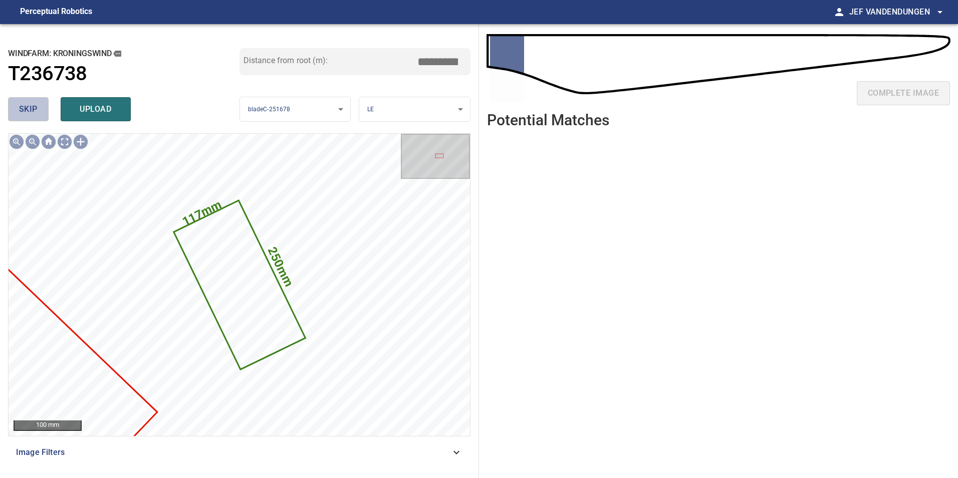
click at [29, 105] on span "skip" at bounding box center [28, 109] width 19 height 14
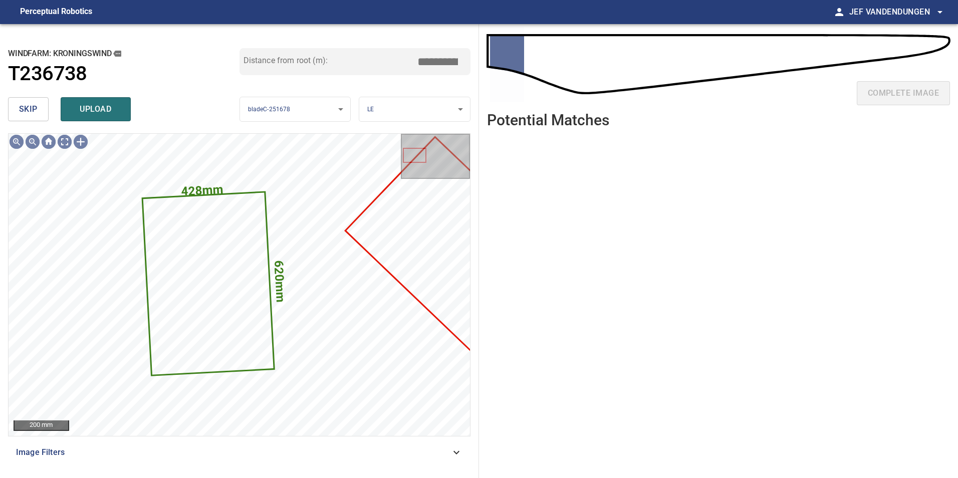
click at [76, 108] on span "upload" at bounding box center [96, 109] width 48 height 14
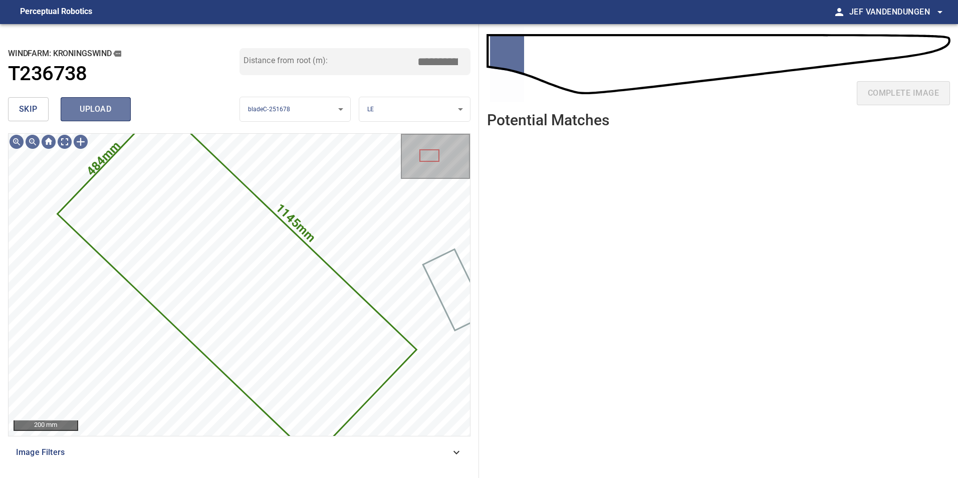
click at [87, 100] on button "upload" at bounding box center [96, 109] width 70 height 24
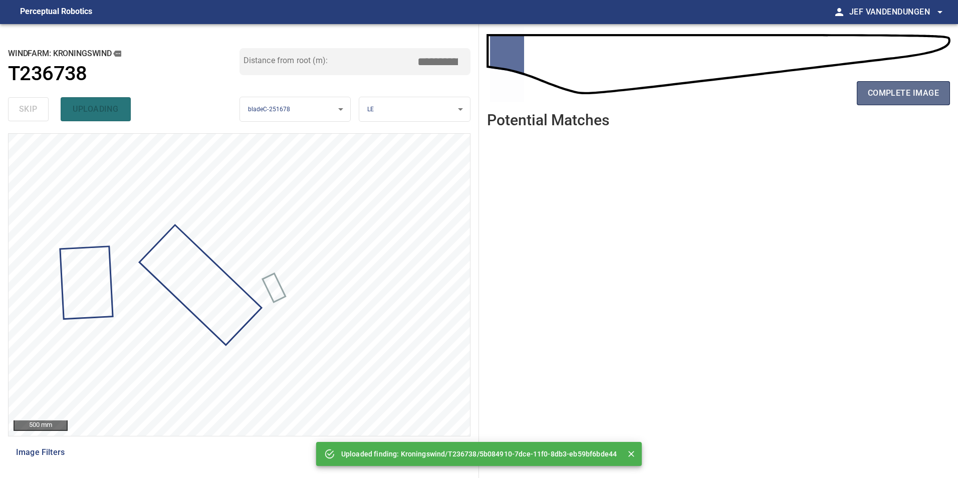
click at [893, 92] on span "complete image" at bounding box center [902, 93] width 71 height 14
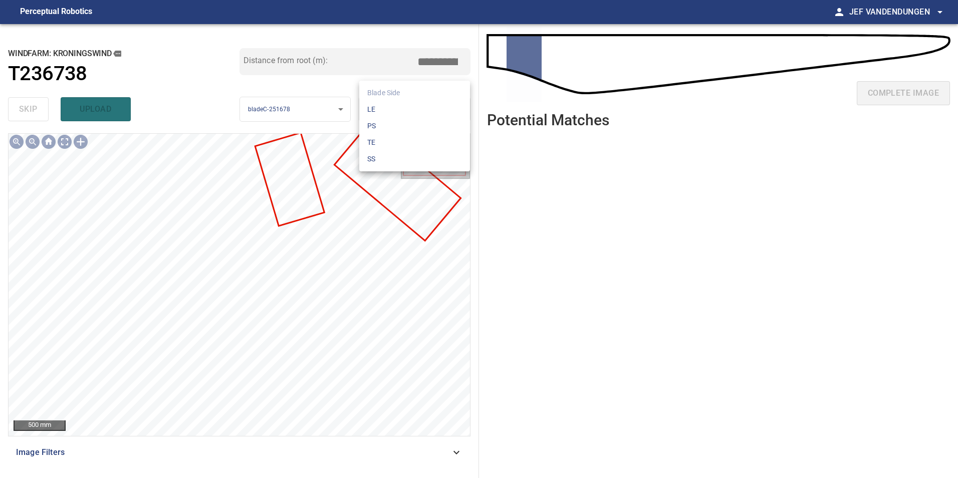
click at [389, 107] on body "**********" at bounding box center [479, 239] width 958 height 478
click at [387, 127] on li "PS" at bounding box center [414, 126] width 111 height 17
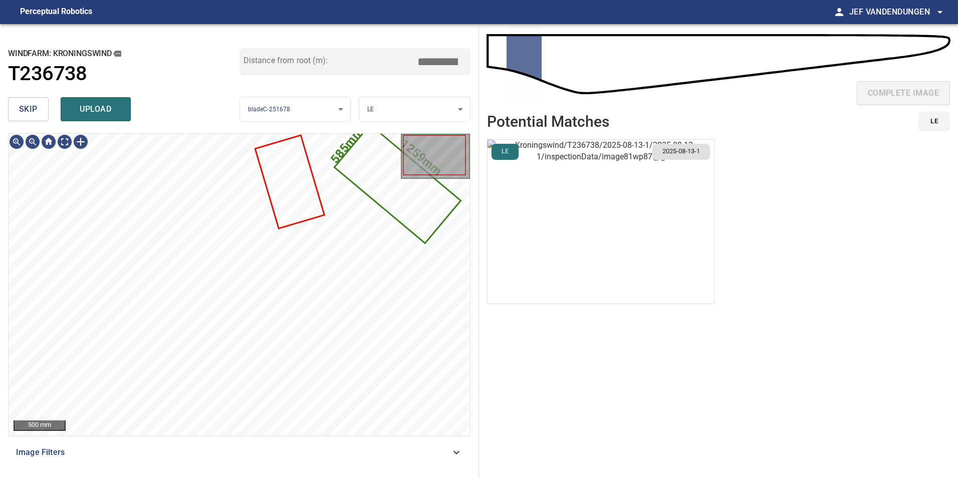
click at [394, 115] on body "**********" at bounding box center [479, 239] width 958 height 478
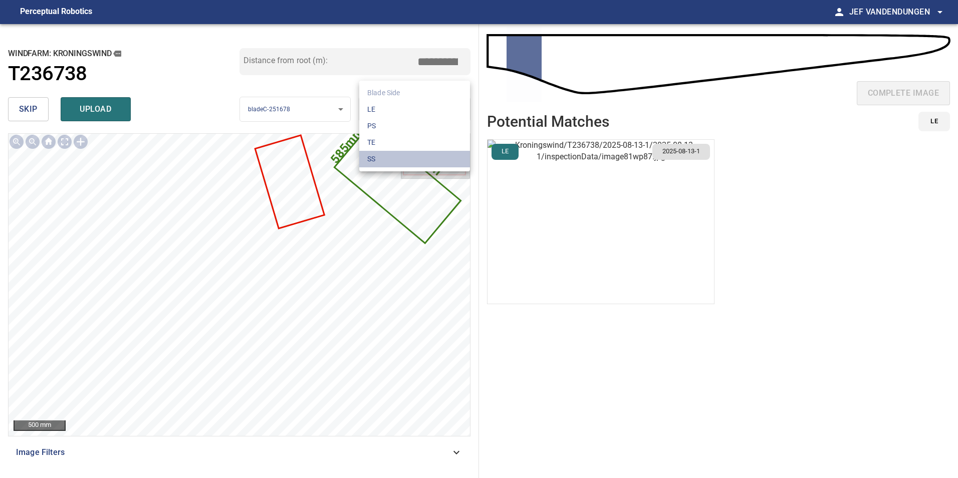
click at [381, 155] on li "SS" at bounding box center [414, 159] width 111 height 17
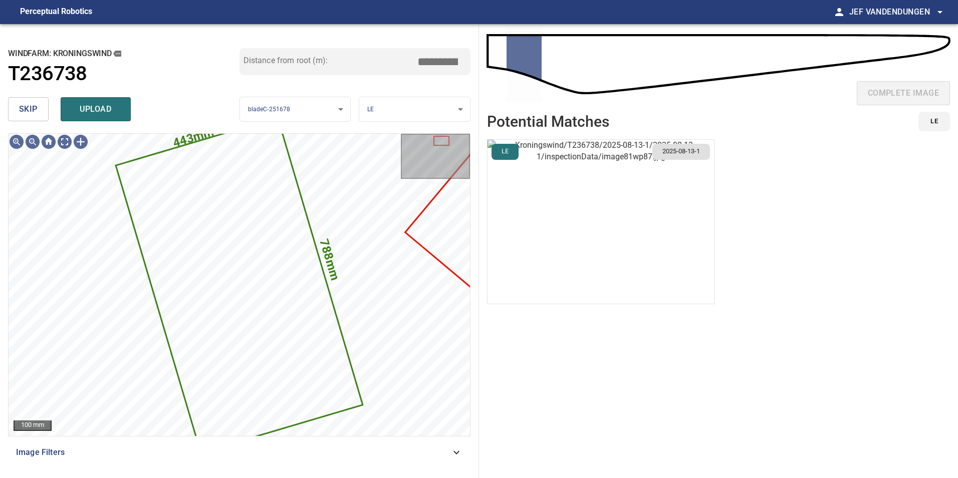
click at [548, 207] on img "button" at bounding box center [600, 222] width 226 height 164
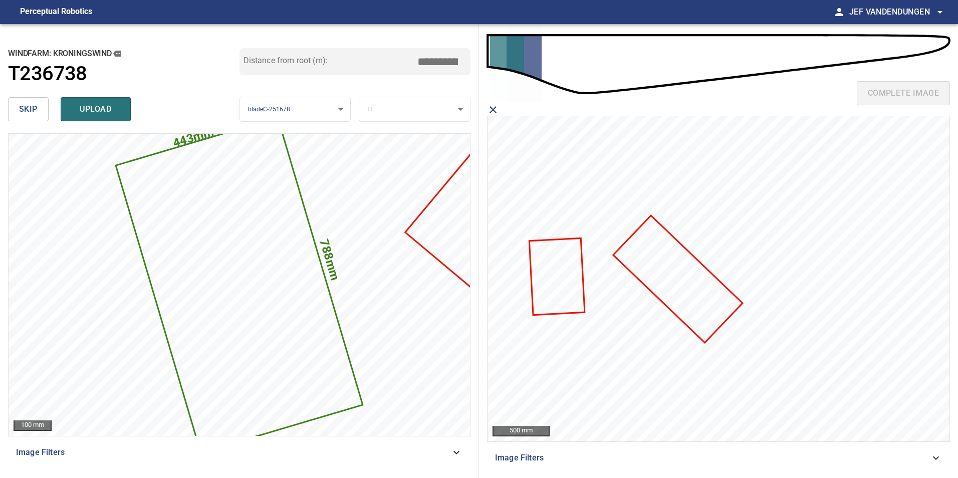
click at [552, 282] on icon at bounding box center [557, 276] width 54 height 75
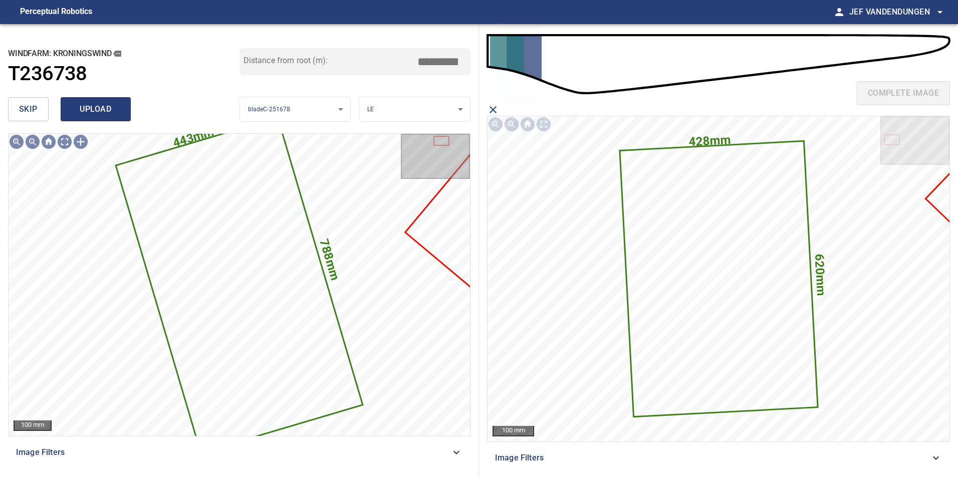
click at [87, 110] on span "upload" at bounding box center [96, 109] width 48 height 14
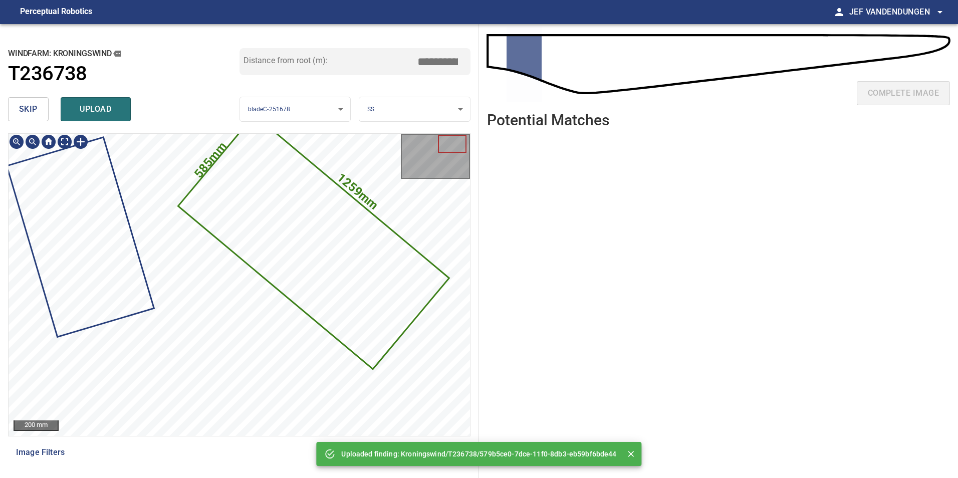
click at [394, 107] on body "**********" at bounding box center [479, 239] width 958 height 478
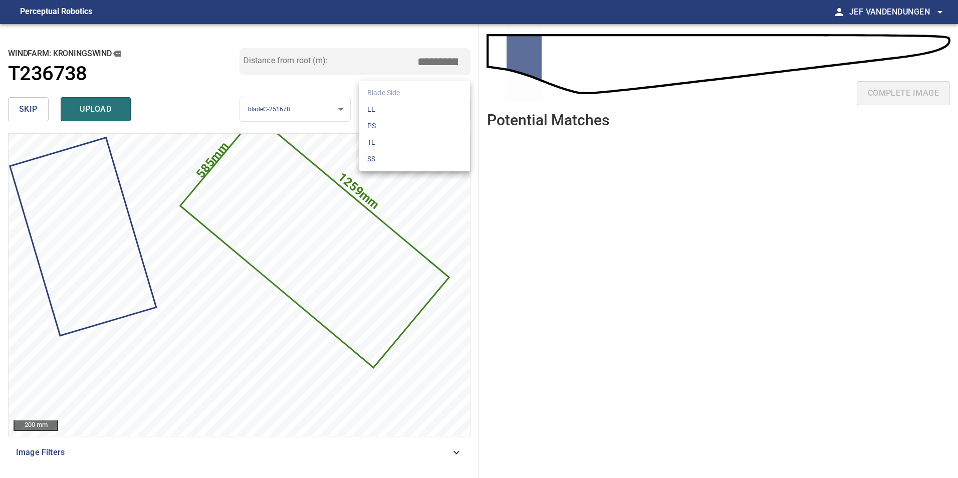
click at [384, 109] on li "LE" at bounding box center [414, 109] width 111 height 17
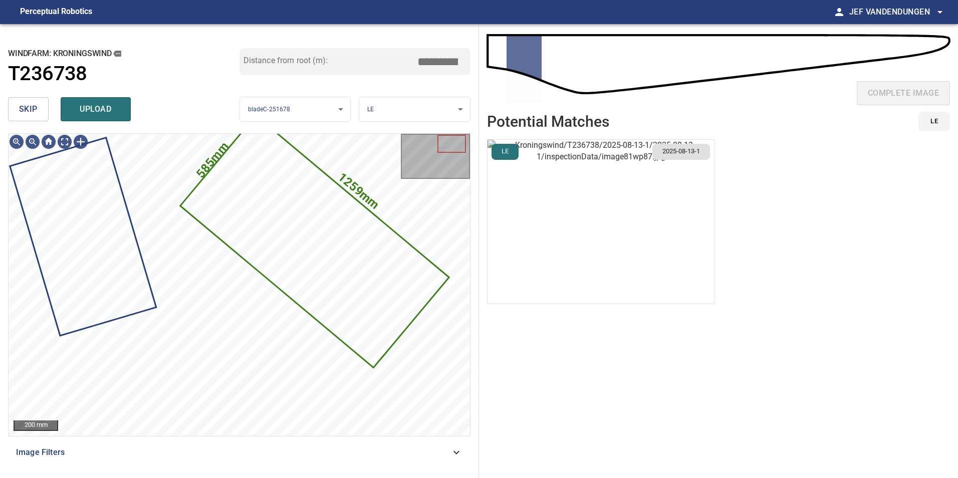
click at [564, 225] on img "button" at bounding box center [600, 222] width 226 height 164
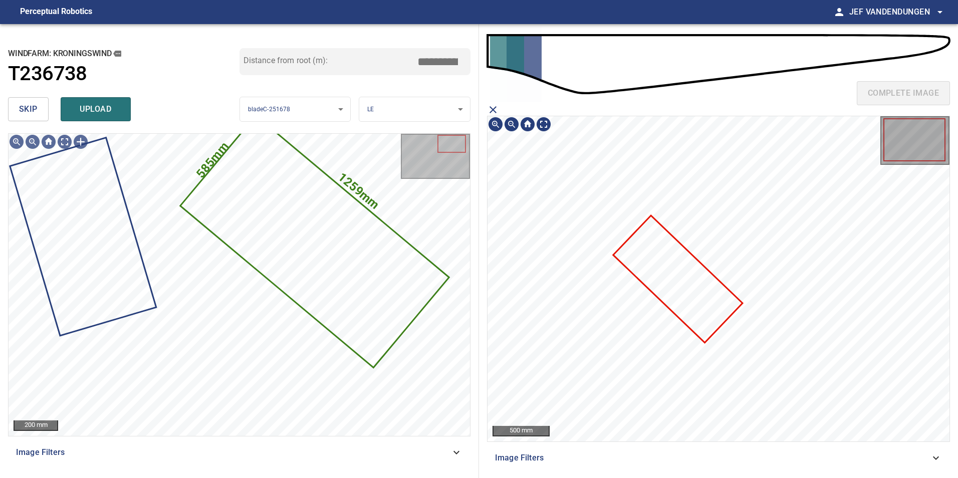
click at [673, 275] on icon at bounding box center [677, 278] width 127 height 125
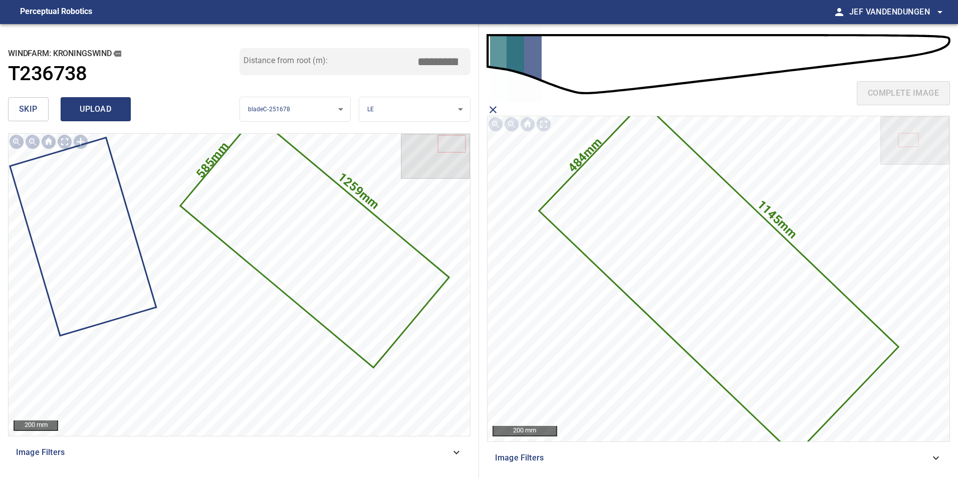
click at [96, 108] on span "upload" at bounding box center [96, 109] width 48 height 14
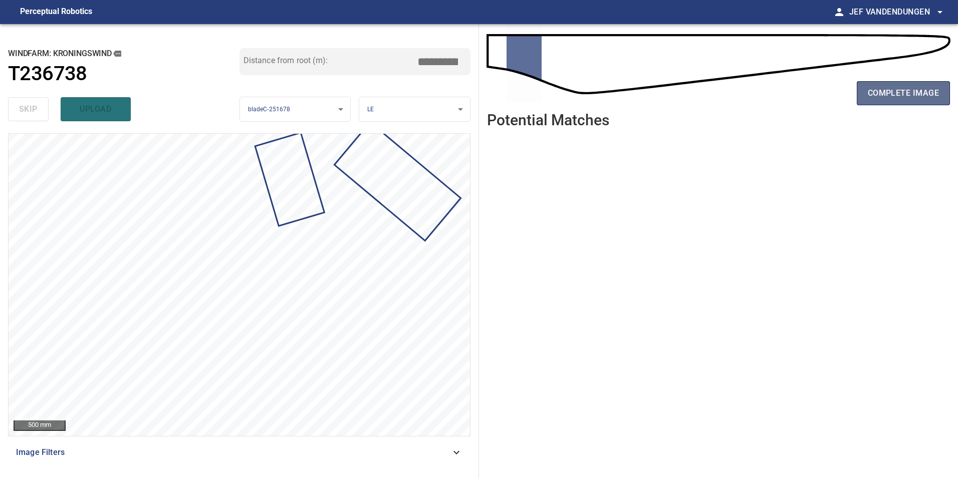
click at [875, 97] on span "complete image" at bounding box center [902, 93] width 71 height 14
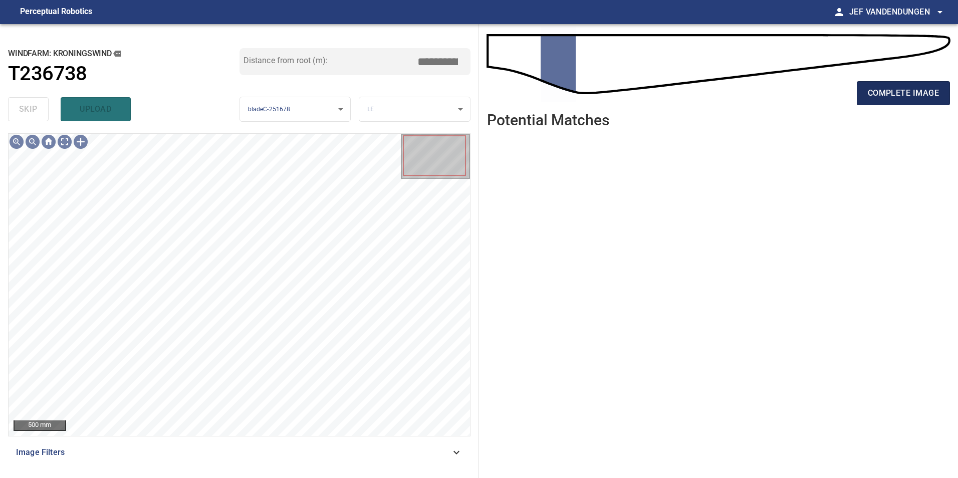
click at [880, 97] on span "complete image" at bounding box center [902, 93] width 71 height 14
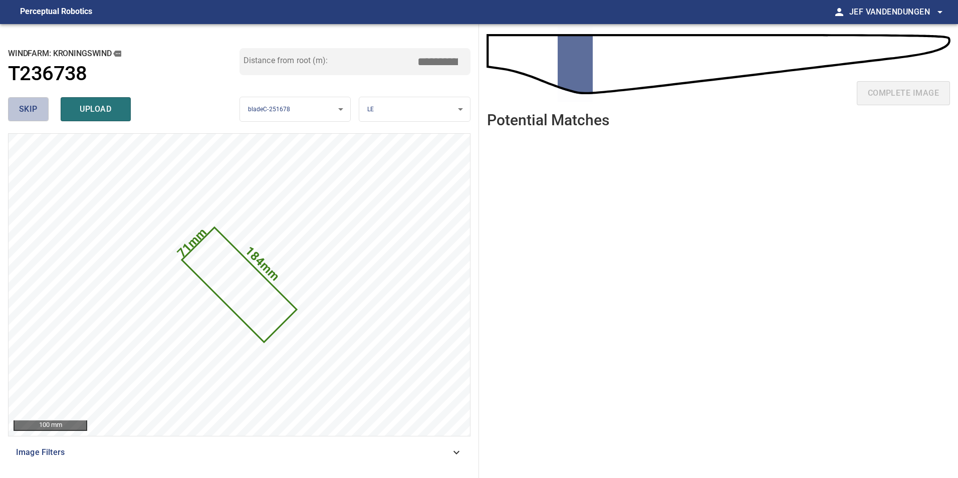
click at [37, 114] on button "skip" at bounding box center [28, 109] width 41 height 24
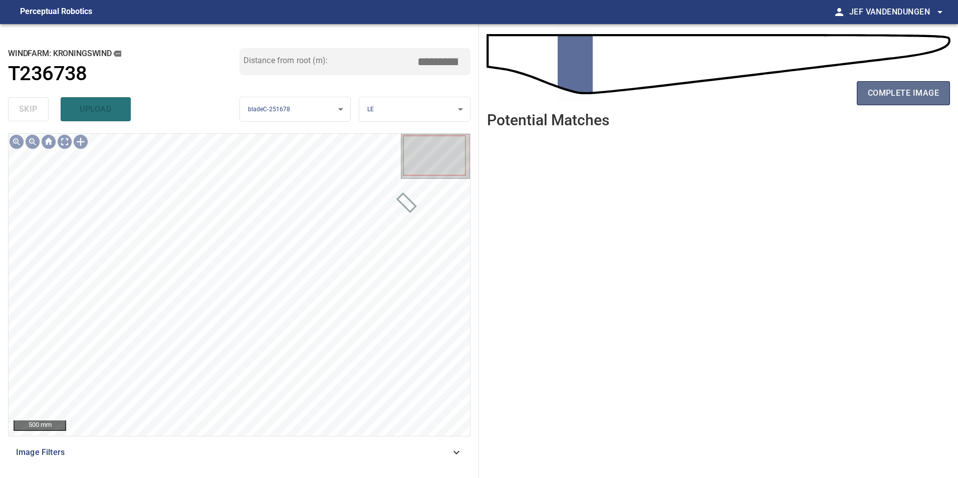
click at [891, 96] on span "complete image" at bounding box center [902, 93] width 71 height 14
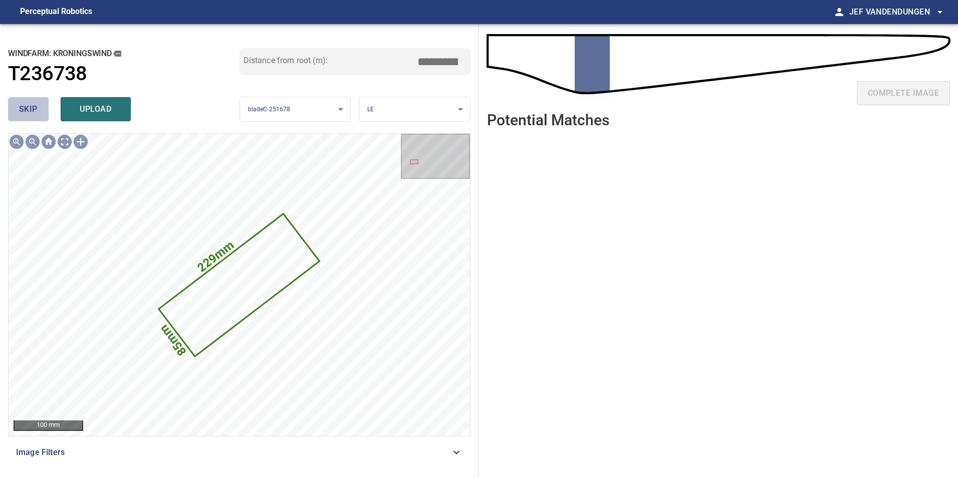
click at [22, 109] on span "skip" at bounding box center [28, 109] width 19 height 14
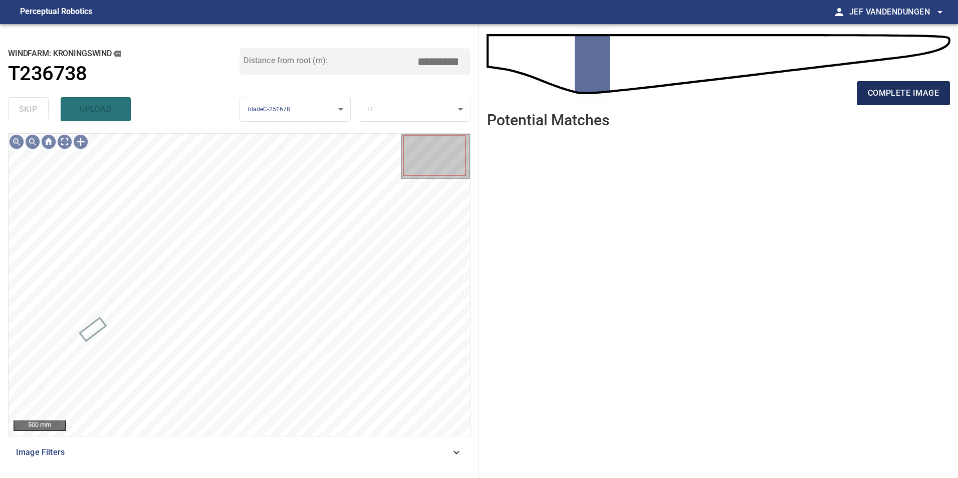
click at [889, 97] on span "complete image" at bounding box center [902, 93] width 71 height 14
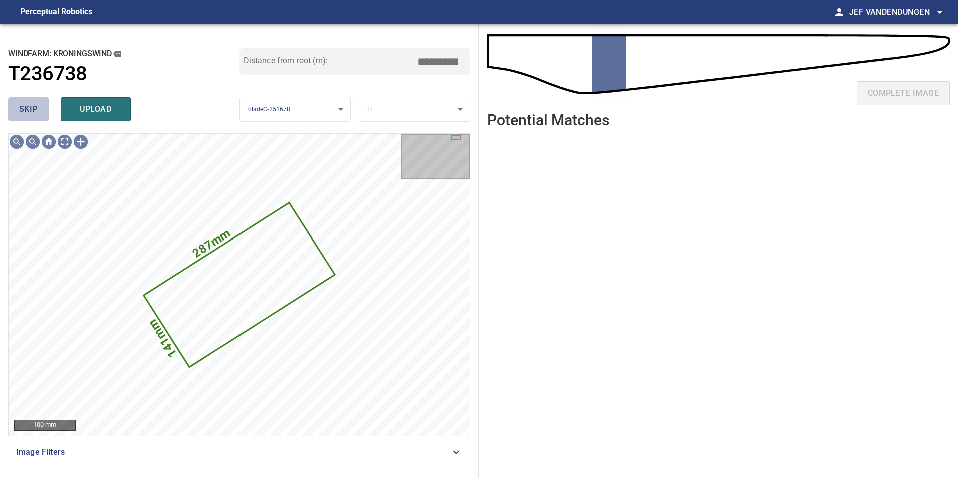
click at [22, 108] on span "skip" at bounding box center [28, 109] width 19 height 14
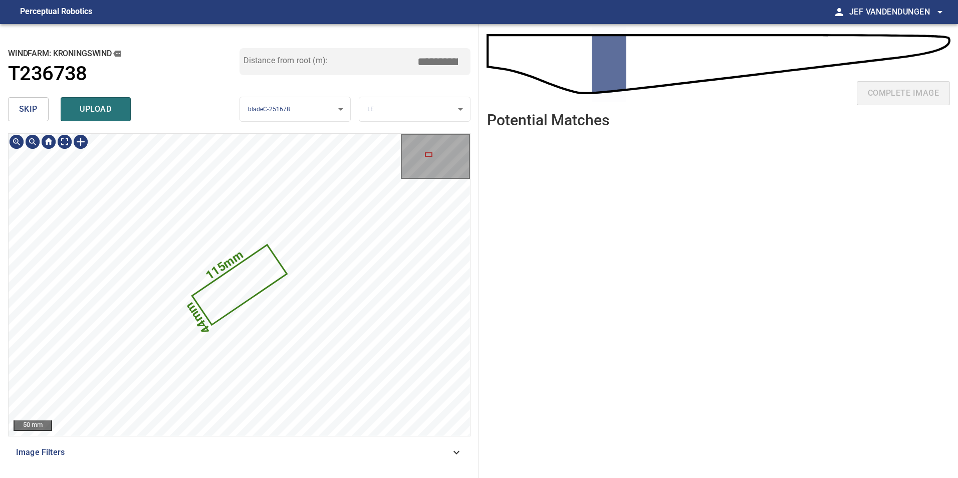
click at [243, 288] on icon at bounding box center [239, 285] width 93 height 78
click at [33, 115] on button "skip" at bounding box center [28, 109] width 41 height 24
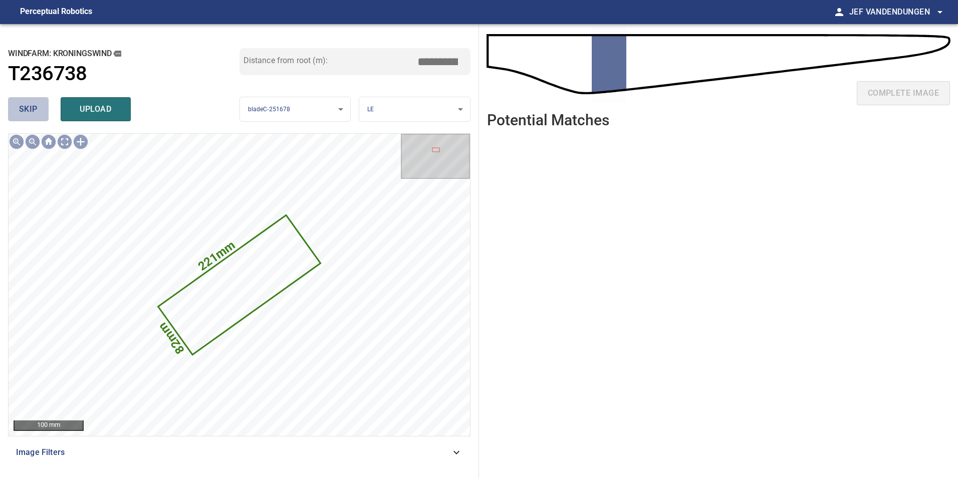
click at [34, 110] on span "skip" at bounding box center [28, 109] width 19 height 14
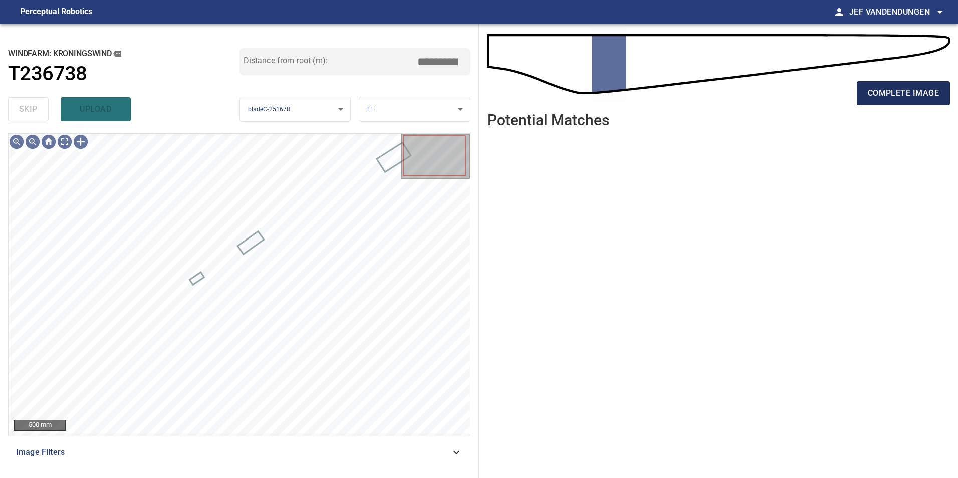
click at [900, 89] on span "complete image" at bounding box center [902, 93] width 71 height 14
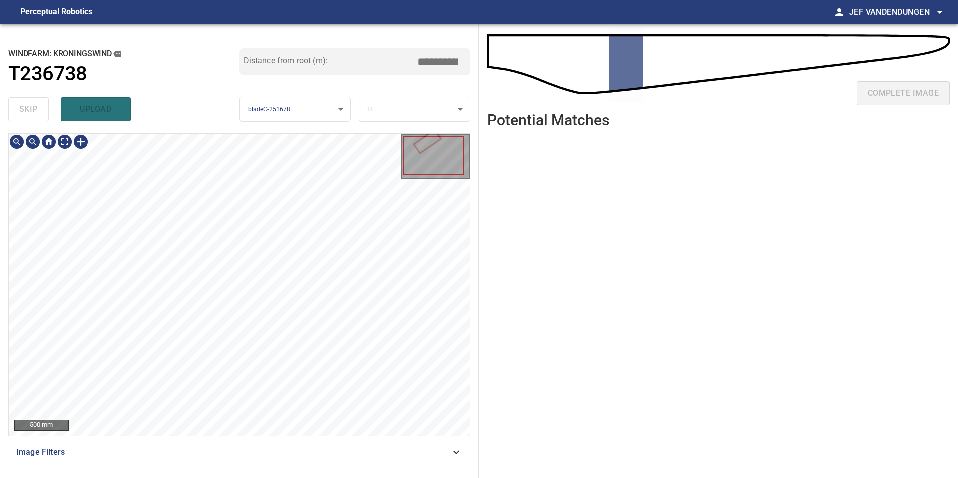
click at [527, 466] on div "**********" at bounding box center [479, 251] width 958 height 454
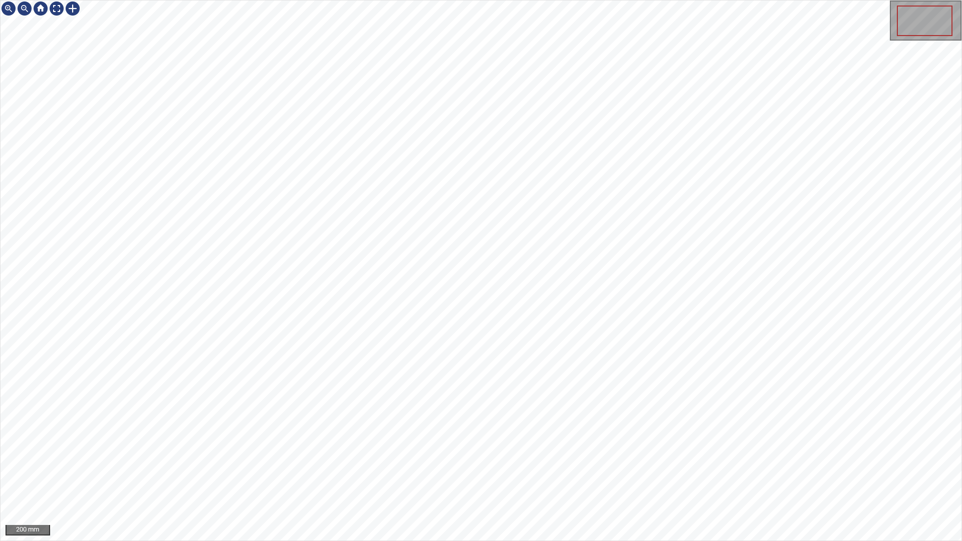
click at [957, 139] on div "200 mm" at bounding box center [481, 270] width 962 height 541
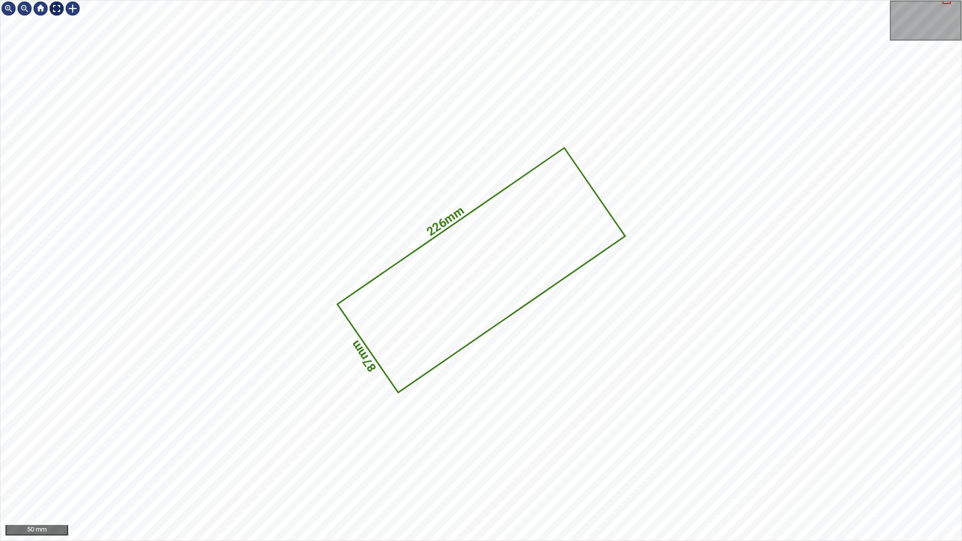
click at [53, 9] on div at bounding box center [57, 9] width 16 height 16
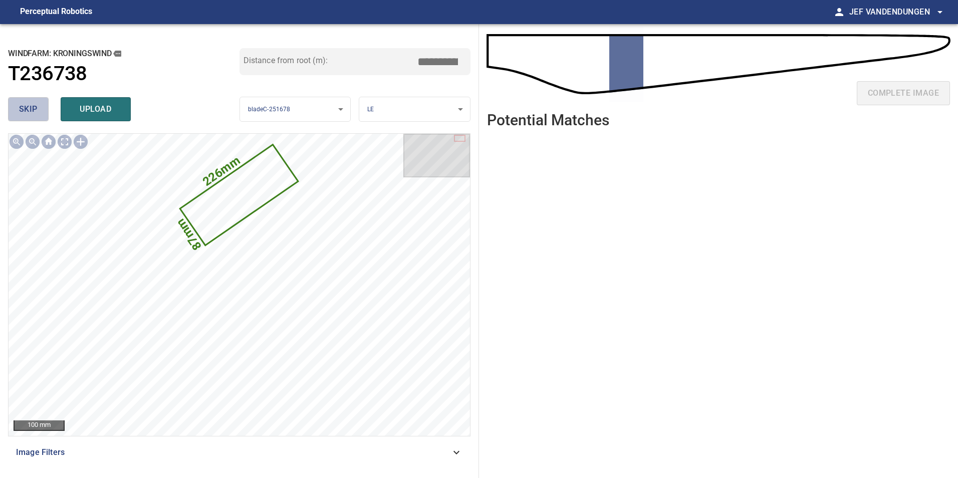
click at [17, 107] on button "skip" at bounding box center [28, 109] width 41 height 24
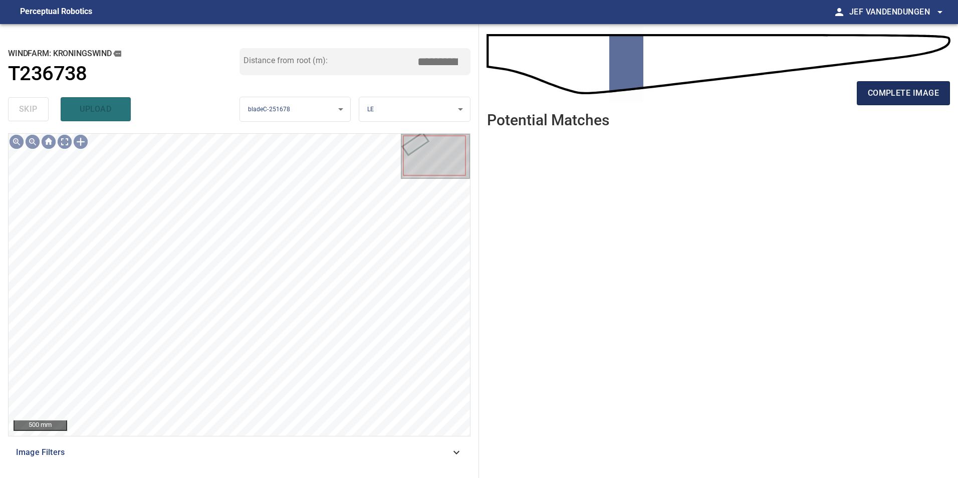
click at [888, 99] on span "complete image" at bounding box center [902, 93] width 71 height 14
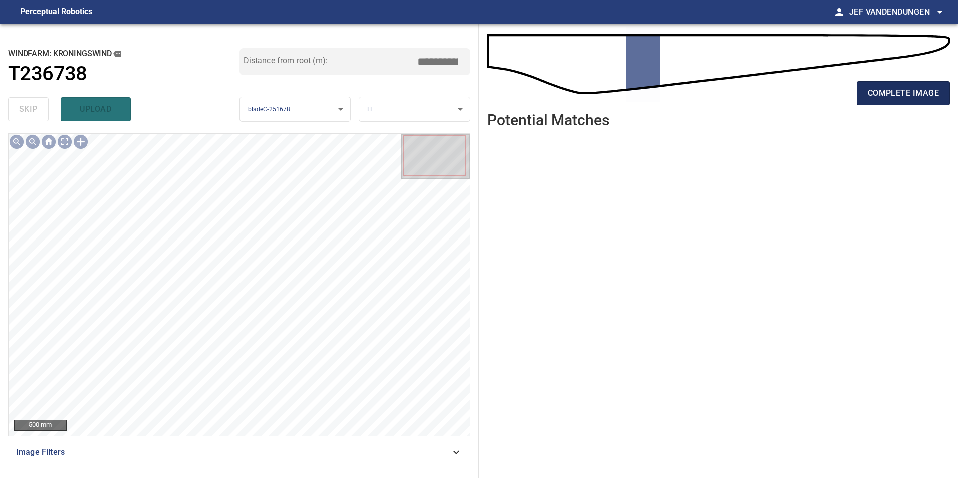
click at [916, 98] on span "complete image" at bounding box center [902, 93] width 71 height 14
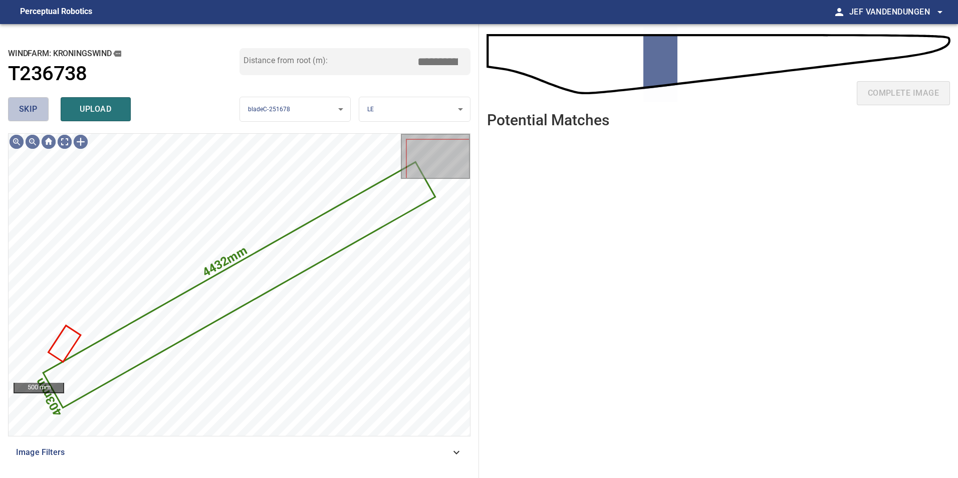
click at [30, 105] on span "skip" at bounding box center [28, 109] width 19 height 14
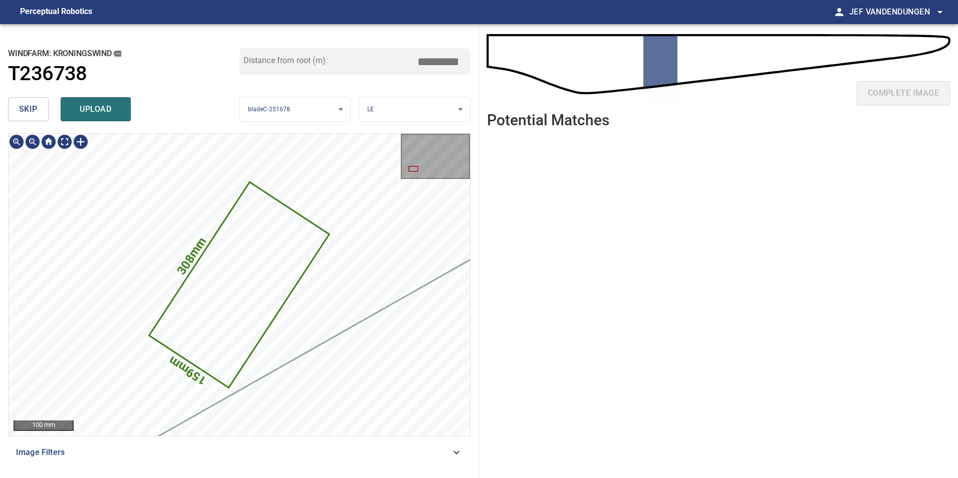
click at [250, 275] on icon at bounding box center [239, 284] width 178 height 203
click at [390, 109] on body "**********" at bounding box center [479, 239] width 958 height 478
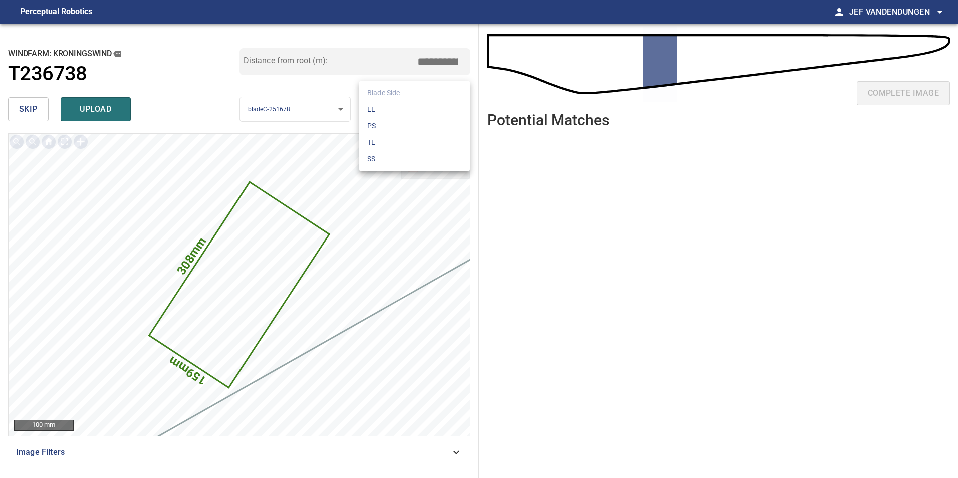
click at [383, 155] on li "SS" at bounding box center [414, 159] width 111 height 17
click at [21, 91] on div "windfarm: Kroningswind T236738 Distance from root (m): *****" at bounding box center [239, 70] width 462 height 45
click at [37, 114] on span "skip" at bounding box center [28, 109] width 19 height 14
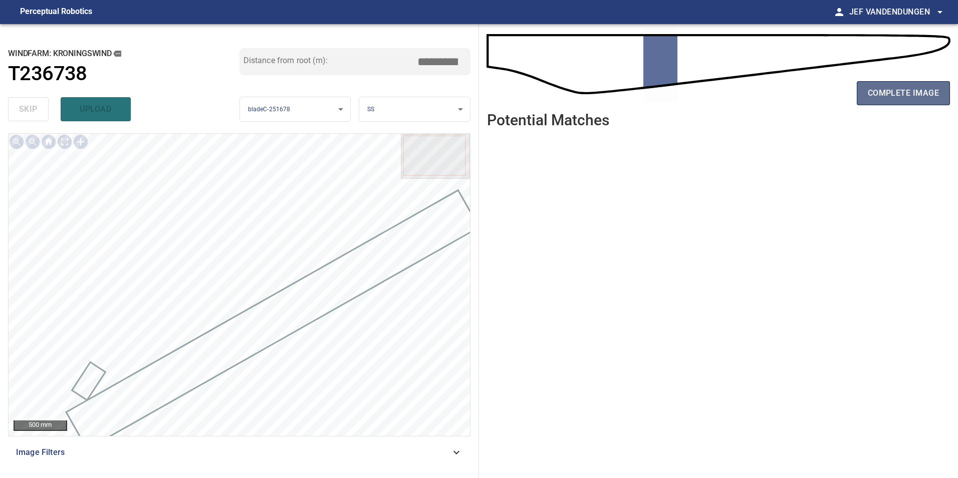
click at [858, 95] on button "complete image" at bounding box center [902, 93] width 93 height 24
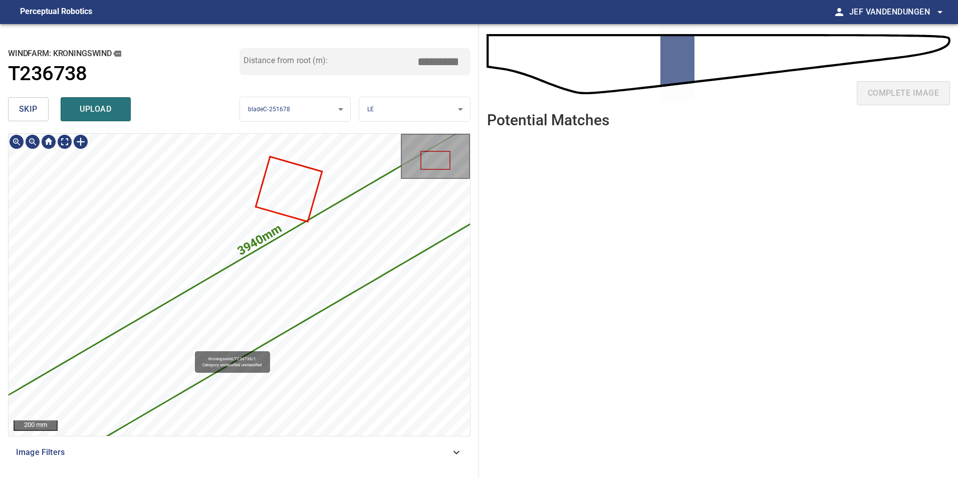
click at [202, 333] on icon at bounding box center [285, 282] width 757 height 490
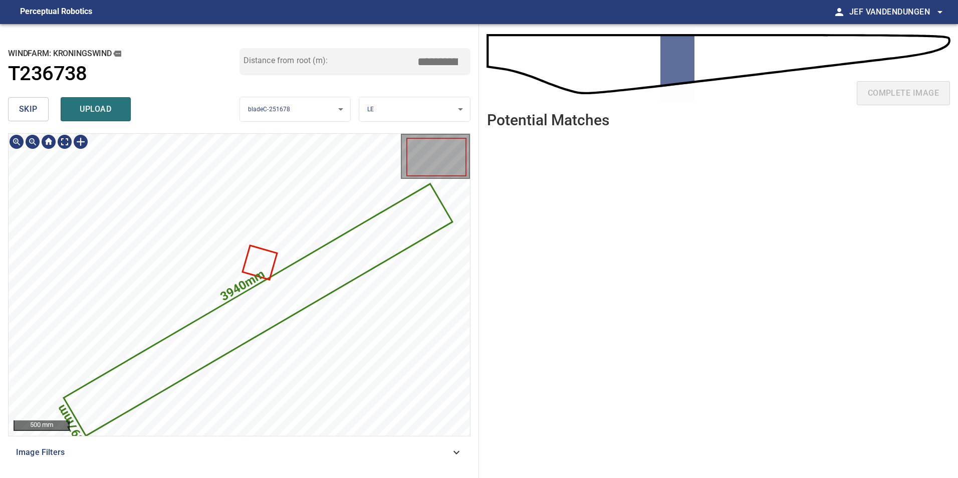
click at [29, 108] on span "skip" at bounding box center [28, 109] width 19 height 14
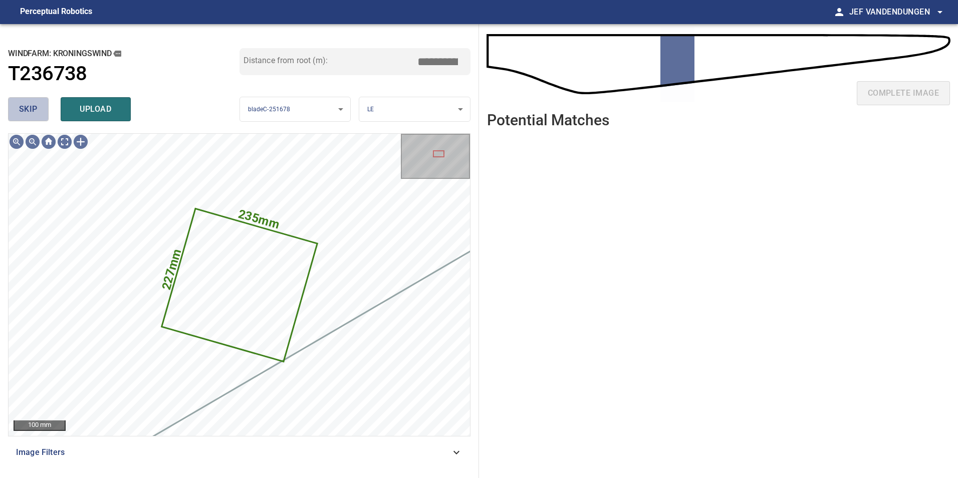
click at [34, 106] on span "skip" at bounding box center [28, 109] width 19 height 14
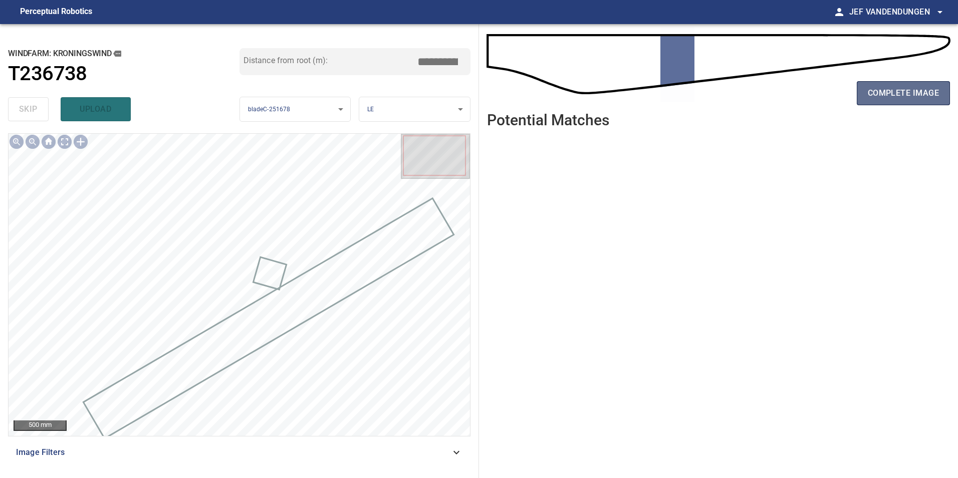
click at [881, 91] on span "complete image" at bounding box center [902, 93] width 71 height 14
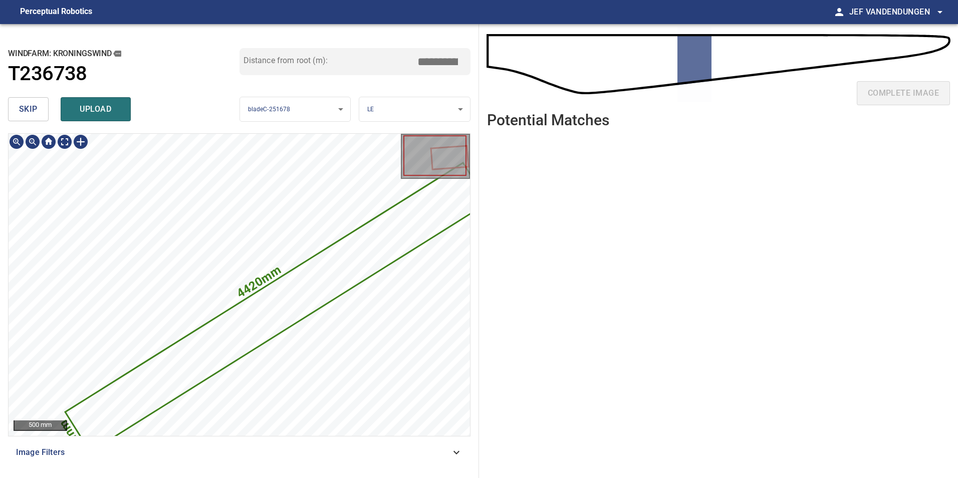
drag, startPoint x: 540, startPoint y: 305, endPoint x: 516, endPoint y: 301, distance: 24.8
click at [516, 301] on ul at bounding box center [718, 299] width 463 height 326
click at [33, 106] on span "skip" at bounding box center [28, 109] width 19 height 14
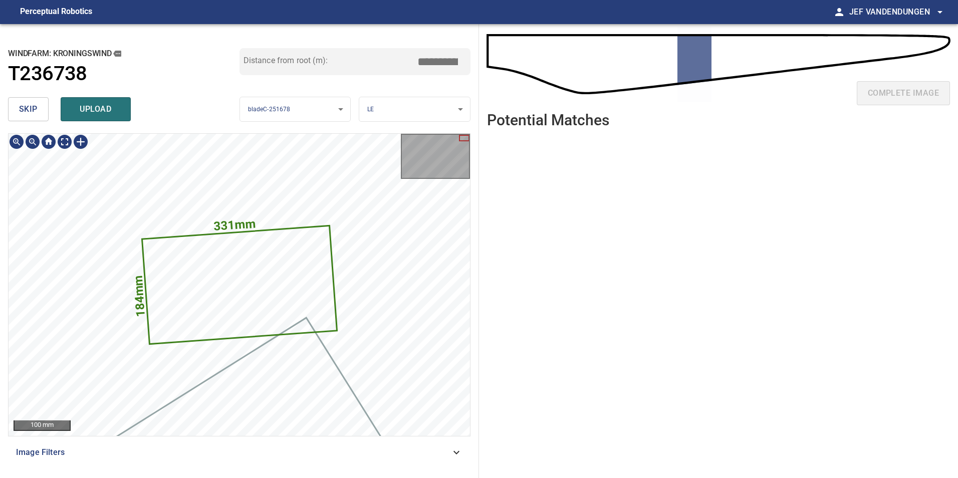
click at [267, 291] on icon at bounding box center [239, 284] width 193 height 117
click at [403, 107] on body "**********" at bounding box center [479, 239] width 958 height 478
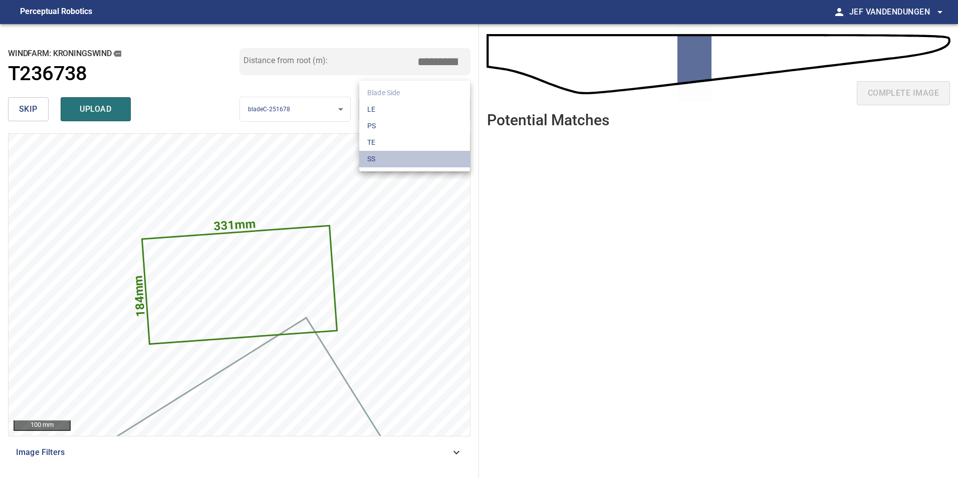
click at [383, 163] on li "SS" at bounding box center [414, 159] width 111 height 17
click at [388, 115] on body "**********" at bounding box center [479, 239] width 958 height 478
click at [384, 123] on li "PS" at bounding box center [414, 126] width 111 height 17
click at [382, 104] on body "**********" at bounding box center [479, 239] width 958 height 478
click at [375, 109] on li "LE" at bounding box center [414, 109] width 111 height 17
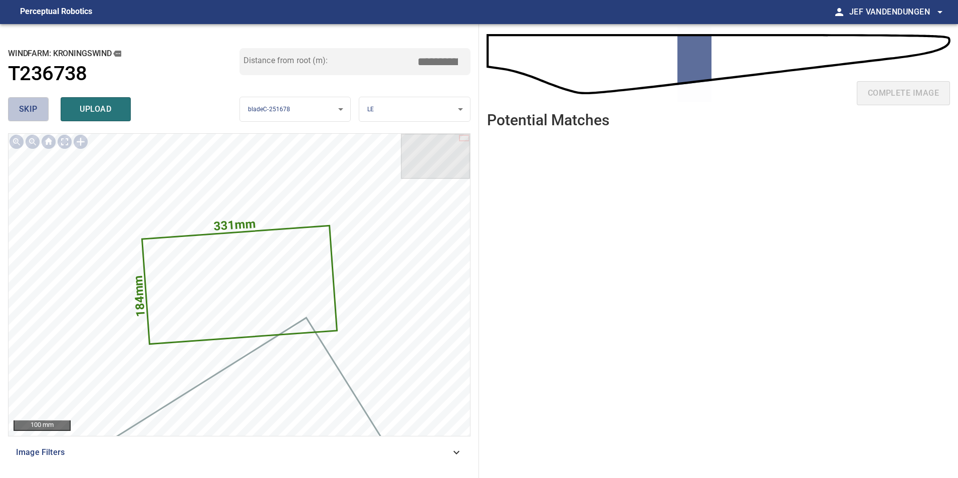
click at [31, 109] on span "skip" at bounding box center [28, 109] width 19 height 14
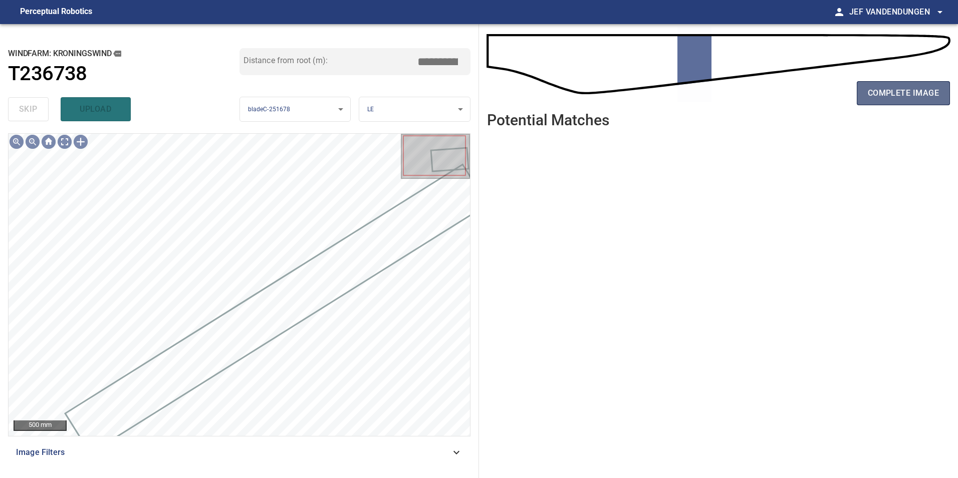
click at [882, 84] on button "complete image" at bounding box center [902, 93] width 93 height 24
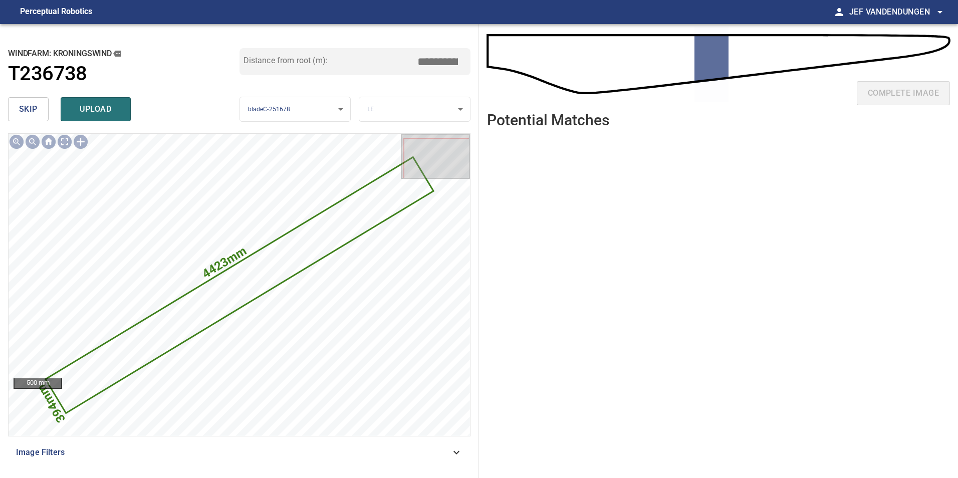
click at [18, 108] on button "skip" at bounding box center [28, 109] width 41 height 24
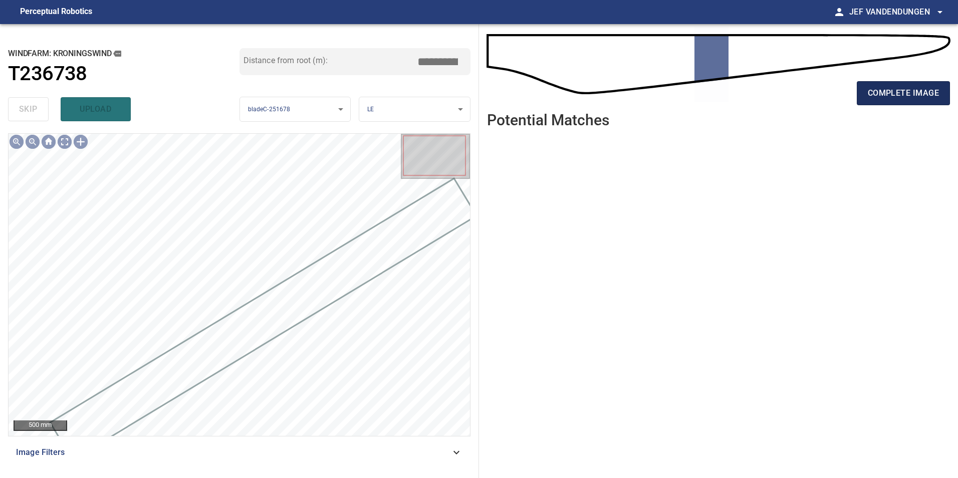
click at [916, 95] on span "complete image" at bounding box center [902, 93] width 71 height 14
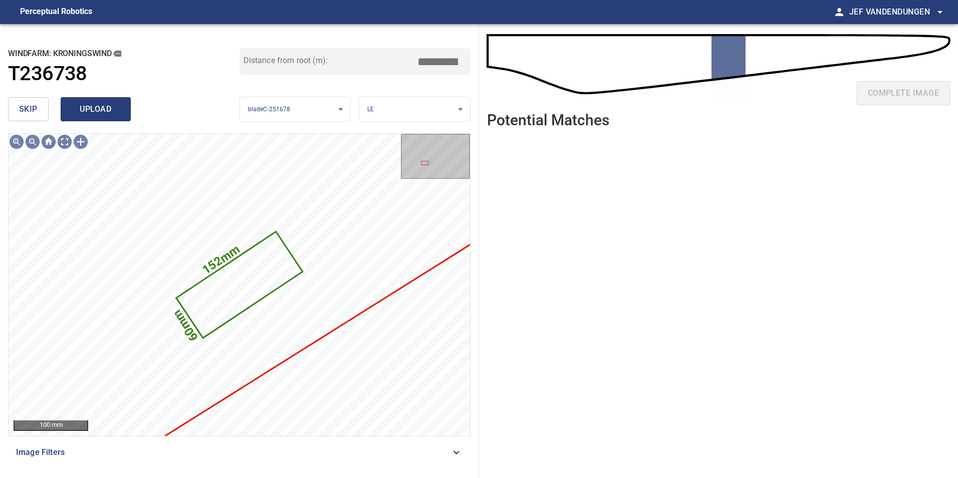
drag, startPoint x: 28, startPoint y: 110, endPoint x: 80, endPoint y: 120, distance: 53.4
click at [28, 110] on span "skip" at bounding box center [28, 109] width 19 height 14
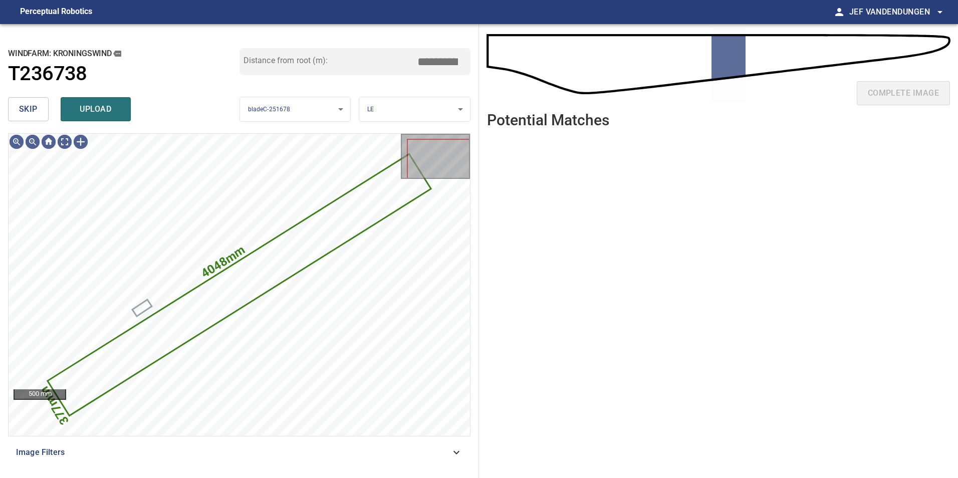
click at [22, 101] on button "skip" at bounding box center [28, 109] width 41 height 24
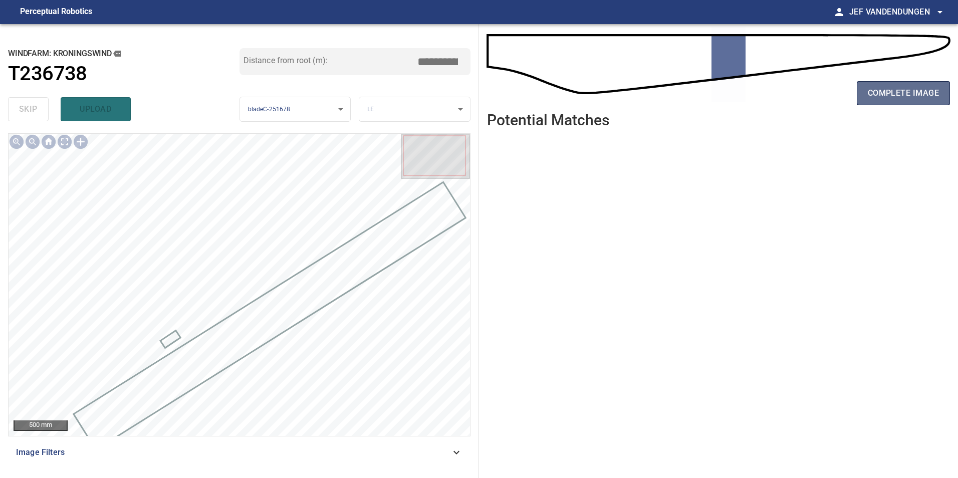
click at [900, 93] on span "complete image" at bounding box center [902, 93] width 71 height 14
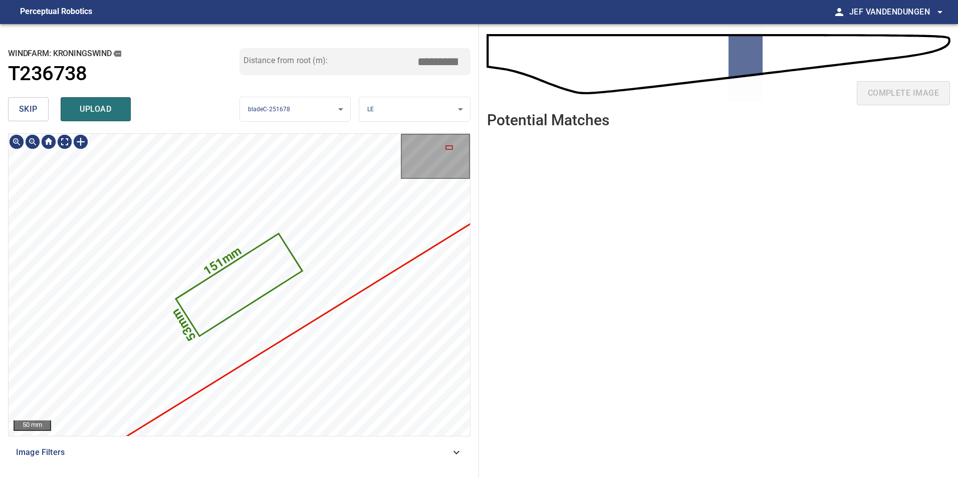
click at [30, 103] on button "skip" at bounding box center [28, 109] width 41 height 24
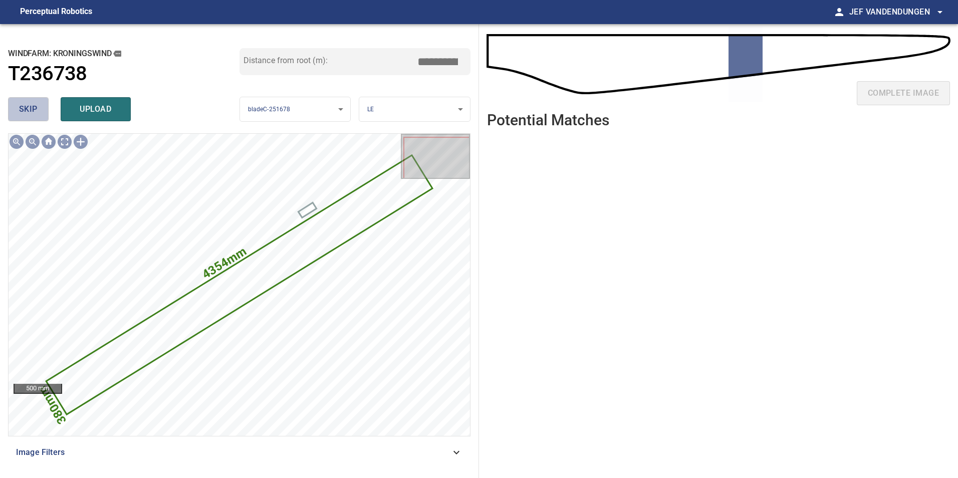
click at [29, 107] on span "skip" at bounding box center [28, 109] width 19 height 14
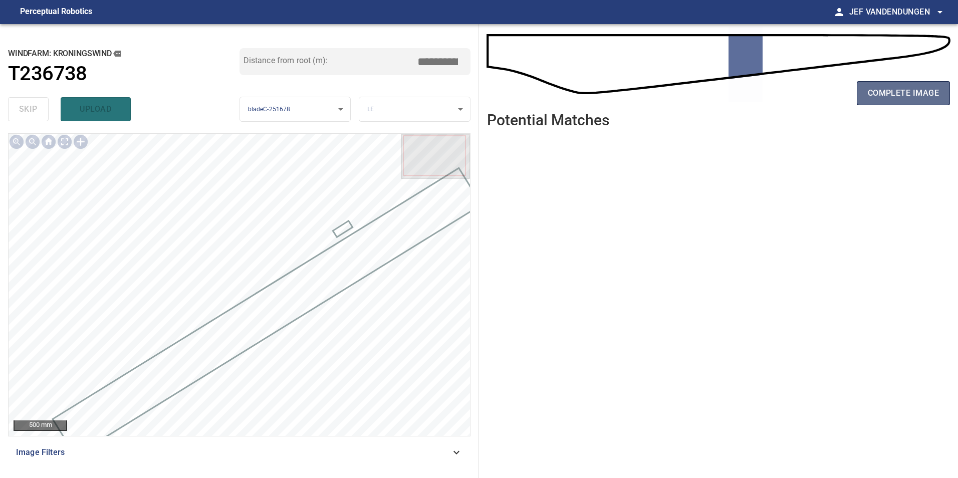
click at [904, 98] on span "complete image" at bounding box center [902, 93] width 71 height 14
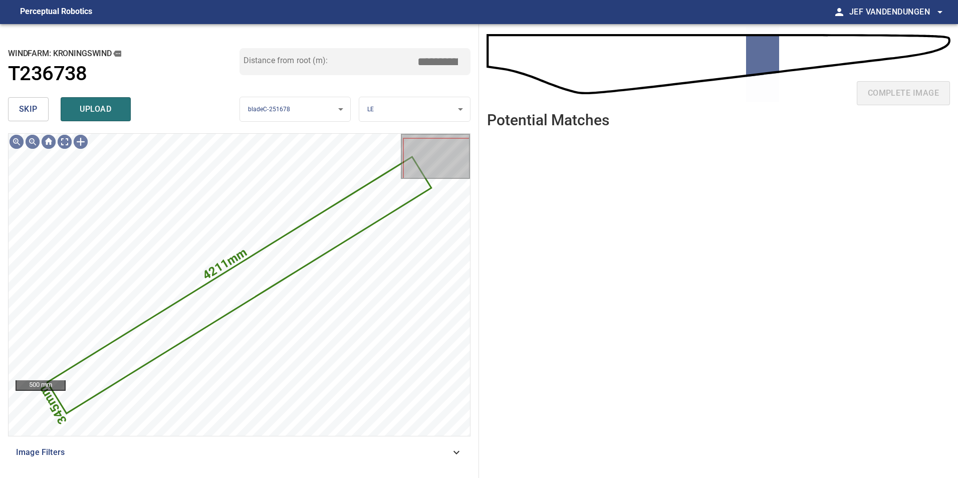
click at [30, 109] on span "skip" at bounding box center [28, 109] width 19 height 14
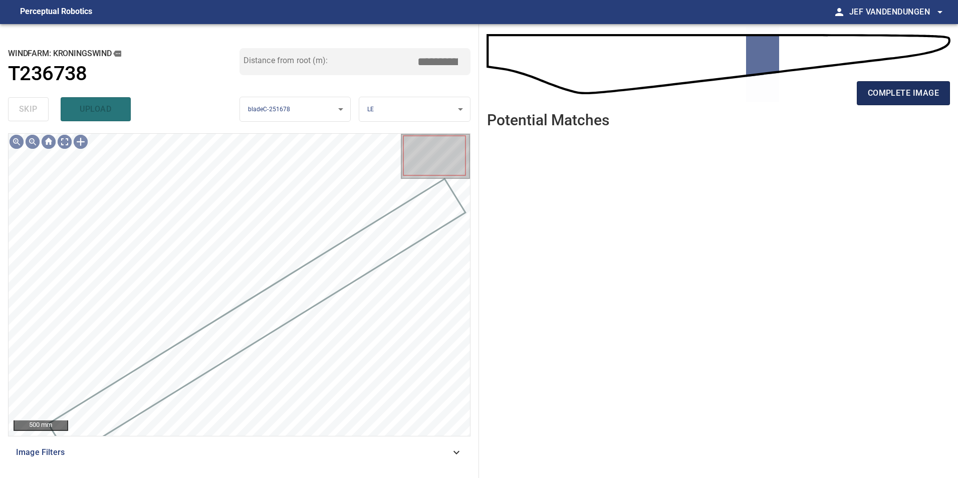
drag, startPoint x: 908, startPoint y: 95, endPoint x: 902, endPoint y: 95, distance: 6.5
click at [906, 95] on span "complete image" at bounding box center [902, 93] width 71 height 14
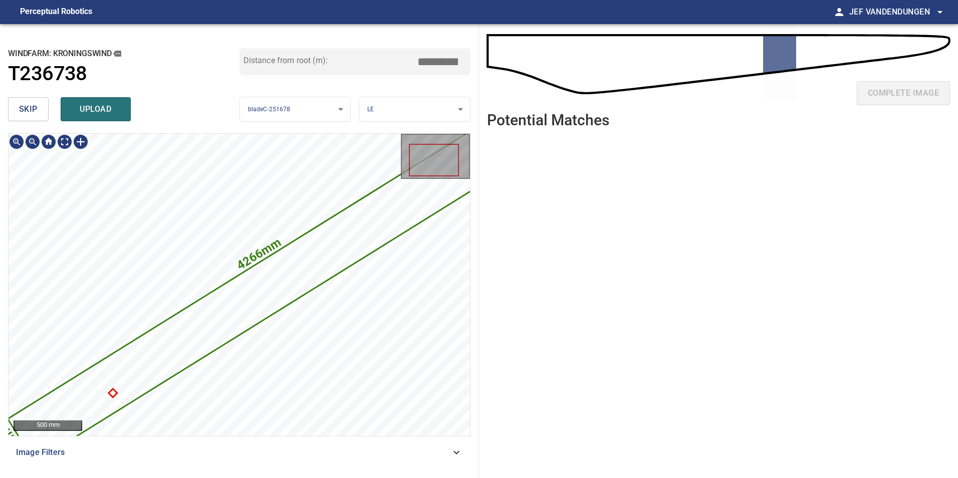
drag, startPoint x: 19, startPoint y: 109, endPoint x: 22, endPoint y: 115, distance: 6.3
click at [19, 110] on span "skip" at bounding box center [28, 109] width 19 height 14
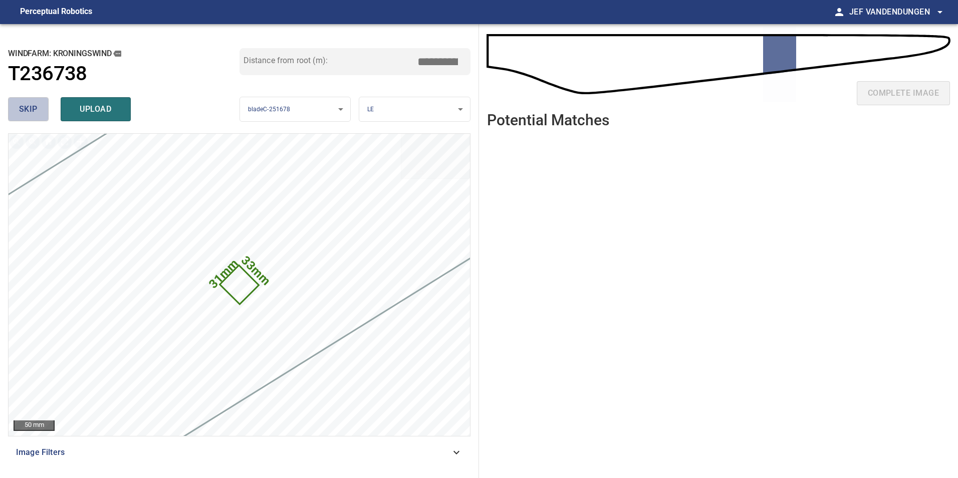
click at [34, 104] on span "skip" at bounding box center [28, 109] width 19 height 14
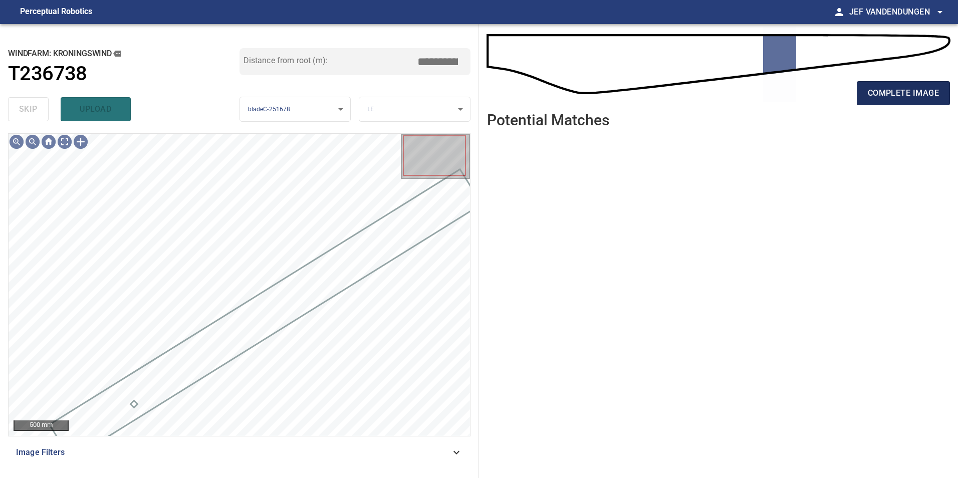
click at [893, 85] on button "complete image" at bounding box center [902, 93] width 93 height 24
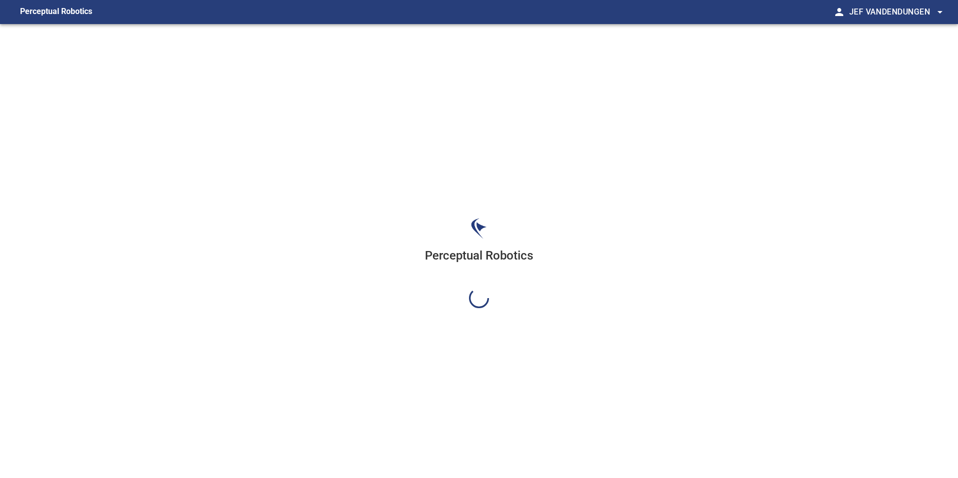
click at [894, 91] on div "Perceptual Robotics" at bounding box center [479, 263] width 958 height 478
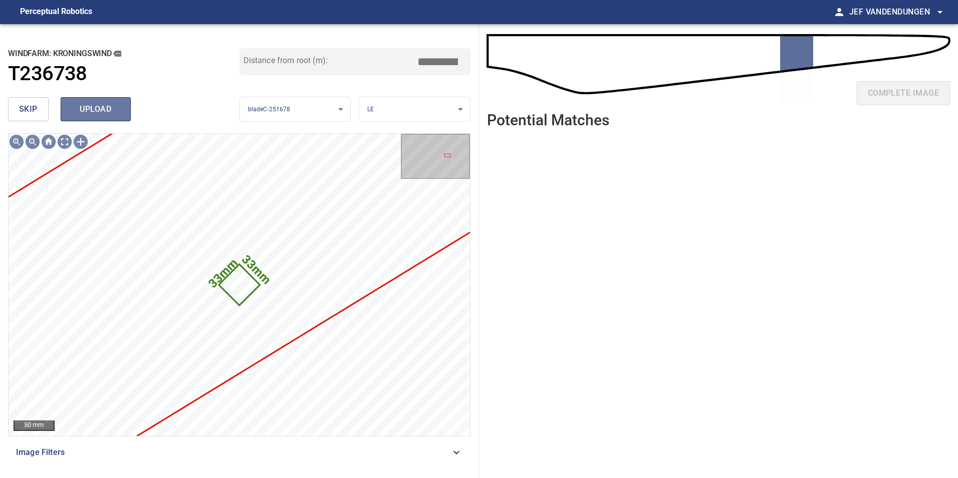
click at [87, 108] on span "upload" at bounding box center [96, 109] width 48 height 14
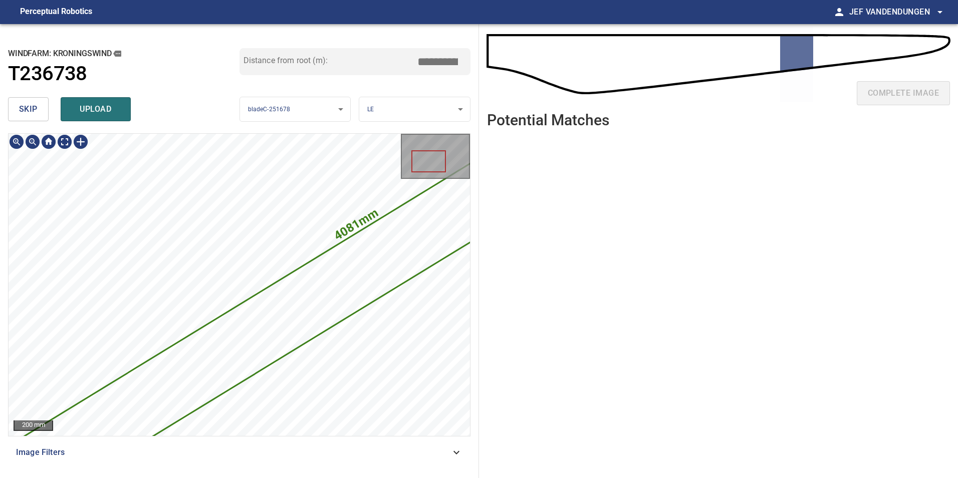
click at [163, 130] on div "**********" at bounding box center [239, 251] width 479 height 454
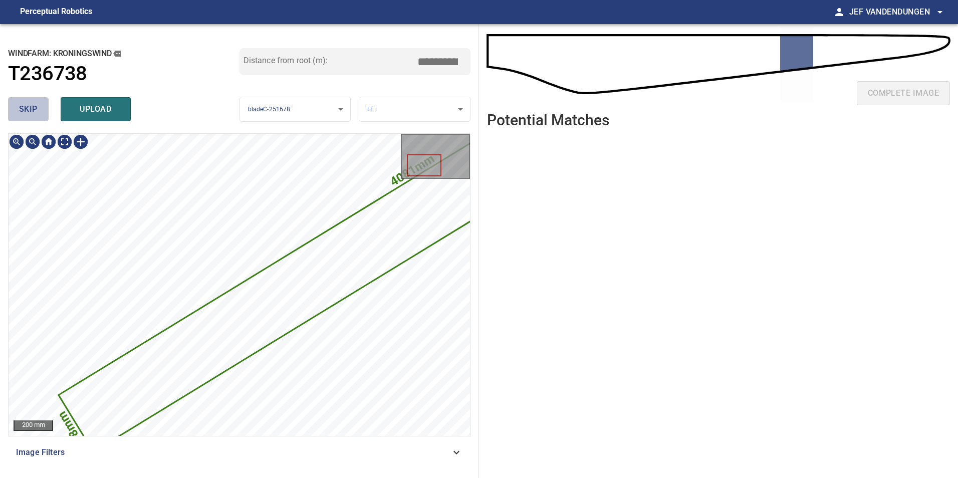
click at [30, 111] on span "skip" at bounding box center [28, 109] width 19 height 14
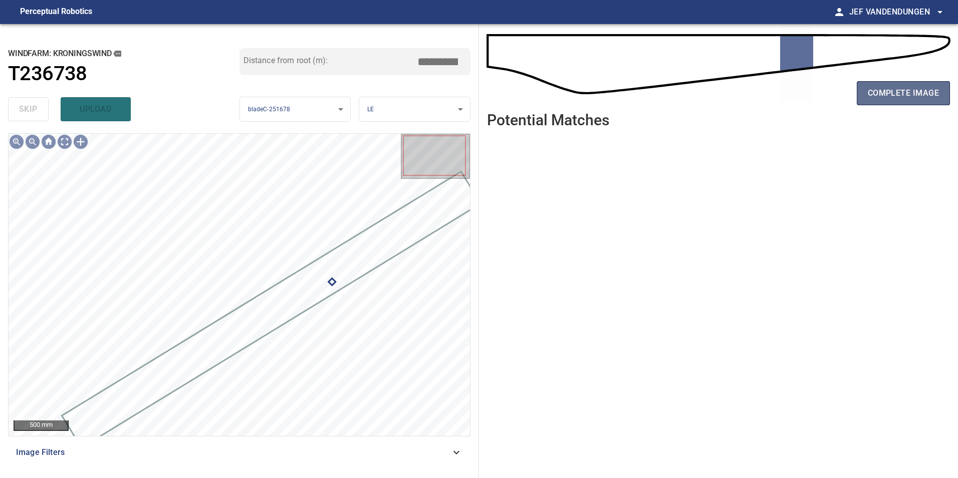
click at [889, 89] on span "complete image" at bounding box center [902, 93] width 71 height 14
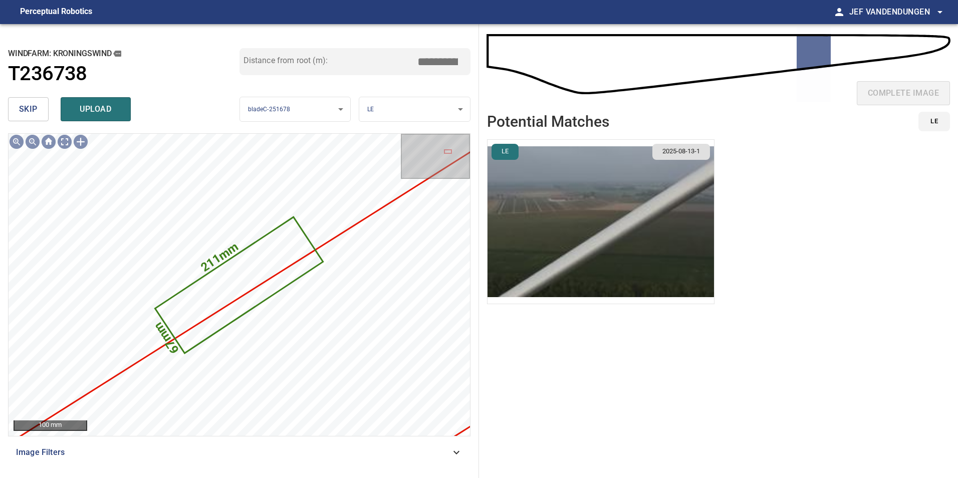
click at [21, 111] on span "skip" at bounding box center [28, 109] width 19 height 14
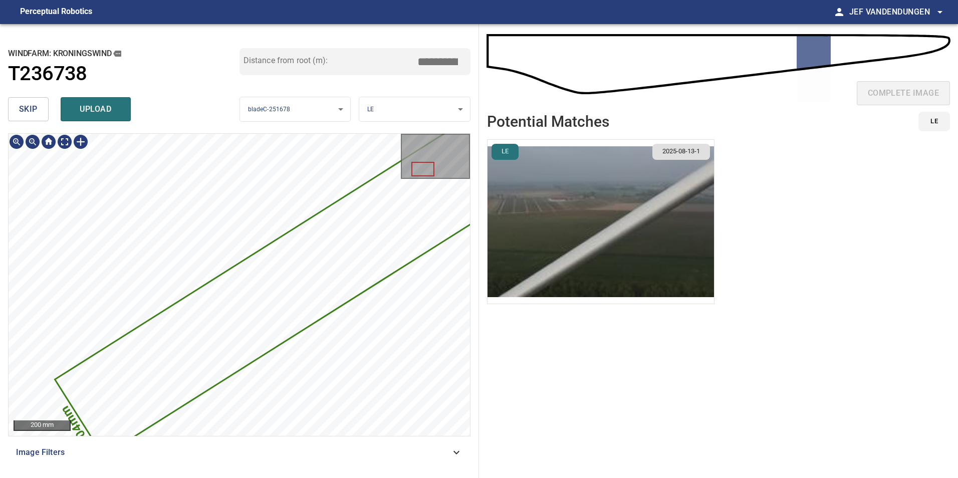
click at [366, 293] on div "3972mm 304mm" at bounding box center [239, 285] width 461 height 302
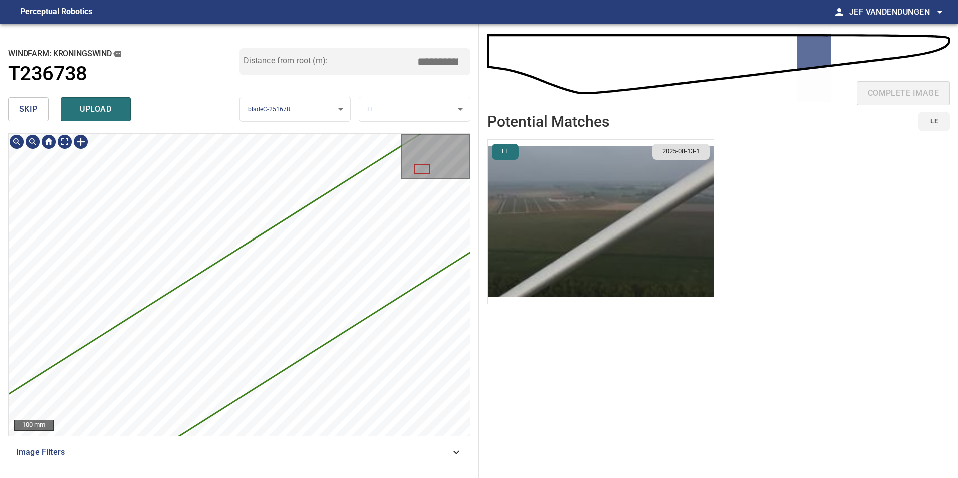
click at [104, 477] on html "**********" at bounding box center [479, 239] width 958 height 478
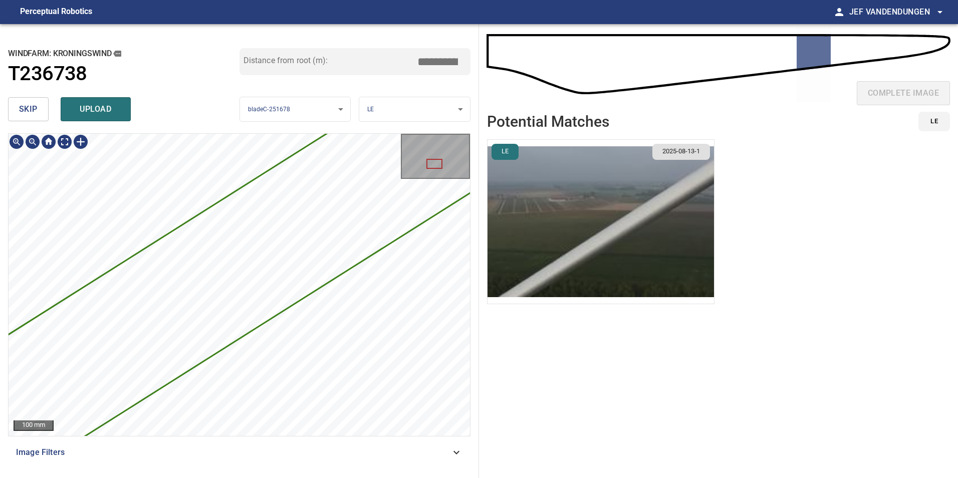
click at [211, 464] on div "3972mm 304mm 100 mm Image Filters" at bounding box center [239, 301] width 462 height 337
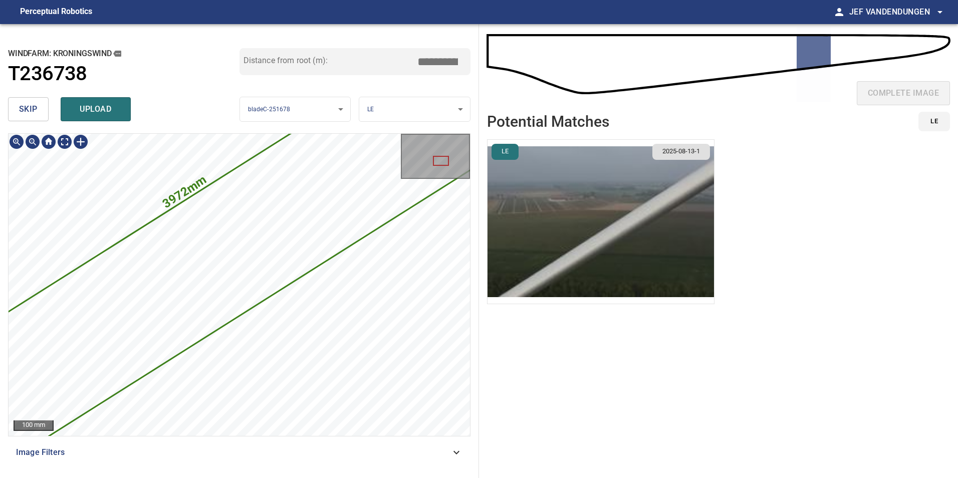
click at [194, 477] on html "**********" at bounding box center [479, 239] width 958 height 478
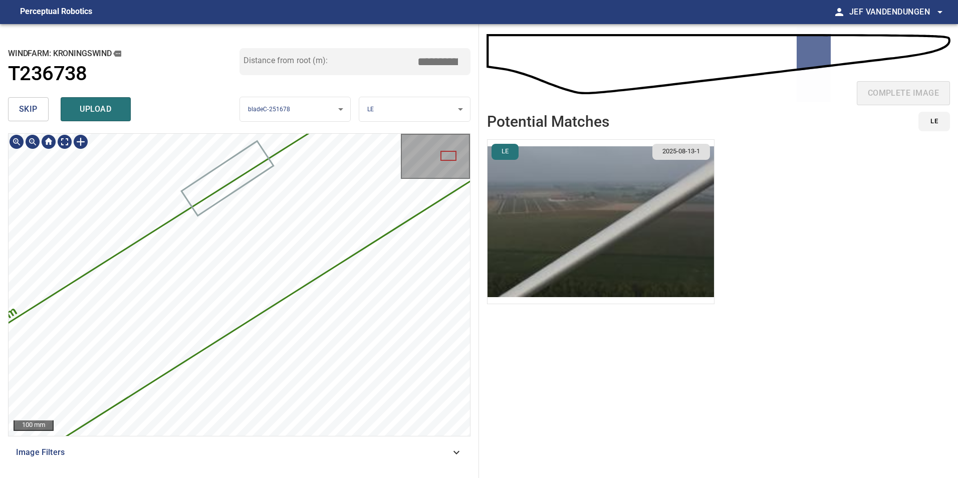
click at [175, 470] on div "**********" at bounding box center [239, 251] width 479 height 454
click at [164, 456] on div "3972mm 304mm 100 mm Image Filters" at bounding box center [239, 301] width 462 height 337
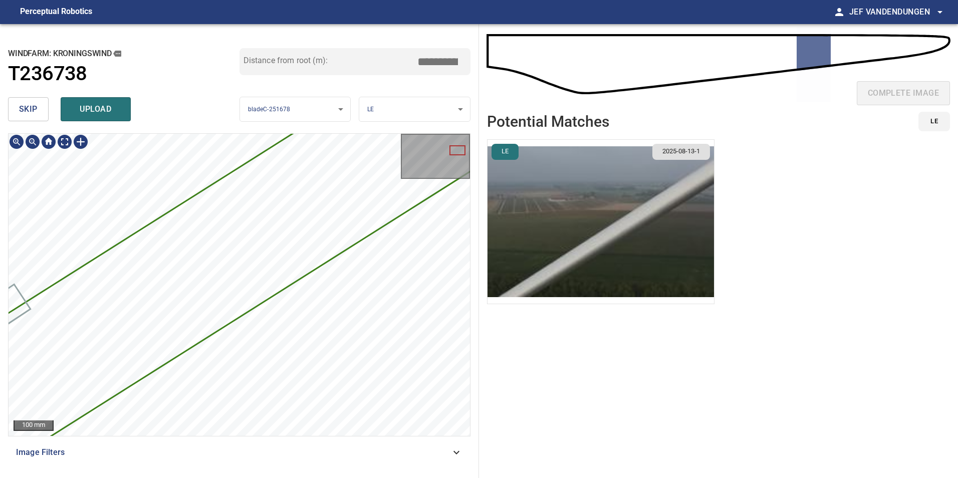
click at [168, 407] on div "3972mm 304mm" at bounding box center [239, 285] width 461 height 302
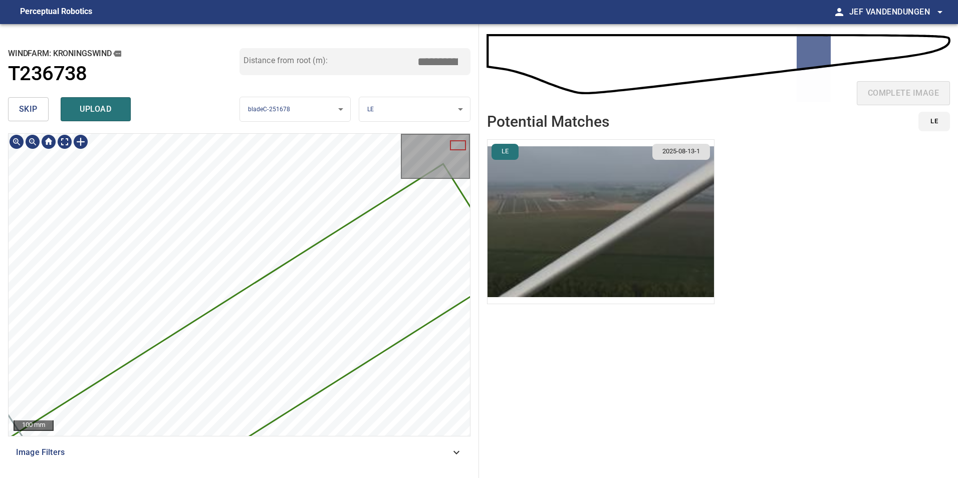
click at [212, 380] on div "3972mm 304mm" at bounding box center [239, 285] width 461 height 302
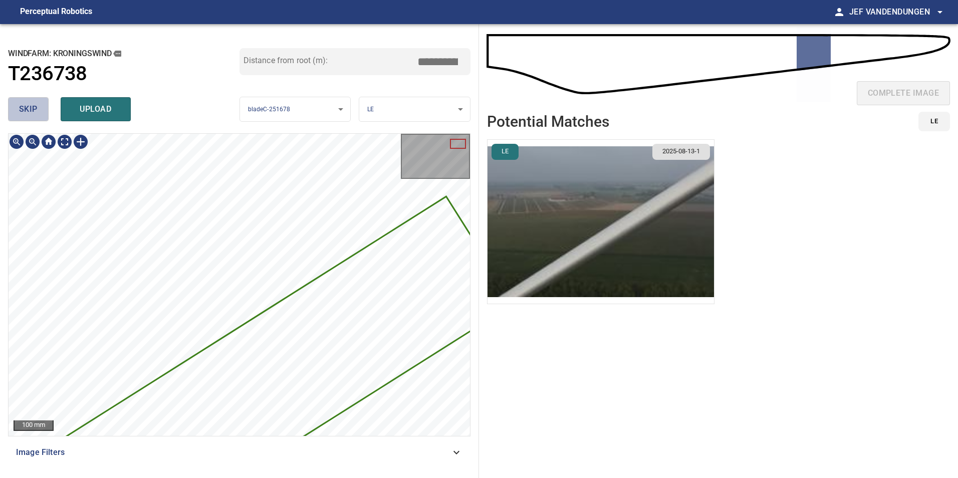
click at [23, 112] on span "skip" at bounding box center [28, 109] width 19 height 14
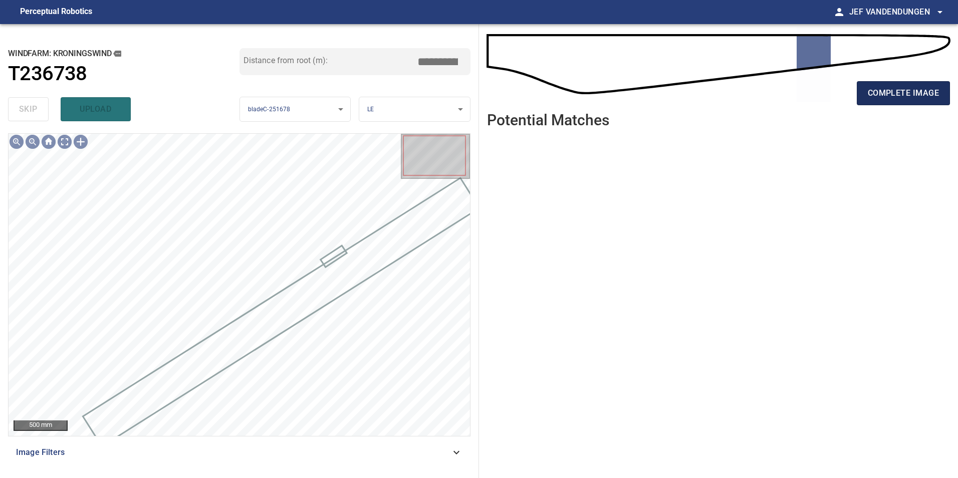
drag, startPoint x: 910, startPoint y: 110, endPoint x: 915, endPoint y: 94, distance: 16.5
click at [915, 96] on div "complete image" at bounding box center [718, 97] width 463 height 40
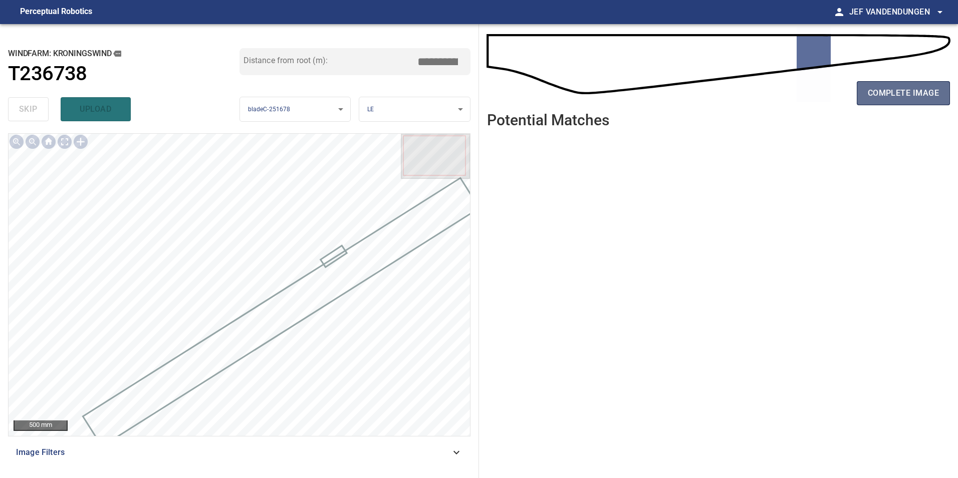
click at [915, 93] on span "complete image" at bounding box center [902, 93] width 71 height 14
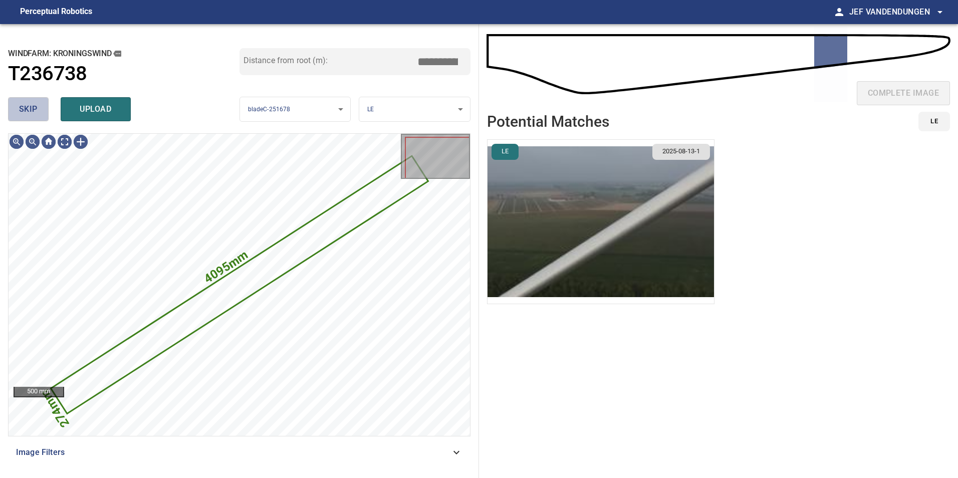
click at [27, 101] on button "skip" at bounding box center [28, 109] width 41 height 24
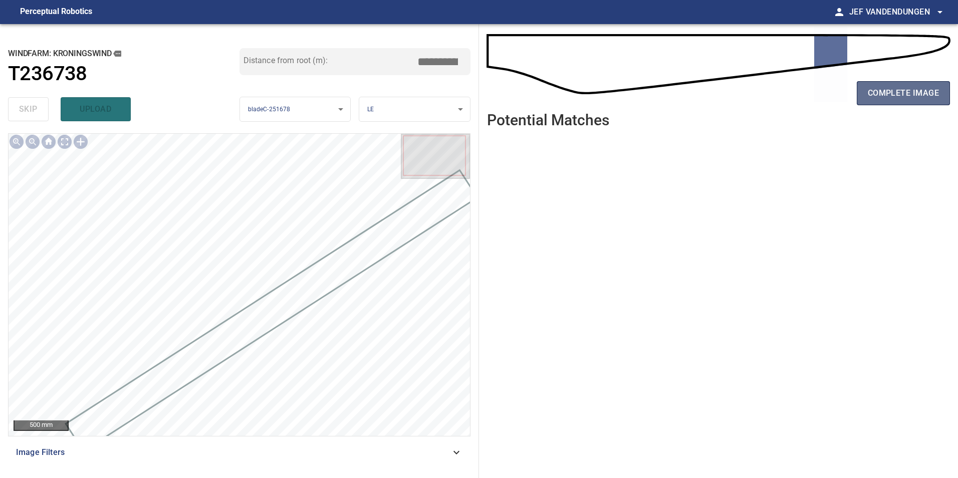
click at [923, 90] on span "complete image" at bounding box center [902, 93] width 71 height 14
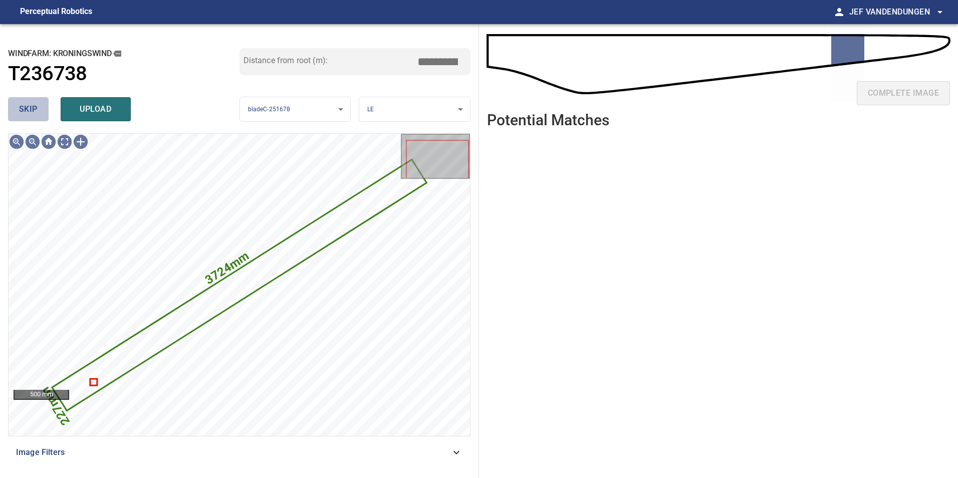
click at [22, 105] on span "skip" at bounding box center [28, 109] width 19 height 14
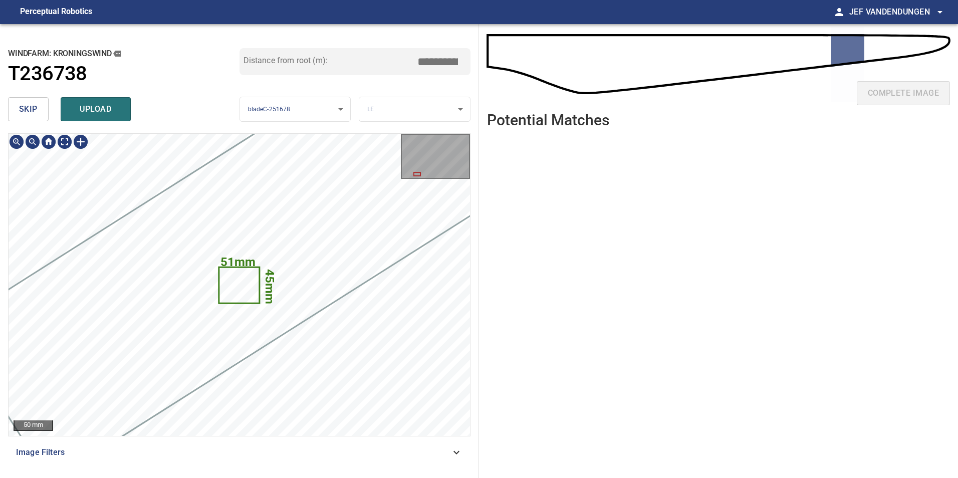
click at [234, 285] on icon at bounding box center [238, 284] width 39 height 35
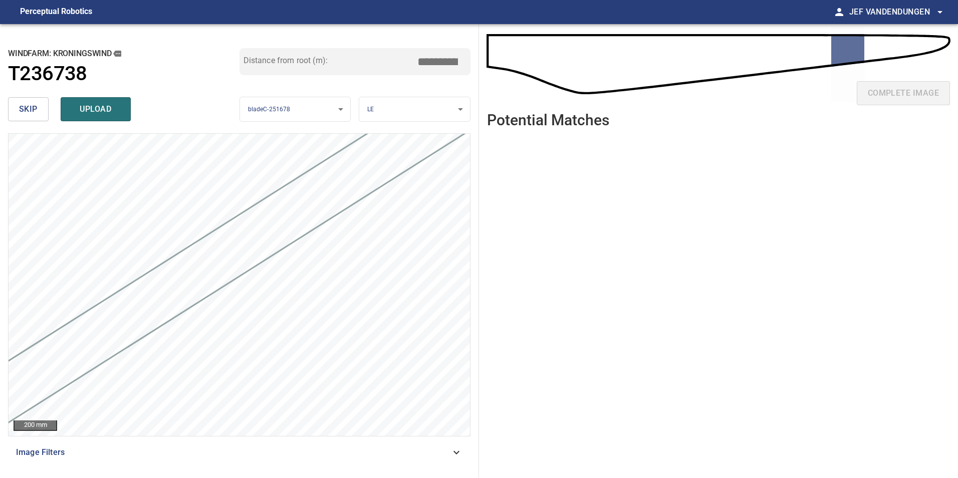
click at [796, 54] on div "complete image" at bounding box center [718, 68] width 463 height 72
drag, startPoint x: 838, startPoint y: 50, endPoint x: 795, endPoint y: 56, distance: 43.4
click at [796, 56] on div "complete image" at bounding box center [718, 68] width 463 height 72
click at [795, 56] on div "complete image" at bounding box center [718, 68] width 463 height 72
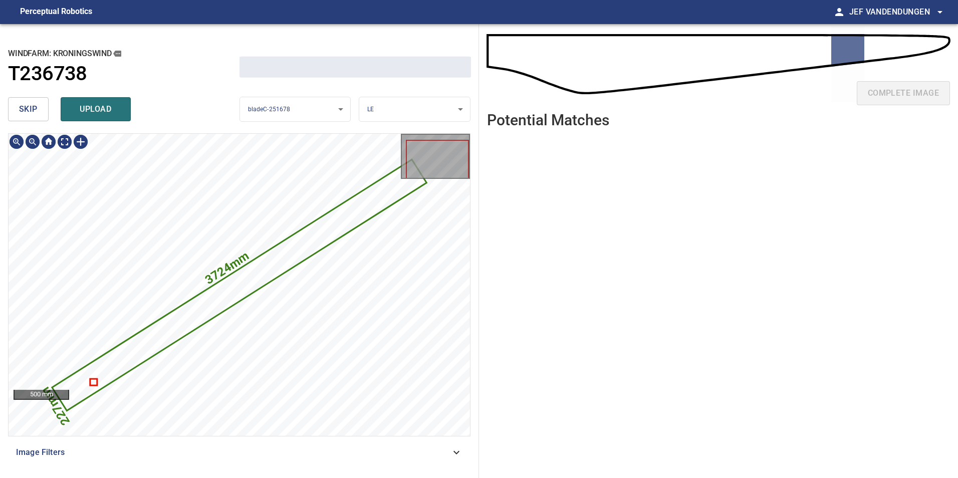
click at [97, 379] on icon at bounding box center [239, 284] width 372 height 249
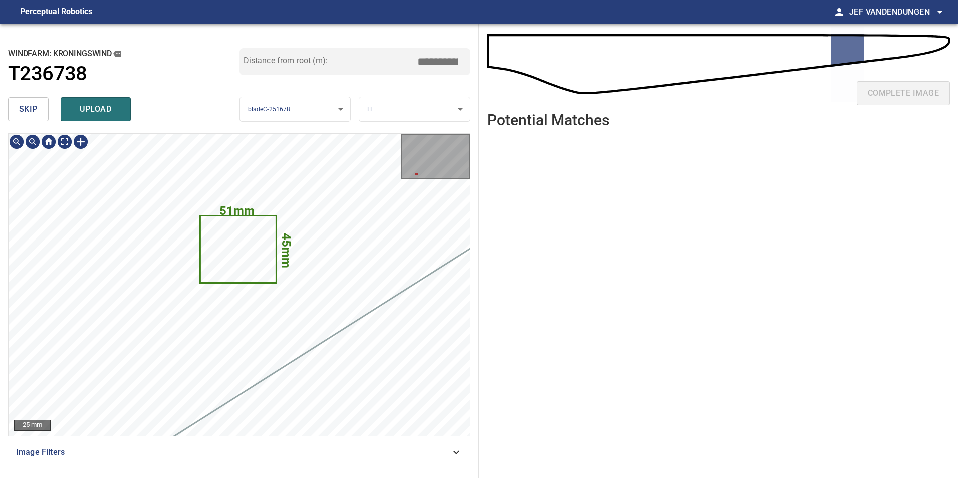
type input "*****"
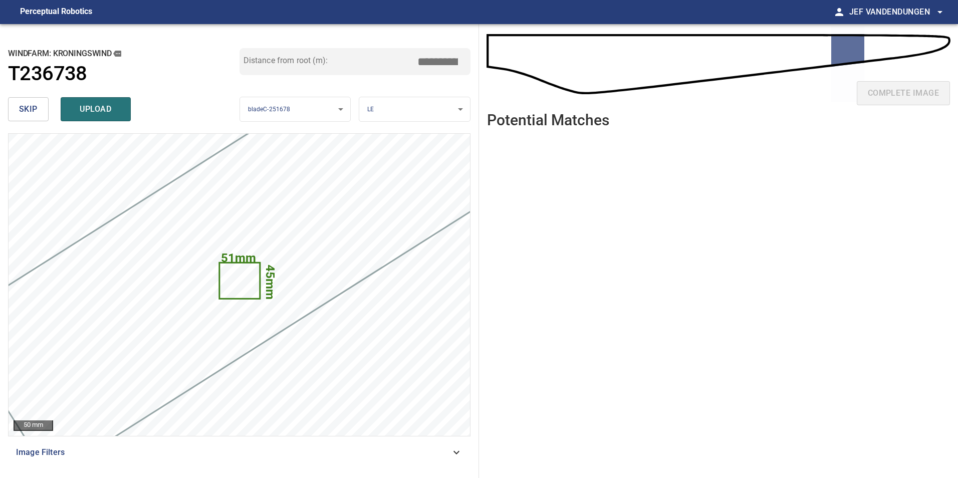
click at [33, 106] on span "skip" at bounding box center [28, 109] width 19 height 14
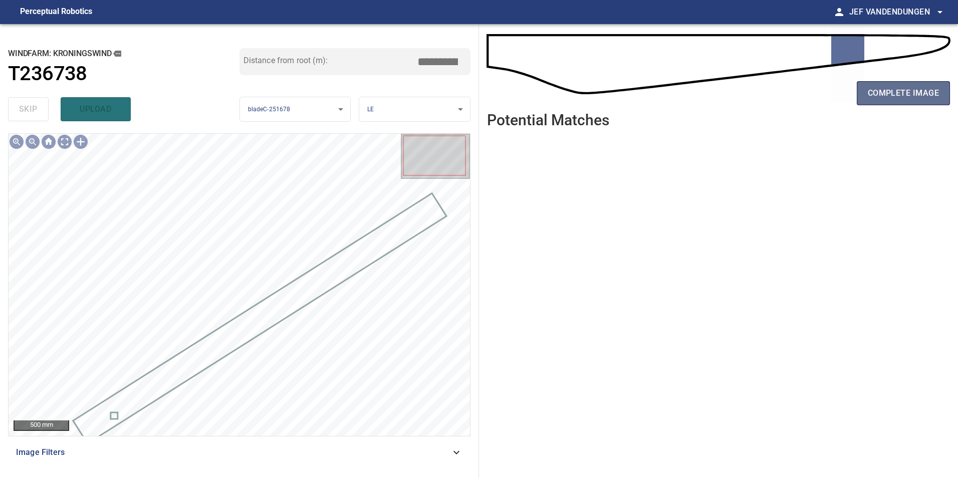
click at [897, 91] on span "complete image" at bounding box center [902, 93] width 71 height 14
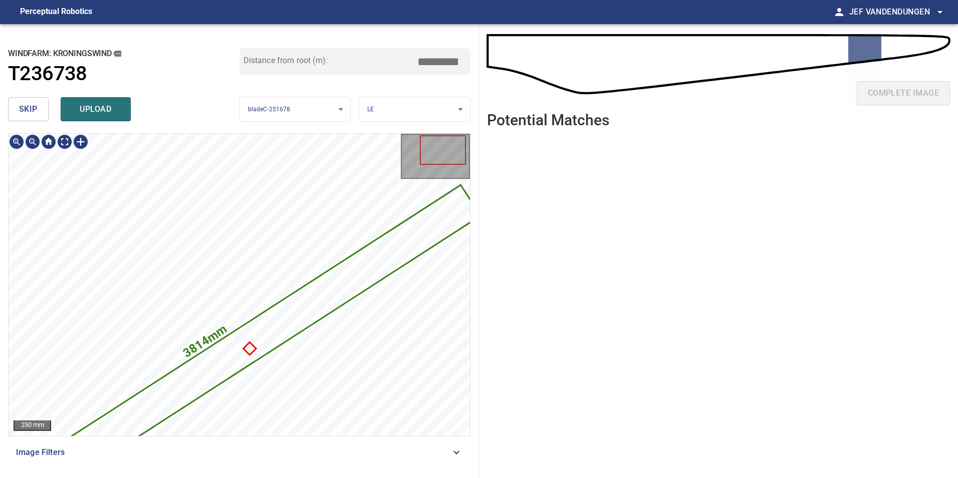
click at [240, 363] on div "3814mm 224mm" at bounding box center [239, 285] width 461 height 302
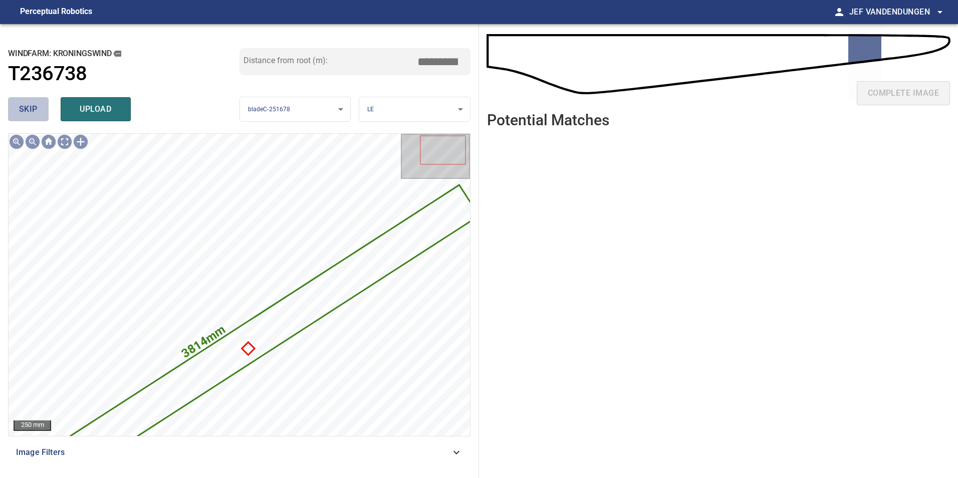
click at [27, 107] on span "skip" at bounding box center [28, 109] width 19 height 14
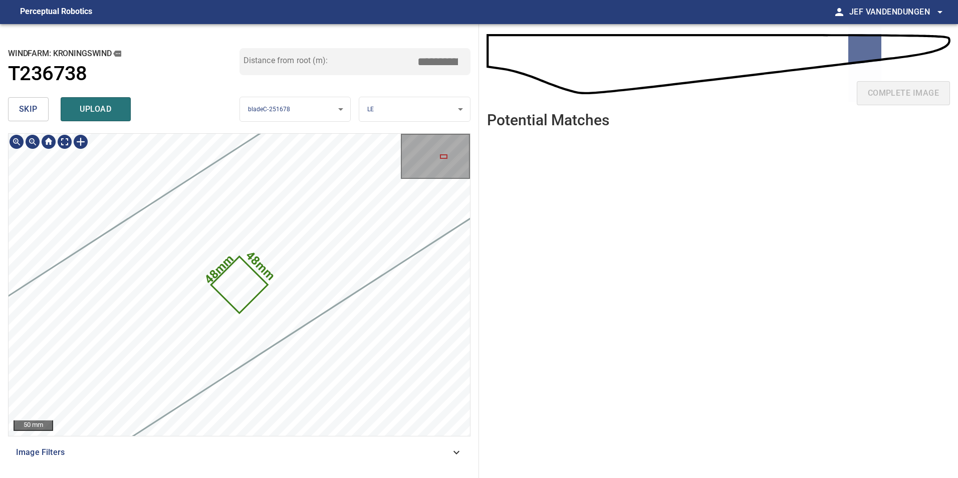
click at [243, 289] on icon at bounding box center [239, 284] width 55 height 55
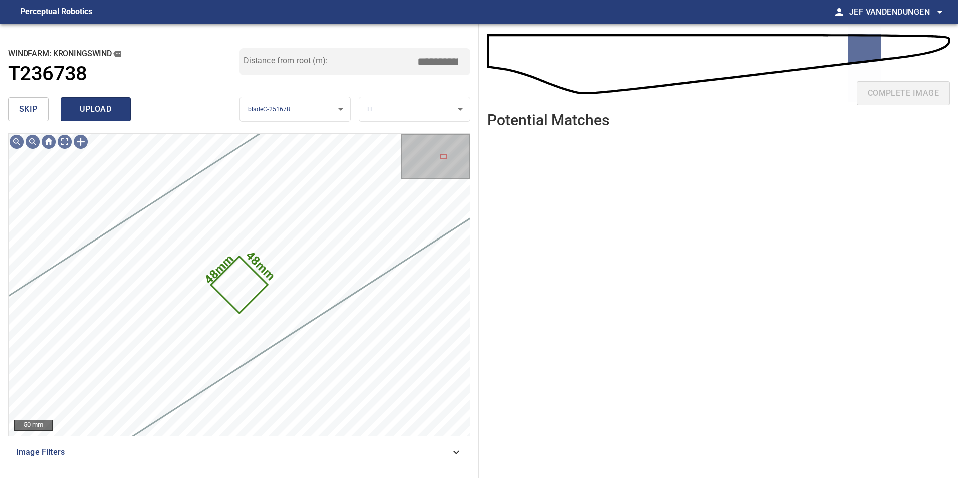
click at [80, 111] on span "upload" at bounding box center [96, 109] width 48 height 14
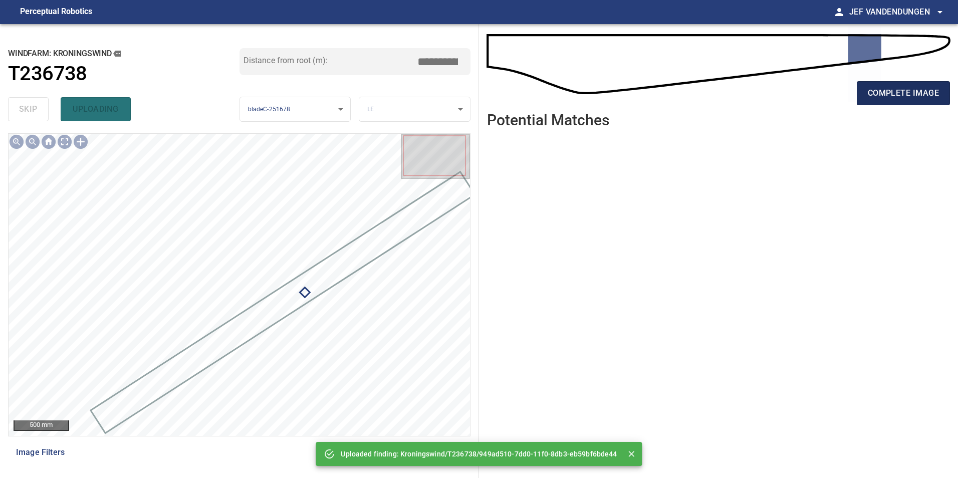
click at [886, 94] on span "complete image" at bounding box center [902, 93] width 71 height 14
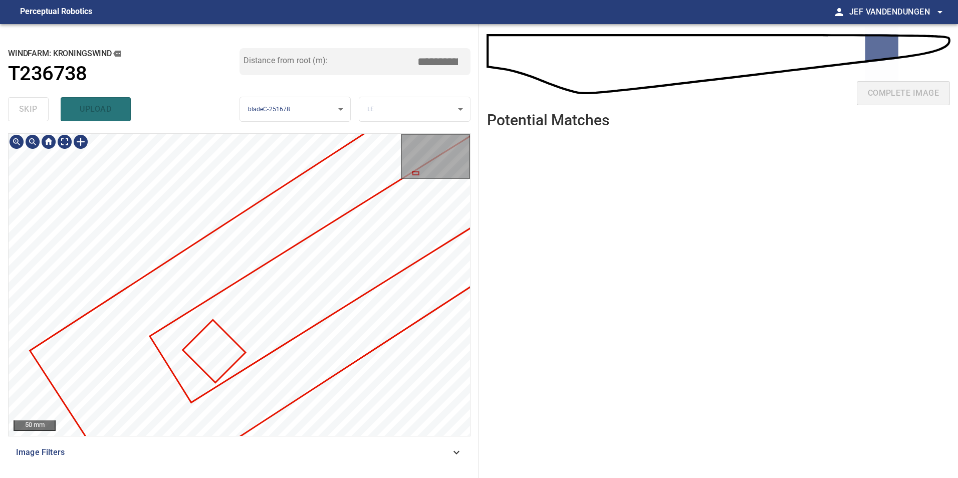
click at [205, 118] on div "**********" at bounding box center [239, 251] width 479 height 454
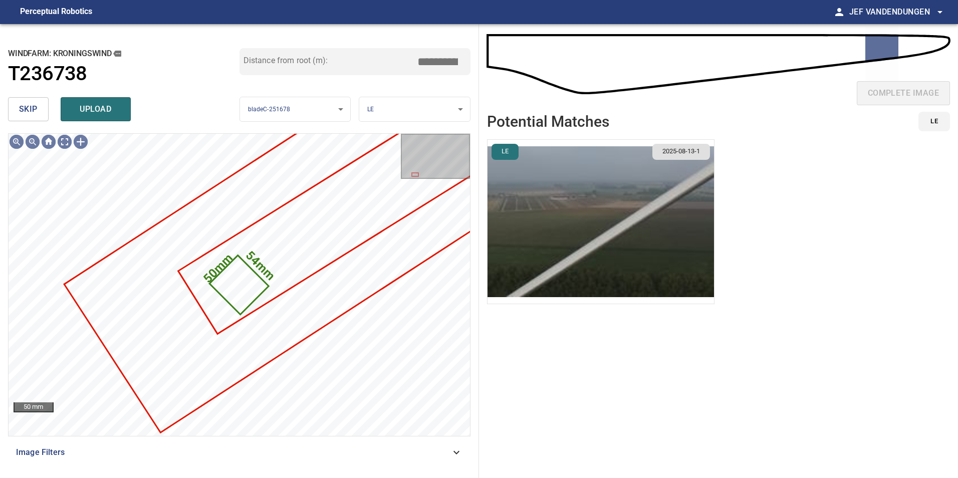
click at [31, 107] on span "skip" at bounding box center [28, 109] width 19 height 14
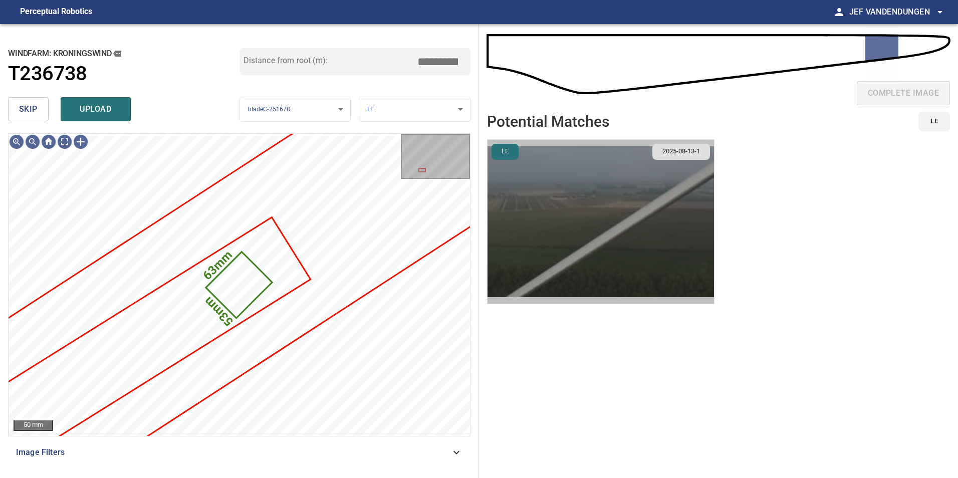
click at [643, 235] on img "button" at bounding box center [600, 222] width 226 height 164
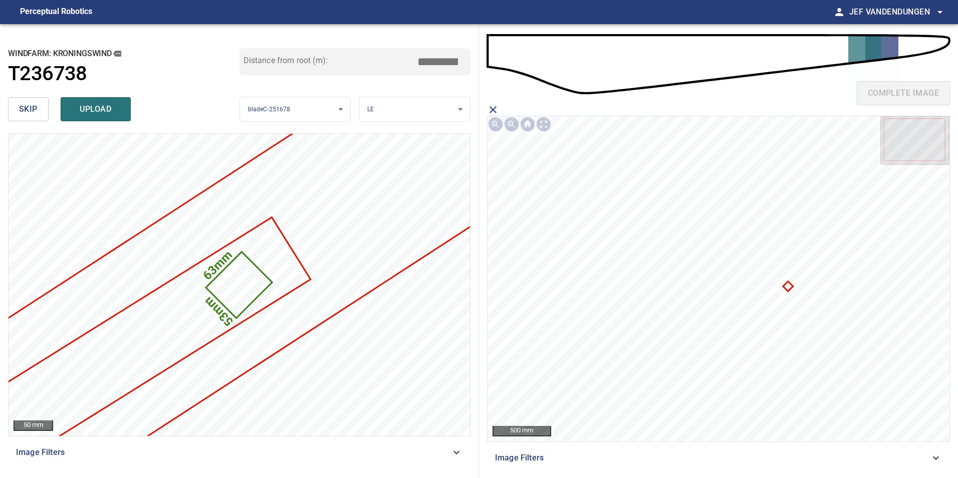
click at [786, 286] on icon at bounding box center [787, 286] width 8 height 8
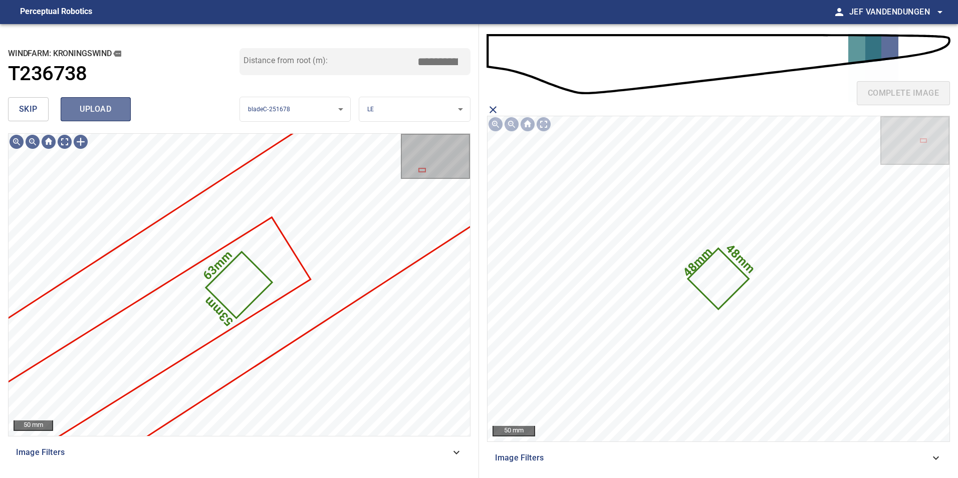
click at [89, 111] on span "upload" at bounding box center [96, 109] width 48 height 14
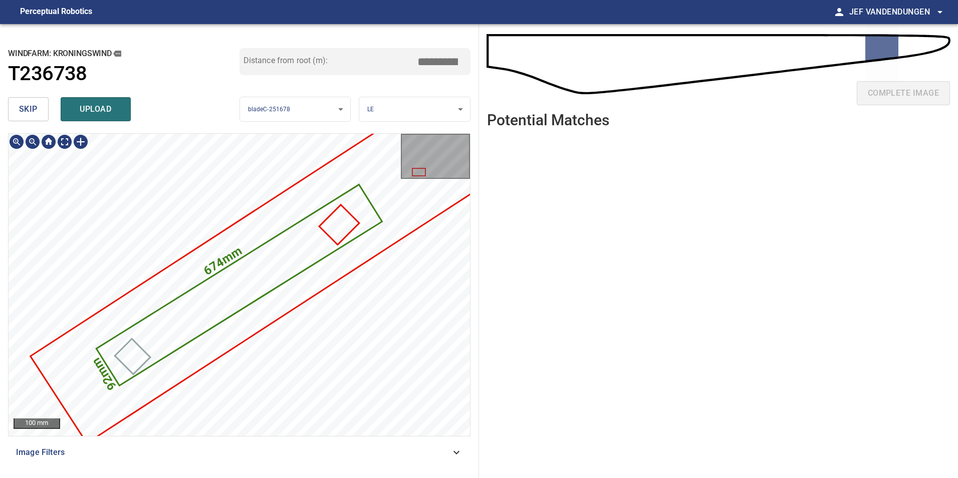
click at [199, 317] on icon at bounding box center [238, 284] width 283 height 199
click at [33, 107] on span "skip" at bounding box center [28, 109] width 19 height 14
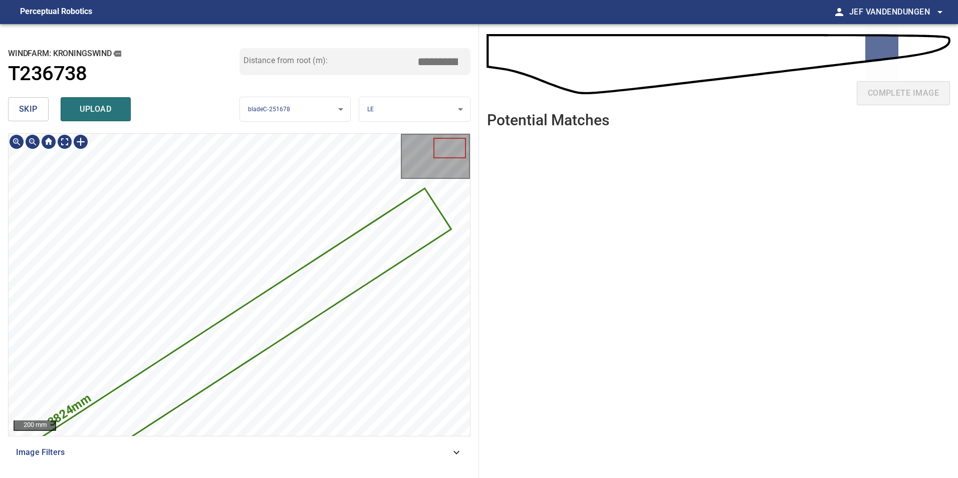
click at [306, 348] on div "3824mm 215mm" at bounding box center [239, 285] width 461 height 302
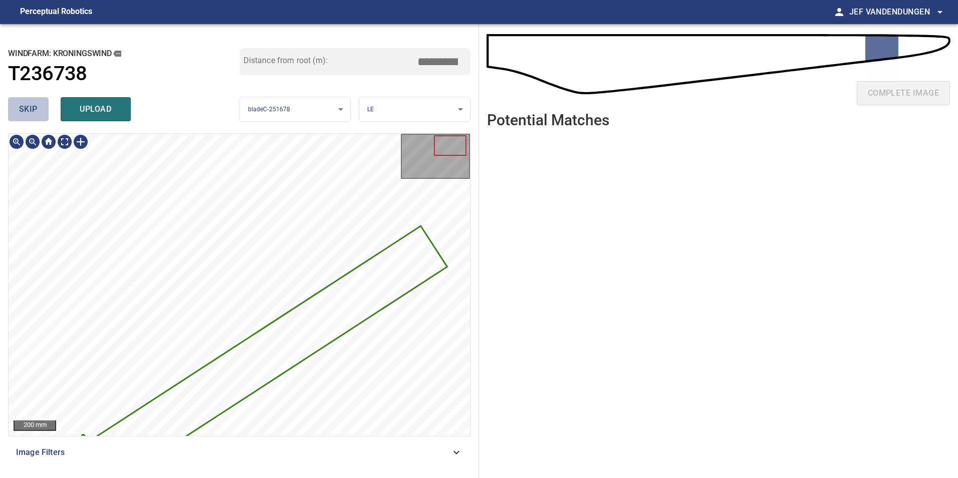
click at [15, 108] on button "skip" at bounding box center [28, 109] width 41 height 24
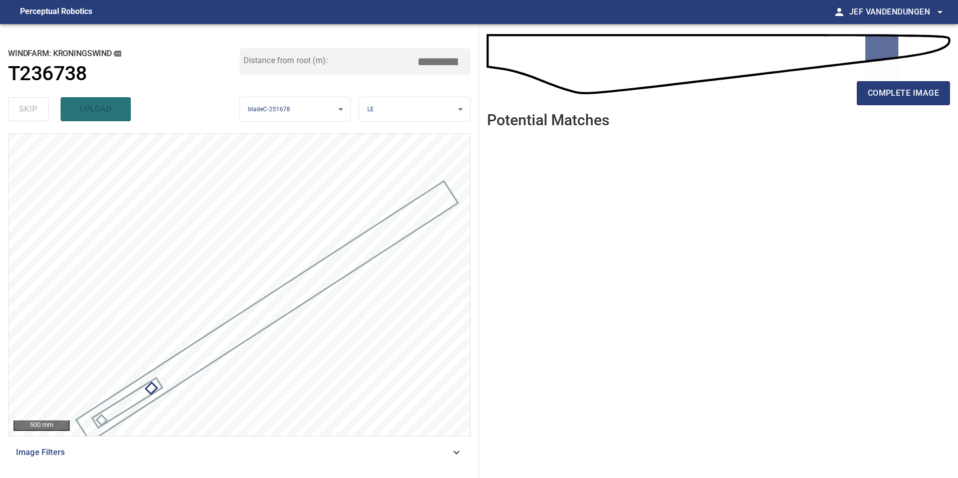
click at [426, 156] on div at bounding box center [434, 155] width 63 height 41
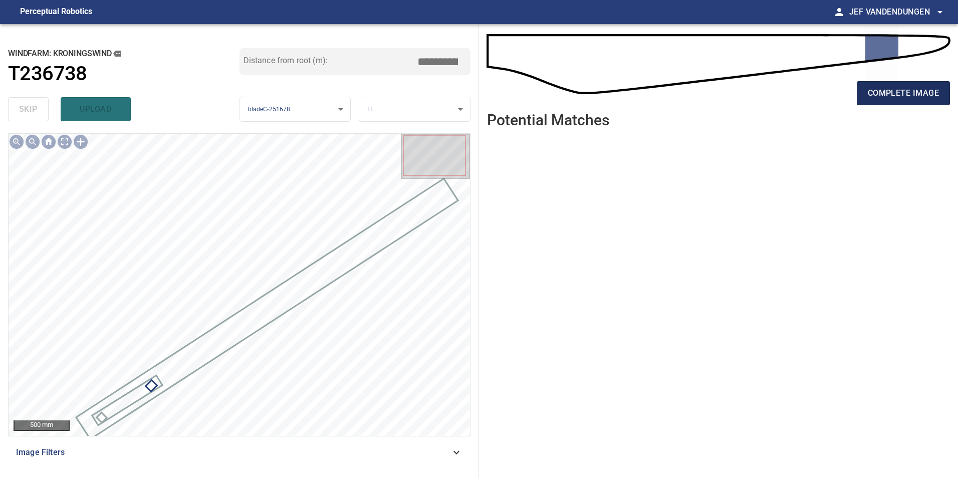
click at [876, 95] on span "complete image" at bounding box center [902, 93] width 71 height 14
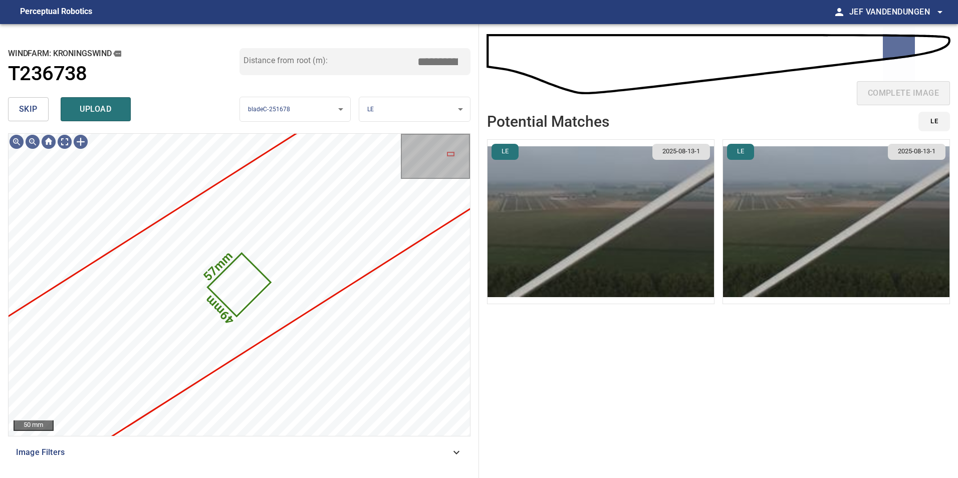
click at [582, 221] on img "button" at bounding box center [600, 222] width 226 height 164
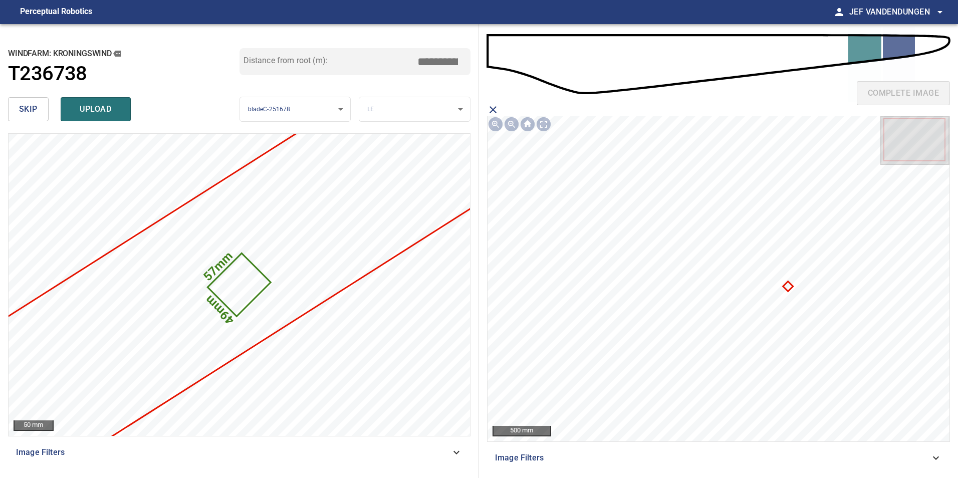
click at [788, 284] on icon at bounding box center [787, 286] width 8 height 8
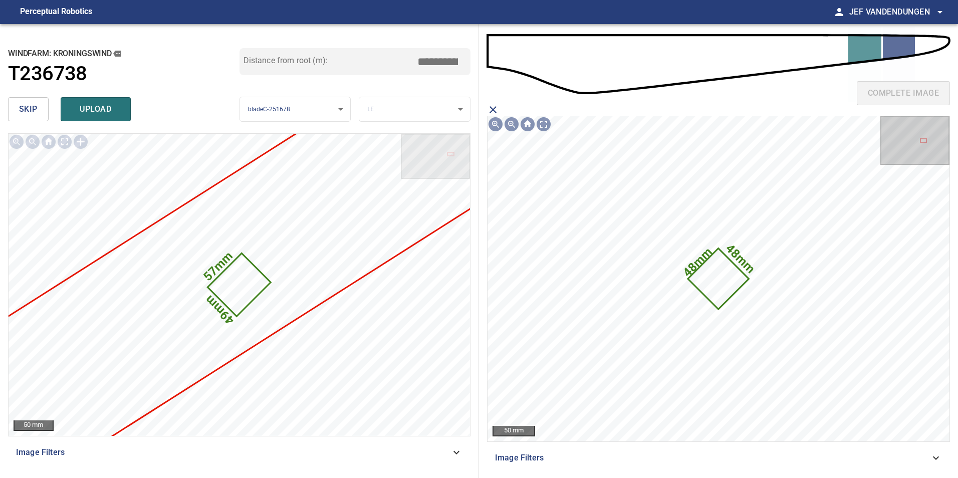
click at [489, 108] on icon "close matching imageResolution:" at bounding box center [493, 110] width 12 height 12
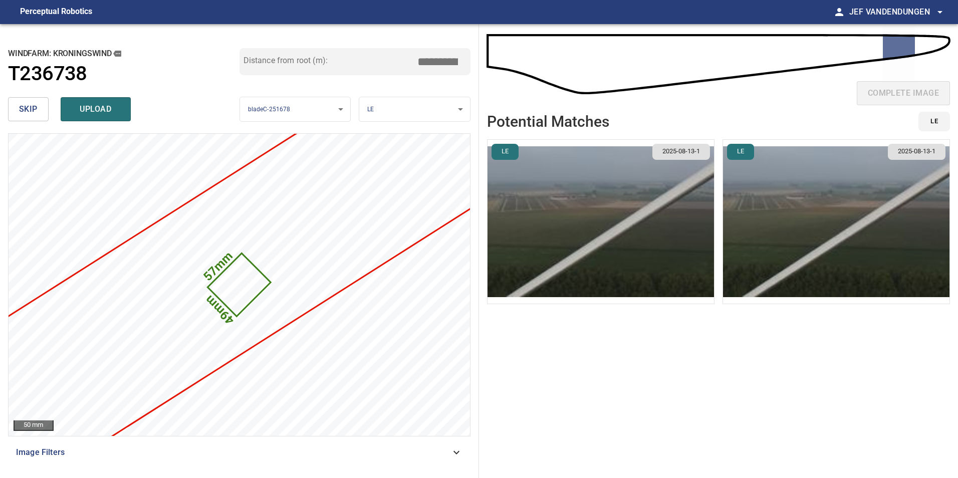
click at [767, 215] on img "button" at bounding box center [836, 222] width 226 height 164
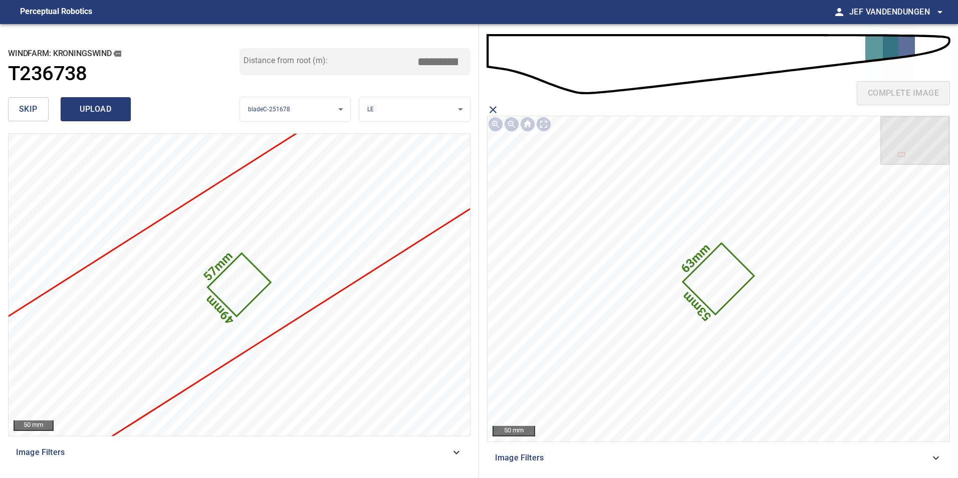
click at [82, 106] on span "upload" at bounding box center [96, 109] width 48 height 14
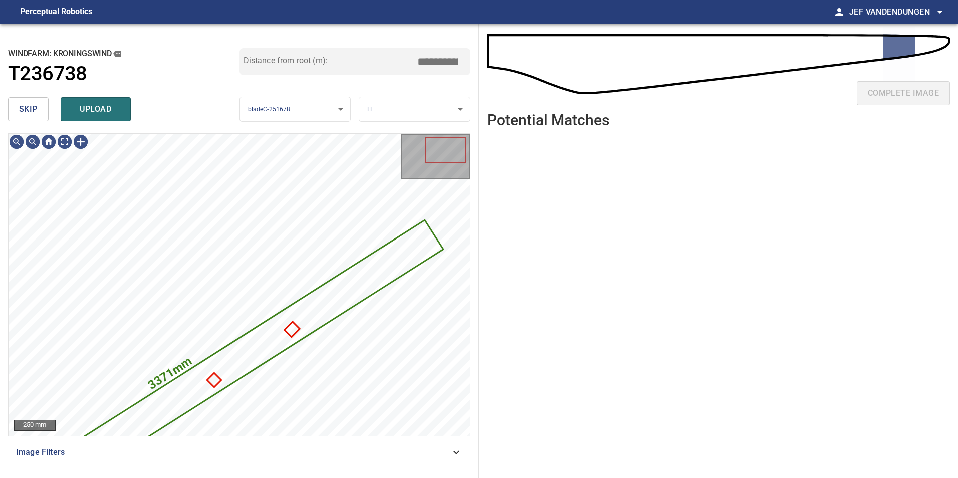
drag, startPoint x: 16, startPoint y: 106, endPoint x: 22, endPoint y: 109, distance: 6.5
click at [16, 106] on button "skip" at bounding box center [28, 109] width 41 height 24
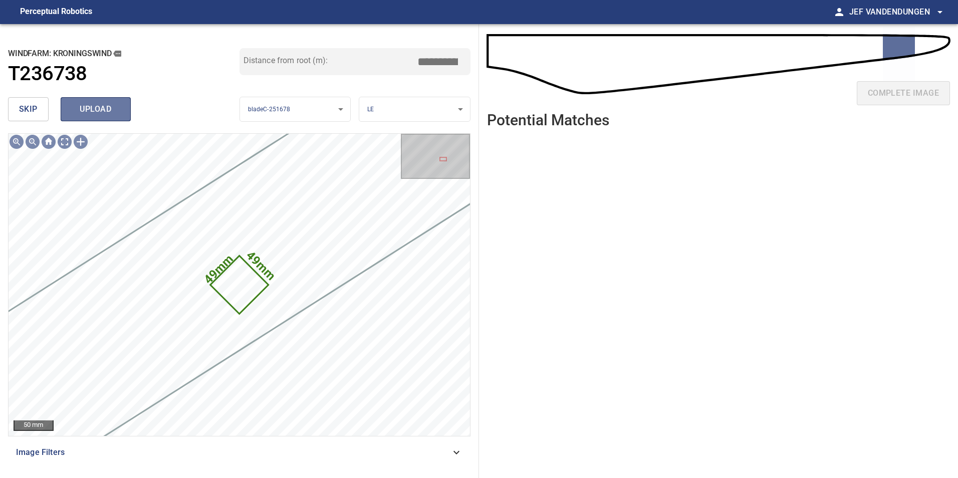
click at [96, 110] on span "upload" at bounding box center [96, 109] width 48 height 14
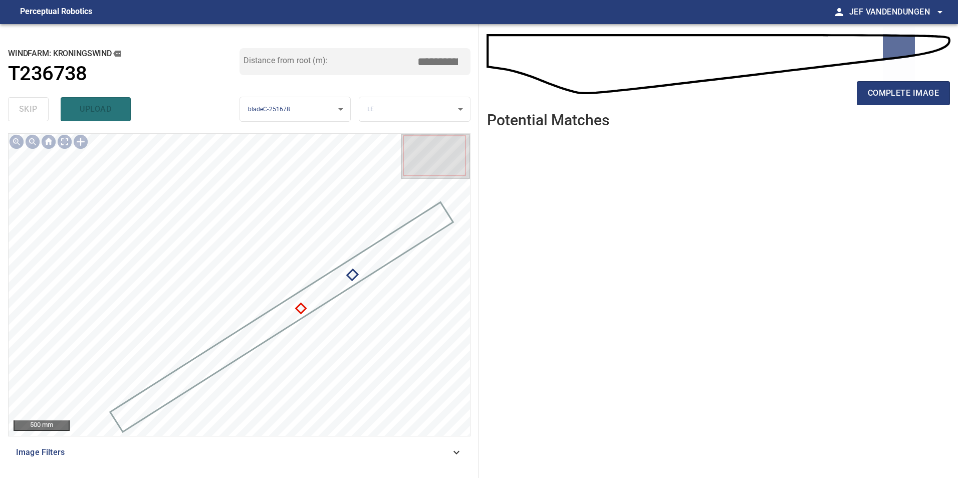
click at [305, 134] on div at bounding box center [239, 134] width 461 height 0
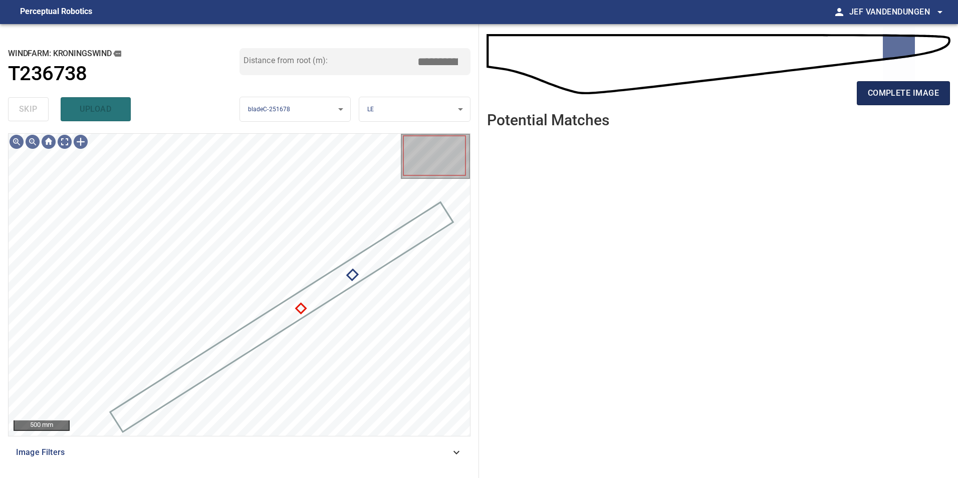
click at [880, 98] on span "complete image" at bounding box center [902, 93] width 71 height 14
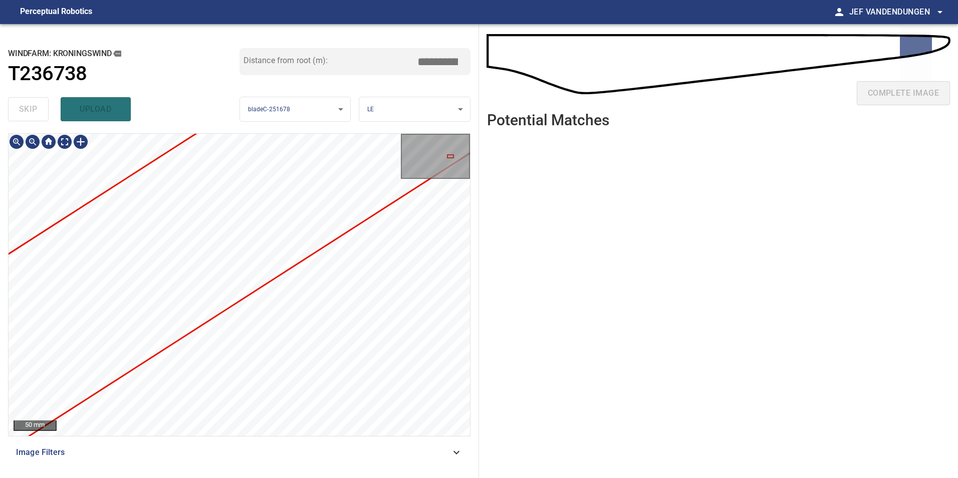
click at [499, 213] on div "**********" at bounding box center [479, 251] width 958 height 454
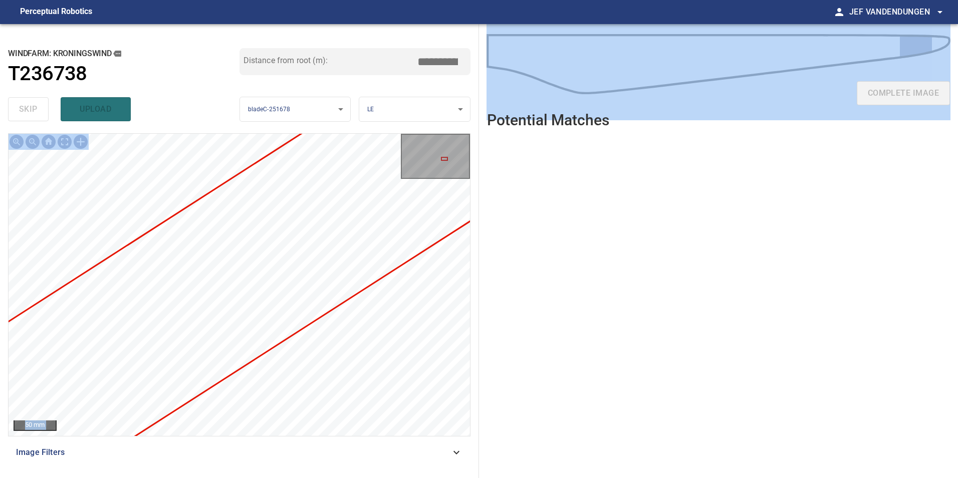
click at [343, 368] on div "50 mm Image Filters" at bounding box center [239, 301] width 462 height 337
click at [491, 243] on div "**********" at bounding box center [479, 251] width 958 height 454
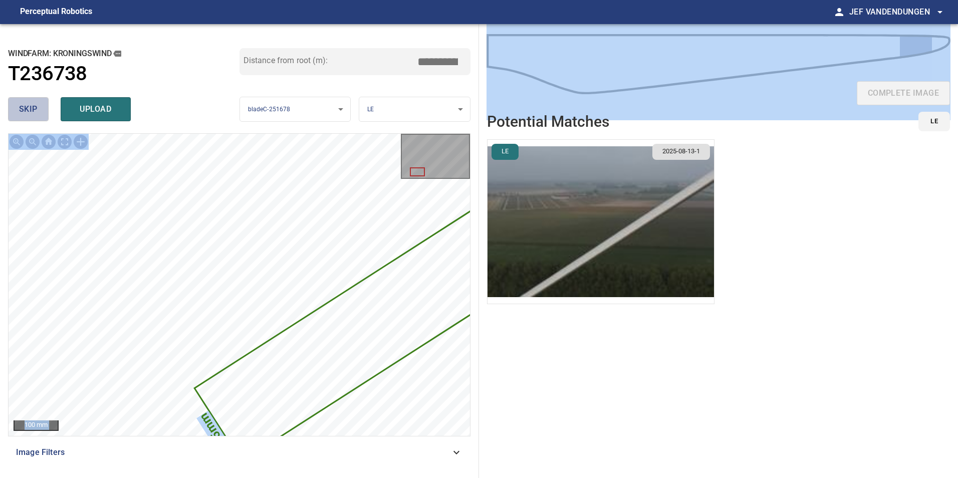
drag, startPoint x: 22, startPoint y: 107, endPoint x: 71, endPoint y: 130, distance: 54.0
click at [22, 108] on span "skip" at bounding box center [28, 109] width 19 height 14
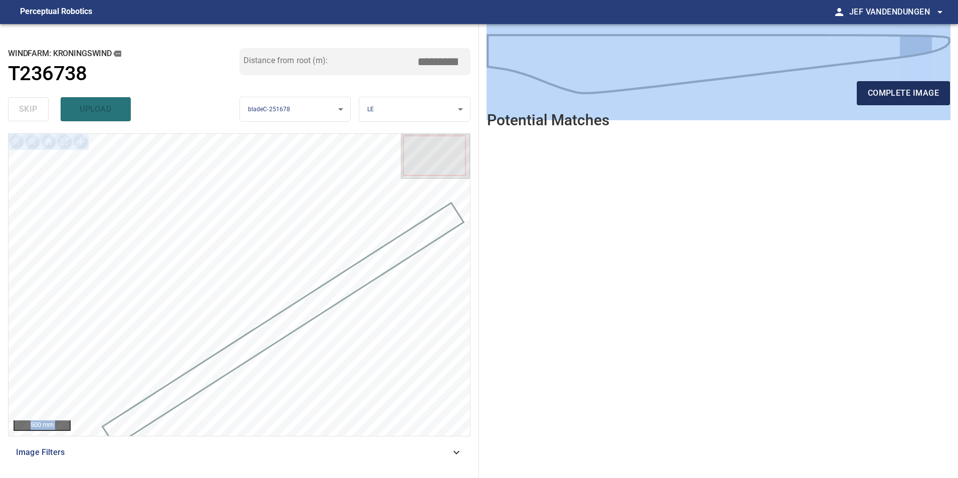
click at [883, 95] on span "complete image" at bounding box center [902, 93] width 71 height 14
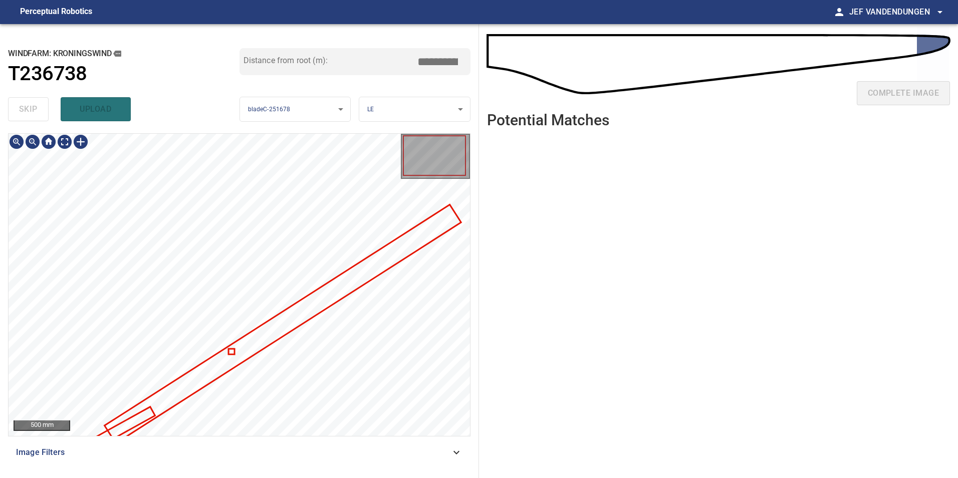
click at [232, 134] on div at bounding box center [239, 134] width 461 height 0
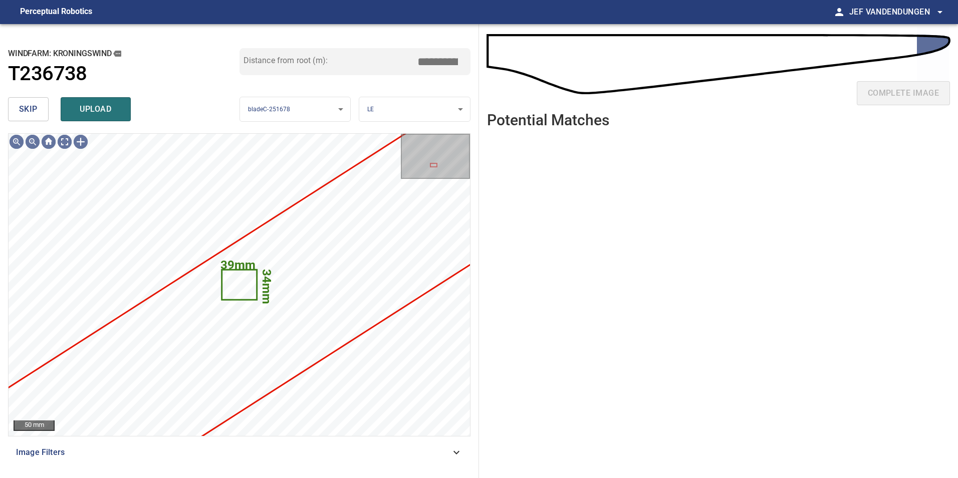
click at [29, 111] on span "skip" at bounding box center [28, 109] width 19 height 14
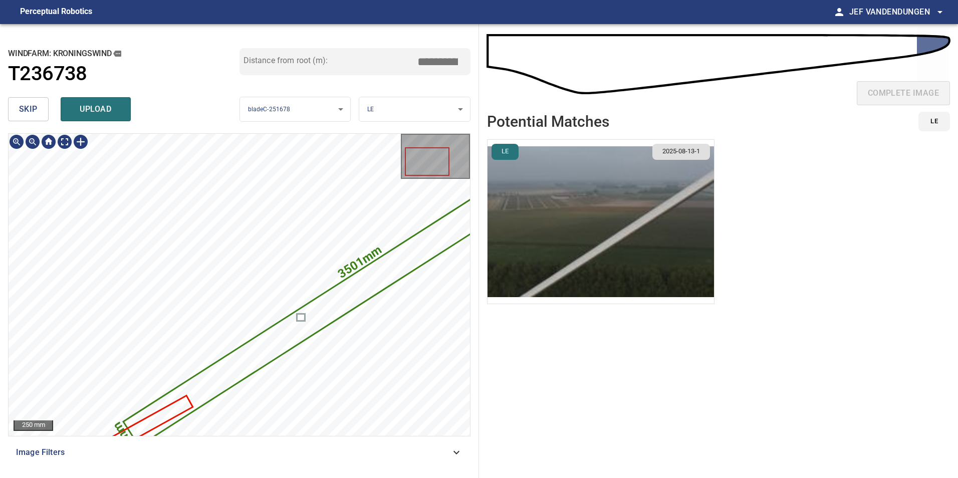
click at [453, 245] on div "3501mm 169mm" at bounding box center [239, 285] width 461 height 302
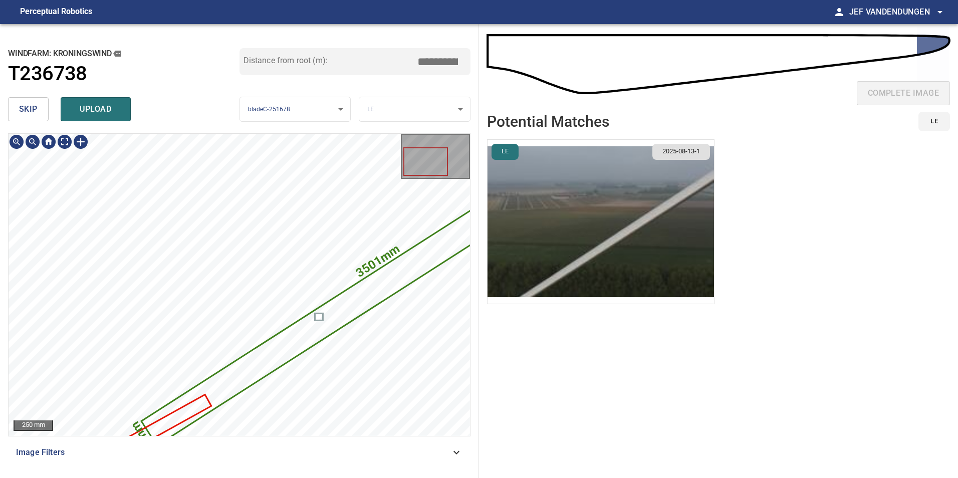
click at [367, 281] on div "3501mm 169mm" at bounding box center [239, 285] width 461 height 302
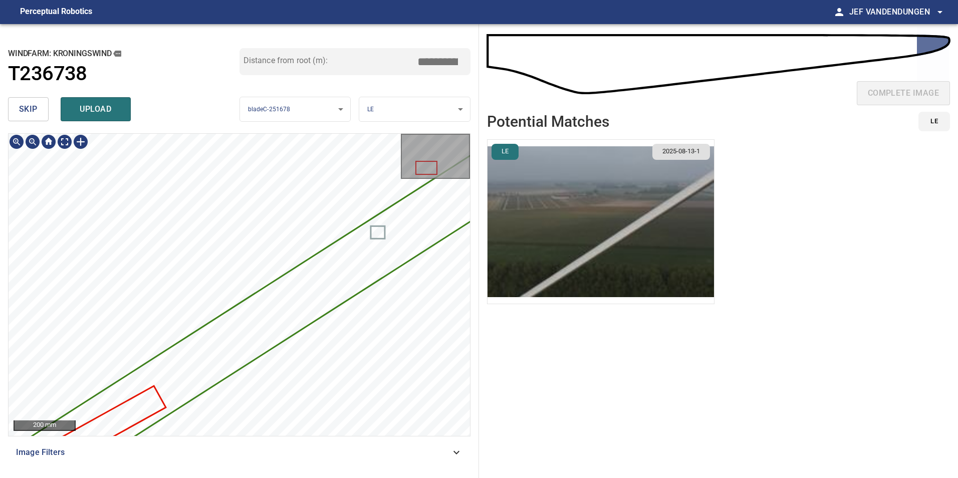
click at [215, 74] on div "**********" at bounding box center [239, 251] width 479 height 454
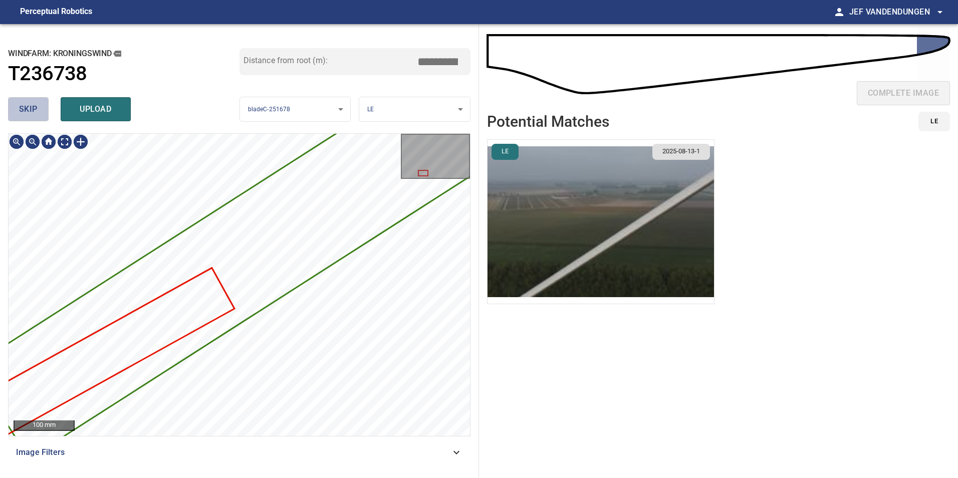
click at [34, 112] on span "skip" at bounding box center [28, 109] width 19 height 14
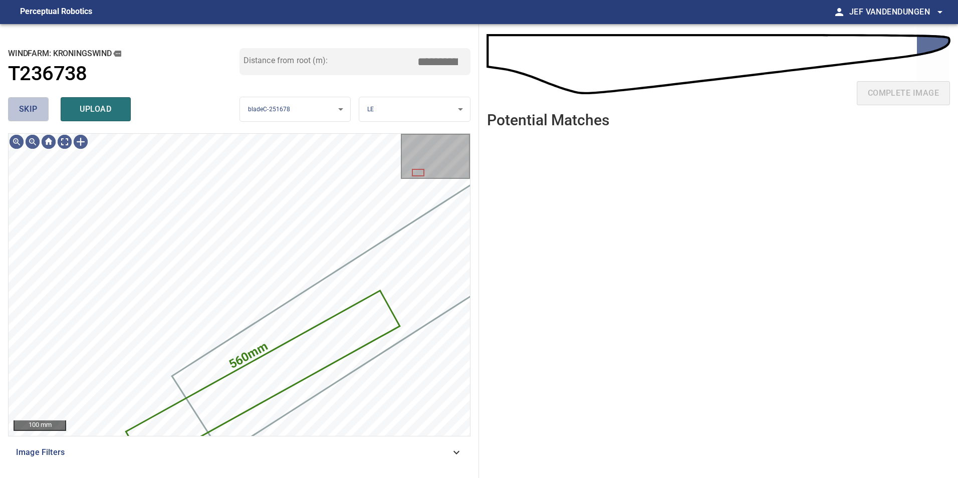
drag, startPoint x: 30, startPoint y: 109, endPoint x: 63, endPoint y: 123, distance: 35.9
click at [30, 109] on span "skip" at bounding box center [28, 109] width 19 height 14
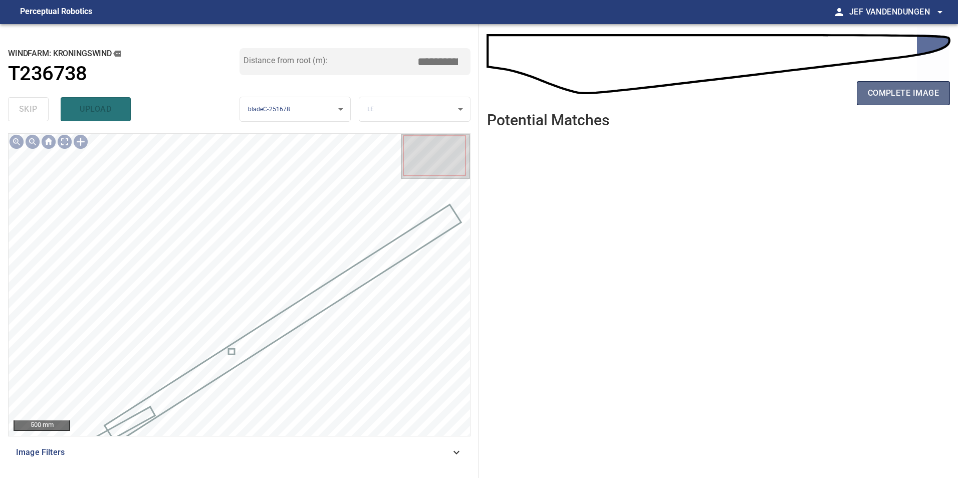
click at [897, 88] on span "complete image" at bounding box center [902, 93] width 71 height 14
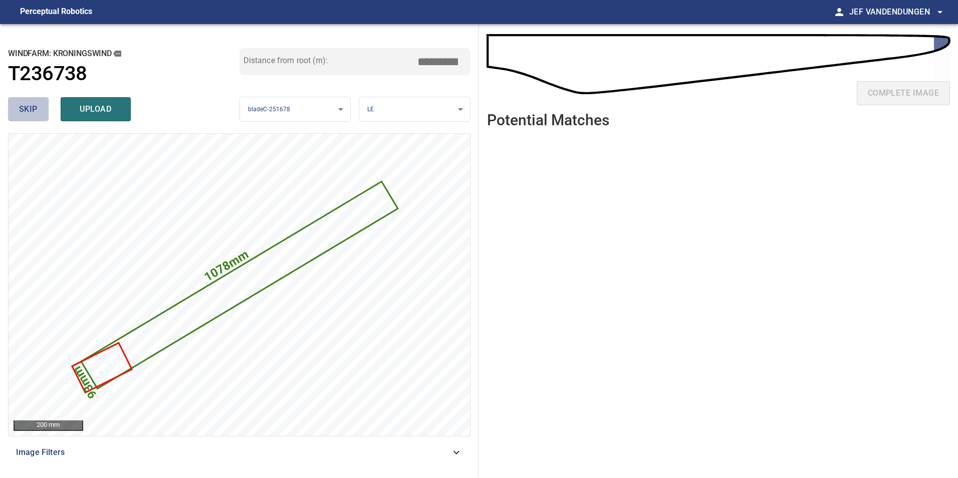
drag, startPoint x: 32, startPoint y: 101, endPoint x: 28, endPoint y: 110, distance: 9.6
click at [28, 110] on button "skip" at bounding box center [28, 109] width 41 height 24
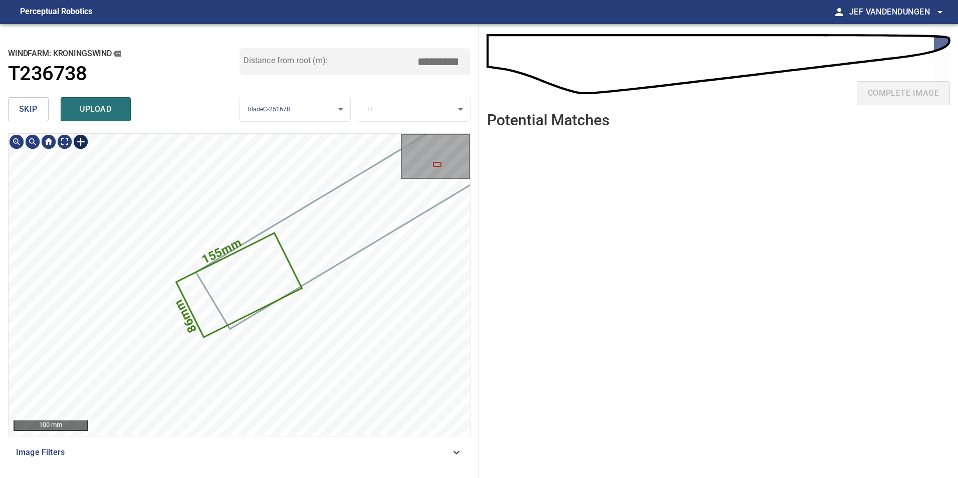
click at [78, 143] on div at bounding box center [81, 142] width 16 height 16
click at [236, 210] on div "155mm 86mm" at bounding box center [239, 285] width 461 height 302
click at [216, 211] on div "155mm 86mm" at bounding box center [239, 285] width 461 height 302
click at [317, 261] on div "155mm 86mm" at bounding box center [239, 285] width 461 height 302
click at [313, 254] on div "155mm 86mm" at bounding box center [239, 285] width 461 height 302
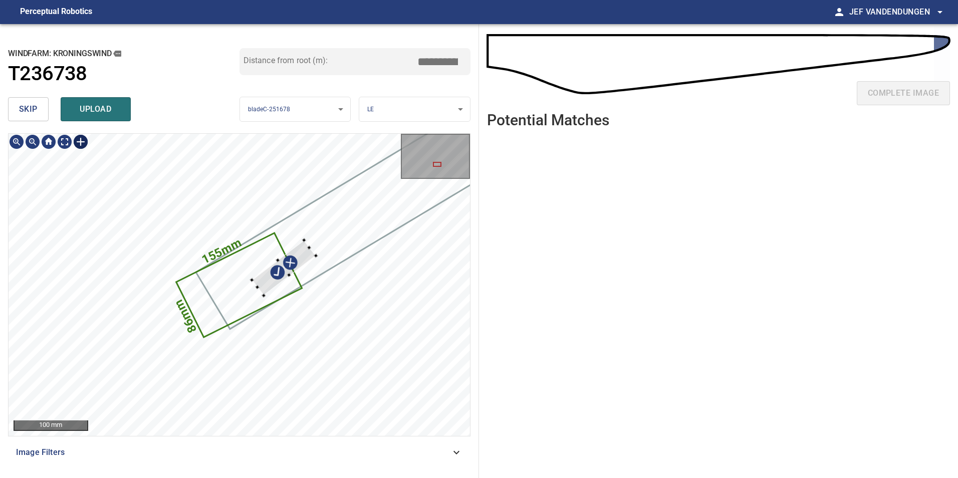
click at [302, 237] on div "155mm 86mm" at bounding box center [239, 285] width 461 height 302
click at [301, 235] on div at bounding box center [302, 237] width 4 height 4
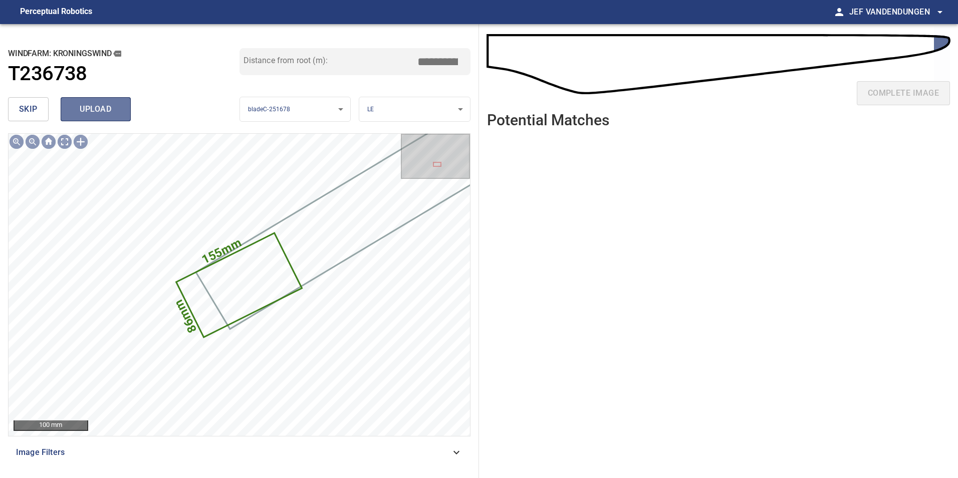
click at [86, 111] on span "upload" at bounding box center [96, 109] width 48 height 14
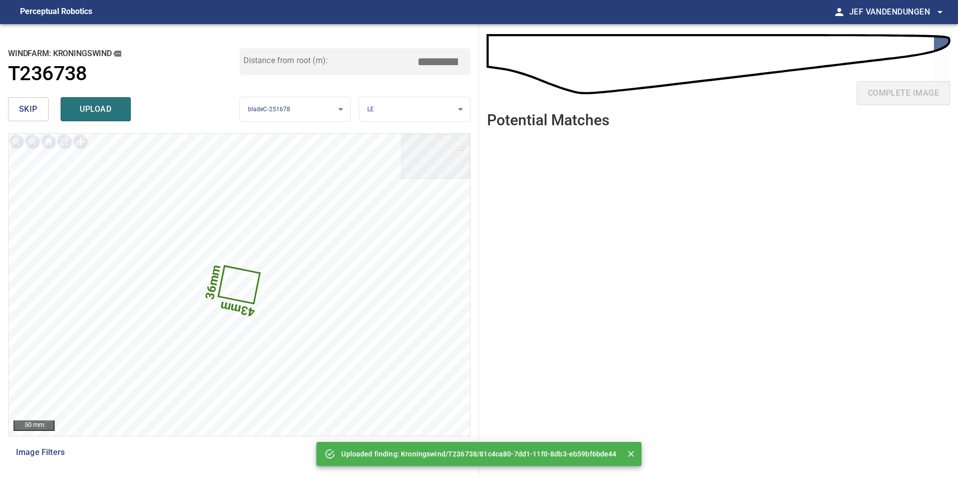
click at [19, 106] on button "skip" at bounding box center [28, 109] width 41 height 24
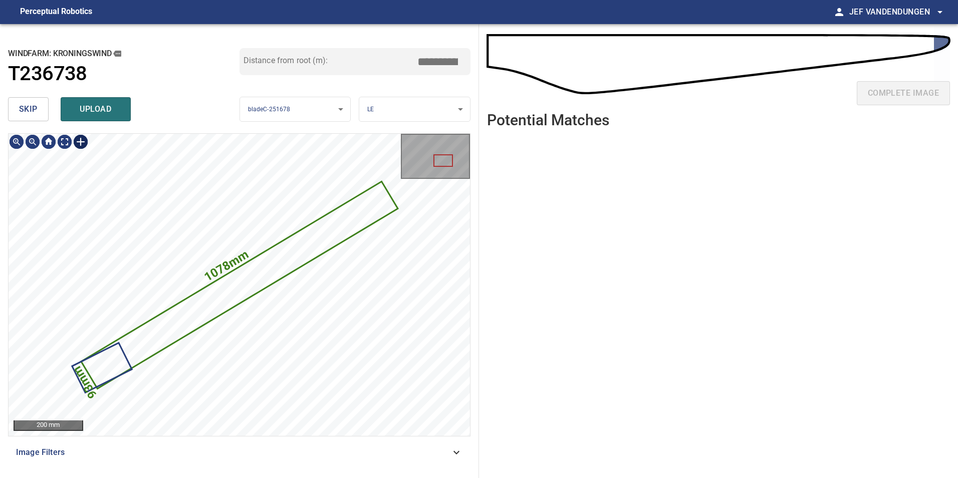
click at [80, 140] on div at bounding box center [81, 142] width 16 height 16
click at [149, 240] on div "1078mm 93mm" at bounding box center [239, 285] width 461 height 302
click at [153, 334] on div at bounding box center [134, 350] width 56 height 43
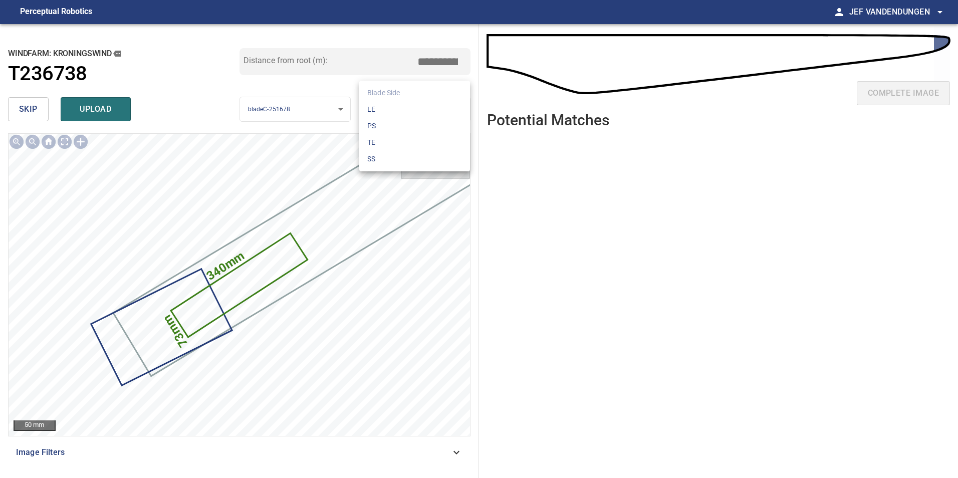
click at [413, 107] on body "**********" at bounding box center [479, 239] width 958 height 478
click at [402, 125] on li "PS" at bounding box center [414, 126] width 111 height 17
click at [409, 106] on body "**********" at bounding box center [479, 239] width 958 height 478
click at [395, 141] on li "TE" at bounding box center [414, 142] width 111 height 17
click at [398, 99] on body "**********" at bounding box center [479, 239] width 958 height 478
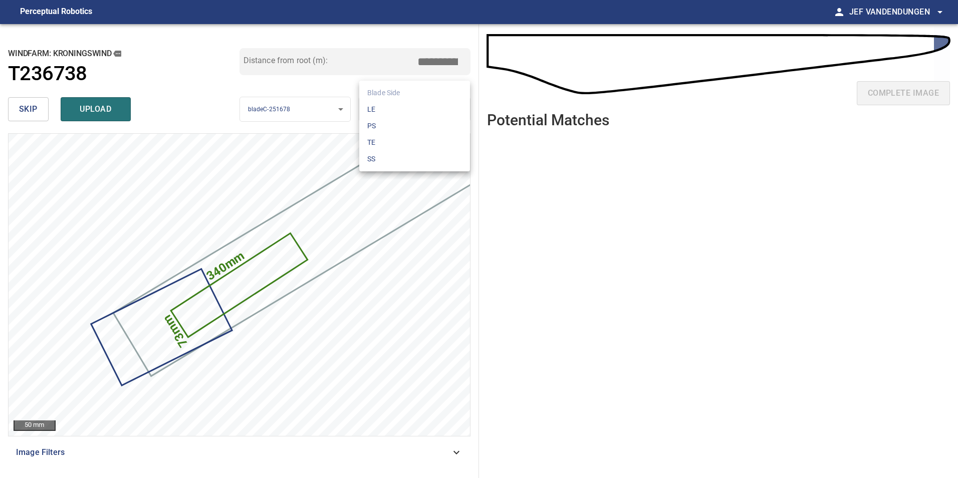
click at [389, 162] on li "SS" at bounding box center [414, 159] width 111 height 17
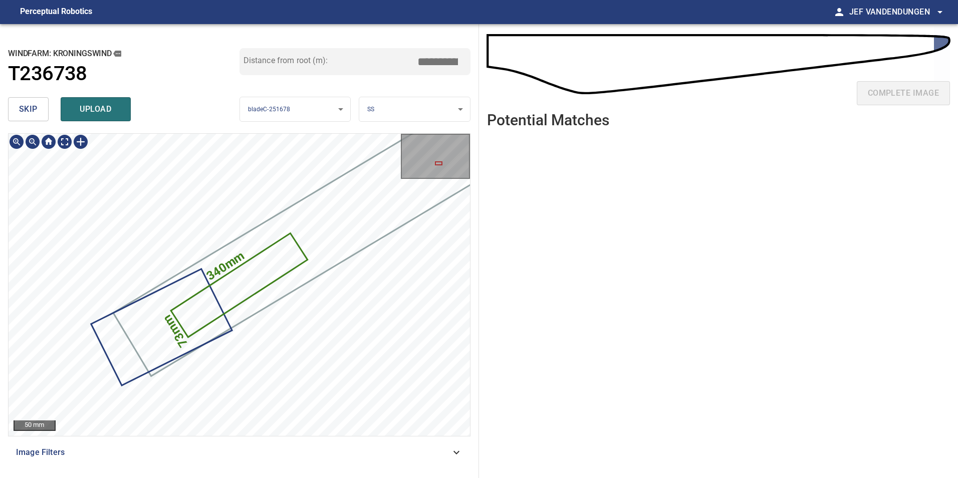
click at [429, 160] on div at bounding box center [435, 156] width 67 height 43
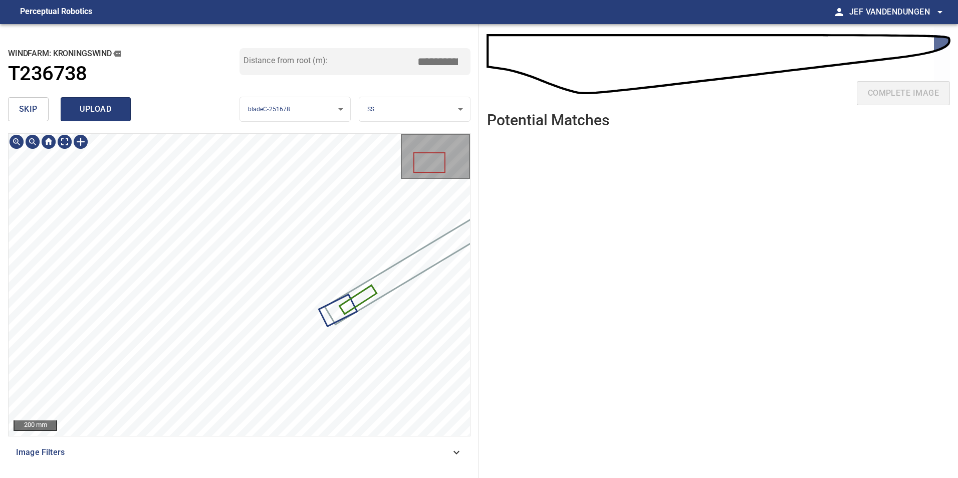
click at [110, 113] on span "upload" at bounding box center [96, 109] width 48 height 14
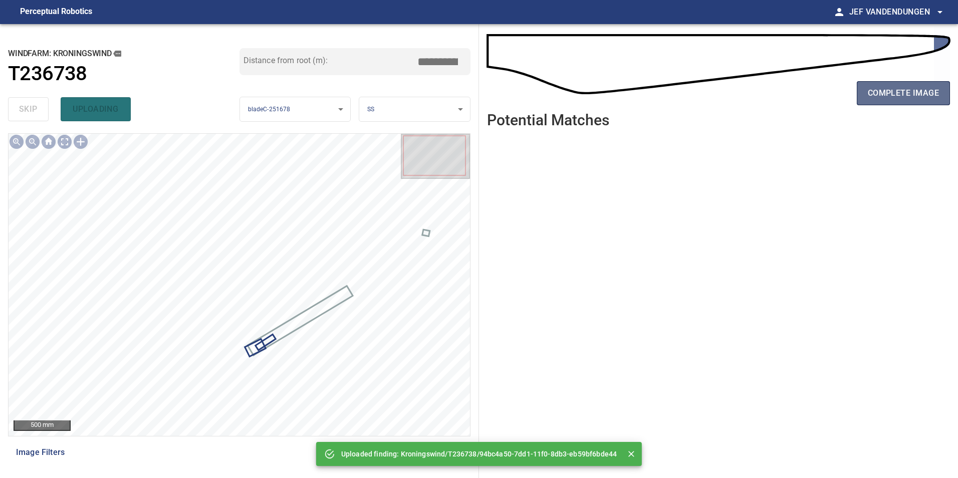
click at [870, 102] on button "complete image" at bounding box center [902, 93] width 93 height 24
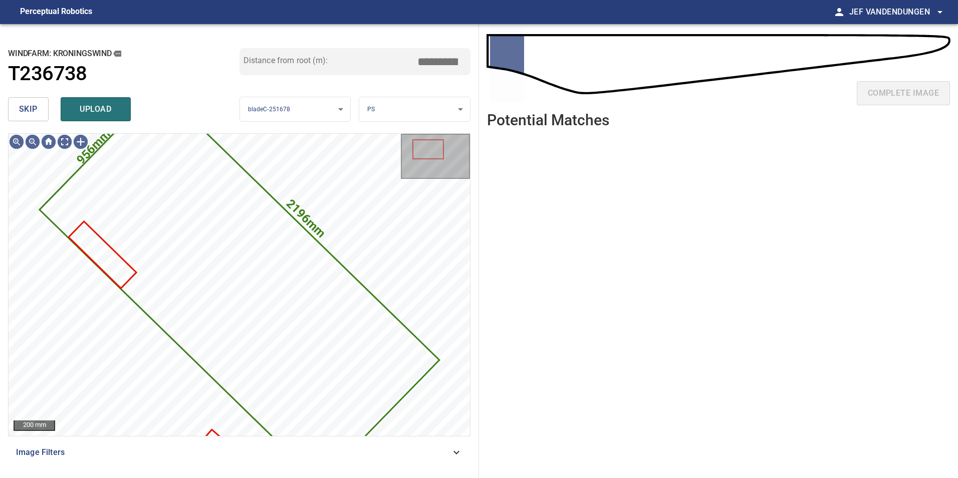
click at [34, 105] on span "skip" at bounding box center [28, 109] width 19 height 14
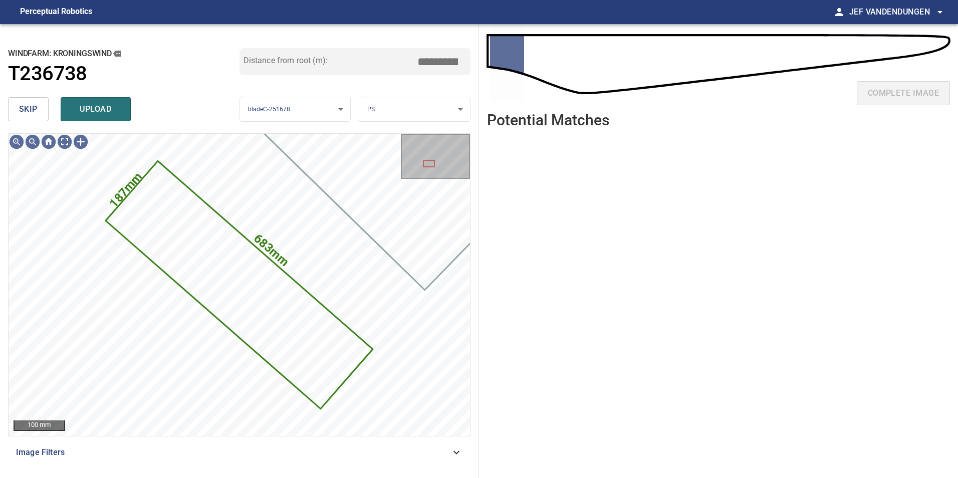
click at [101, 107] on span "upload" at bounding box center [96, 109] width 48 height 14
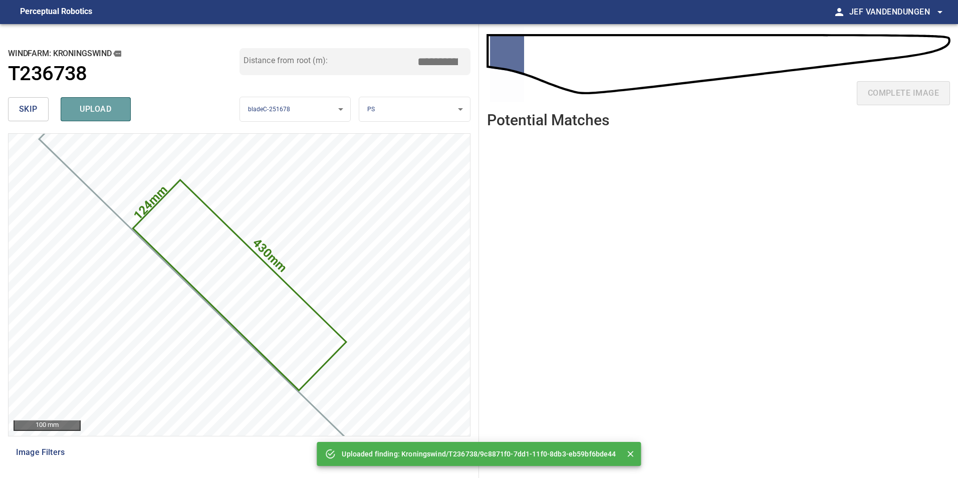
click at [82, 111] on span "upload" at bounding box center [96, 109] width 48 height 14
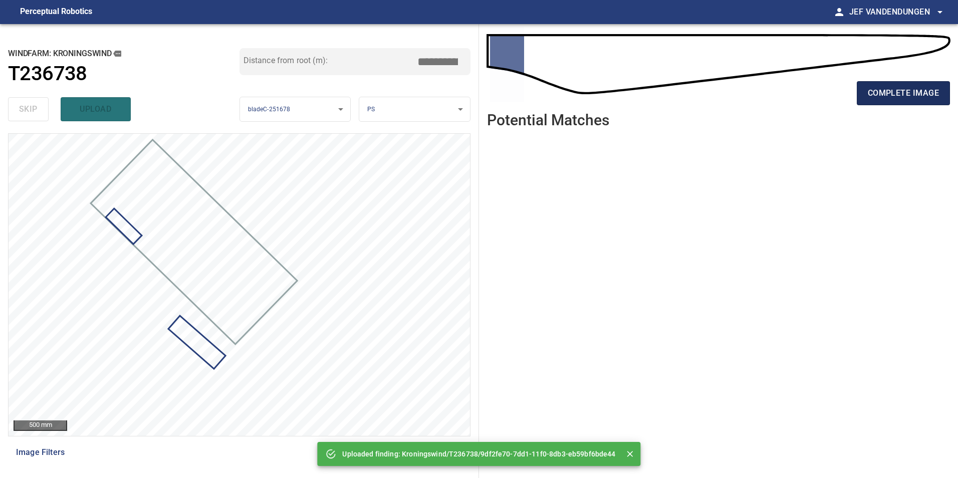
click at [922, 101] on button "complete image" at bounding box center [902, 93] width 93 height 24
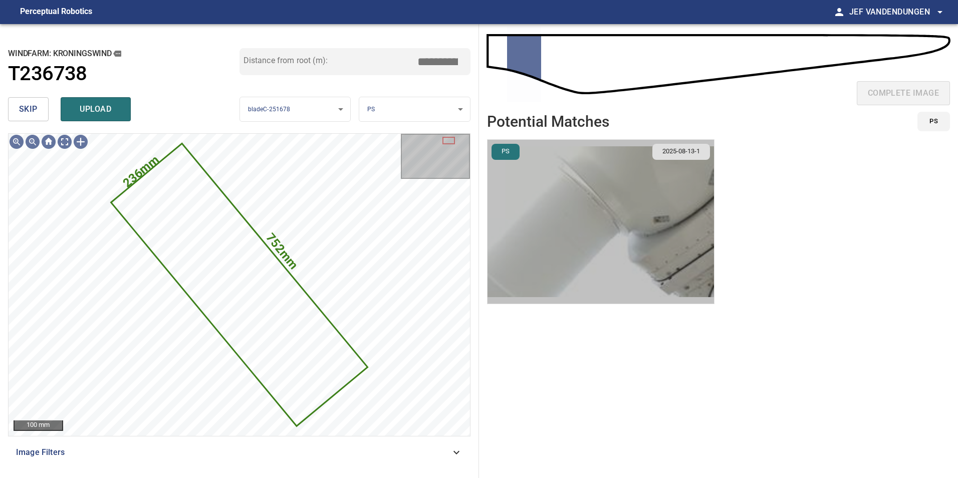
click at [585, 243] on img "button" at bounding box center [600, 222] width 226 height 164
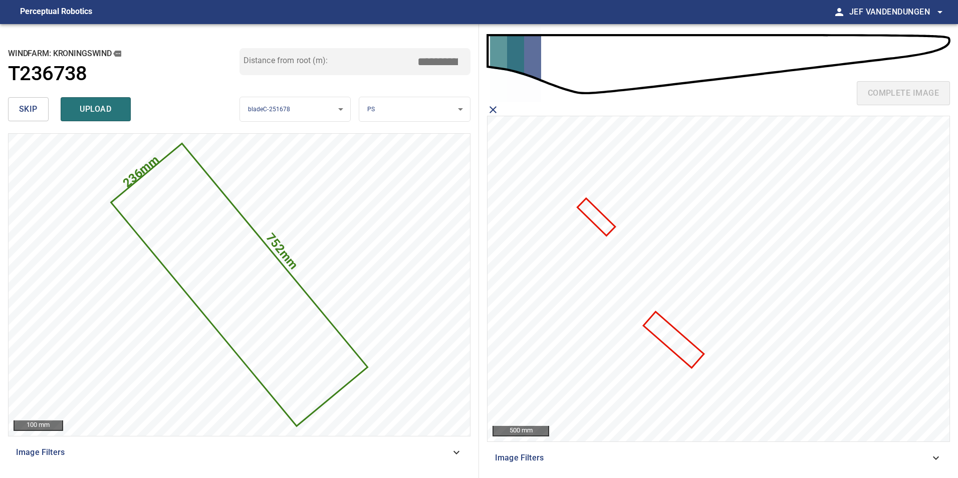
click at [666, 332] on icon at bounding box center [673, 339] width 58 height 54
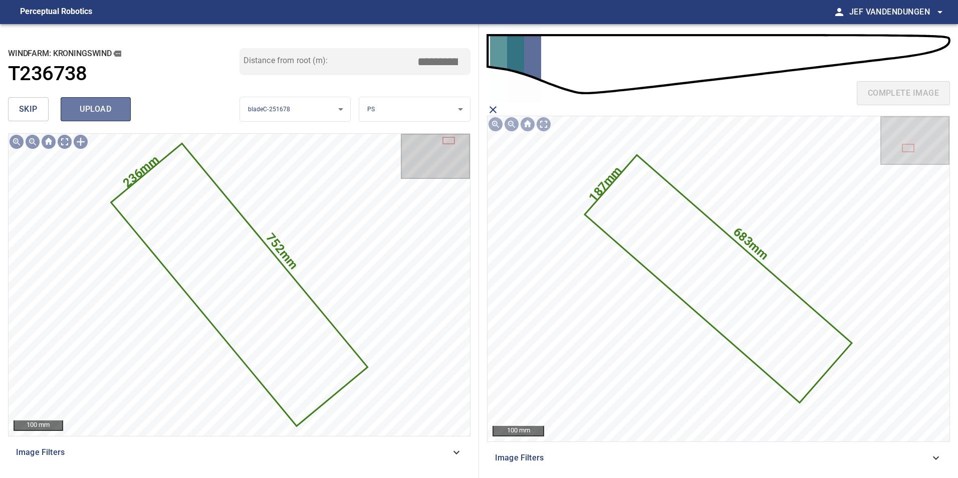
click at [109, 112] on span "upload" at bounding box center [96, 109] width 48 height 14
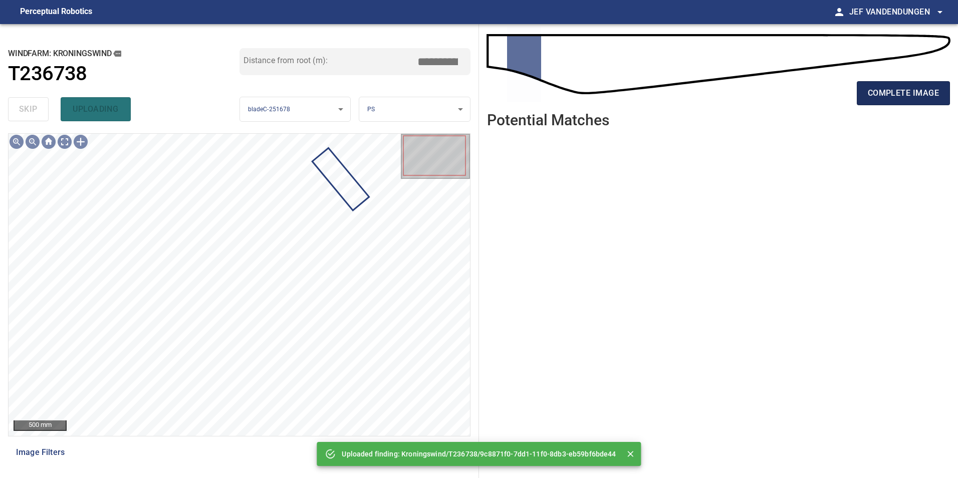
drag, startPoint x: 882, startPoint y: 94, endPoint x: 877, endPoint y: 100, distance: 8.2
click at [882, 95] on span "complete image" at bounding box center [902, 93] width 71 height 14
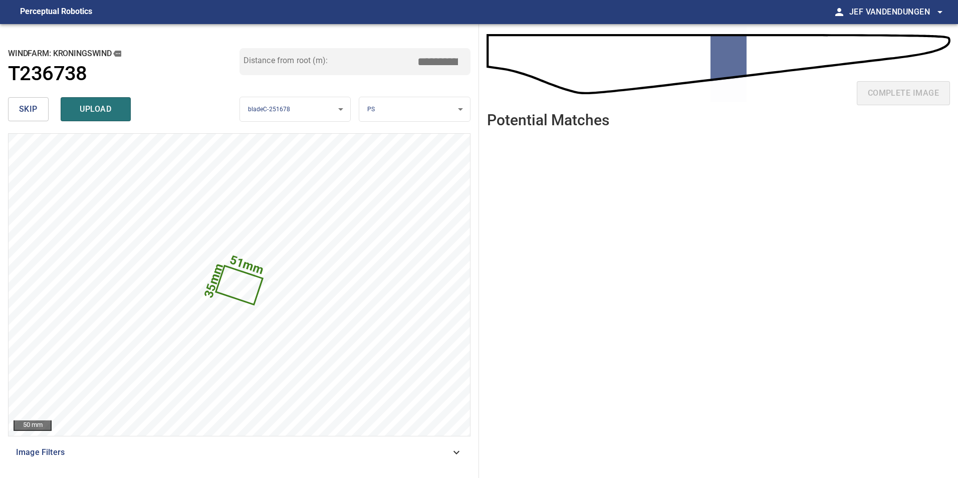
drag, startPoint x: 30, startPoint y: 107, endPoint x: 54, endPoint y: 109, distance: 23.6
click at [30, 107] on span "skip" at bounding box center [28, 109] width 19 height 14
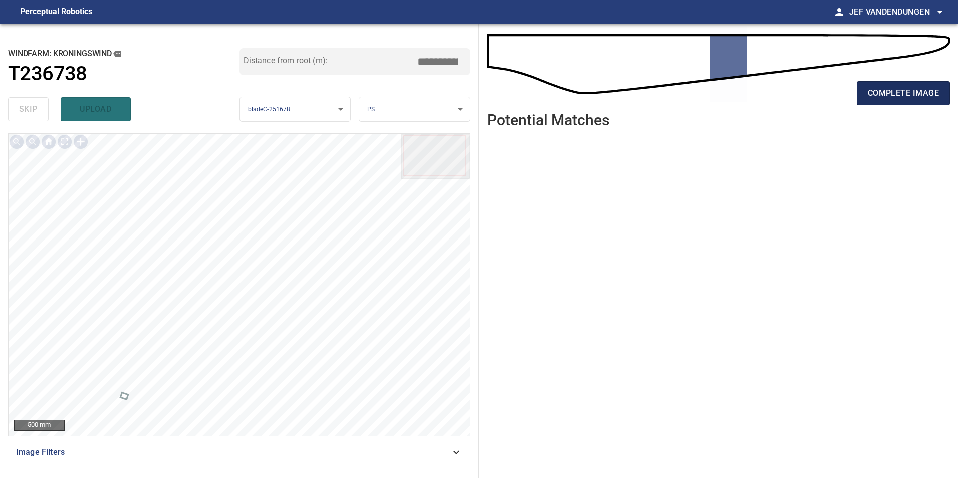
click at [882, 92] on span "complete image" at bounding box center [902, 93] width 71 height 14
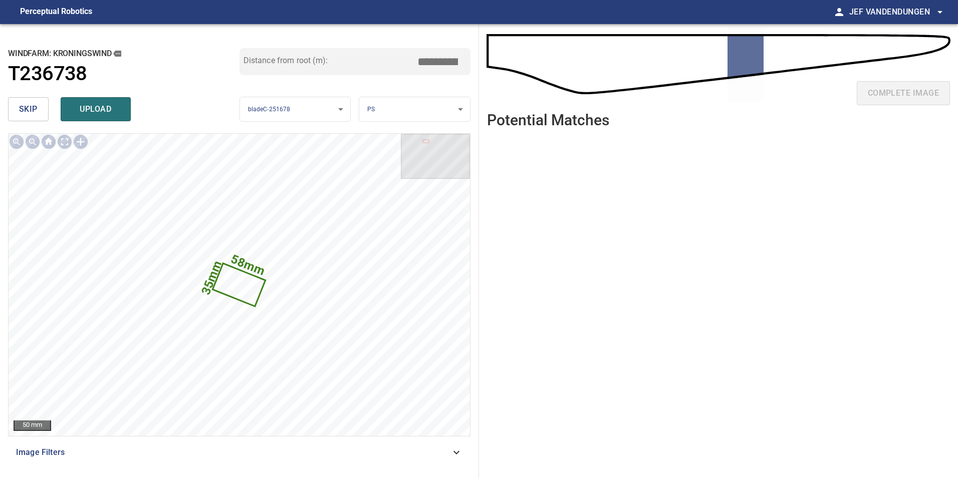
click at [39, 111] on button "skip" at bounding box center [28, 109] width 41 height 24
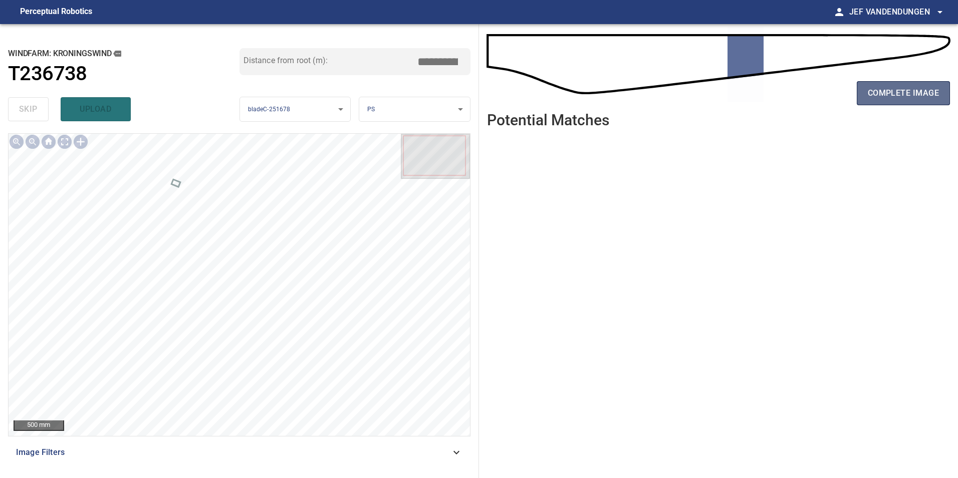
click at [879, 95] on span "complete image" at bounding box center [902, 93] width 71 height 14
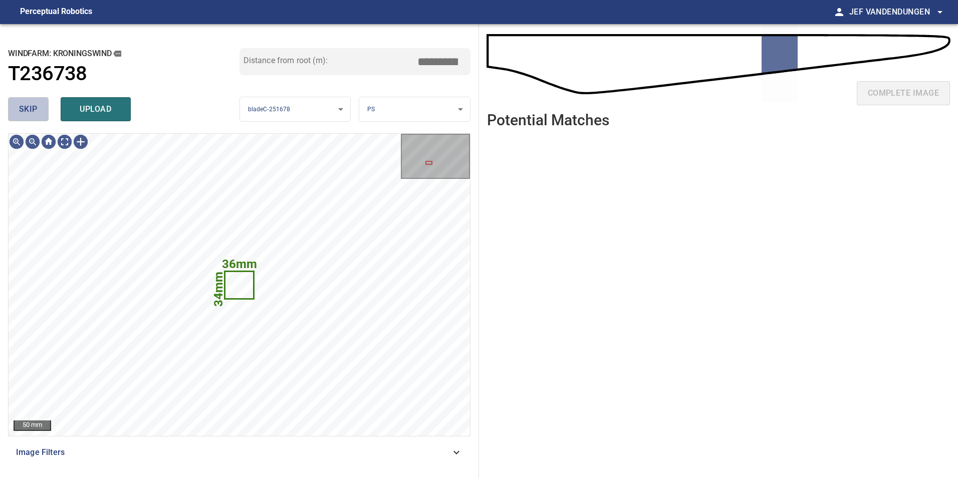
click at [22, 104] on span "skip" at bounding box center [28, 109] width 19 height 14
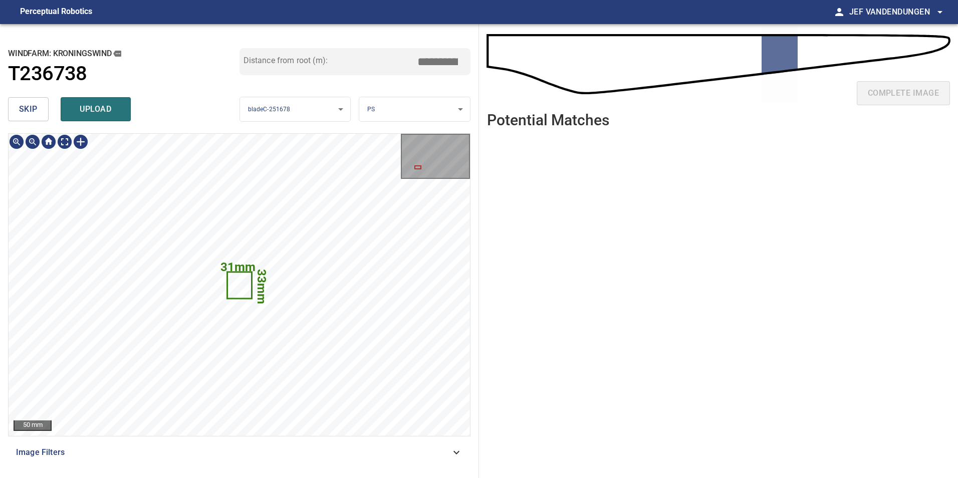
click at [238, 291] on icon at bounding box center [238, 284] width 23 height 25
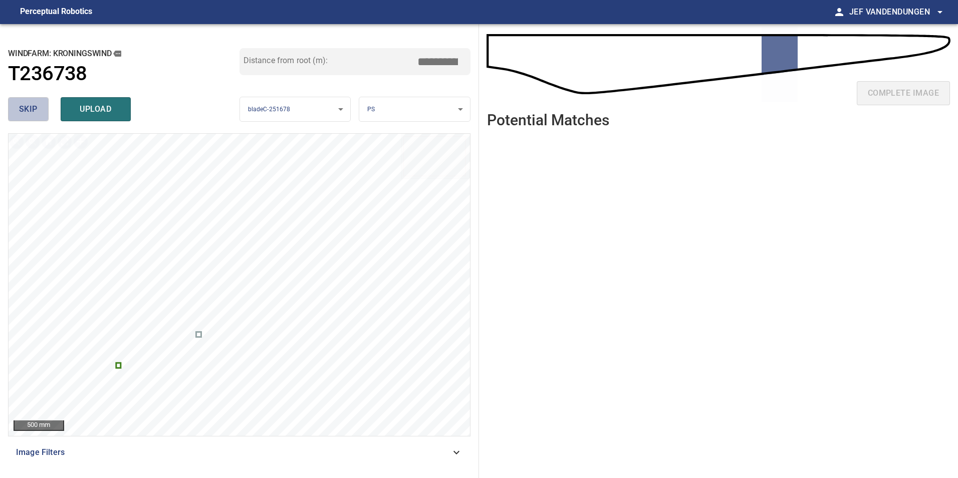
click at [34, 108] on span "skip" at bounding box center [28, 109] width 19 height 14
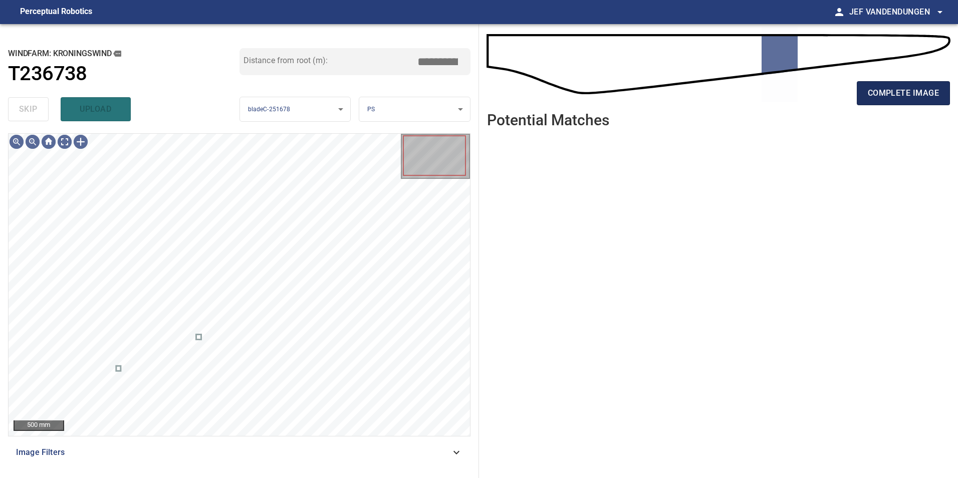
click at [886, 95] on span "complete image" at bounding box center [902, 93] width 71 height 14
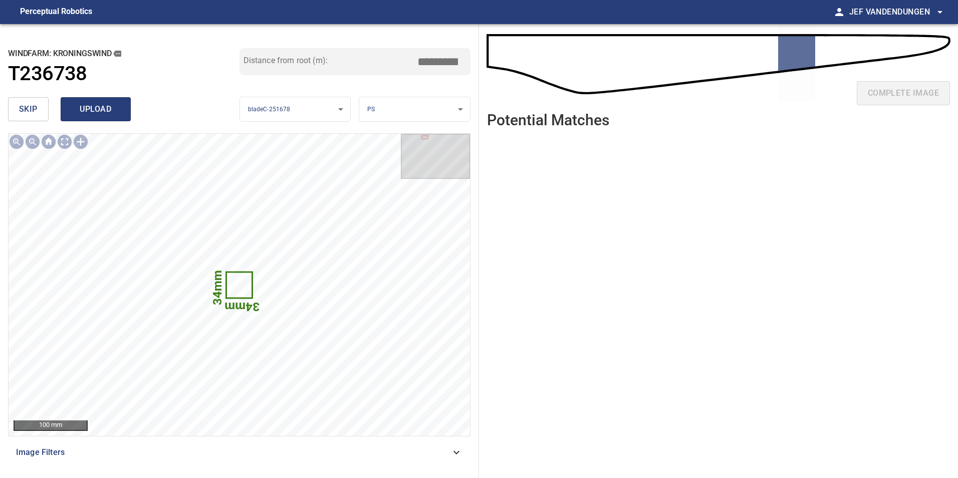
click at [98, 115] on span "upload" at bounding box center [96, 109] width 48 height 14
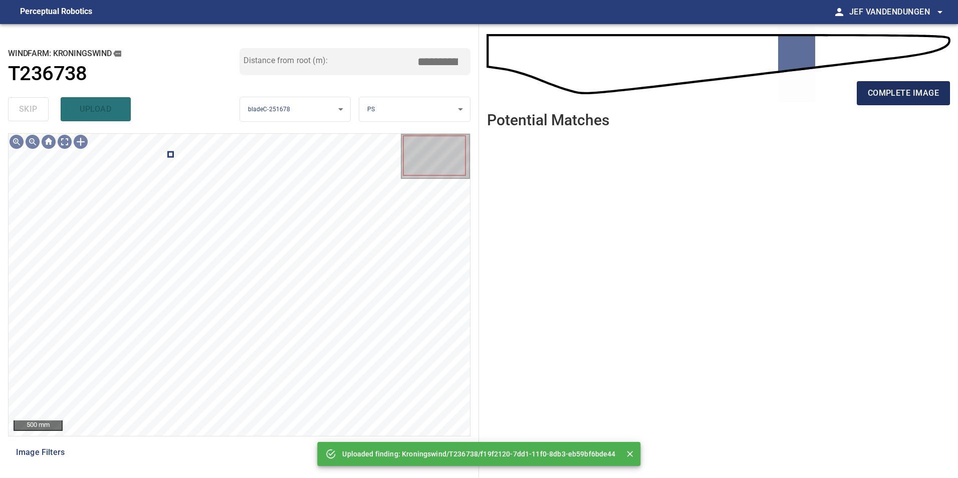
drag, startPoint x: 907, startPoint y: 101, endPoint x: 878, endPoint y: 99, distance: 29.6
click at [903, 101] on button "complete image" at bounding box center [902, 93] width 93 height 24
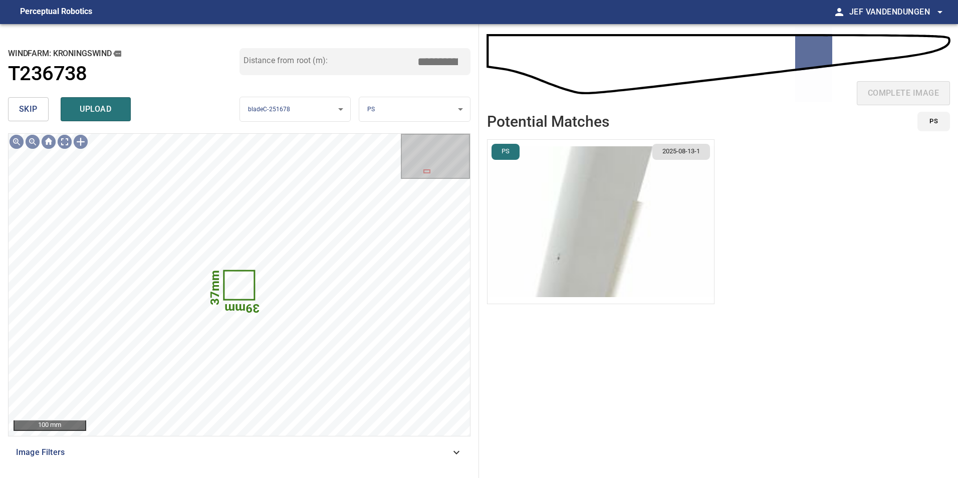
click at [32, 114] on span "skip" at bounding box center [28, 109] width 19 height 14
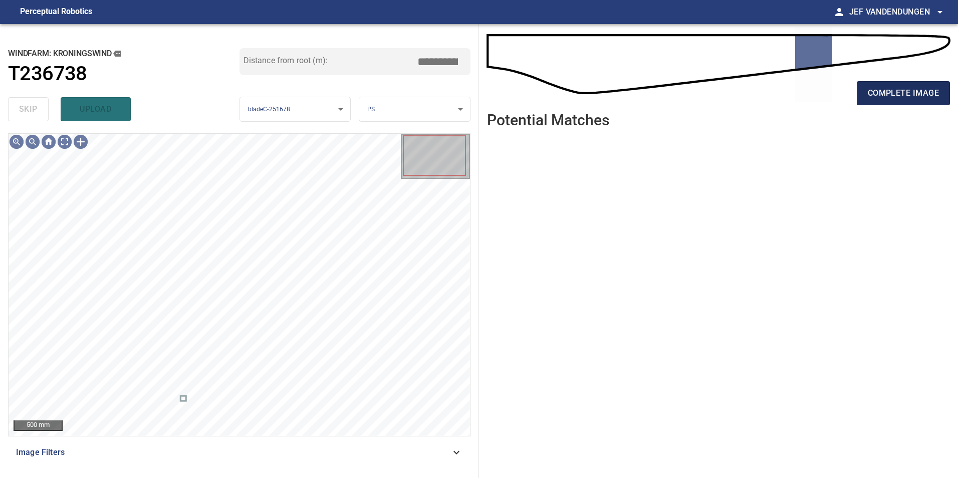
click at [911, 94] on span "complete image" at bounding box center [902, 93] width 71 height 14
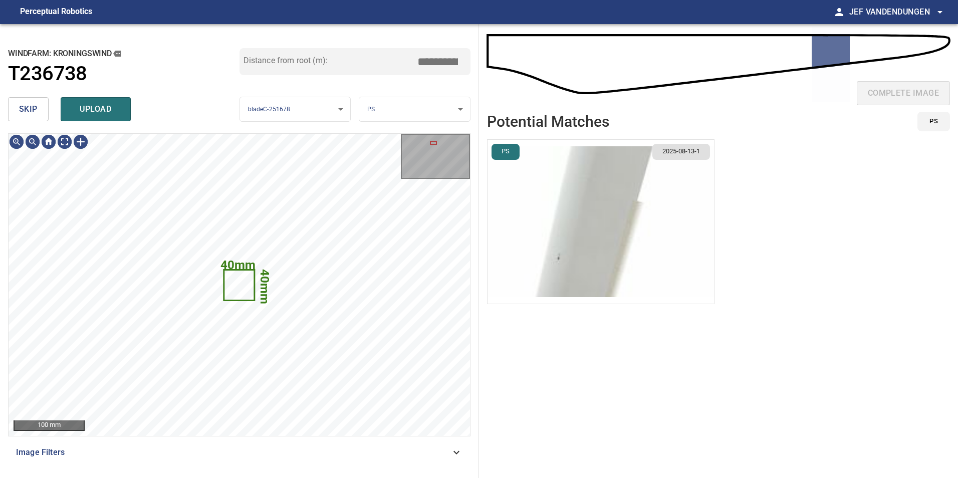
click at [17, 109] on button "skip" at bounding box center [28, 109] width 41 height 24
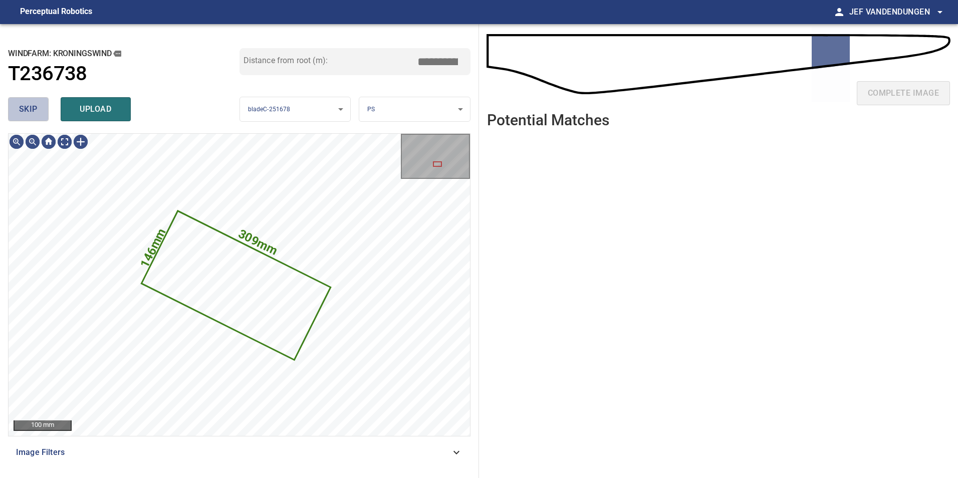
click at [20, 106] on span "skip" at bounding box center [28, 109] width 19 height 14
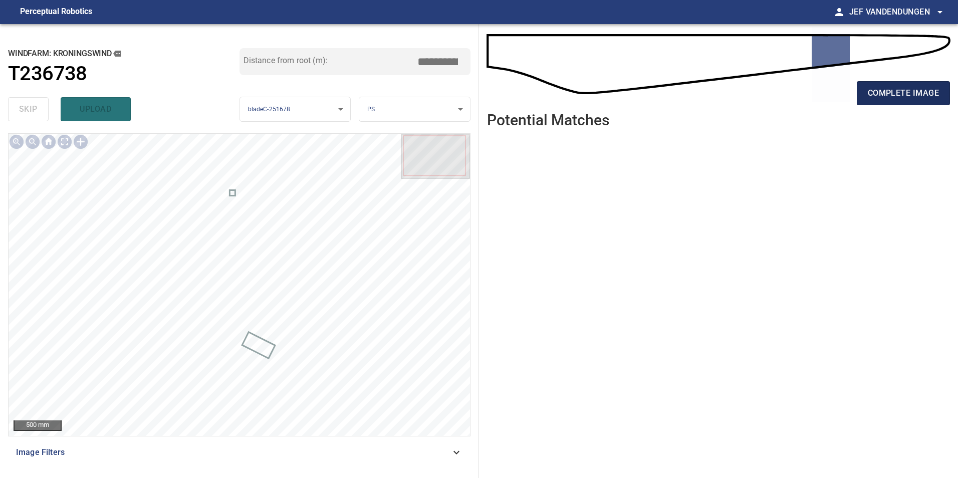
click at [884, 88] on span "complete image" at bounding box center [902, 93] width 71 height 14
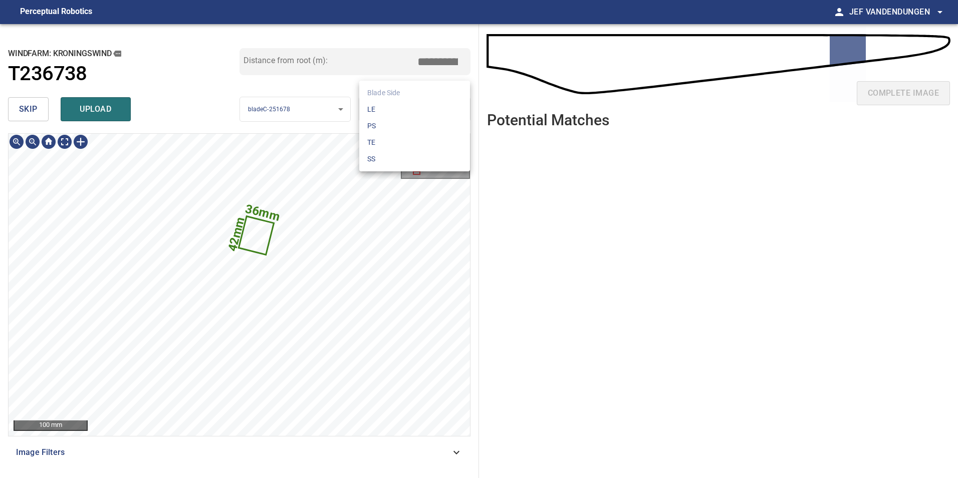
click at [430, 104] on body "**********" at bounding box center [479, 239] width 958 height 478
click at [424, 107] on li "LE" at bounding box center [414, 109] width 111 height 17
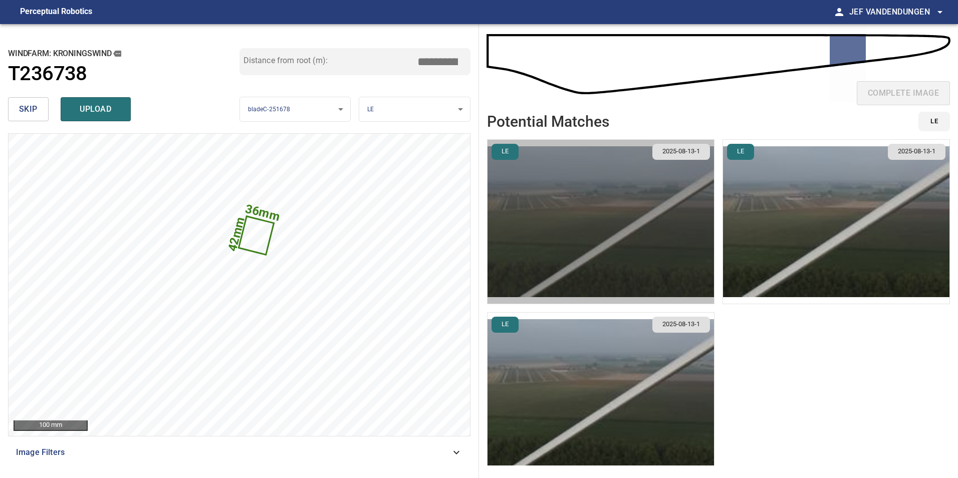
click at [612, 248] on img "button" at bounding box center [600, 222] width 226 height 164
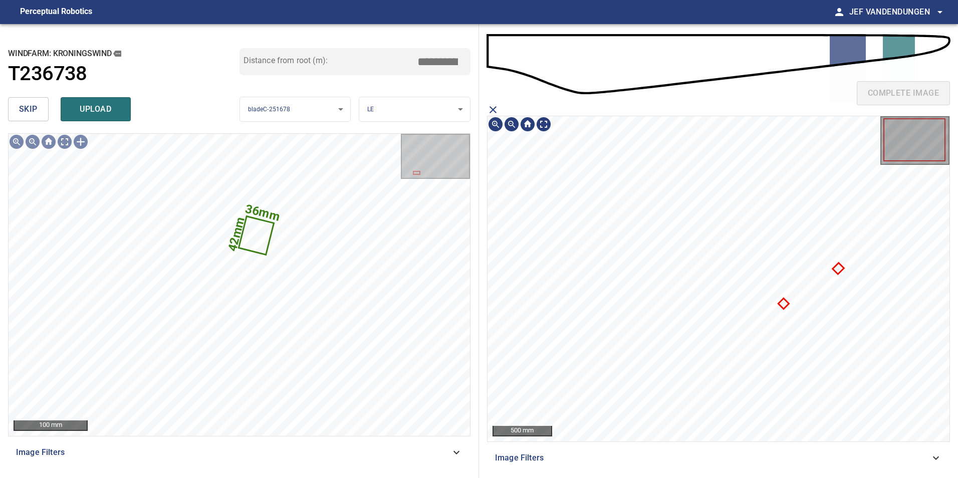
click at [838, 268] on icon at bounding box center [837, 268] width 9 height 9
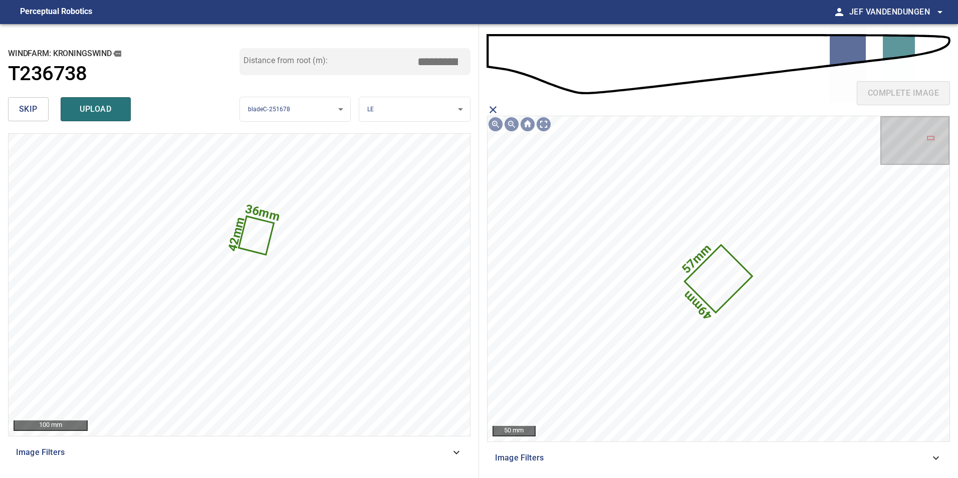
click at [490, 107] on icon "close matching imageResolution:" at bounding box center [493, 110] width 12 height 12
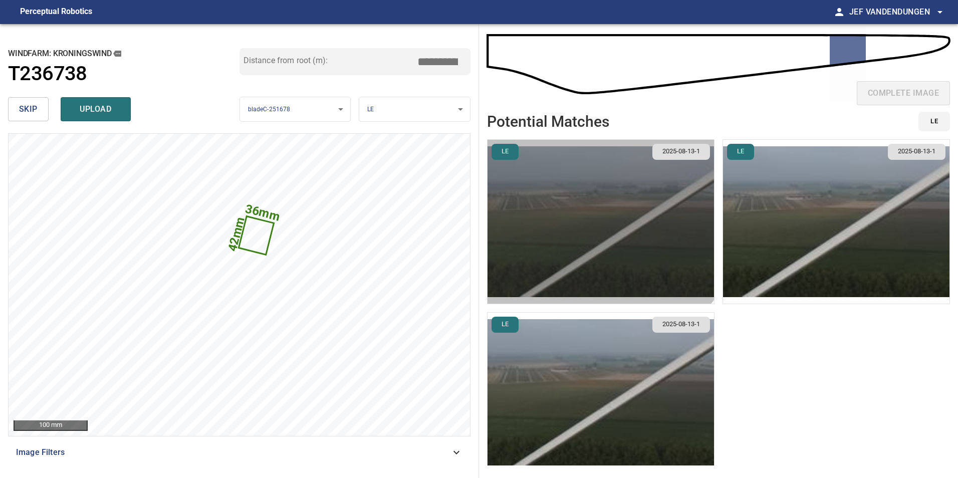
click at [592, 211] on img "button" at bounding box center [600, 222] width 226 height 164
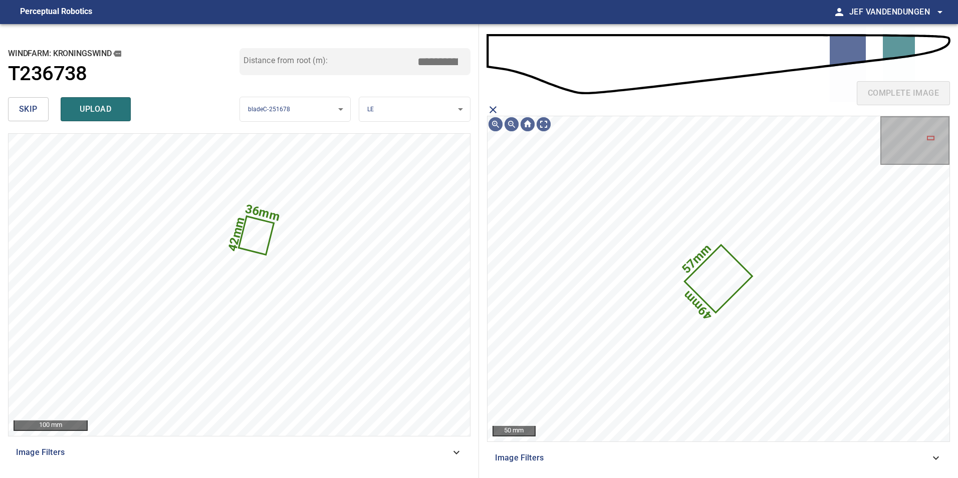
click at [490, 109] on icon "close matching imageResolution:" at bounding box center [493, 110] width 12 height 12
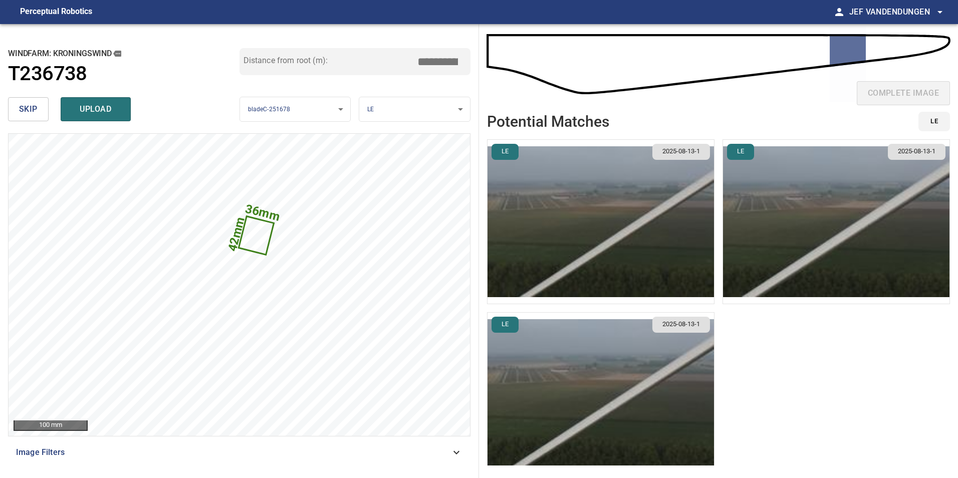
click at [815, 219] on img "button" at bounding box center [836, 222] width 226 height 164
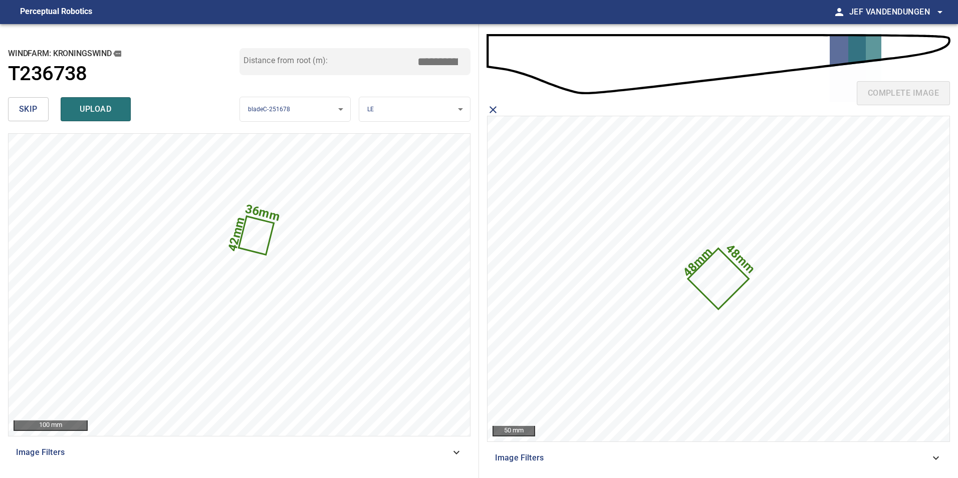
click at [488, 107] on div "complete image 48mm 48mm 50 mm Image Filters" at bounding box center [718, 251] width 479 height 454
click at [488, 108] on icon "close matching imageResolution:" at bounding box center [493, 110] width 12 height 12
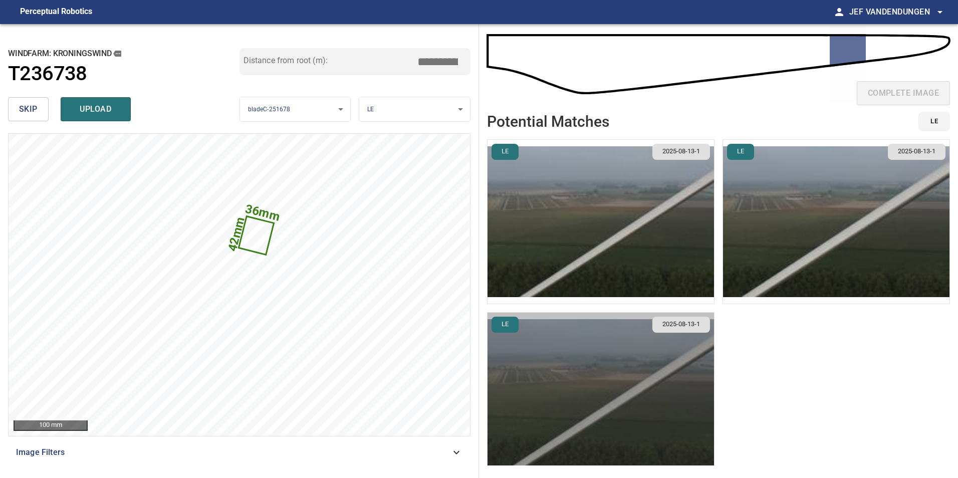
click at [585, 362] on img "button" at bounding box center [600, 394] width 226 height 164
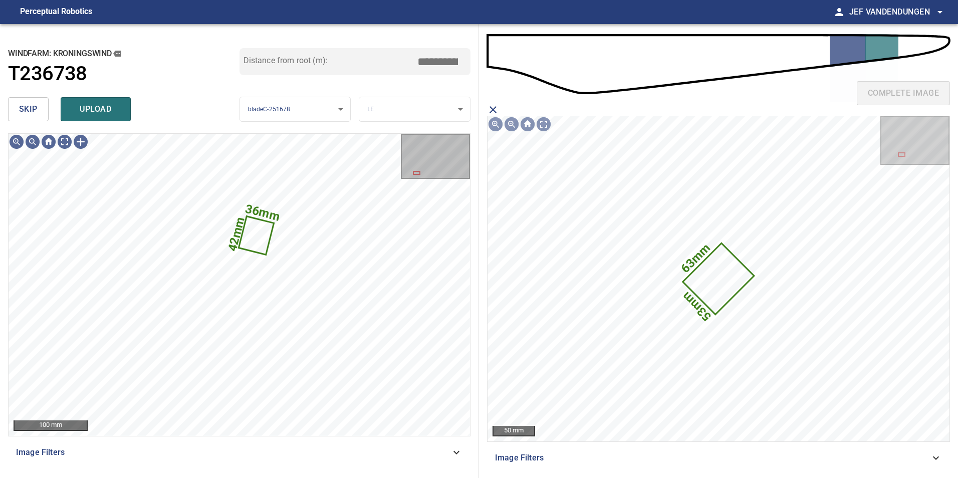
click at [490, 106] on icon "close matching imageResolution:" at bounding box center [493, 110] width 12 height 12
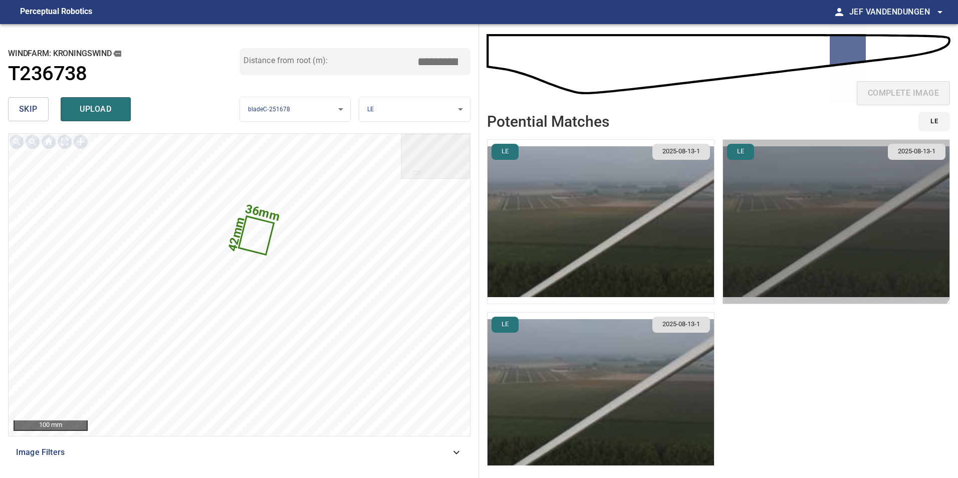
click at [768, 195] on img "button" at bounding box center [836, 222] width 226 height 164
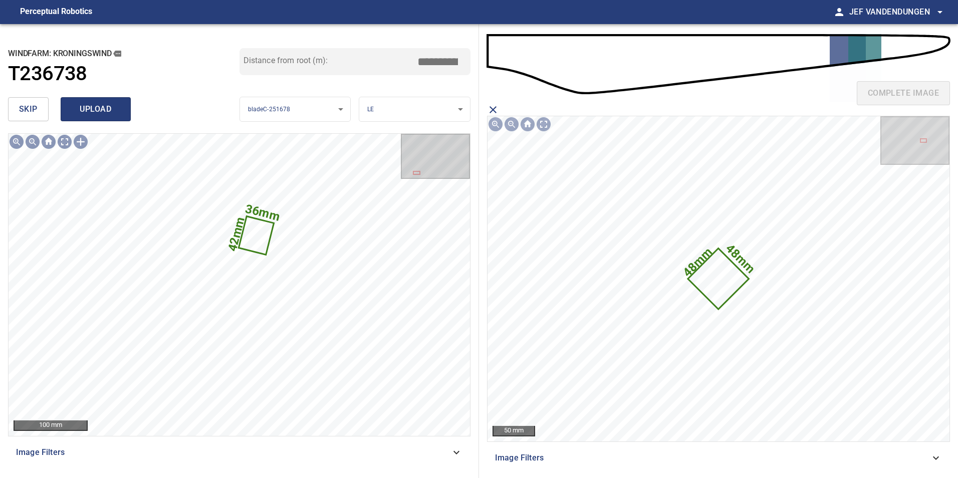
click at [86, 107] on span "upload" at bounding box center [96, 109] width 48 height 14
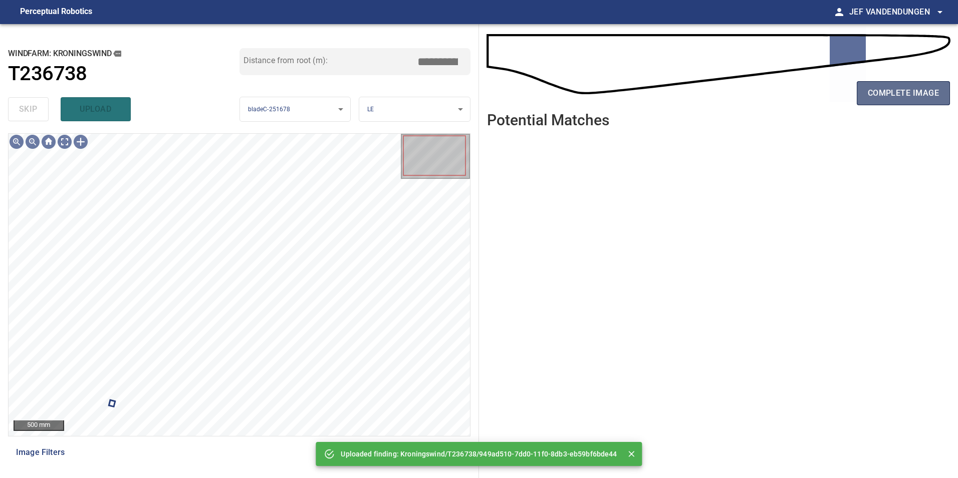
click at [904, 86] on span "complete image" at bounding box center [902, 93] width 71 height 14
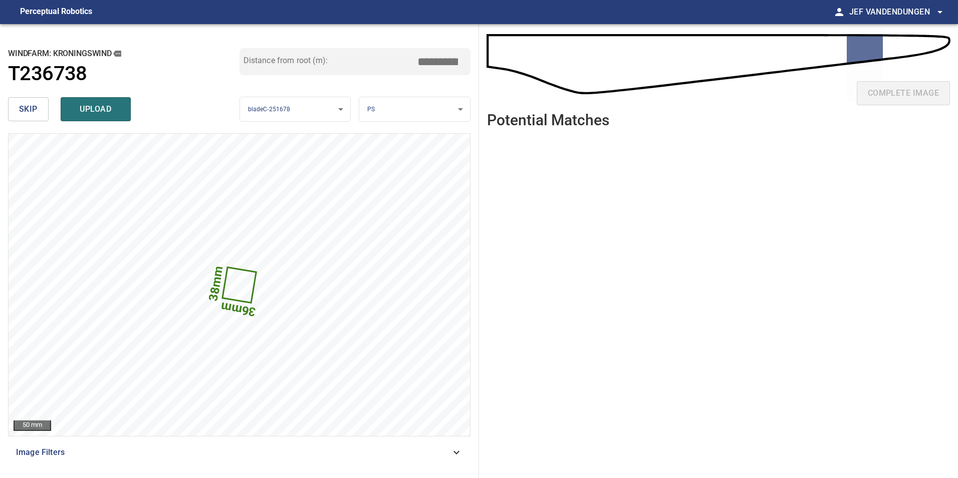
click at [408, 111] on body "**********" at bounding box center [479, 239] width 958 height 478
click at [403, 111] on li "LE" at bounding box center [414, 109] width 111 height 17
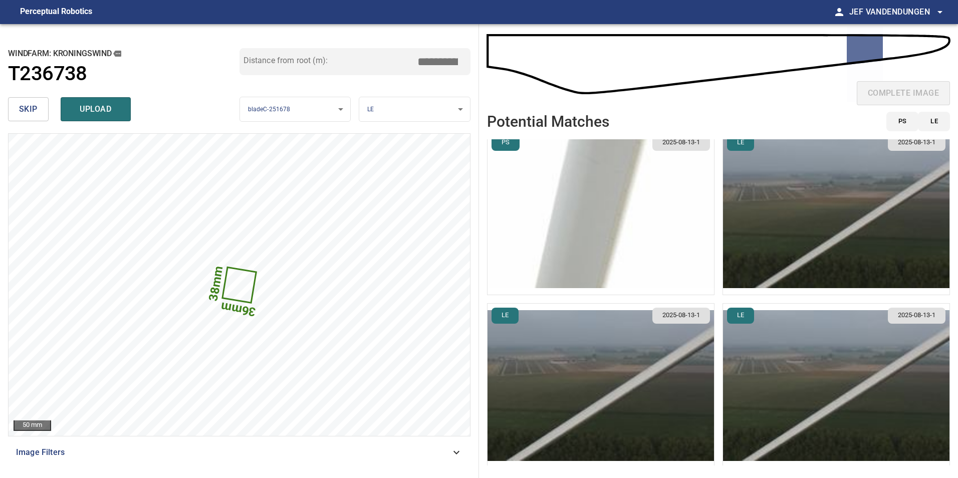
scroll to position [12, 0]
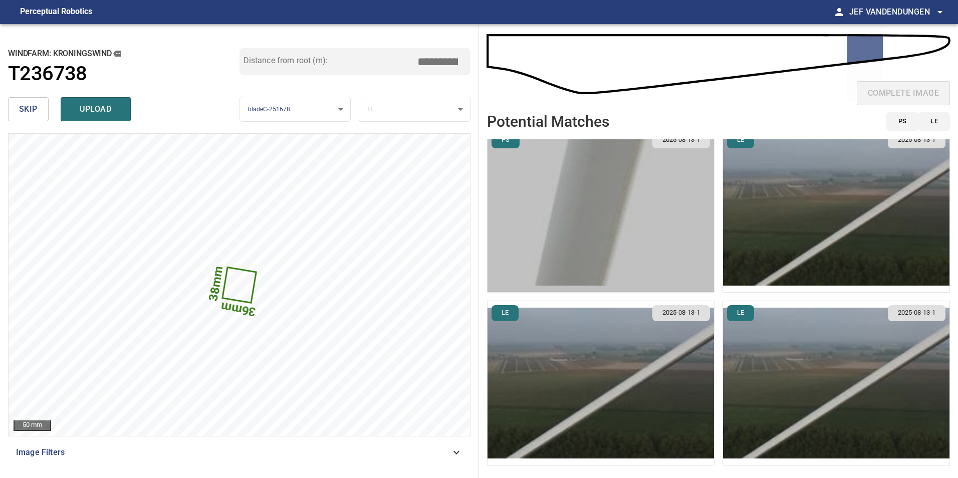
click at [616, 232] on img "button" at bounding box center [600, 210] width 226 height 164
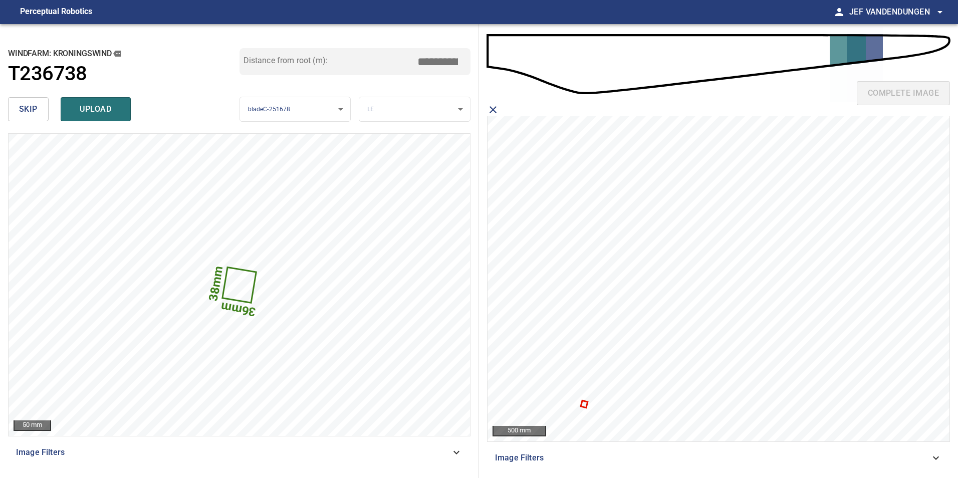
click at [583, 404] on icon at bounding box center [583, 403] width 5 height 5
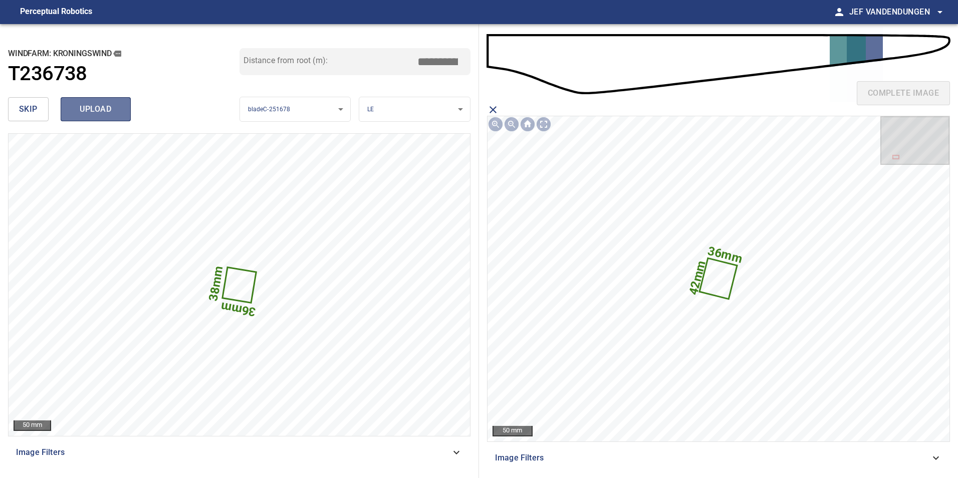
click at [106, 108] on span "upload" at bounding box center [96, 109] width 48 height 14
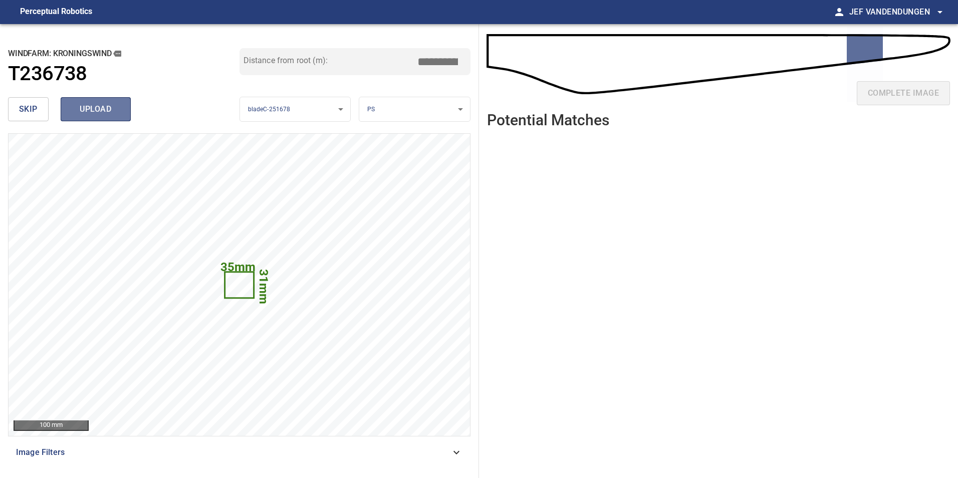
click at [90, 107] on span "upload" at bounding box center [96, 109] width 48 height 14
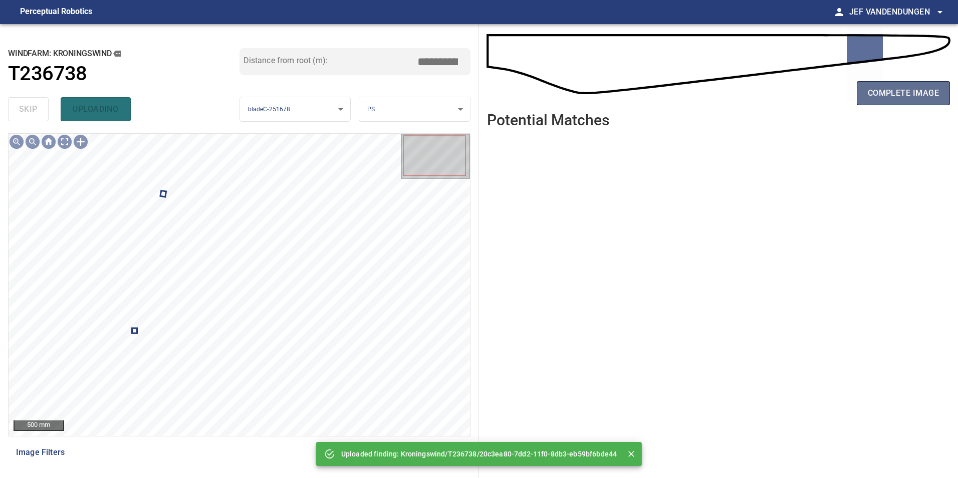
click at [898, 88] on span "complete image" at bounding box center [902, 93] width 71 height 14
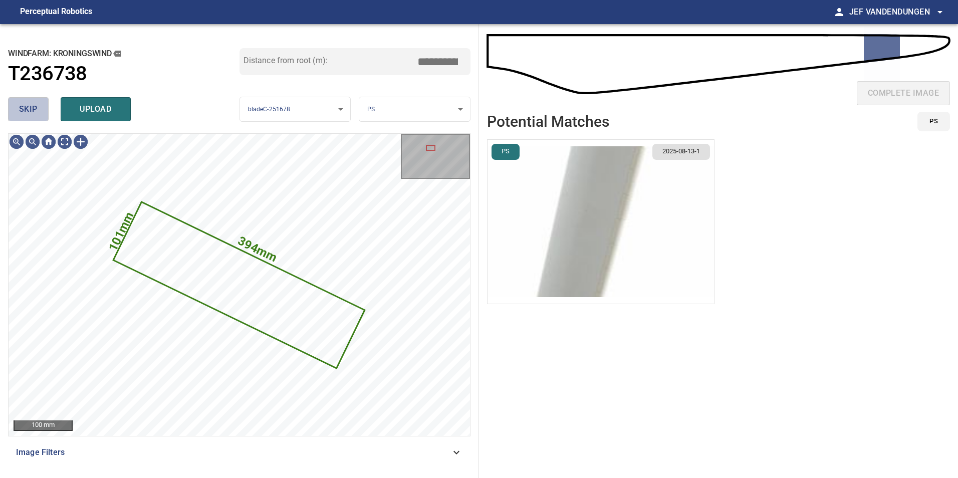
click at [29, 109] on span "skip" at bounding box center [28, 109] width 19 height 14
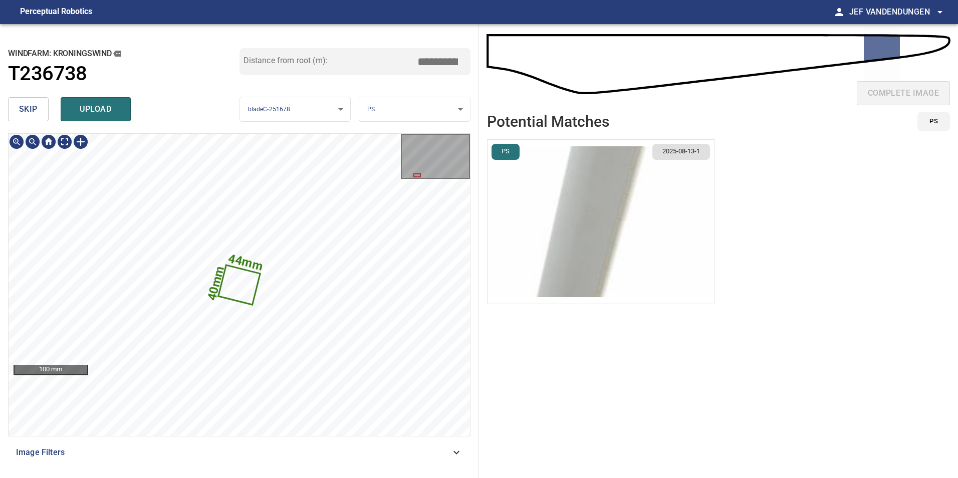
click at [237, 288] on icon at bounding box center [239, 285] width 40 height 38
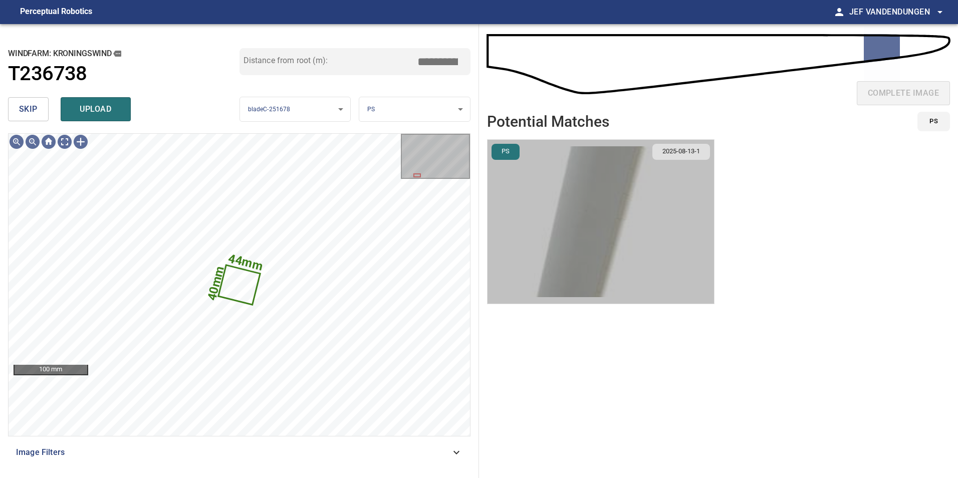
click at [554, 225] on img "button" at bounding box center [600, 222] width 226 height 164
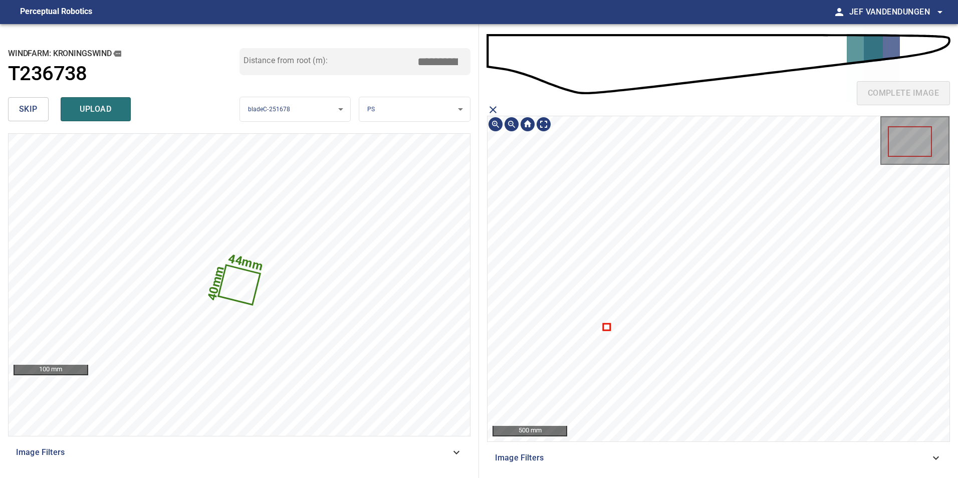
click at [603, 327] on div at bounding box center [718, 278] width 462 height 325
click at [605, 327] on icon at bounding box center [608, 326] width 6 height 5
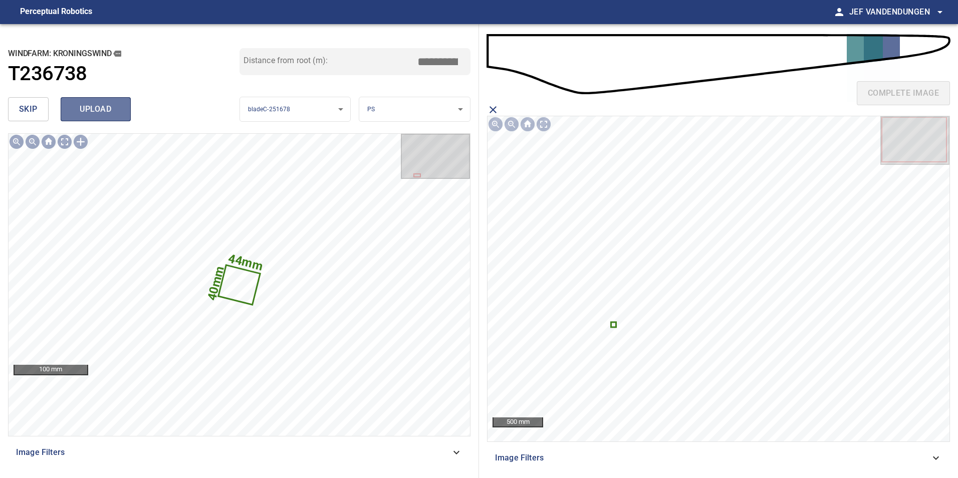
click at [94, 104] on span "upload" at bounding box center [96, 109] width 48 height 14
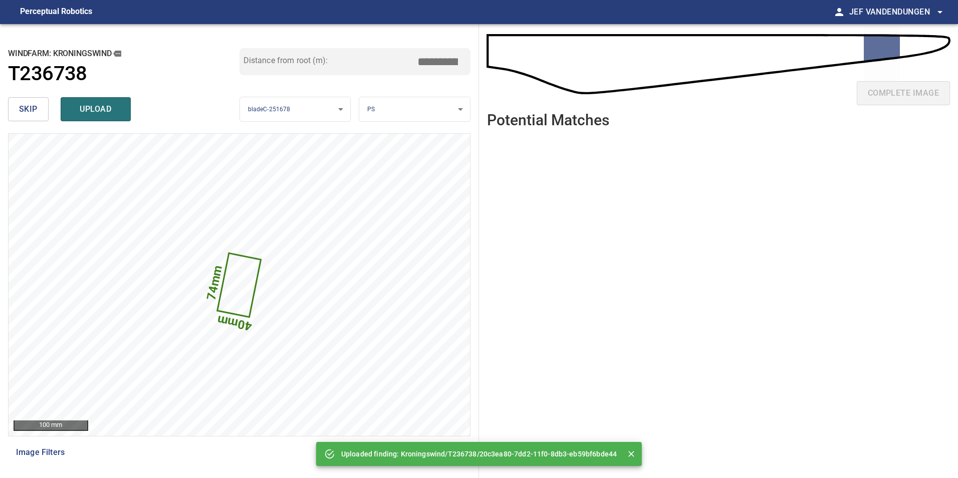
click at [29, 109] on span "skip" at bounding box center [28, 109] width 19 height 14
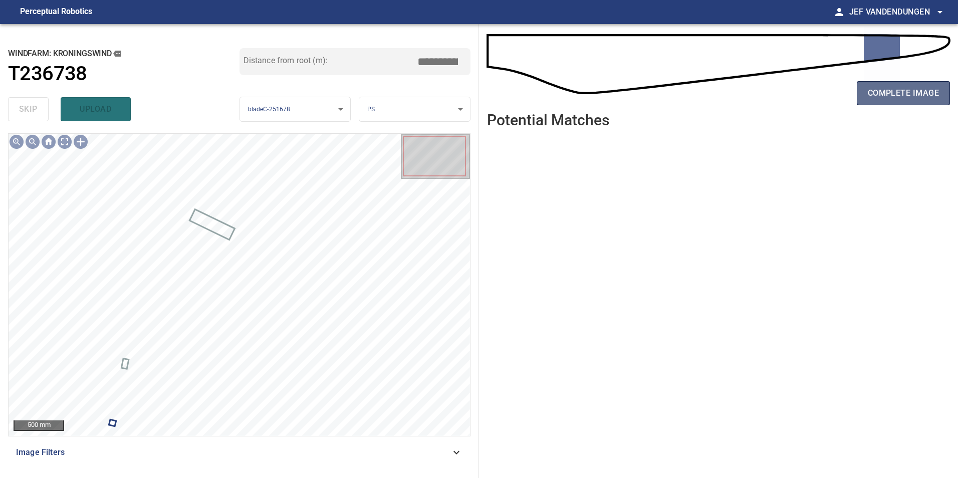
click at [899, 90] on span "complete image" at bounding box center [902, 93] width 71 height 14
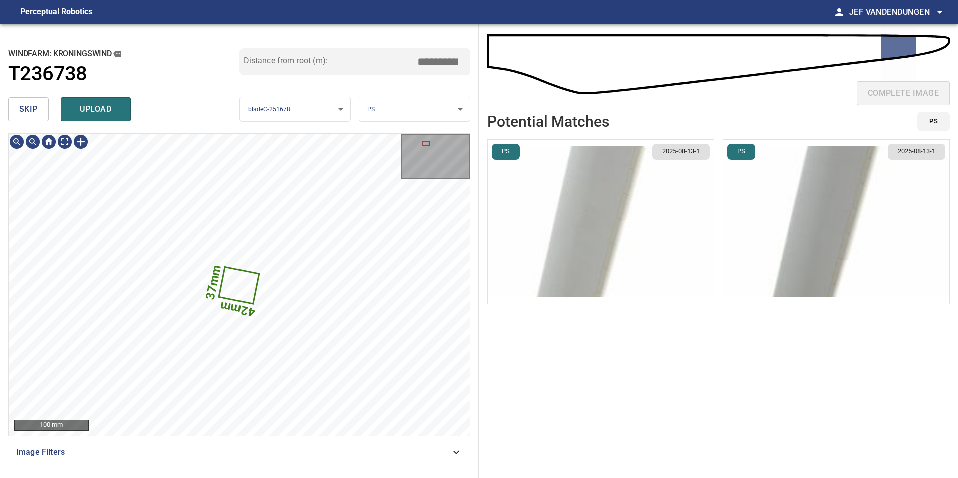
click at [584, 240] on img "button" at bounding box center [600, 222] width 226 height 164
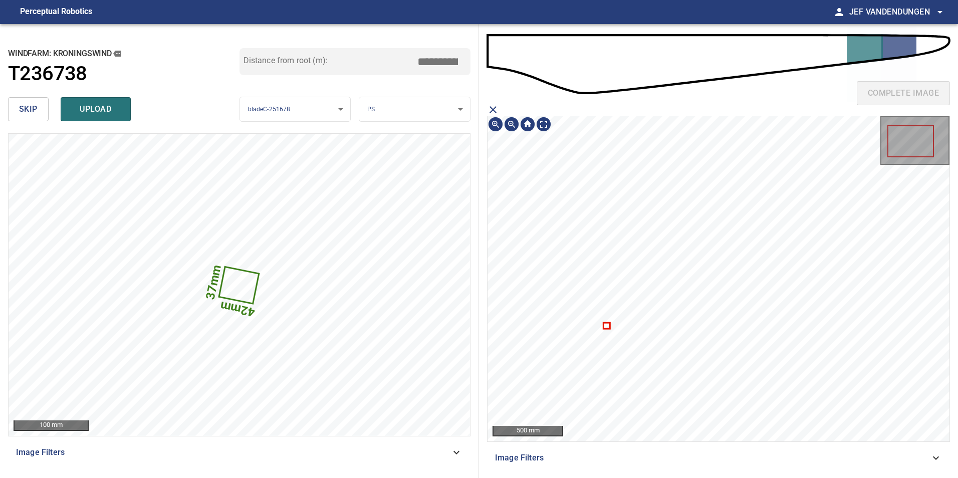
click at [604, 325] on icon at bounding box center [606, 326] width 5 height 5
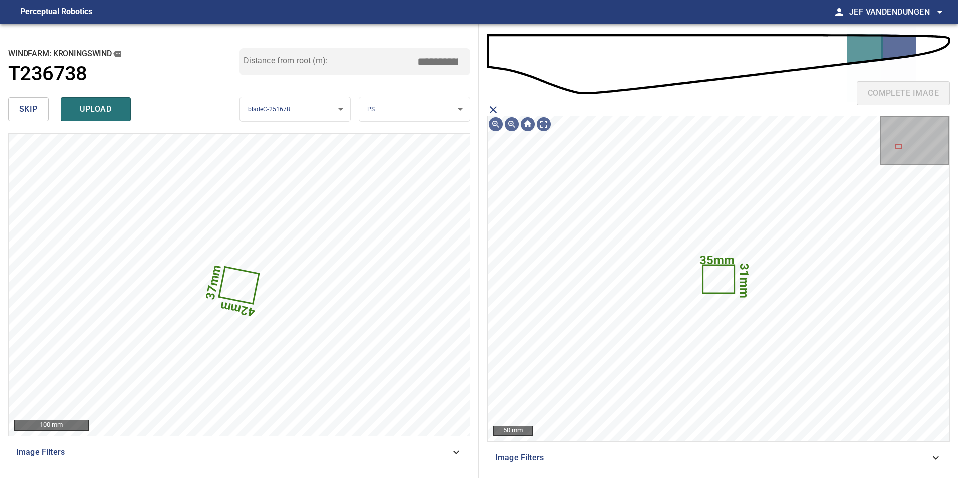
click at [485, 108] on div "complete image 31mm 35mm 50 mm Image Filters" at bounding box center [718, 251] width 479 height 454
click at [496, 106] on icon "close matching imageResolution:" at bounding box center [493, 110] width 12 height 12
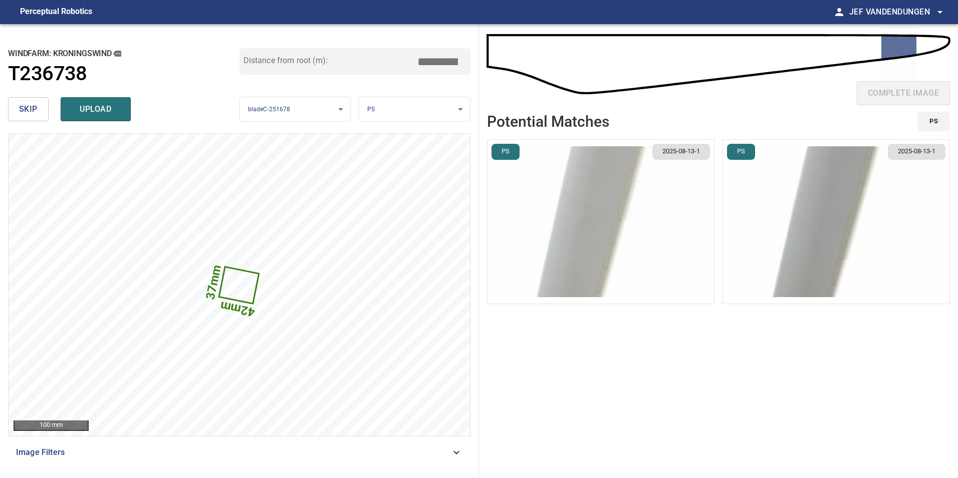
click at [738, 216] on img "button" at bounding box center [836, 222] width 226 height 164
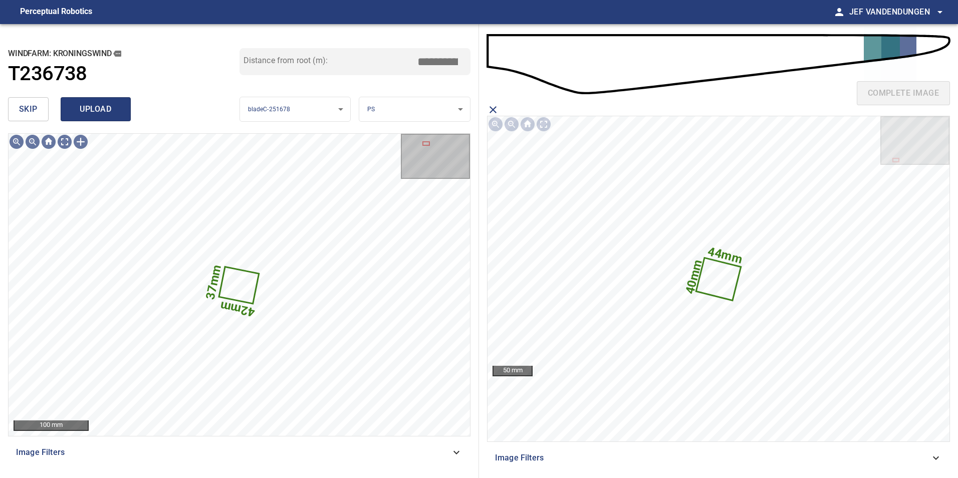
click at [130, 110] on div "skip upload" at bounding box center [123, 109] width 231 height 32
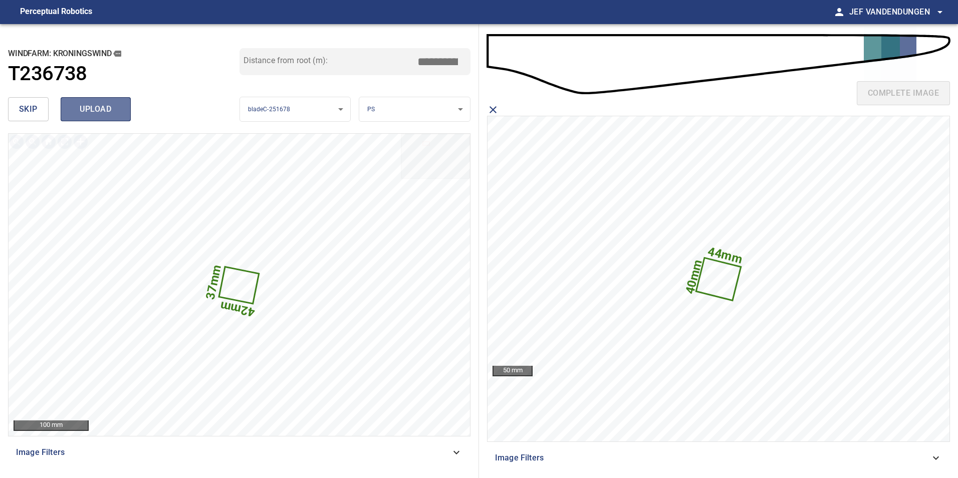
click at [110, 111] on span "upload" at bounding box center [96, 109] width 48 height 14
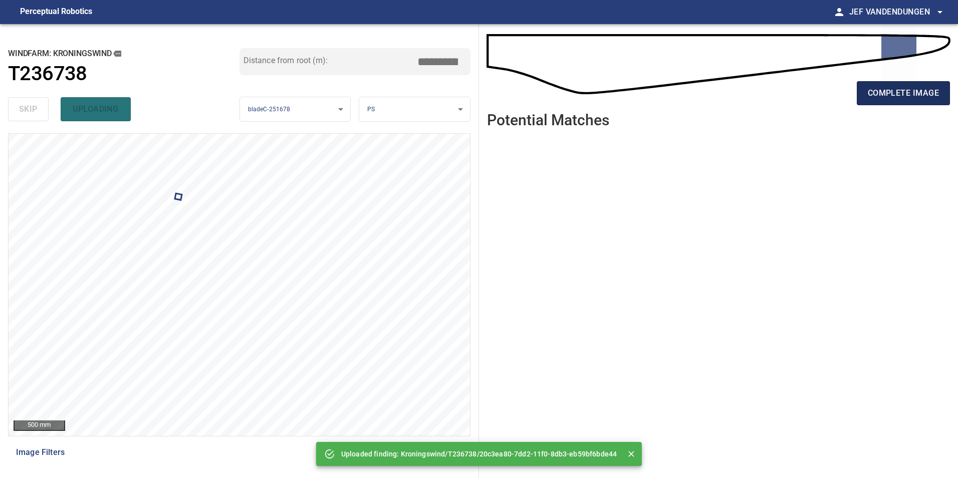
click at [920, 96] on span "complete image" at bounding box center [902, 93] width 71 height 14
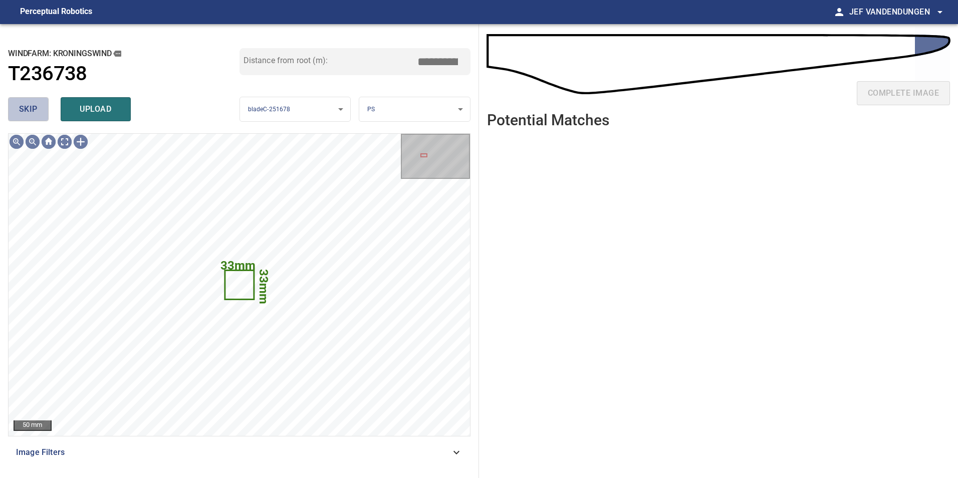
click at [32, 105] on span "skip" at bounding box center [28, 109] width 19 height 14
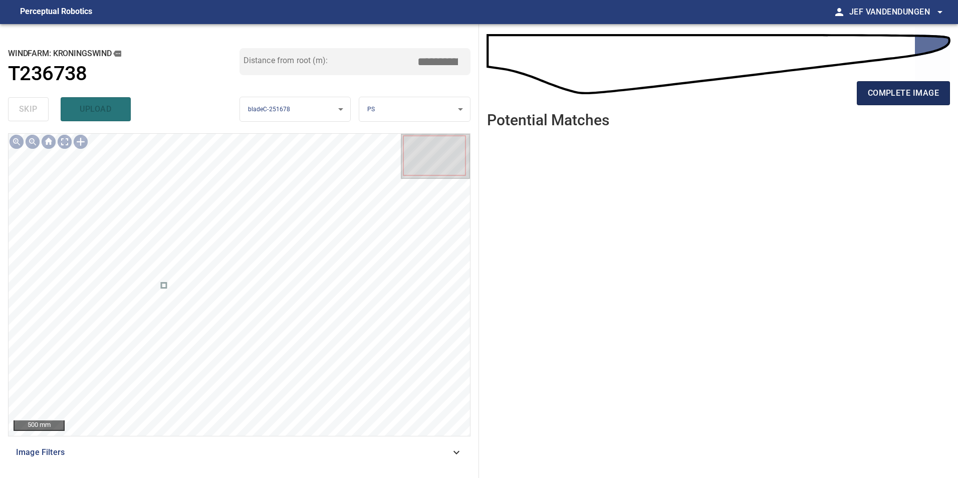
click at [886, 95] on span "complete image" at bounding box center [902, 93] width 71 height 14
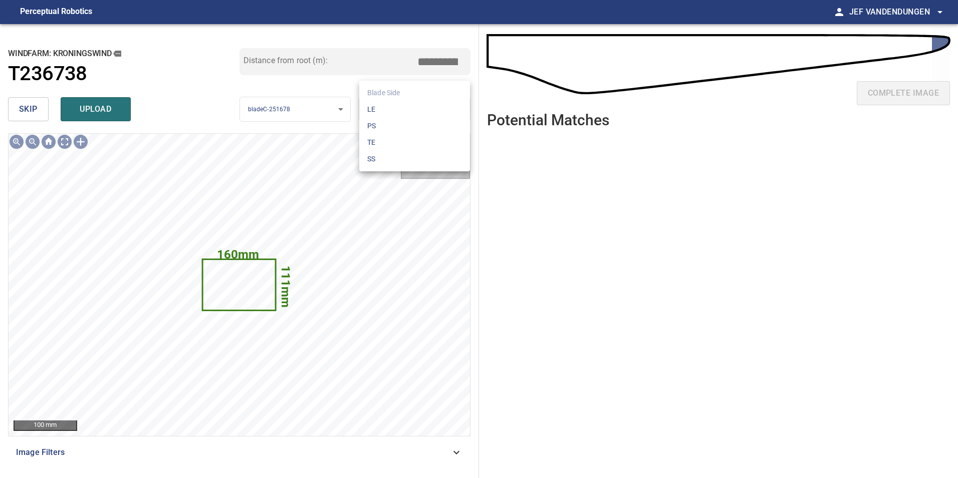
click at [380, 105] on body "**********" at bounding box center [479, 239] width 958 height 478
click at [400, 112] on li "LE" at bounding box center [414, 109] width 111 height 17
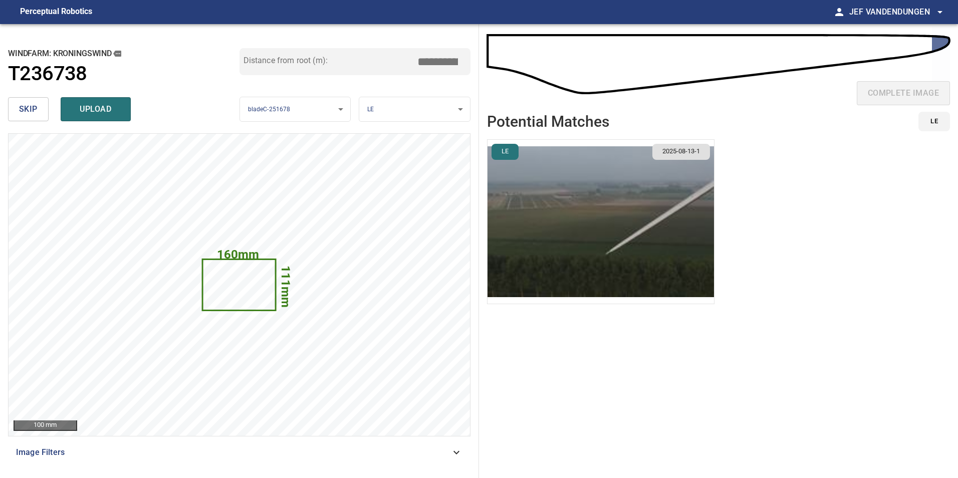
click at [631, 241] on img "button" at bounding box center [600, 222] width 226 height 164
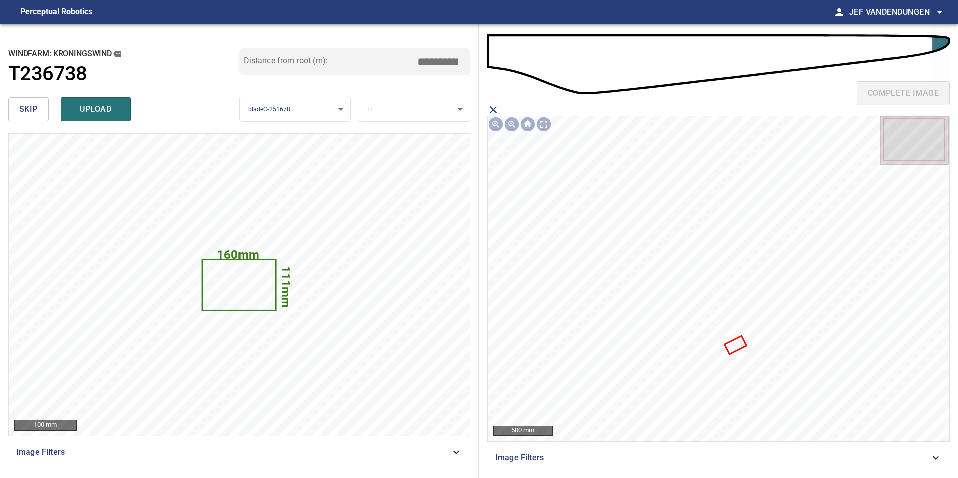
click at [738, 347] on icon at bounding box center [735, 345] width 20 height 17
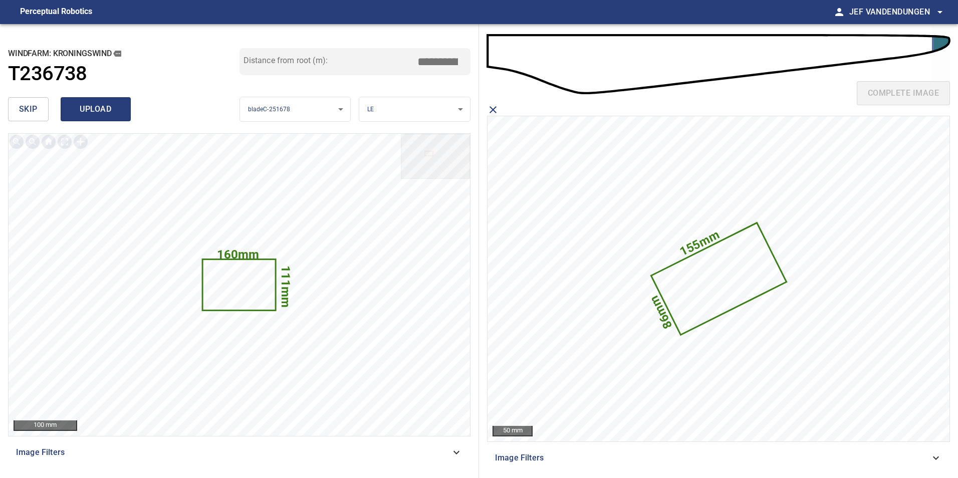
click at [95, 114] on span "upload" at bounding box center [96, 109] width 48 height 14
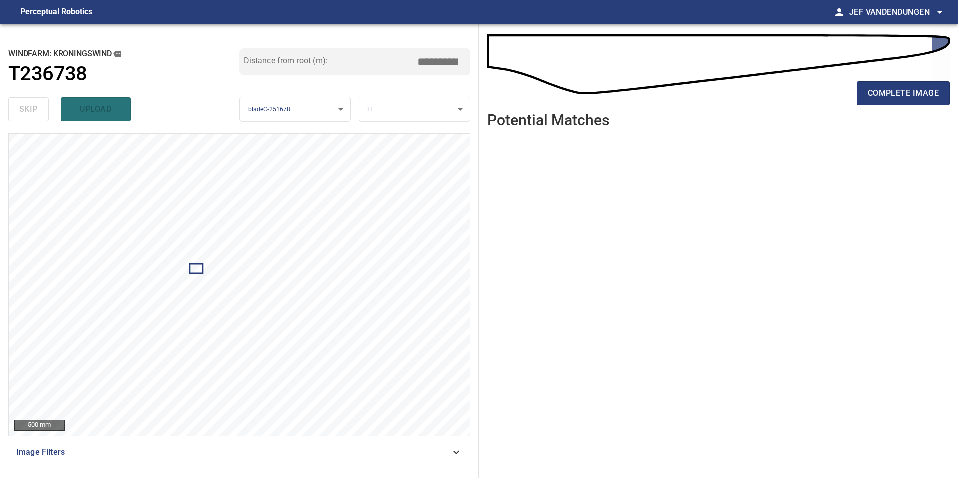
click at [401, 116] on body "**********" at bounding box center [479, 239] width 958 height 478
click at [395, 126] on li "PS" at bounding box center [414, 126] width 111 height 17
click at [403, 113] on body "**********" at bounding box center [479, 239] width 958 height 478
click at [379, 157] on li "SS" at bounding box center [414, 159] width 111 height 17
click at [409, 117] on body "**********" at bounding box center [479, 239] width 958 height 478
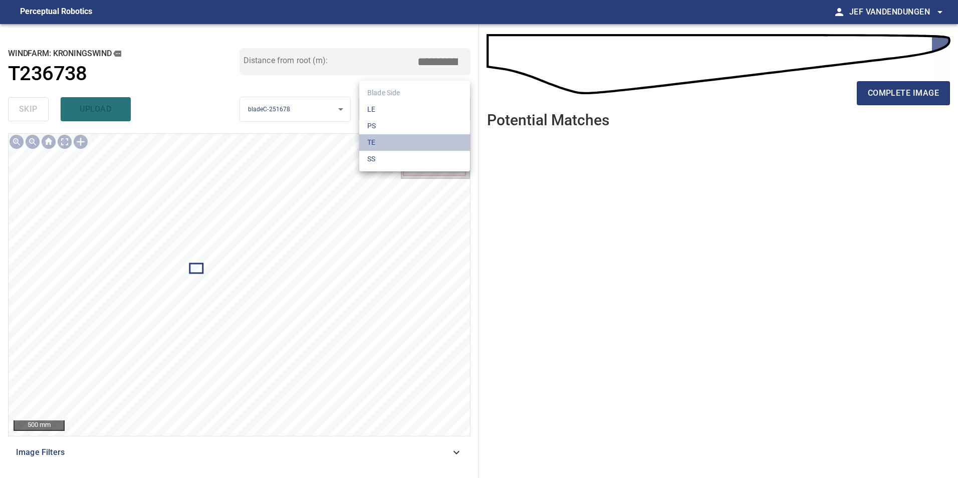
click at [402, 144] on li "TE" at bounding box center [414, 142] width 111 height 17
click at [394, 109] on body "**********" at bounding box center [479, 239] width 958 height 478
click at [395, 111] on li "LE" at bounding box center [414, 109] width 111 height 17
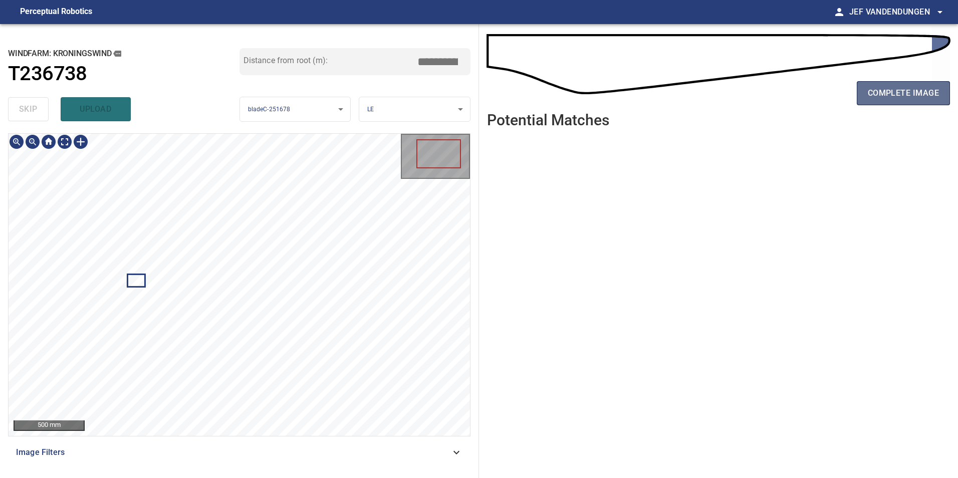
click at [886, 89] on span "complete image" at bounding box center [902, 93] width 71 height 14
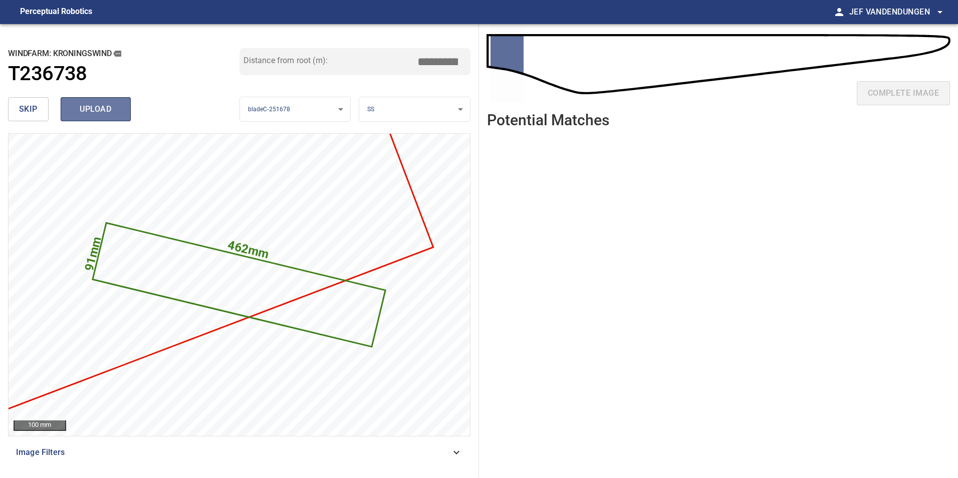
click at [86, 108] on span "upload" at bounding box center [96, 109] width 48 height 14
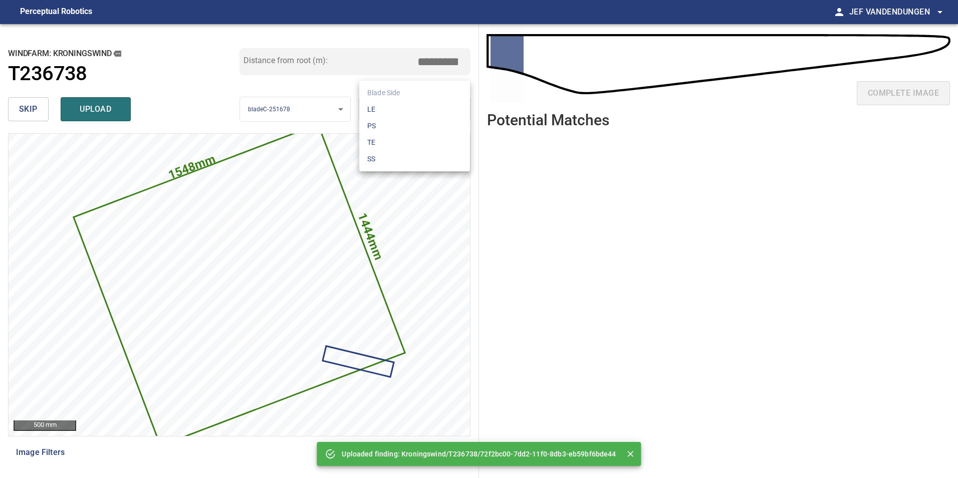
click at [436, 106] on body "**********" at bounding box center [479, 239] width 958 height 478
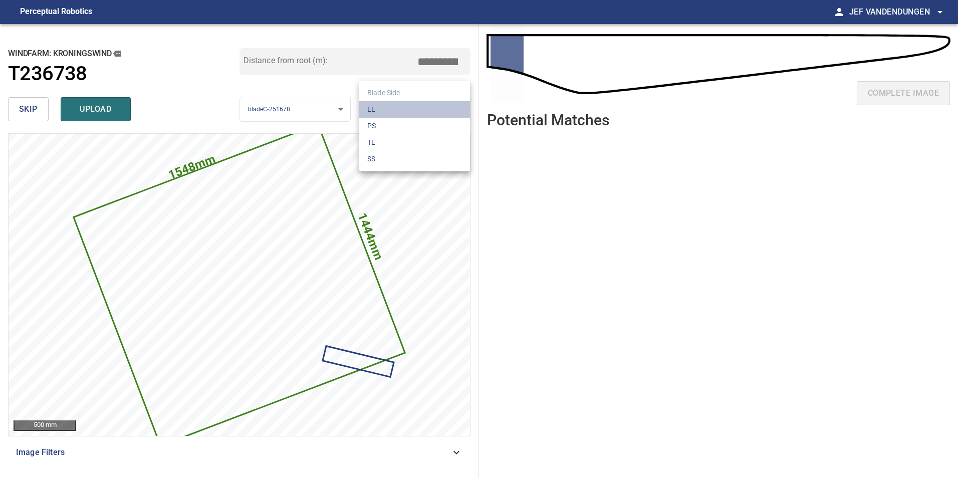
click at [428, 109] on li "LE" at bounding box center [414, 109] width 111 height 17
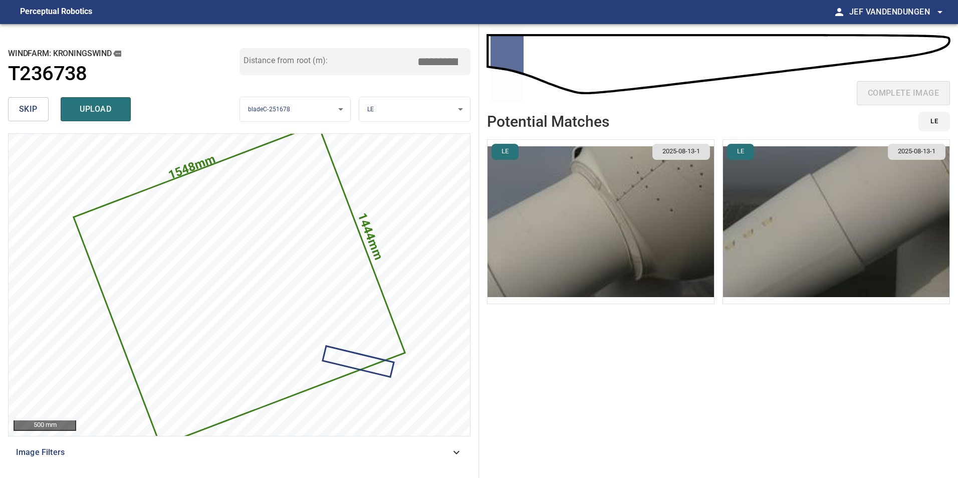
click at [574, 203] on img "button" at bounding box center [600, 222] width 226 height 164
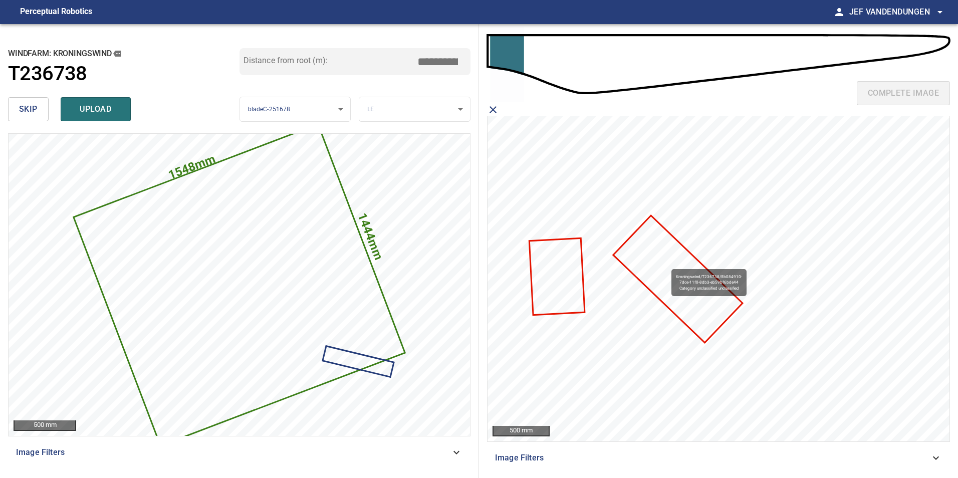
click at [667, 264] on icon at bounding box center [677, 278] width 127 height 125
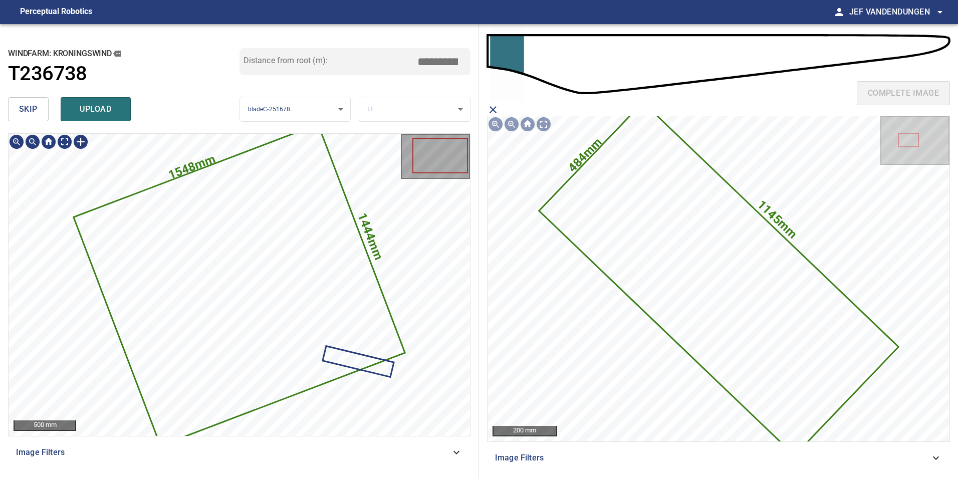
click at [277, 321] on icon at bounding box center [240, 285] width 330 height 320
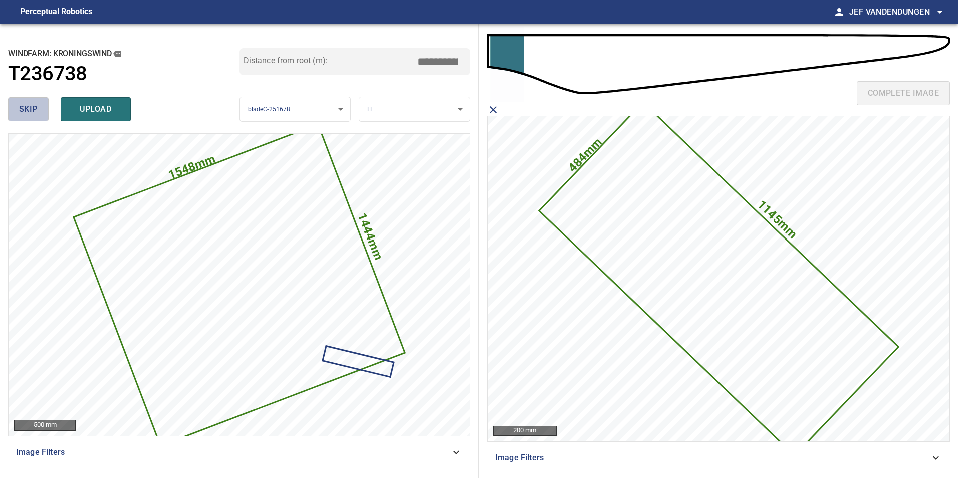
click at [36, 107] on span "skip" at bounding box center [28, 109] width 19 height 14
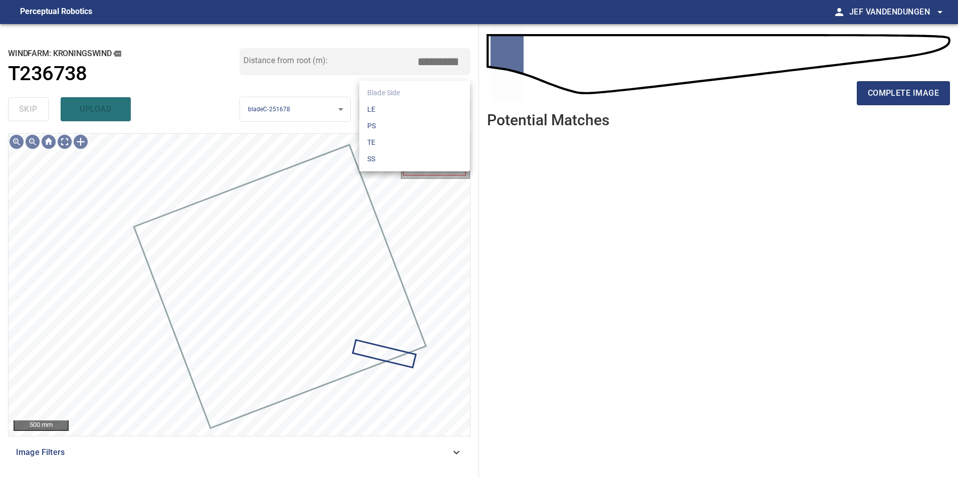
click at [386, 105] on body "**********" at bounding box center [479, 239] width 958 height 478
click at [387, 112] on li "LE" at bounding box center [414, 109] width 111 height 17
click at [387, 105] on body "**********" at bounding box center [479, 239] width 958 height 478
click at [391, 127] on li "PS" at bounding box center [414, 126] width 111 height 17
click at [386, 105] on body "**********" at bounding box center [479, 239] width 958 height 478
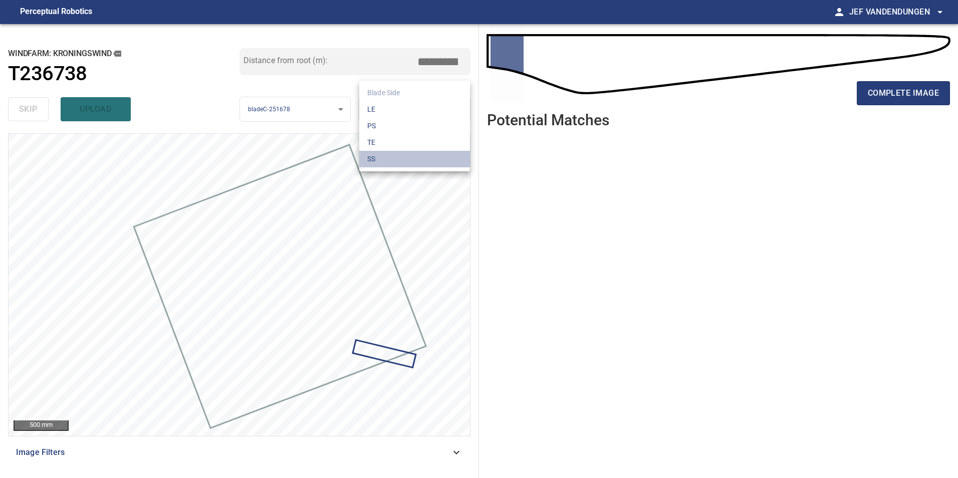
click at [393, 165] on li "SS" at bounding box center [414, 159] width 111 height 17
click at [384, 109] on body "**********" at bounding box center [479, 239] width 958 height 478
click at [380, 142] on li "TE" at bounding box center [414, 142] width 111 height 17
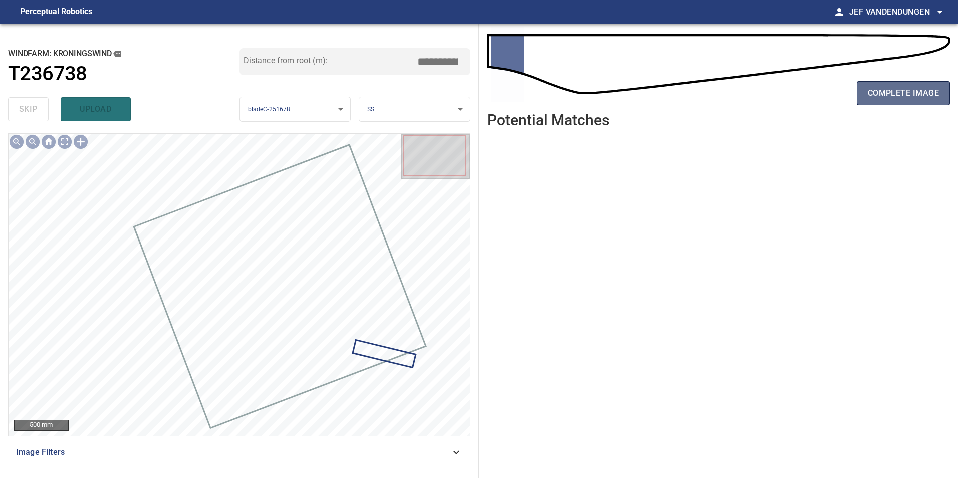
click at [904, 93] on span "complete image" at bounding box center [902, 93] width 71 height 14
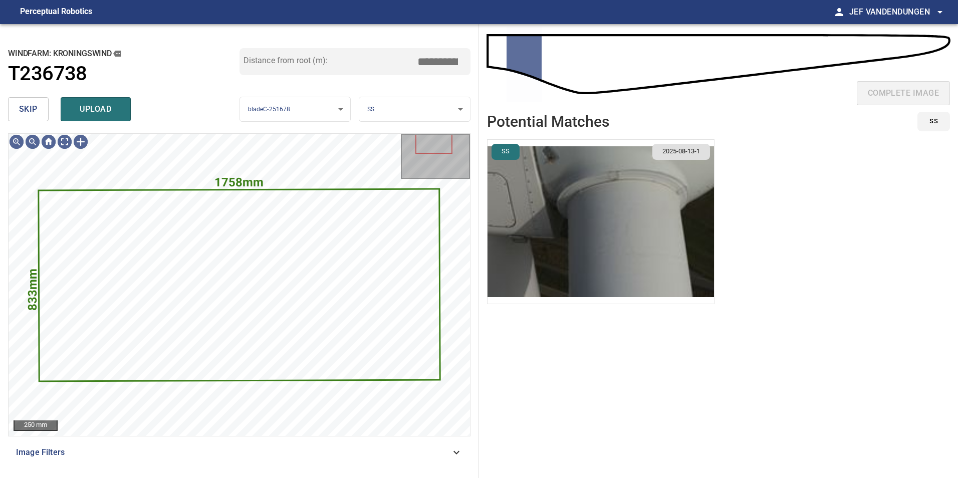
click at [10, 103] on button "skip" at bounding box center [28, 109] width 41 height 24
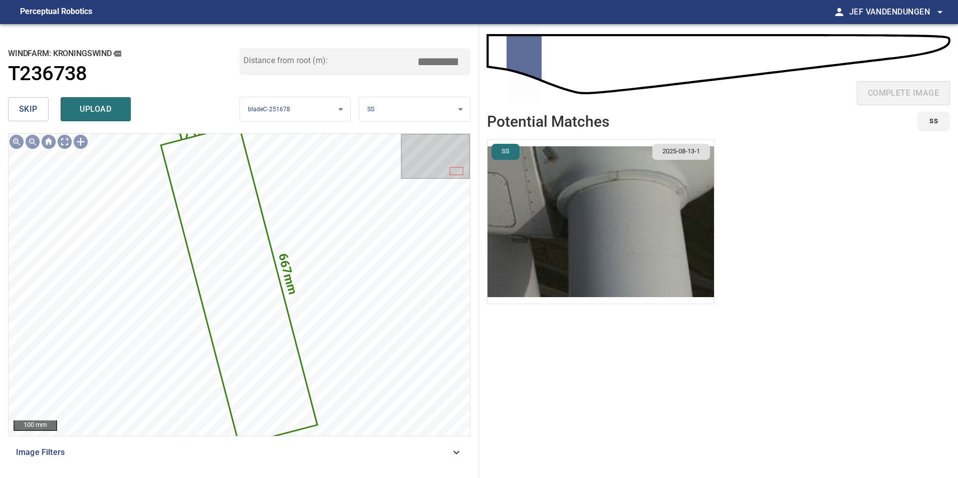
click at [28, 103] on span "skip" at bounding box center [28, 109] width 19 height 14
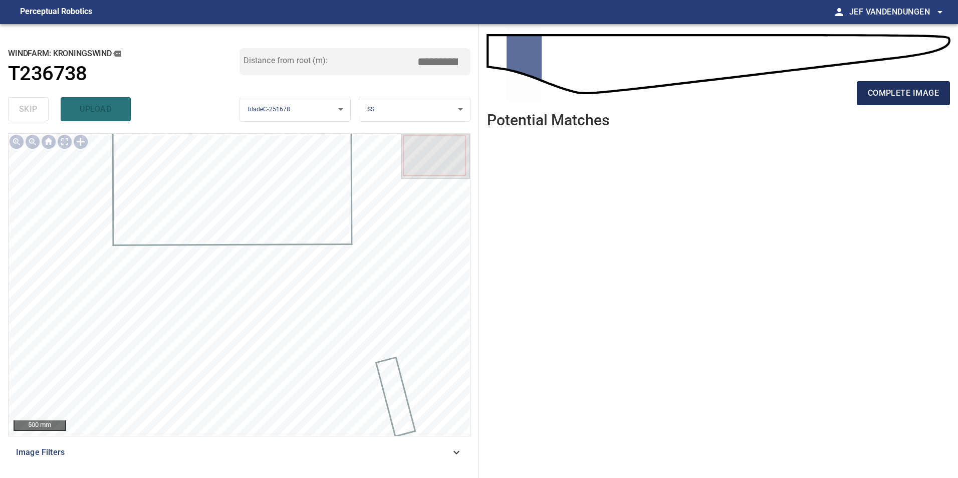
click at [892, 95] on span "complete image" at bounding box center [902, 93] width 71 height 14
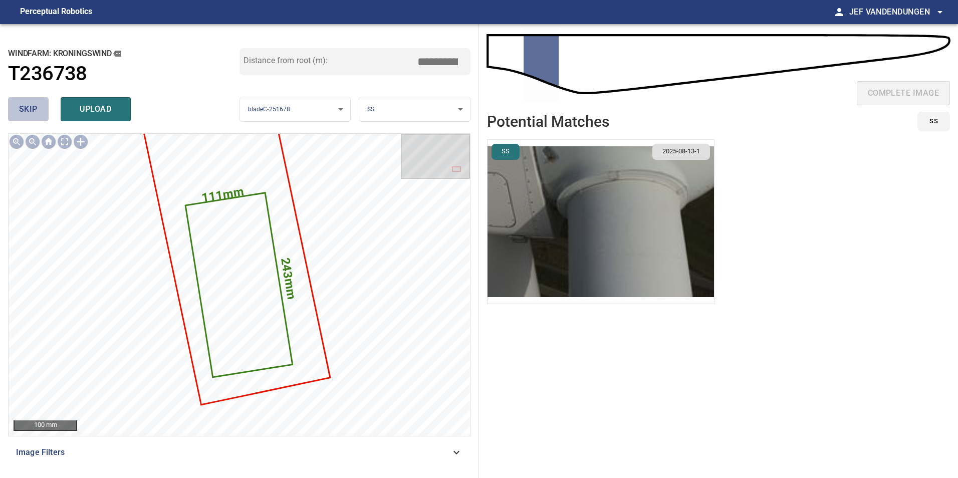
click at [36, 112] on span "skip" at bounding box center [28, 109] width 19 height 14
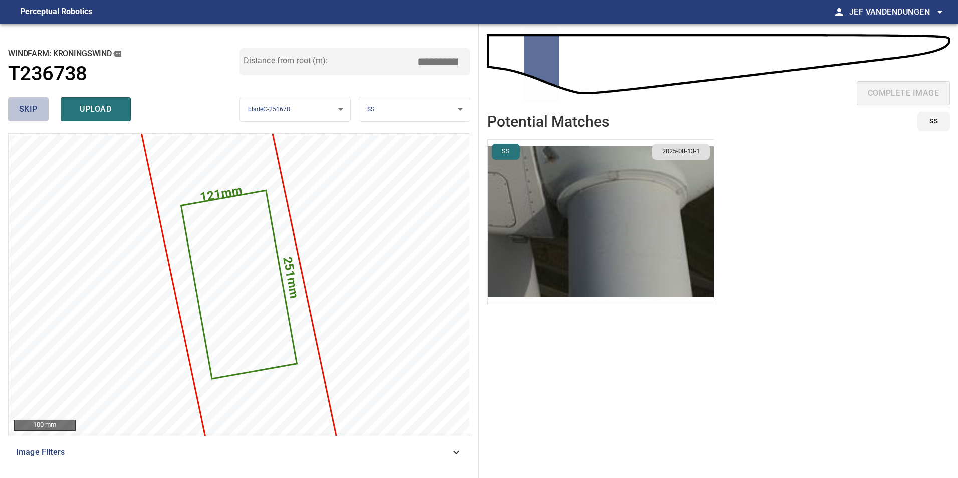
click at [27, 110] on span "skip" at bounding box center [28, 109] width 19 height 14
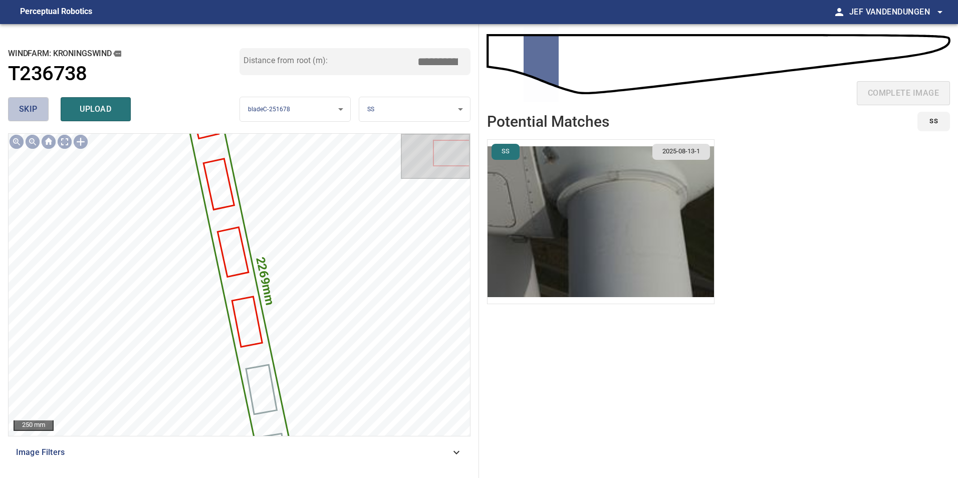
click at [27, 110] on span "skip" at bounding box center [28, 109] width 19 height 14
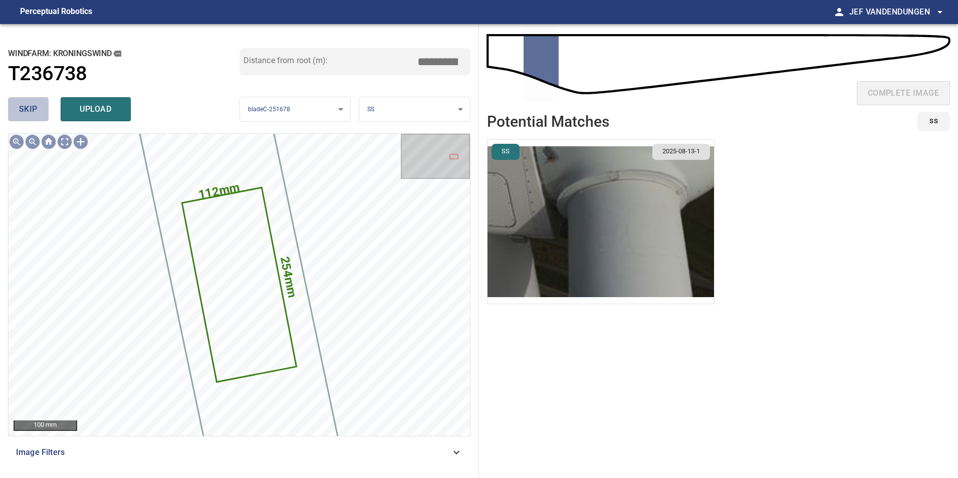
click at [27, 110] on span "skip" at bounding box center [28, 109] width 19 height 14
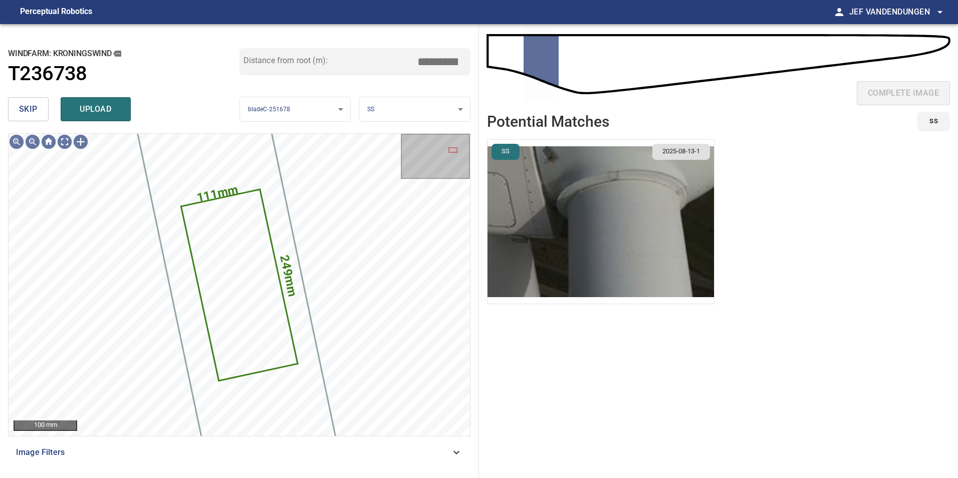
click at [27, 110] on span "skip" at bounding box center [28, 109] width 19 height 14
click at [25, 108] on span "skip" at bounding box center [28, 109] width 19 height 14
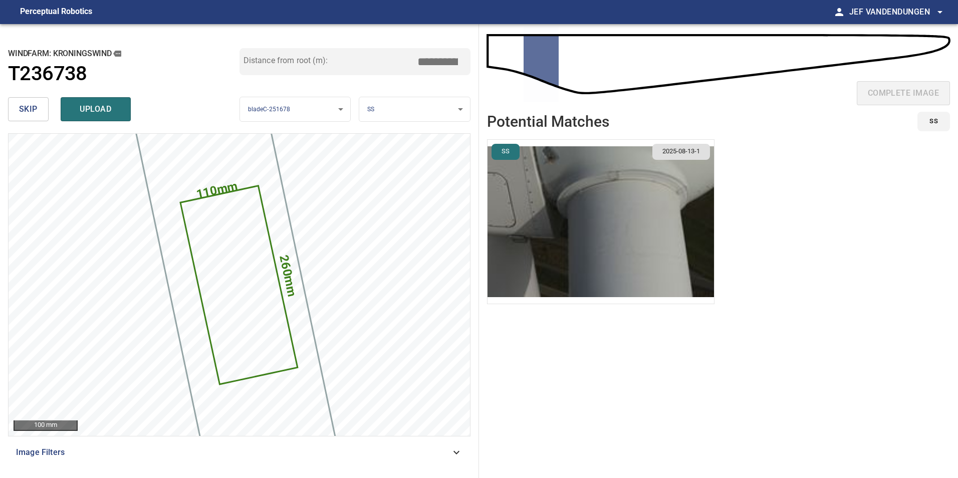
click at [25, 113] on span "skip" at bounding box center [28, 109] width 19 height 14
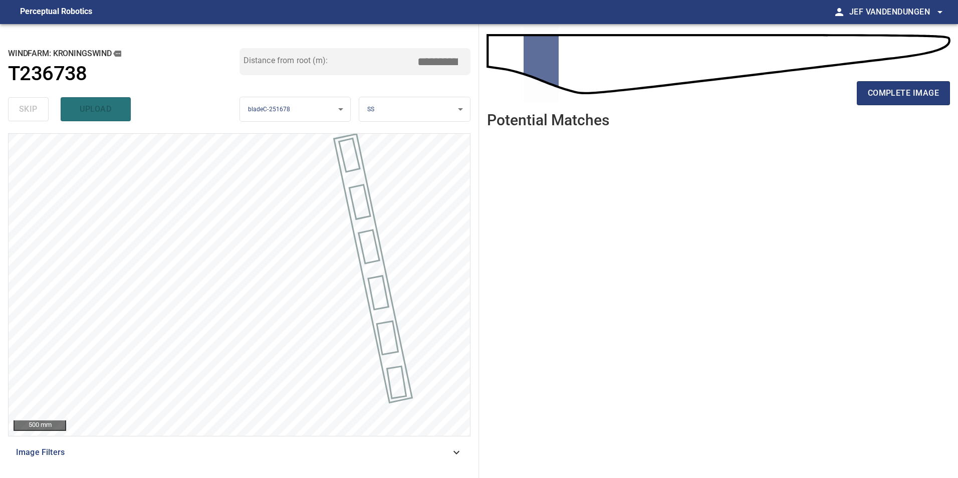
click at [19, 114] on div "skip upload" at bounding box center [123, 109] width 231 height 32
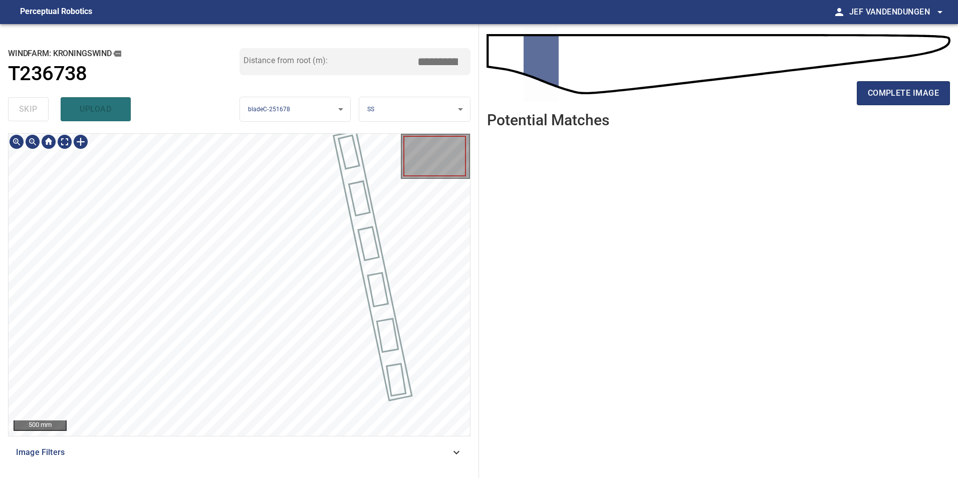
click at [871, 71] on div "complete image" at bounding box center [718, 68] width 463 height 72
click at [881, 98] on span "complete image" at bounding box center [902, 93] width 71 height 14
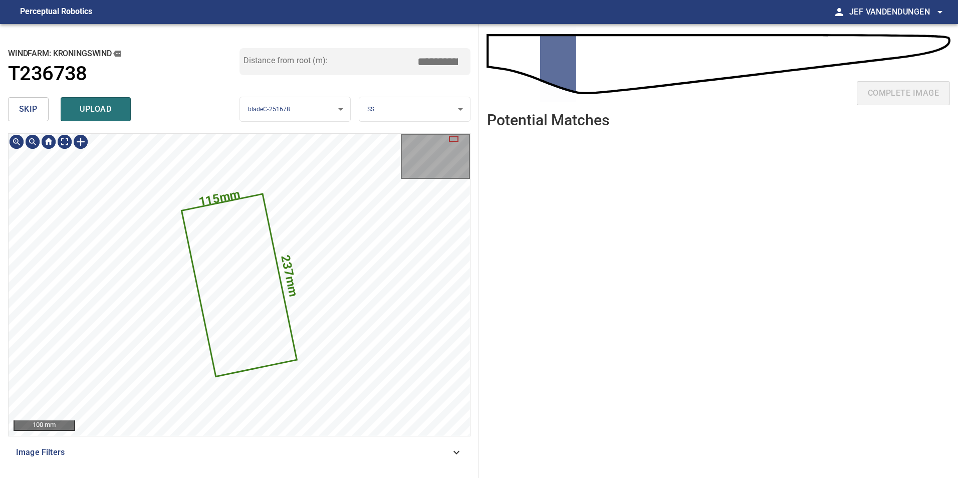
click at [33, 103] on span "skip" at bounding box center [28, 109] width 19 height 14
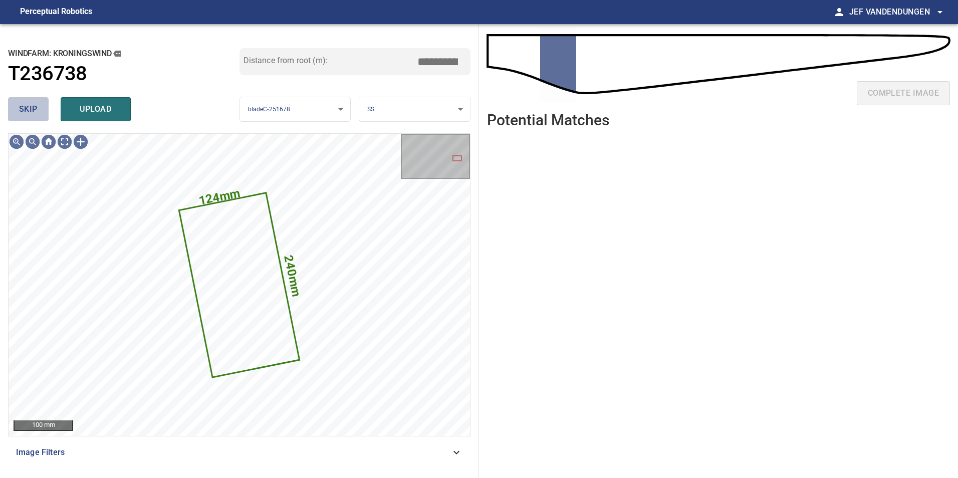
click at [30, 105] on span "skip" at bounding box center [28, 109] width 19 height 14
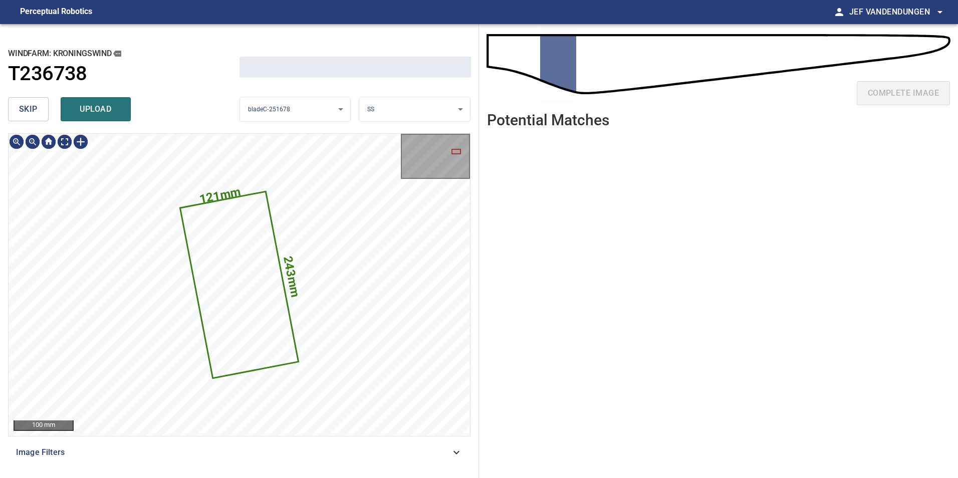
click at [30, 105] on span "skip" at bounding box center [28, 109] width 19 height 14
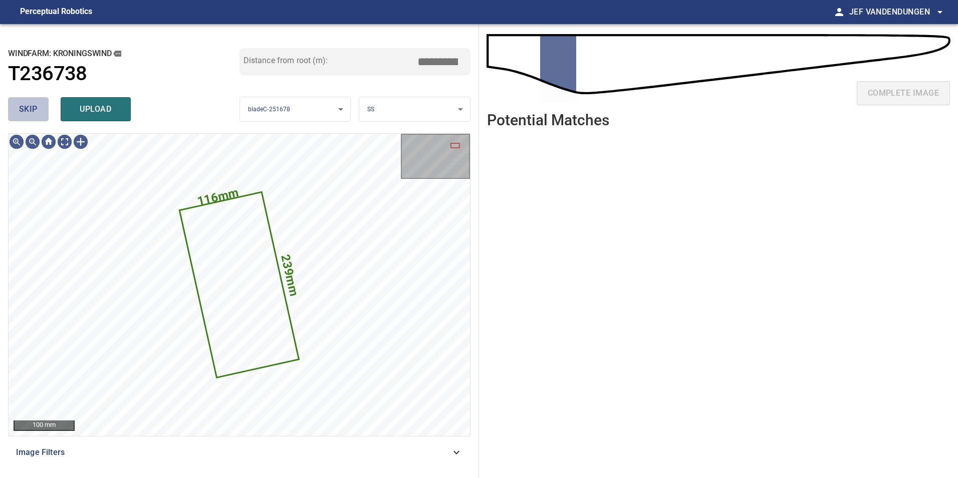
click at [30, 105] on span "skip" at bounding box center [28, 109] width 19 height 14
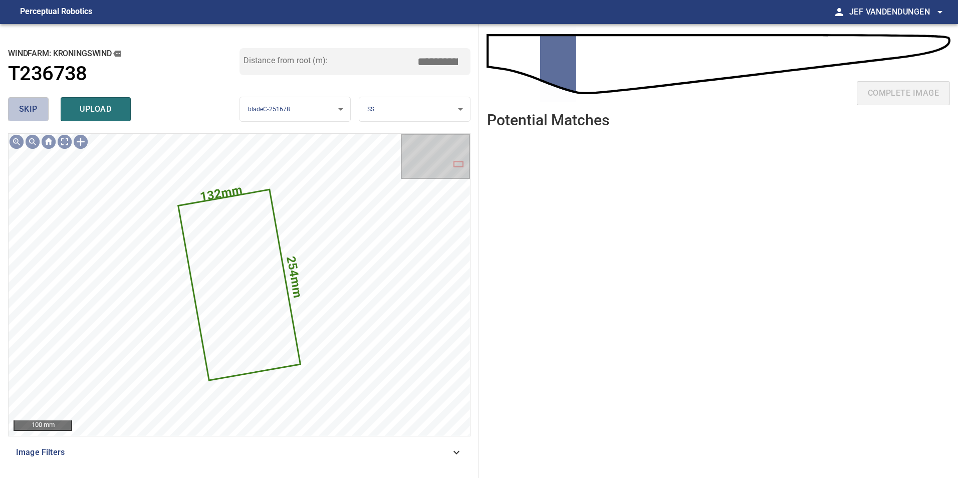
click at [31, 105] on span "skip" at bounding box center [28, 109] width 19 height 14
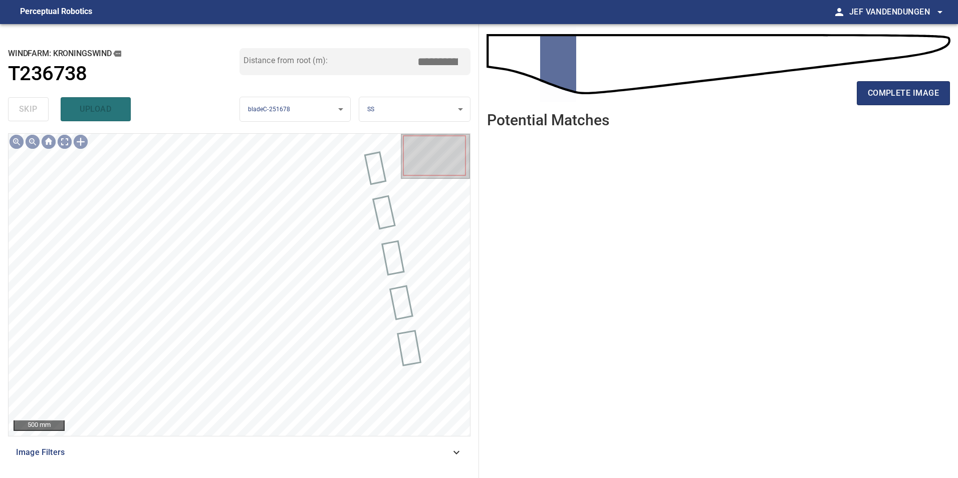
click at [31, 105] on div "skip upload" at bounding box center [123, 109] width 231 height 32
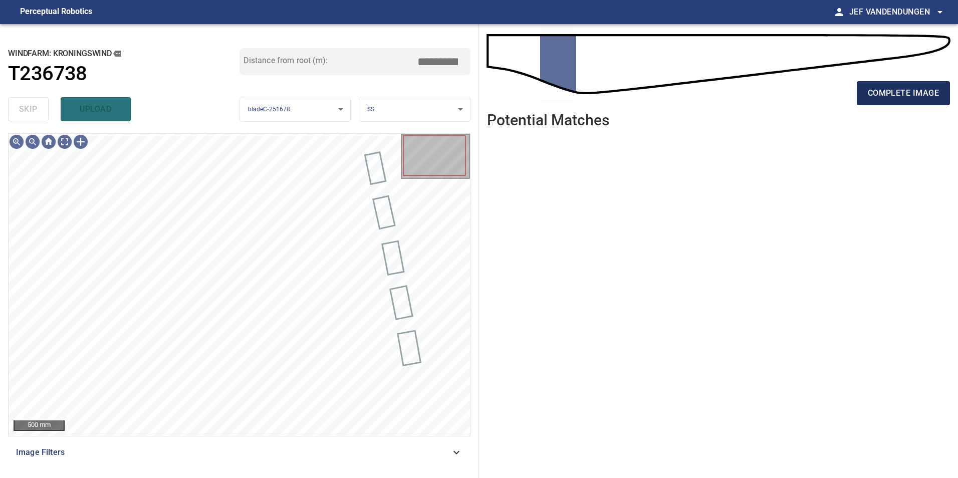
click at [916, 88] on span "complete image" at bounding box center [902, 93] width 71 height 14
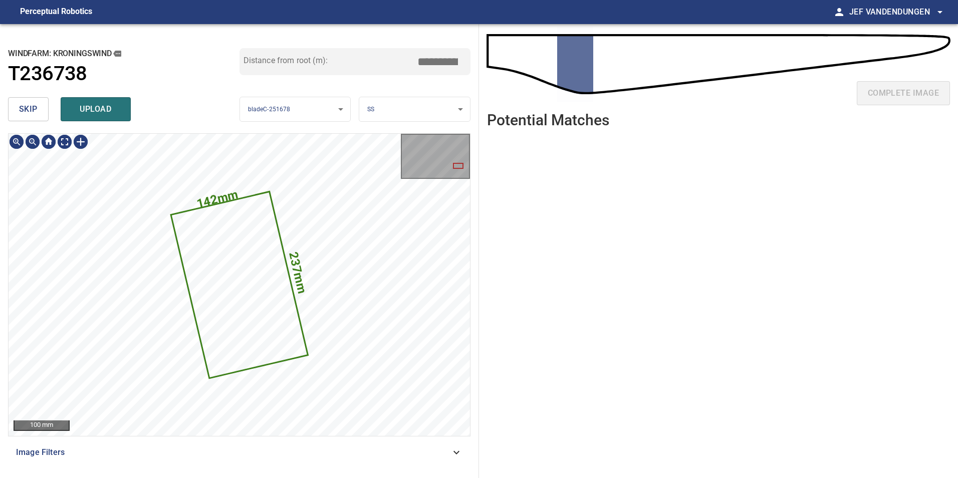
click at [33, 110] on span "skip" at bounding box center [28, 109] width 19 height 14
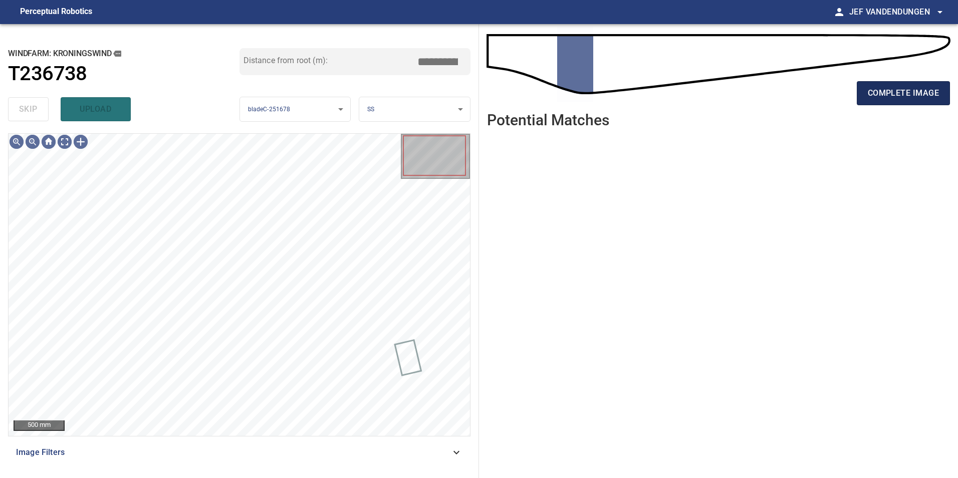
click at [902, 90] on span "complete image" at bounding box center [902, 93] width 71 height 14
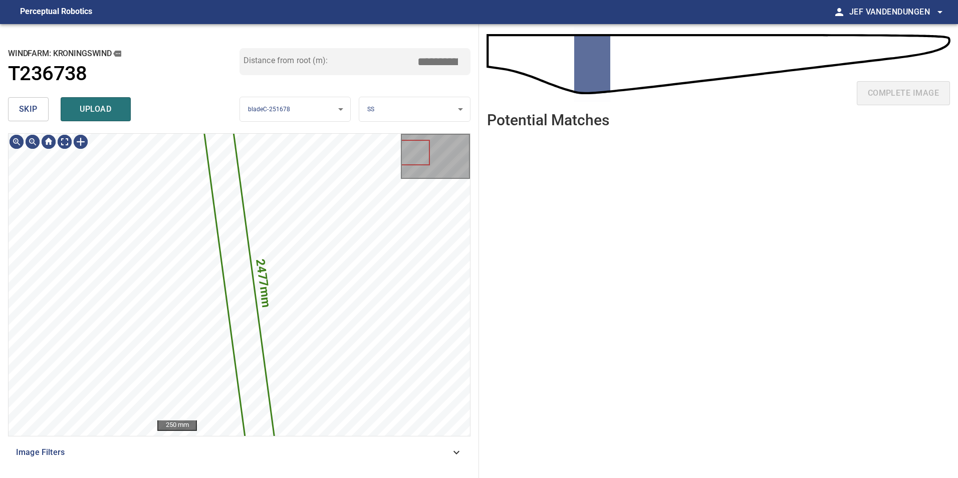
click at [37, 112] on span "skip" at bounding box center [28, 109] width 19 height 14
click at [234, 245] on icon at bounding box center [239, 284] width 81 height 403
click at [231, 264] on icon at bounding box center [239, 284] width 81 height 403
click at [242, 276] on icon at bounding box center [239, 284] width 81 height 403
click at [26, 102] on span "skip" at bounding box center [28, 109] width 19 height 14
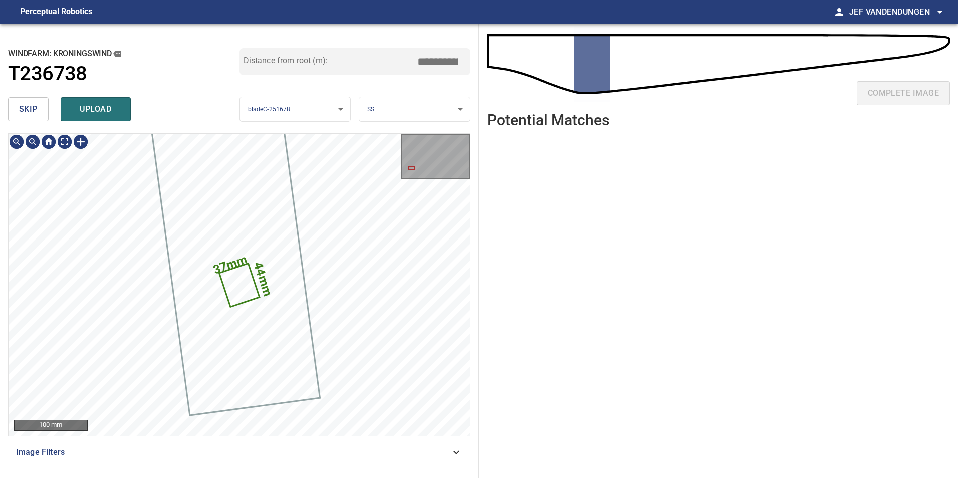
click at [238, 279] on icon at bounding box center [239, 284] width 38 height 41
click at [236, 292] on icon at bounding box center [239, 284] width 38 height 41
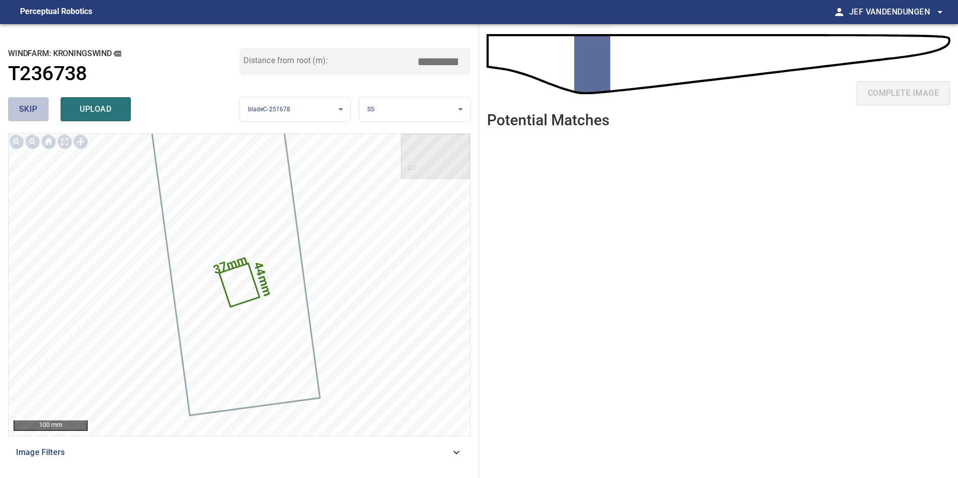
click at [30, 108] on span "skip" at bounding box center [28, 109] width 19 height 14
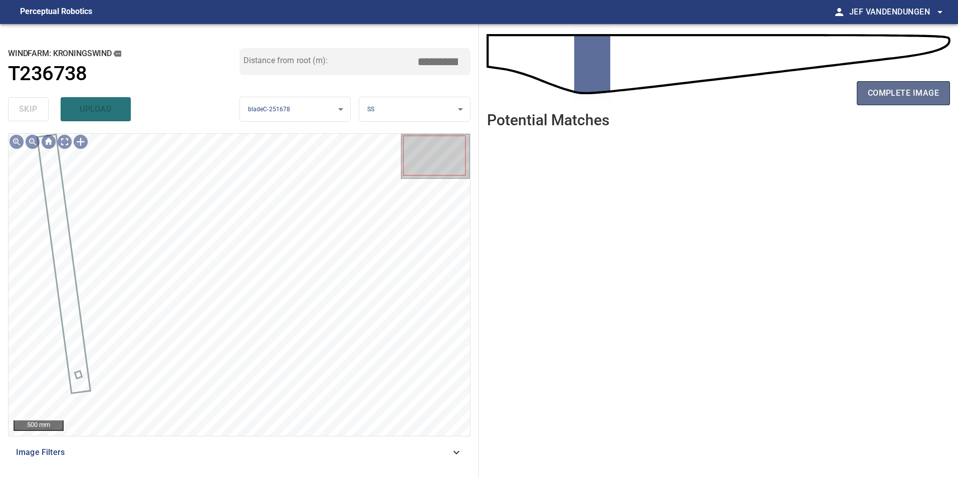
click at [873, 96] on span "complete image" at bounding box center [902, 93] width 71 height 14
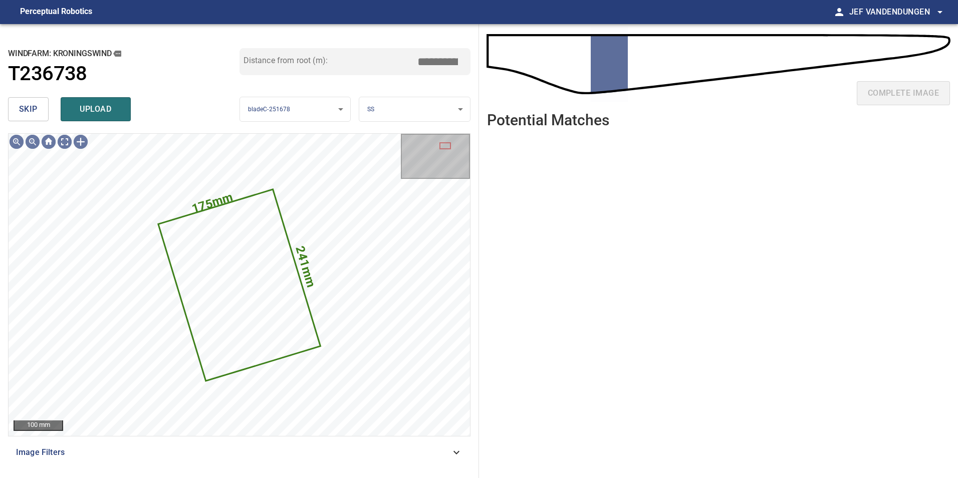
click at [30, 107] on span "skip" at bounding box center [28, 109] width 19 height 14
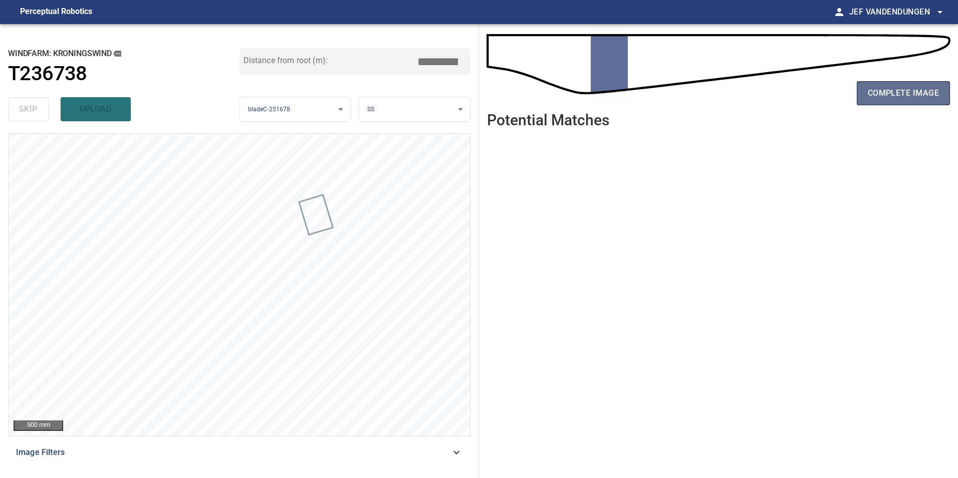
click at [877, 95] on span "complete image" at bounding box center [902, 93] width 71 height 14
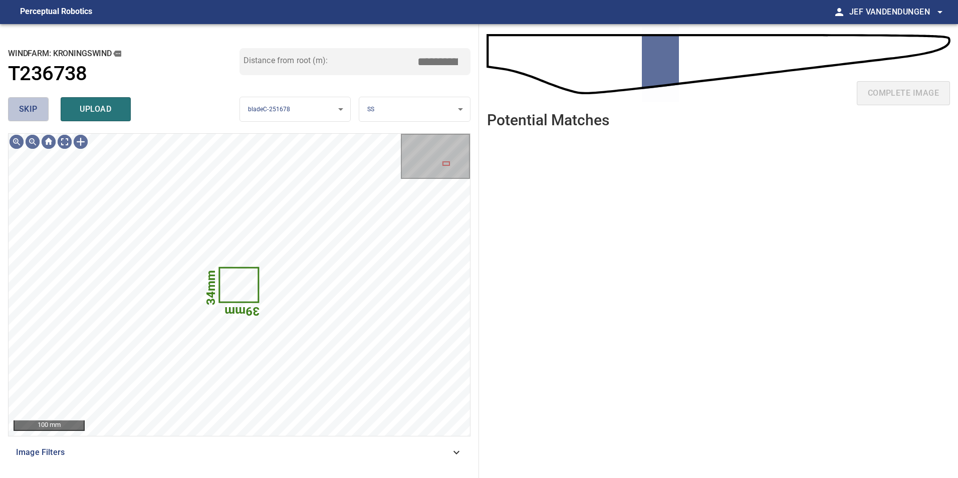
click at [31, 109] on span "skip" at bounding box center [28, 109] width 19 height 14
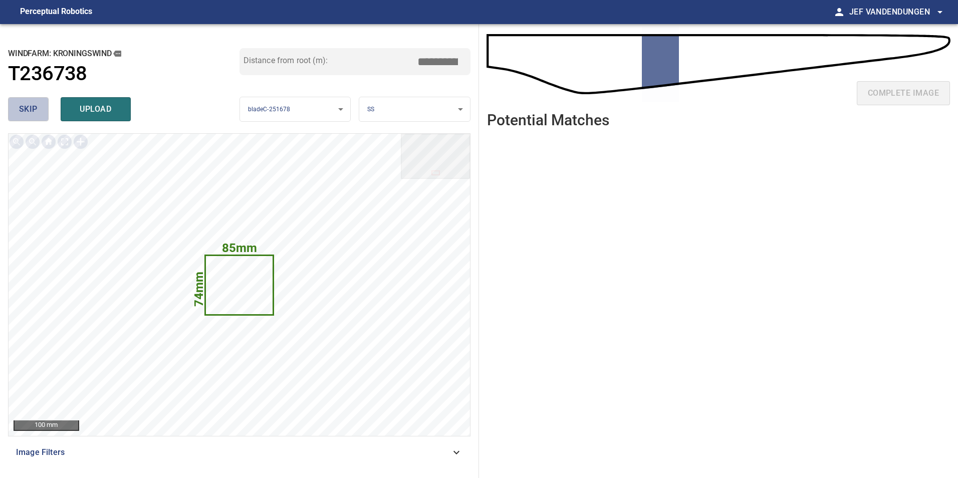
click at [31, 109] on span "skip" at bounding box center [28, 109] width 19 height 14
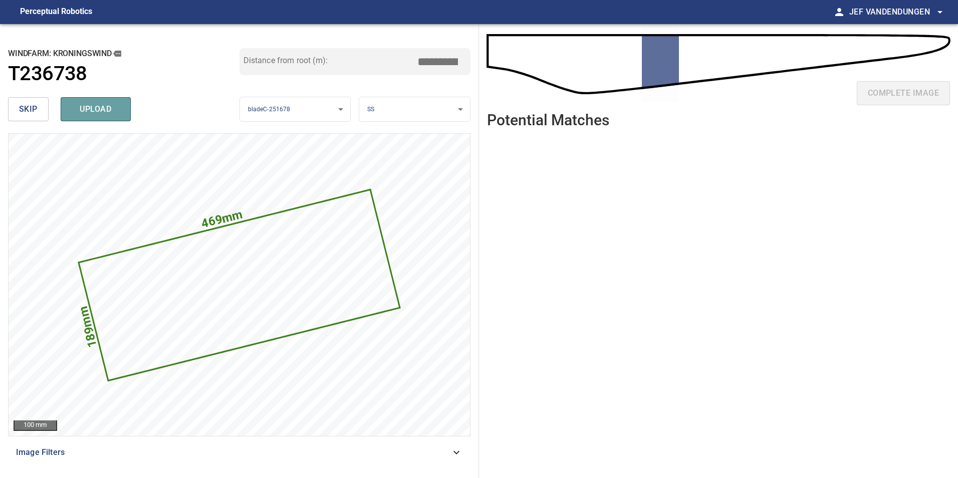
drag, startPoint x: 87, startPoint y: 111, endPoint x: 116, endPoint y: 112, distance: 29.6
click at [87, 112] on span "upload" at bounding box center [96, 109] width 48 height 14
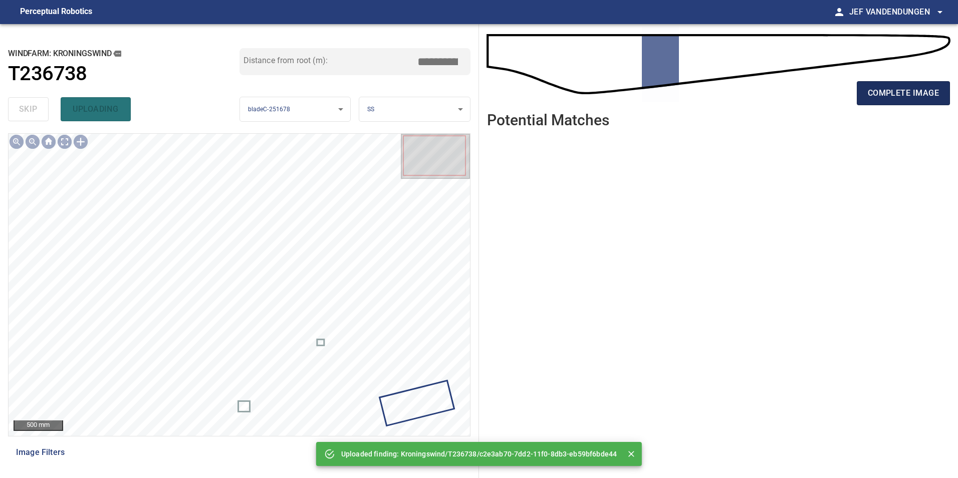
click at [880, 103] on button "complete image" at bounding box center [902, 93] width 93 height 24
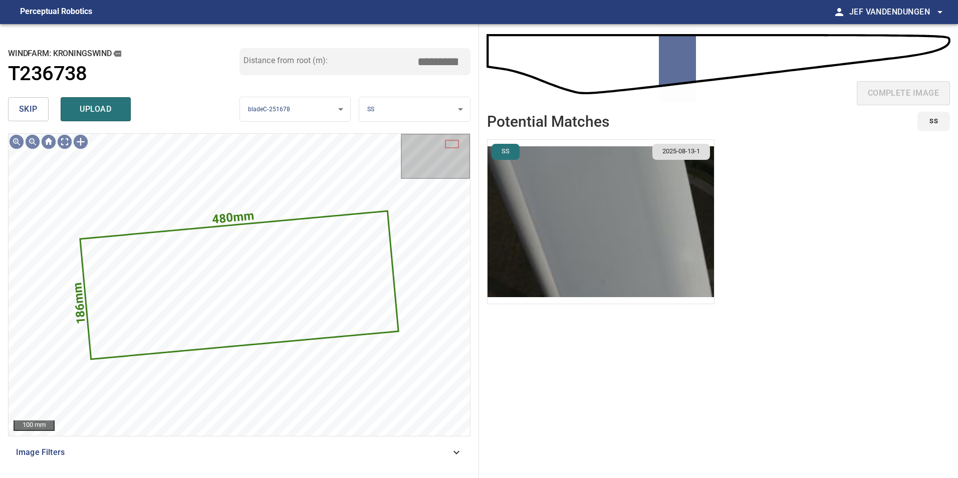
click at [28, 103] on span "skip" at bounding box center [28, 109] width 19 height 14
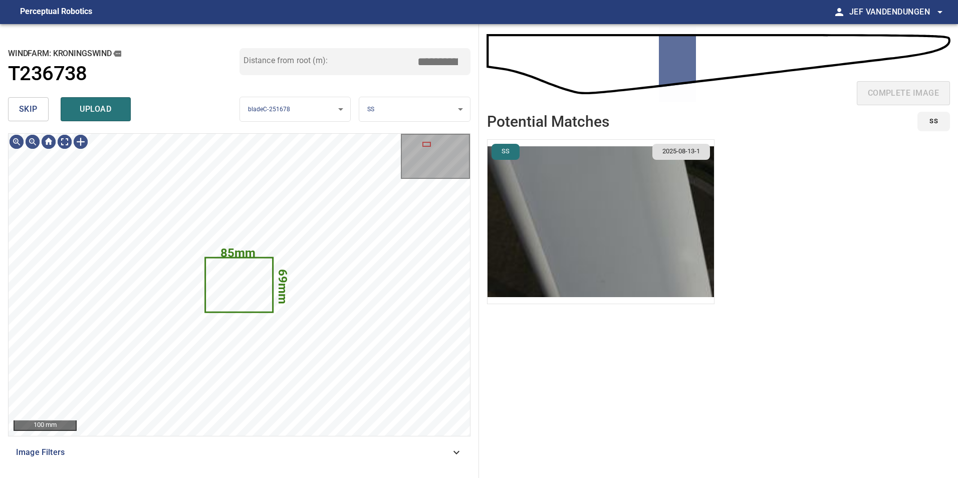
click at [31, 106] on span "skip" at bounding box center [28, 109] width 19 height 14
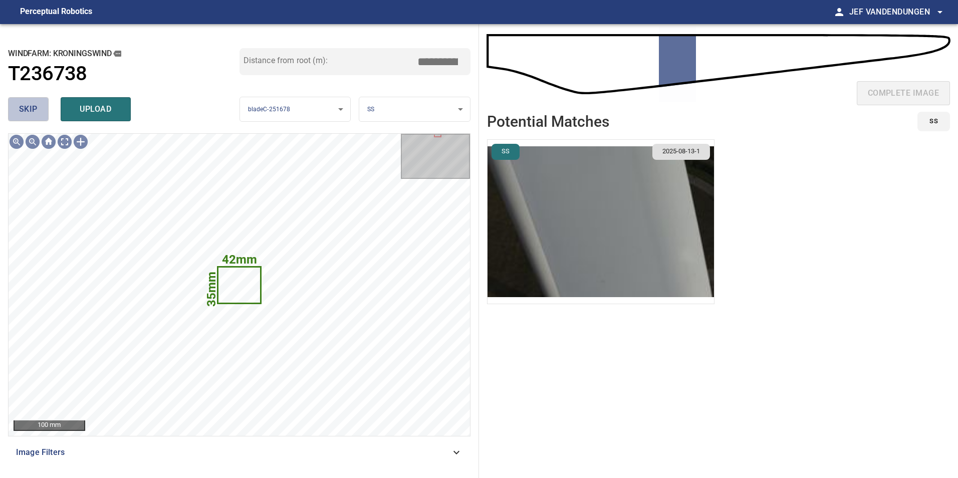
click at [24, 107] on span "skip" at bounding box center [28, 109] width 19 height 14
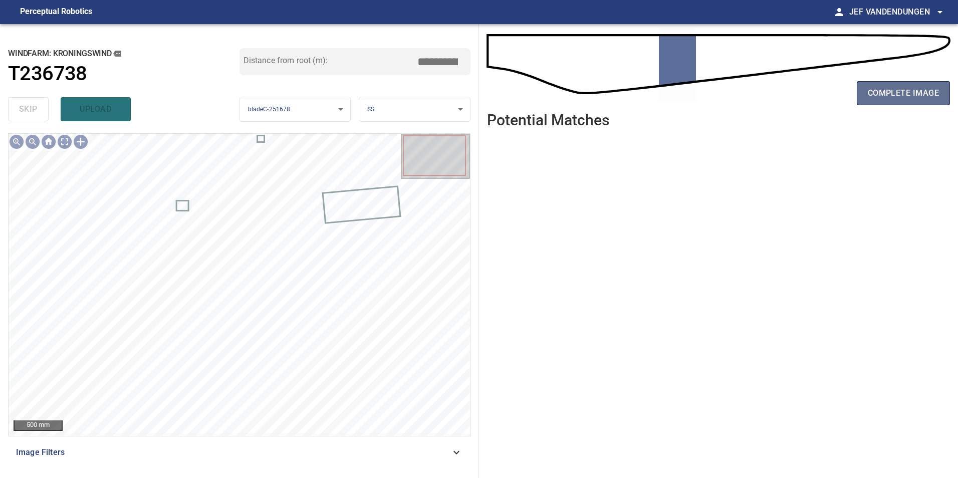
click at [931, 96] on span "complete image" at bounding box center [902, 93] width 71 height 14
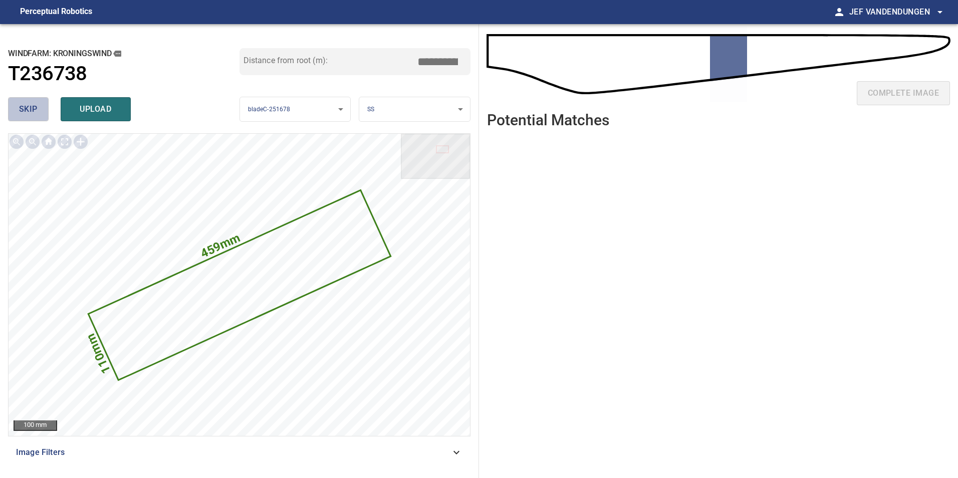
click at [34, 112] on span "skip" at bounding box center [28, 109] width 19 height 14
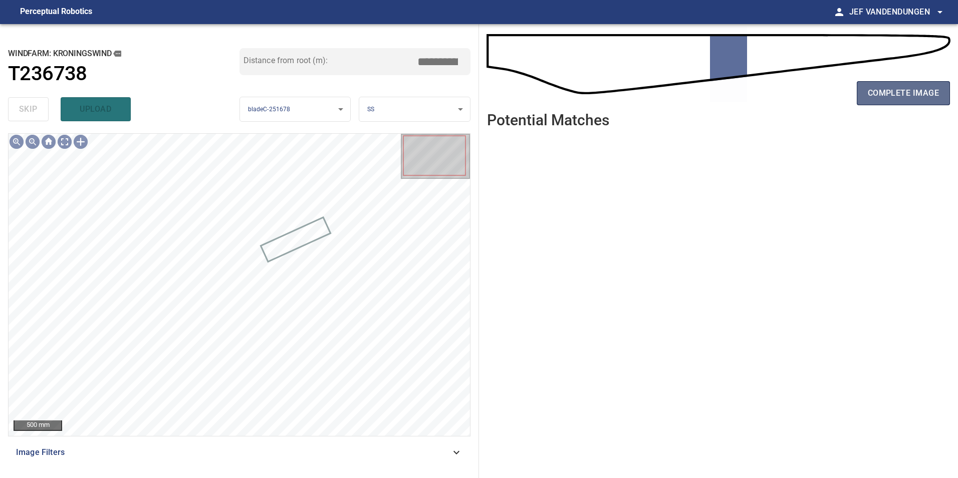
click at [914, 93] on span "complete image" at bounding box center [902, 93] width 71 height 14
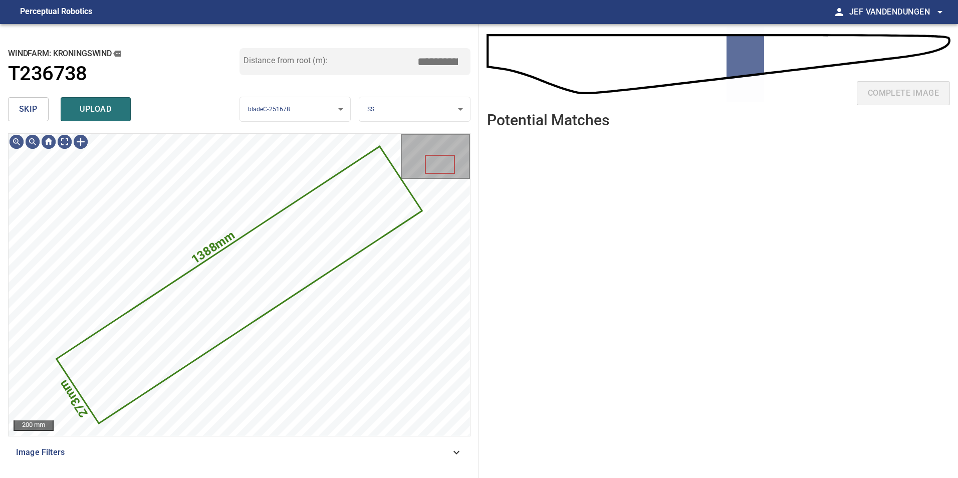
click at [28, 96] on div "skip upload" at bounding box center [123, 109] width 231 height 32
click at [24, 110] on span "skip" at bounding box center [28, 109] width 19 height 14
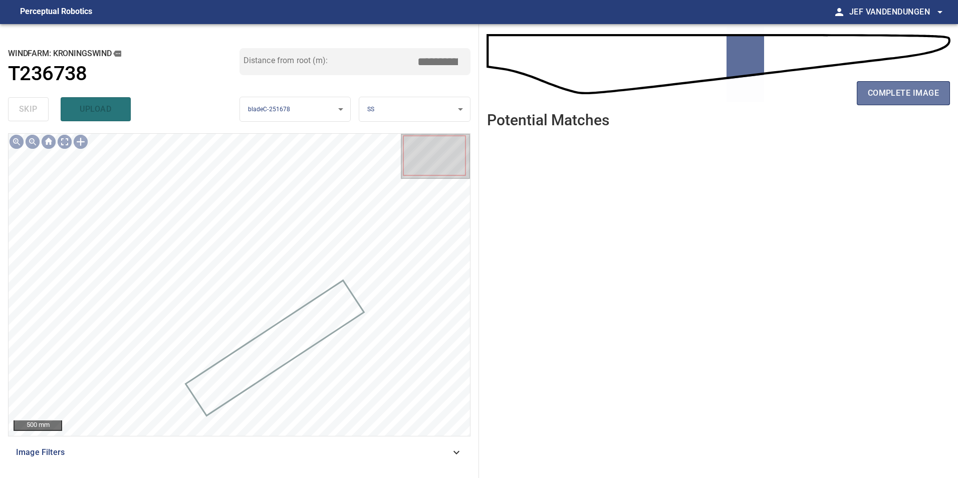
drag, startPoint x: 907, startPoint y: 90, endPoint x: 818, endPoint y: 108, distance: 90.4
click at [906, 90] on span "complete image" at bounding box center [902, 93] width 71 height 14
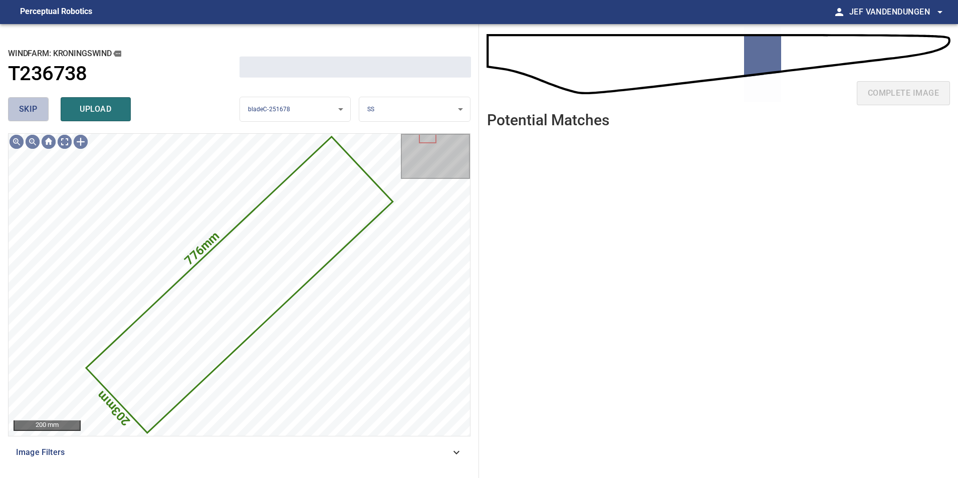
drag, startPoint x: 31, startPoint y: 99, endPoint x: 36, endPoint y: 105, distance: 7.5
click at [31, 99] on button "skip" at bounding box center [28, 109] width 41 height 24
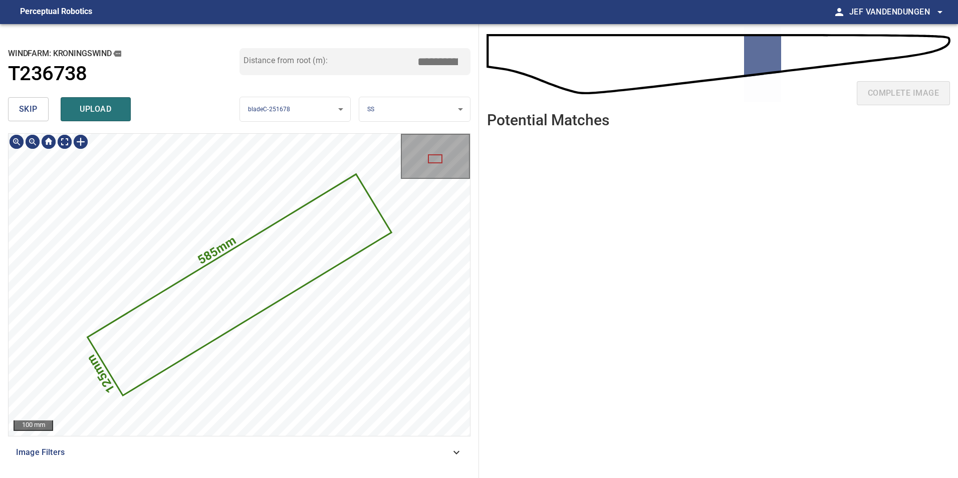
type input "*****"
click at [251, 270] on icon at bounding box center [238, 284] width 301 height 219
click at [25, 104] on span "skip" at bounding box center [28, 109] width 19 height 14
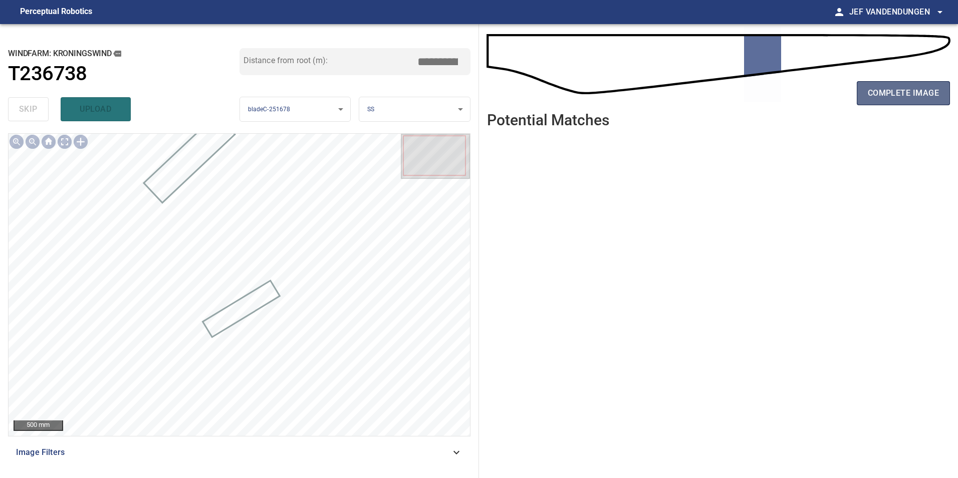
click at [877, 95] on span "complete image" at bounding box center [902, 93] width 71 height 14
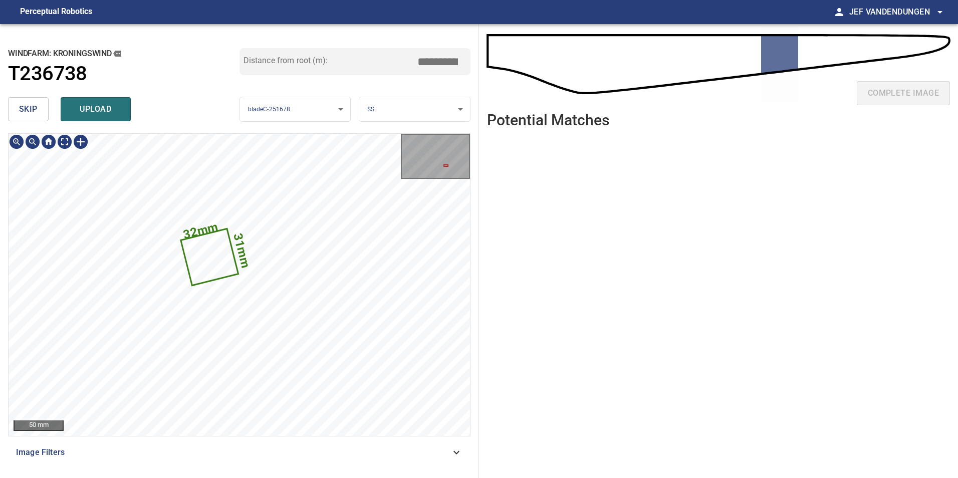
click at [17, 110] on button "skip" at bounding box center [28, 109] width 41 height 24
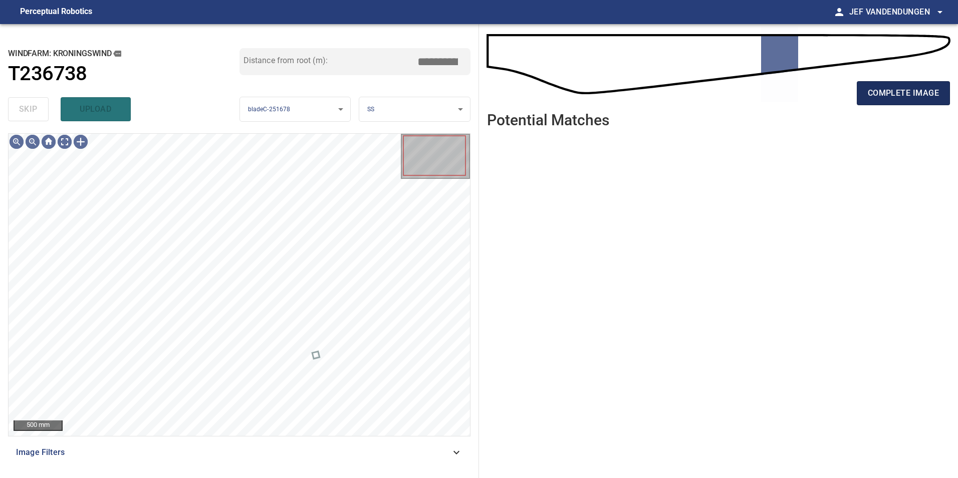
click at [877, 92] on span "complete image" at bounding box center [902, 93] width 71 height 14
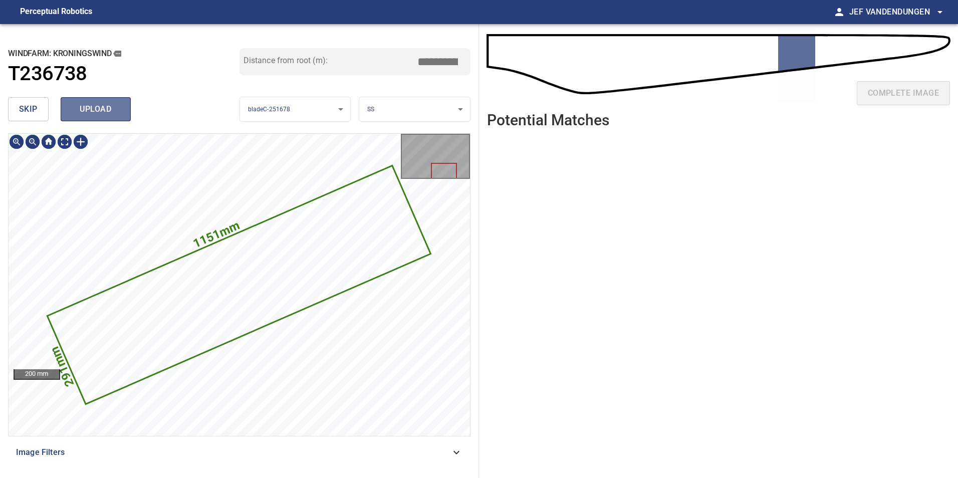
click at [84, 108] on span "upload" at bounding box center [96, 109] width 48 height 14
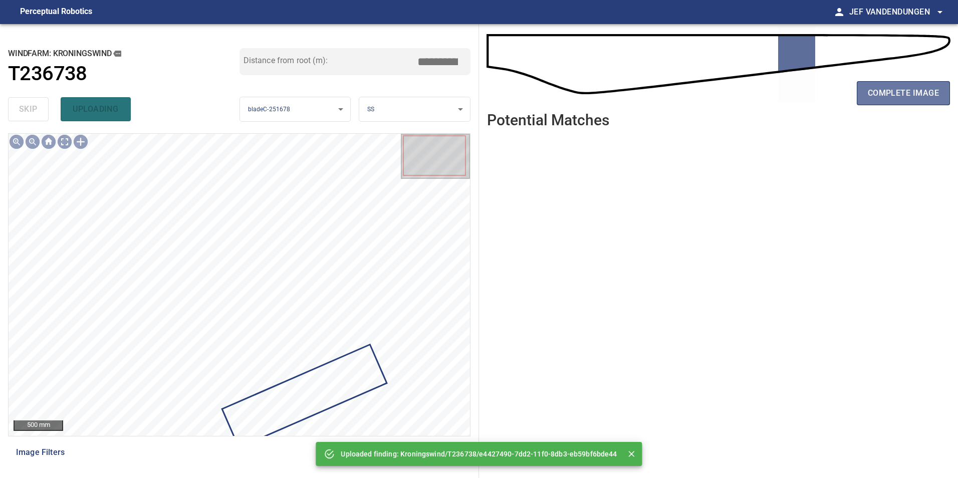
drag, startPoint x: 899, startPoint y: 94, endPoint x: 864, endPoint y: 106, distance: 36.6
click at [898, 94] on span "complete image" at bounding box center [902, 93] width 71 height 14
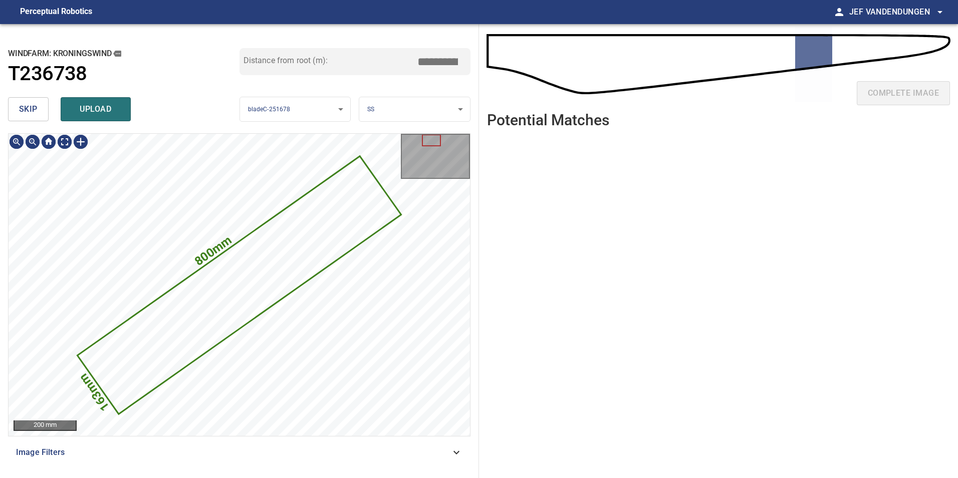
click at [27, 111] on span "skip" at bounding box center [28, 109] width 19 height 14
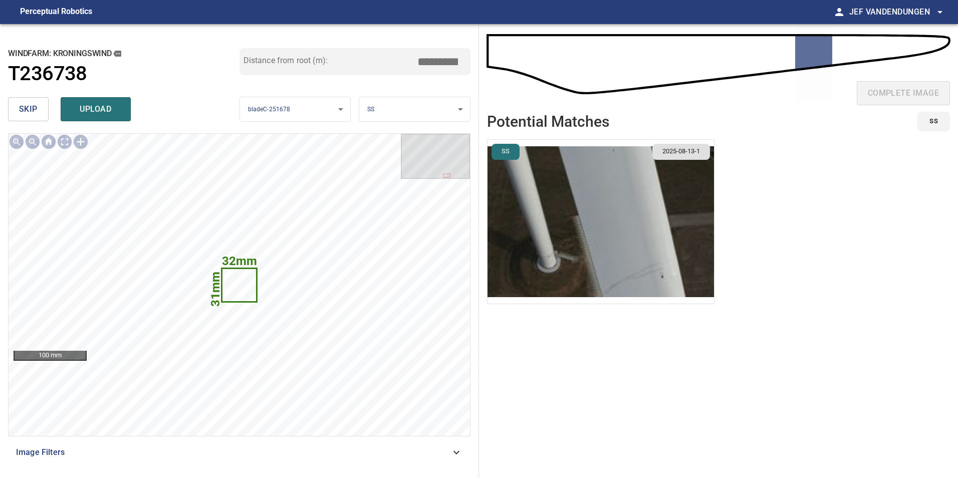
drag, startPoint x: 29, startPoint y: 110, endPoint x: 36, endPoint y: 113, distance: 7.4
click at [30, 112] on span "skip" at bounding box center [28, 109] width 19 height 14
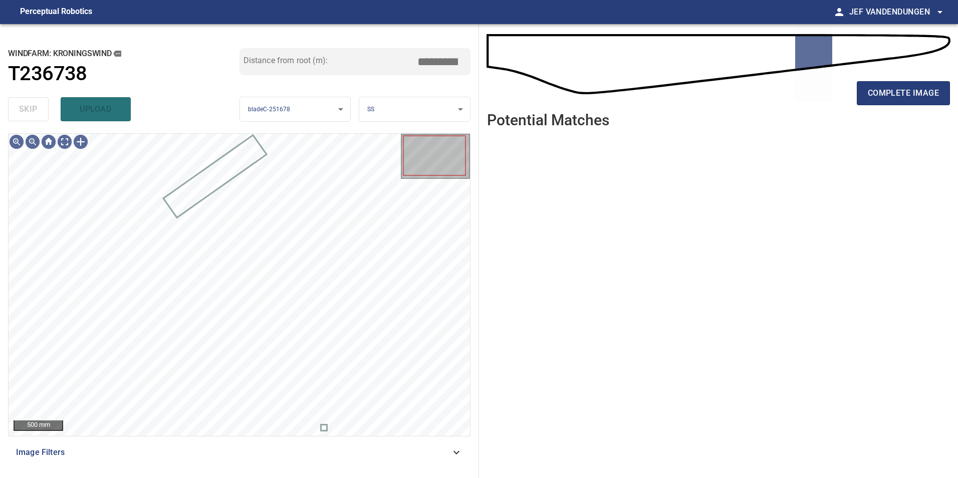
drag, startPoint x: 929, startPoint y: 106, endPoint x: 919, endPoint y: 106, distance: 9.5
click at [927, 106] on div "complete image" at bounding box center [718, 97] width 463 height 40
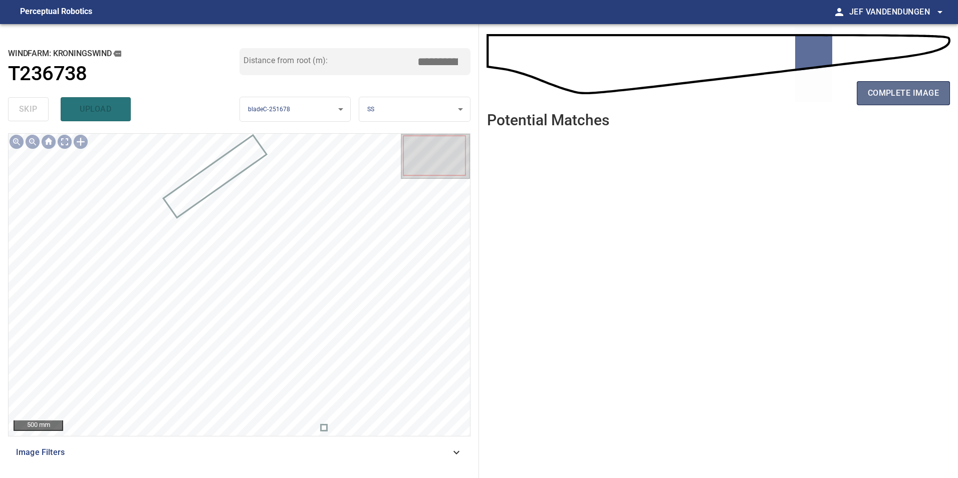
click at [906, 95] on span "complete image" at bounding box center [902, 93] width 71 height 14
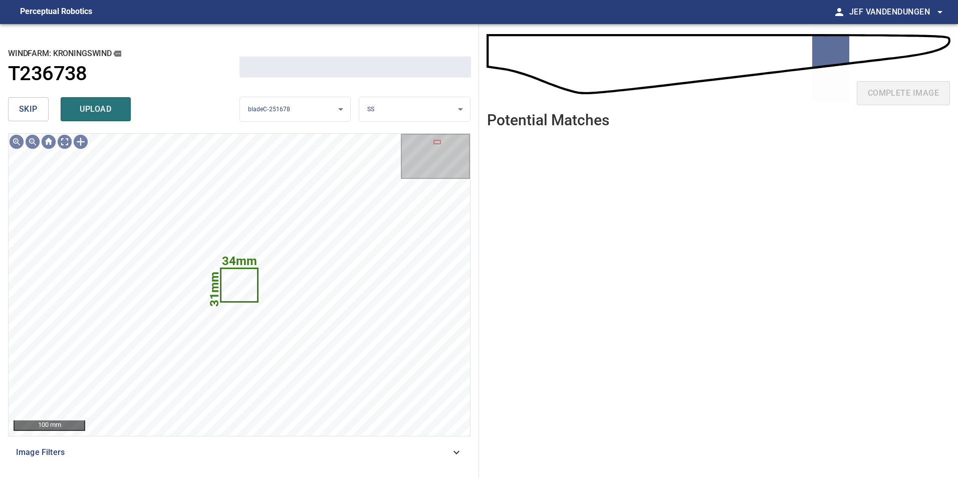
click at [29, 108] on span "skip" at bounding box center [28, 109] width 19 height 14
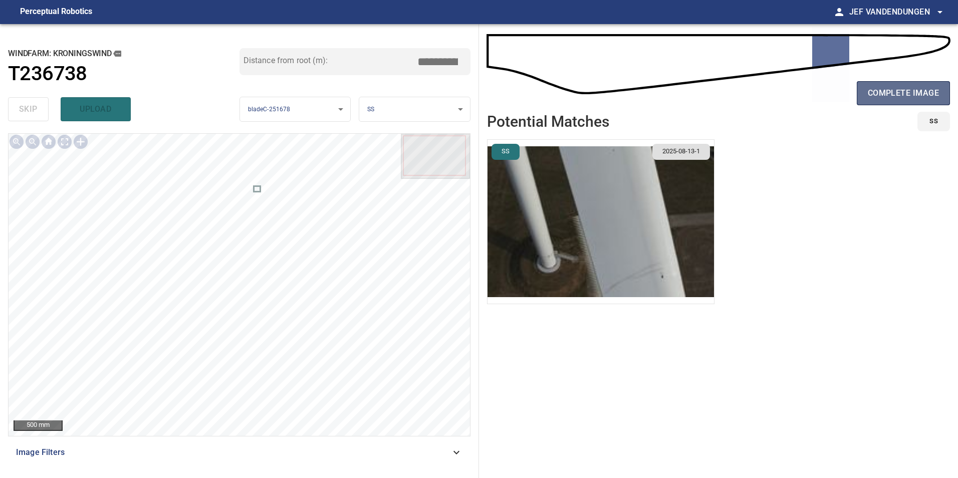
drag, startPoint x: 882, startPoint y: 89, endPoint x: 873, endPoint y: 95, distance: 10.6
click at [882, 90] on span "complete image" at bounding box center [902, 93] width 71 height 14
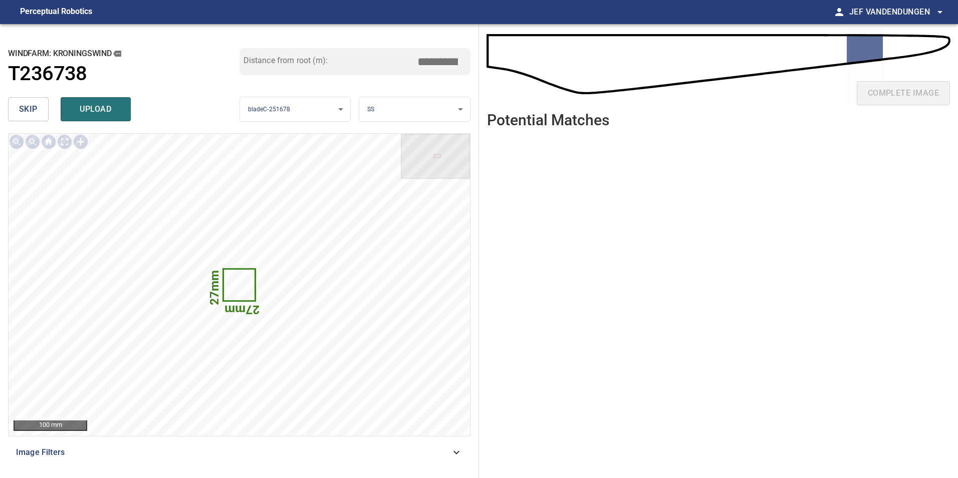
drag, startPoint x: 21, startPoint y: 105, endPoint x: 4, endPoint y: 106, distance: 17.0
click at [21, 105] on span "skip" at bounding box center [28, 109] width 19 height 14
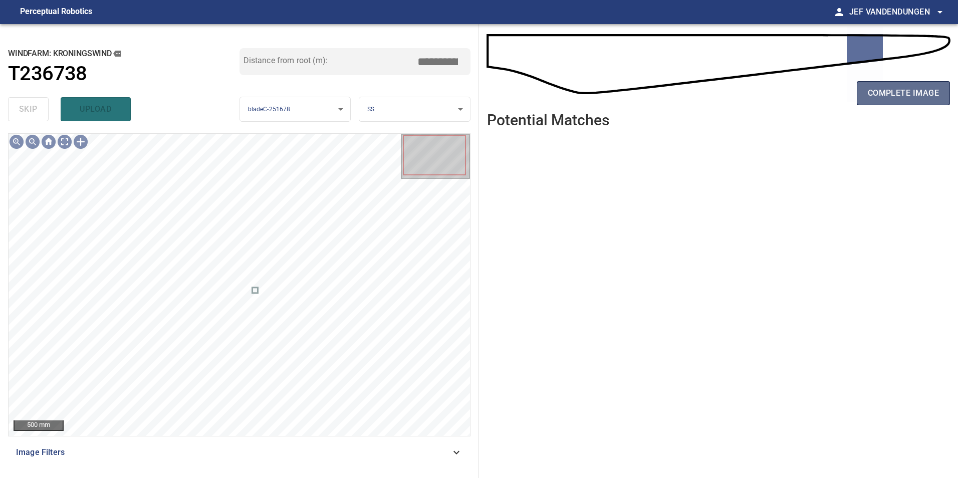
click at [909, 94] on span "complete image" at bounding box center [902, 93] width 71 height 14
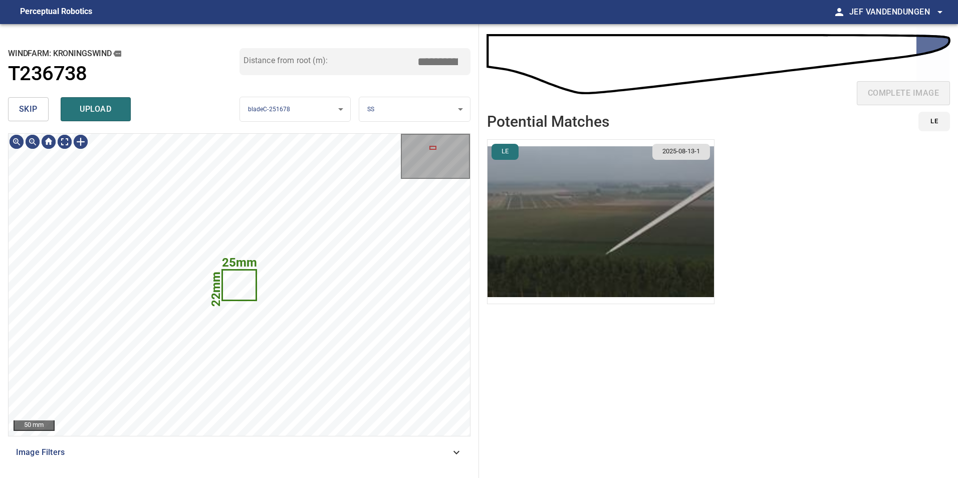
click at [34, 109] on span "skip" at bounding box center [28, 109] width 19 height 14
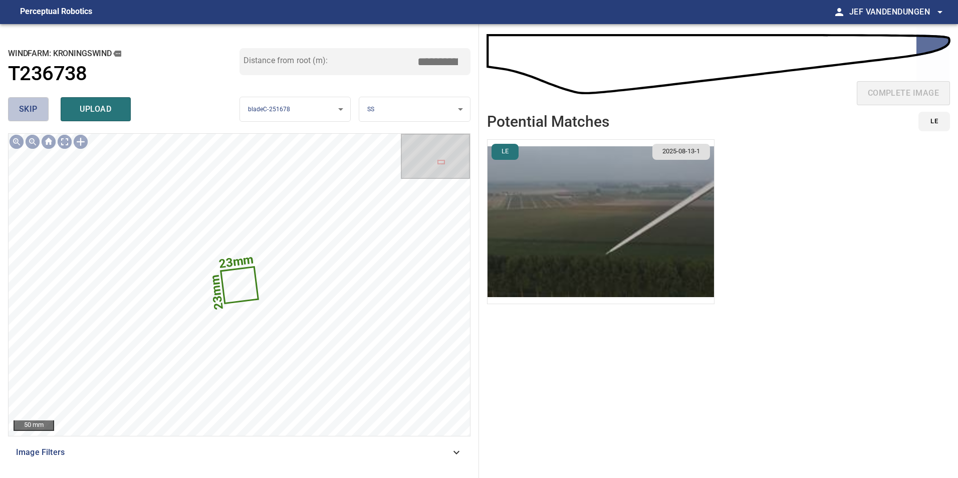
click at [34, 109] on span "skip" at bounding box center [28, 109] width 19 height 14
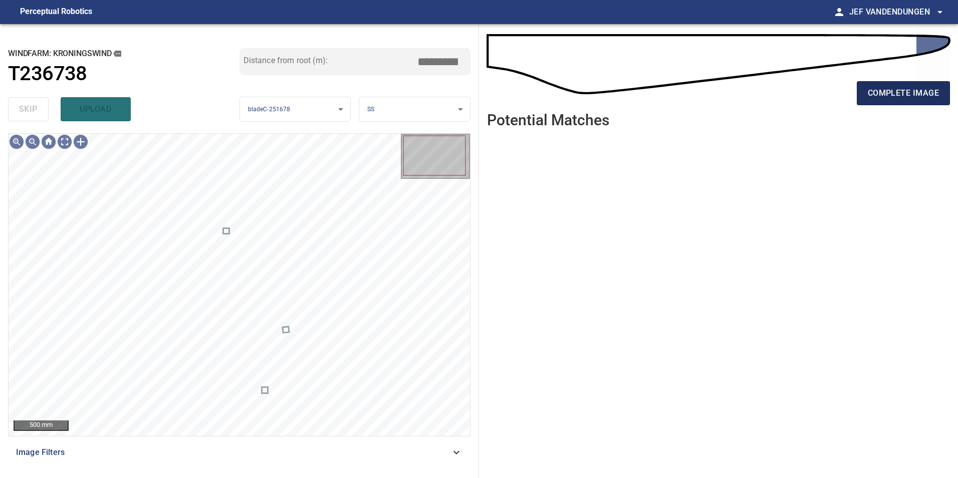
click at [892, 88] on span "complete image" at bounding box center [902, 93] width 71 height 14
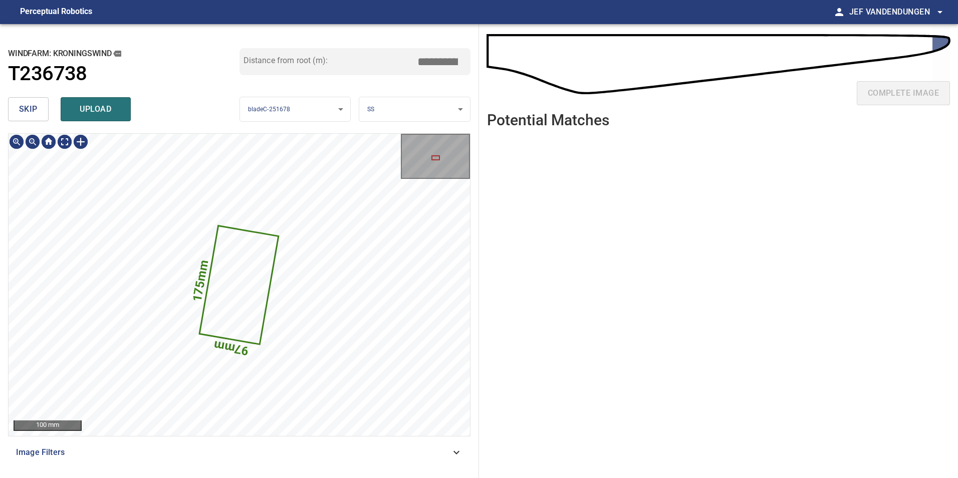
click at [431, 105] on body "**********" at bounding box center [479, 239] width 958 height 478
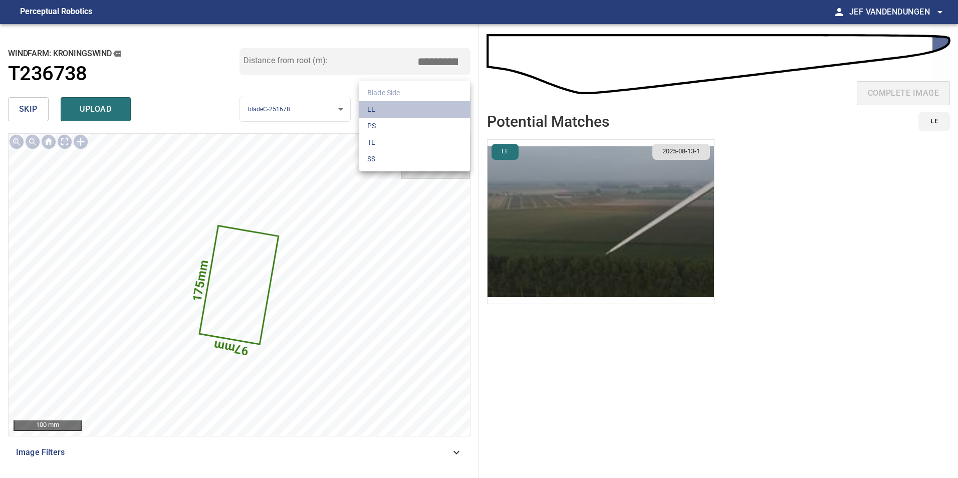
click at [424, 112] on li "LE" at bounding box center [414, 109] width 111 height 17
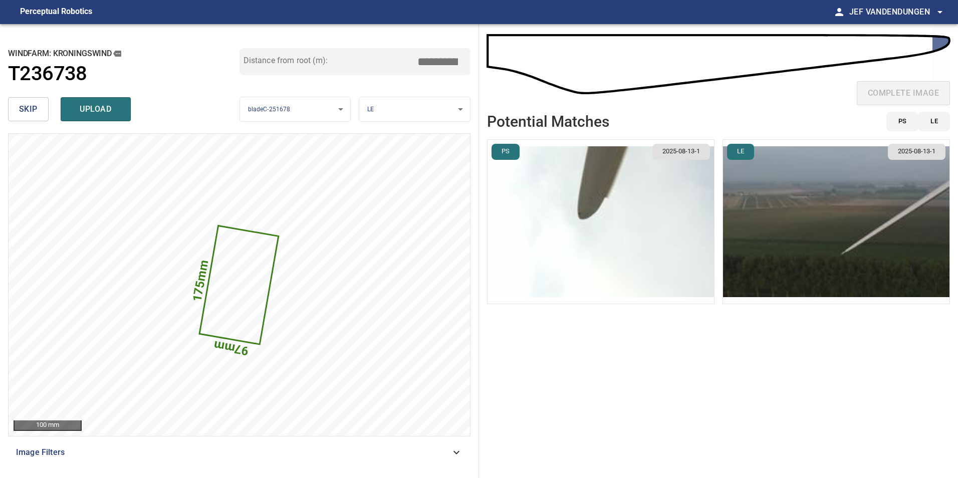
click at [582, 216] on img "button" at bounding box center [600, 222] width 226 height 164
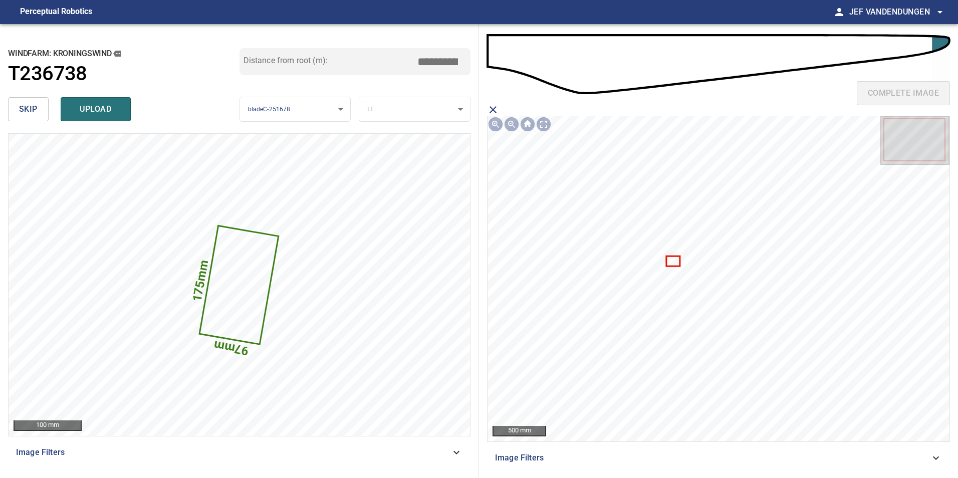
click at [674, 260] on icon at bounding box center [673, 261] width 12 height 9
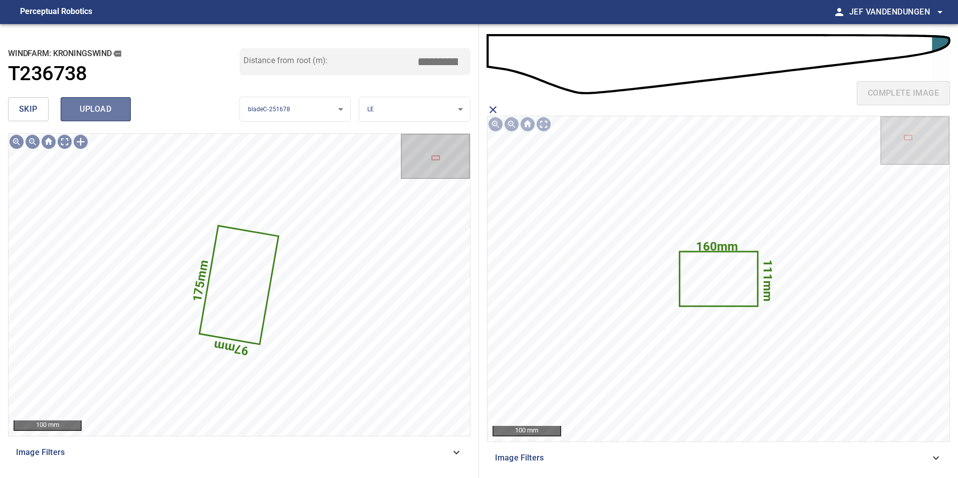
click at [115, 108] on span "upload" at bounding box center [96, 109] width 48 height 14
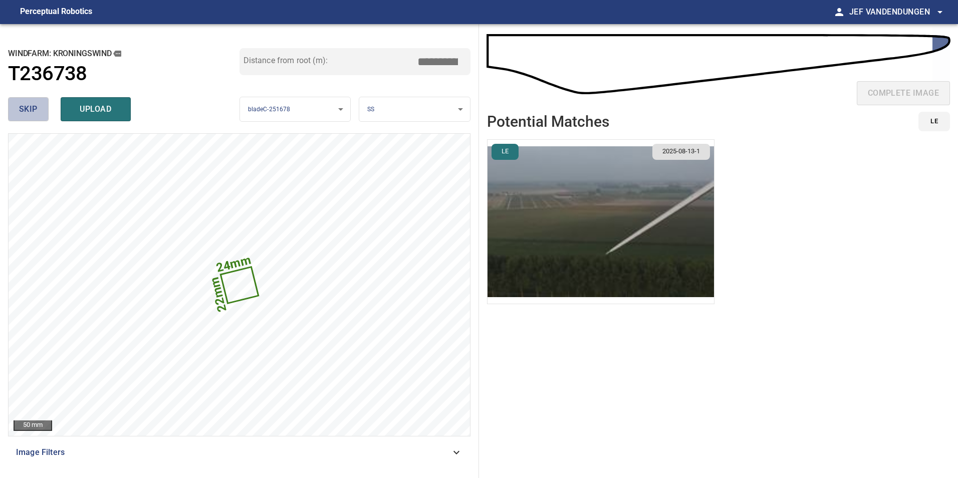
click at [44, 108] on button "skip" at bounding box center [28, 109] width 41 height 24
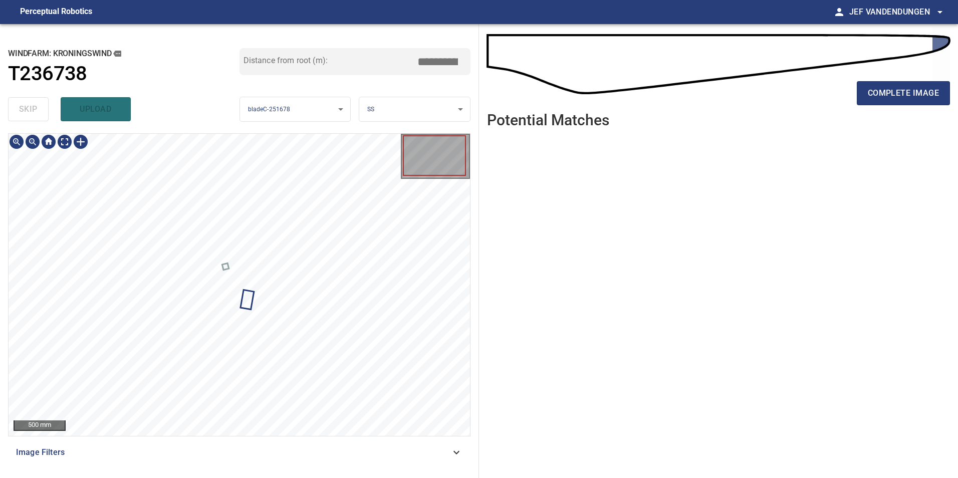
click at [245, 297] on div at bounding box center [239, 285] width 461 height 302
click at [425, 106] on body "**********" at bounding box center [479, 239] width 958 height 478
click at [406, 146] on li "TE" at bounding box center [414, 142] width 111 height 17
click at [411, 102] on body "**********" at bounding box center [479, 239] width 958 height 478
click at [404, 161] on li "SS" at bounding box center [414, 159] width 111 height 17
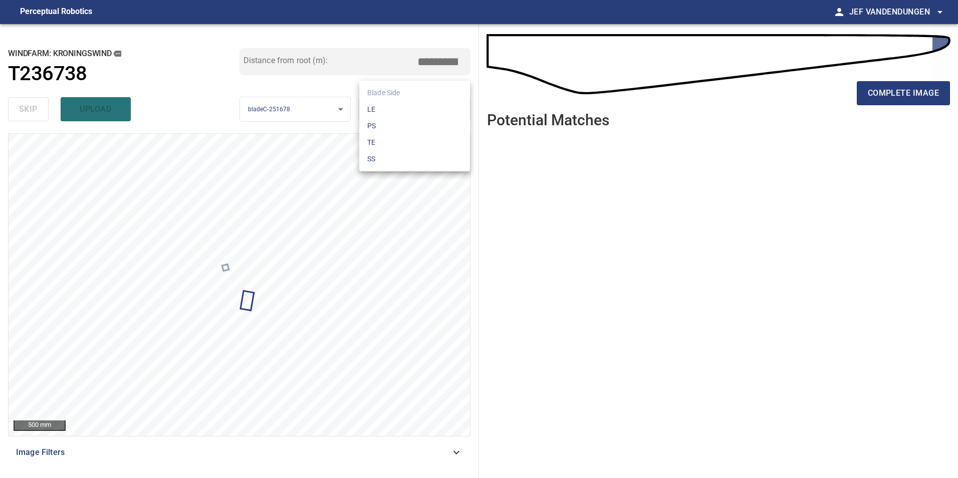
click at [412, 109] on body "**********" at bounding box center [479, 239] width 958 height 478
click at [411, 106] on li "LE" at bounding box center [414, 109] width 111 height 17
click at [890, 93] on span "complete image" at bounding box center [902, 93] width 71 height 14
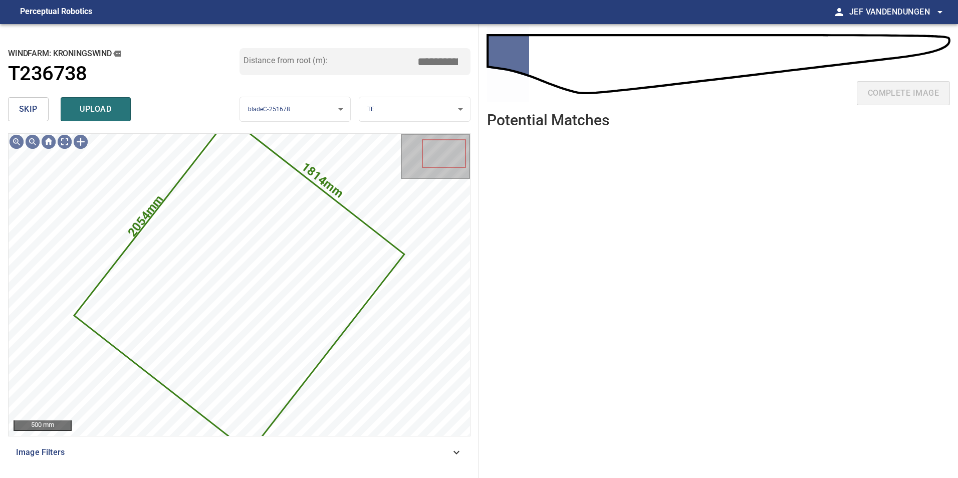
click at [34, 109] on span "skip" at bounding box center [28, 109] width 19 height 14
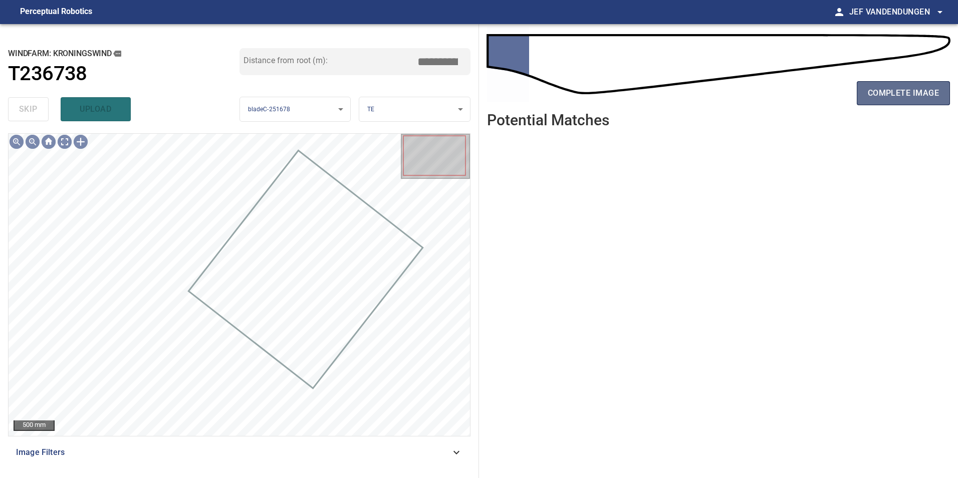
click at [902, 94] on span "complete image" at bounding box center [902, 93] width 71 height 14
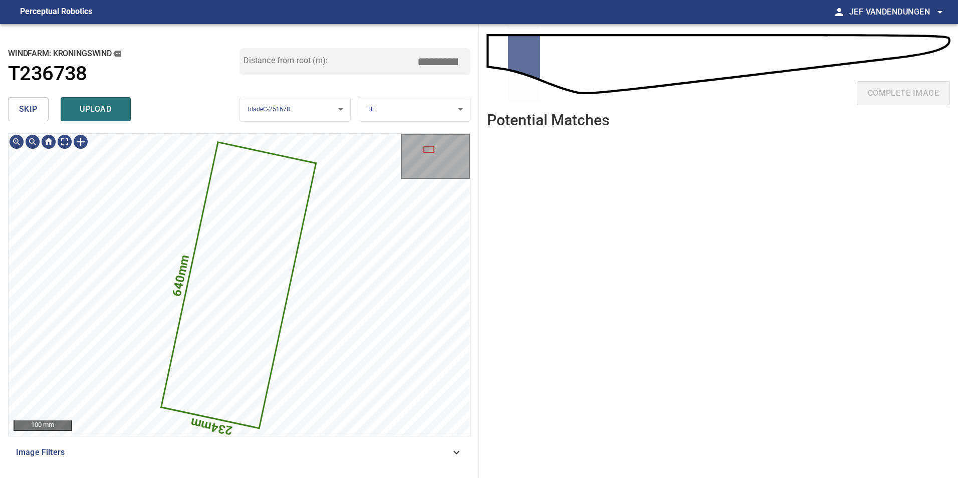
click at [106, 109] on span "upload" at bounding box center [96, 109] width 48 height 14
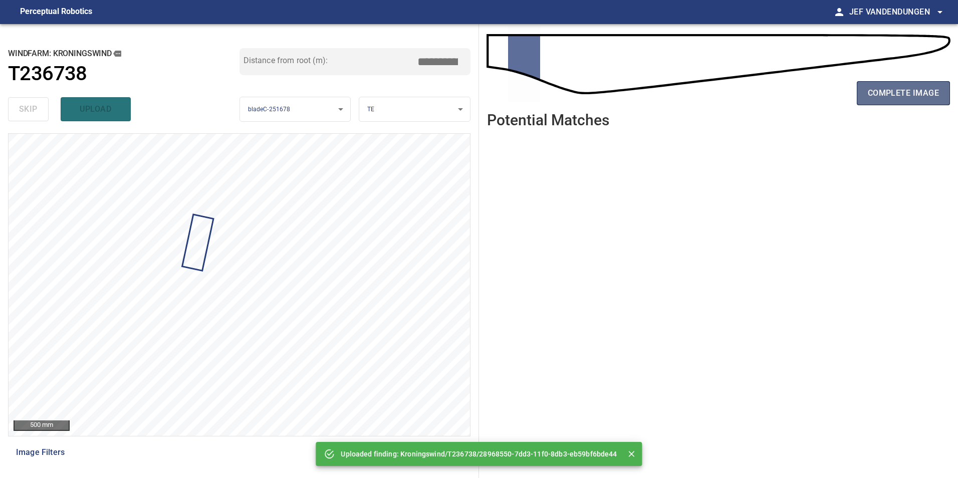
click at [913, 90] on span "complete image" at bounding box center [902, 93] width 71 height 14
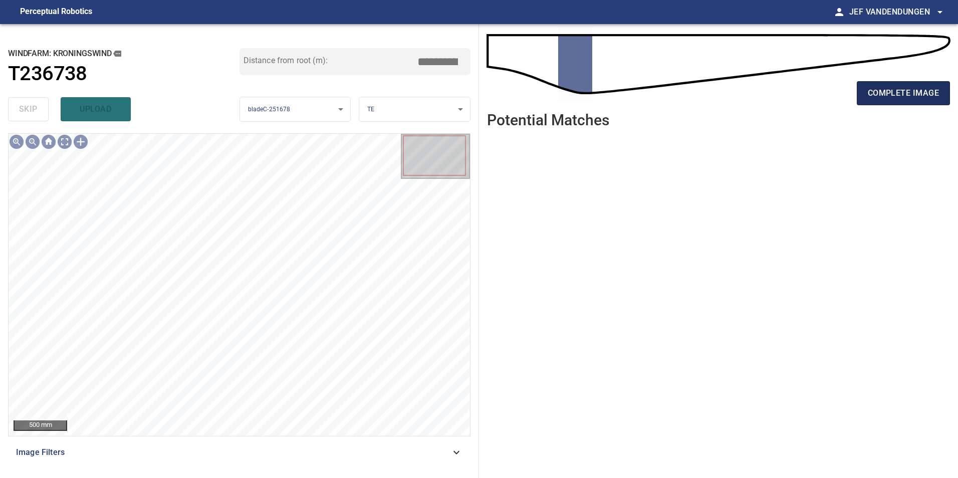
click at [902, 95] on span "complete image" at bounding box center [902, 93] width 71 height 14
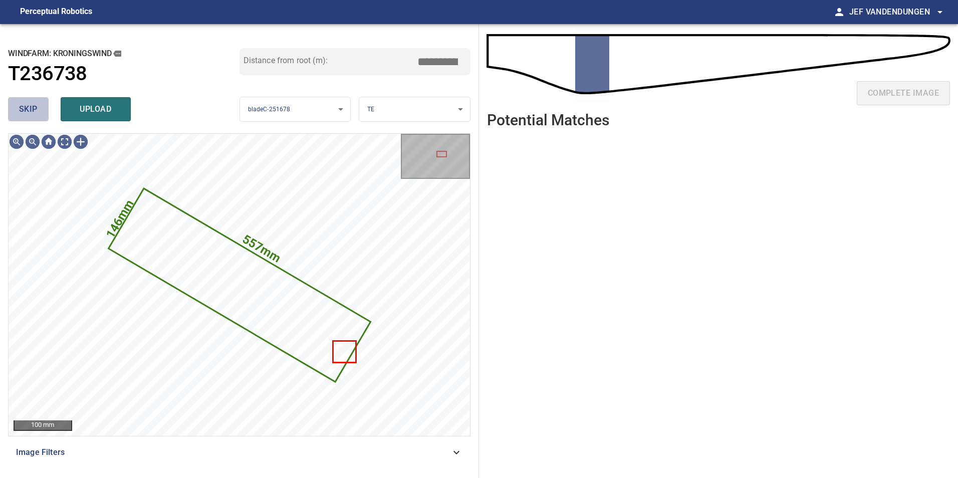
click at [27, 110] on span "skip" at bounding box center [28, 109] width 19 height 14
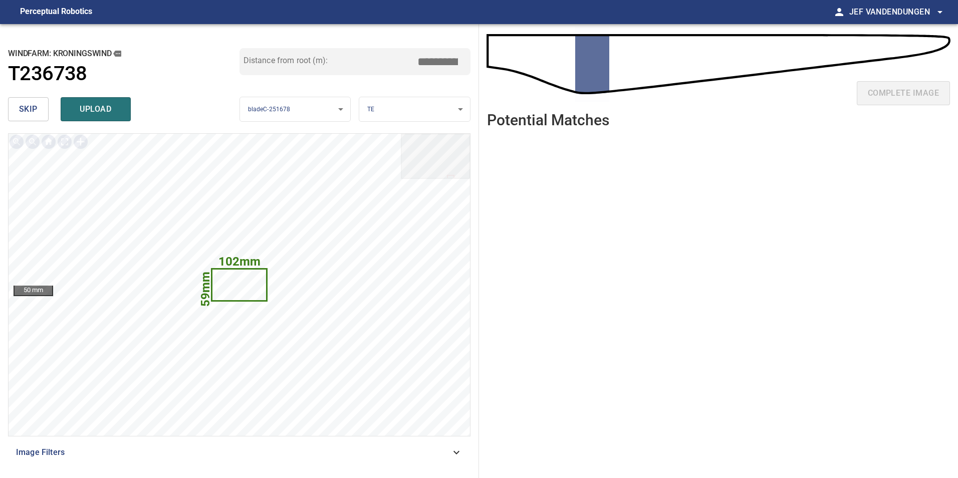
click at [22, 110] on span "skip" at bounding box center [28, 109] width 19 height 14
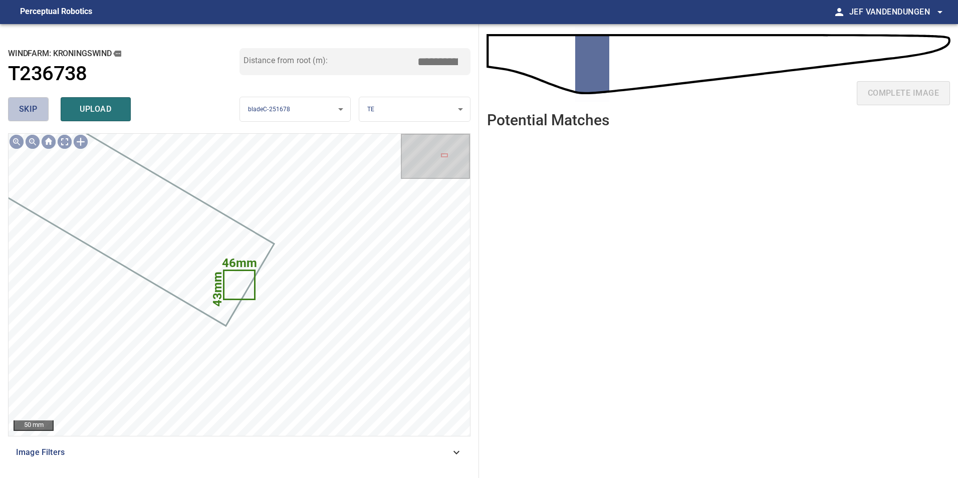
click at [27, 110] on span "skip" at bounding box center [28, 109] width 19 height 14
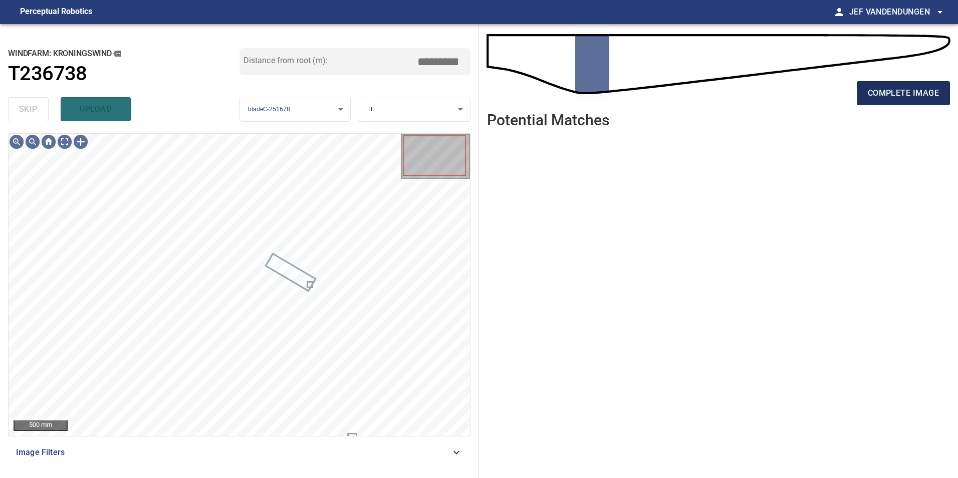
click at [937, 88] on span "complete image" at bounding box center [902, 93] width 71 height 14
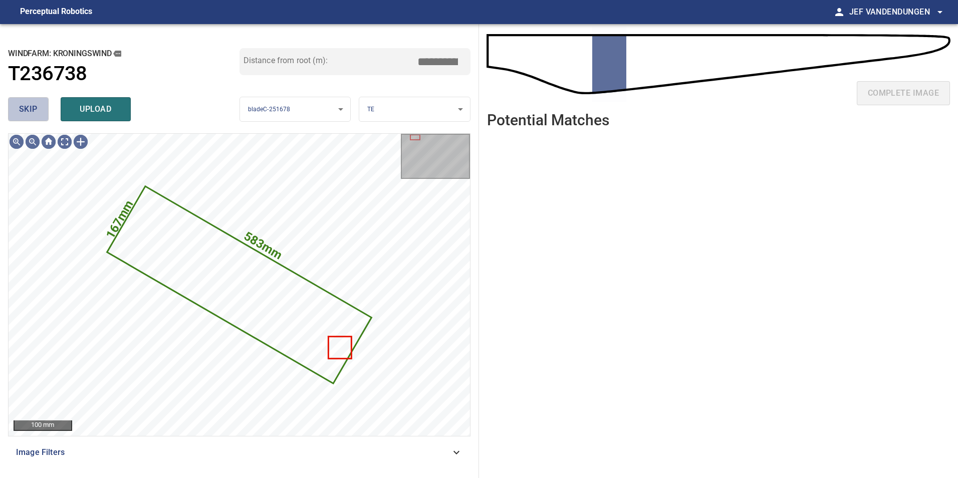
click at [31, 110] on span "skip" at bounding box center [28, 109] width 19 height 14
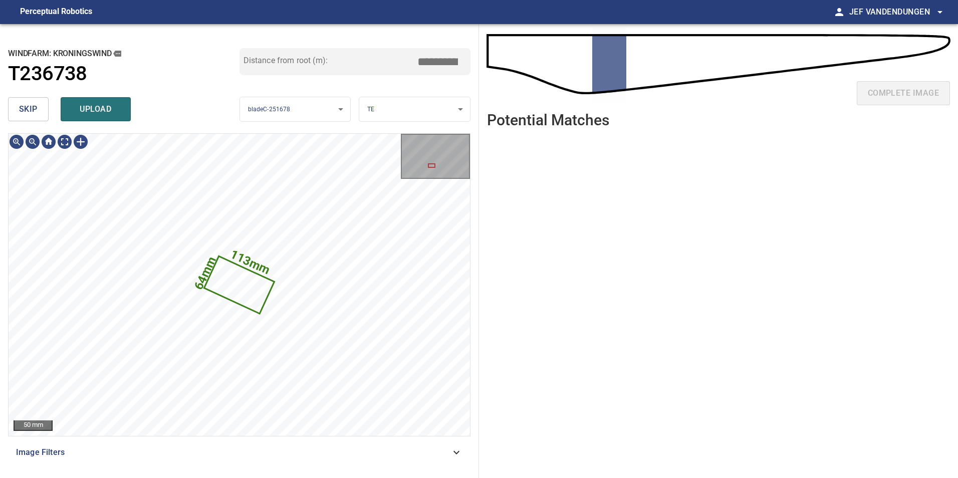
click at [28, 109] on span "skip" at bounding box center [28, 109] width 19 height 14
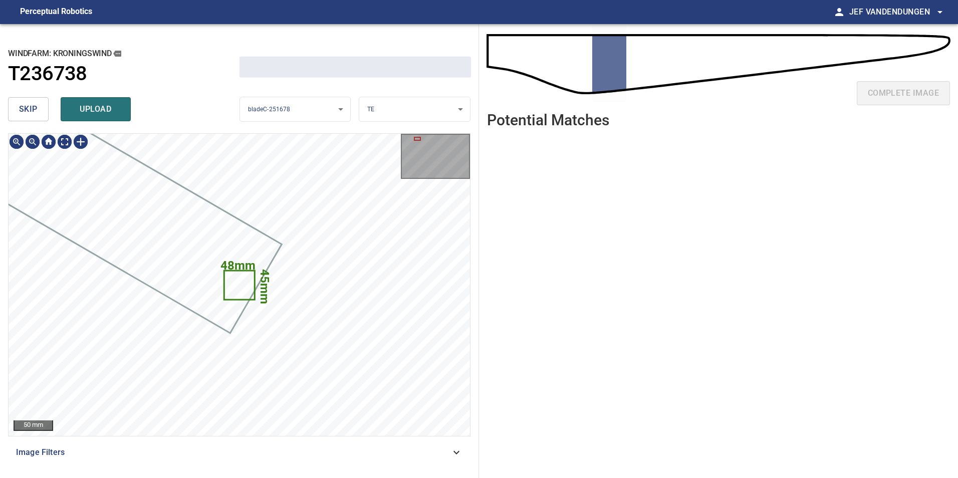
click at [28, 109] on span "skip" at bounding box center [28, 109] width 19 height 14
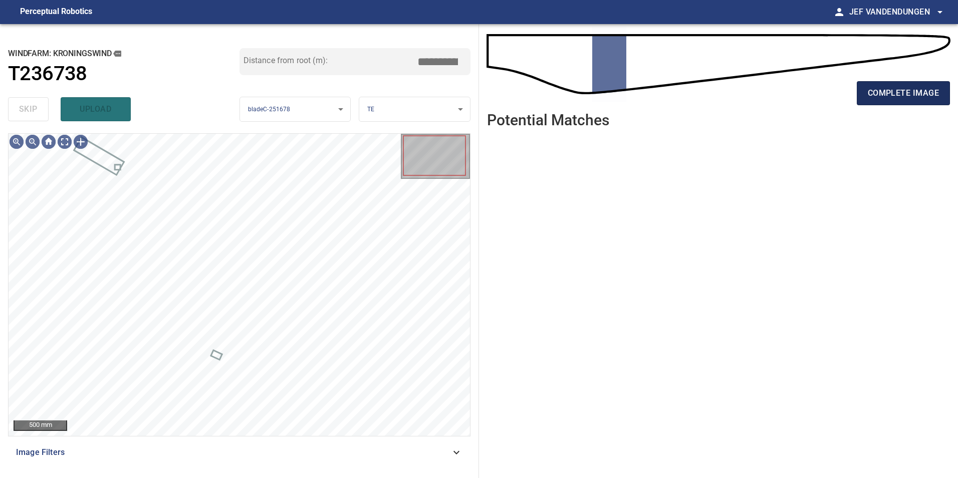
click at [911, 89] on span "complete image" at bounding box center [902, 93] width 71 height 14
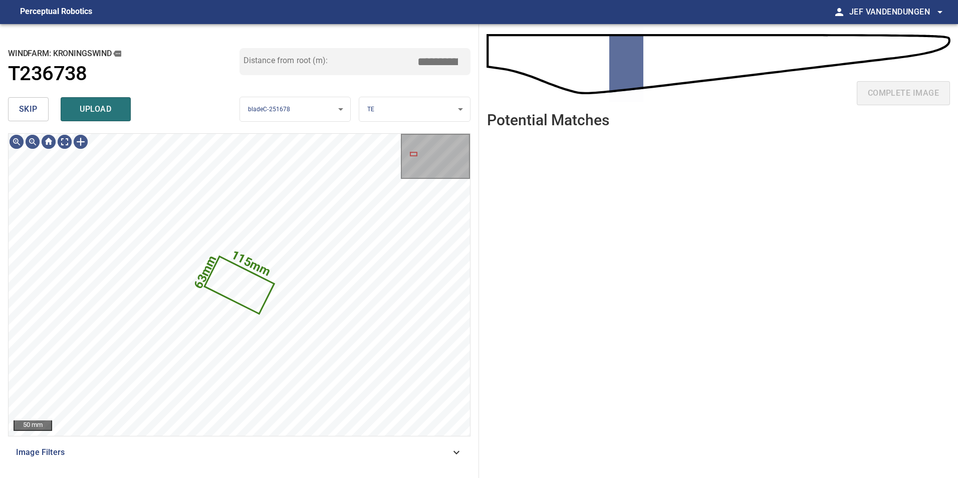
click at [25, 108] on span "skip" at bounding box center [28, 109] width 19 height 14
click at [251, 291] on icon at bounding box center [239, 285] width 58 height 58
click at [26, 104] on span "skip" at bounding box center [28, 109] width 19 height 14
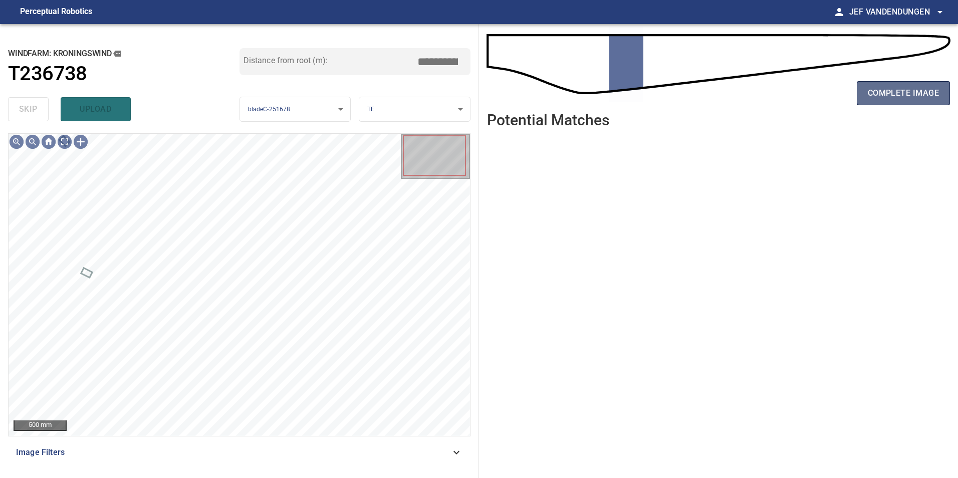
drag, startPoint x: 925, startPoint y: 85, endPoint x: 861, endPoint y: 90, distance: 64.3
click at [924, 85] on button "complete image" at bounding box center [902, 93] width 93 height 24
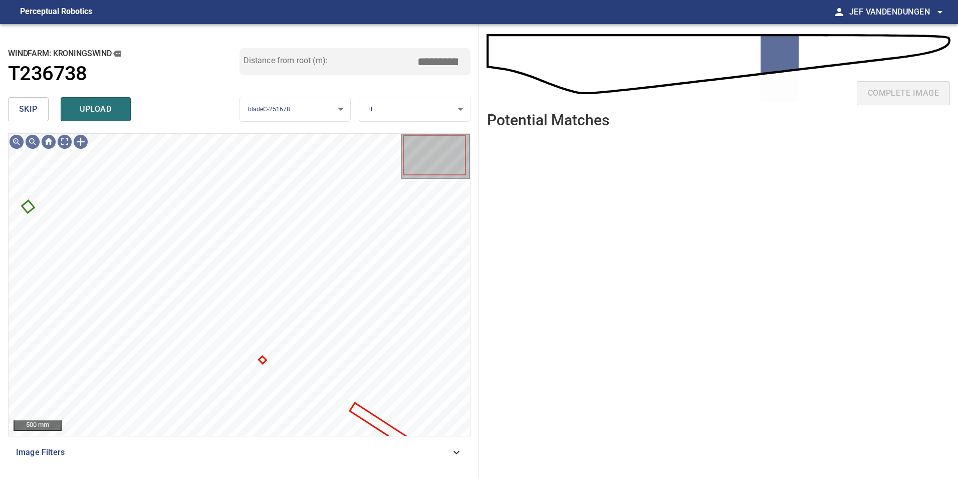
click at [422, 107] on body "**********" at bounding box center [479, 239] width 958 height 478
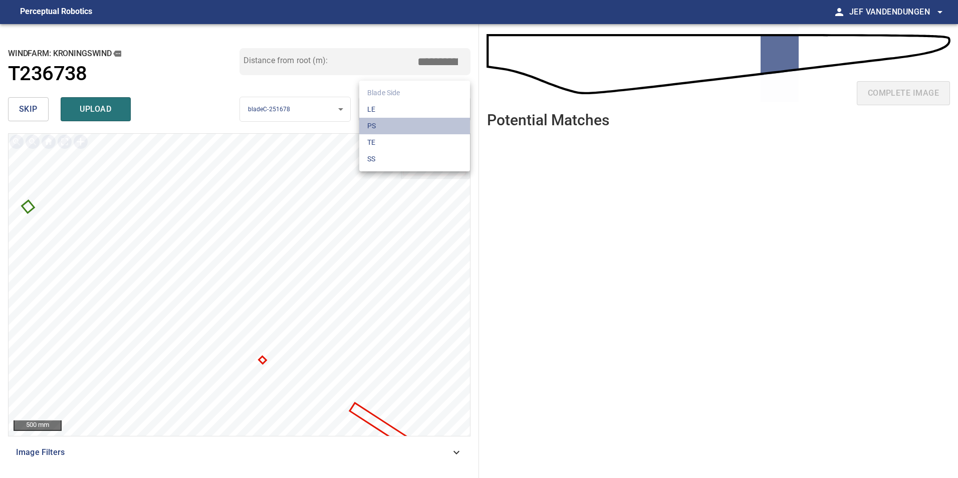
click at [404, 126] on li "PS" at bounding box center [414, 126] width 111 height 17
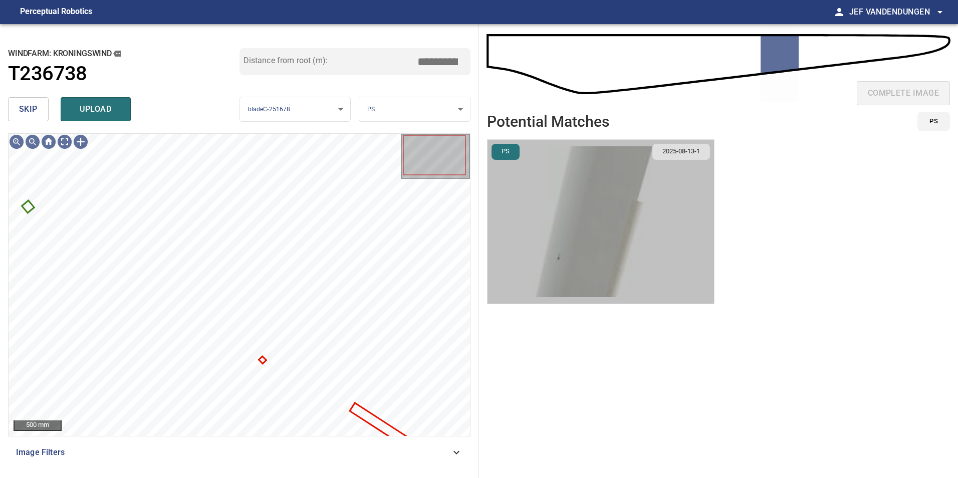
click at [545, 229] on img "button" at bounding box center [600, 222] width 226 height 164
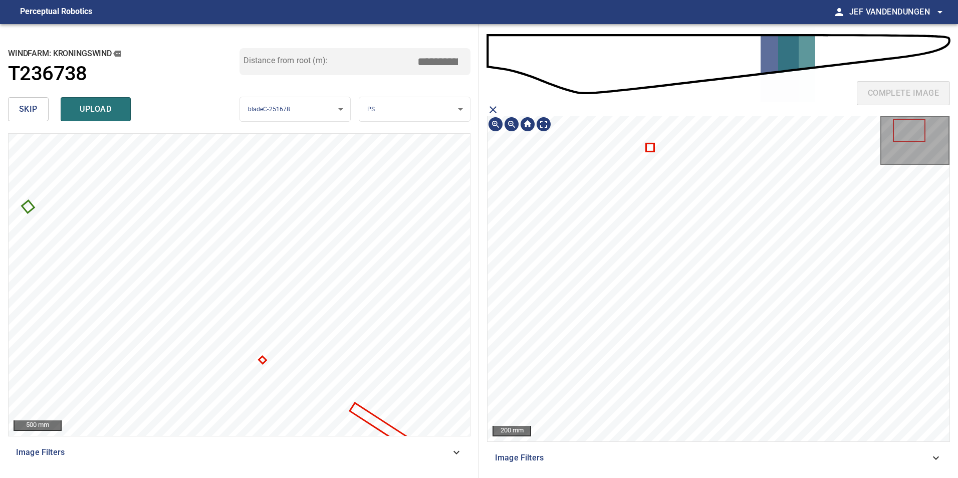
click at [651, 147] on icon at bounding box center [650, 147] width 7 height 7
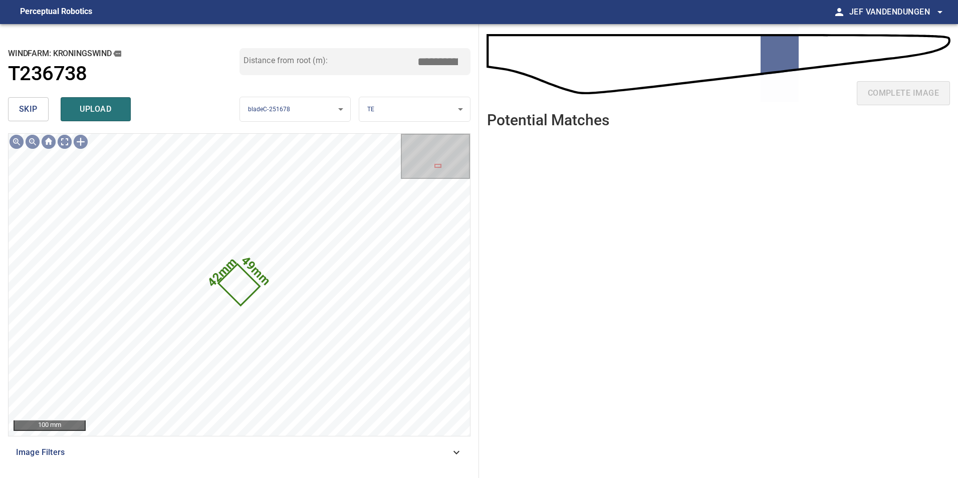
click at [644, 249] on ul at bounding box center [718, 299] width 463 height 326
click at [435, 113] on body "**********" at bounding box center [479, 239] width 958 height 478
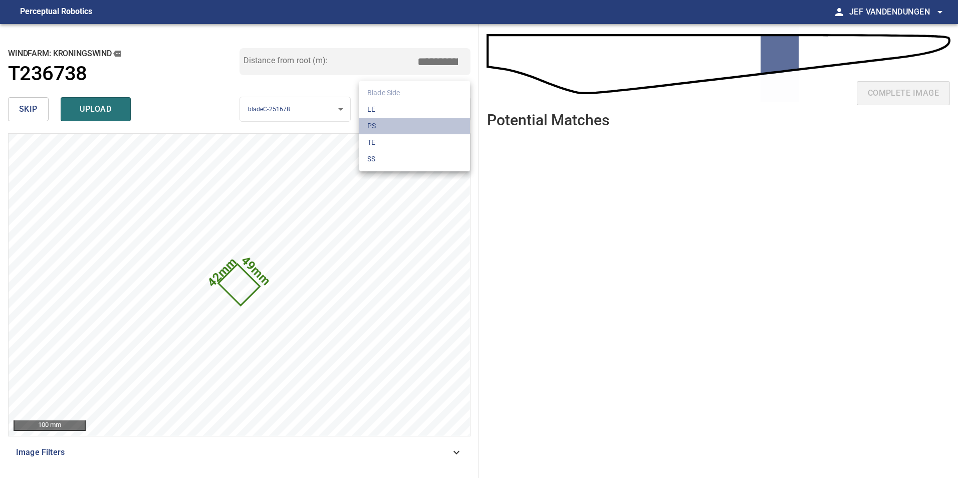
click at [424, 123] on li "PS" at bounding box center [414, 126] width 111 height 17
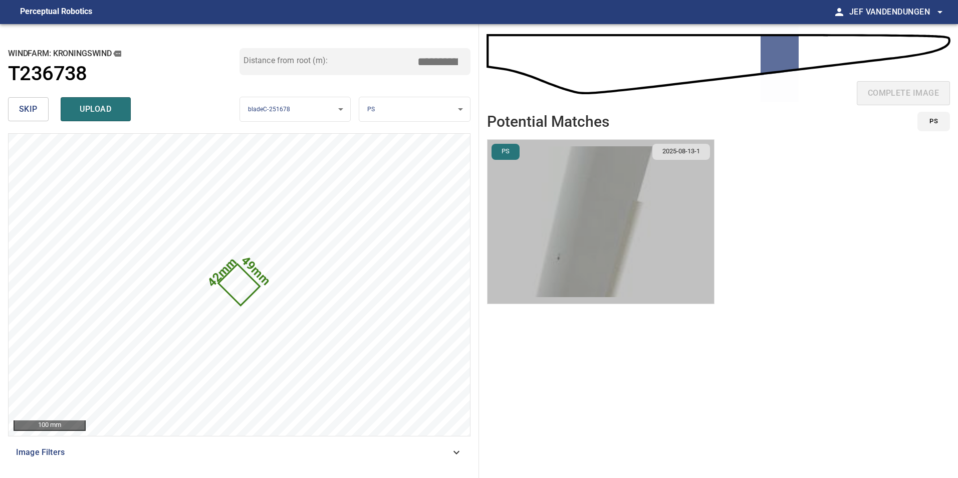
click at [590, 254] on img "button" at bounding box center [600, 222] width 226 height 164
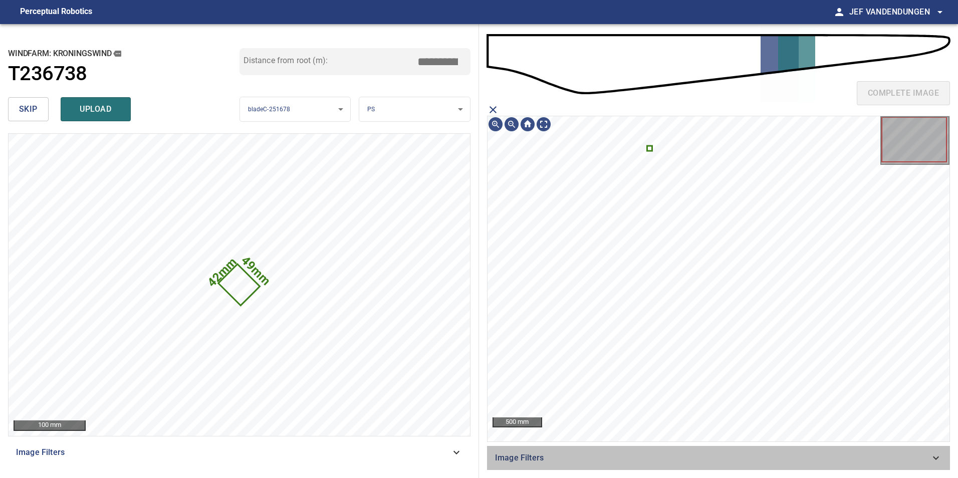
click at [933, 457] on icon at bounding box center [935, 458] width 6 height 4
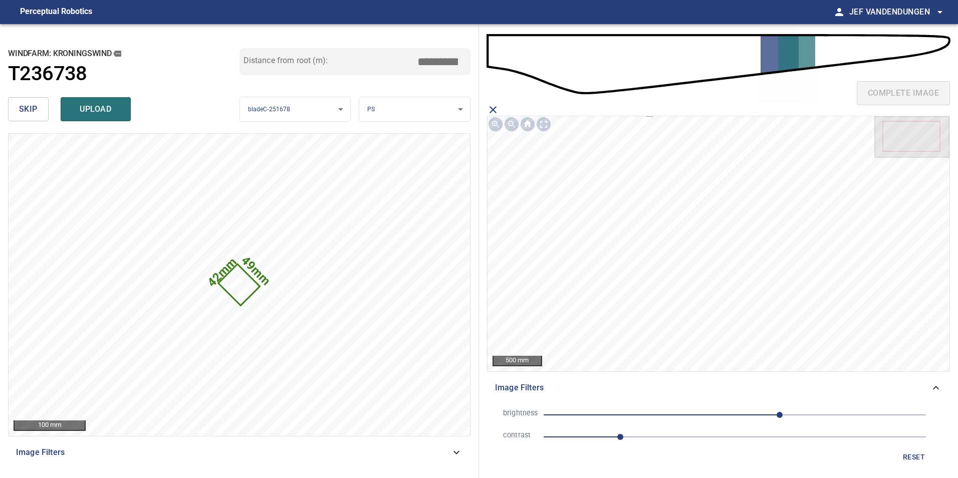
click at [761, 412] on span "60" at bounding box center [734, 415] width 382 height 14
click at [721, 422] on li "brightness 35" at bounding box center [718, 415] width 447 height 22
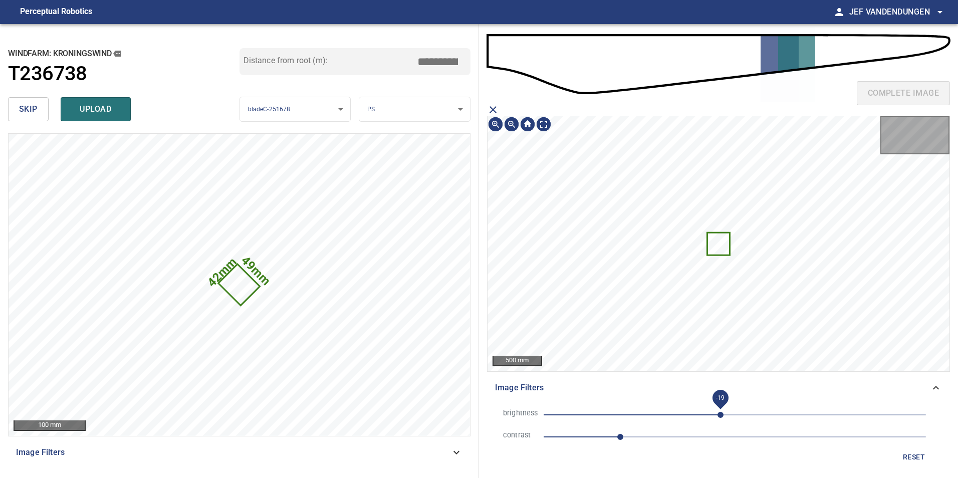
click at [719, 409] on span "-19" at bounding box center [734, 415] width 382 height 14
drag, startPoint x: 695, startPoint y: 411, endPoint x: 681, endPoint y: 411, distance: 14.0
click at [683, 412] on span "-66" at bounding box center [734, 415] width 382 height 14
drag, startPoint x: 673, startPoint y: 411, endPoint x: 650, endPoint y: 409, distance: 23.1
click at [657, 412] on span "-99" at bounding box center [660, 415] width 6 height 6
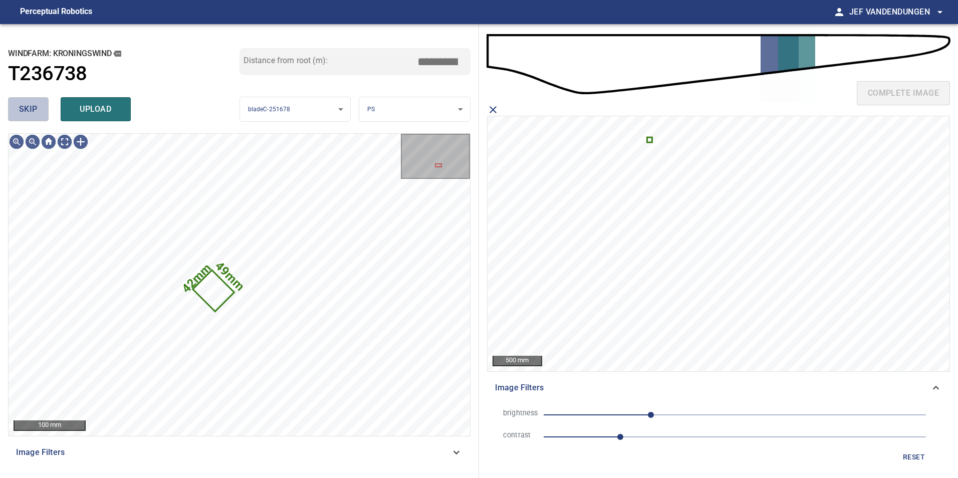
click at [27, 98] on button "skip" at bounding box center [28, 109] width 41 height 24
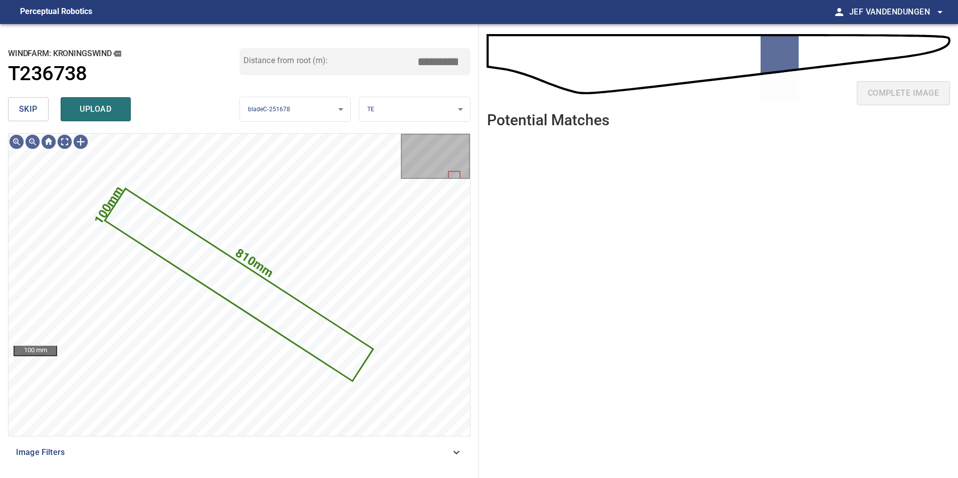
click at [25, 109] on span "skip" at bounding box center [28, 109] width 19 height 14
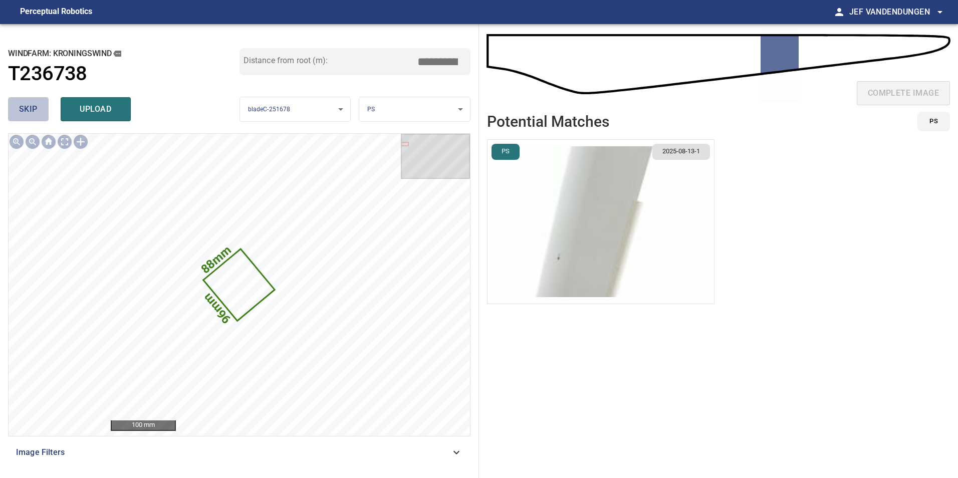
click at [20, 114] on span "skip" at bounding box center [28, 109] width 19 height 14
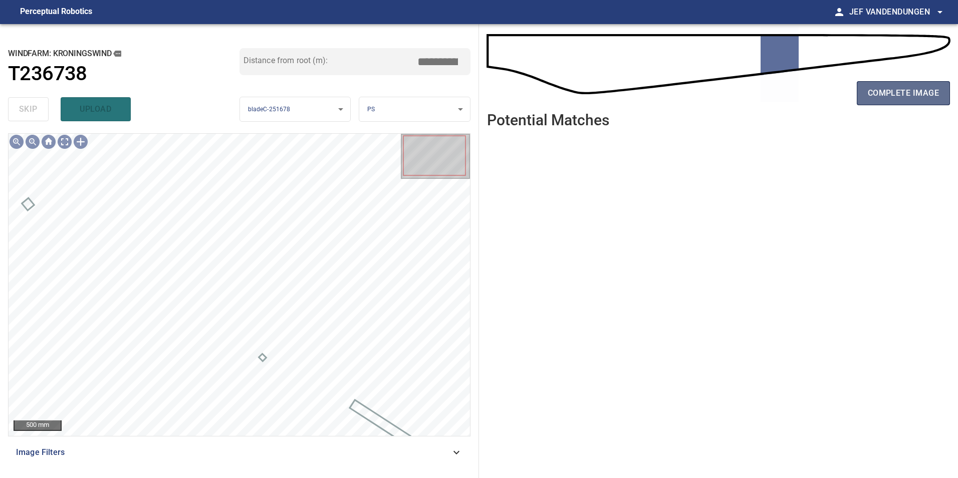
click at [905, 97] on span "complete image" at bounding box center [902, 93] width 71 height 14
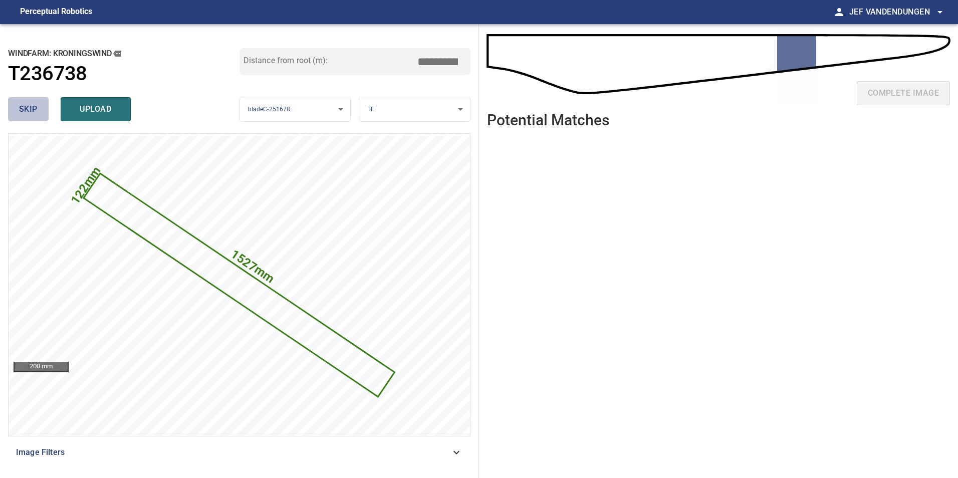
click at [22, 109] on span "skip" at bounding box center [28, 109] width 19 height 14
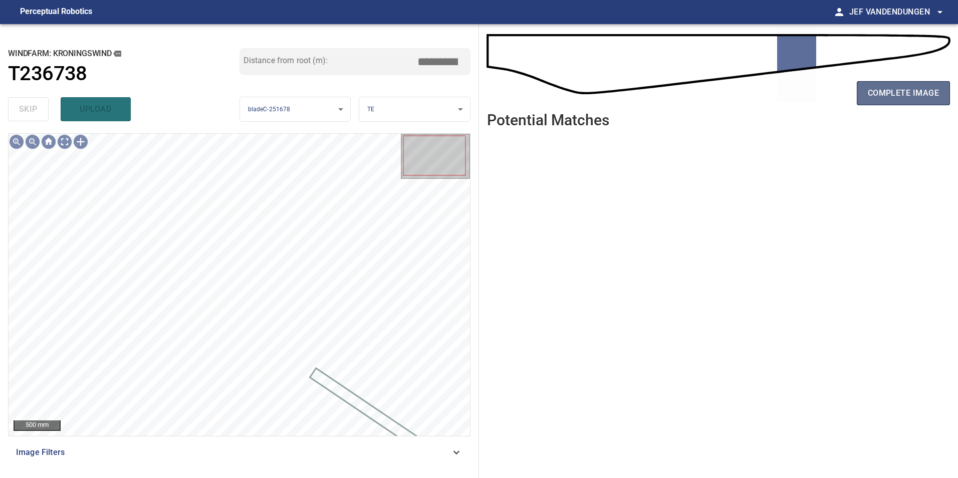
click at [900, 83] on button "complete image" at bounding box center [902, 93] width 93 height 24
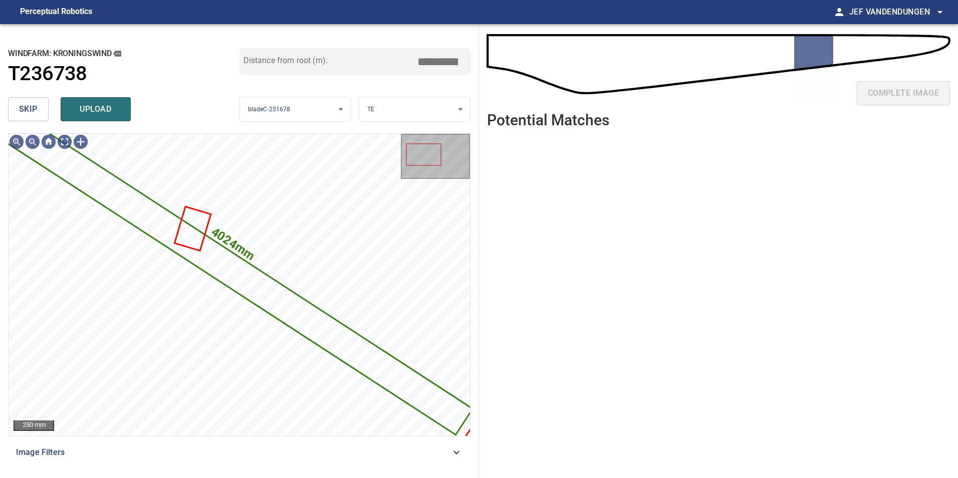
click at [23, 111] on span "skip" at bounding box center [28, 109] width 19 height 14
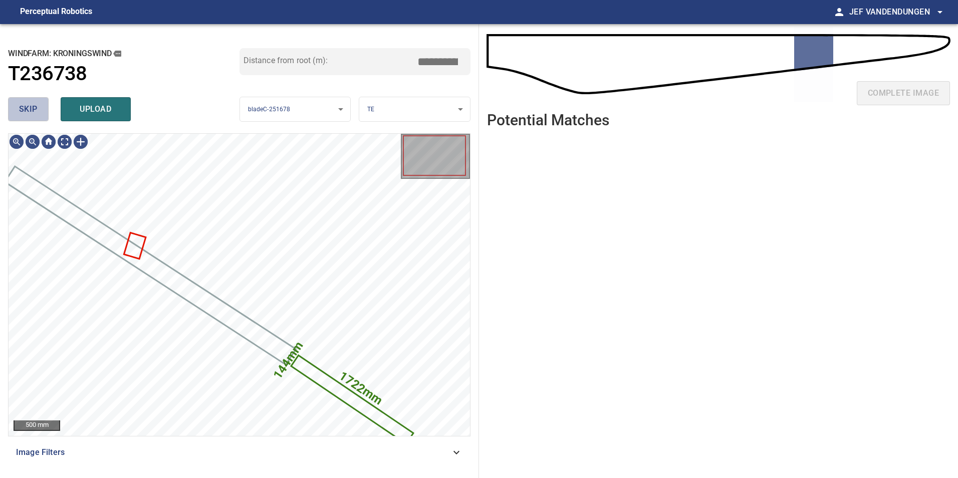
click at [20, 108] on span "skip" at bounding box center [28, 109] width 19 height 14
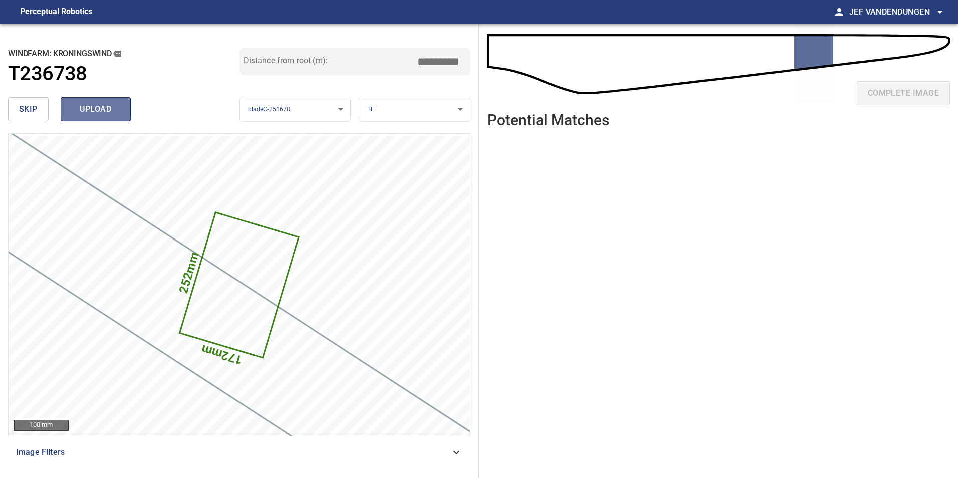
click at [98, 113] on span "upload" at bounding box center [96, 109] width 48 height 14
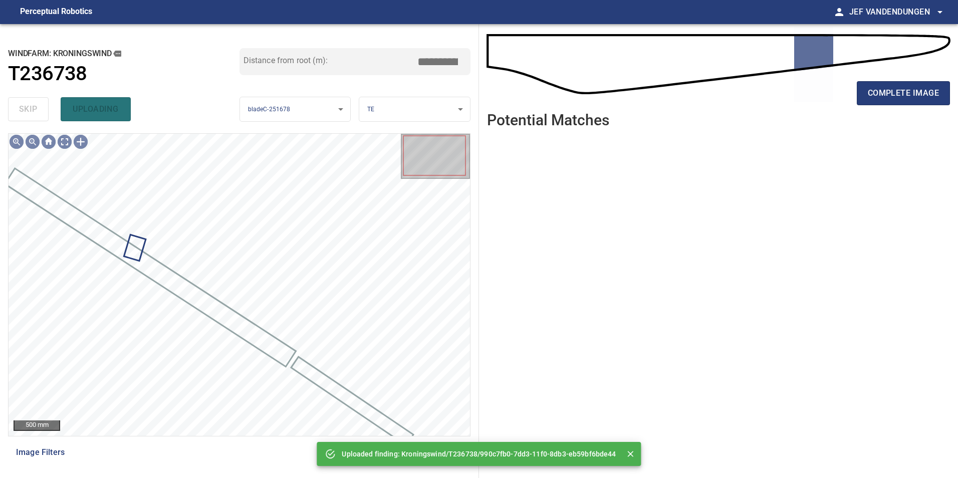
click at [392, 107] on body "**********" at bounding box center [479, 239] width 958 height 478
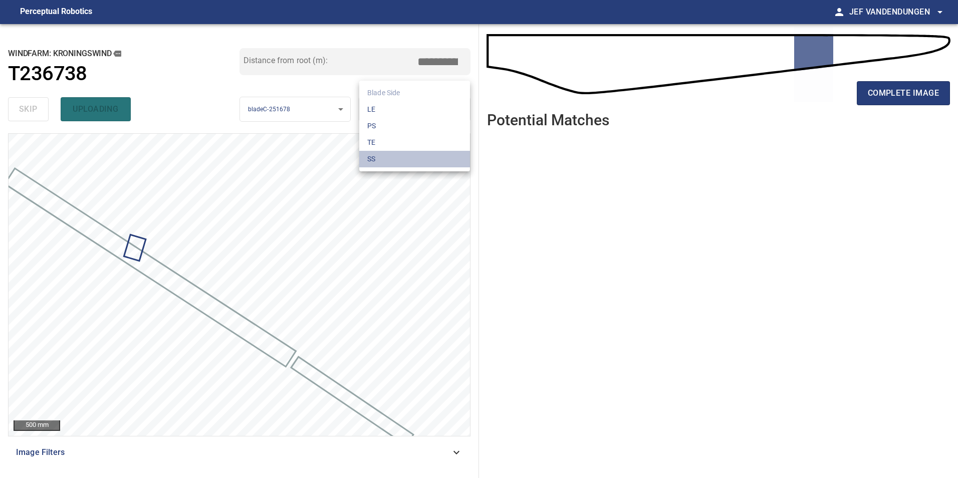
click at [380, 157] on li "SS" at bounding box center [414, 159] width 111 height 17
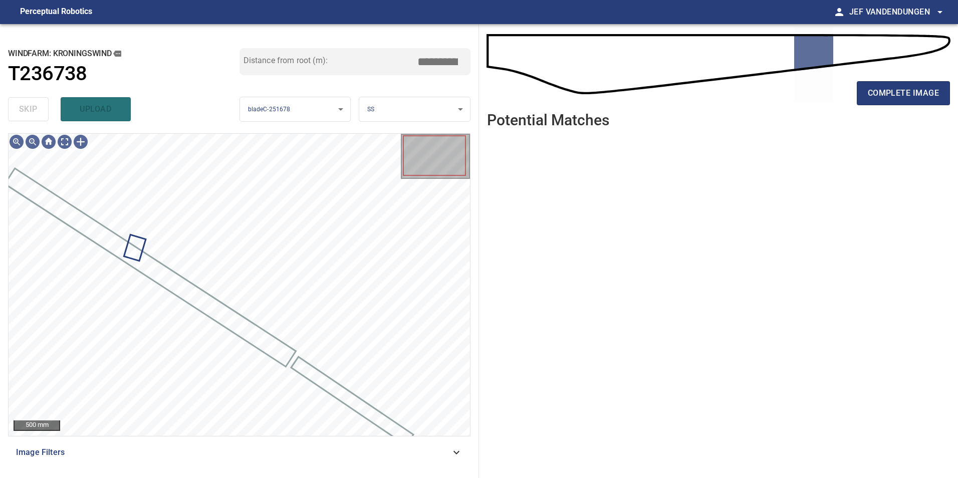
click at [388, 109] on body "**********" at bounding box center [479, 239] width 958 height 478
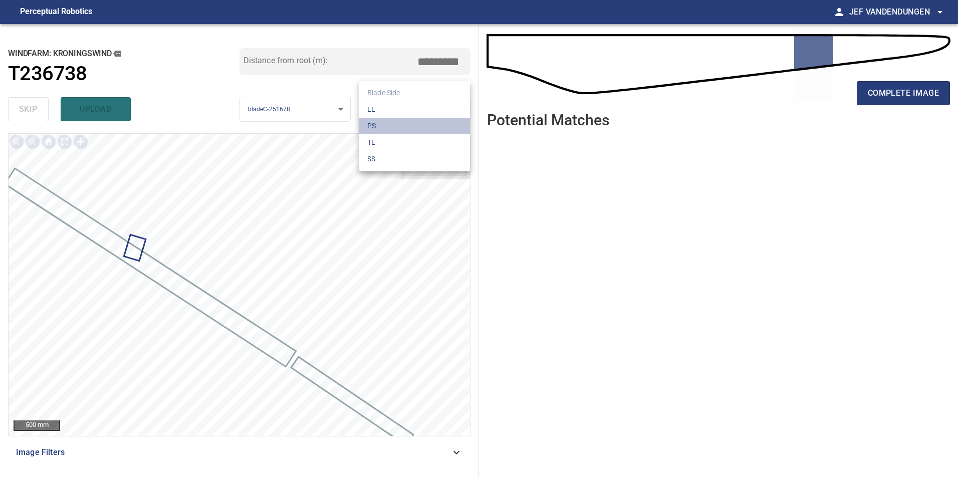
click at [389, 129] on li "PS" at bounding box center [414, 126] width 111 height 17
click at [386, 105] on body "**********" at bounding box center [479, 239] width 958 height 478
click at [392, 106] on li "LE" at bounding box center [414, 109] width 111 height 17
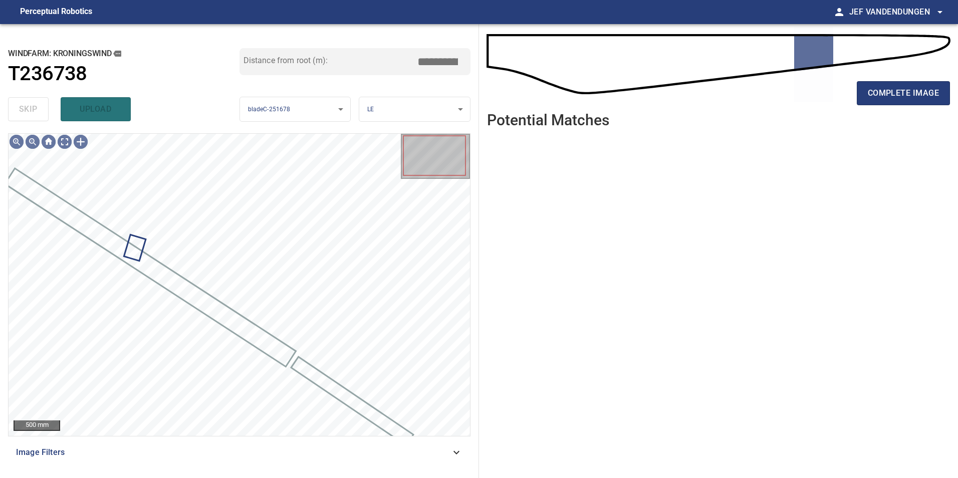
click at [23, 104] on div "skip upload" at bounding box center [123, 109] width 231 height 32
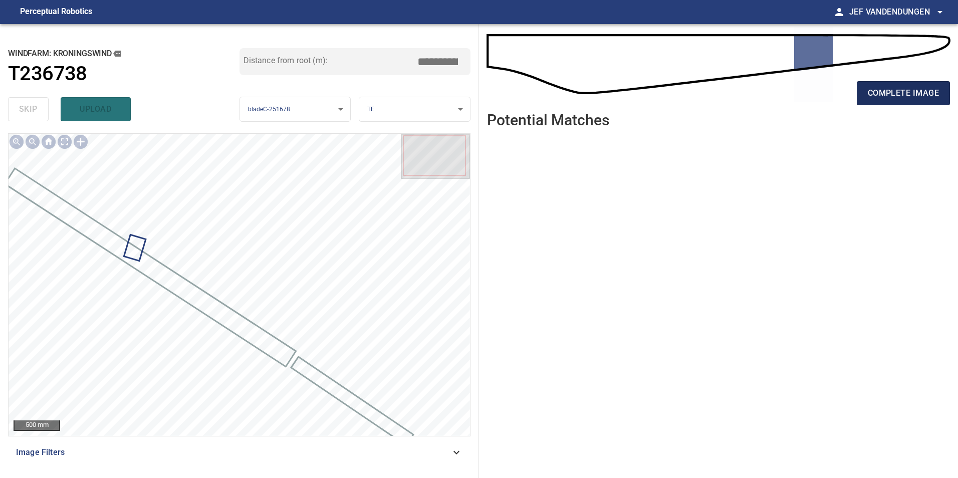
click at [895, 96] on span "complete image" at bounding box center [902, 93] width 71 height 14
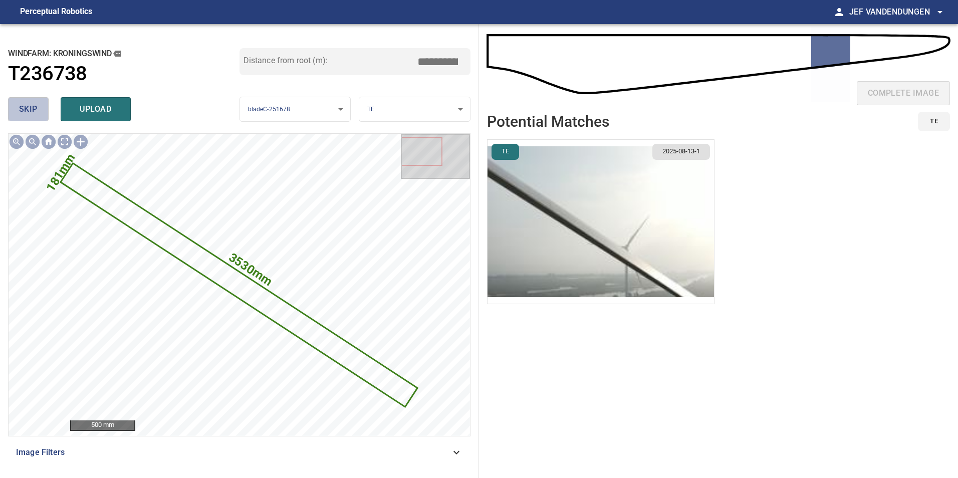
click at [35, 112] on span "skip" at bounding box center [28, 109] width 19 height 14
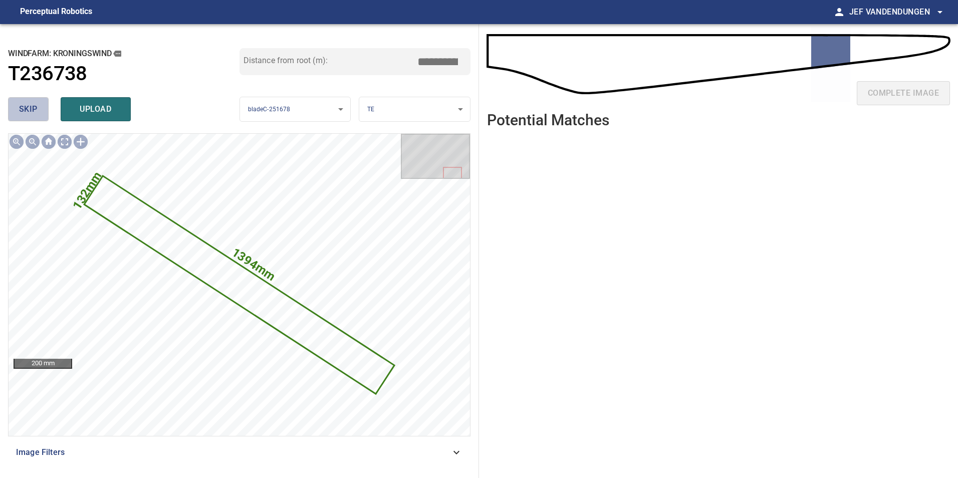
click at [25, 105] on span "skip" at bounding box center [28, 109] width 19 height 14
